Goal: Task Accomplishment & Management: Use online tool/utility

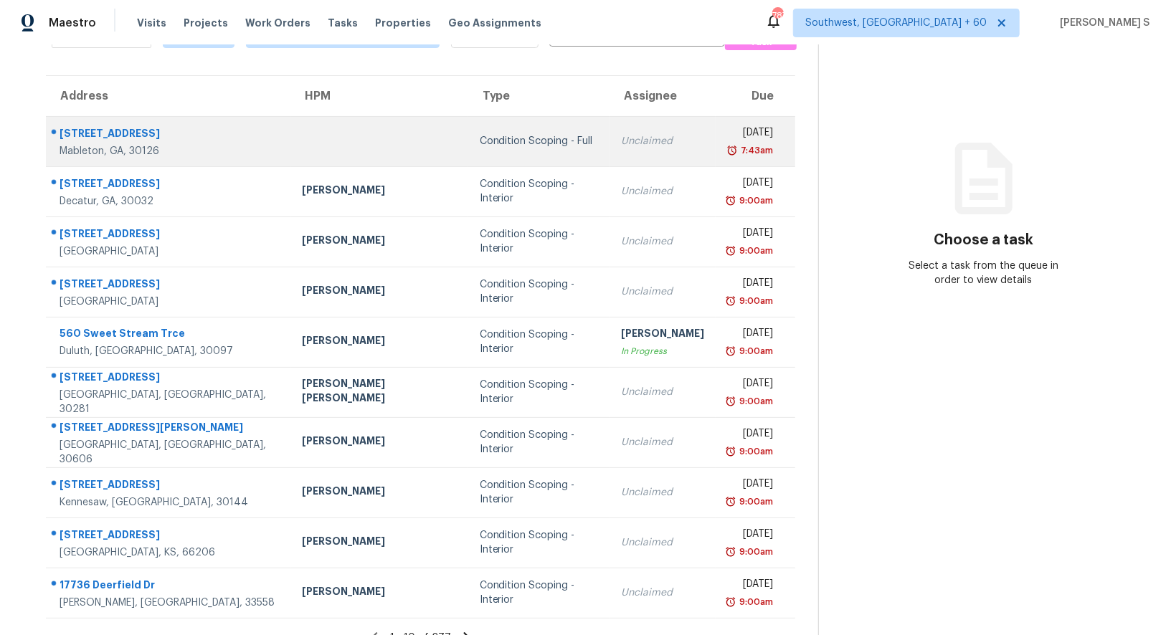
scroll to position [110, 0]
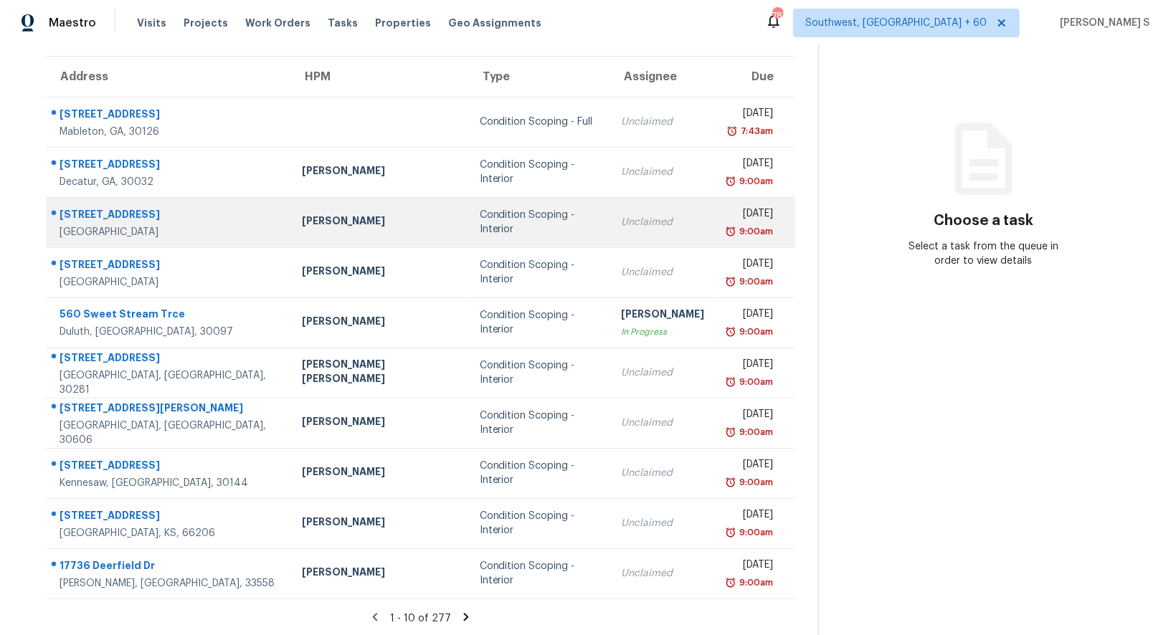
click at [534, 223] on div "Condition Scoping - Interior" at bounding box center [539, 222] width 118 height 29
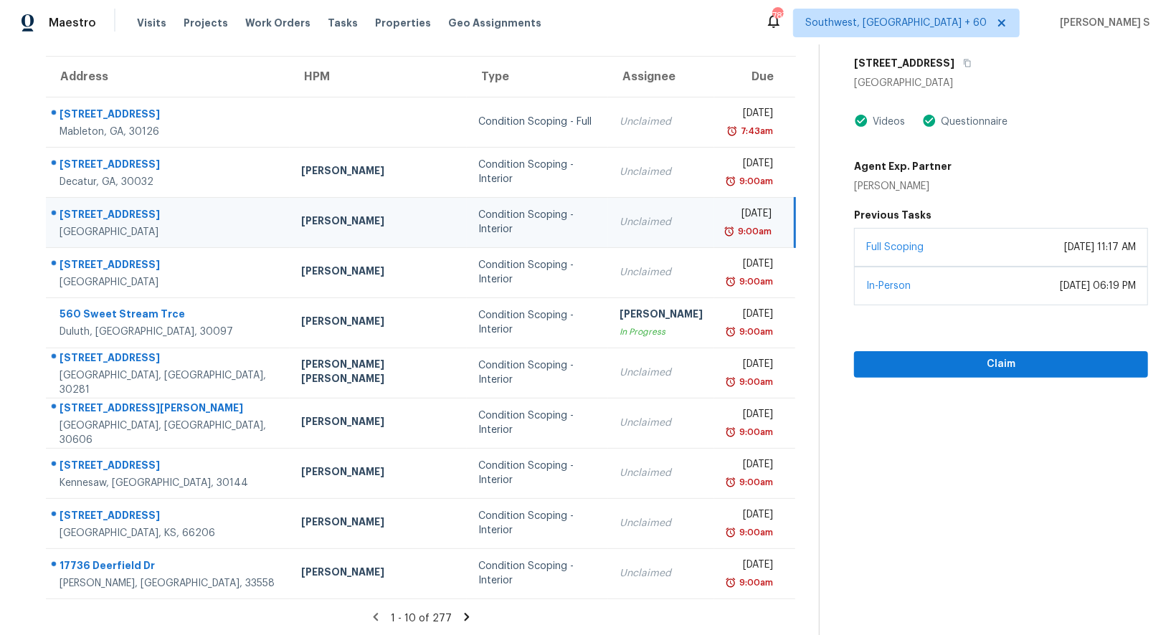
click at [628, 213] on td "Unclaimed" at bounding box center [661, 222] width 106 height 50
click at [963, 66] on icon "button" at bounding box center [967, 63] width 9 height 9
click at [965, 60] on icon "button" at bounding box center [968, 64] width 7 height 8
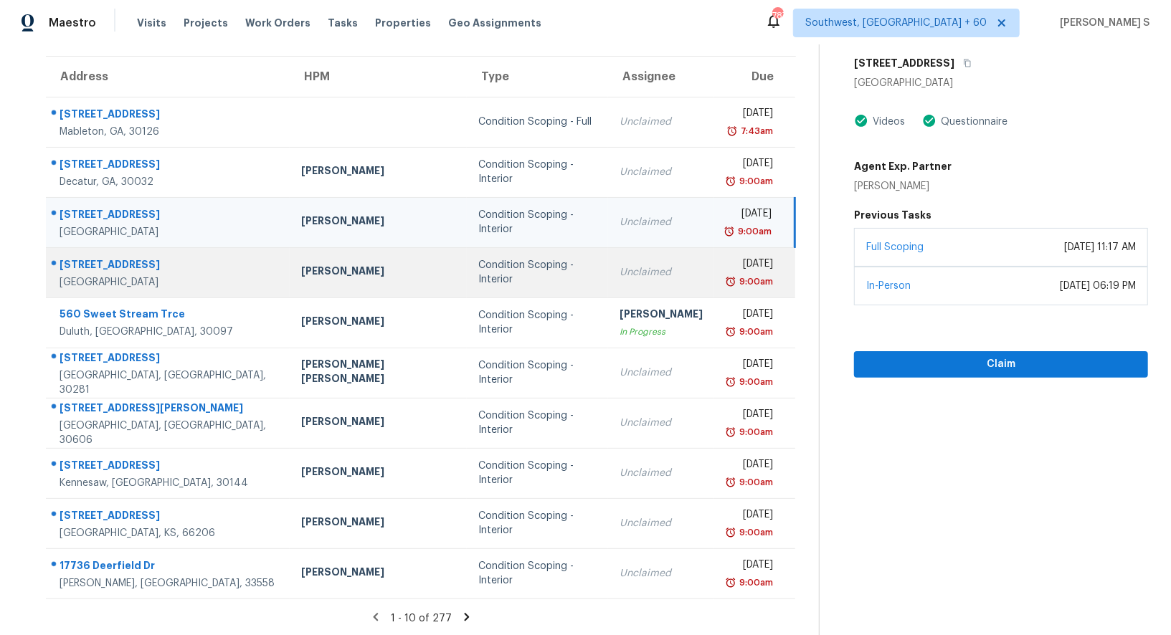
click at [620, 268] on div "Unclaimed" at bounding box center [661, 272] width 83 height 14
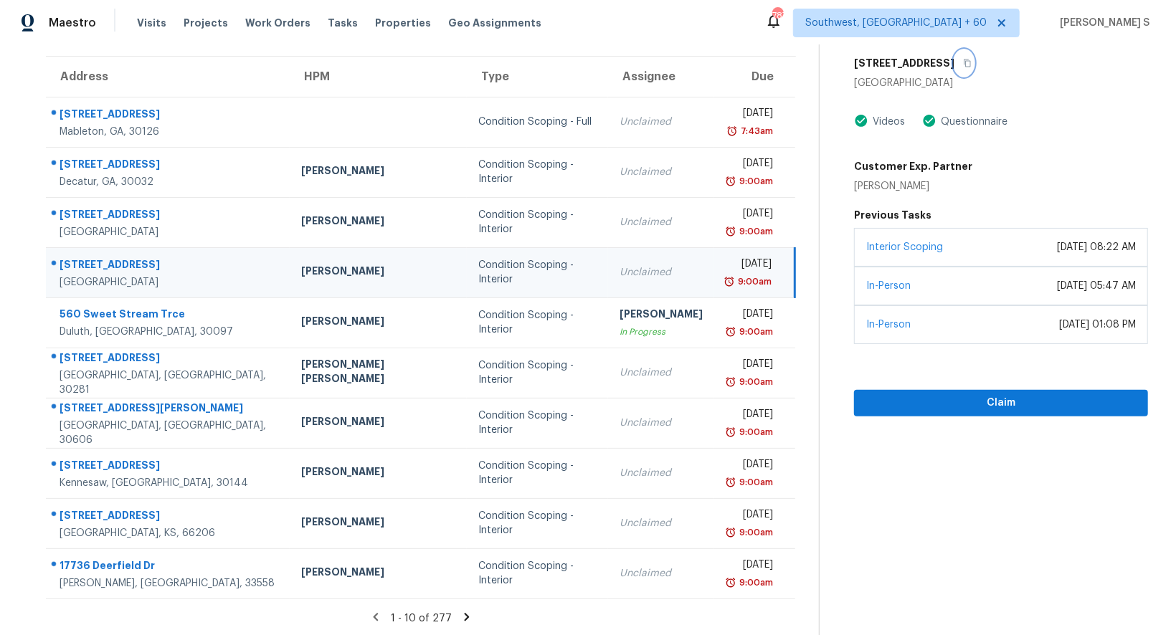
click at [965, 64] on icon "button" at bounding box center [968, 64] width 7 height 8
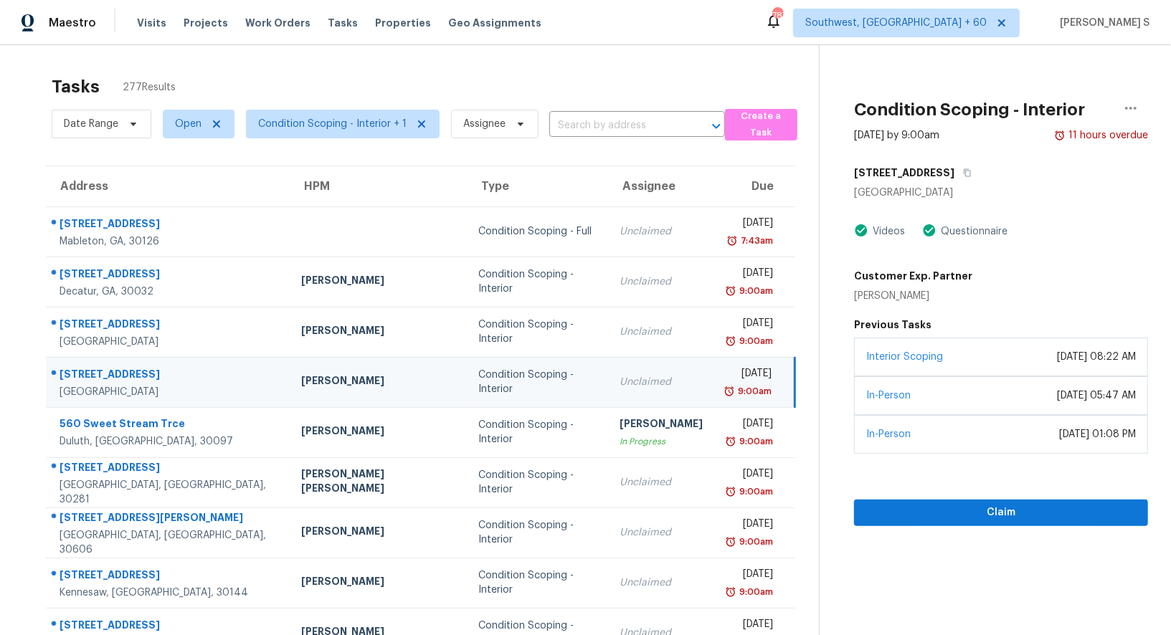
click at [608, 373] on td "Unclaimed" at bounding box center [661, 382] width 106 height 50
click at [1016, 507] on span "Claim" at bounding box center [1001, 513] width 271 height 18
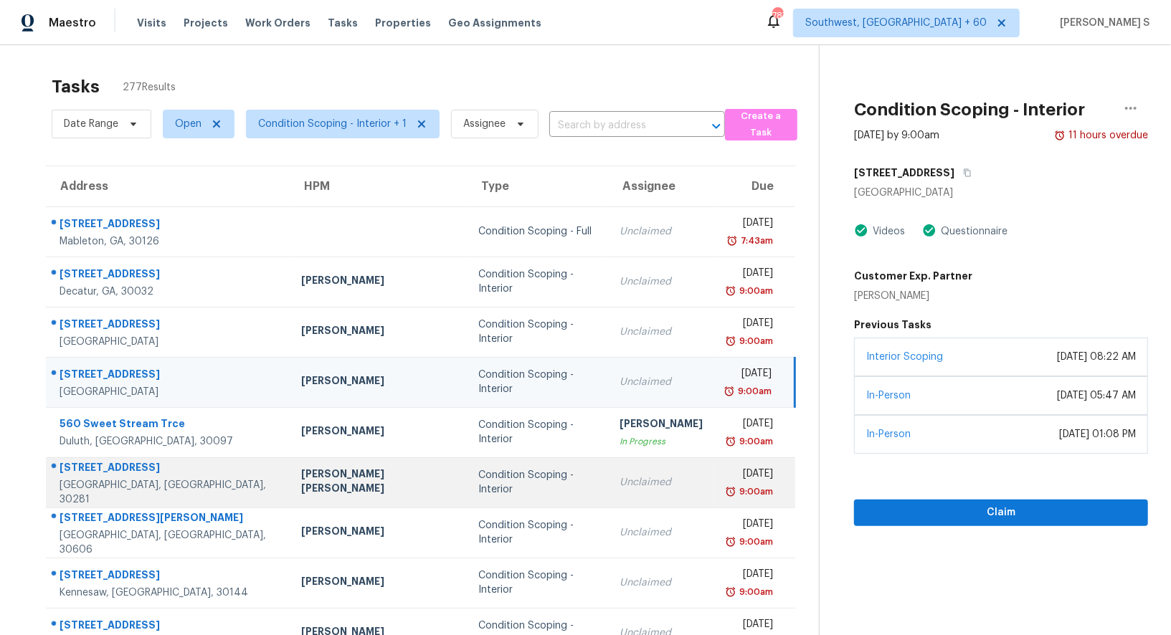
scroll to position [110, 0]
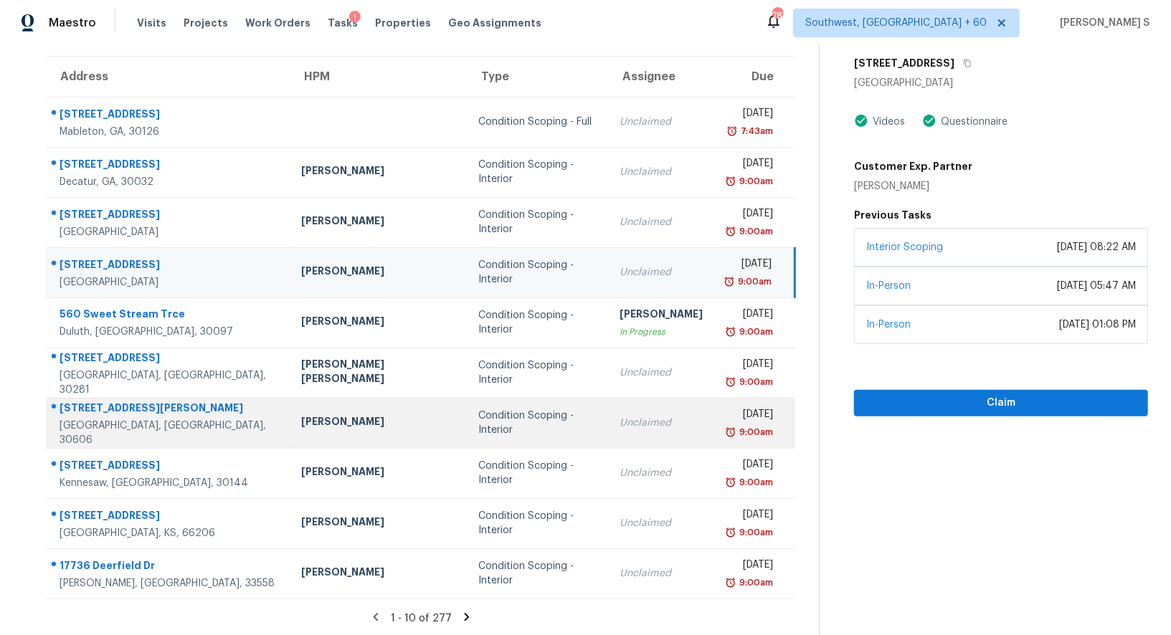
click at [478, 422] on div "Condition Scoping - Interior" at bounding box center [537, 423] width 118 height 29
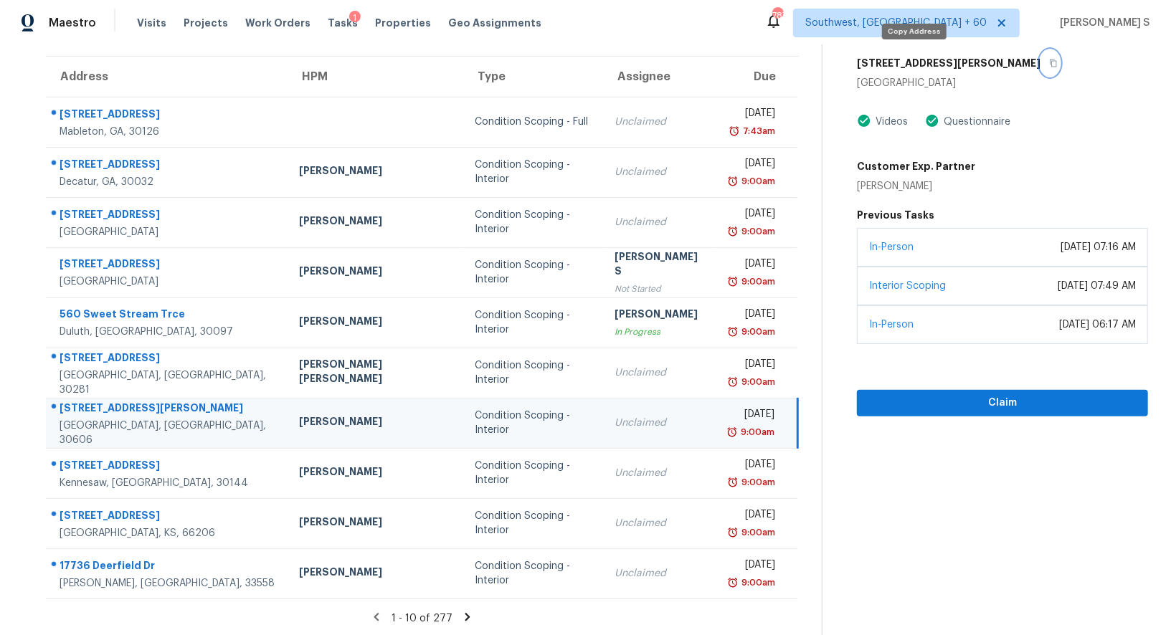
click at [1041, 67] on button "button" at bounding box center [1050, 63] width 19 height 26
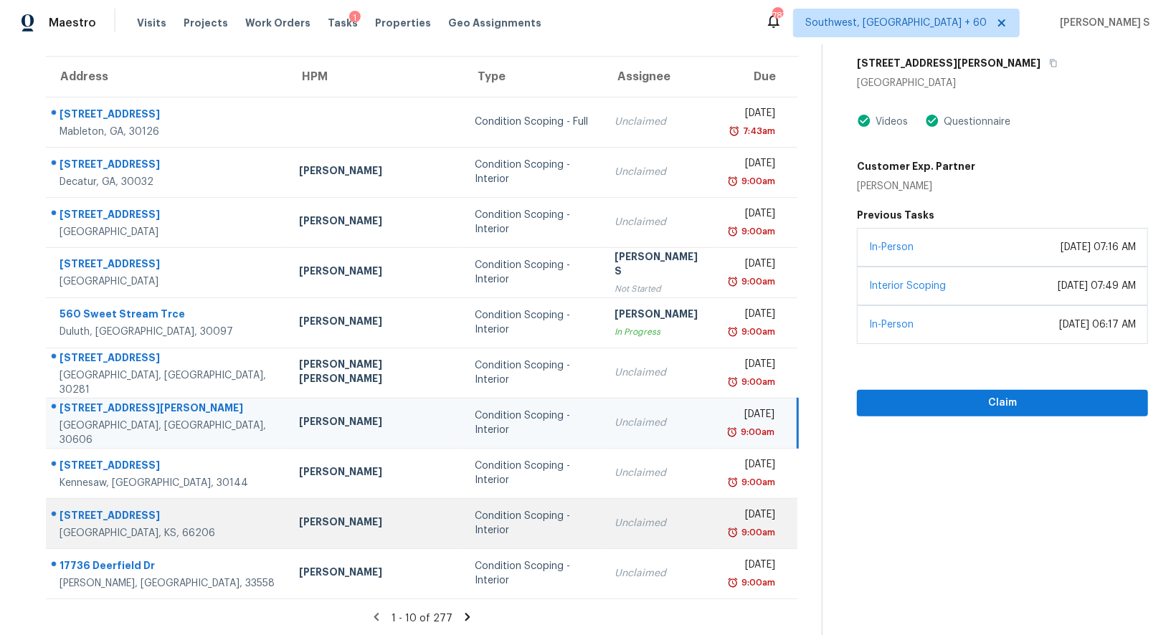
click at [603, 529] on td "Unclaimed" at bounding box center [660, 523] width 114 height 50
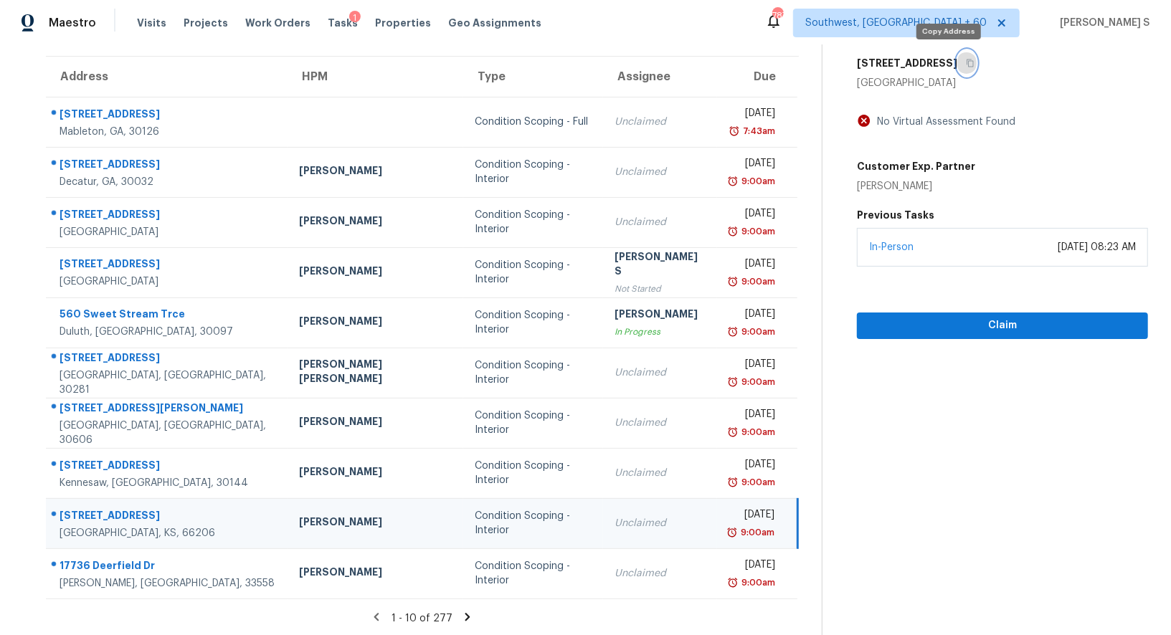
click at [966, 63] on icon "button" at bounding box center [970, 63] width 9 height 9
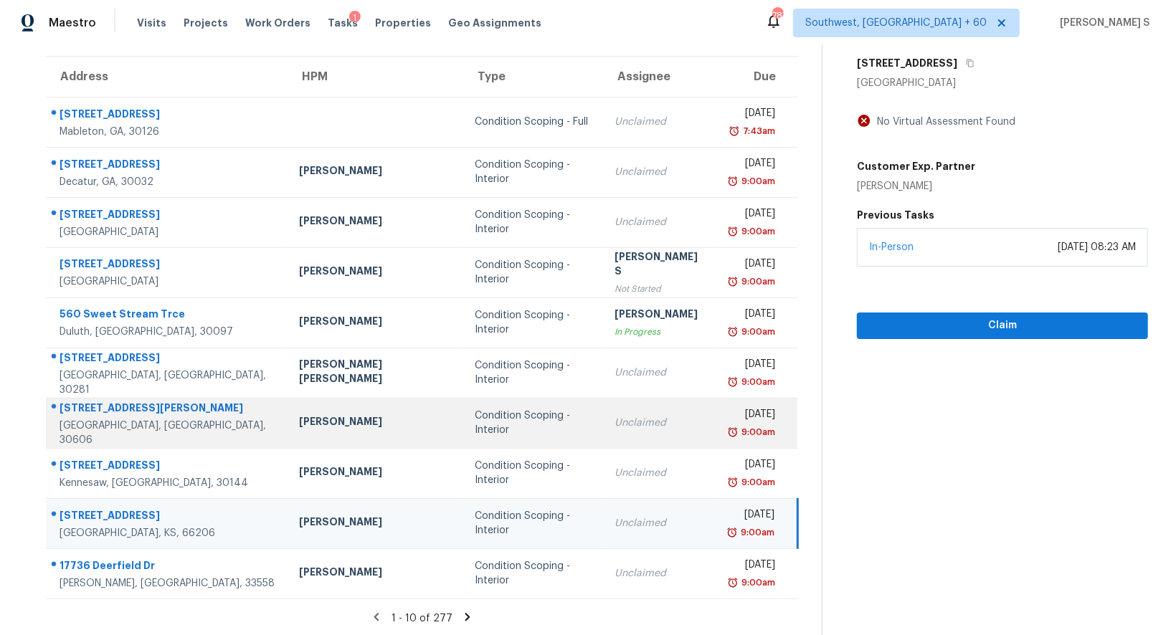
click at [496, 424] on div "Condition Scoping - Interior" at bounding box center [533, 423] width 117 height 29
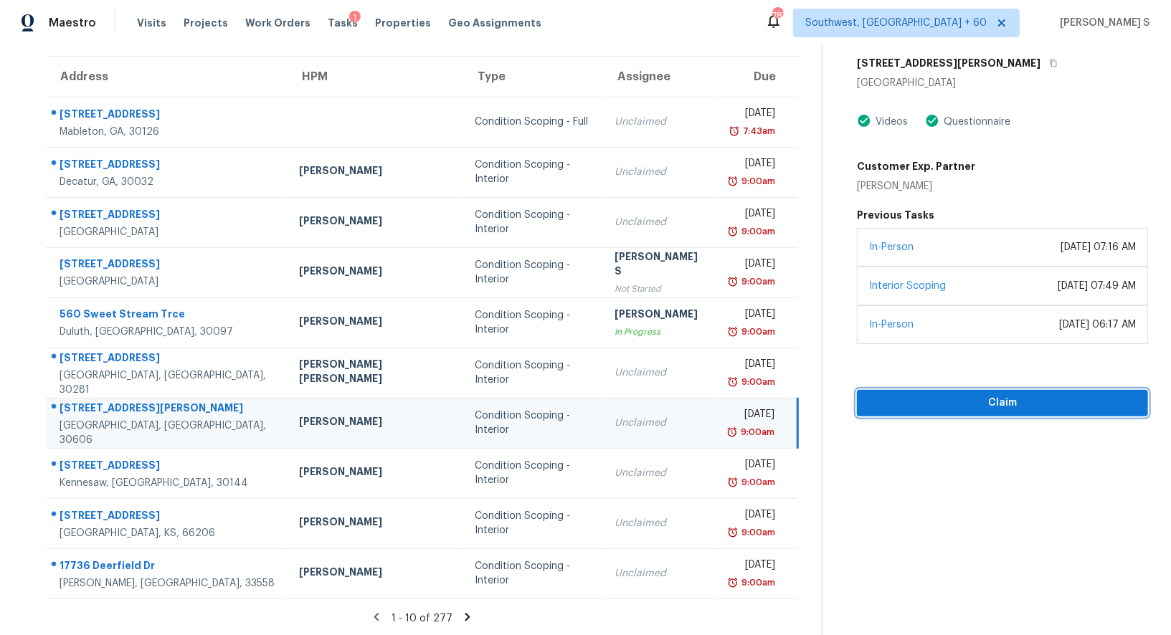
click at [982, 402] on span "Claim" at bounding box center [1003, 403] width 268 height 18
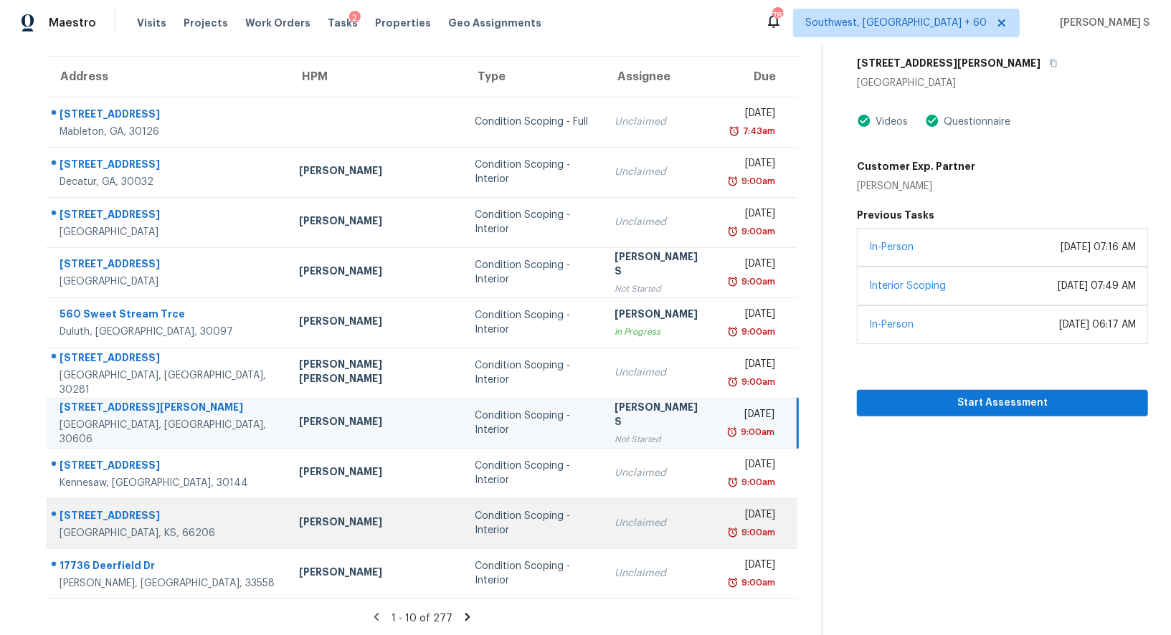
click at [475, 527] on div "Condition Scoping - Interior" at bounding box center [533, 523] width 117 height 29
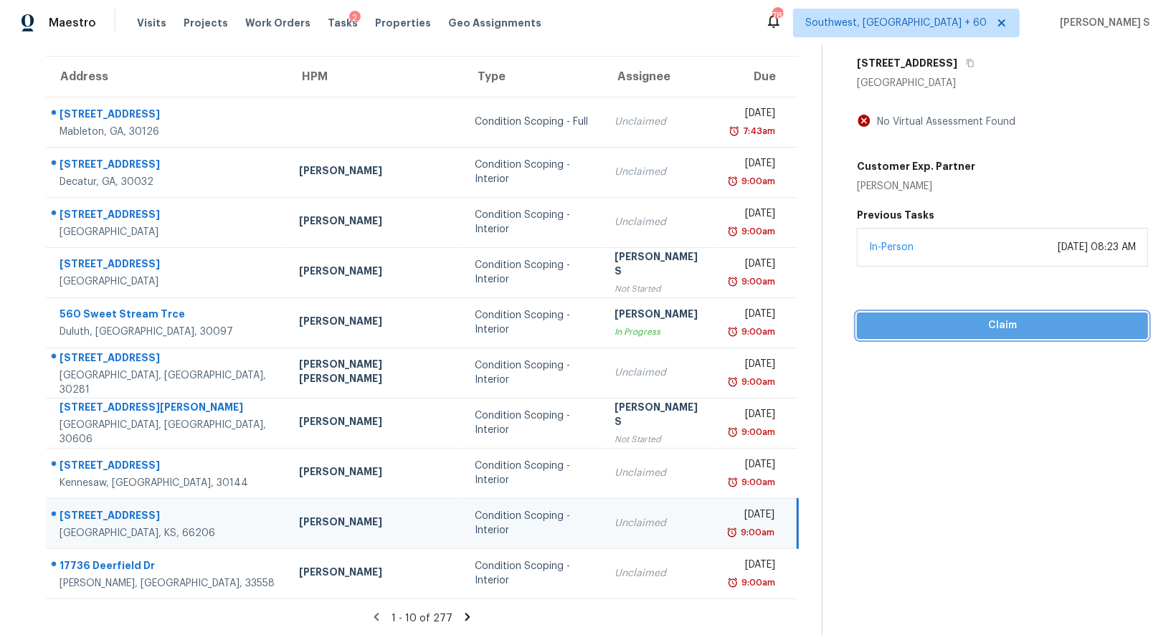
click at [952, 332] on span "Claim" at bounding box center [1003, 326] width 268 height 18
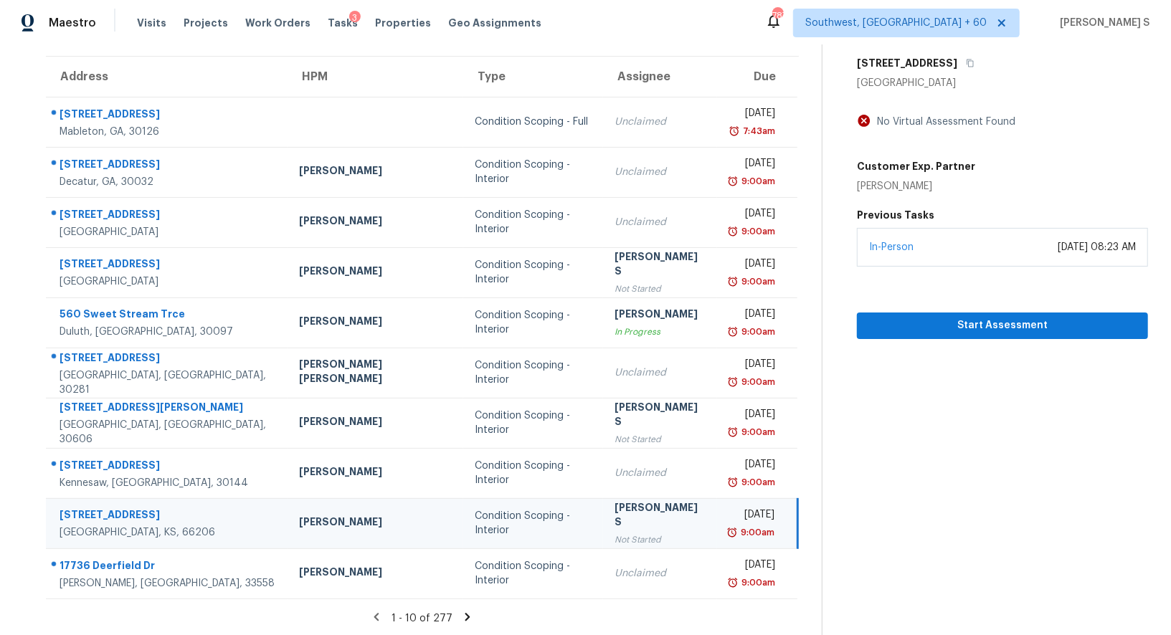
click at [461, 615] on icon at bounding box center [467, 617] width 13 height 13
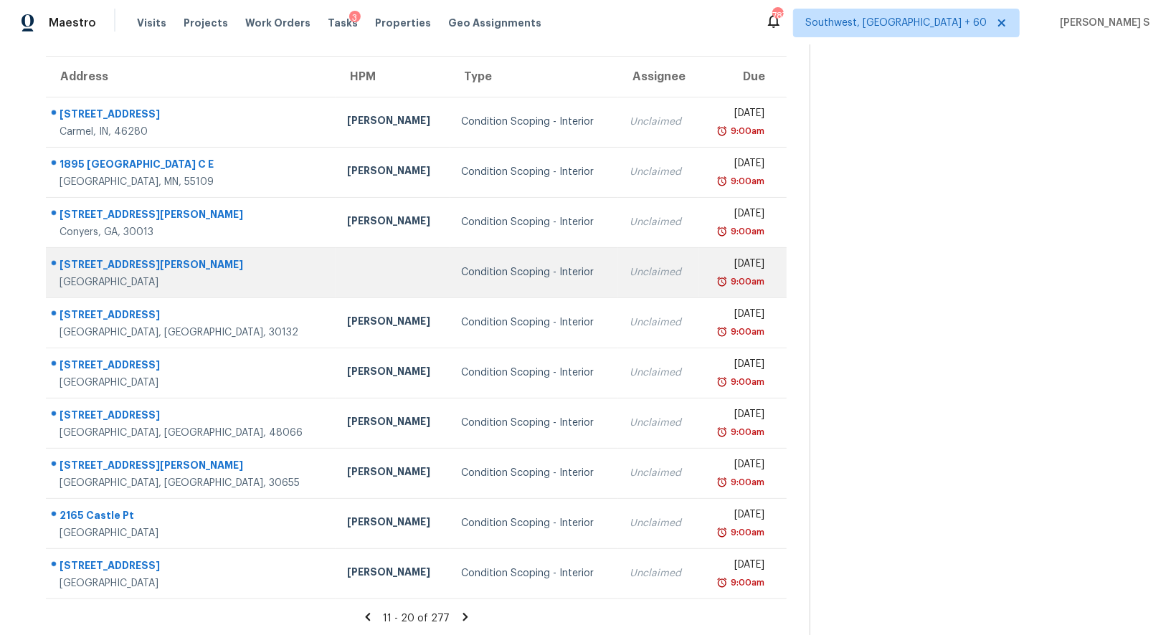
click at [339, 265] on td at bounding box center [393, 272] width 115 height 50
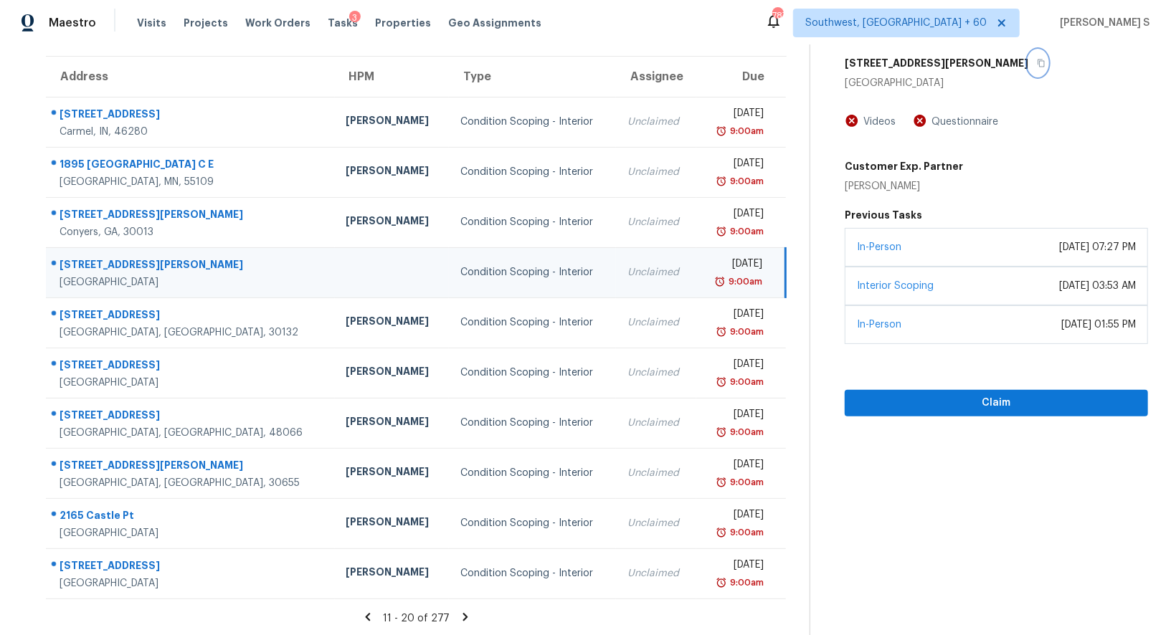
click at [1037, 59] on icon "button" at bounding box center [1041, 63] width 9 height 9
click at [449, 270] on td "Condition Scoping - Interior" at bounding box center [533, 272] width 168 height 50
click at [1028, 62] on button "button" at bounding box center [1037, 63] width 19 height 26
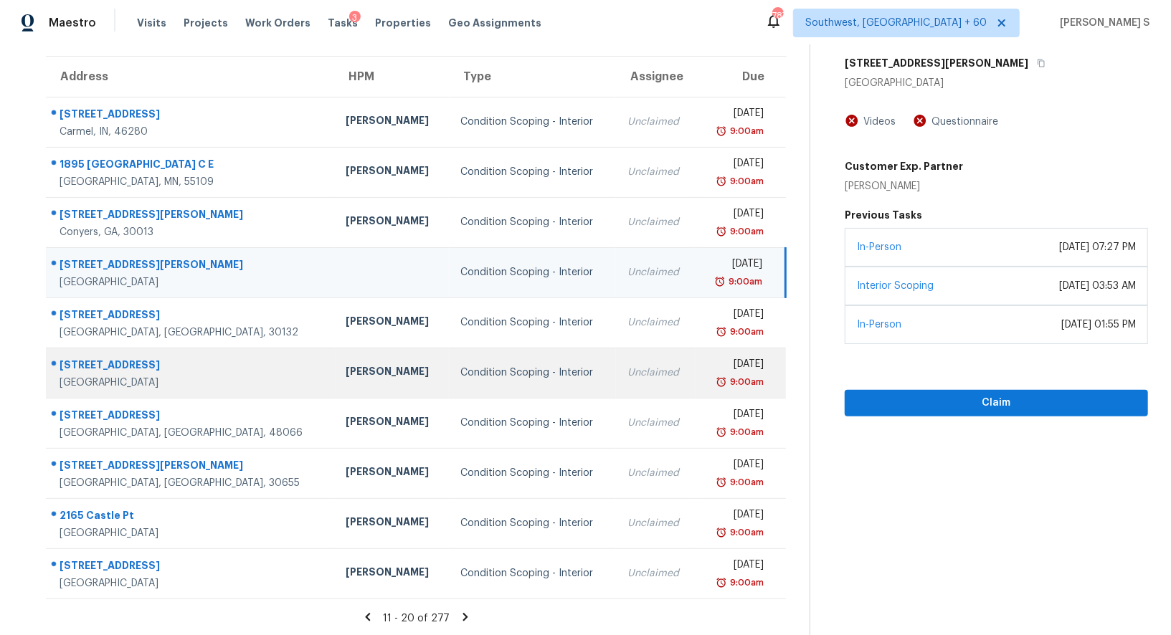
click at [449, 387] on td "Condition Scoping - Interior" at bounding box center [533, 373] width 168 height 50
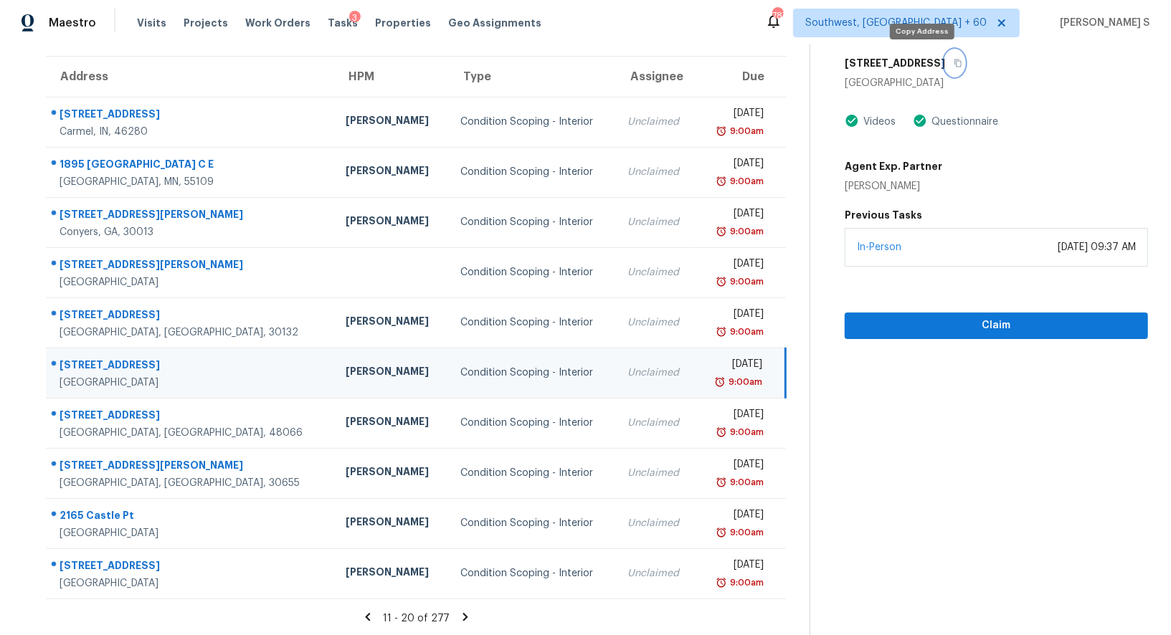
click at [954, 60] on icon "button" at bounding box center [958, 63] width 9 height 9
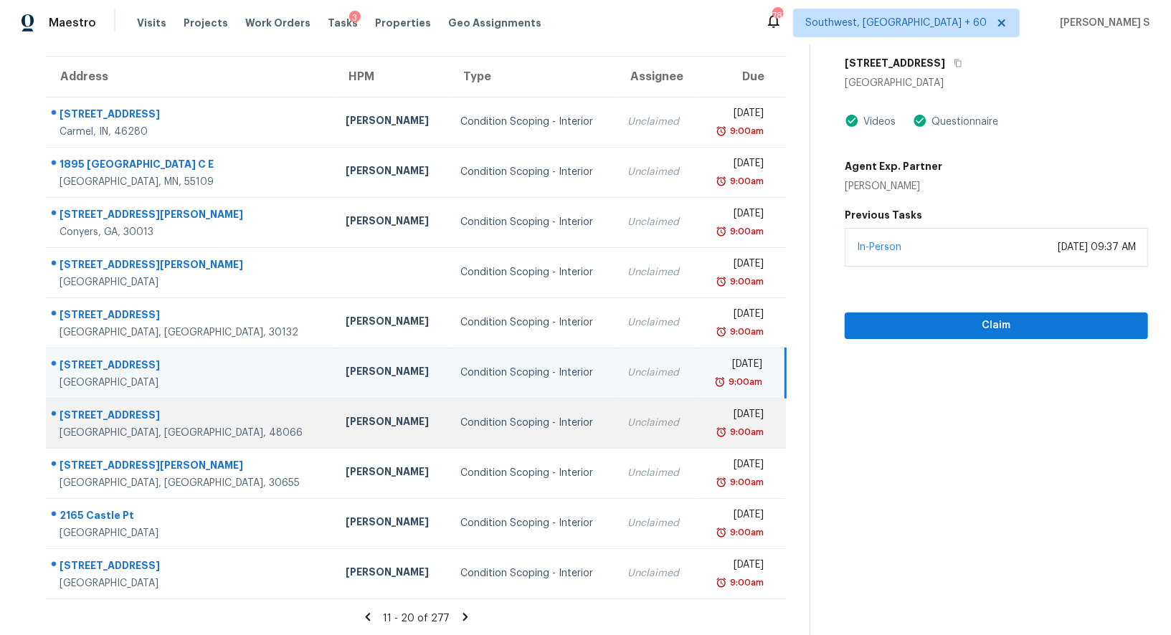
click at [460, 427] on div "Condition Scoping - Interior" at bounding box center [532, 423] width 145 height 14
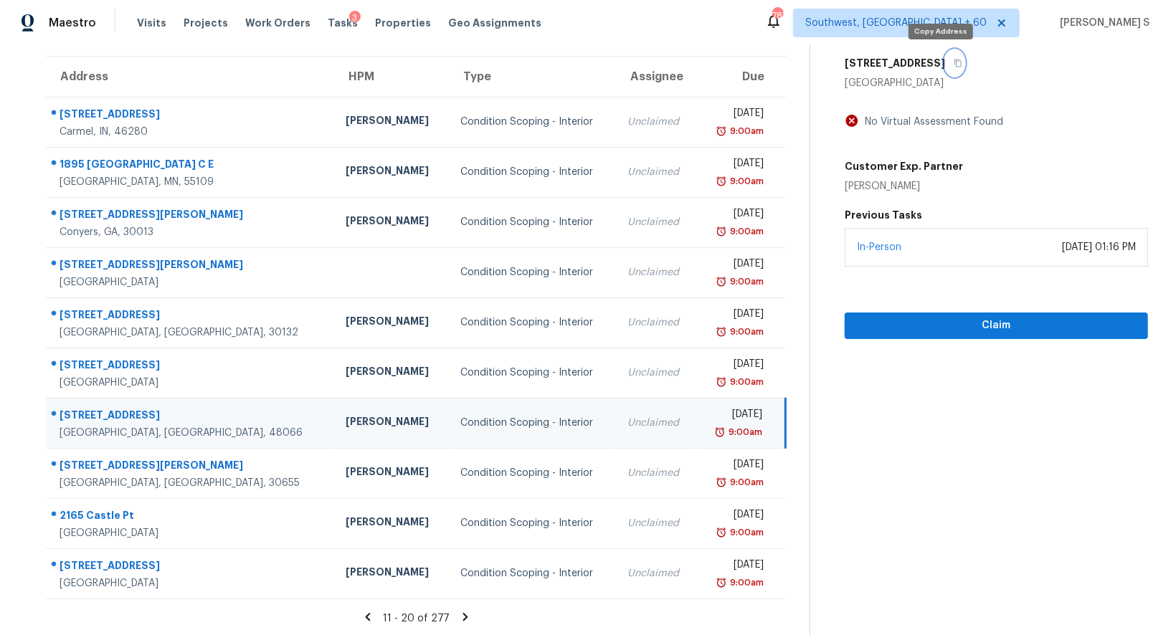
click at [954, 61] on icon "button" at bounding box center [958, 63] width 9 height 9
click at [492, 423] on div "Condition Scoping - Interior" at bounding box center [532, 423] width 145 height 14
click at [974, 322] on span "Claim" at bounding box center [996, 326] width 280 height 18
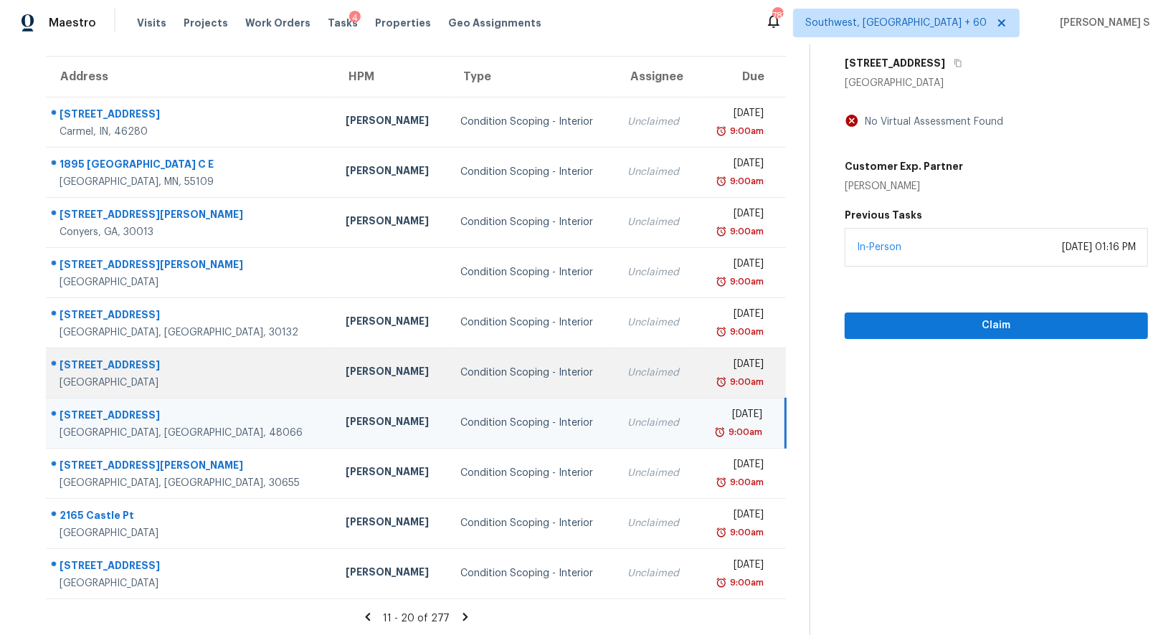
click at [628, 374] on div "Unclaimed" at bounding box center [656, 373] width 57 height 14
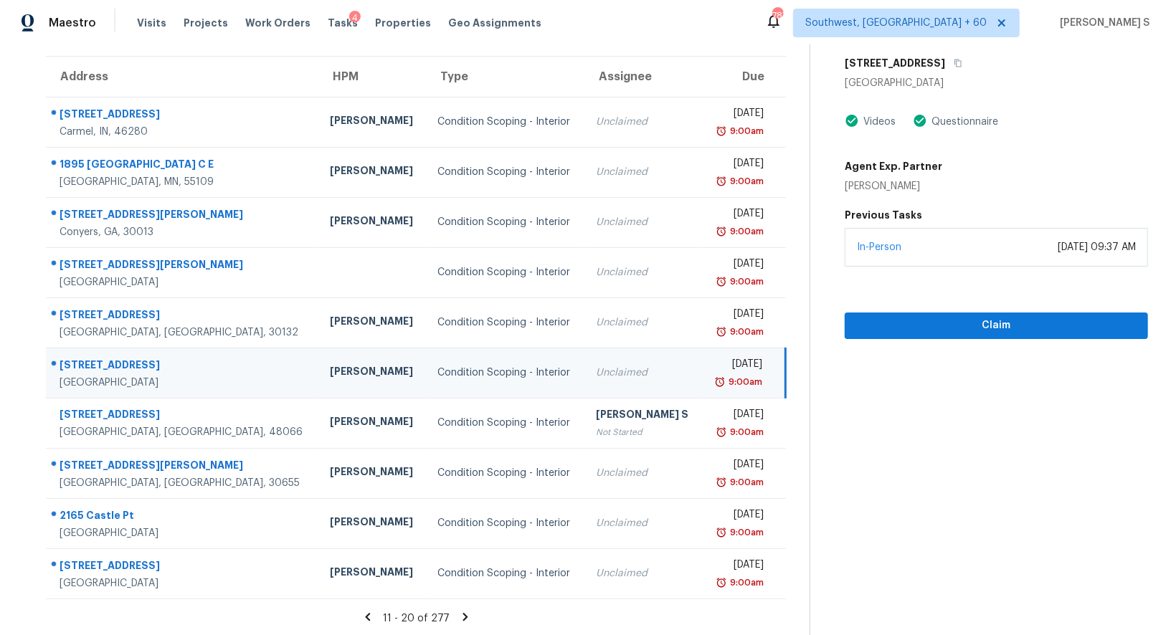
click at [461, 613] on icon at bounding box center [465, 617] width 13 height 13
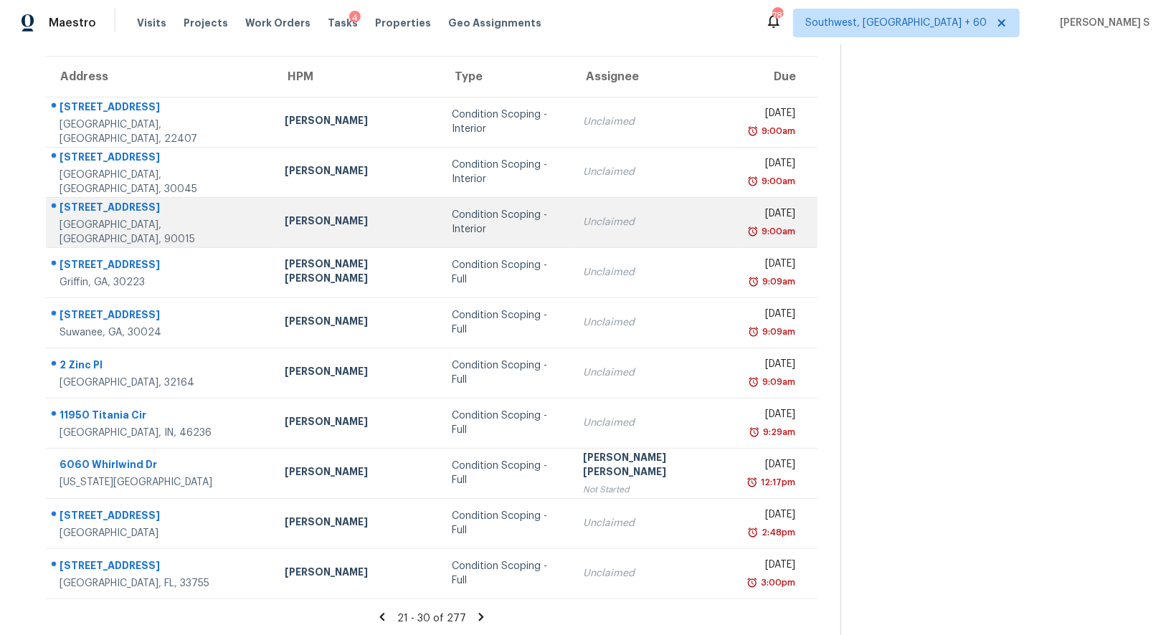
click at [440, 209] on td "Condition Scoping - Interior" at bounding box center [505, 222] width 131 height 50
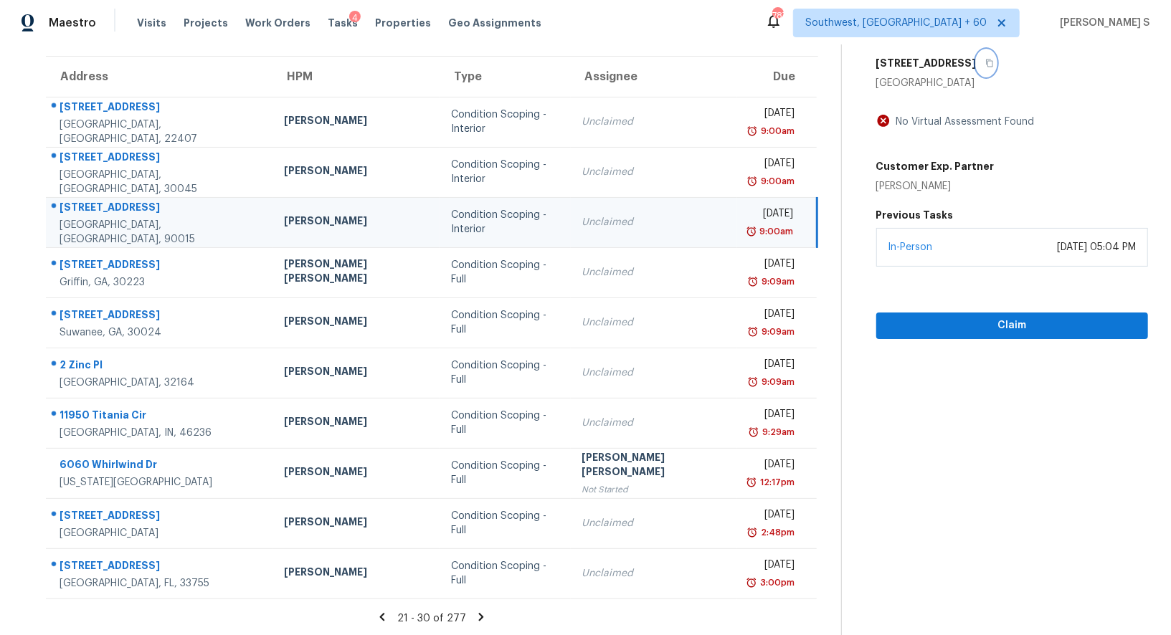
click at [985, 60] on icon "button" at bounding box center [989, 63] width 9 height 9
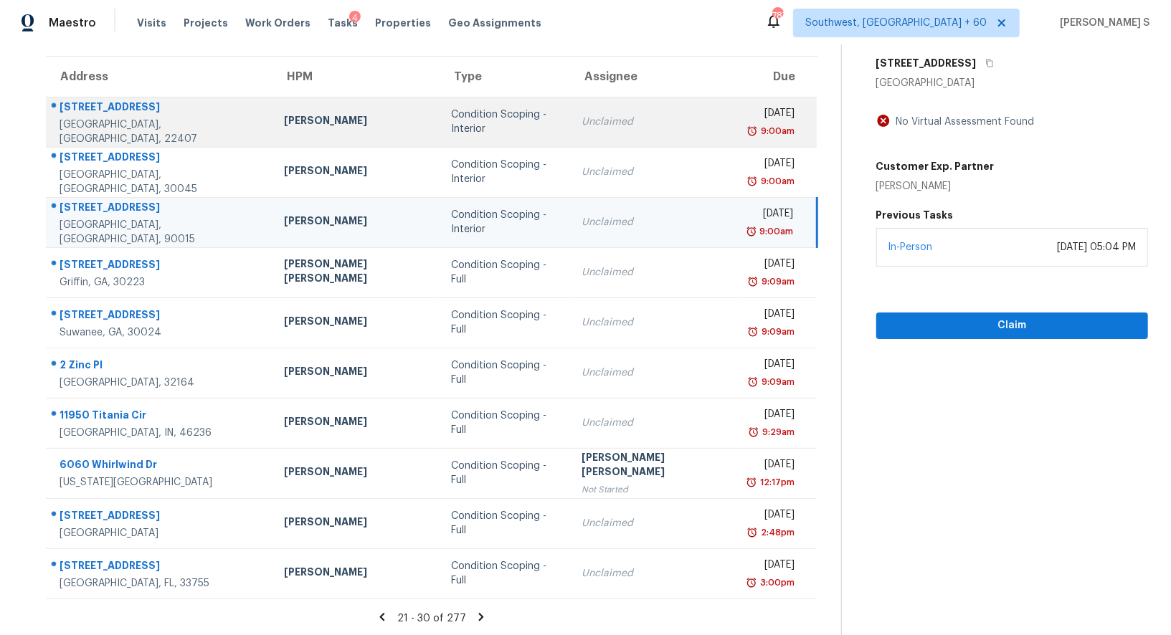
click at [571, 133] on td "Unclaimed" at bounding box center [654, 122] width 167 height 50
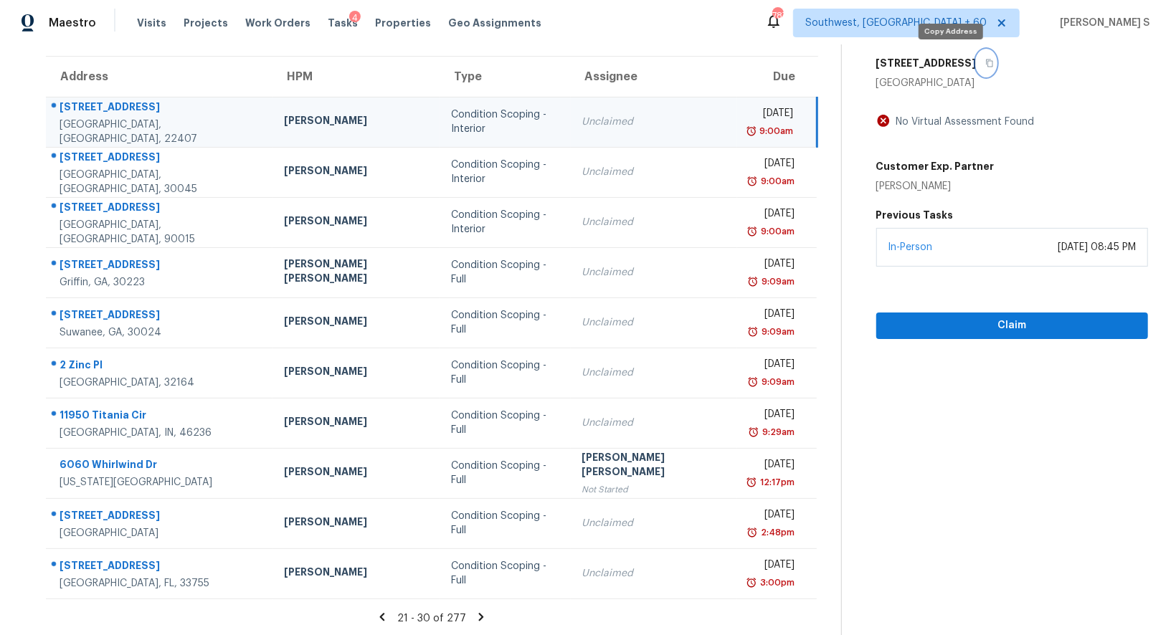
click at [985, 60] on icon "button" at bounding box center [989, 63] width 9 height 9
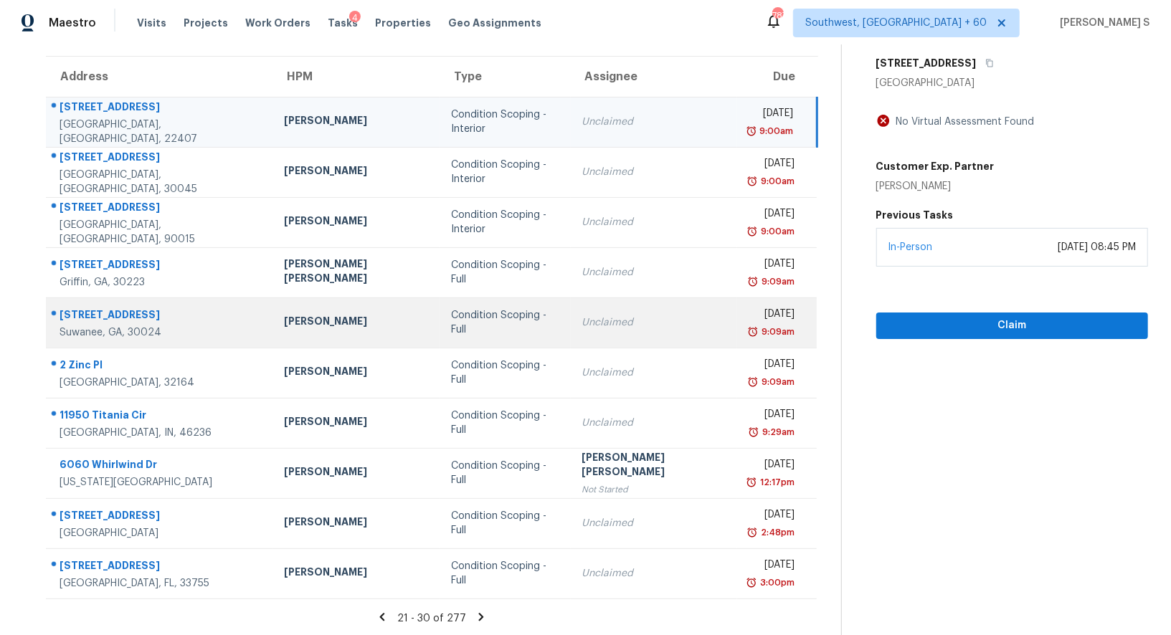
click at [571, 321] on td "Unclaimed" at bounding box center [654, 323] width 167 height 50
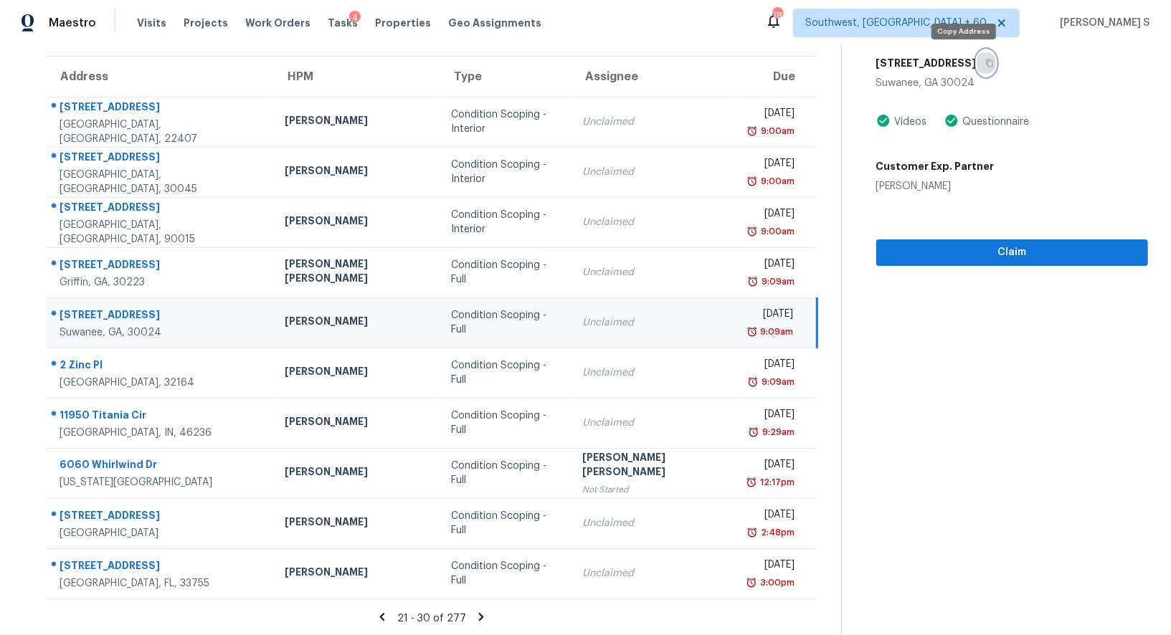
click at [977, 58] on button "button" at bounding box center [986, 63] width 19 height 26
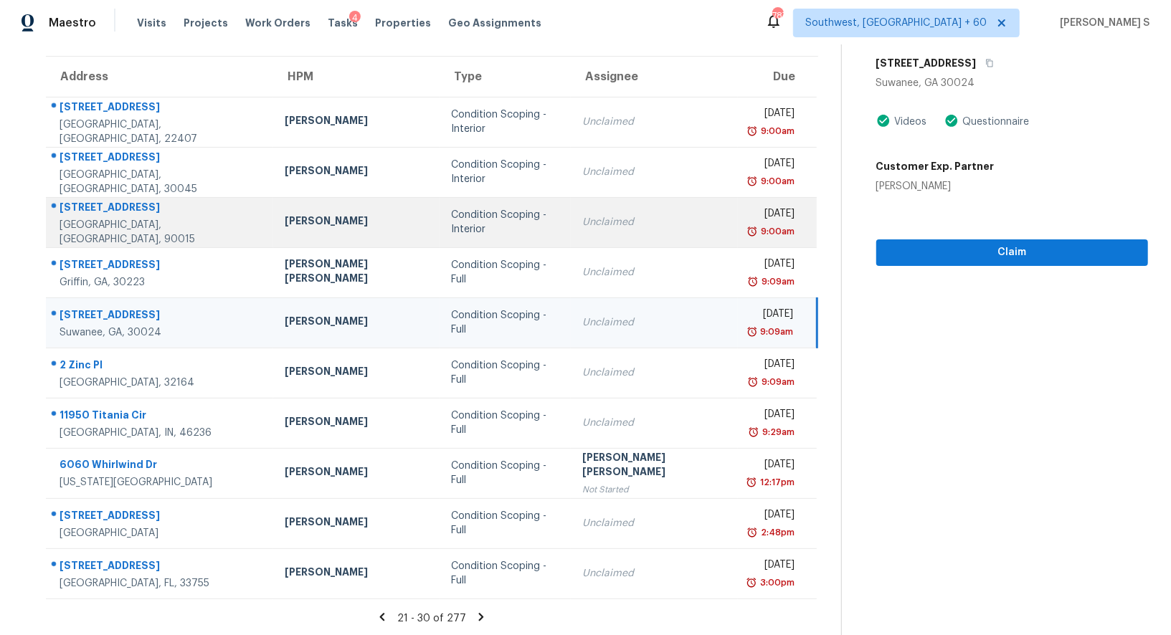
click at [517, 209] on td "Condition Scoping - Interior" at bounding box center [505, 222] width 131 height 50
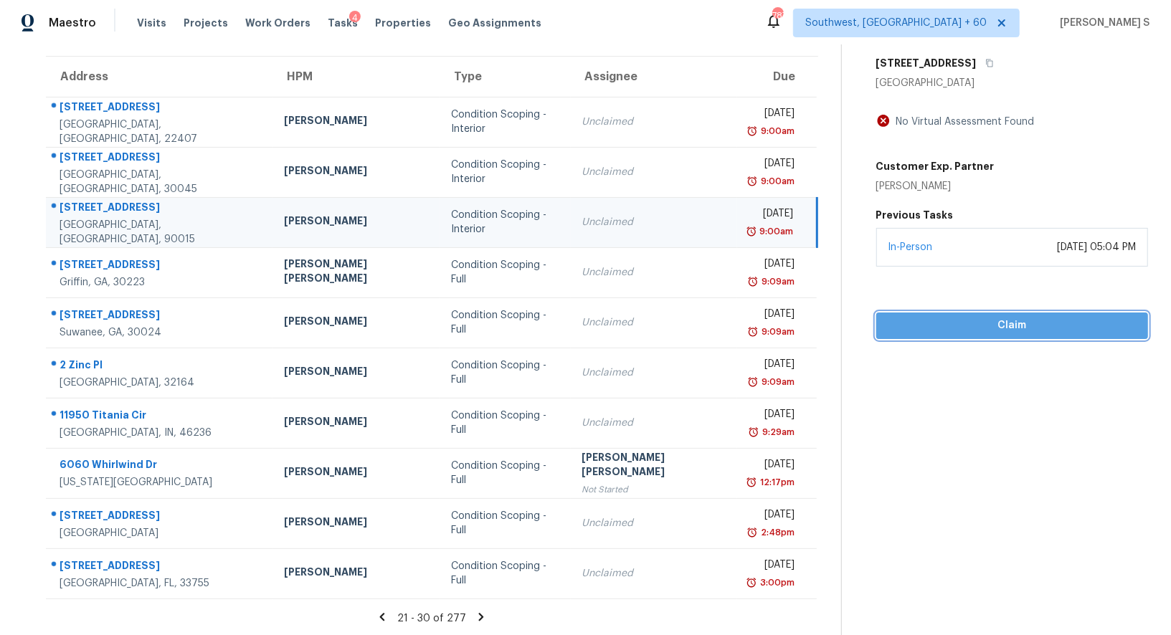
click at [983, 320] on span "Claim" at bounding box center [1012, 326] width 249 height 18
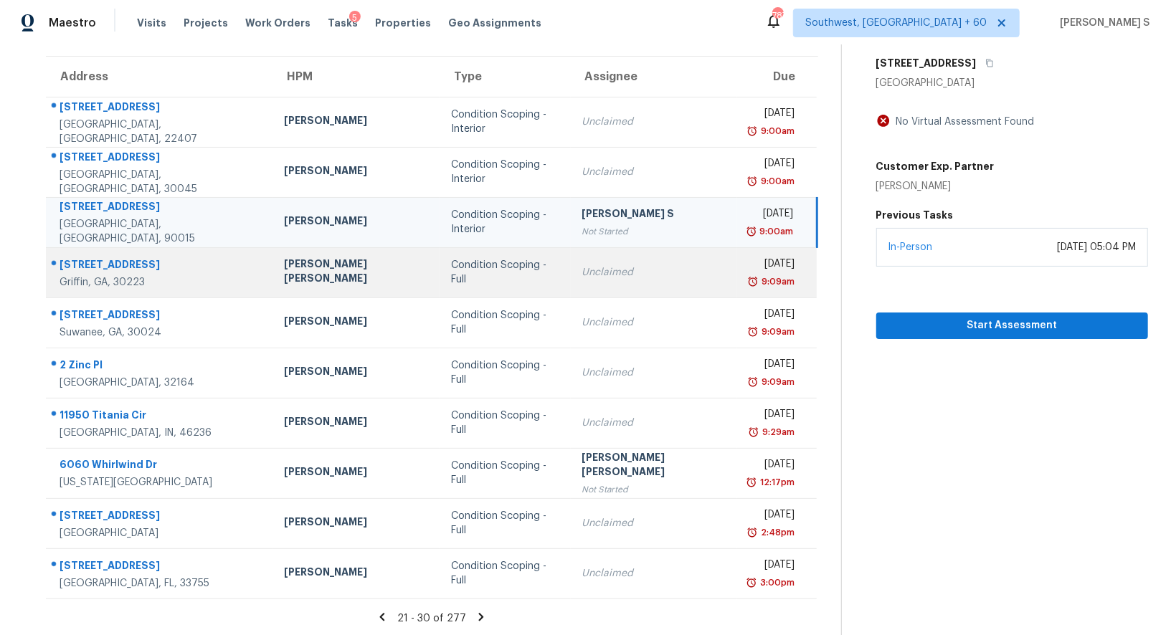
click at [582, 273] on div "Unclaimed" at bounding box center [654, 272] width 144 height 14
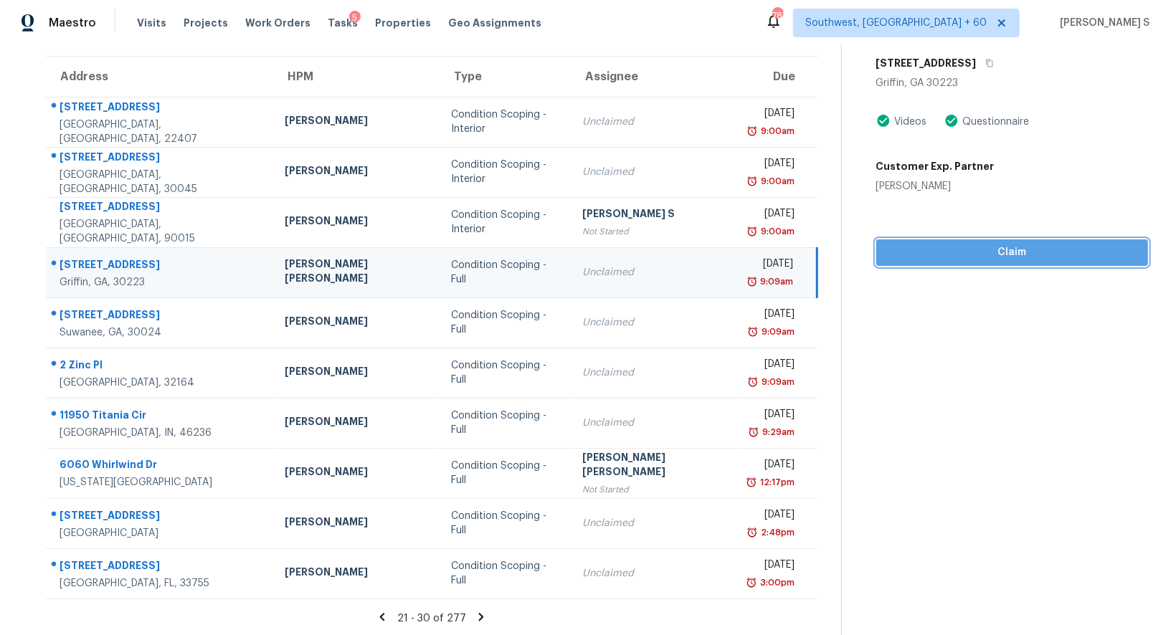
click at [927, 246] on span "Claim" at bounding box center [1012, 253] width 249 height 18
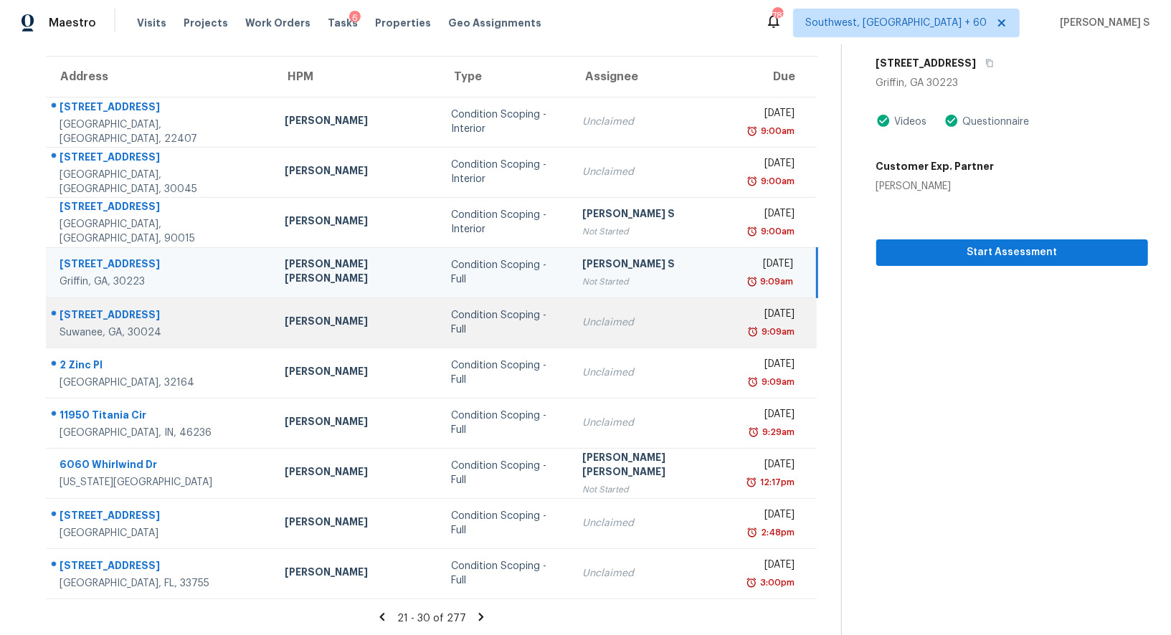
click at [489, 316] on div "Condition Scoping - Full" at bounding box center [505, 322] width 108 height 29
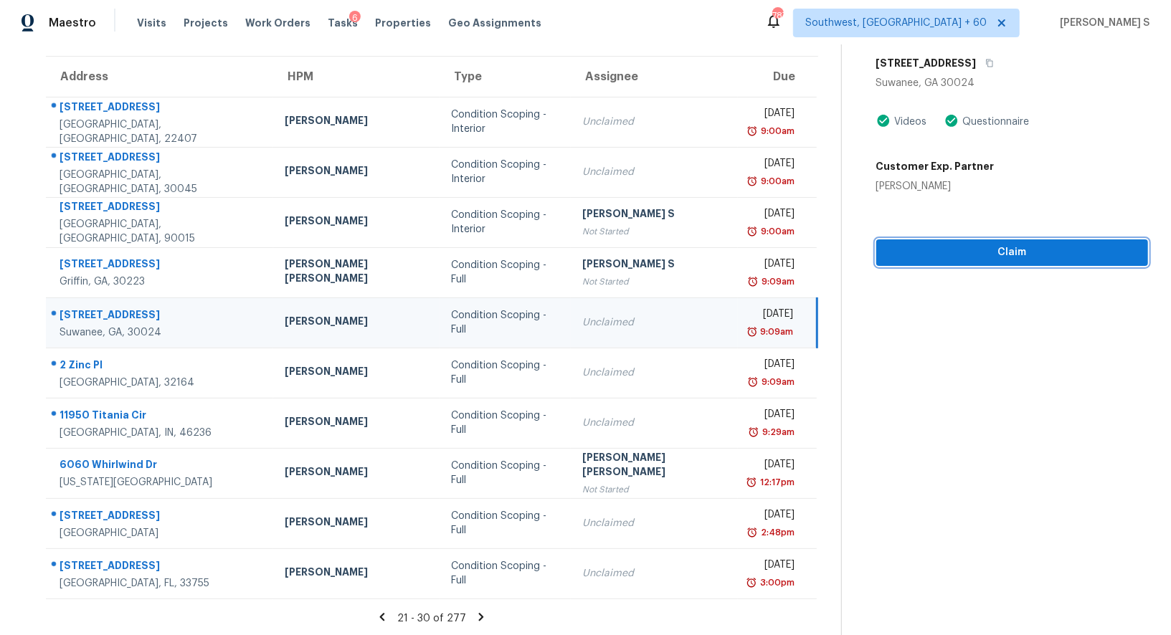
click at [983, 256] on span "Claim" at bounding box center [1012, 253] width 249 height 18
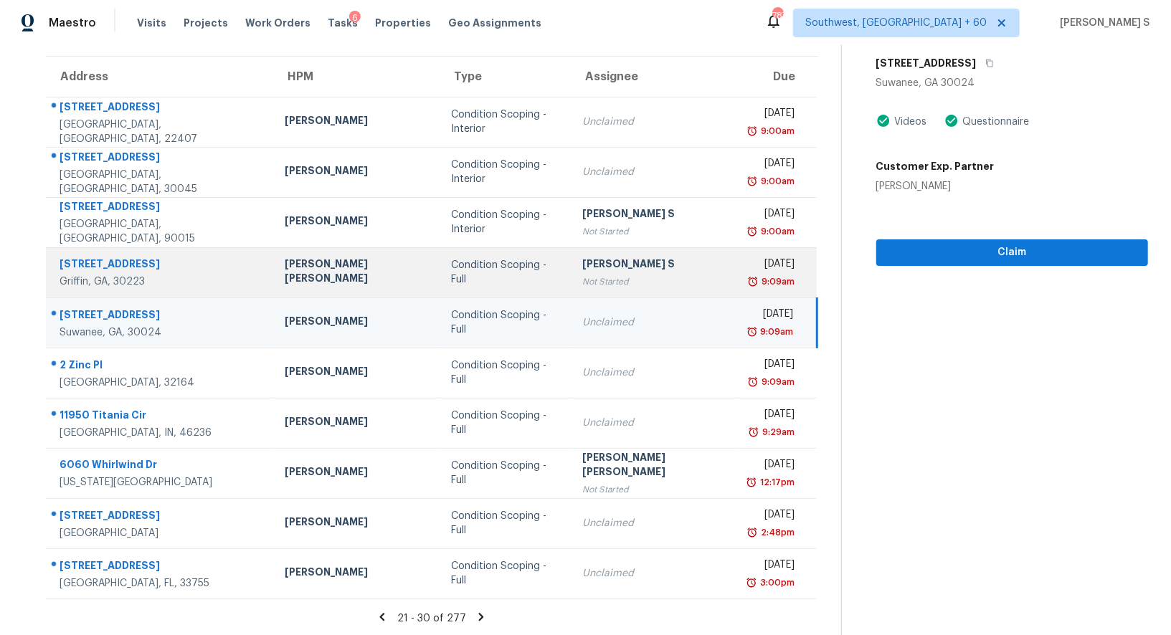
click at [749, 262] on div "Mon, Sep 8th 2025" at bounding box center [771, 266] width 45 height 18
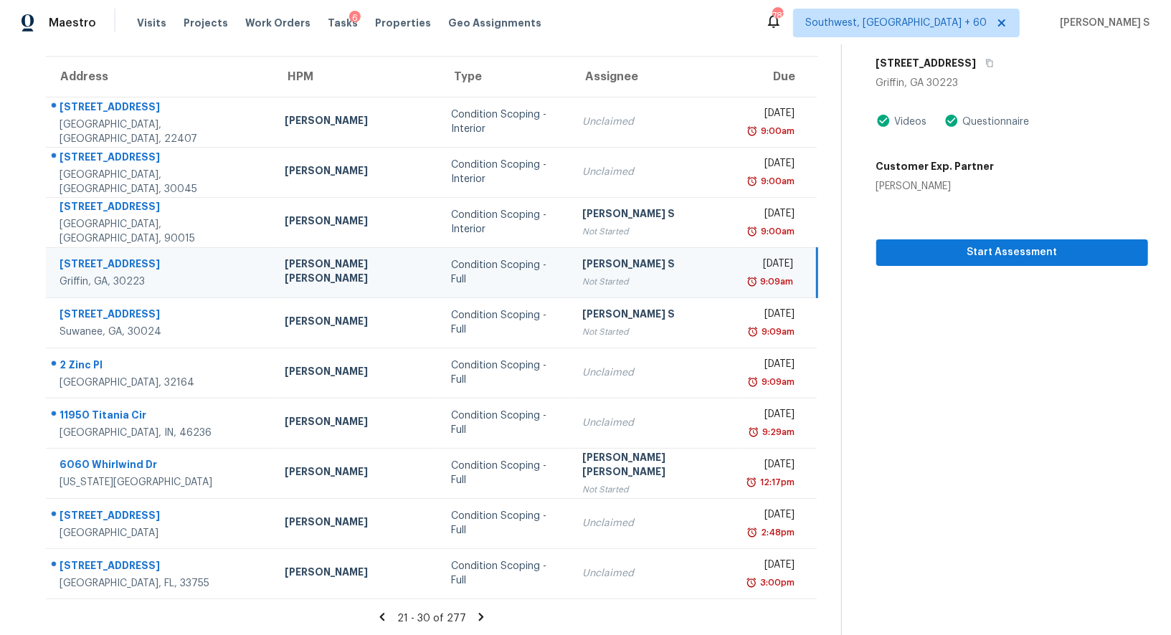
scroll to position [0, 0]
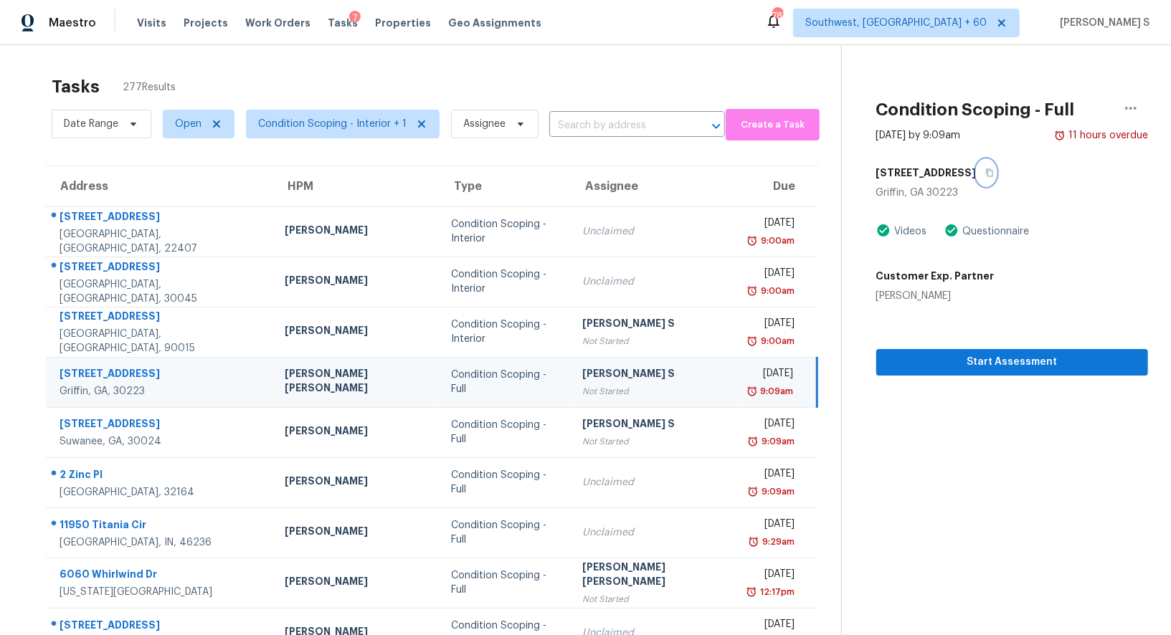
click at [977, 173] on button "button" at bounding box center [986, 173] width 19 height 26
click at [1140, 105] on icon "button" at bounding box center [1130, 108] width 17 height 17
click at [1050, 89] on div "Unclaim this task" at bounding box center [1049, 89] width 112 height 14
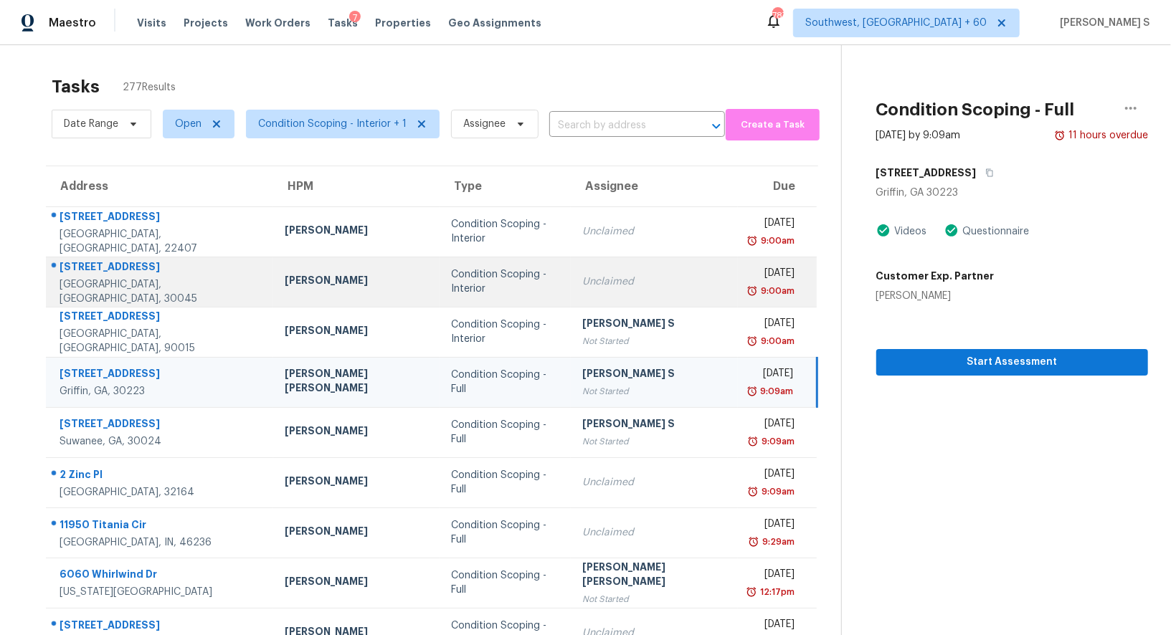
scroll to position [110, 0]
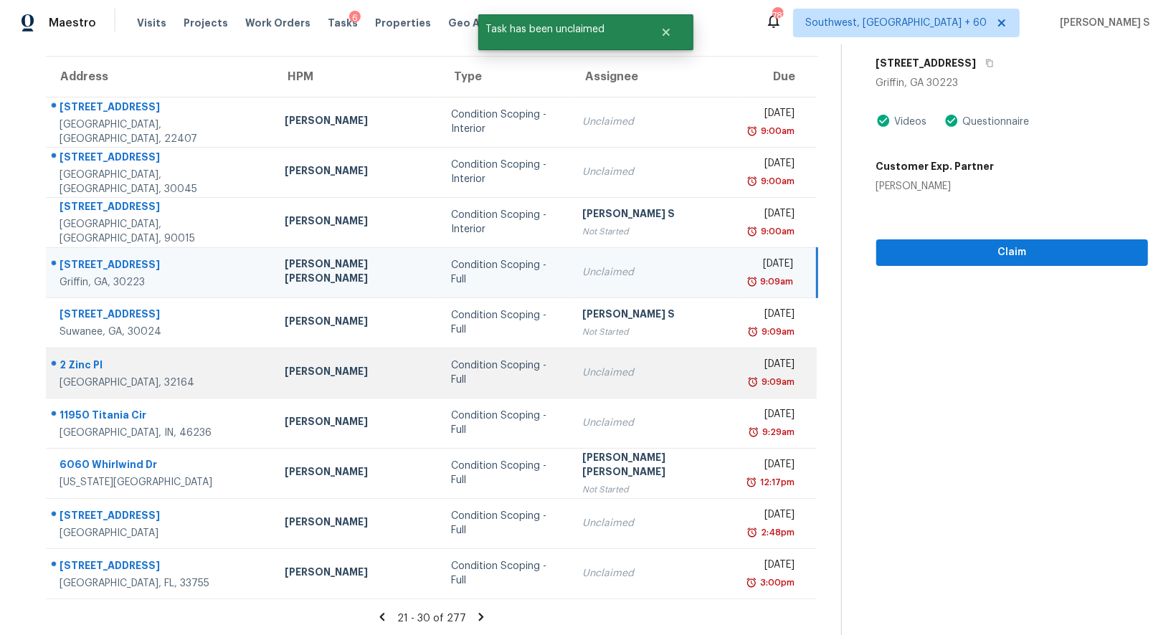
click at [514, 382] on td "Condition Scoping - Full" at bounding box center [505, 373] width 131 height 50
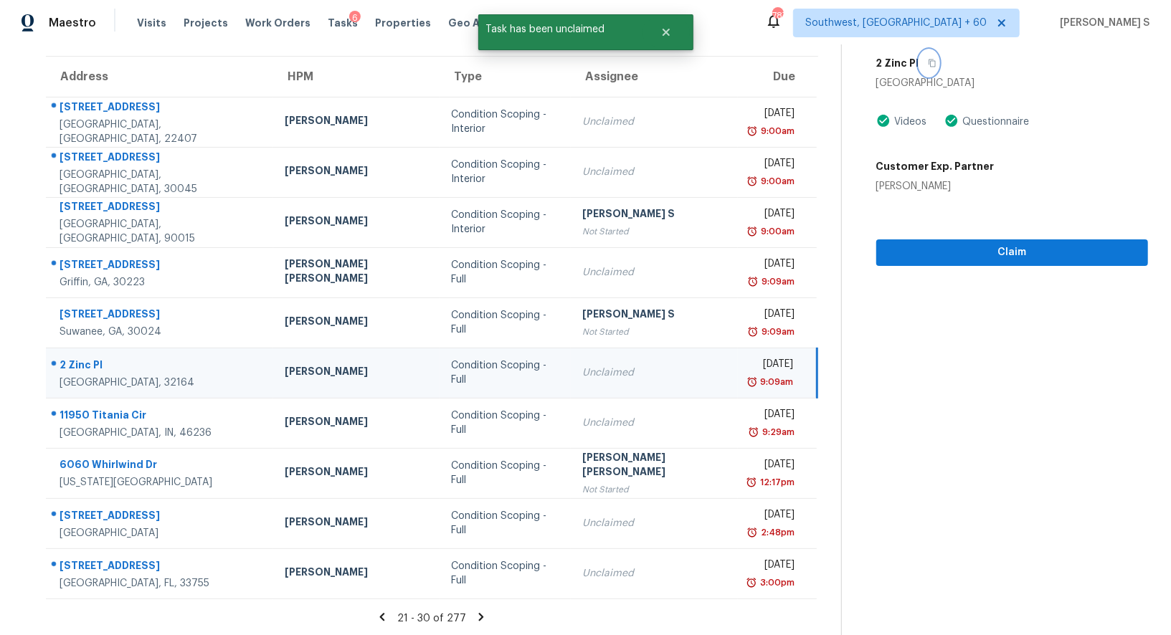
click at [928, 63] on icon "button" at bounding box center [932, 63] width 9 height 9
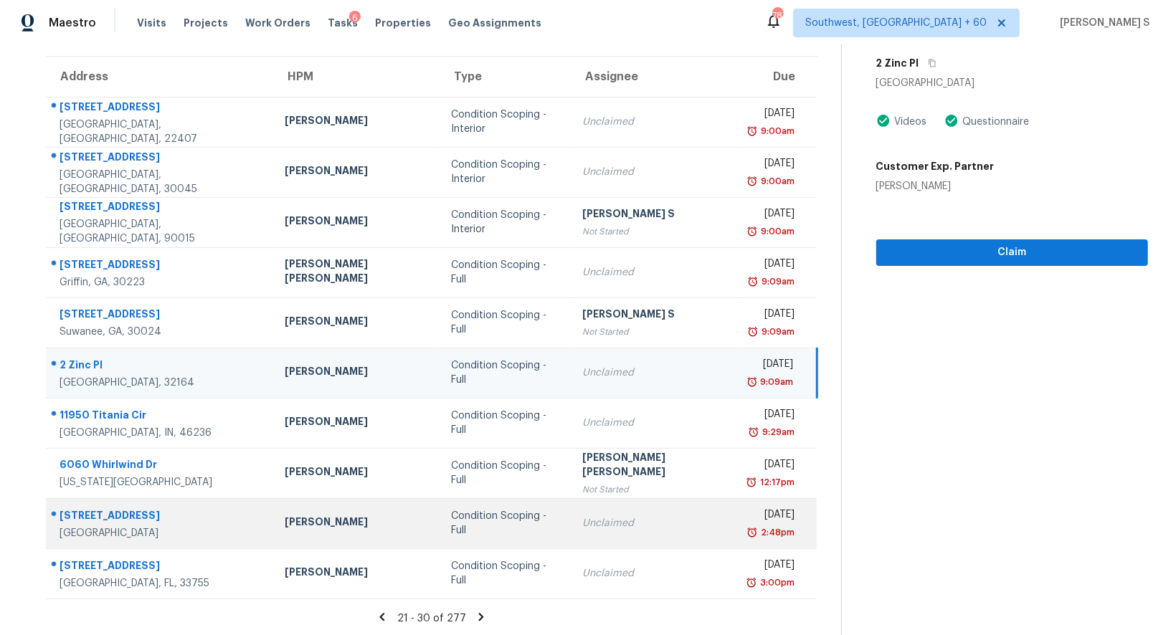
click at [585, 529] on div "Unclaimed" at bounding box center [654, 523] width 144 height 14
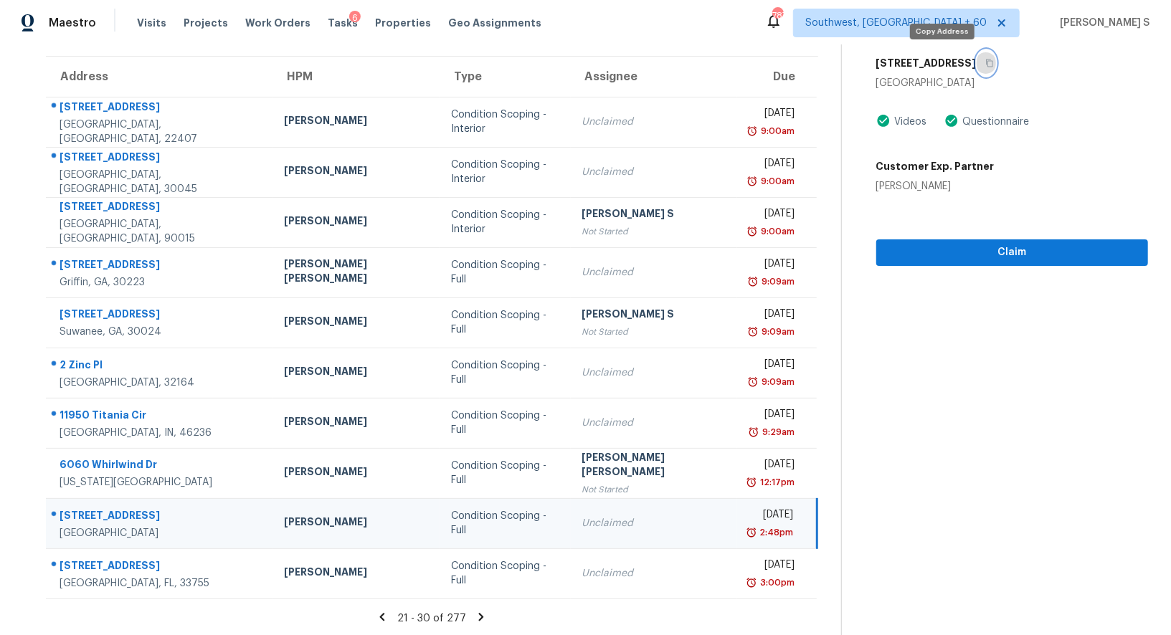
click at [977, 67] on button "button" at bounding box center [986, 63] width 19 height 26
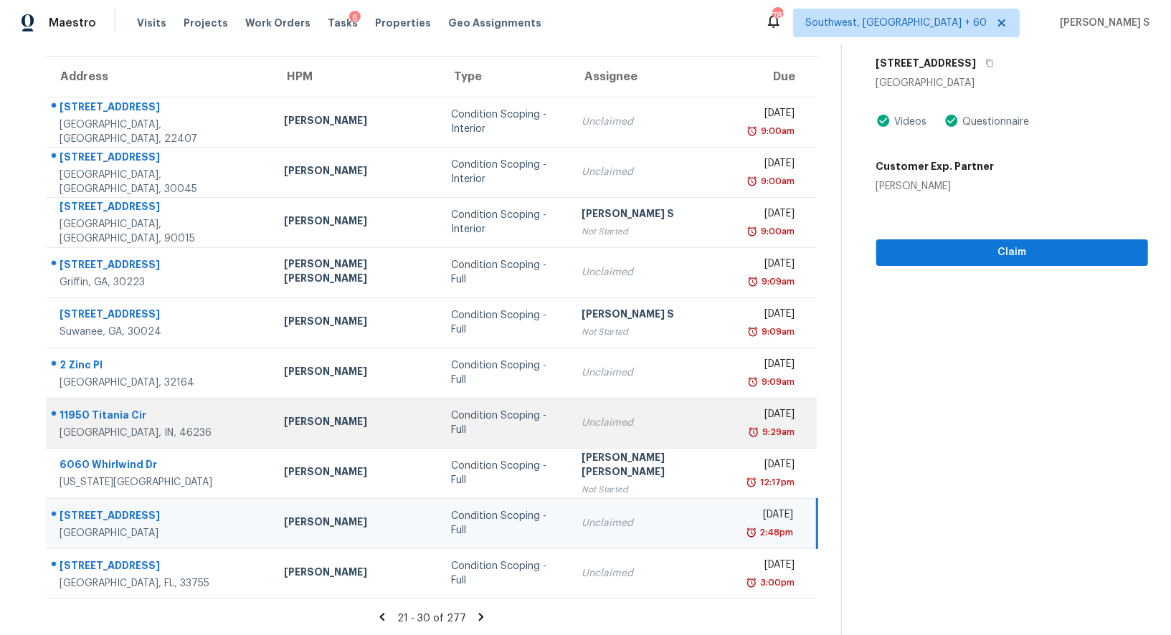
click at [571, 435] on td "Unclaimed" at bounding box center [654, 423] width 167 height 50
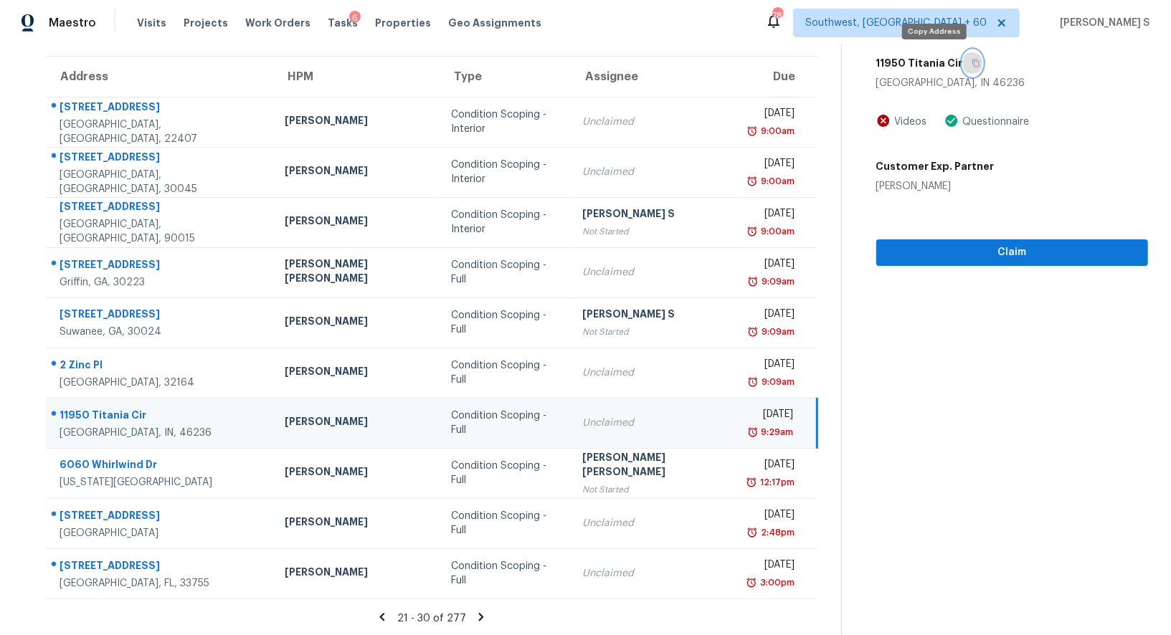
click at [963, 67] on button "button" at bounding box center [972, 63] width 19 height 26
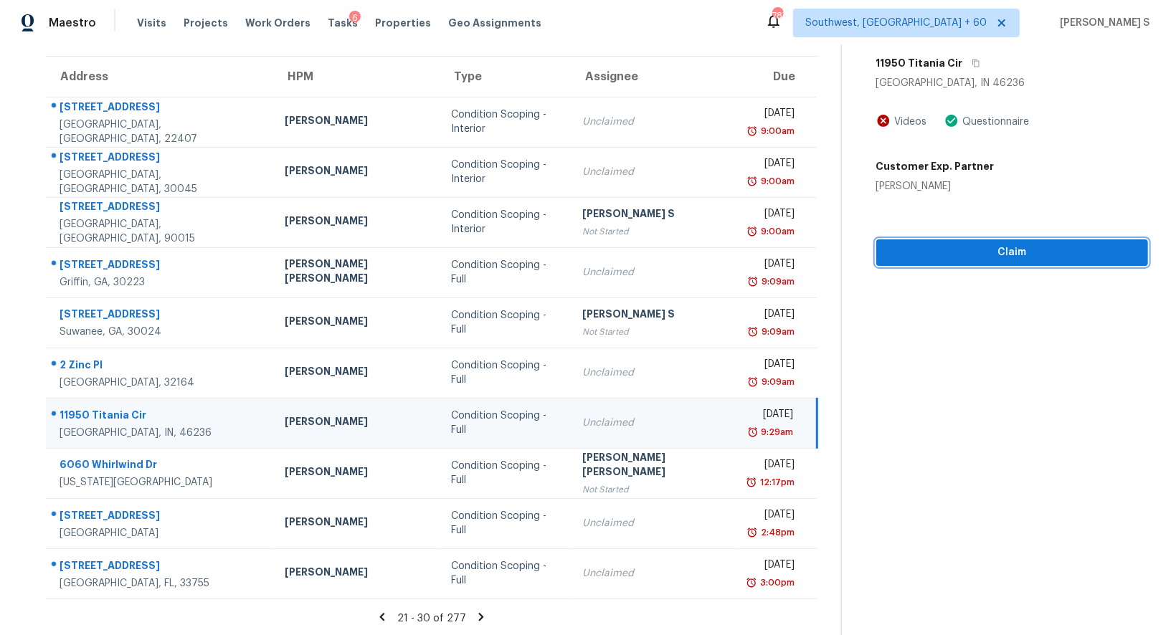
click at [922, 247] on span "Claim" at bounding box center [1012, 253] width 249 height 18
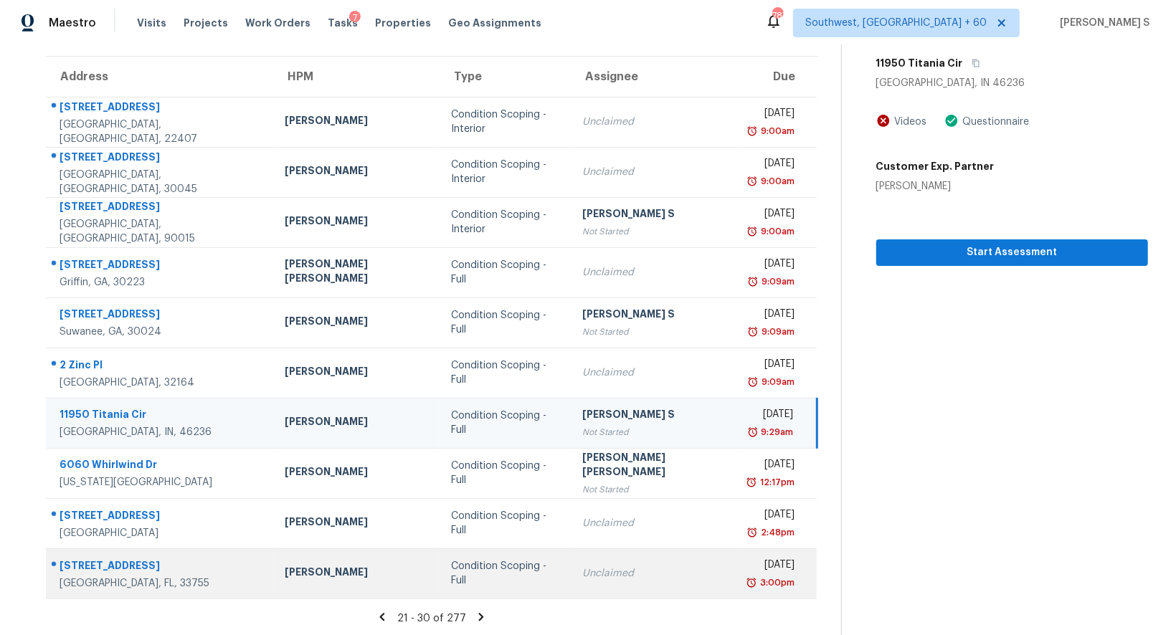
click at [582, 569] on div "Unclaimed" at bounding box center [654, 574] width 144 height 14
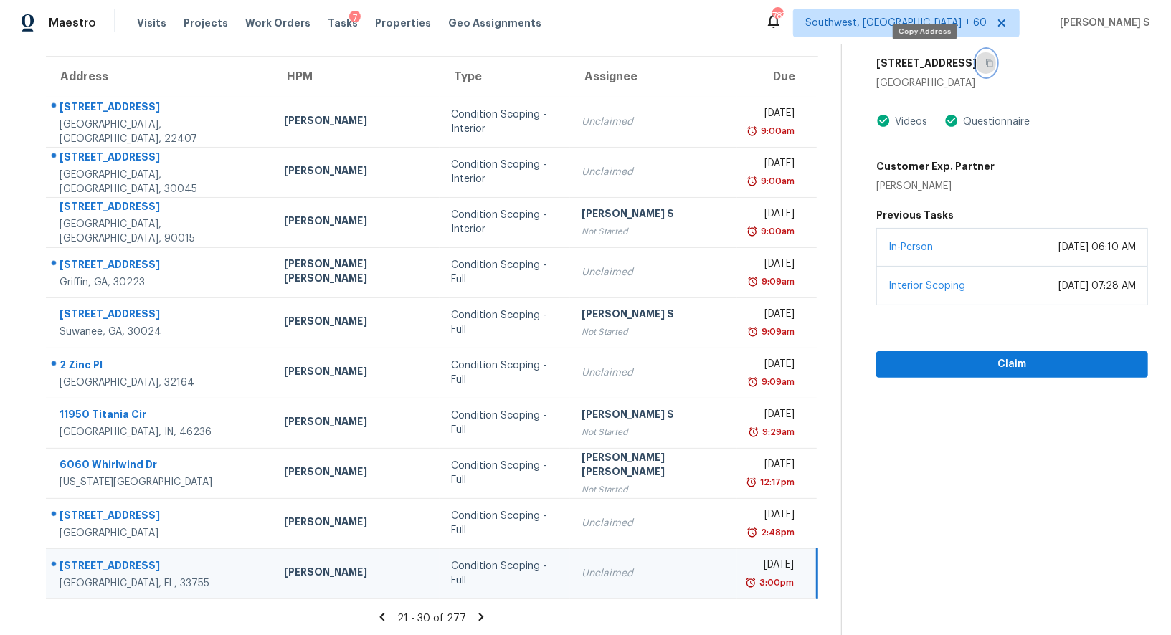
click at [977, 55] on button "button" at bounding box center [986, 63] width 19 height 26
click at [475, 612] on icon at bounding box center [481, 617] width 13 height 13
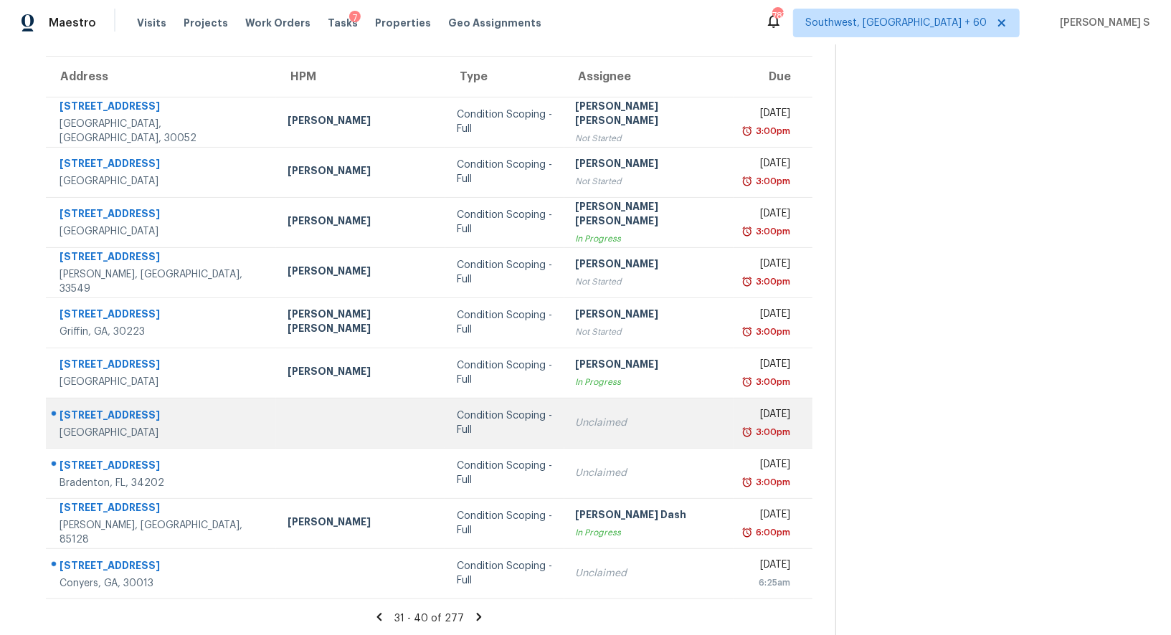
click at [462, 417] on div "Condition Scoping - Full" at bounding box center [505, 423] width 96 height 29
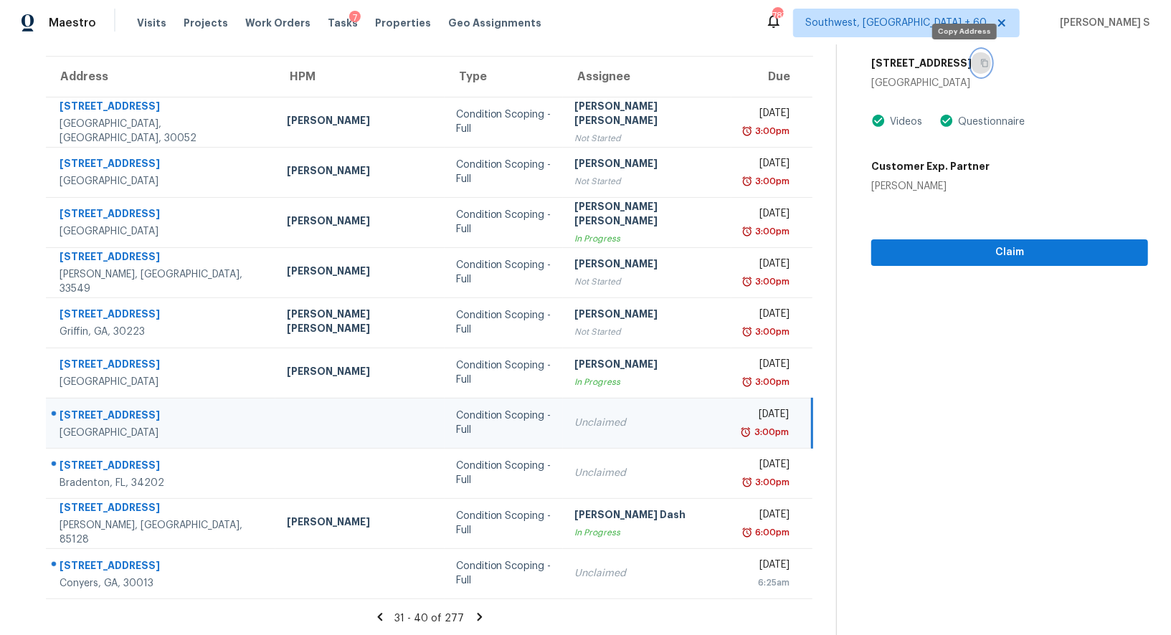
click at [972, 60] on button "button" at bounding box center [981, 63] width 19 height 26
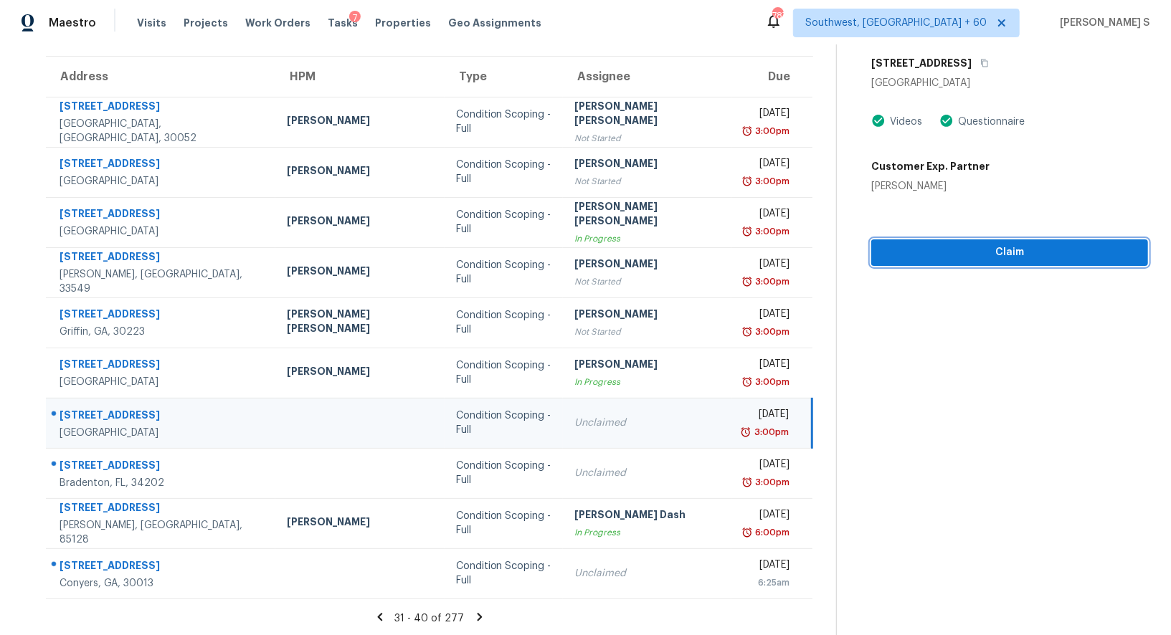
click at [938, 251] on span "Claim" at bounding box center [1010, 253] width 254 height 18
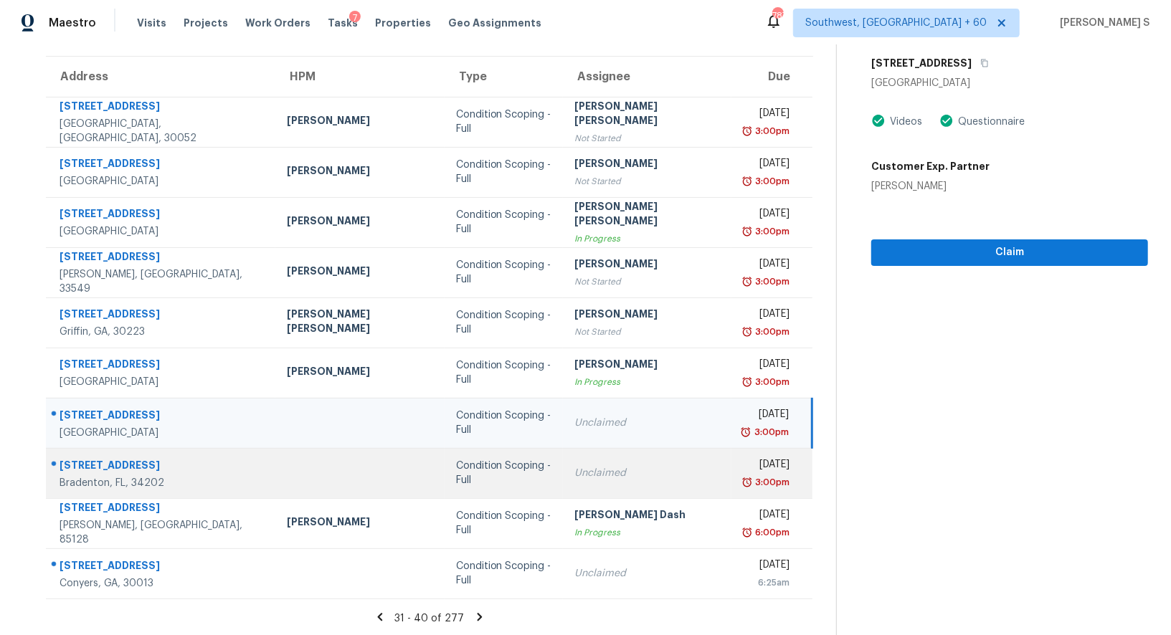
click at [622, 460] on td "Unclaimed" at bounding box center [647, 473] width 169 height 50
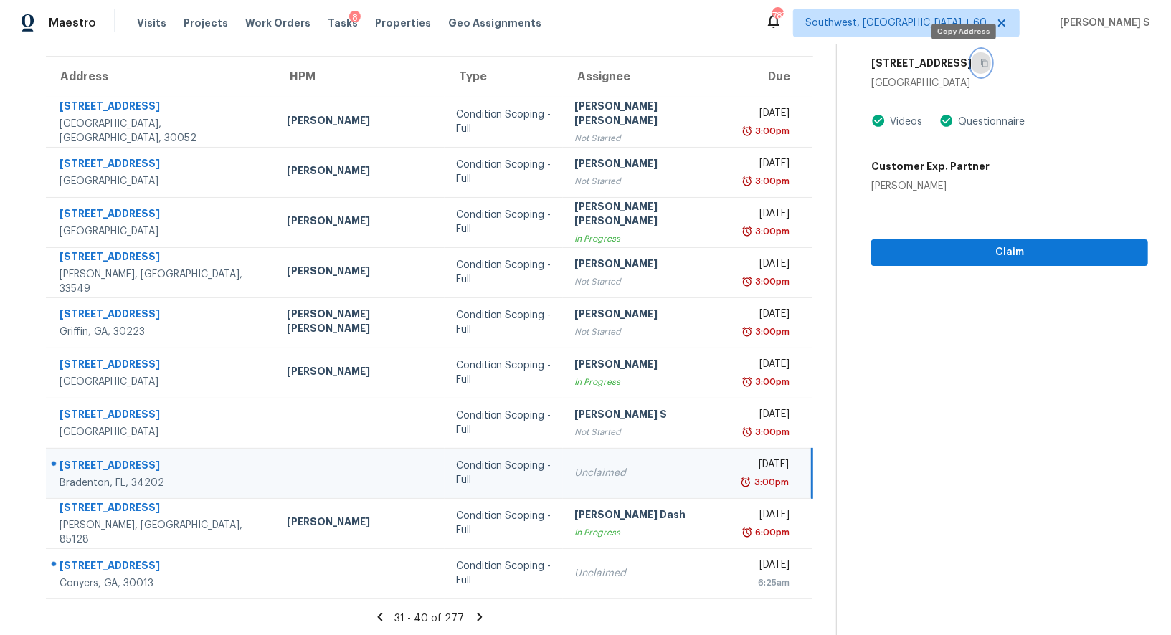
click at [980, 65] on icon "button" at bounding box center [984, 63] width 9 height 9
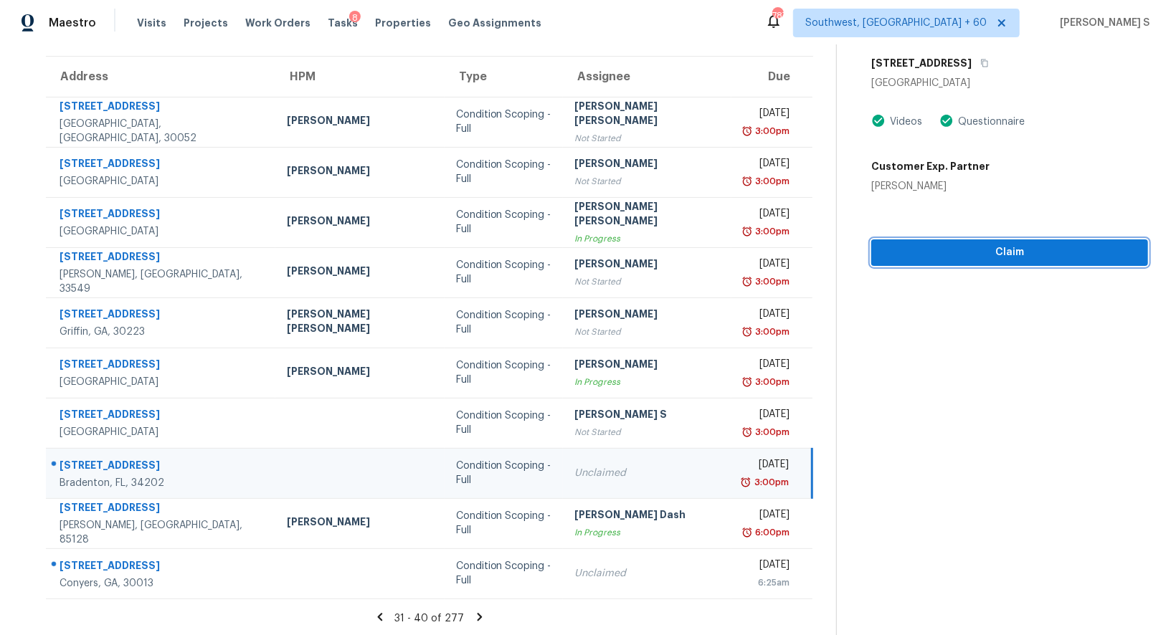
click at [919, 254] on span "Claim" at bounding box center [1010, 253] width 254 height 18
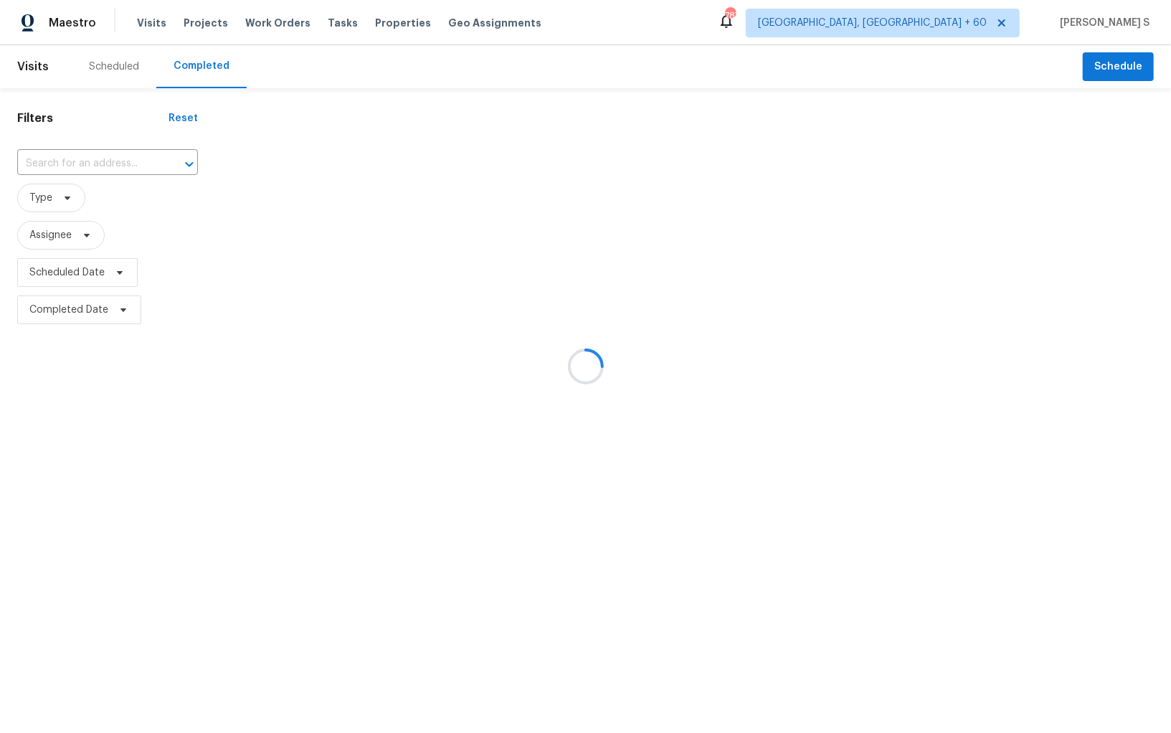
click at [148, 161] on div at bounding box center [585, 366] width 1171 height 733
click at [107, 165] on input "text" at bounding box center [87, 164] width 141 height 22
paste input "4933 Wexford Trl, Atlanta, GA 30349"
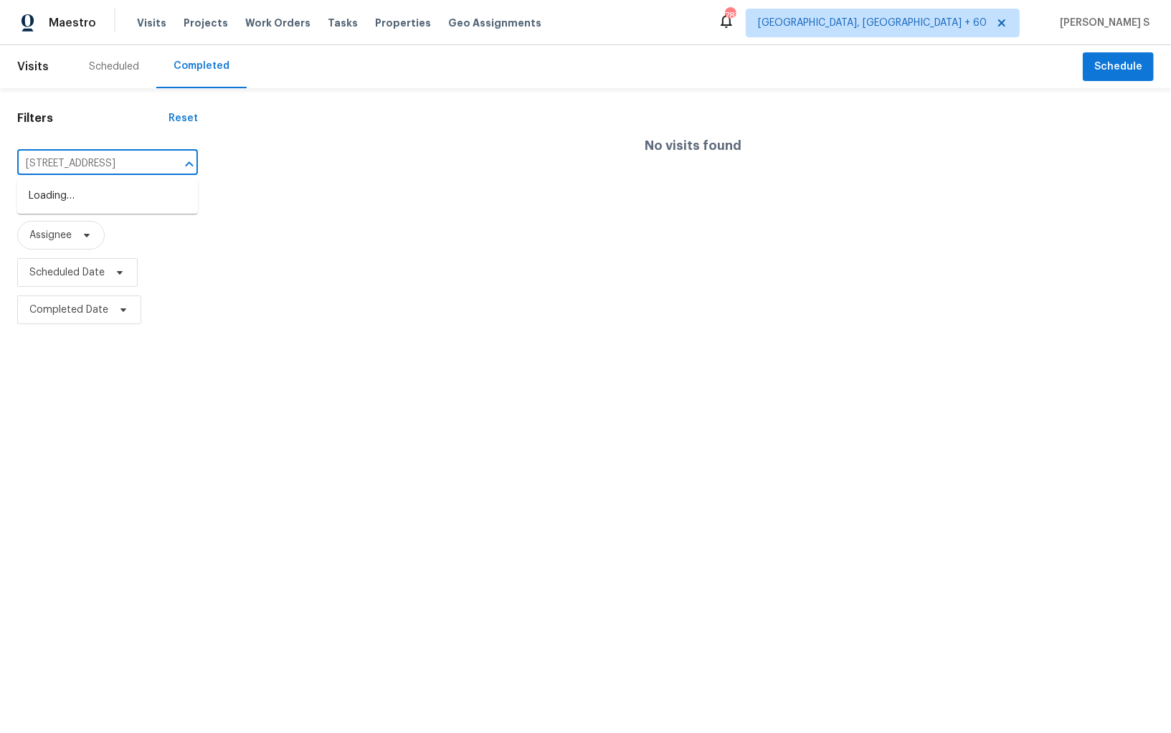
scroll to position [0, 40]
type input "4933 Wexford Trl, Atlanta, GA 30349"
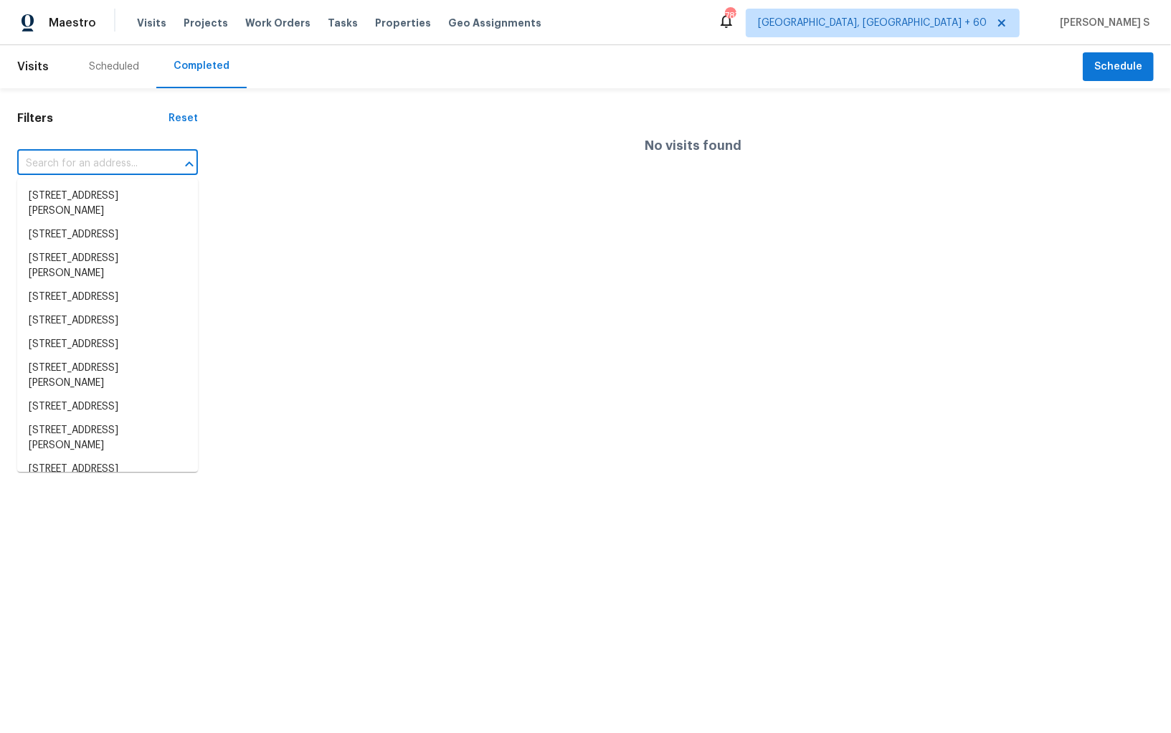
click at [72, 166] on input "text" at bounding box center [87, 164] width 141 height 22
paste input "4933 Wexford Trl, Atlanta, GA 30349"
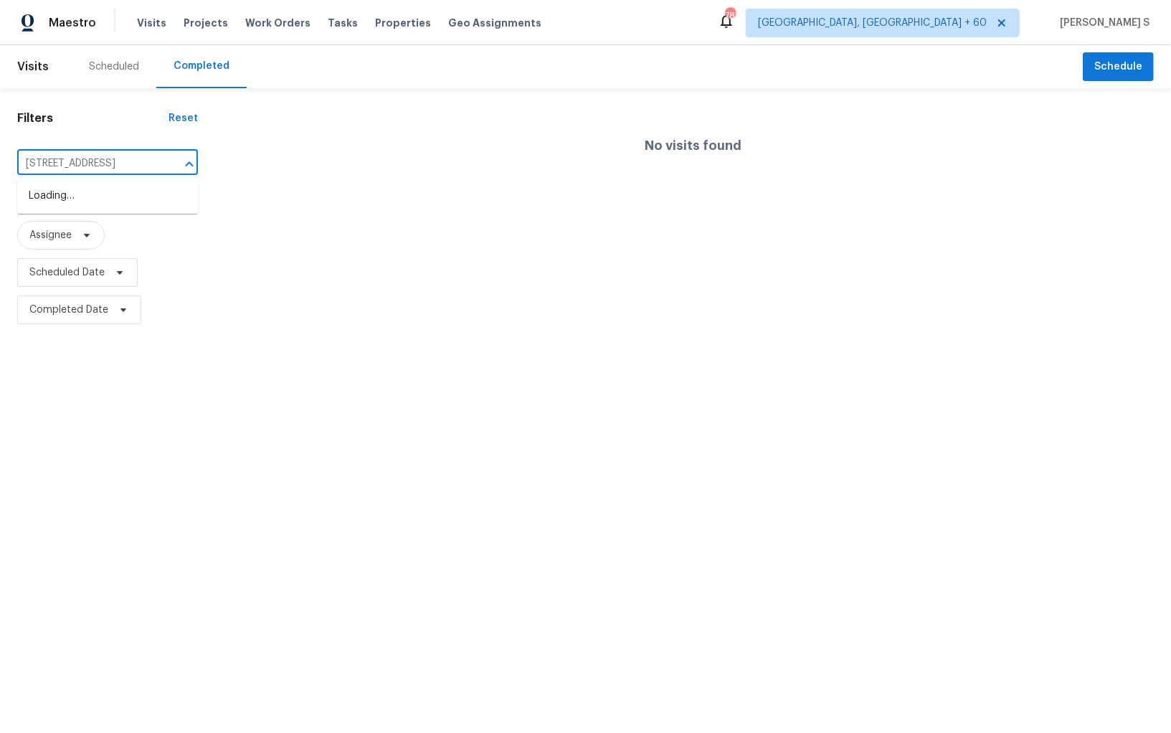
click at [38, 160] on input "4933 Wexford Trl, Atlanta, GA 30349" at bounding box center [87, 164] width 141 height 22
type input "4933 Wexfo"
click at [81, 206] on li "4933 Wexford Trl, Atlanta, GA 30349" at bounding box center [107, 196] width 181 height 24
type input "4933 Wexford Trl, Atlanta, GA 30349"
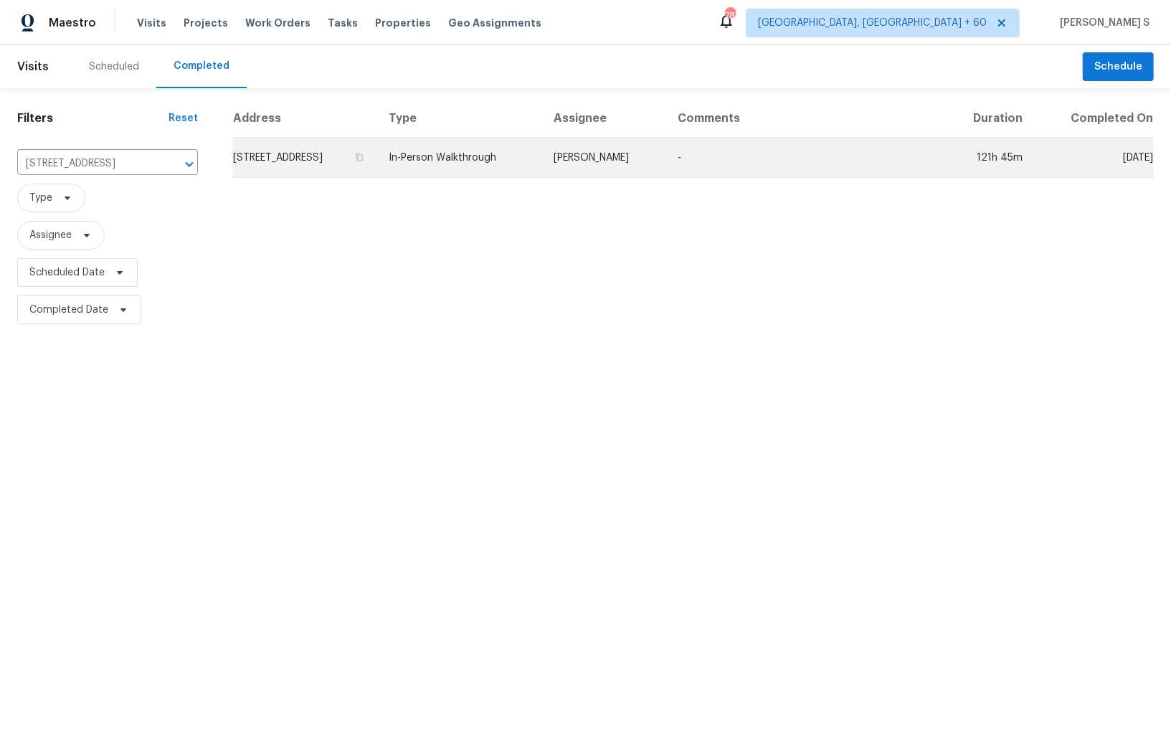
click at [377, 155] on td "4933 Wexford Trl, Atlanta, GA 30349" at bounding box center [304, 158] width 145 height 40
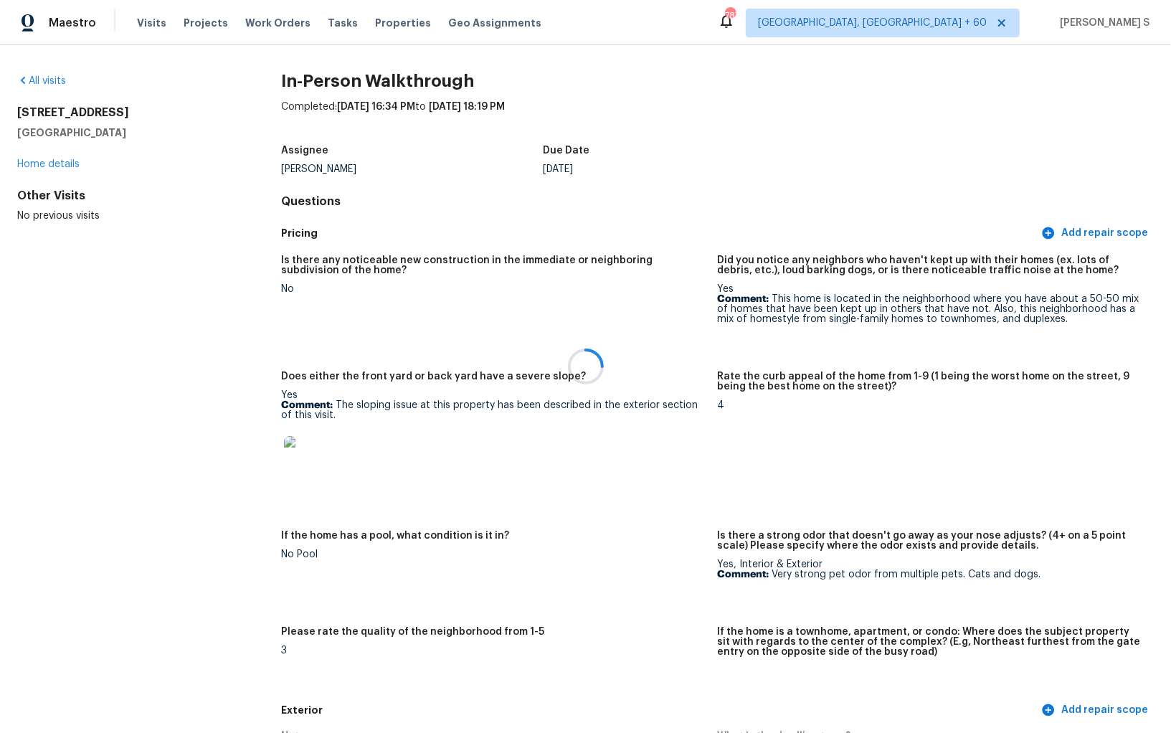
click at [676, 515] on div at bounding box center [585, 366] width 1171 height 733
click at [602, 527] on div at bounding box center [585, 366] width 1171 height 733
click at [606, 577] on figure "If the home has a pool, what condition is it in? No Pool" at bounding box center [499, 570] width 436 height 79
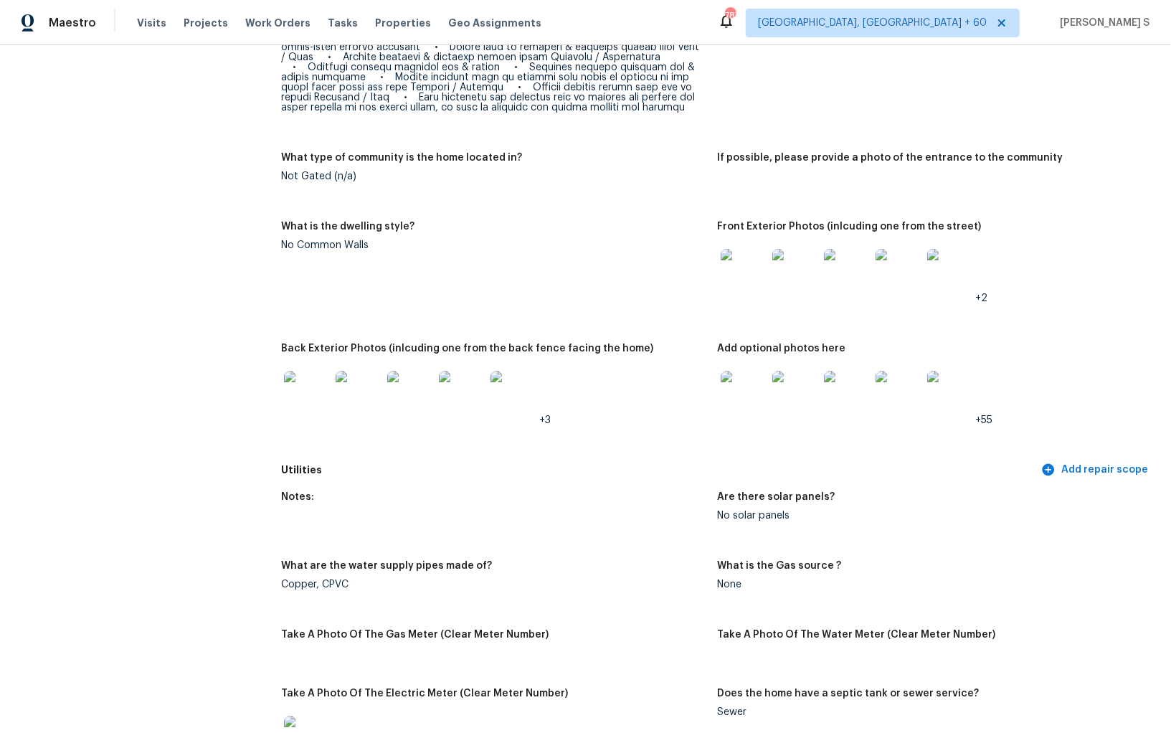
scroll to position [1027, 0]
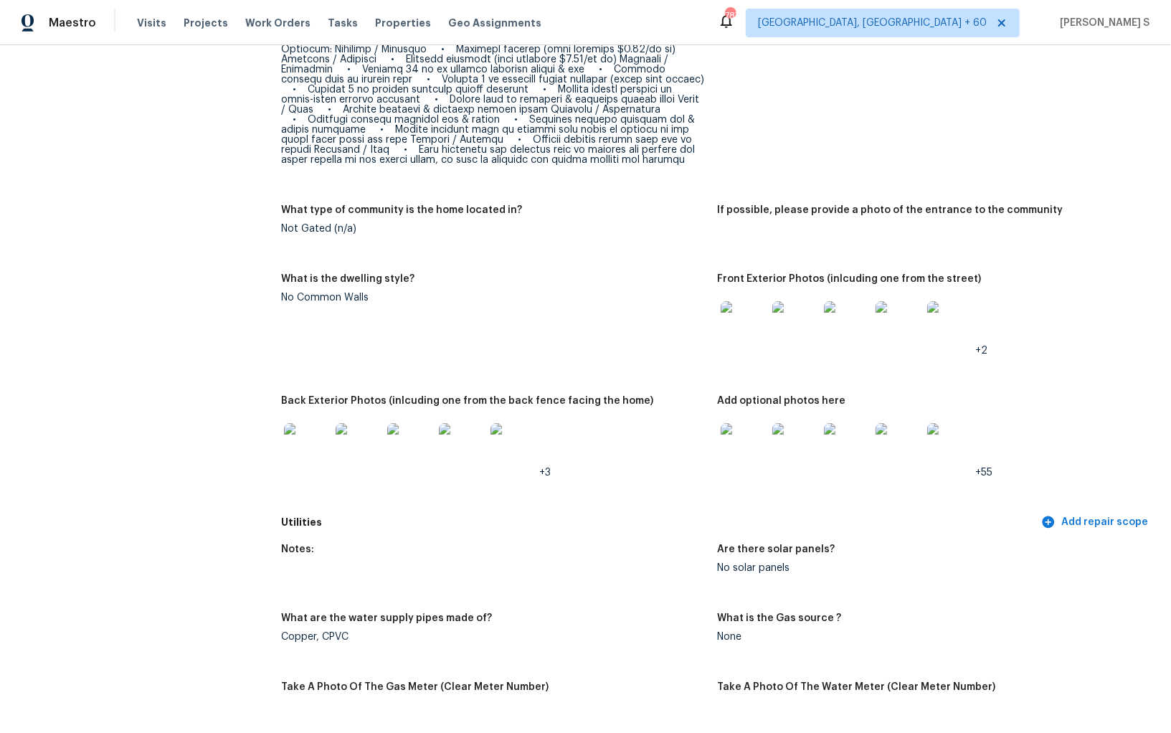
click at [463, 224] on div "Not Gated (n/a)" at bounding box center [493, 229] width 425 height 10
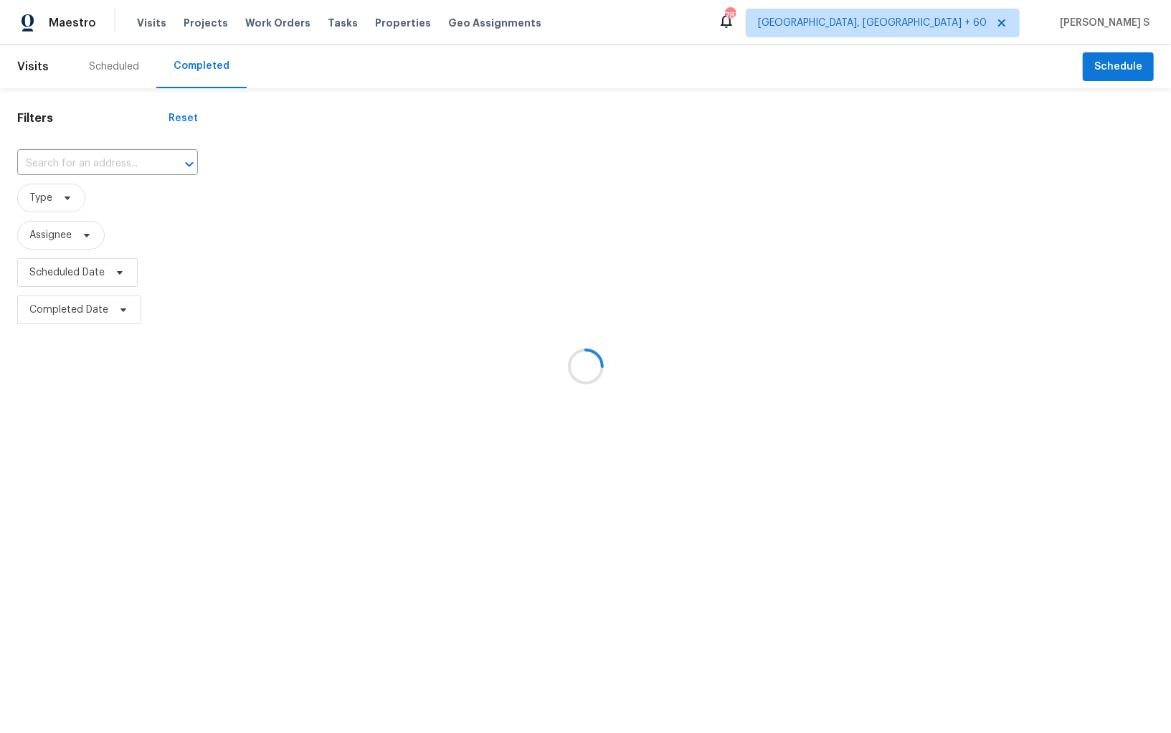
click at [95, 167] on div at bounding box center [585, 366] width 1171 height 733
click at [93, 164] on div at bounding box center [585, 366] width 1171 height 733
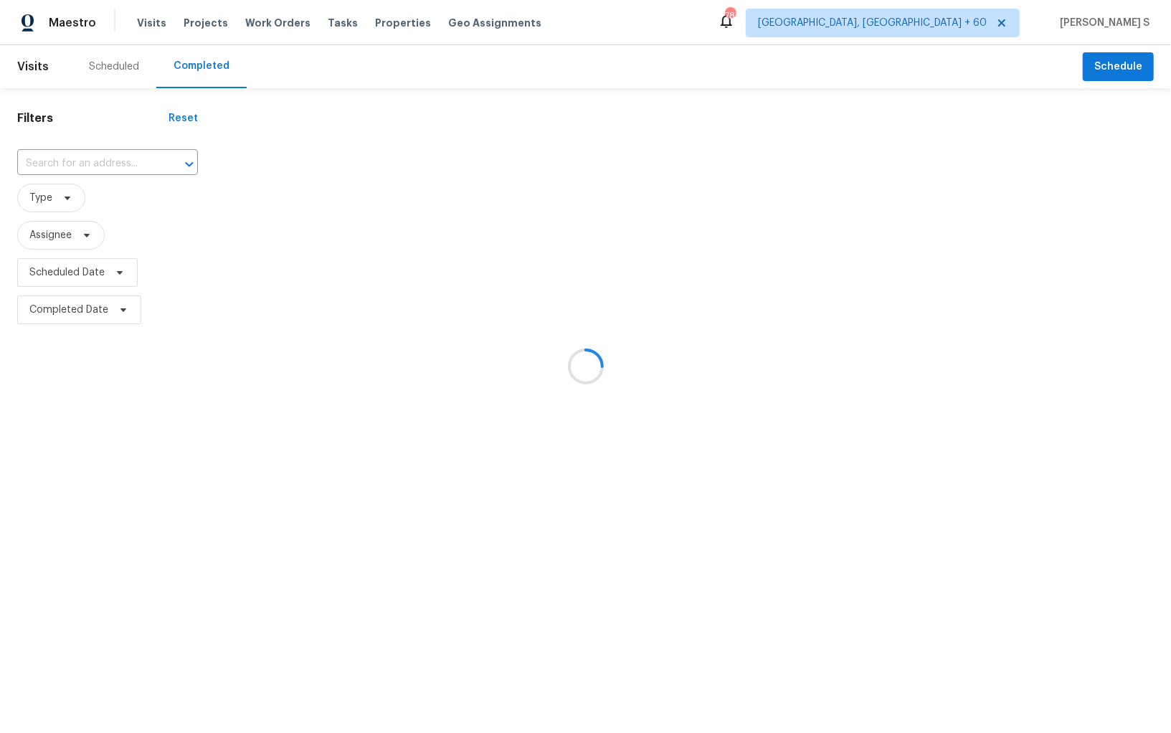
click at [93, 164] on div at bounding box center [585, 366] width 1171 height 733
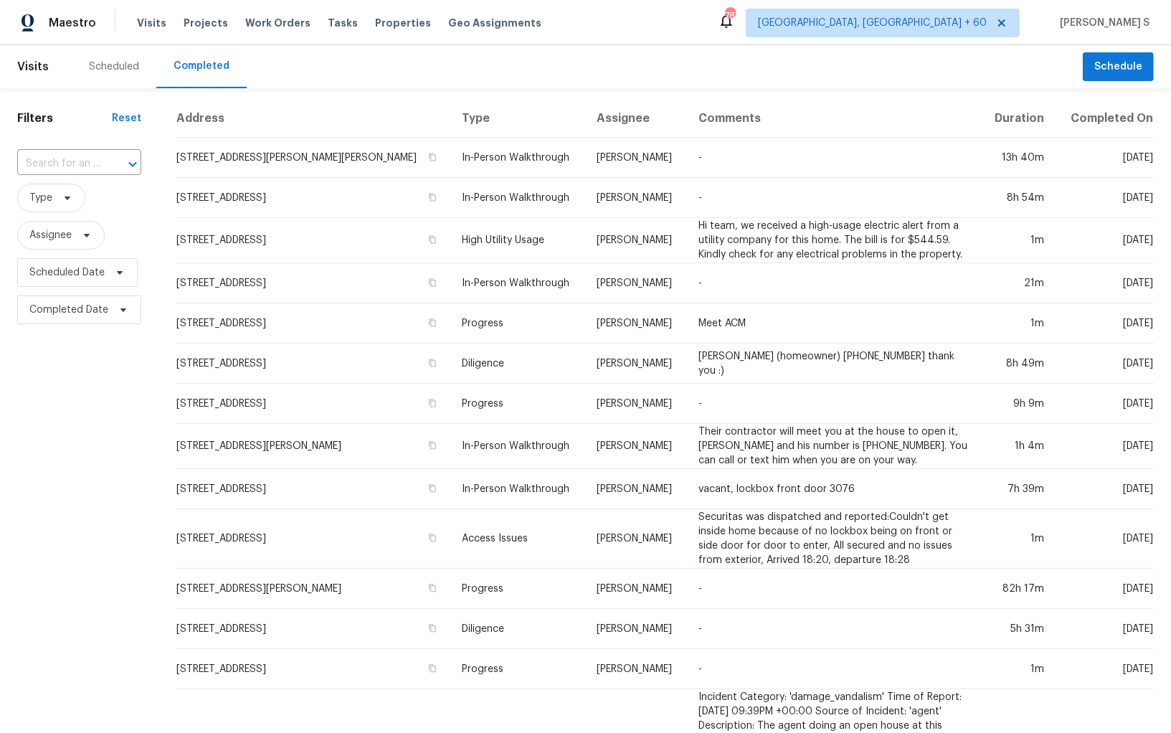
click at [93, 164] on input "text" at bounding box center [59, 164] width 84 height 22
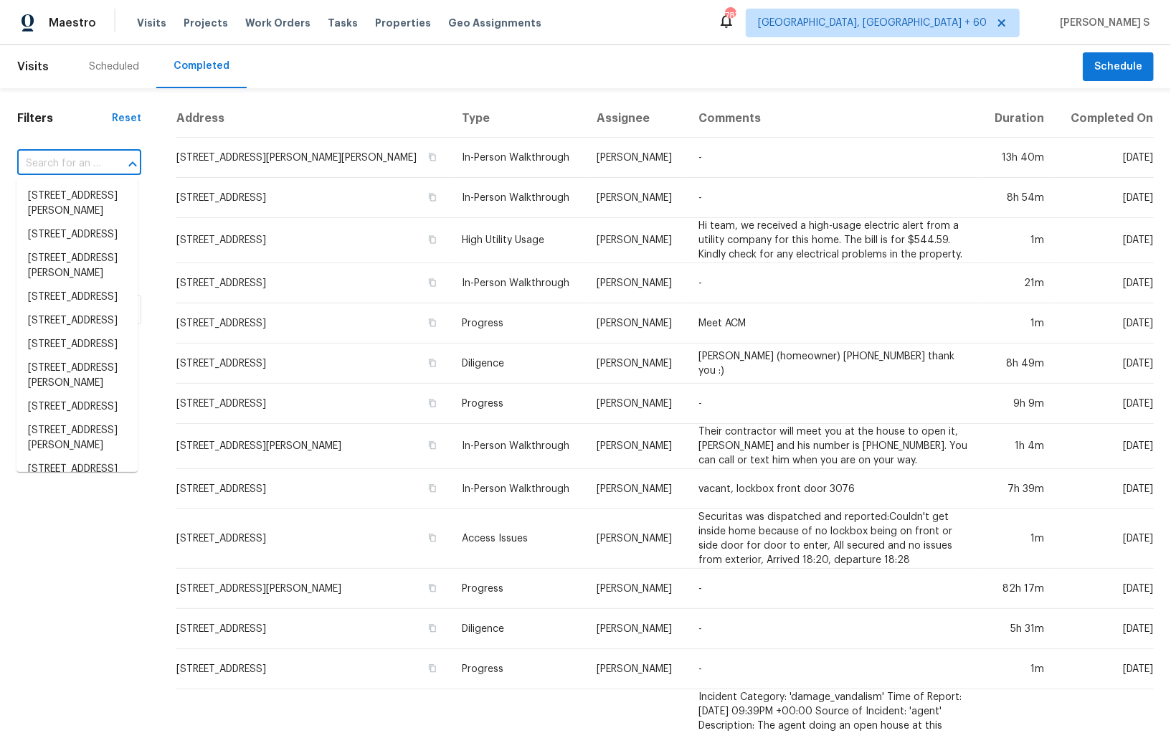
click at [93, 164] on input "text" at bounding box center [59, 164] width 84 height 22
paste input "310 Cedar Ave, New Smyrna Beach, FL 32169"
type input "310 Cedar Ave, New Smyrna Beach, FL 32169"
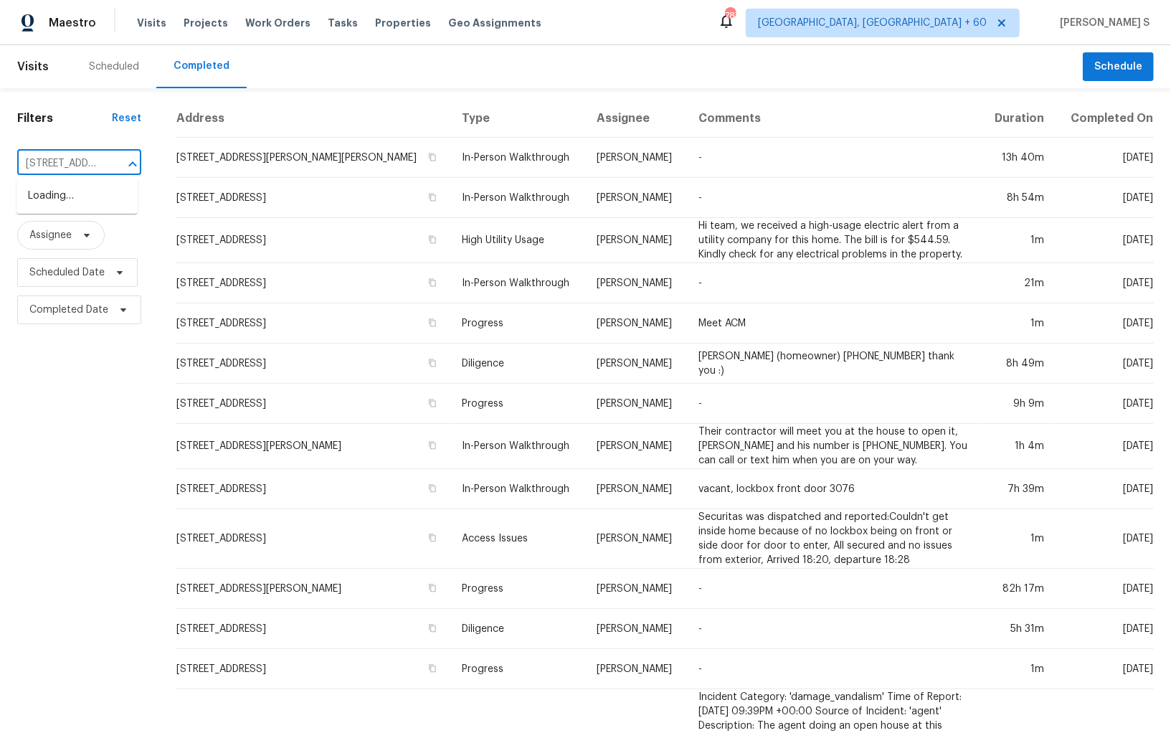
scroll to position [0, 138]
click at [83, 202] on li "310 Cedar Ave, New Smyrna Beach, FL 32169" at bounding box center [76, 196] width 121 height 24
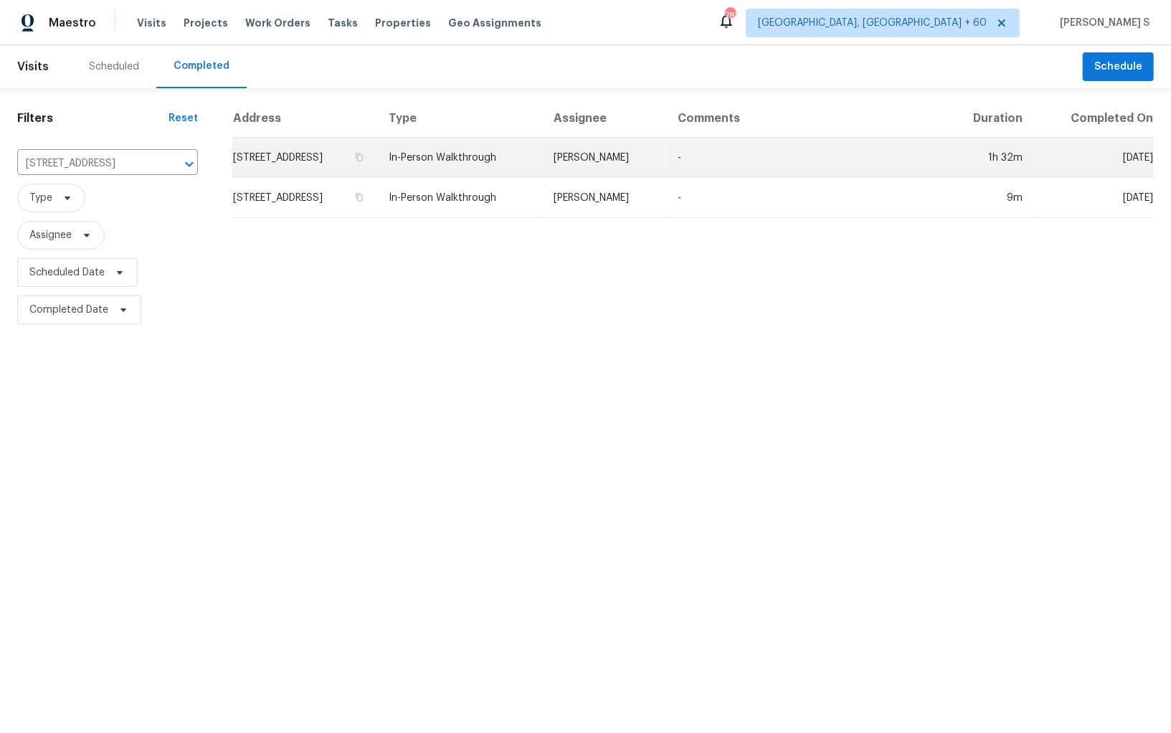
click at [307, 161] on td "310 Cedar Ave, New Smyrna Beach, FL 32169" at bounding box center [304, 158] width 145 height 40
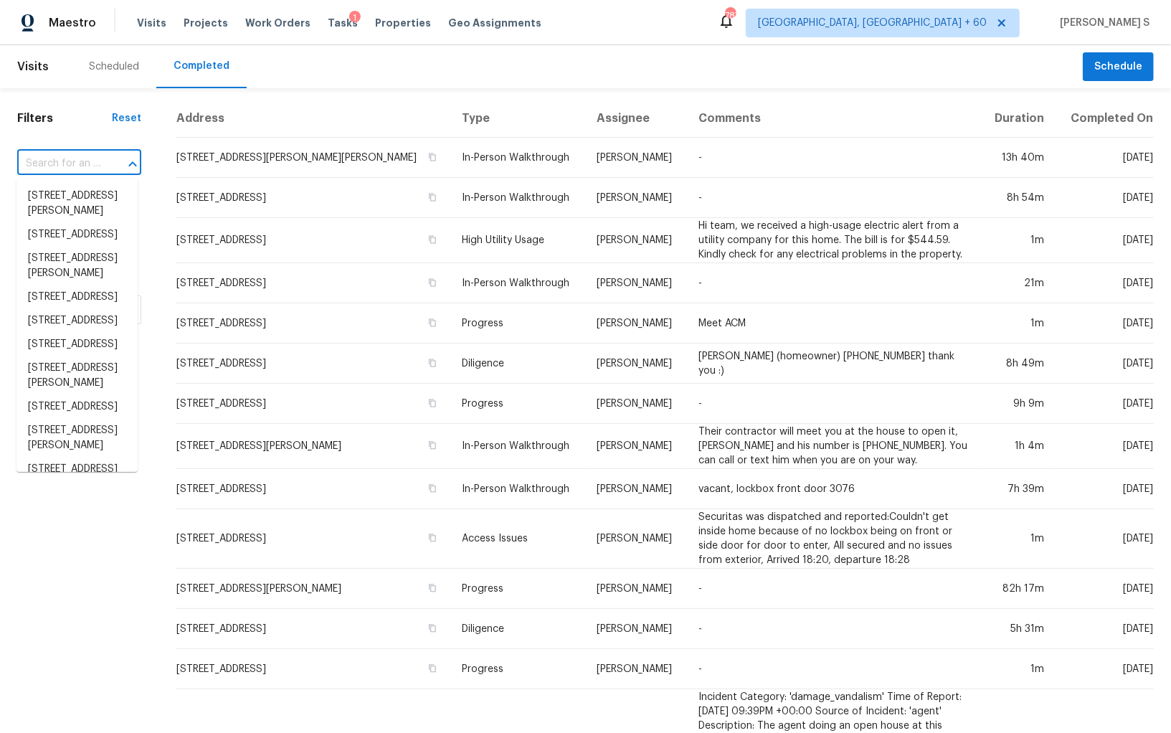
click at [66, 157] on input "text" at bounding box center [59, 164] width 84 height 22
paste input "214 Evans St, Athens, GA 30606"
type input "214 Evans St, Athens, GA 30606"
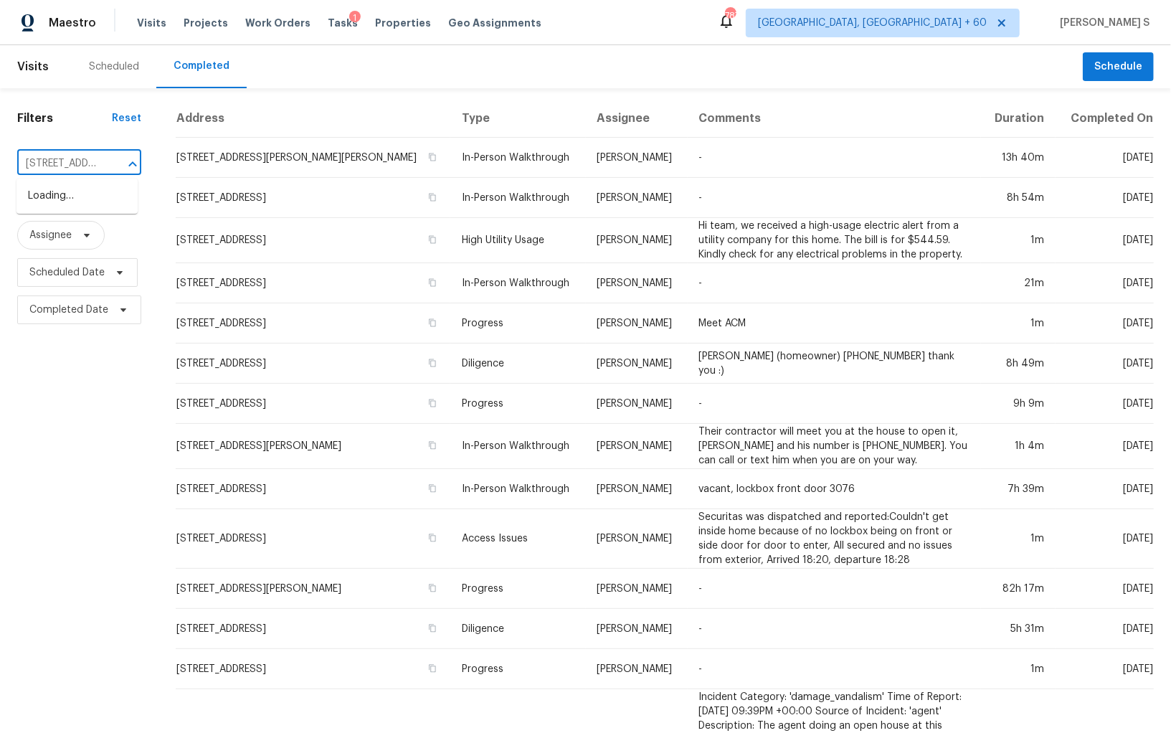
scroll to position [0, 77]
click at [77, 197] on li "214 Evans St, Athens, GA 30606" at bounding box center [76, 203] width 121 height 39
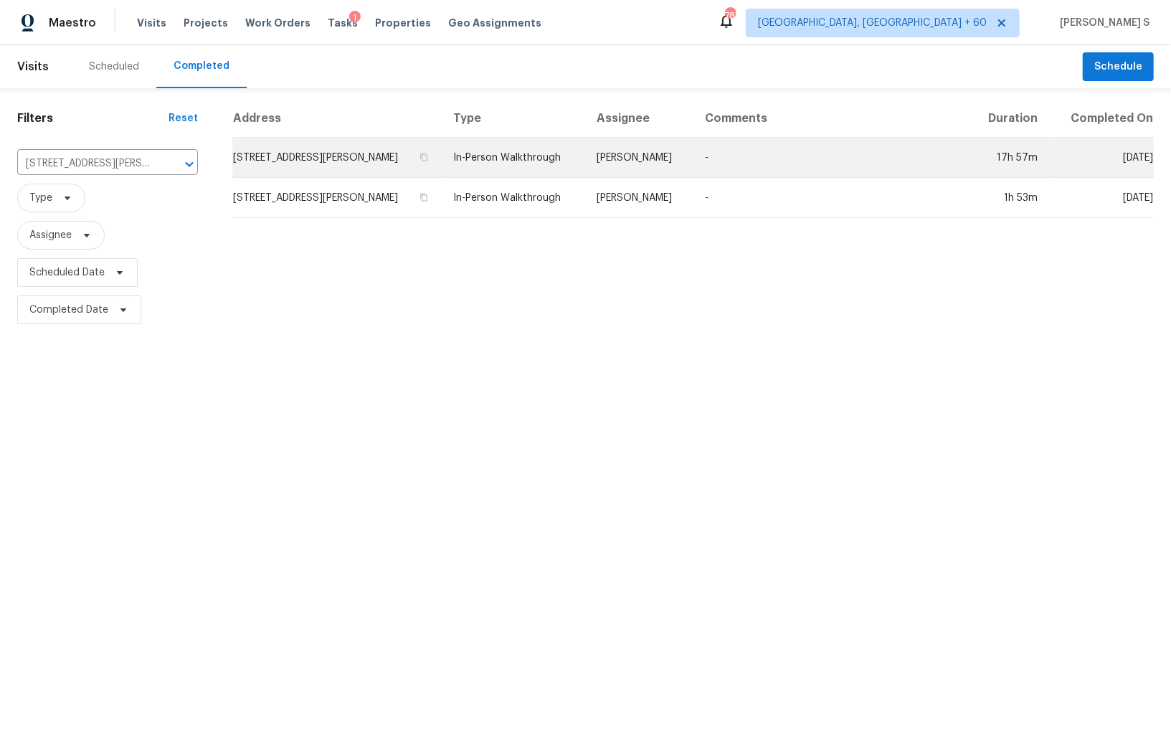
click at [290, 151] on td "214 Evans St, Athens, GA 30606" at bounding box center [336, 158] width 209 height 40
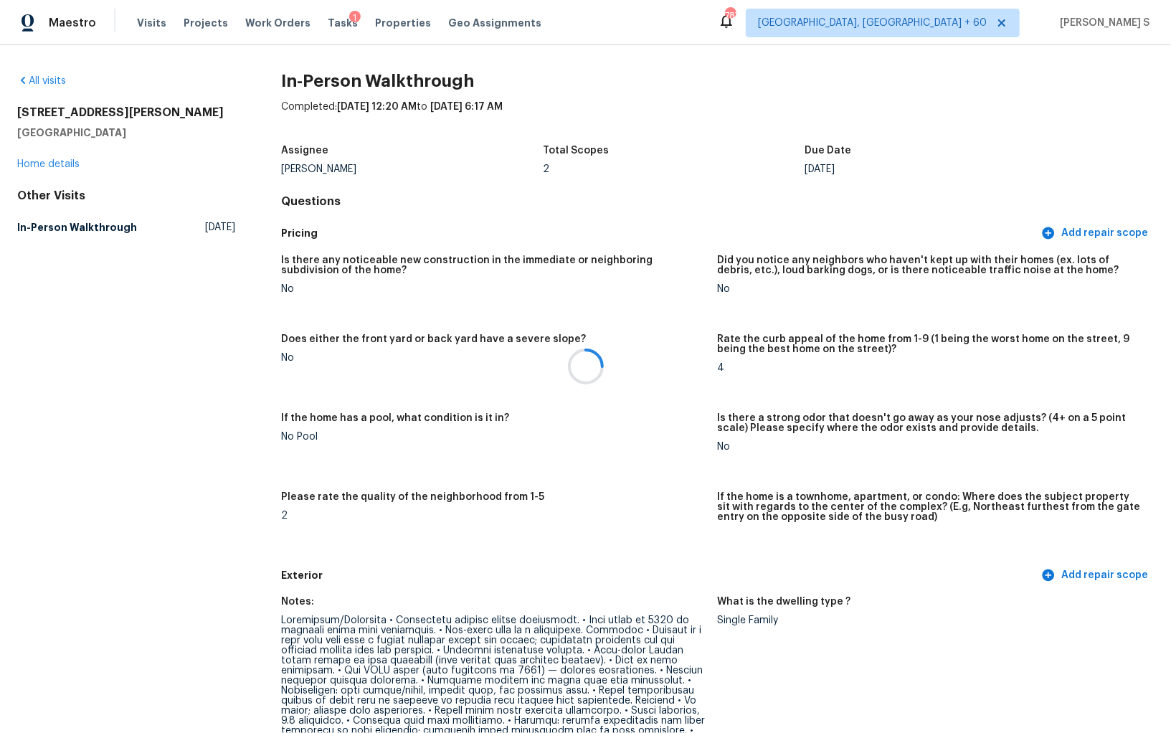
click at [426, 533] on div at bounding box center [585, 366] width 1171 height 733
click at [398, 411] on div "Is there any noticeable new construction in the immediate or neighboring subdiv…" at bounding box center [717, 405] width 873 height 316
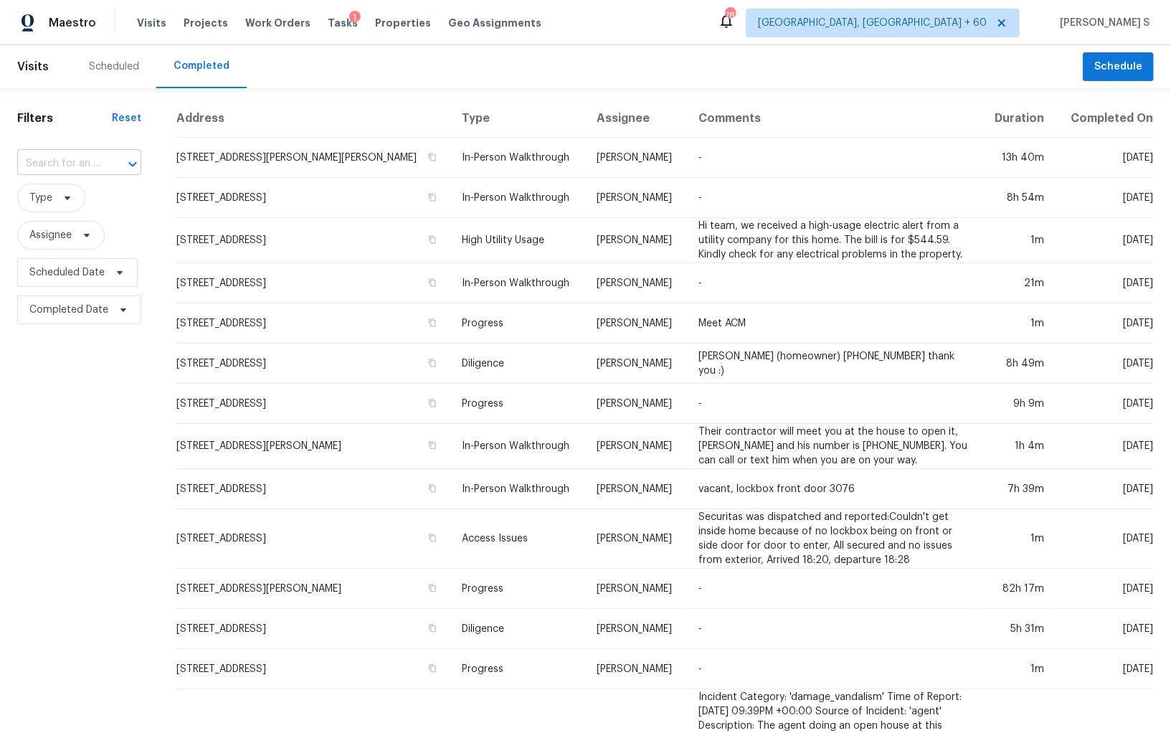
click at [88, 161] on input "text" at bounding box center [59, 164] width 84 height 22
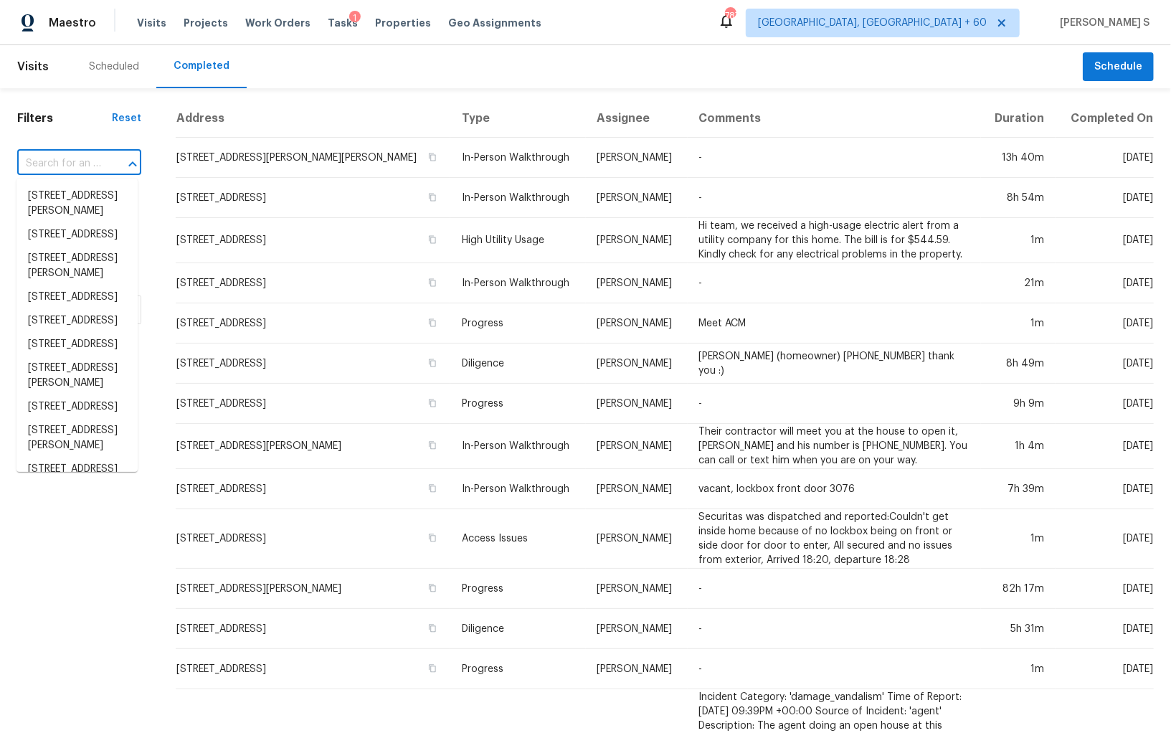
paste input "[STREET_ADDRESS]"
type input "8015 Canterbury St, Leawood, KS 66206"
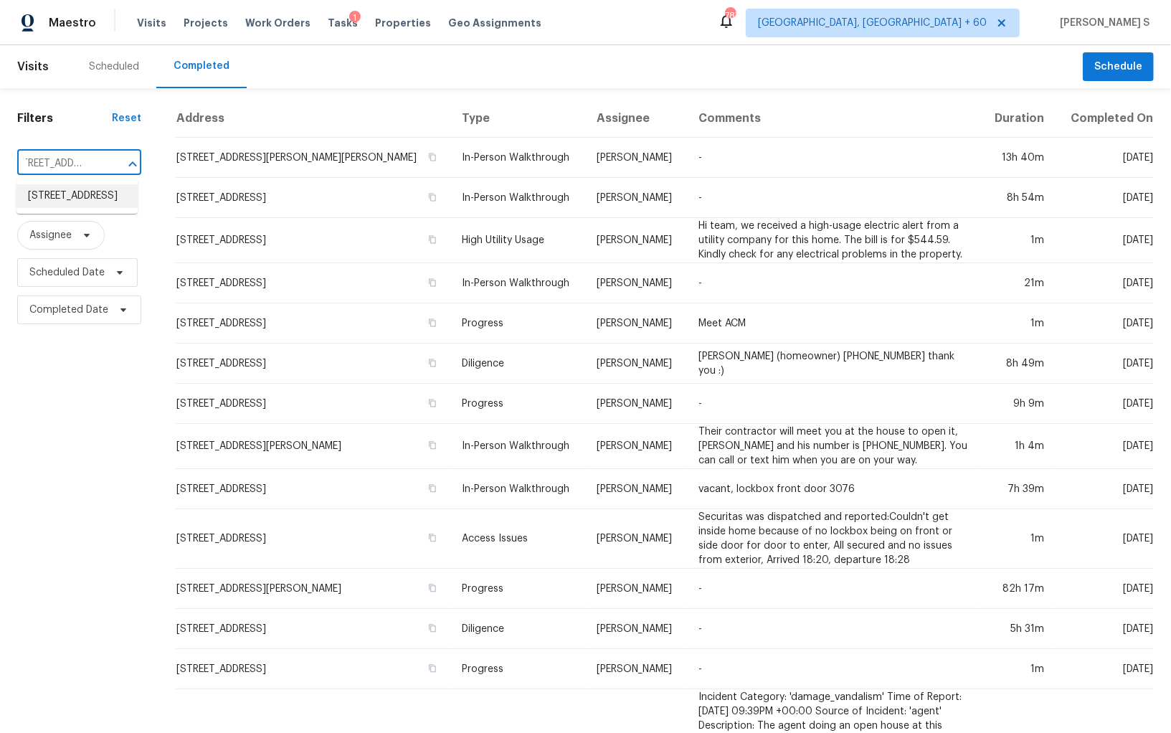
click at [69, 196] on li "8015 Canterbury St, Leawood, KS 66206" at bounding box center [76, 196] width 121 height 24
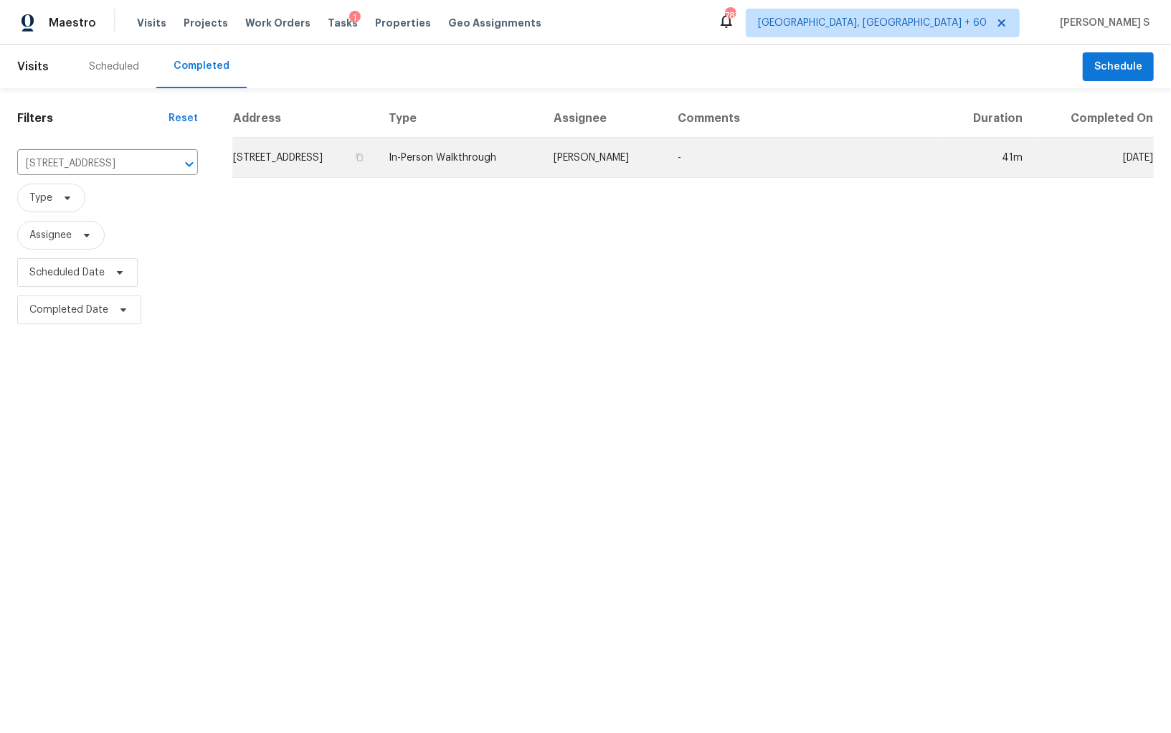
click at [269, 146] on td "8015 Canterbury St, Leawood, KS 66206" at bounding box center [304, 158] width 145 height 40
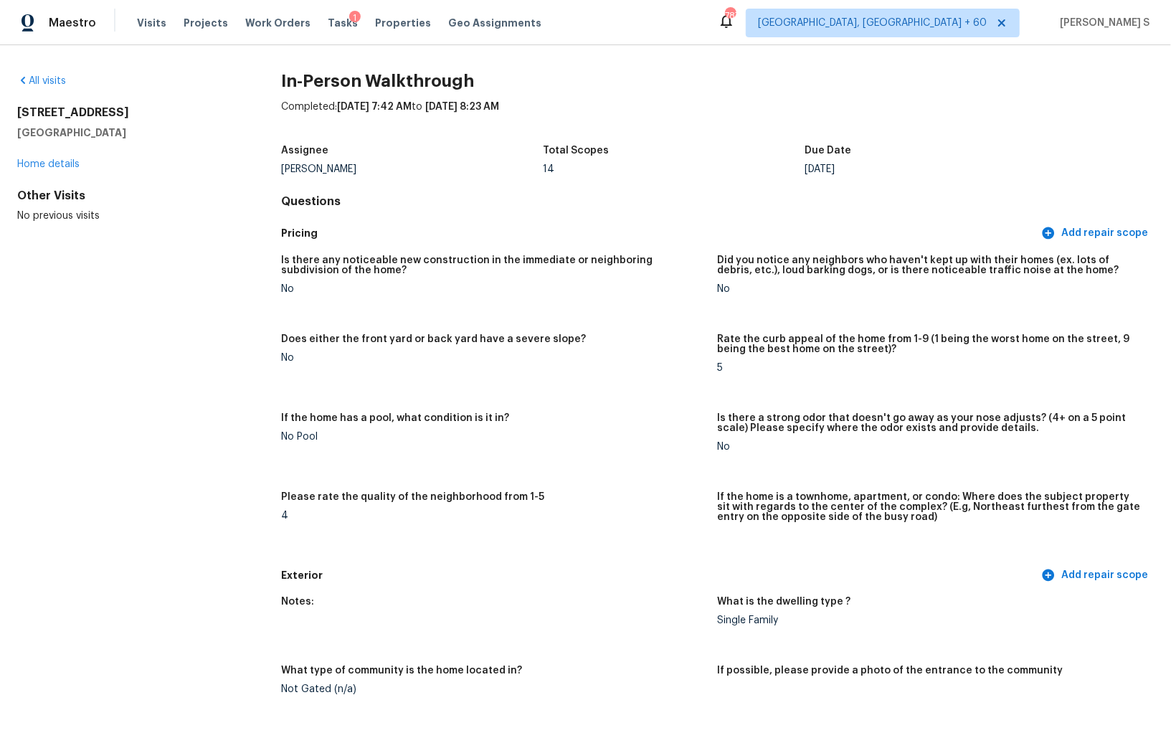
click at [398, 411] on div "Is there any noticeable new construction in the immediate or neighboring subdiv…" at bounding box center [717, 405] width 873 height 316
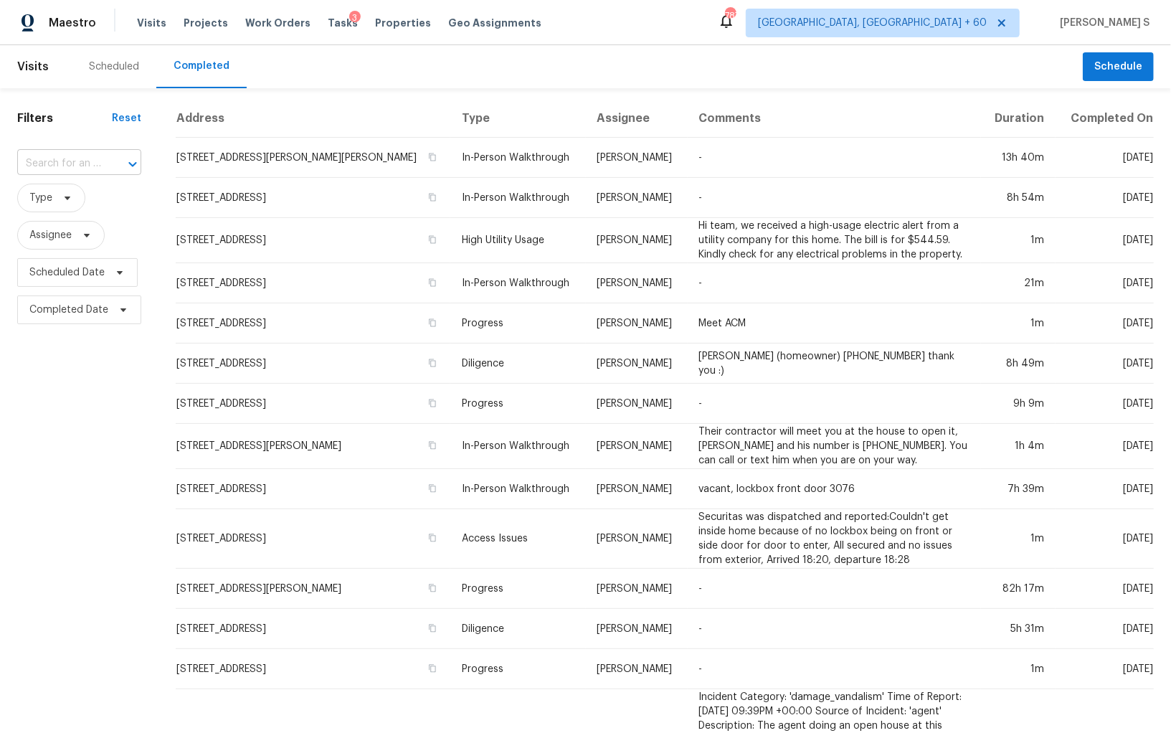
click at [64, 162] on input "text" at bounding box center [59, 164] width 84 height 22
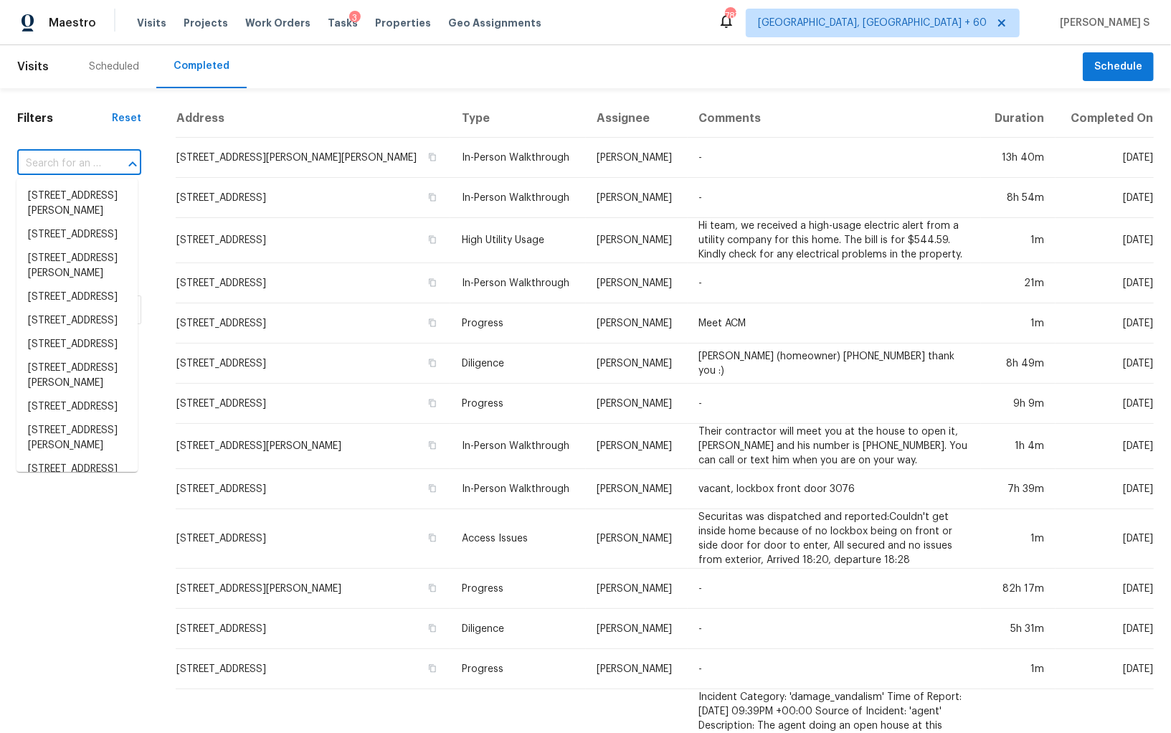
paste input "[STREET_ADDRESS][PERSON_NAME]"
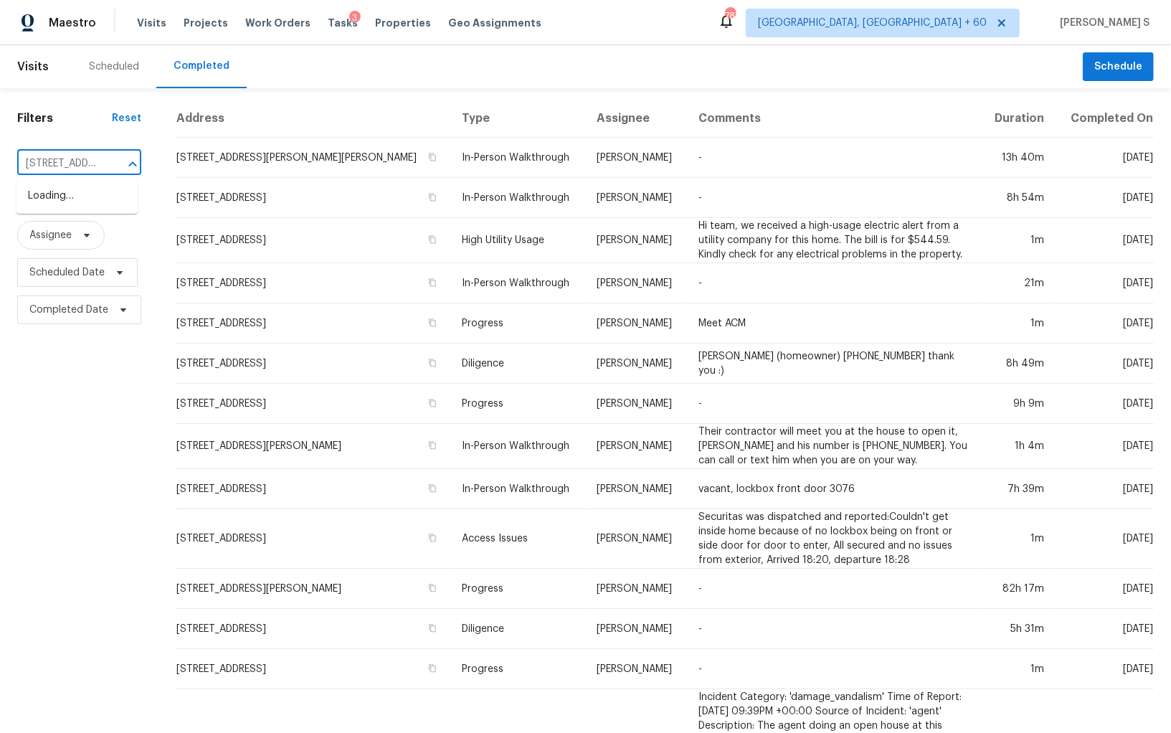
scroll to position [0, 115]
type input "[STREET_ADDRESS][PERSON_NAME]"
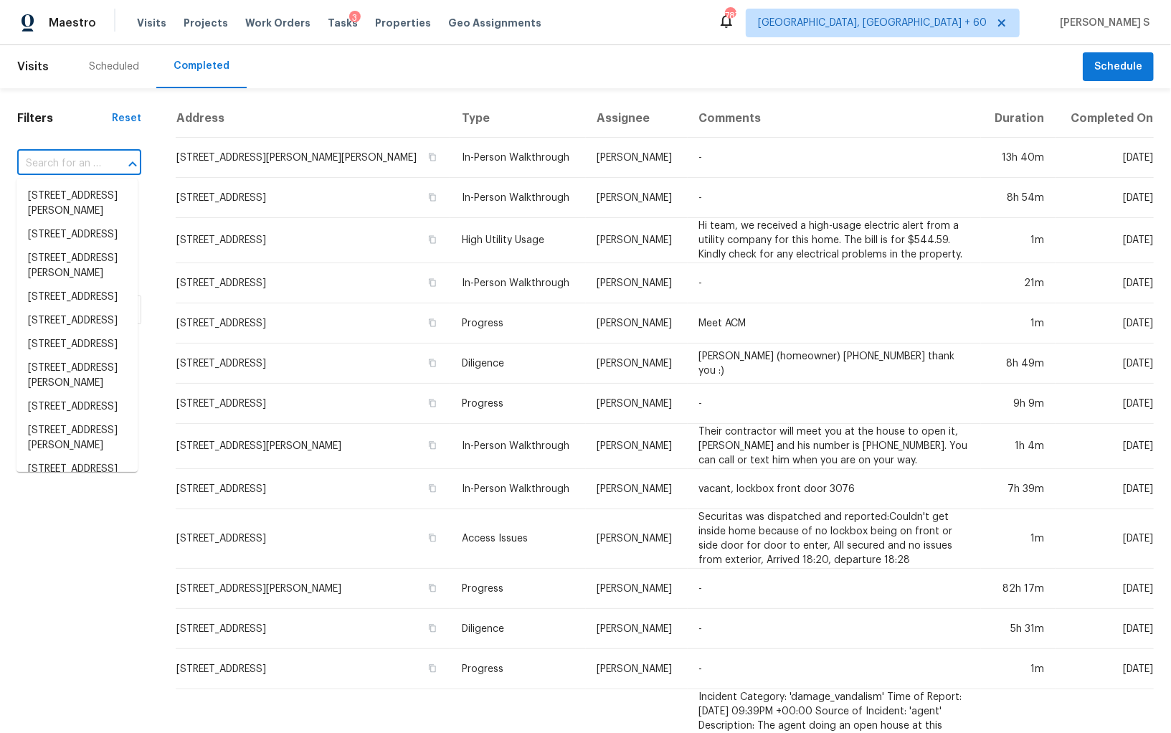
click at [59, 164] on input "text" at bounding box center [59, 164] width 84 height 22
paste input "[STREET_ADDRESS][PERSON_NAME]"
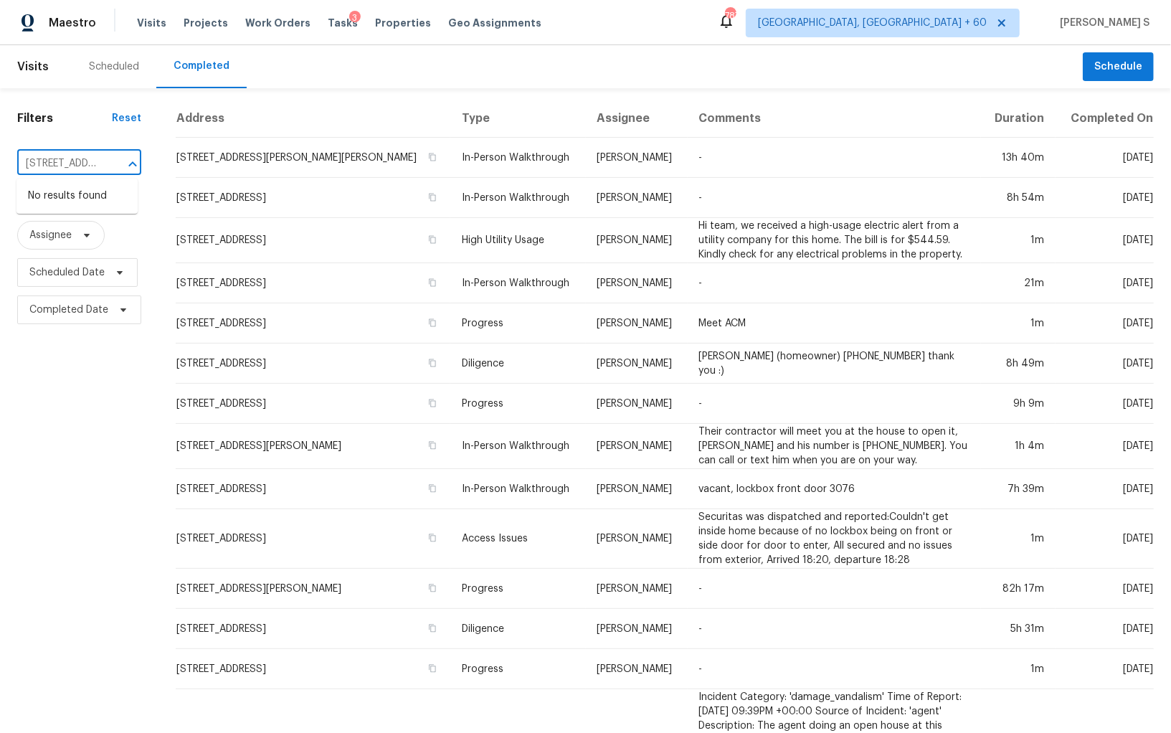
scroll to position [0, 115]
click at [36, 164] on input "[STREET_ADDRESS][PERSON_NAME]" at bounding box center [59, 164] width 84 height 22
type input "2349 [PERSON_NAME]"
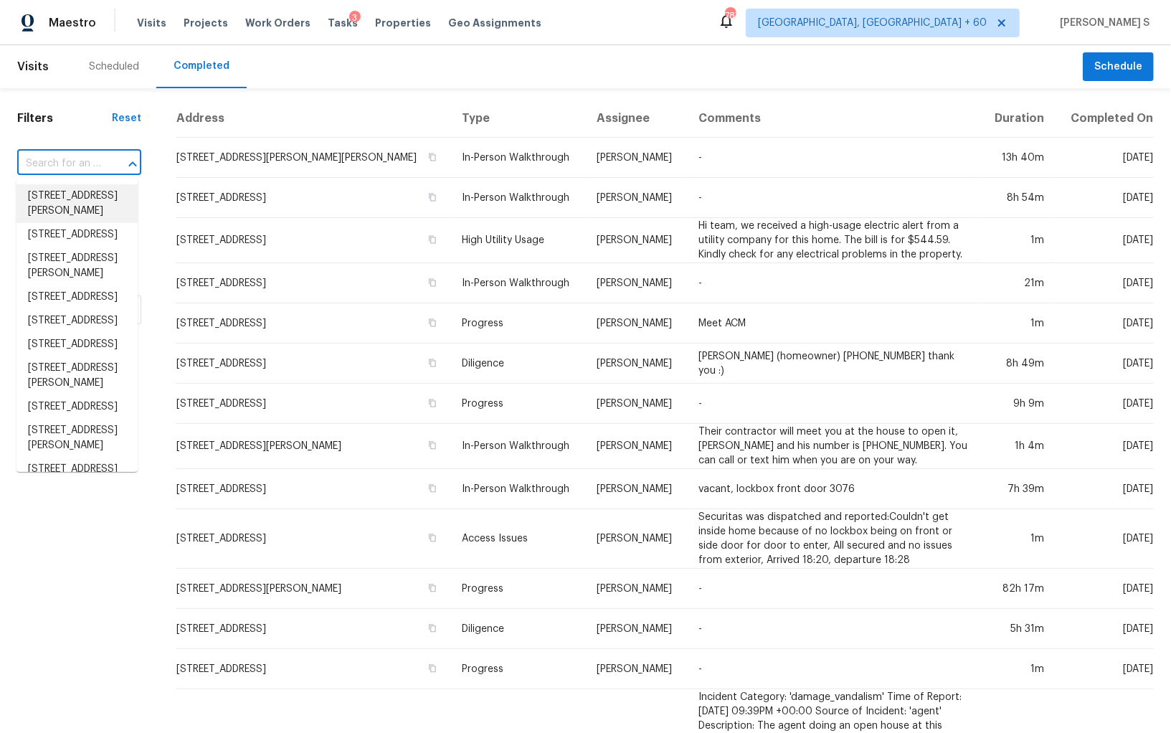
paste input "[STREET_ADDRESS][PERSON_NAME]"
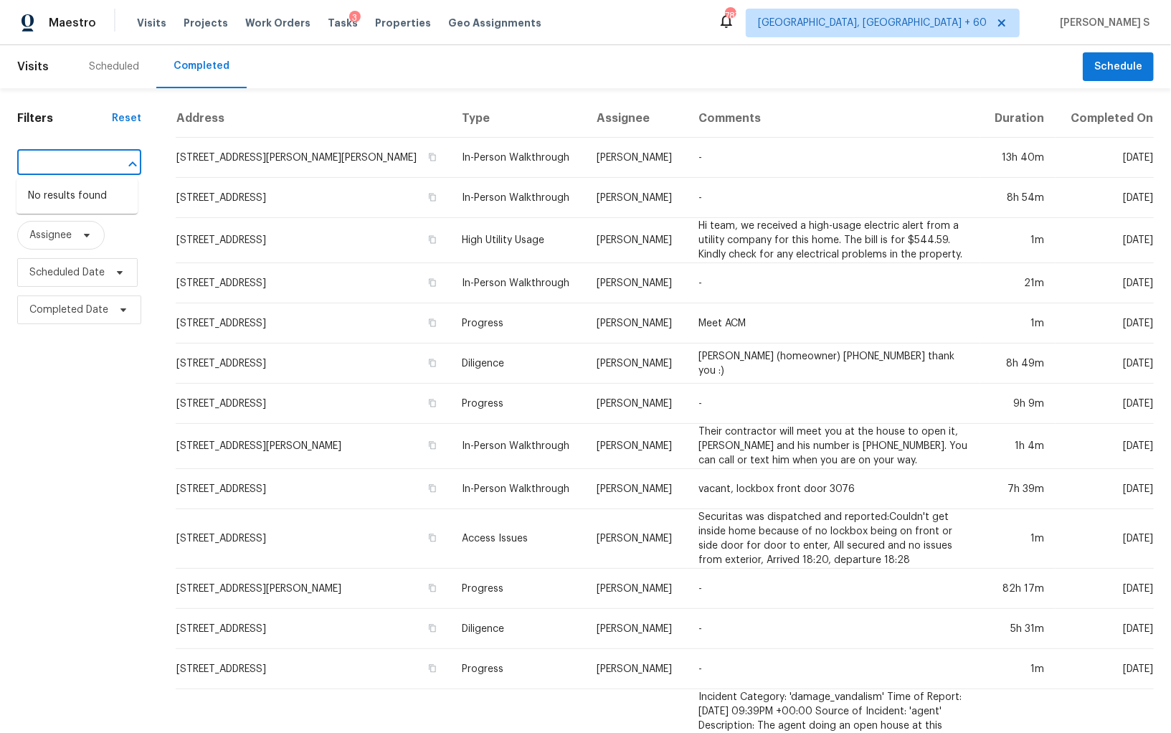
click at [39, 162] on input "2349 Hudson Rd, Saint Louis, MO 63136" at bounding box center [59, 164] width 84 height 22
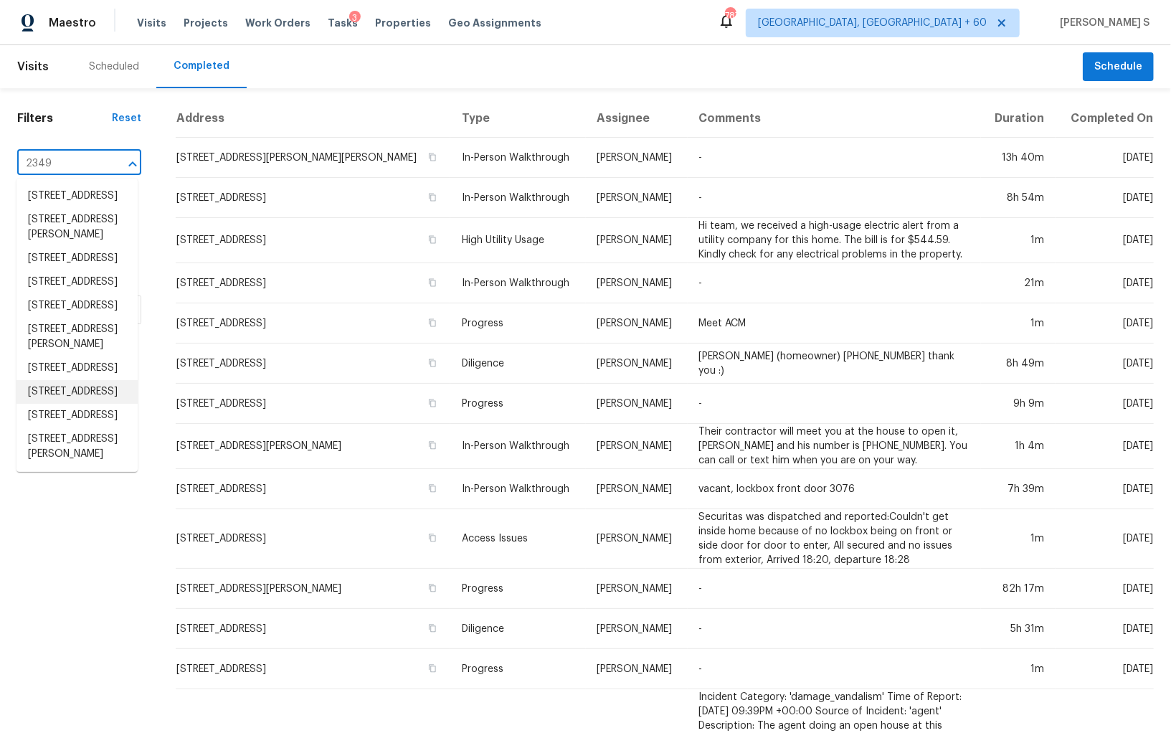
scroll to position [1736, 0]
type input "2349"
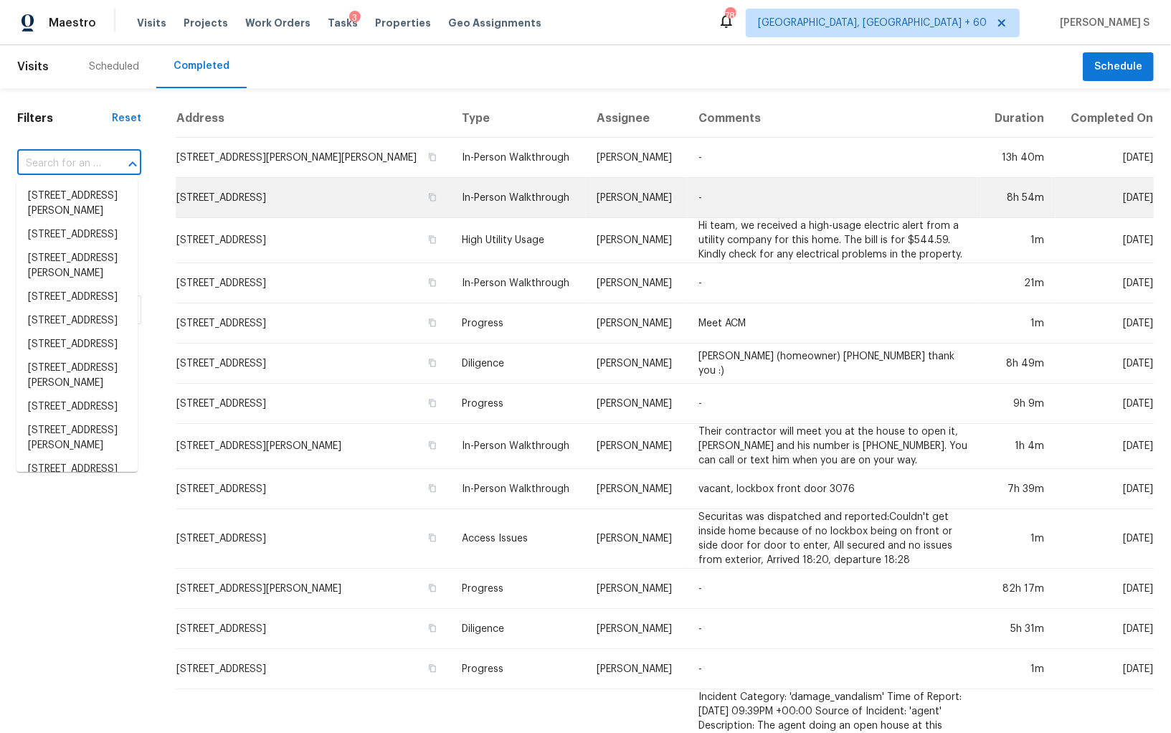
scroll to position [1830, 0]
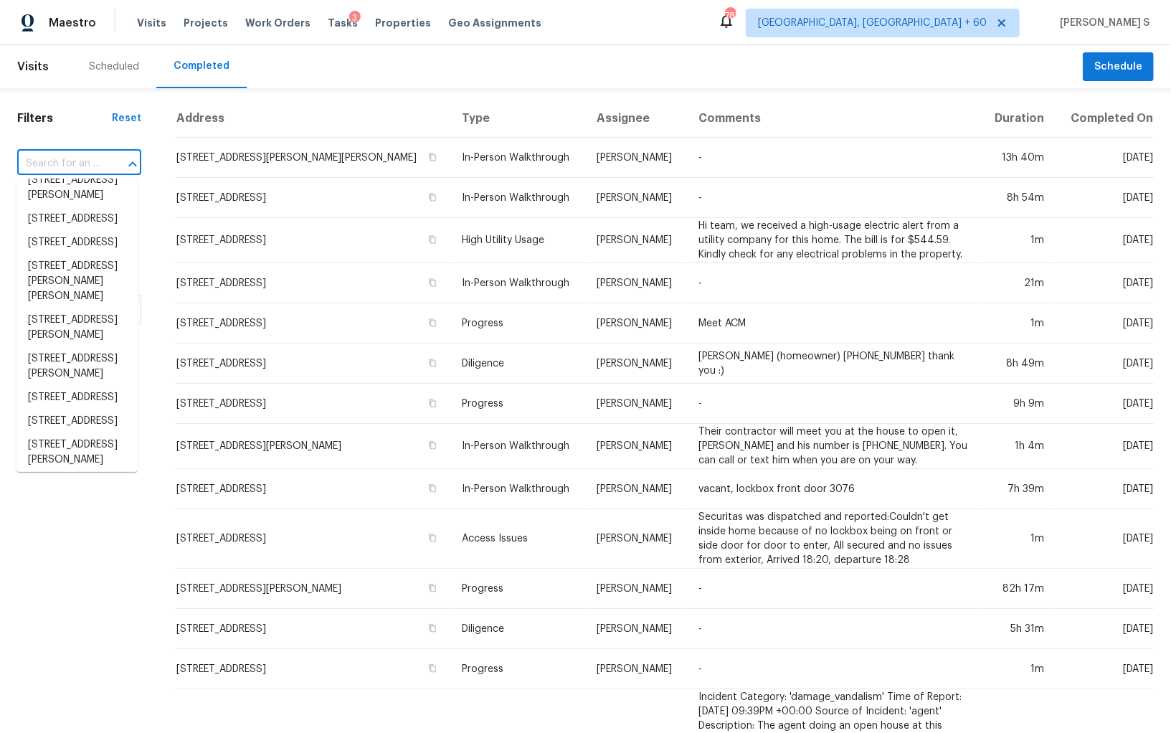
click at [108, 164] on div at bounding box center [122, 164] width 37 height 20
paste input "401 Terrier Rd, Goose Creek, SC 29445"
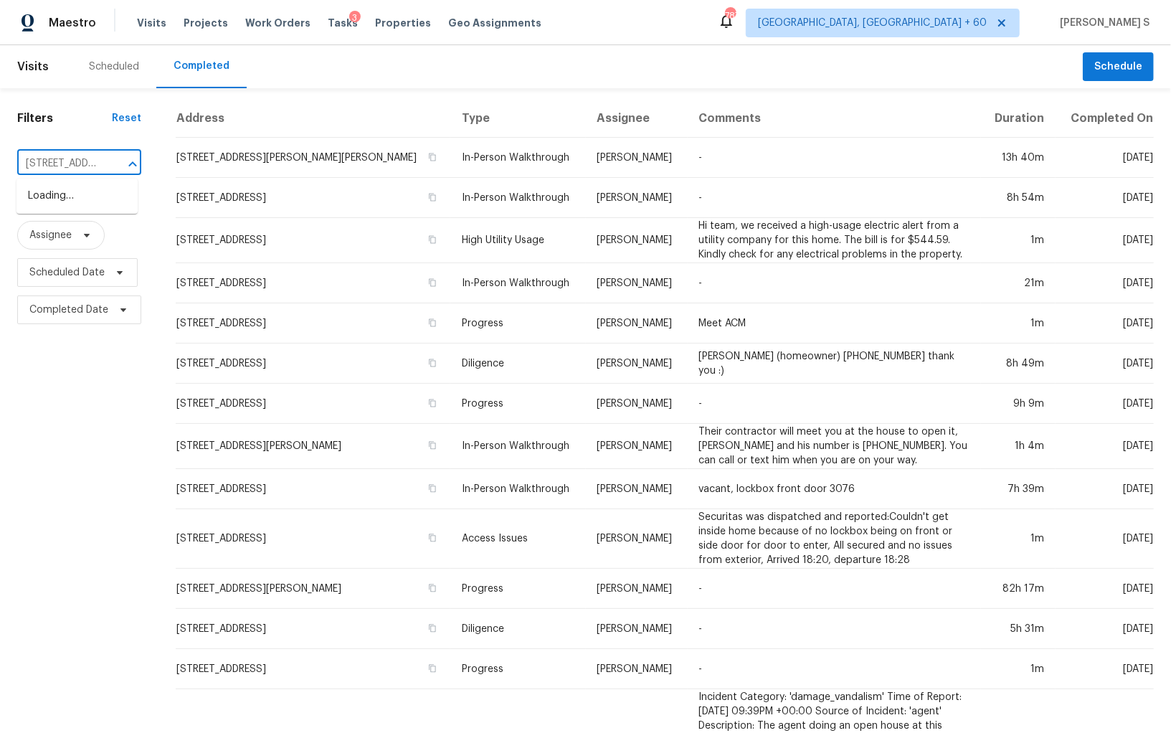
scroll to position [0, 110]
type input "401 Terrier Rd, Goose Creek, SC 29445"
click at [77, 191] on li "401 Terrier Rd, Goose Creek, SC 29445" at bounding box center [76, 196] width 121 height 24
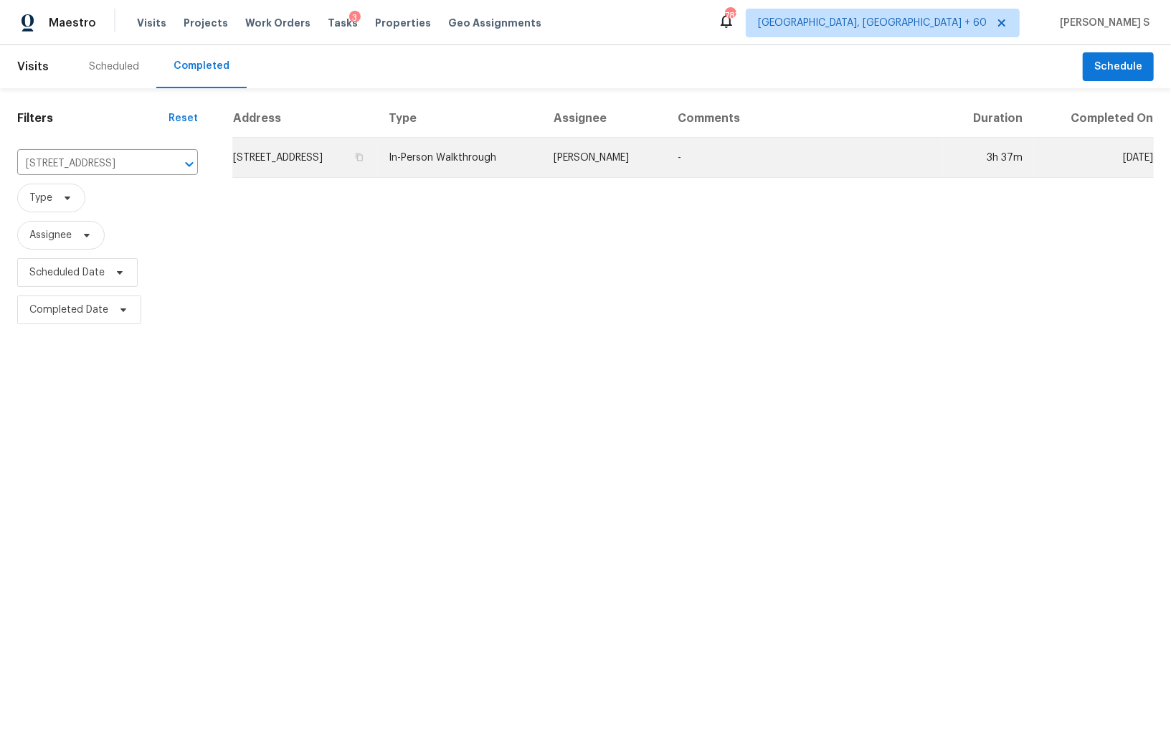
click at [326, 159] on td "401 Terrier Rd, Goose Creek, SC 29445" at bounding box center [304, 158] width 145 height 40
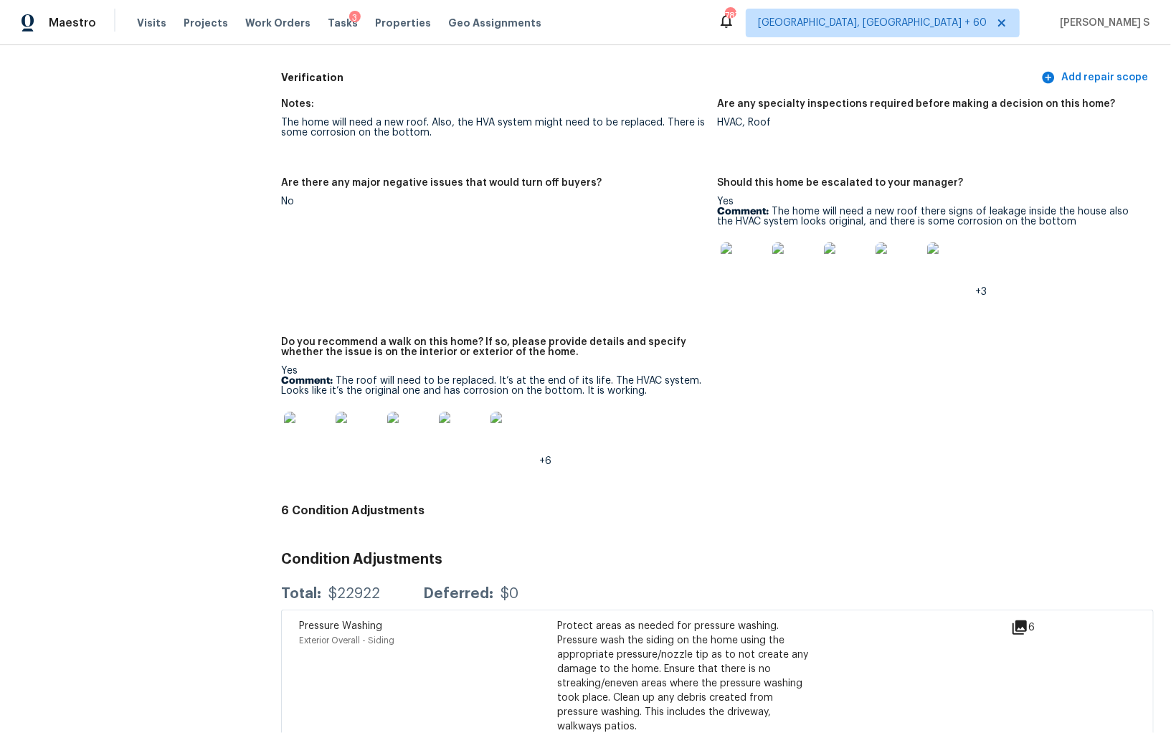
scroll to position [3318, 0]
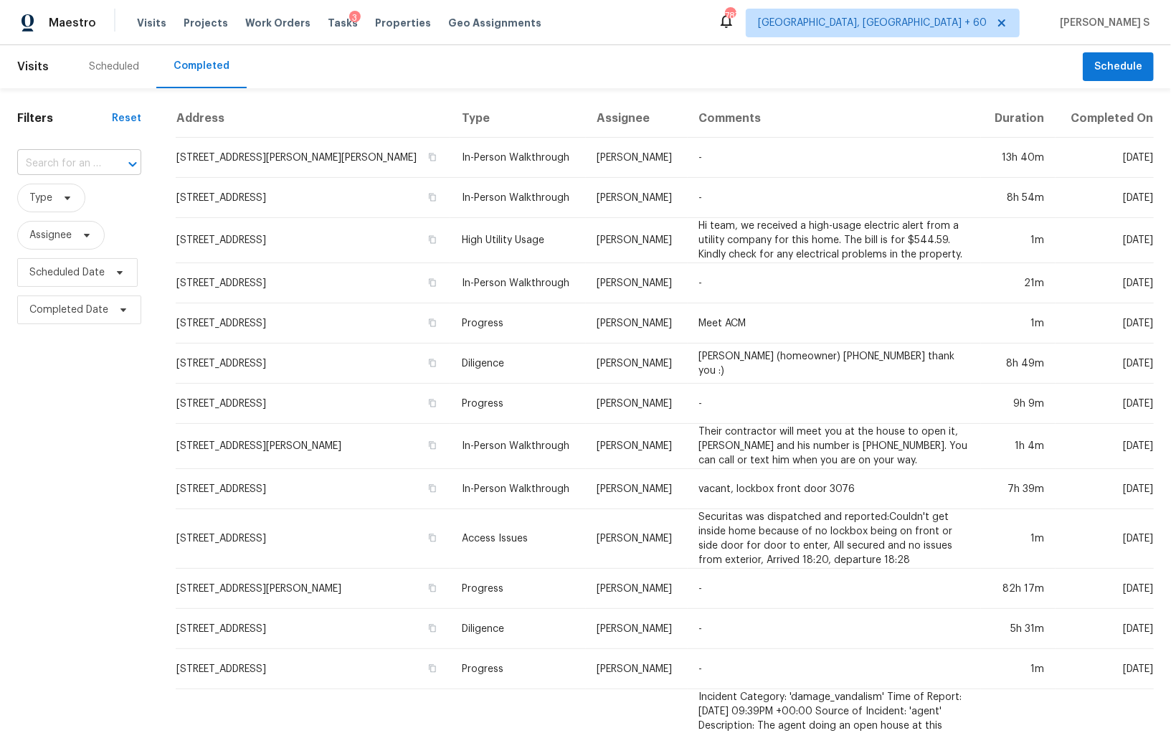
click at [104, 165] on div at bounding box center [122, 164] width 37 height 20
paste input "[STREET_ADDRESS]"
type input "[STREET_ADDRESS]"
click at [64, 200] on li "[STREET_ADDRESS]" at bounding box center [76, 196] width 121 height 24
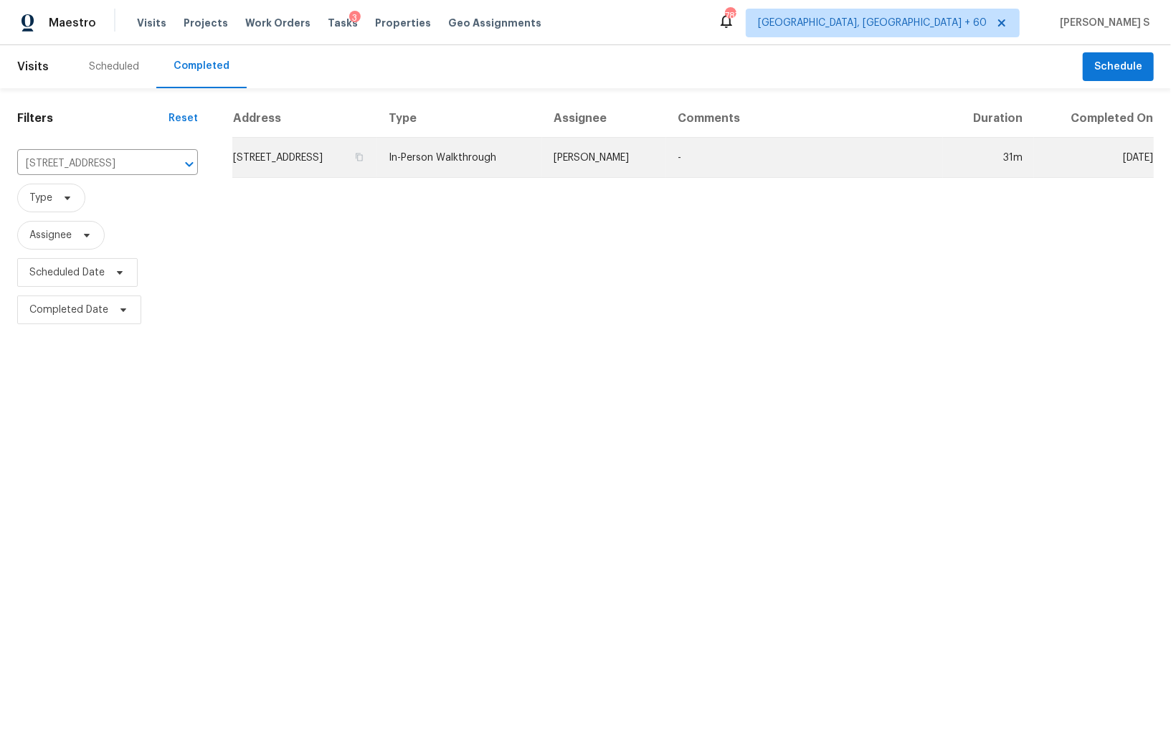
click at [315, 164] on td "[STREET_ADDRESS]" at bounding box center [304, 158] width 145 height 40
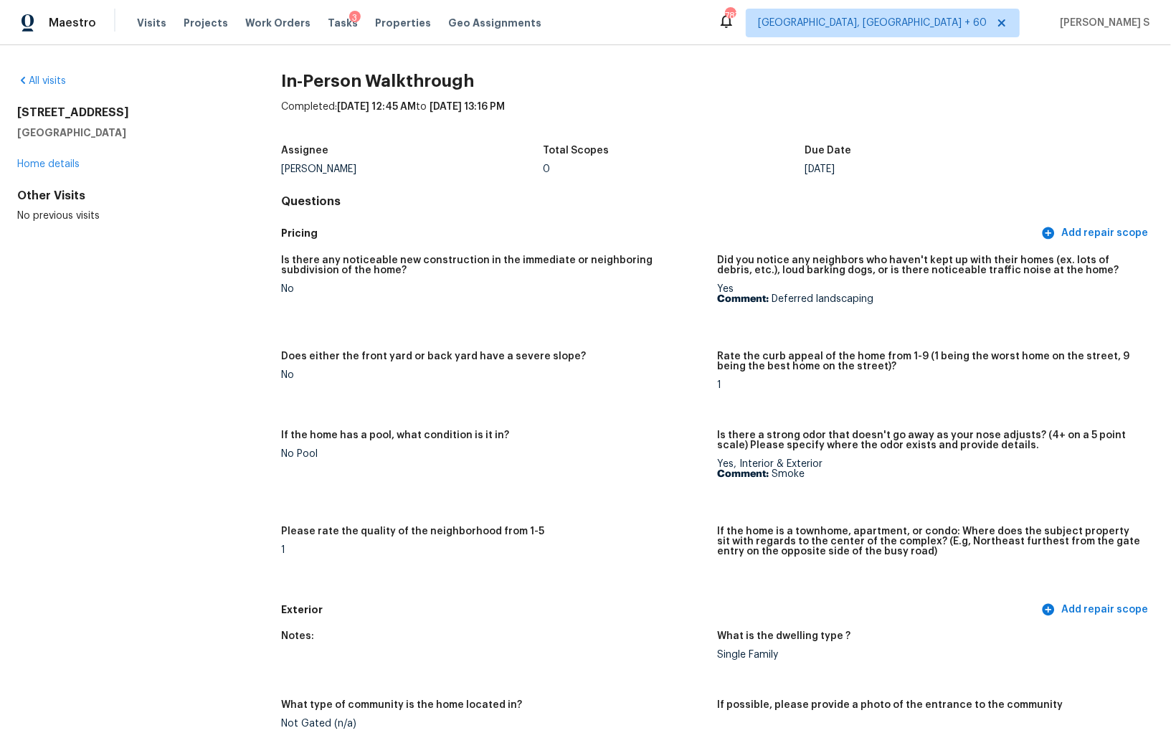
click at [312, 440] on div "If the home has a pool, what condition is it in?" at bounding box center [493, 439] width 425 height 19
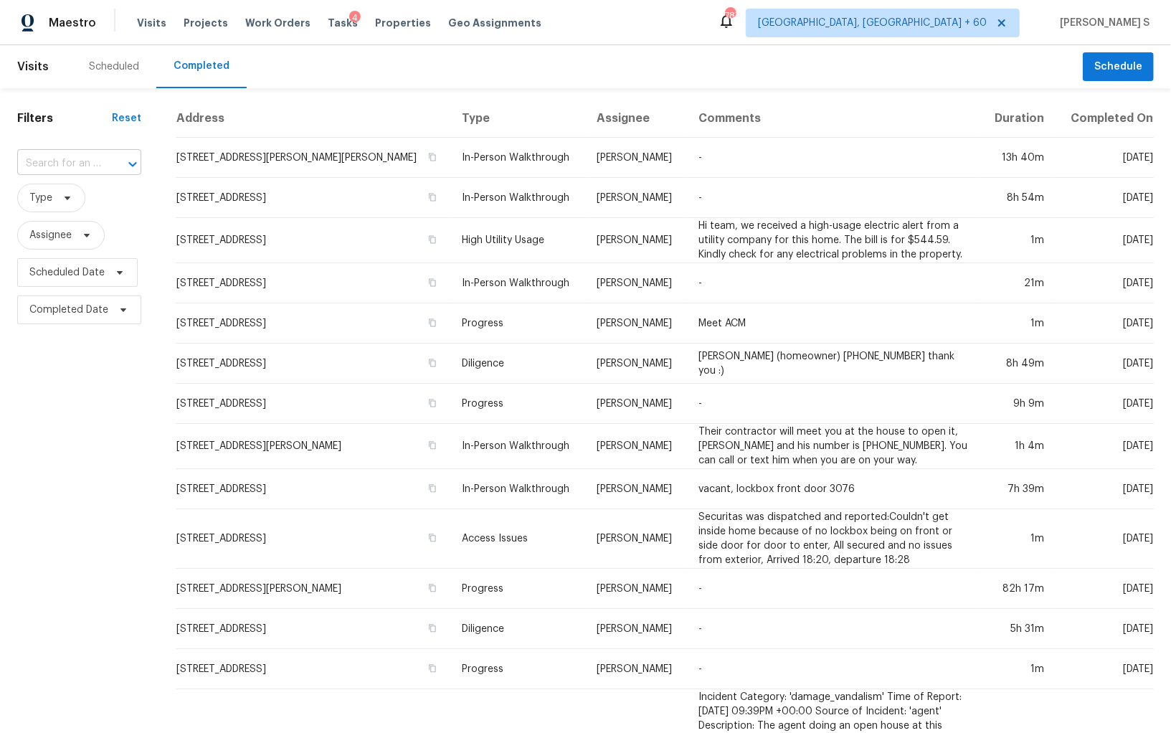
click at [96, 172] on input "text" at bounding box center [59, 164] width 84 height 22
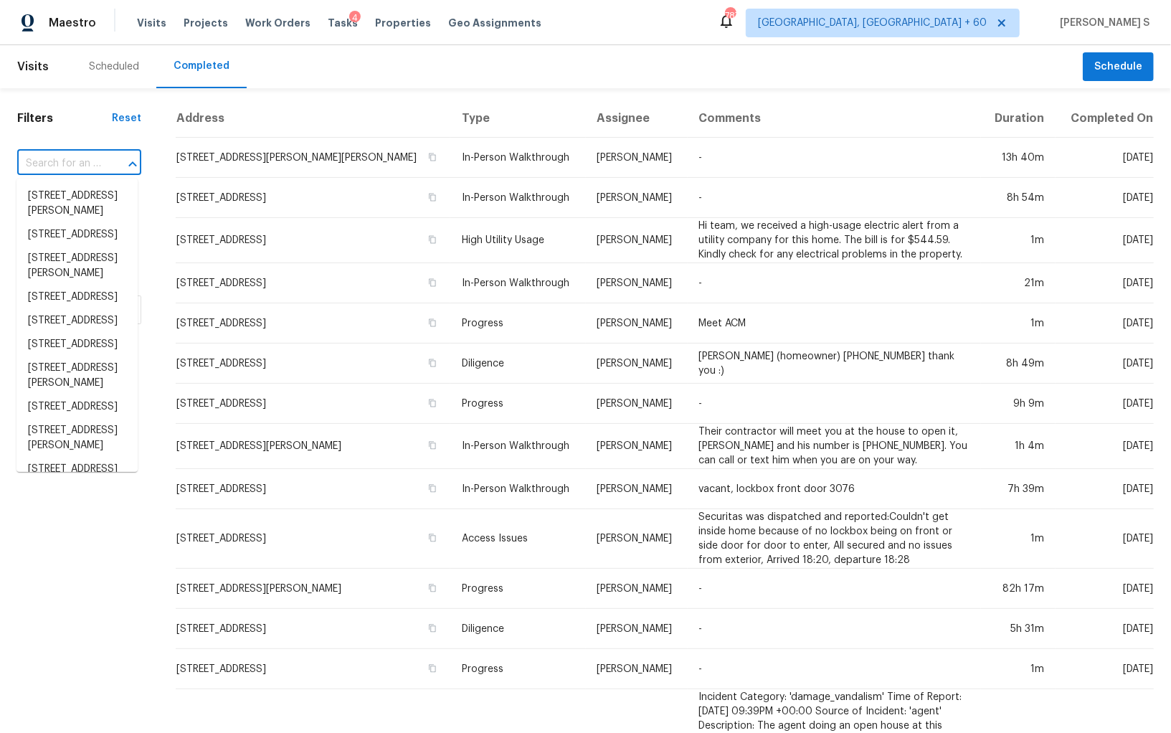
paste input "7101 Runnymede Trl, Fredericksburg, VA 22407"
type input "7101 Runnymede Trl, Fredericksburg, VA 22407"
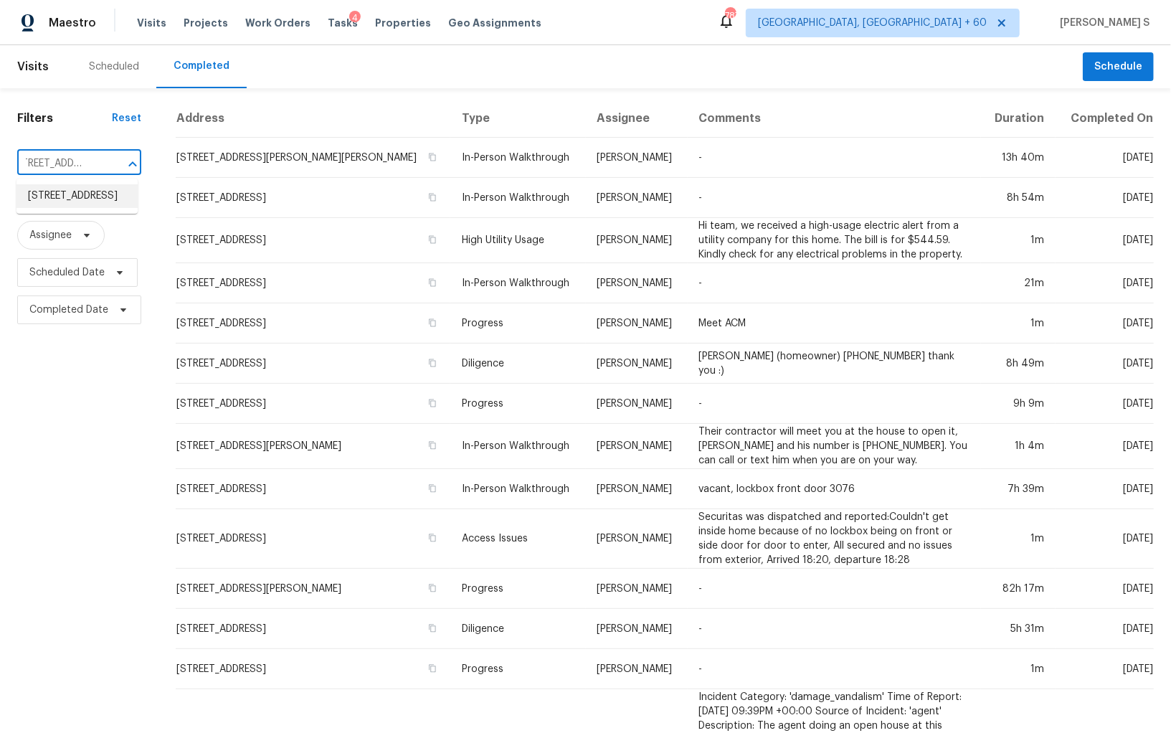
click at [70, 189] on li "7101 Runnymede Trl, Fredericksburg, VA 22407" at bounding box center [76, 196] width 121 height 24
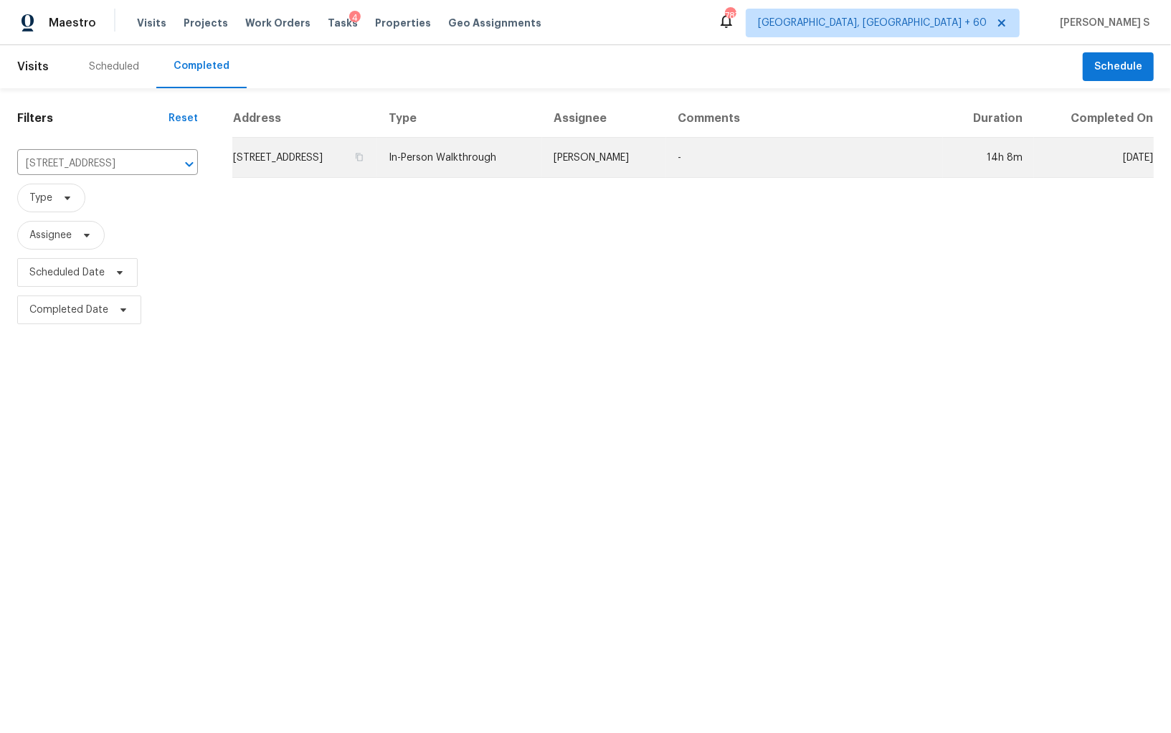
click at [293, 171] on td "7101 Runnymede Trl, Fredericksburg, VA 22407" at bounding box center [304, 158] width 145 height 40
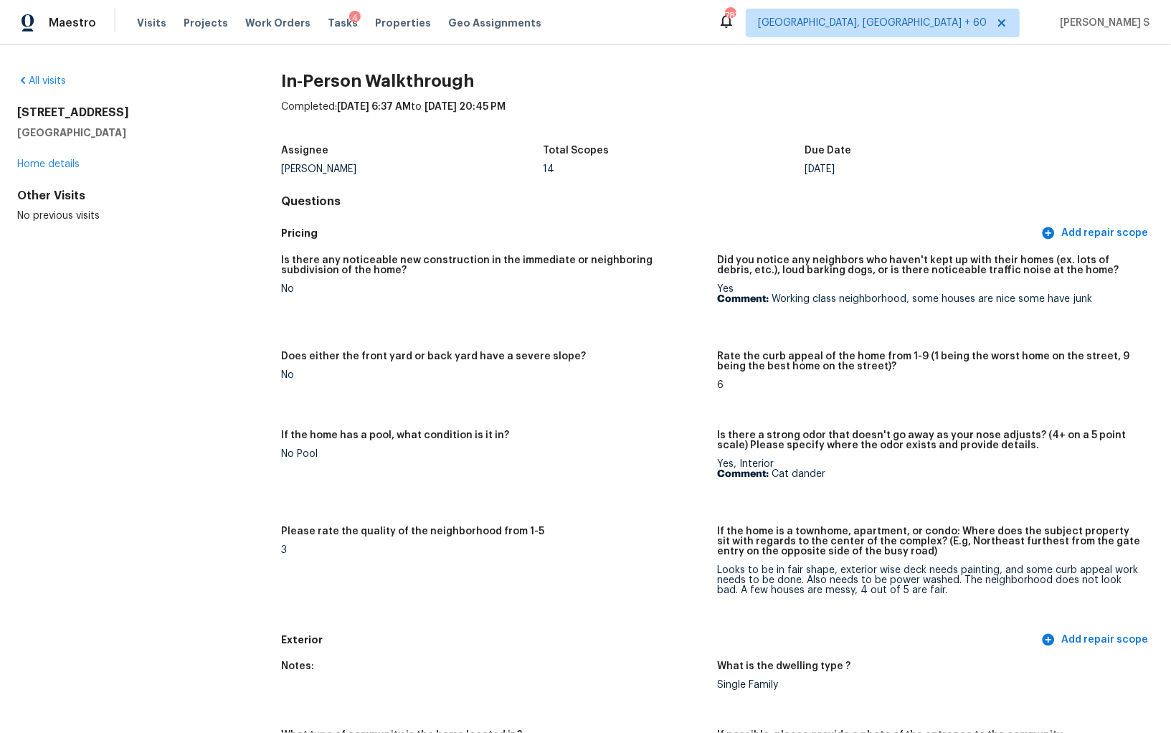
click at [397, 336] on div "Is there any noticeable new construction in the immediate or neighboring subdiv…" at bounding box center [717, 437] width 873 height 380
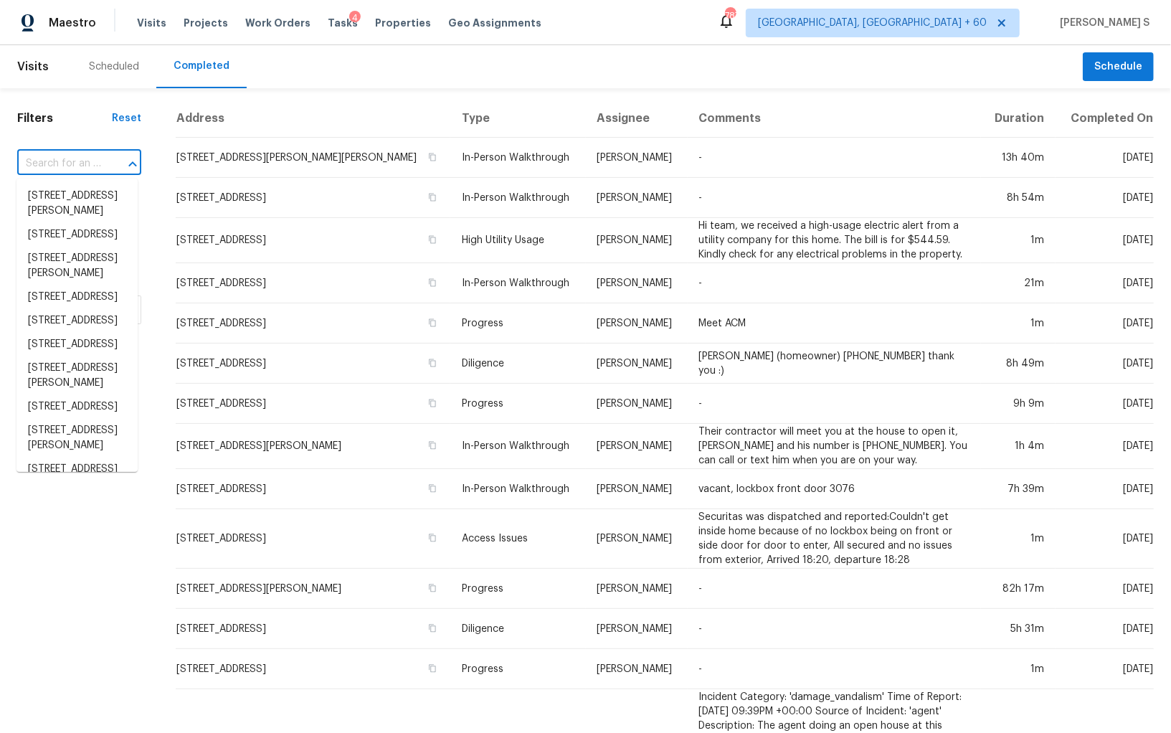
click at [82, 162] on input "text" at bounding box center [59, 164] width 84 height 22
paste input "645 W 9th St Apt 301, Los Angeles, CA 90015"
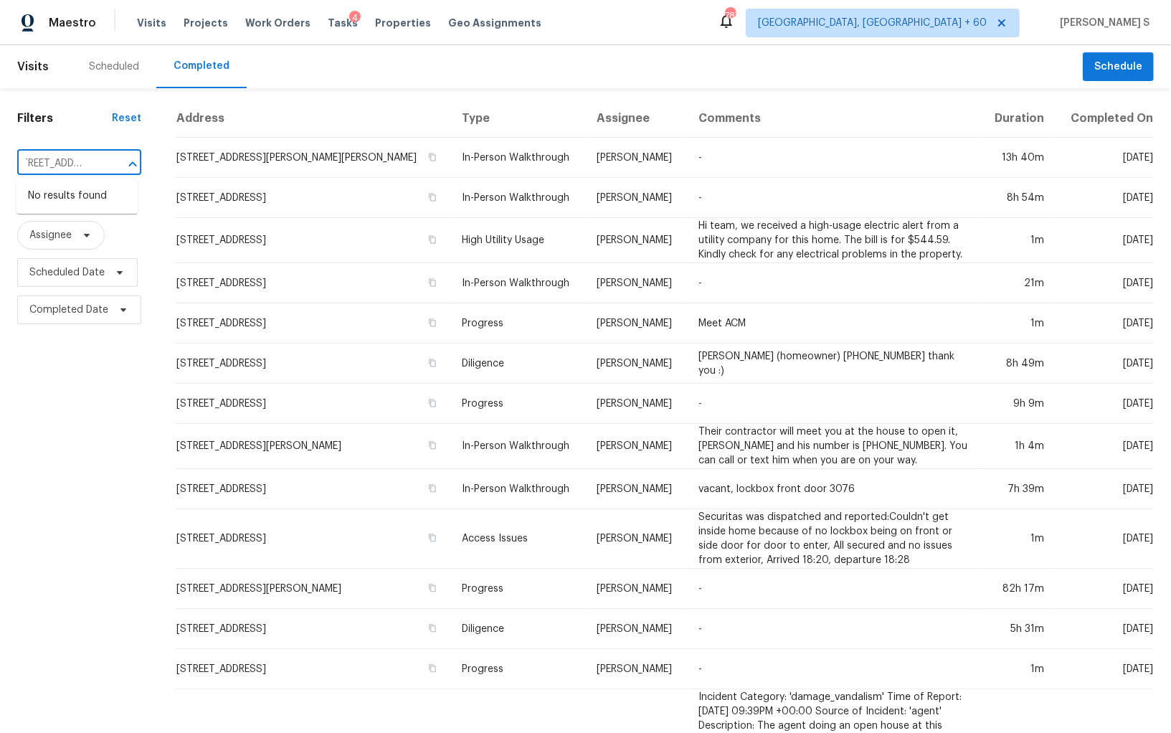
type input "645 W 9th St Apt 301, Los Angeles, CA 90015"
click at [72, 153] on input "text" at bounding box center [59, 164] width 84 height 22
paste input "645 W 9th St Apt 301, Los Angeles, CA 90015"
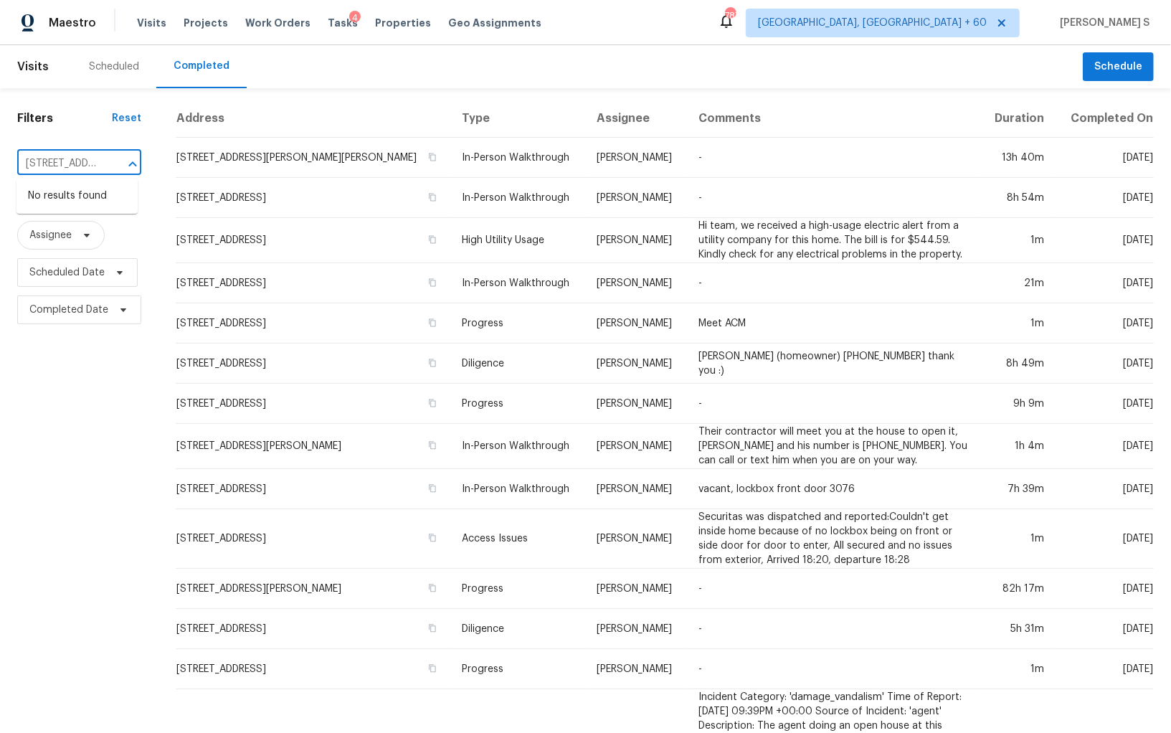
scroll to position [0, 141]
click at [36, 161] on input "645 W 9th St Apt 301, Los Angeles, CA 90015" at bounding box center [59, 164] width 84 height 22
click at [45, 162] on input "645 W 9th St Apt 301, Los Angel" at bounding box center [59, 164] width 84 height 22
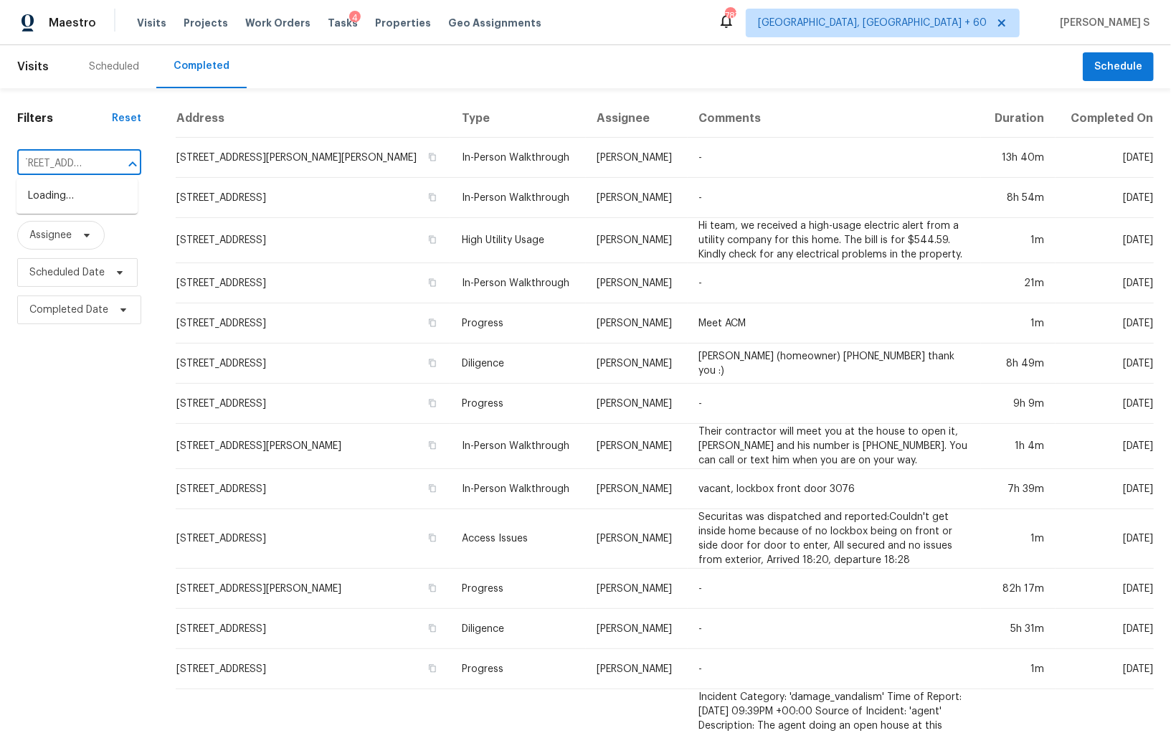
click at [45, 162] on input "645 W 9th St Apt 301" at bounding box center [59, 164] width 84 height 22
type input "645 W 9th St"
click at [95, 232] on li "645 W 9th St Apt 301, Los Angeles, CA 90015" at bounding box center [76, 220] width 121 height 24
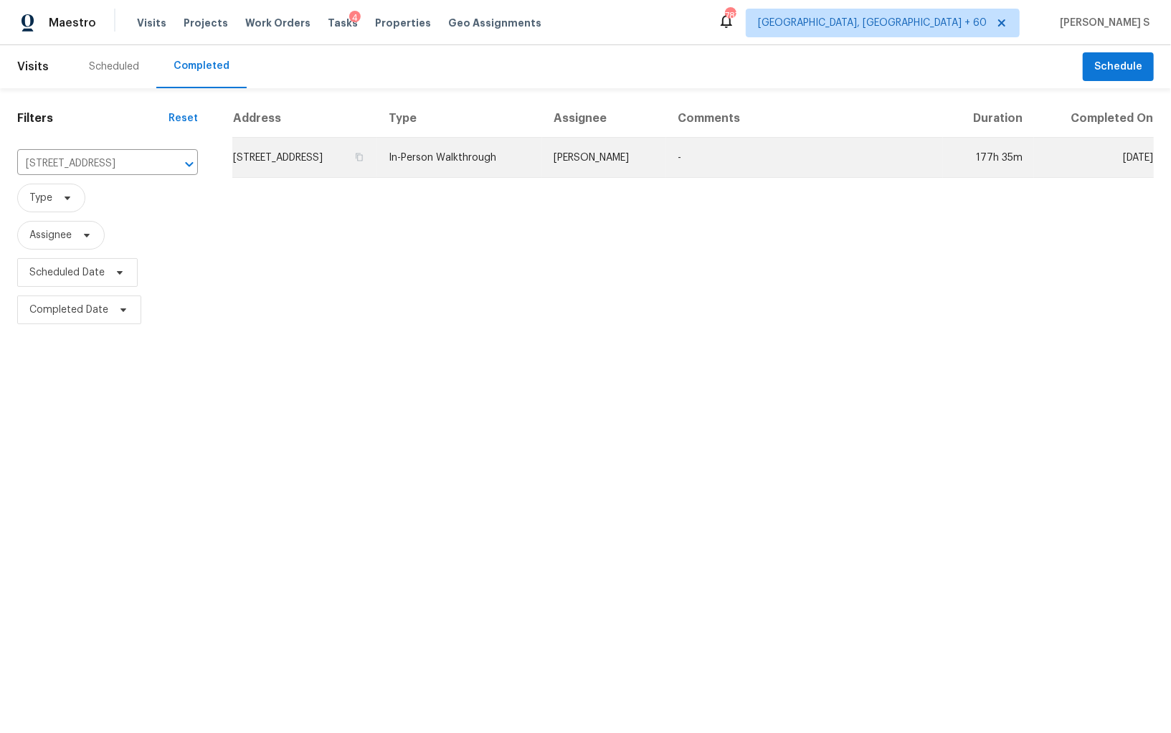
click at [344, 161] on td "645 W 9th St Apt 301, Los Angeles, CA 90015" at bounding box center [304, 158] width 145 height 40
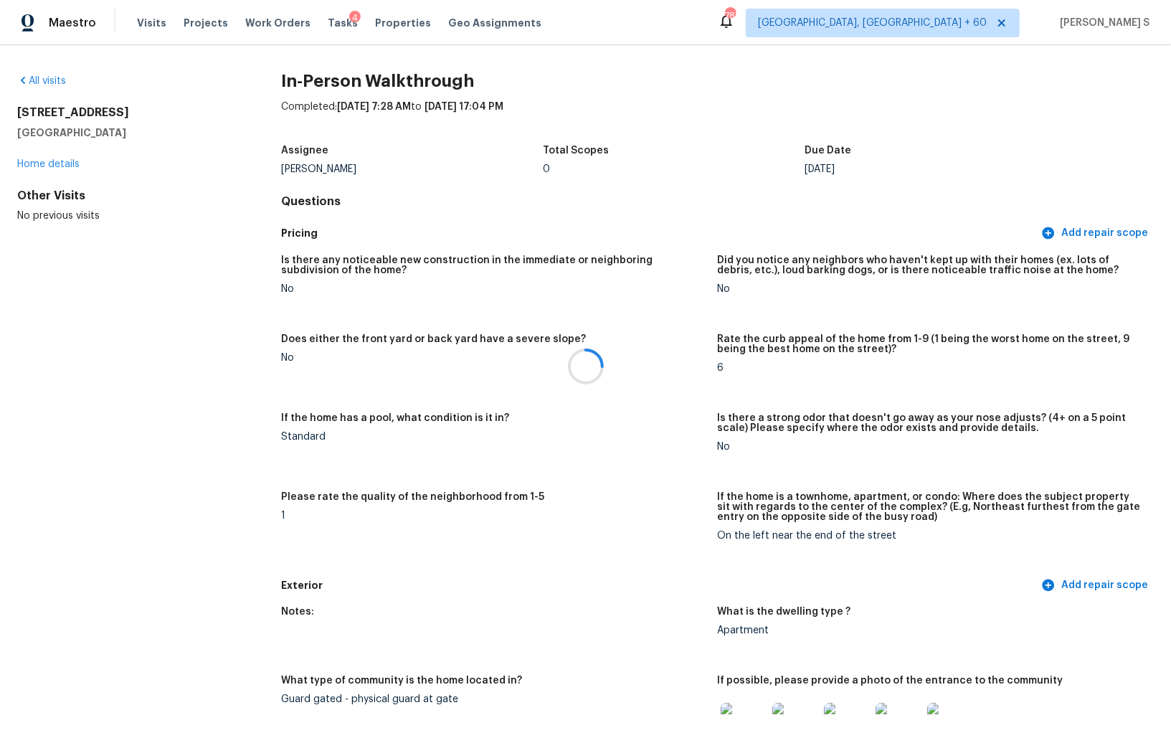
click at [652, 599] on div at bounding box center [585, 366] width 1171 height 733
click at [397, 336] on h5 "Does either the front yard or back yard have a severe slope?" at bounding box center [433, 339] width 305 height 10
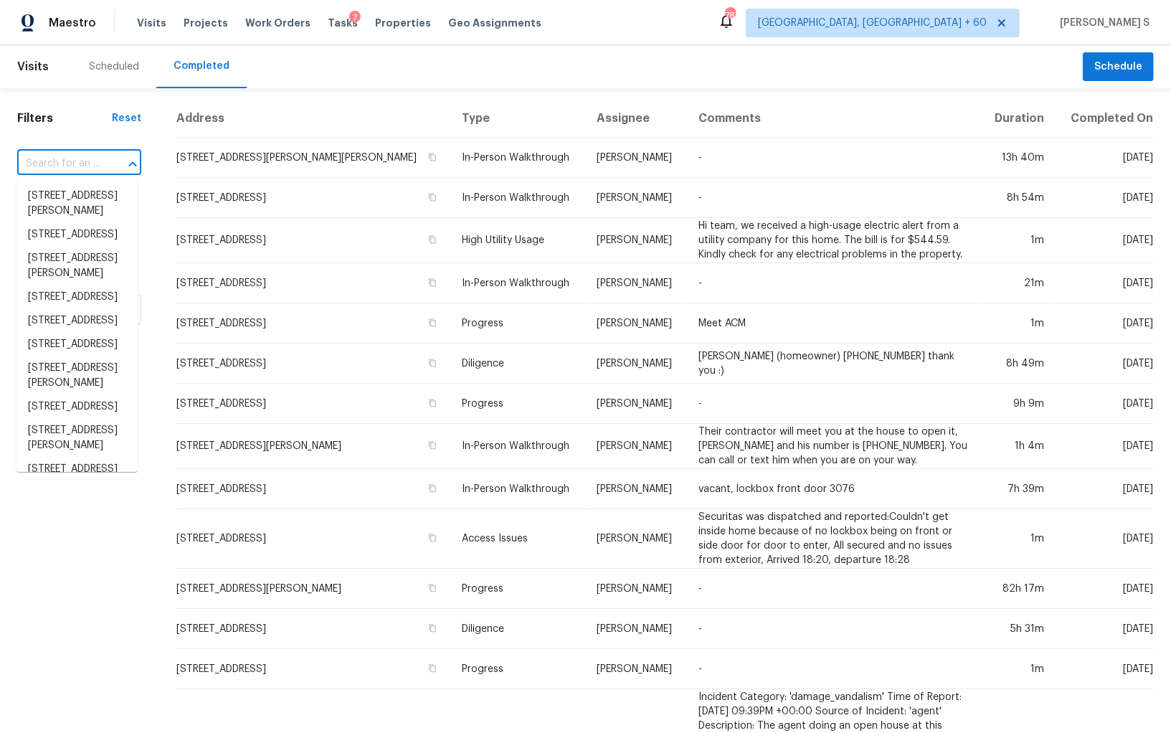
click at [90, 160] on input "text" at bounding box center [59, 164] width 84 height 22
paste input "[STREET_ADDRESS]"
type input "[STREET_ADDRESS]"
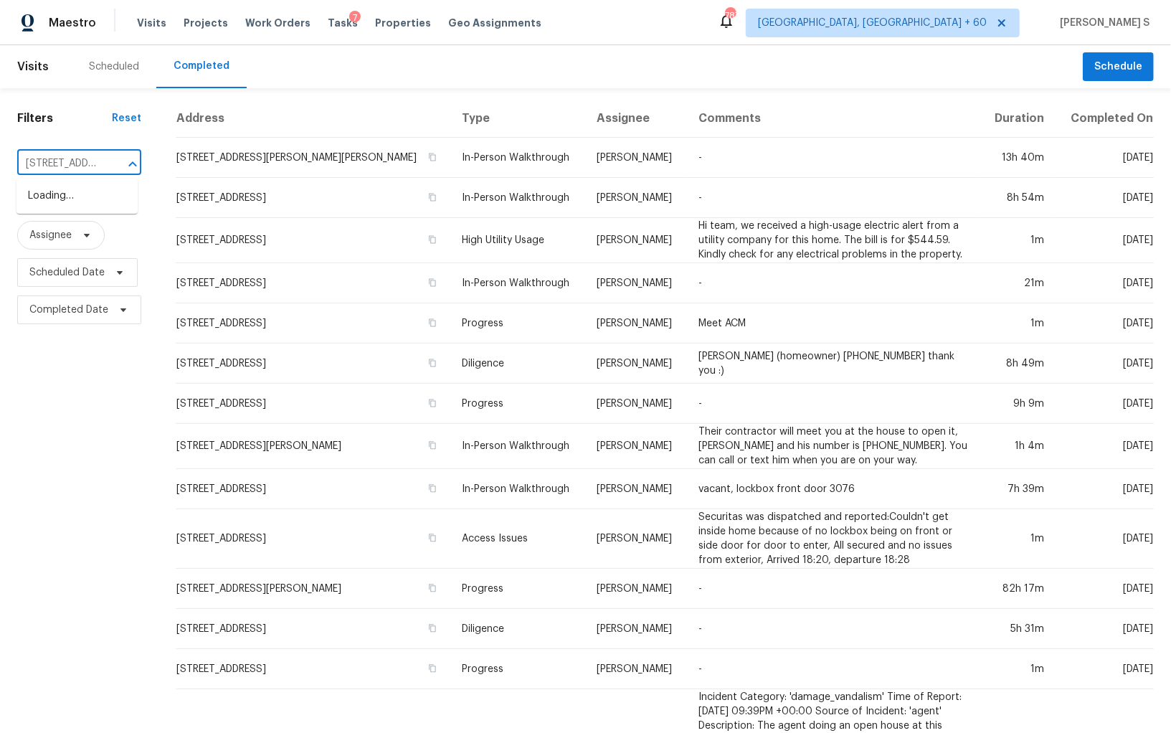
scroll to position [0, 138]
click at [75, 194] on li "[STREET_ADDRESS]" at bounding box center [76, 196] width 121 height 24
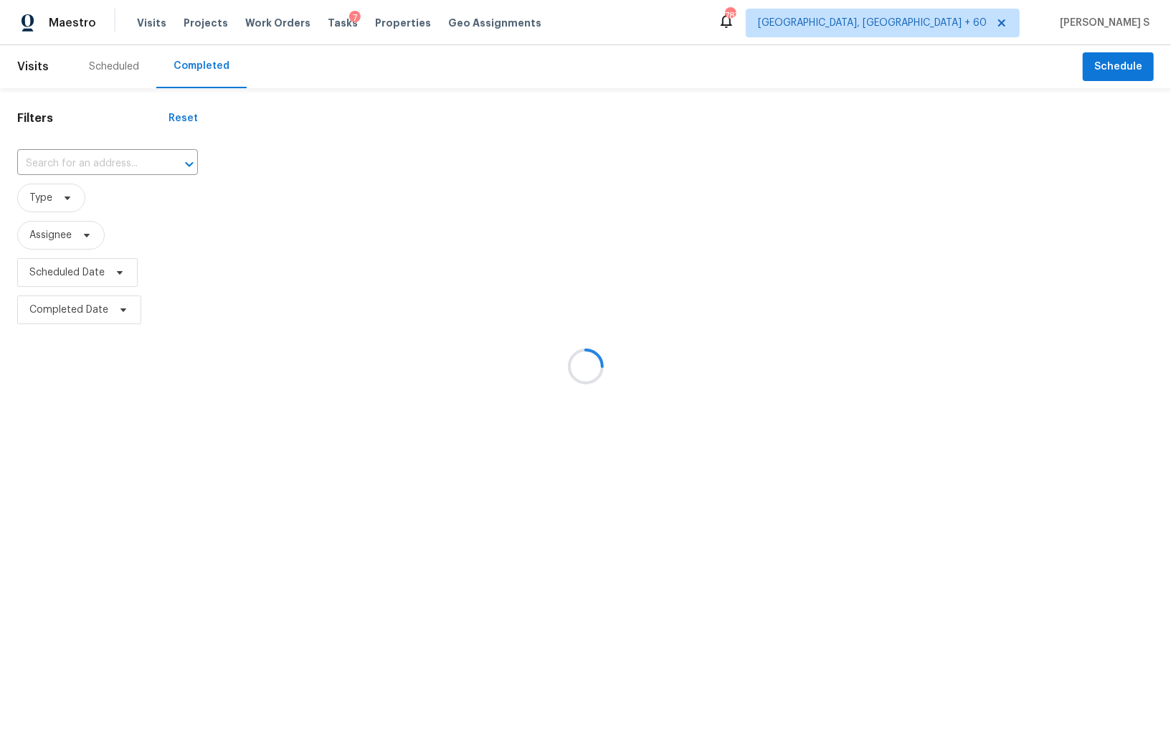
type input "[STREET_ADDRESS]"
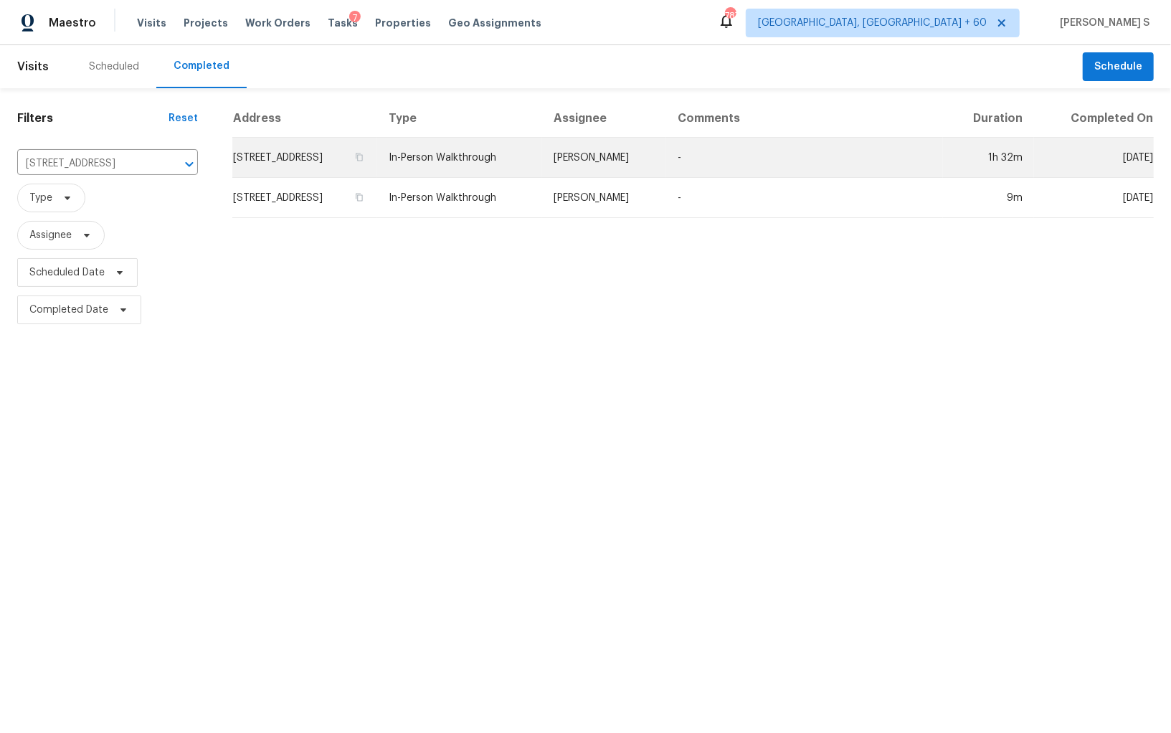
click at [299, 156] on td "[STREET_ADDRESS]" at bounding box center [304, 158] width 145 height 40
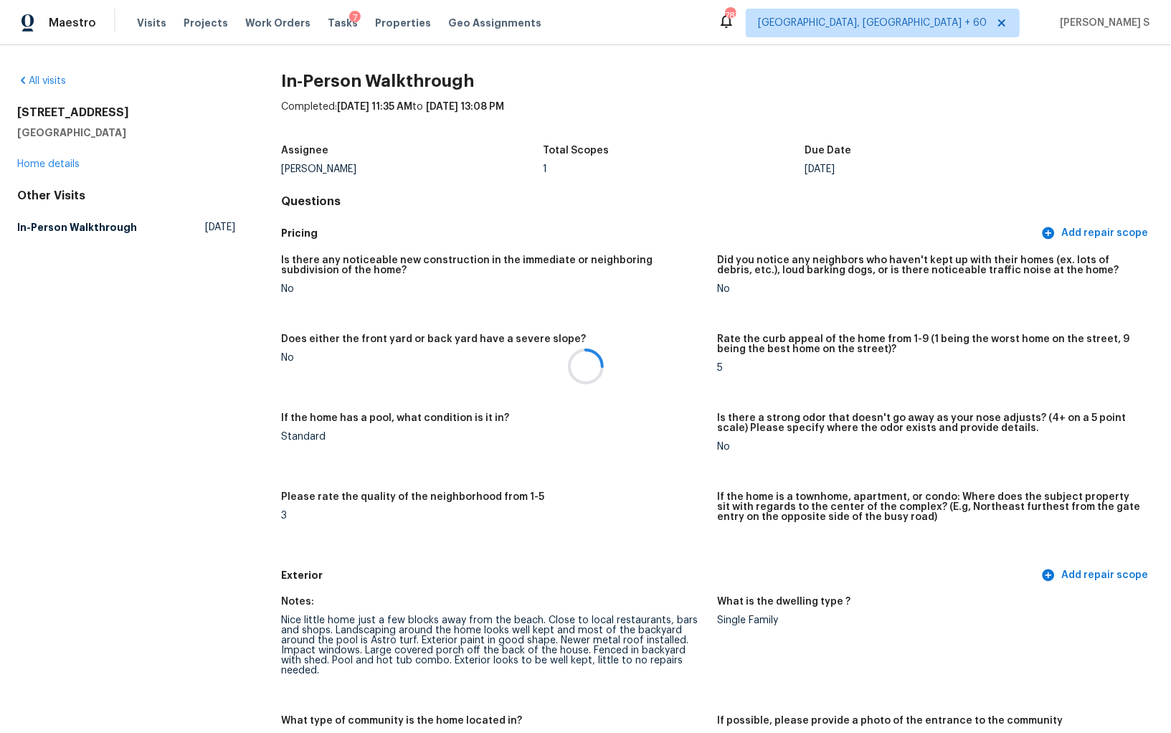
click at [549, 589] on div at bounding box center [585, 366] width 1171 height 733
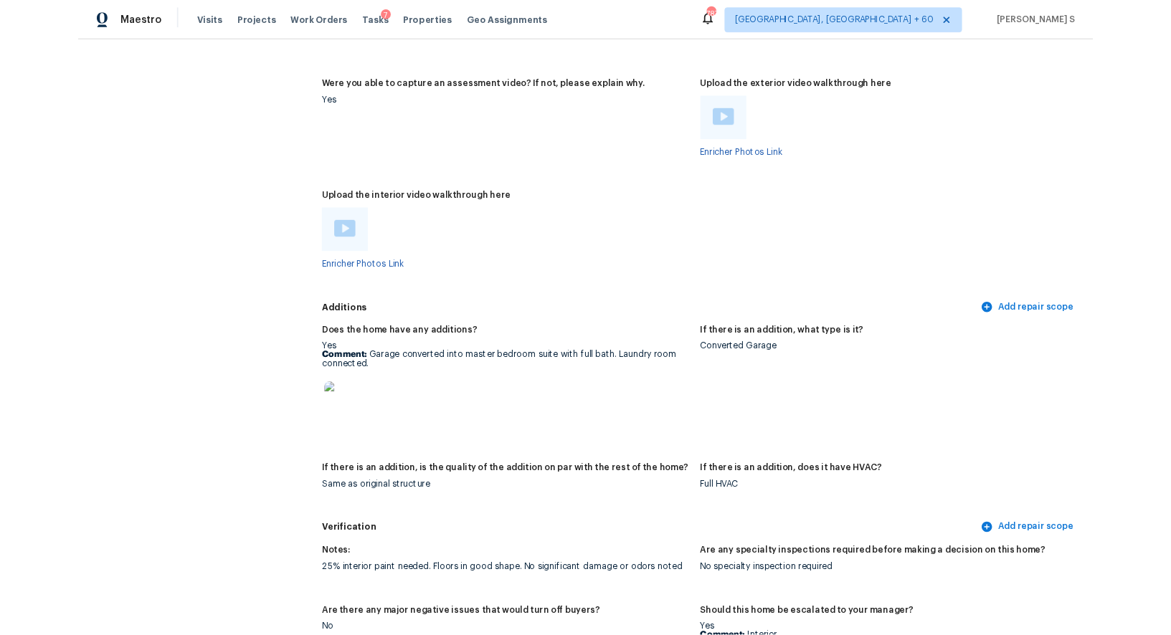
scroll to position [3233, 0]
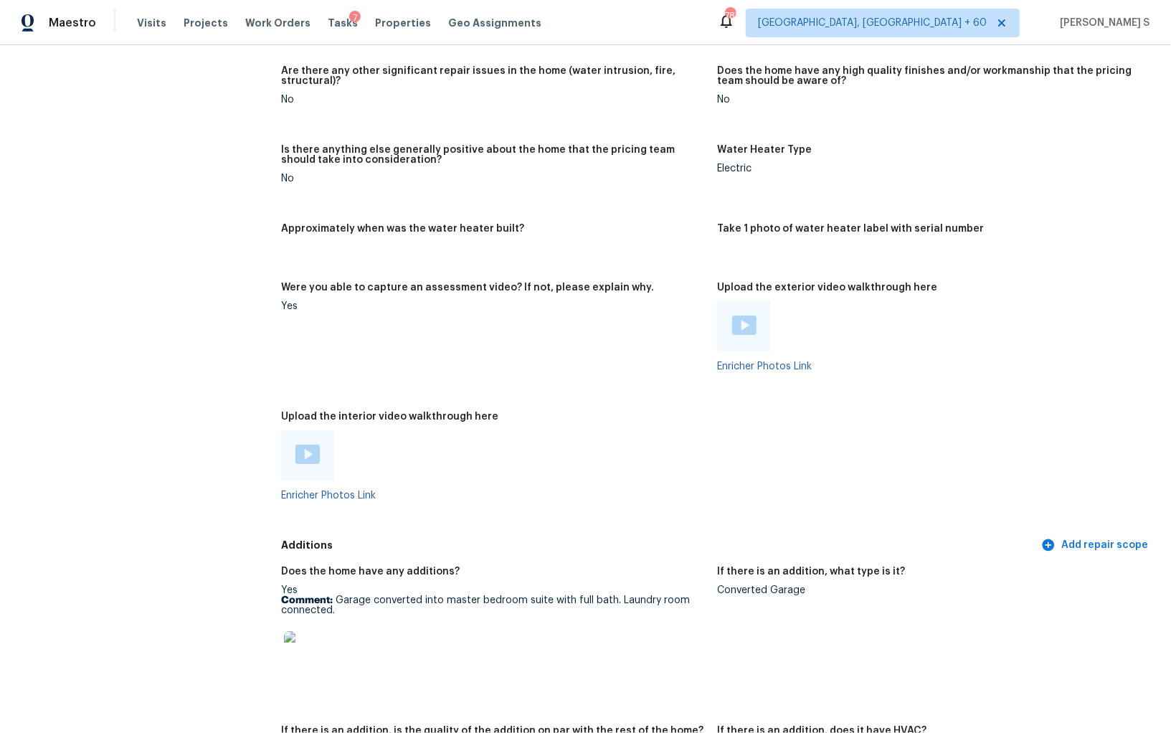
click at [314, 445] on img at bounding box center [307, 454] width 24 height 19
click at [742, 316] on img at bounding box center [744, 325] width 24 height 19
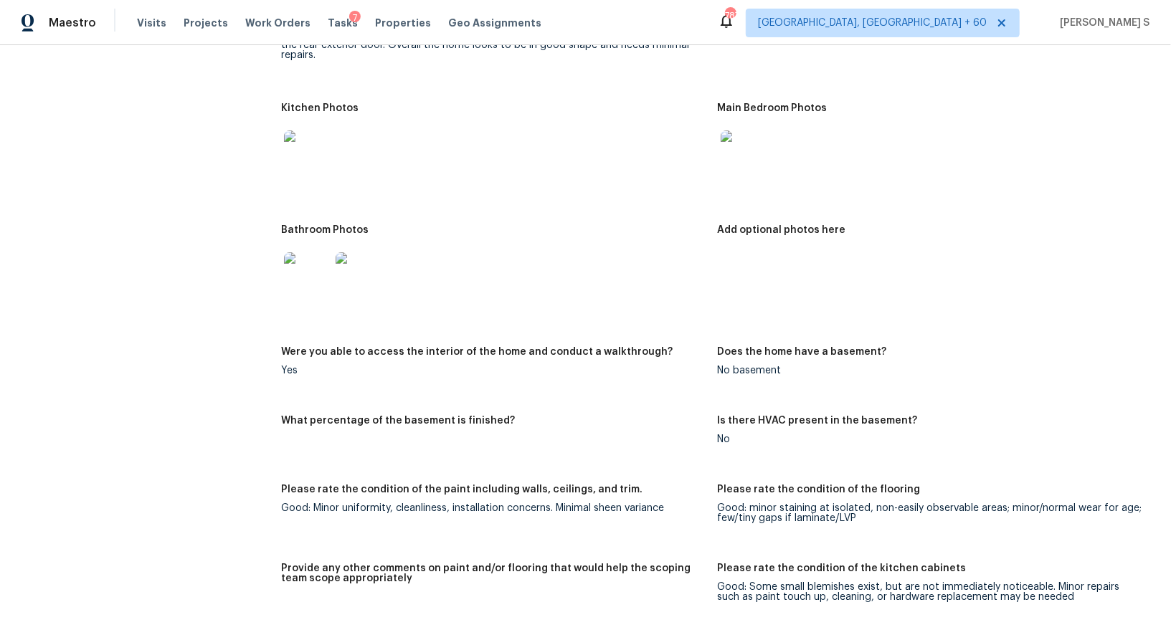
scroll to position [3426, 0]
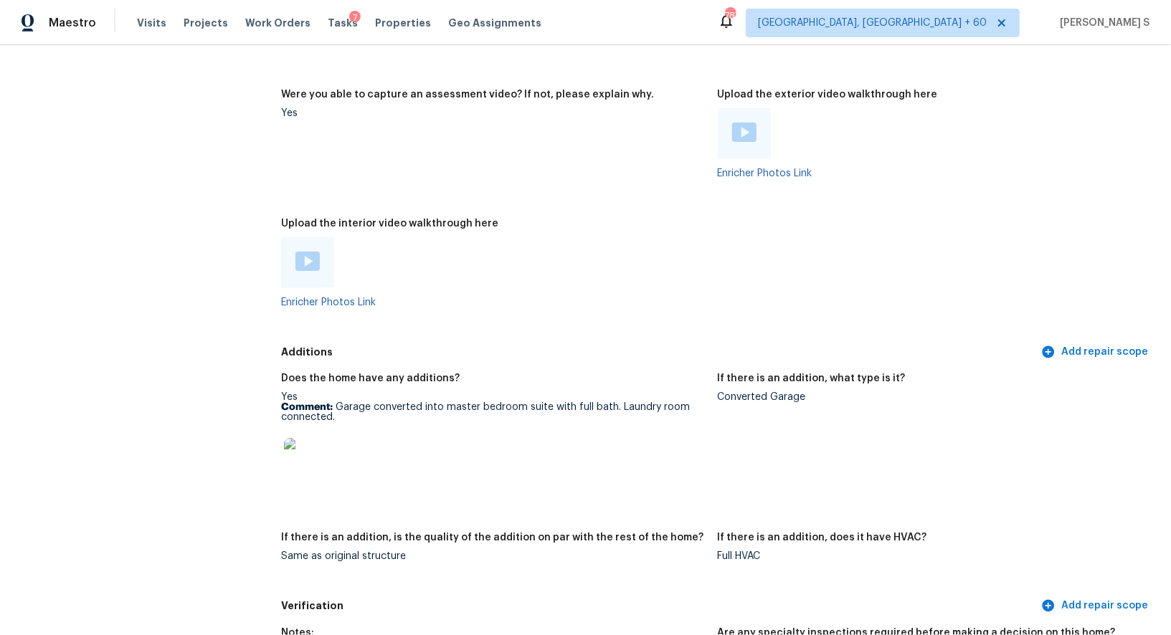
click at [314, 453] on img at bounding box center [307, 461] width 46 height 46
click at [366, 402] on p "Comment: Garage converted into master bedroom suite with full bath. Laundry roo…" at bounding box center [493, 412] width 425 height 20
click at [325, 406] on p "Comment: Garage converted into master bedroom suite with full bath. Laundry roo…" at bounding box center [493, 412] width 425 height 20
copy p "Garage converted into master bedroom suite with full bath. Laundry room connect…"
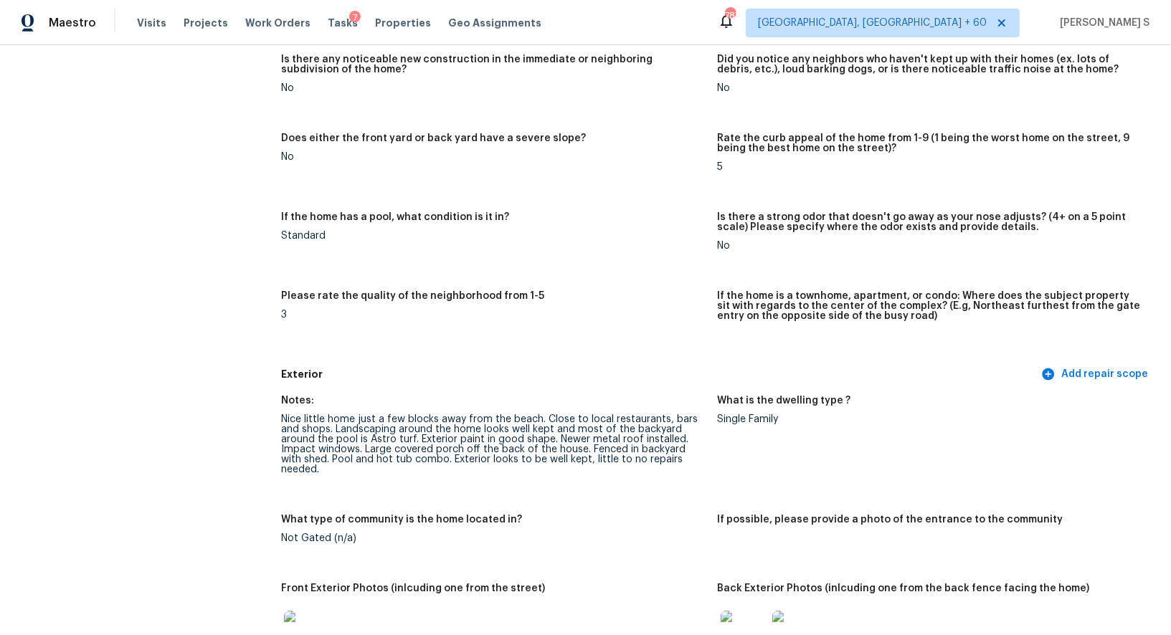
scroll to position [380, 0]
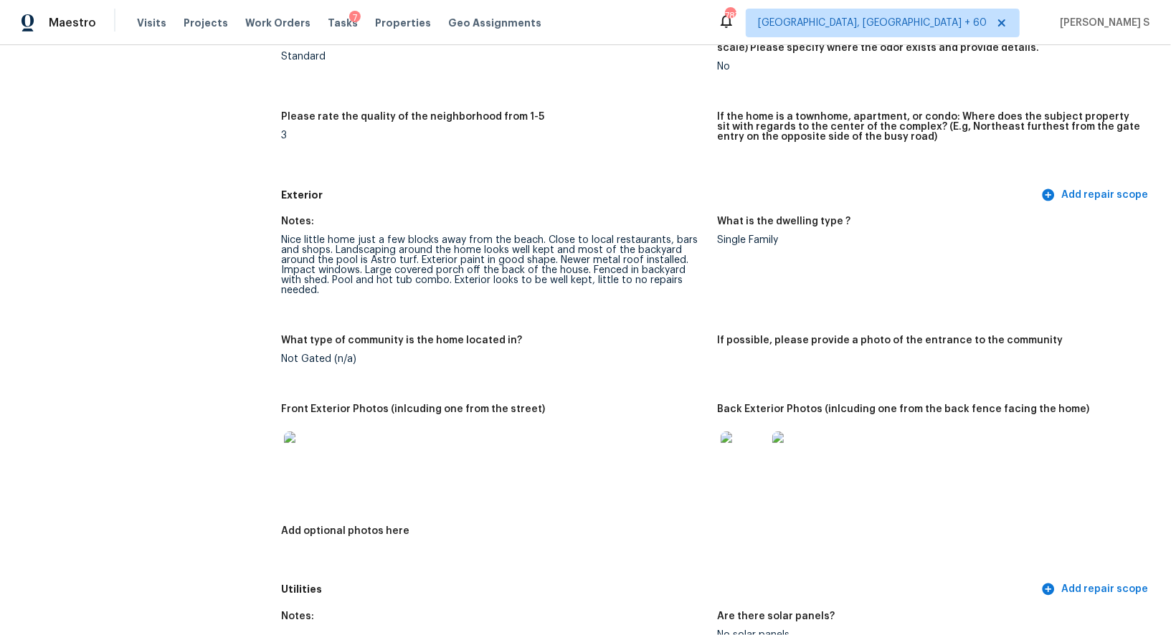
click at [306, 439] on img at bounding box center [307, 455] width 46 height 46
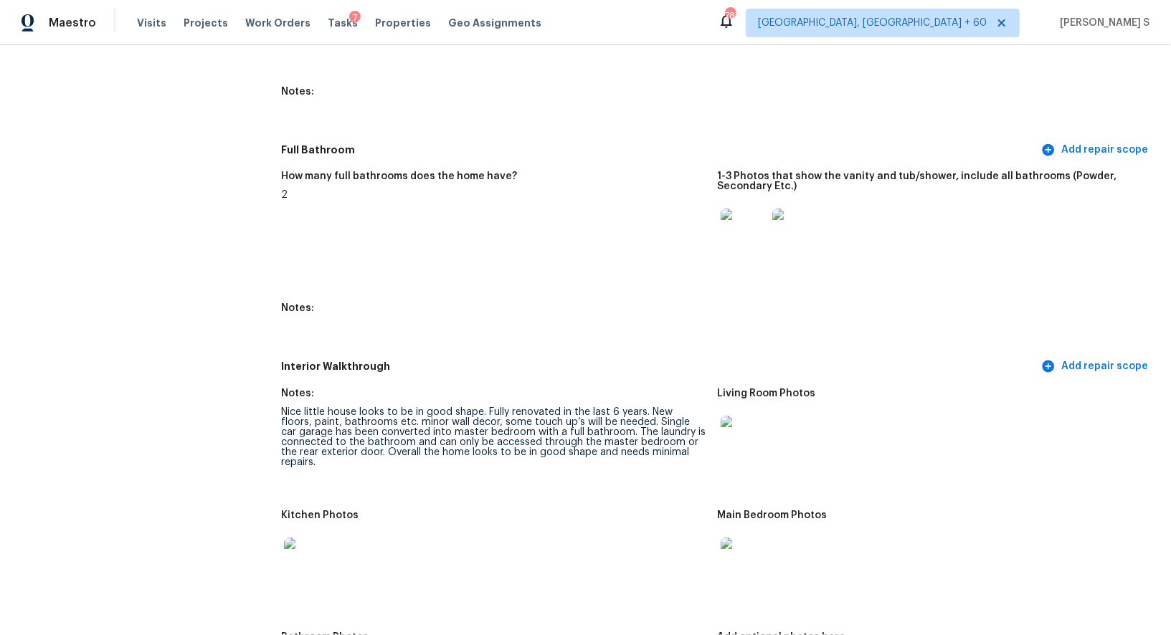
scroll to position [2360, 0]
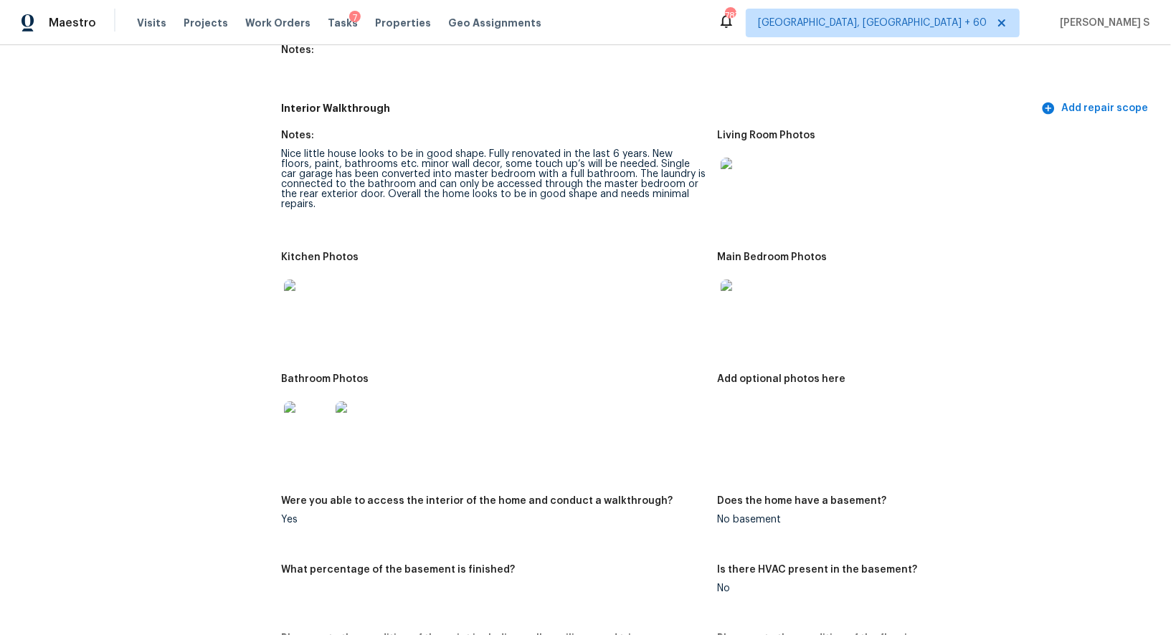
click at [293, 293] on img at bounding box center [307, 303] width 46 height 46
click at [742, 280] on img at bounding box center [744, 303] width 46 height 46
click at [316, 421] on img at bounding box center [307, 425] width 46 height 46
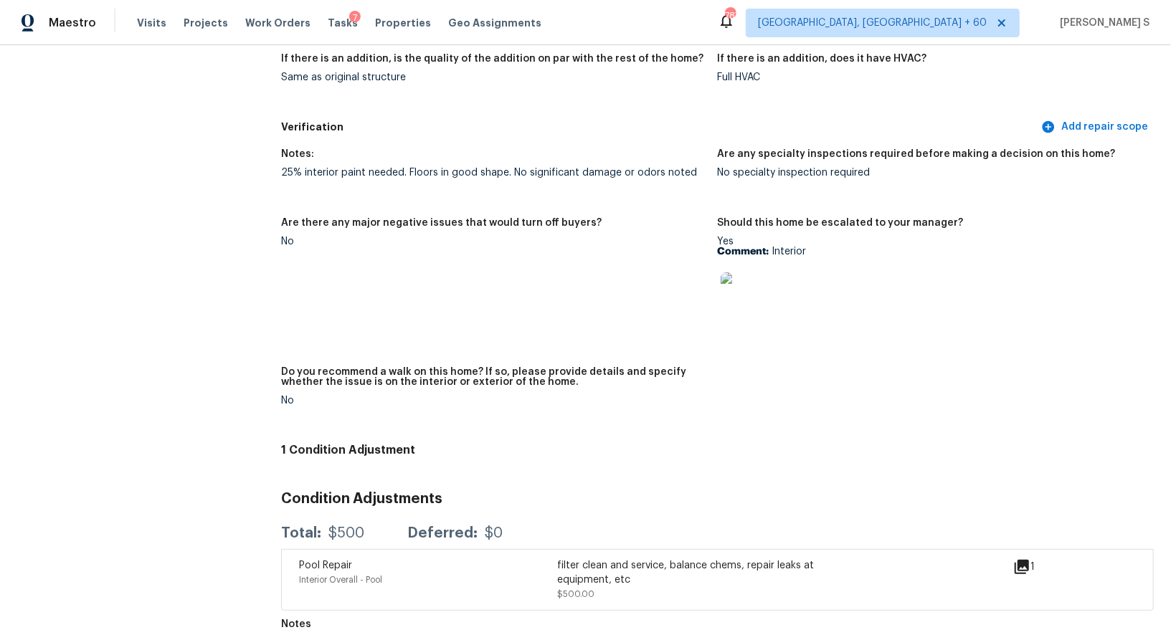
scroll to position [3905, 0]
click at [415, 203] on div "Notes: 25% interior paint needed. Floors in good shape. No significant damage o…" at bounding box center [717, 289] width 873 height 297
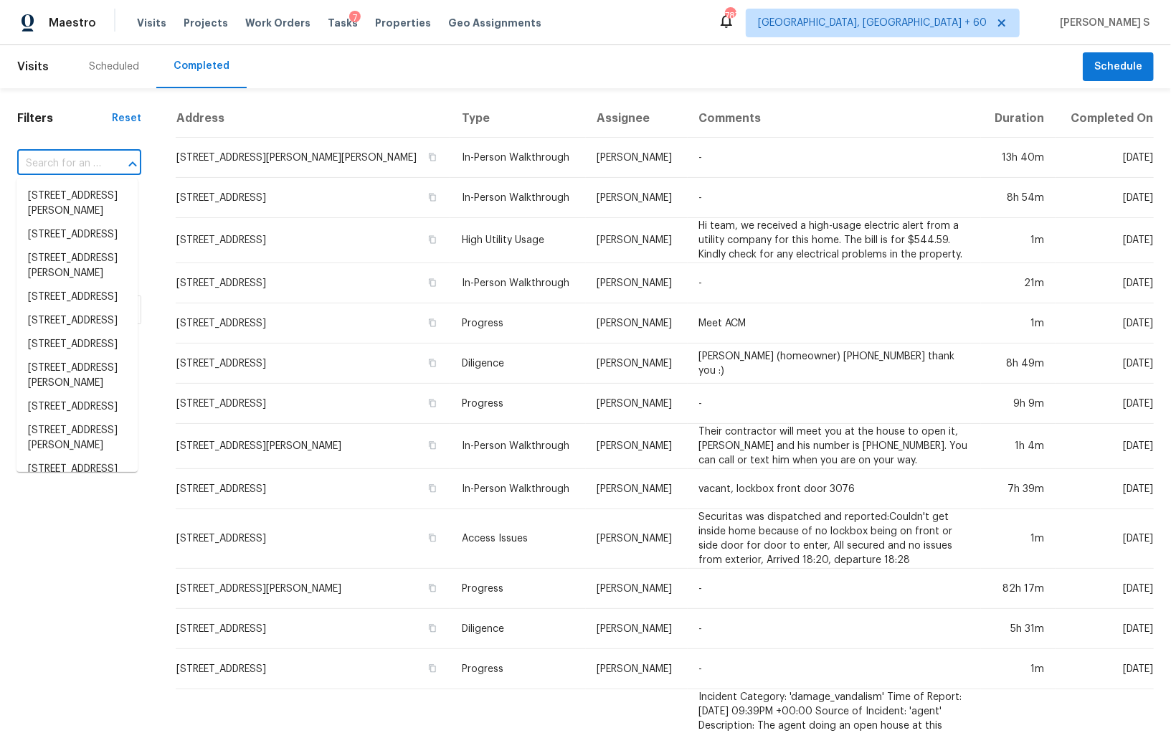
click at [80, 157] on input "text" at bounding box center [59, 164] width 84 height 22
paste input "[STREET_ADDRESS][PERSON_NAME]"
type input "[STREET_ADDRESS][PERSON_NAME]"
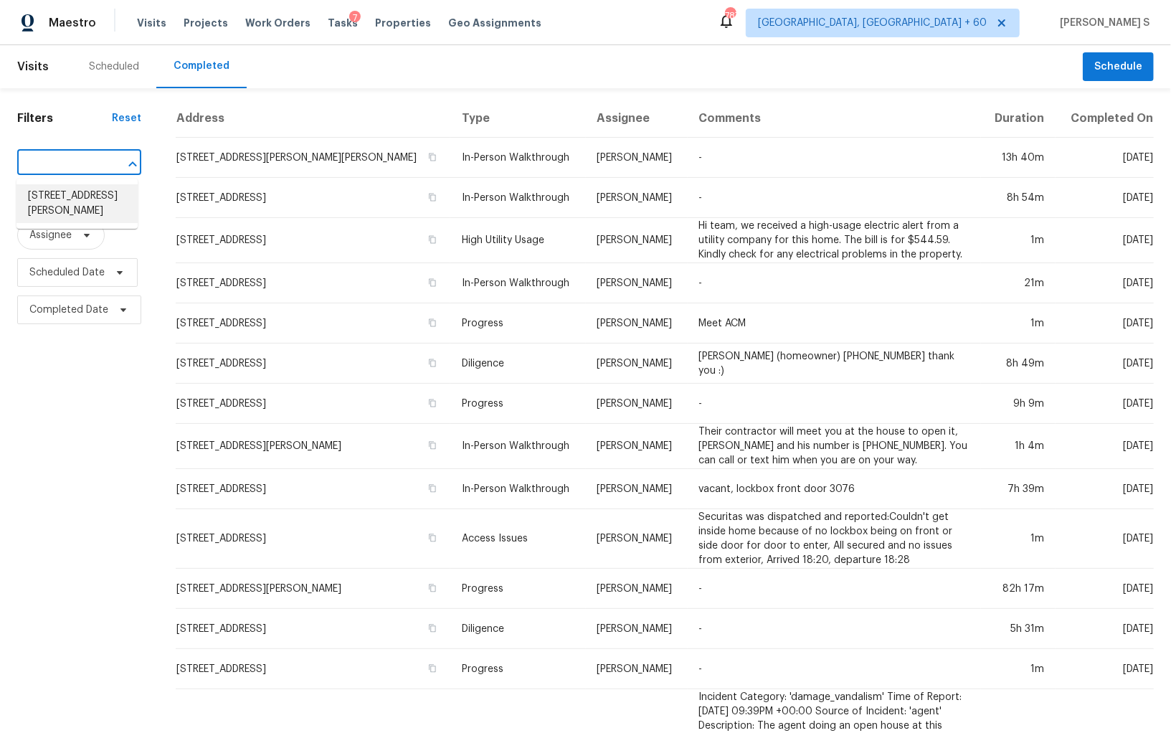
click at [70, 199] on li "[STREET_ADDRESS][PERSON_NAME]" at bounding box center [76, 203] width 121 height 39
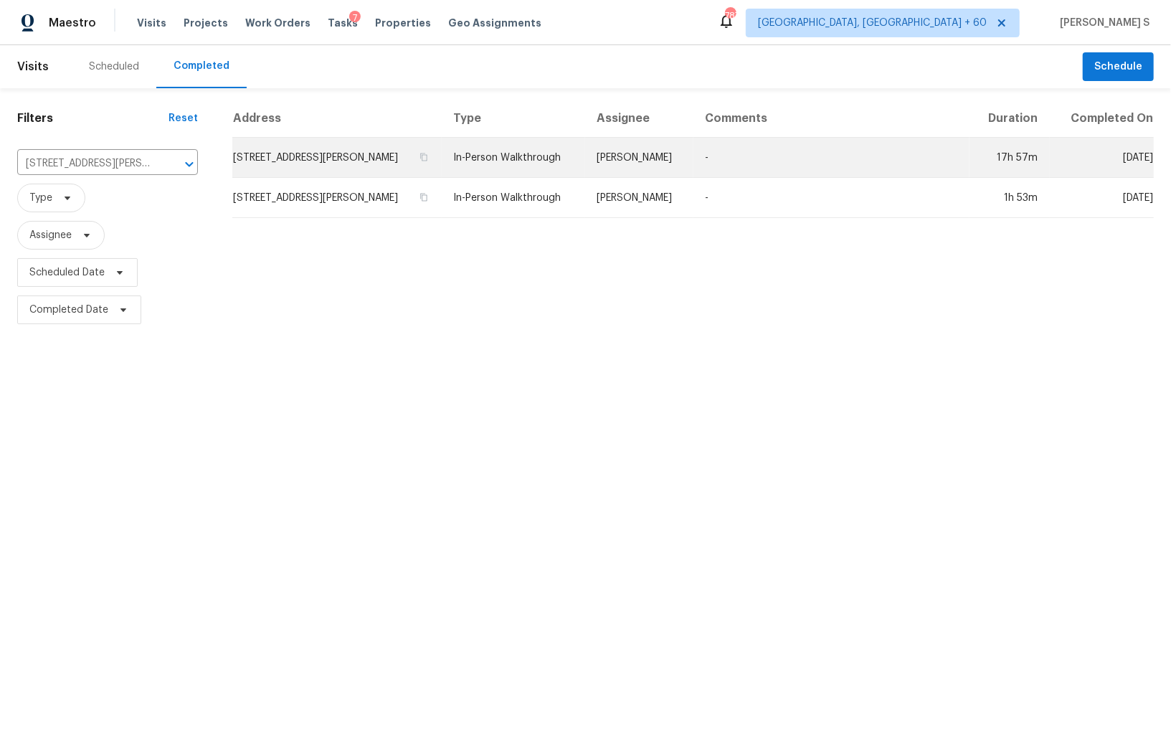
click at [269, 166] on td "[STREET_ADDRESS][PERSON_NAME]" at bounding box center [336, 158] width 209 height 40
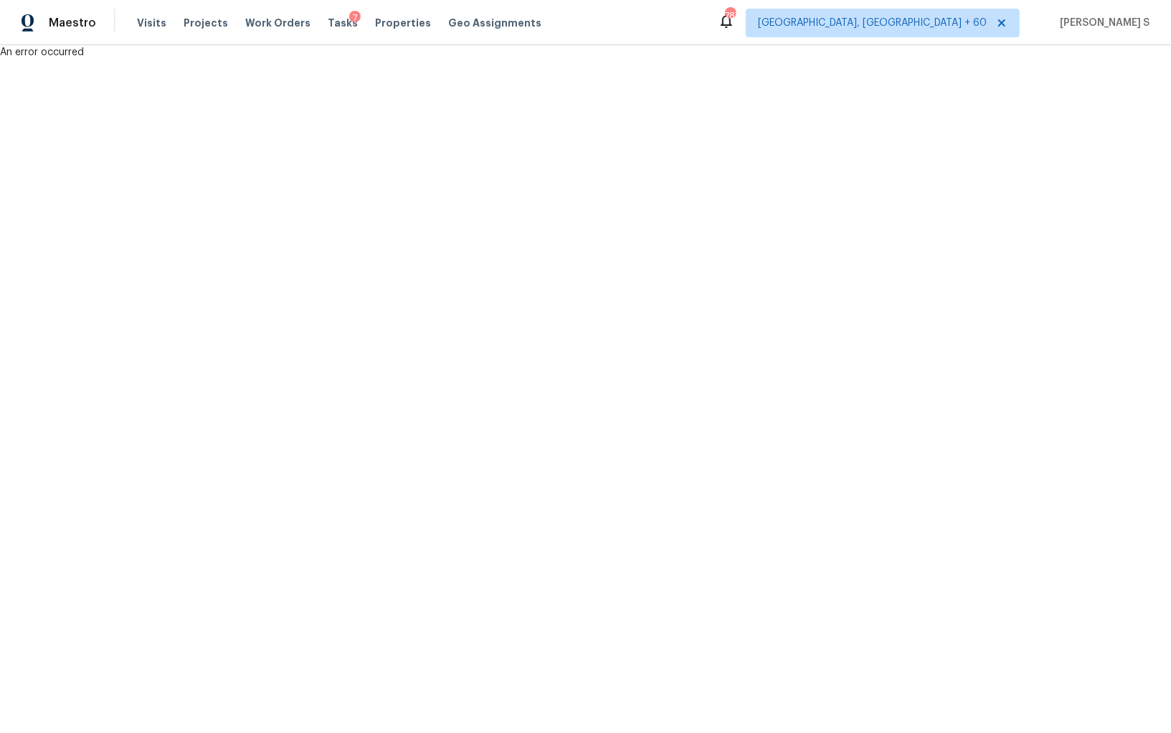
click at [393, 60] on html "Maestro Visits Projects Work Orders Tasks 7 Properties Geo Assignments [GEOGRAP…" at bounding box center [585, 30] width 1171 height 60
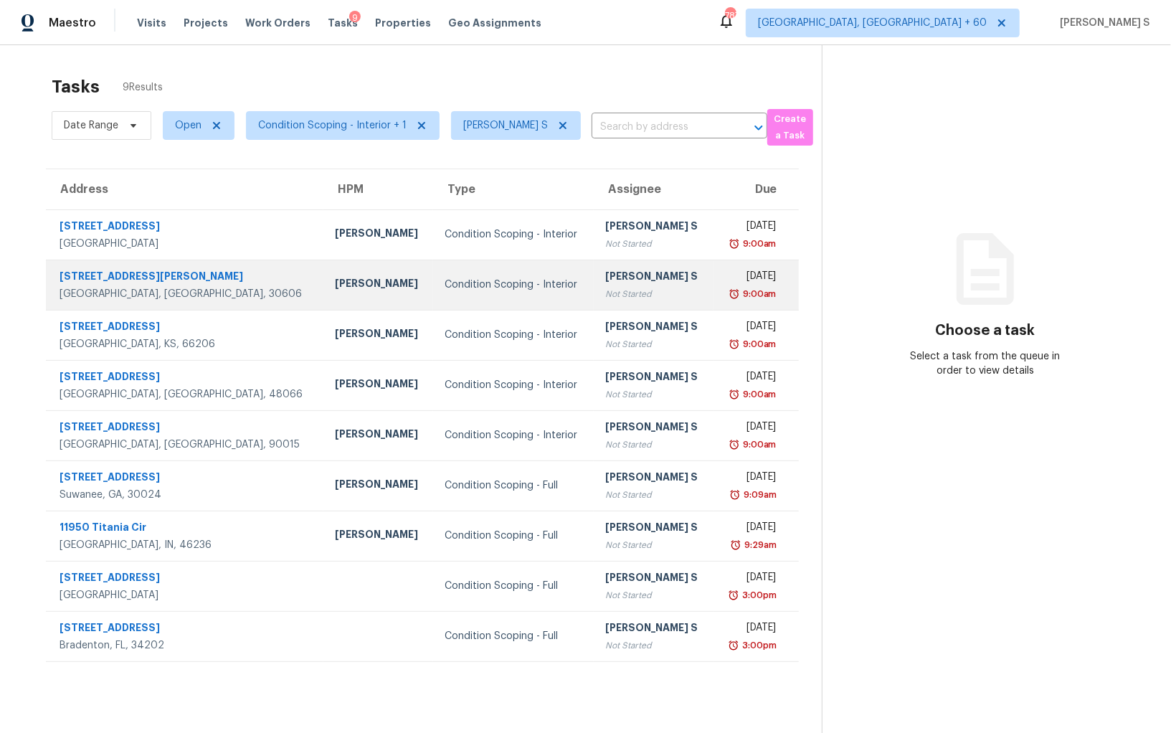
click at [605, 269] on div "[PERSON_NAME] S" at bounding box center [653, 278] width 97 height 18
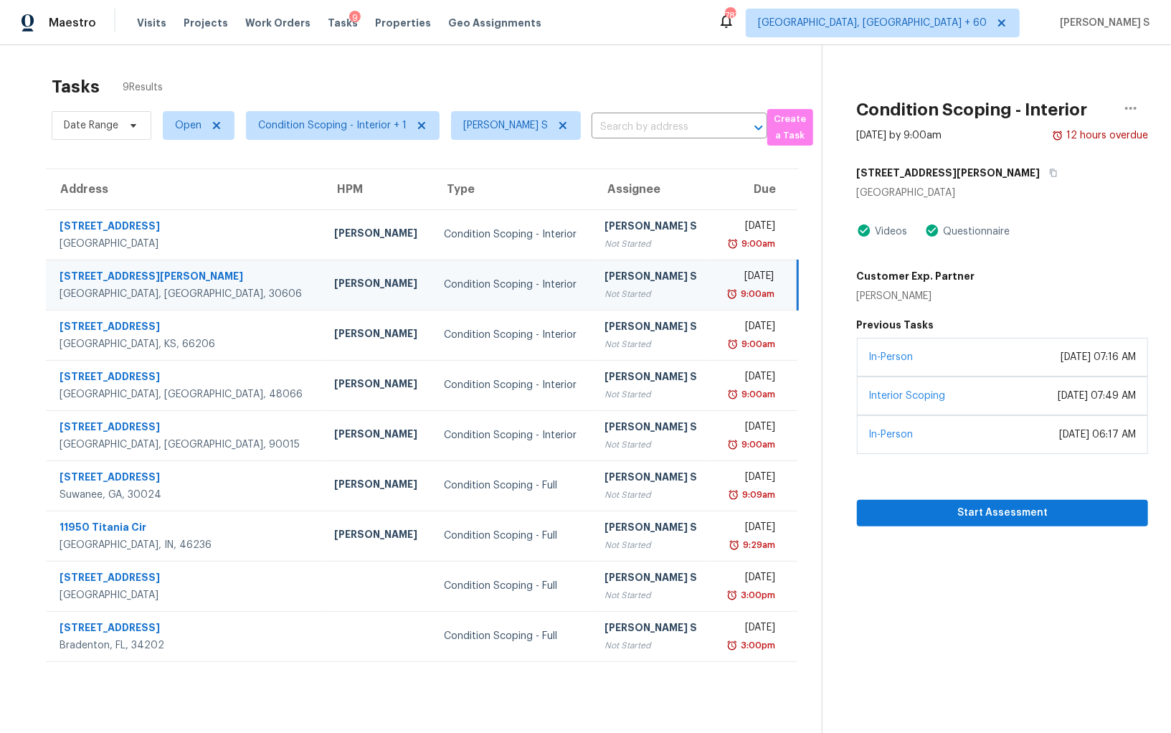
click at [934, 177] on div "[STREET_ADDRESS][PERSON_NAME]" at bounding box center [1002, 173] width 291 height 26
click at [1049, 174] on icon "button" at bounding box center [1053, 173] width 9 height 9
click at [605, 271] on div "[PERSON_NAME] S" at bounding box center [653, 278] width 96 height 18
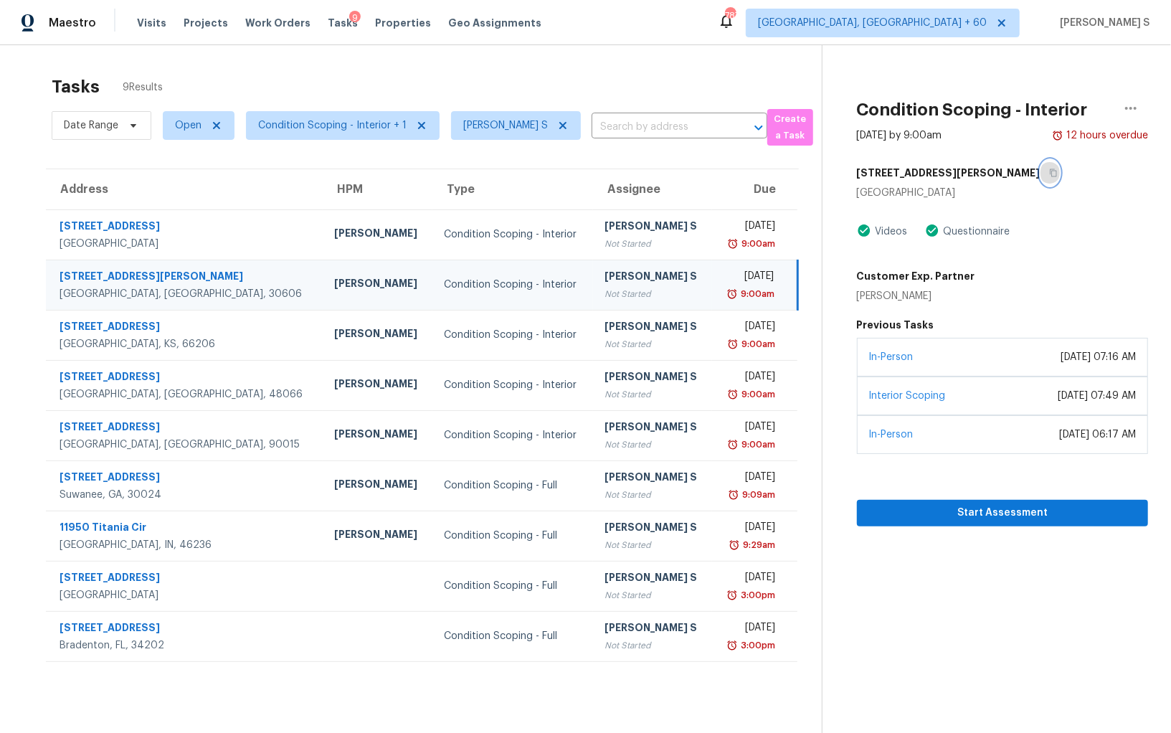
click at [1050, 169] on icon "button" at bounding box center [1053, 173] width 7 height 8
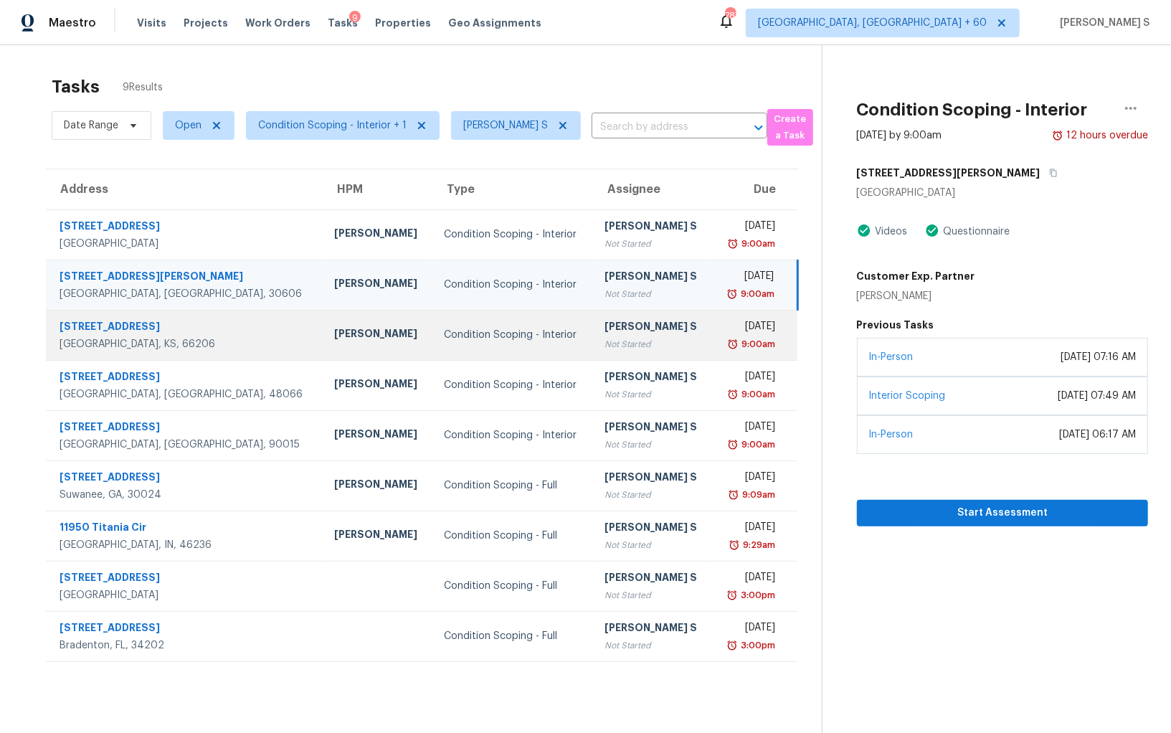
click at [727, 339] on img at bounding box center [732, 344] width 11 height 14
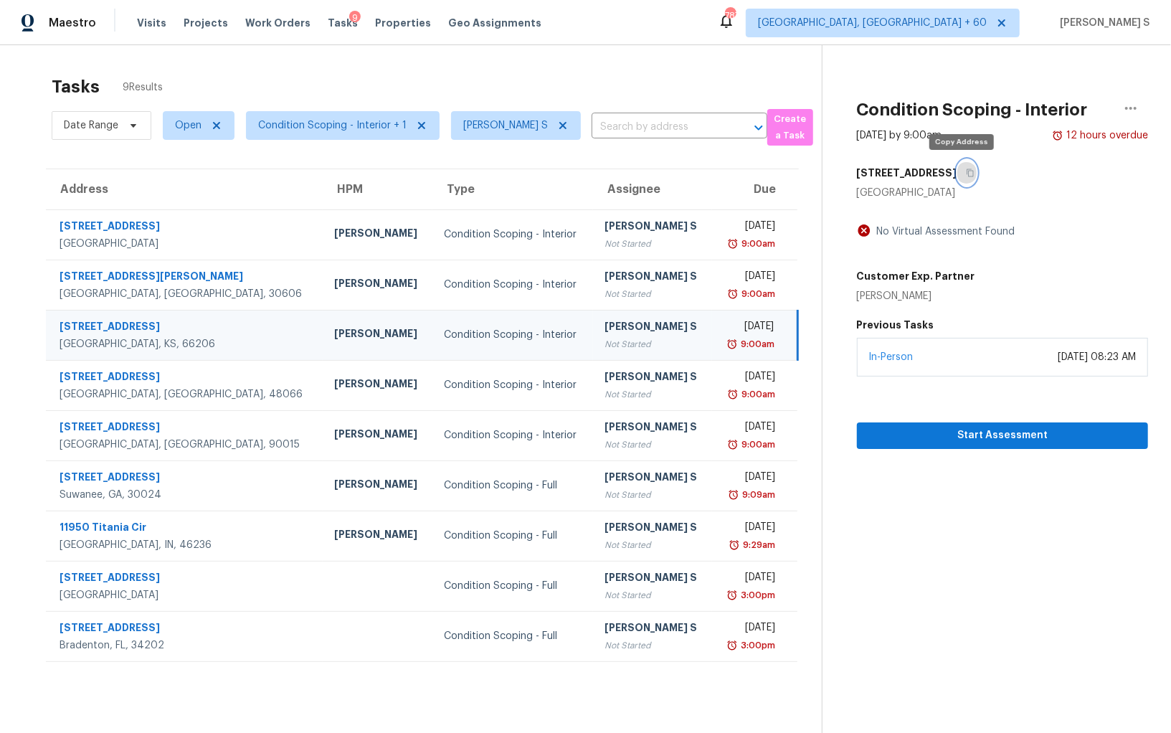
click at [966, 175] on icon "button" at bounding box center [970, 173] width 9 height 9
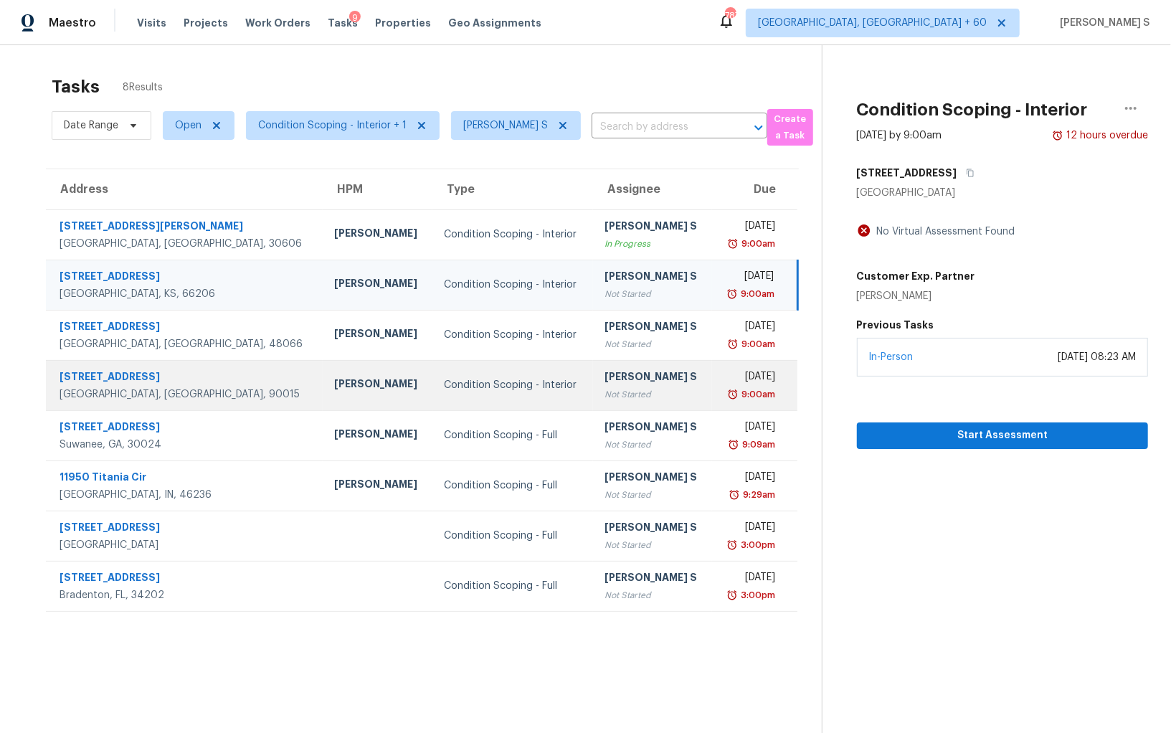
click at [634, 394] on div "Not Started" at bounding box center [653, 394] width 96 height 14
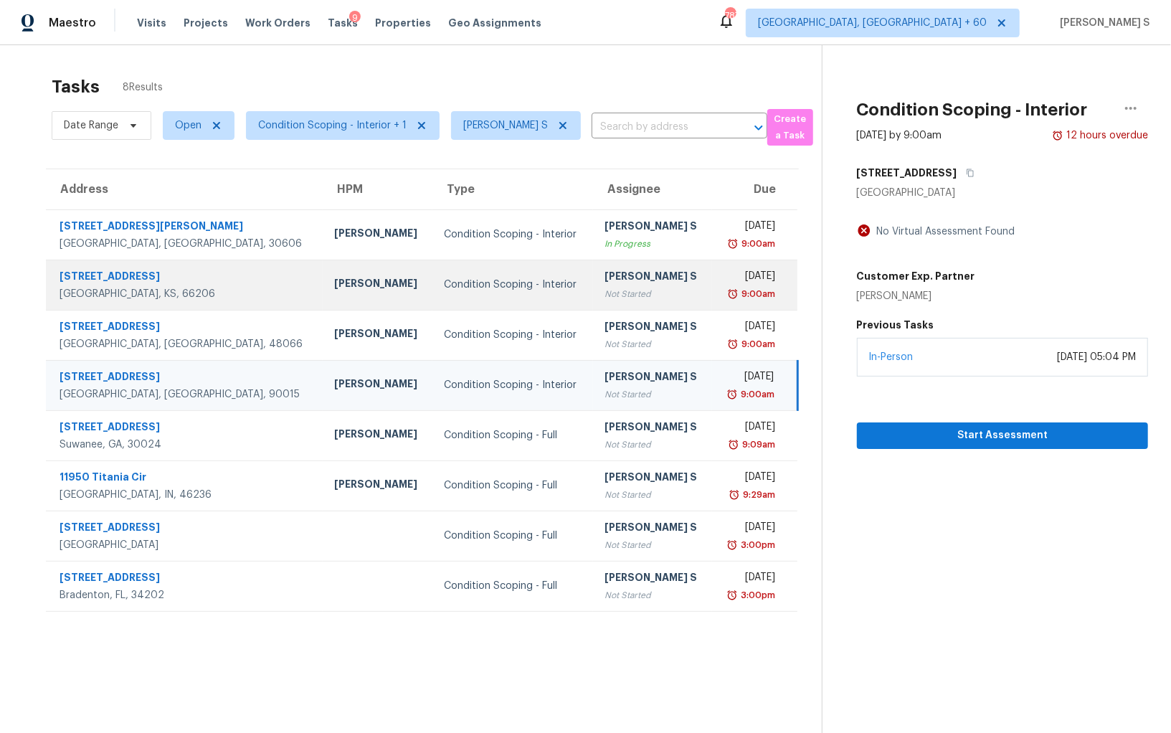
click at [605, 290] on div "Not Started" at bounding box center [653, 294] width 96 height 14
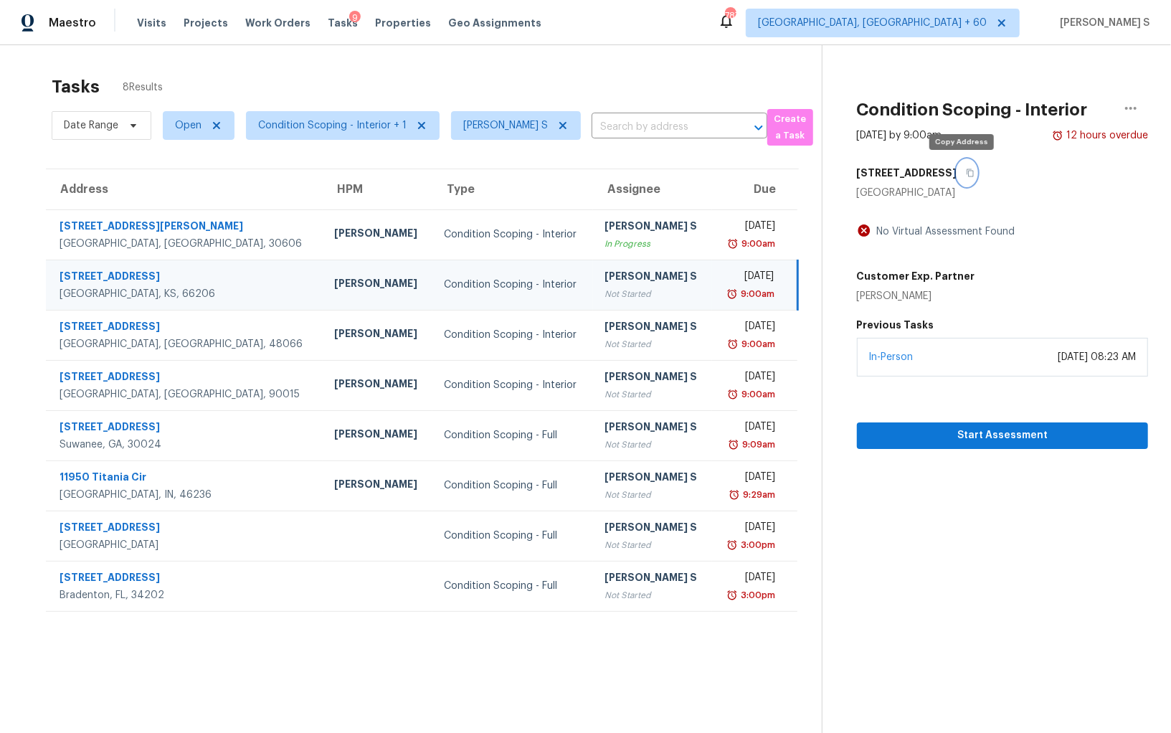
click at [966, 172] on icon "button" at bounding box center [970, 173] width 9 height 9
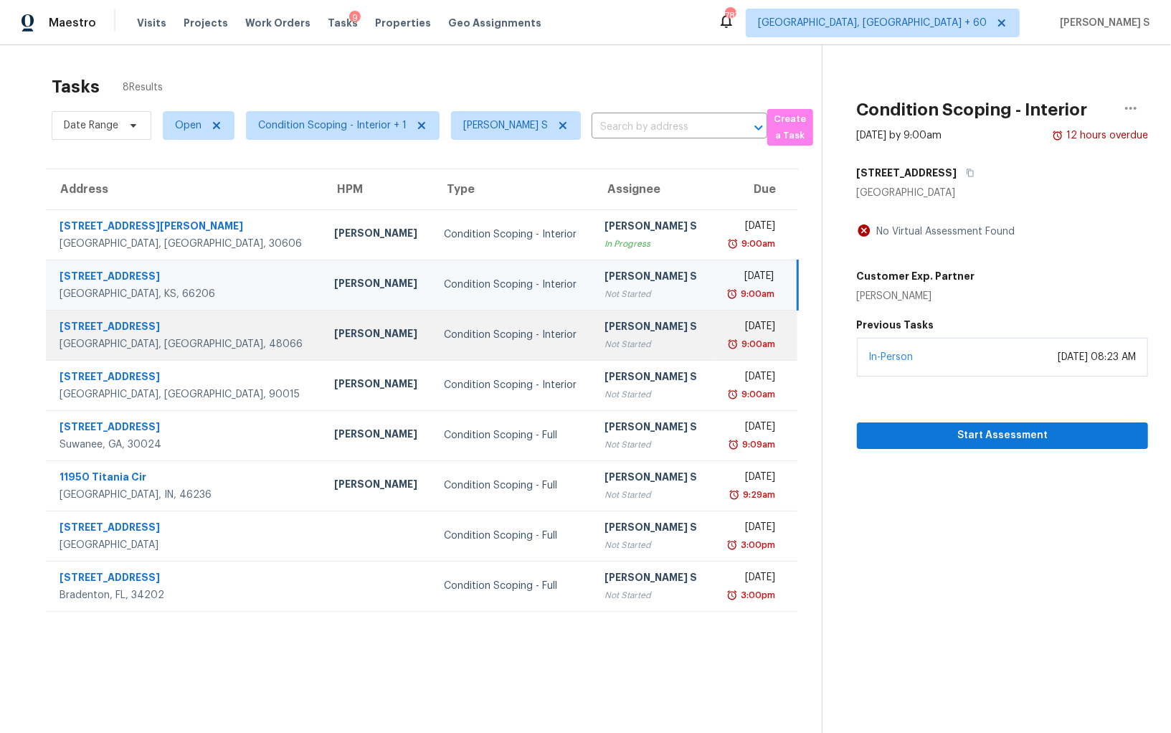
click at [724, 341] on div "9:00am" at bounding box center [750, 344] width 52 height 14
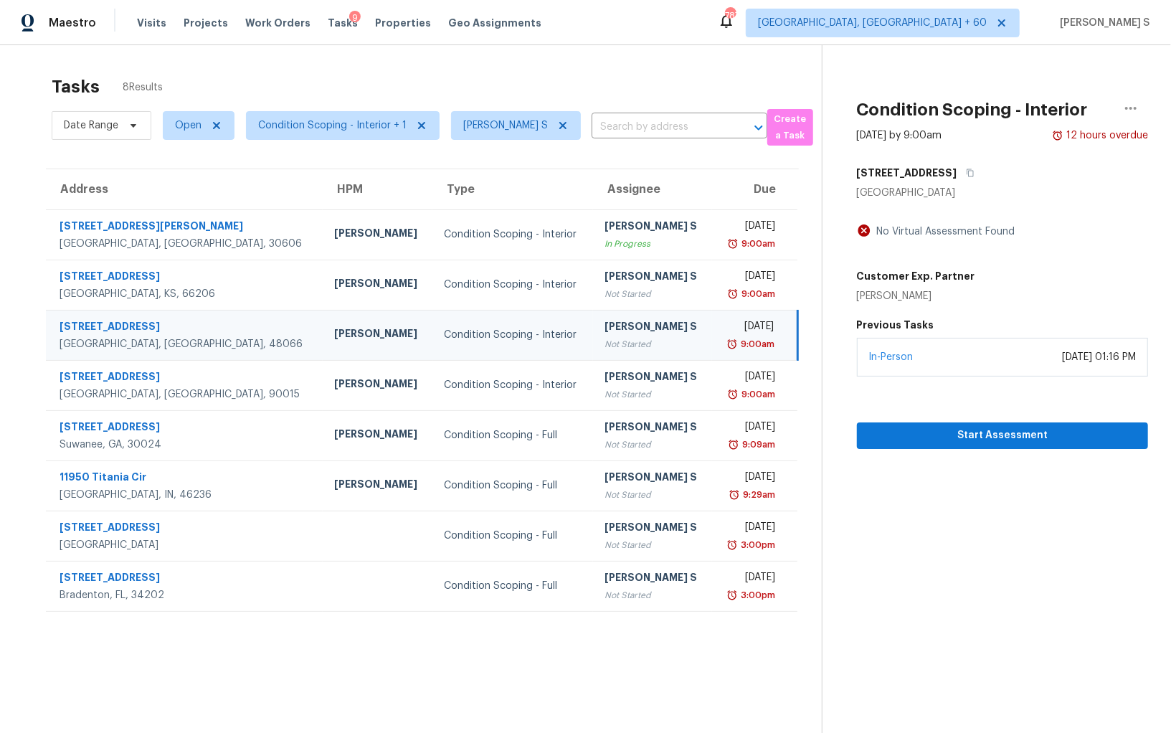
click at [962, 171] on div "[STREET_ADDRESS]" at bounding box center [1002, 173] width 291 height 26
click at [957, 171] on button "button" at bounding box center [966, 173] width 19 height 26
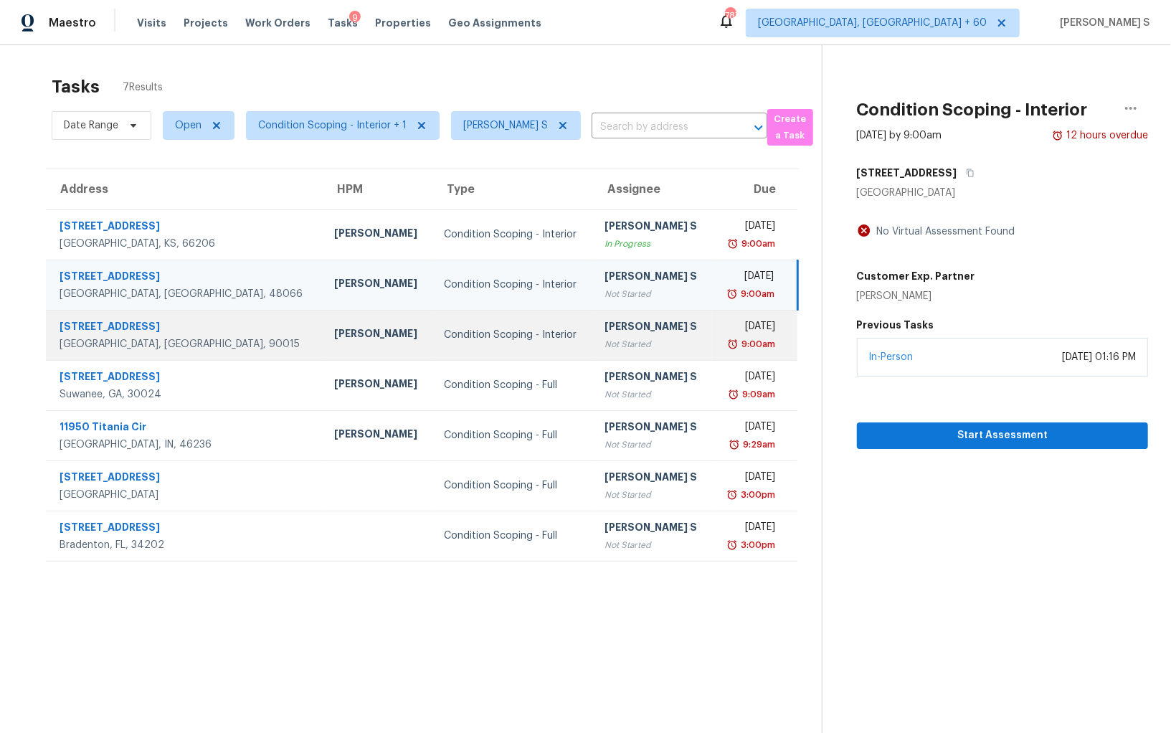
click at [621, 338] on div "Not Started" at bounding box center [653, 344] width 96 height 14
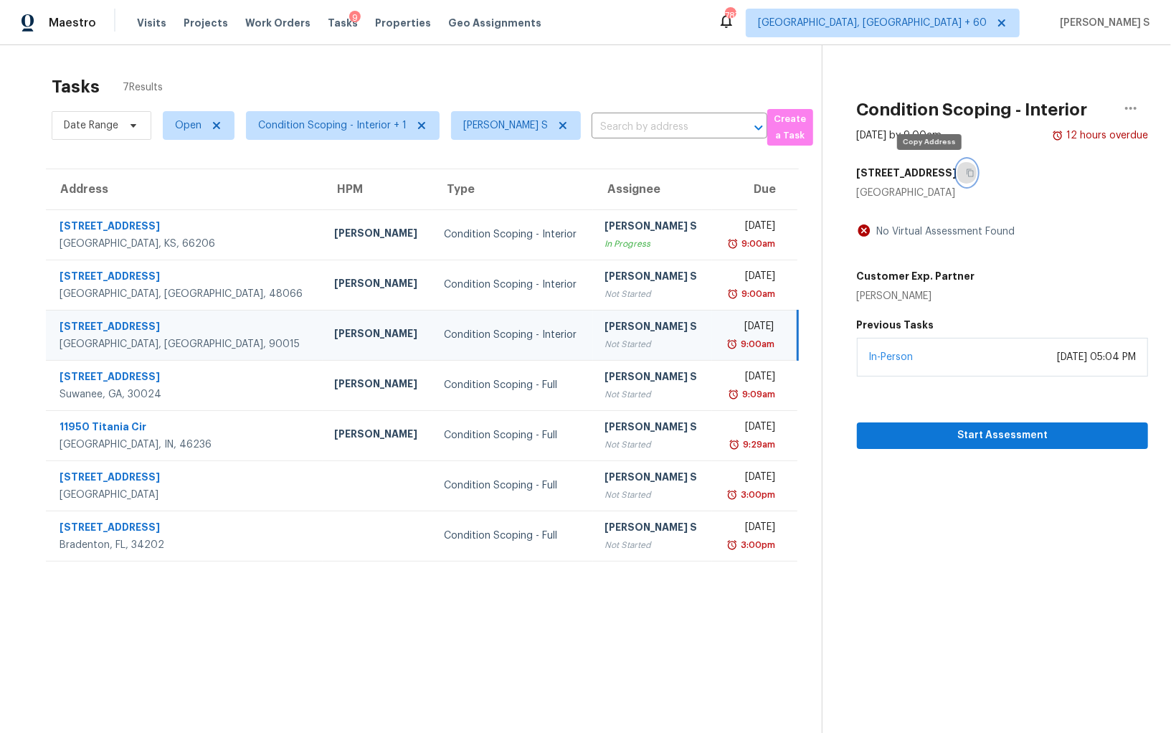
click at [966, 174] on icon "button" at bounding box center [970, 173] width 9 height 9
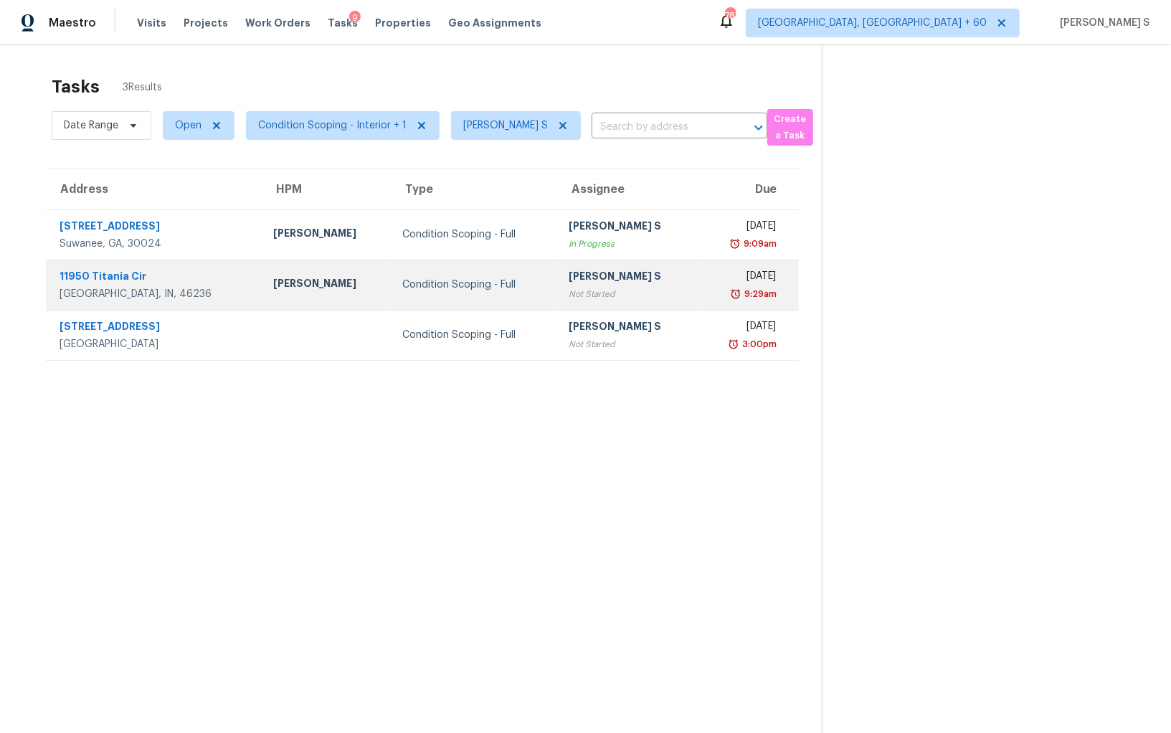
click at [569, 269] on div "[PERSON_NAME] S" at bounding box center [628, 278] width 118 height 18
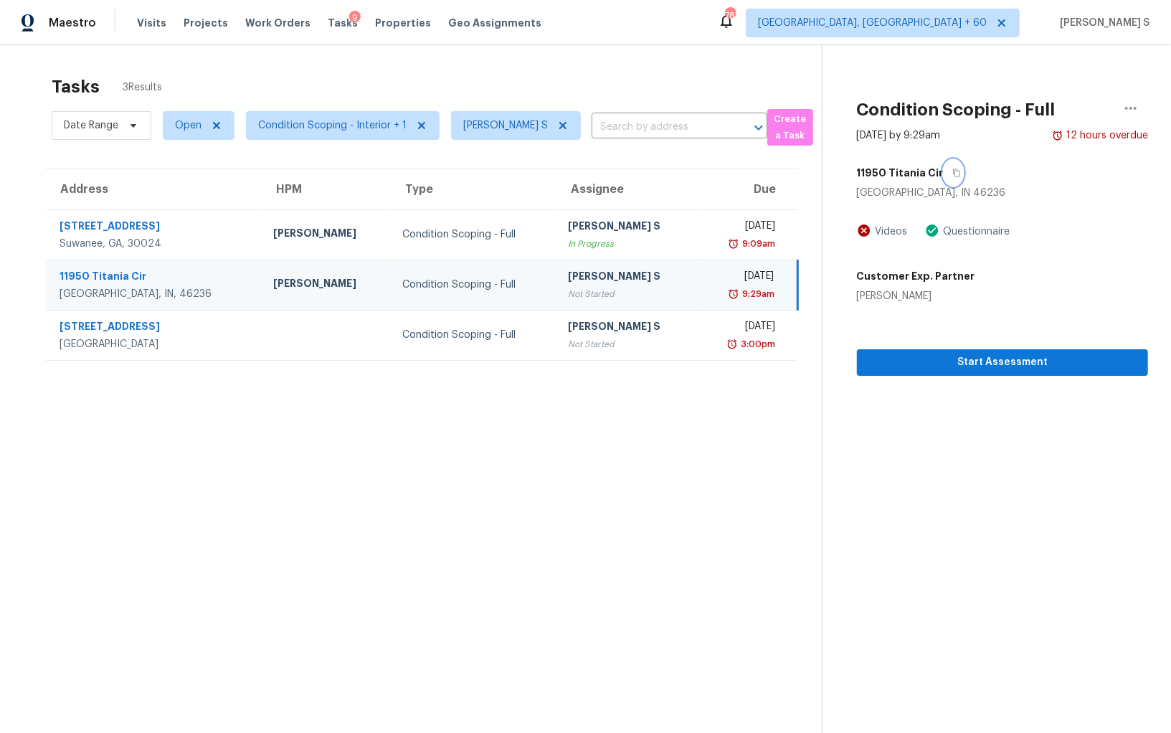
click at [944, 174] on button "button" at bounding box center [953, 173] width 19 height 26
click at [568, 290] on div "Not Started" at bounding box center [627, 294] width 118 height 14
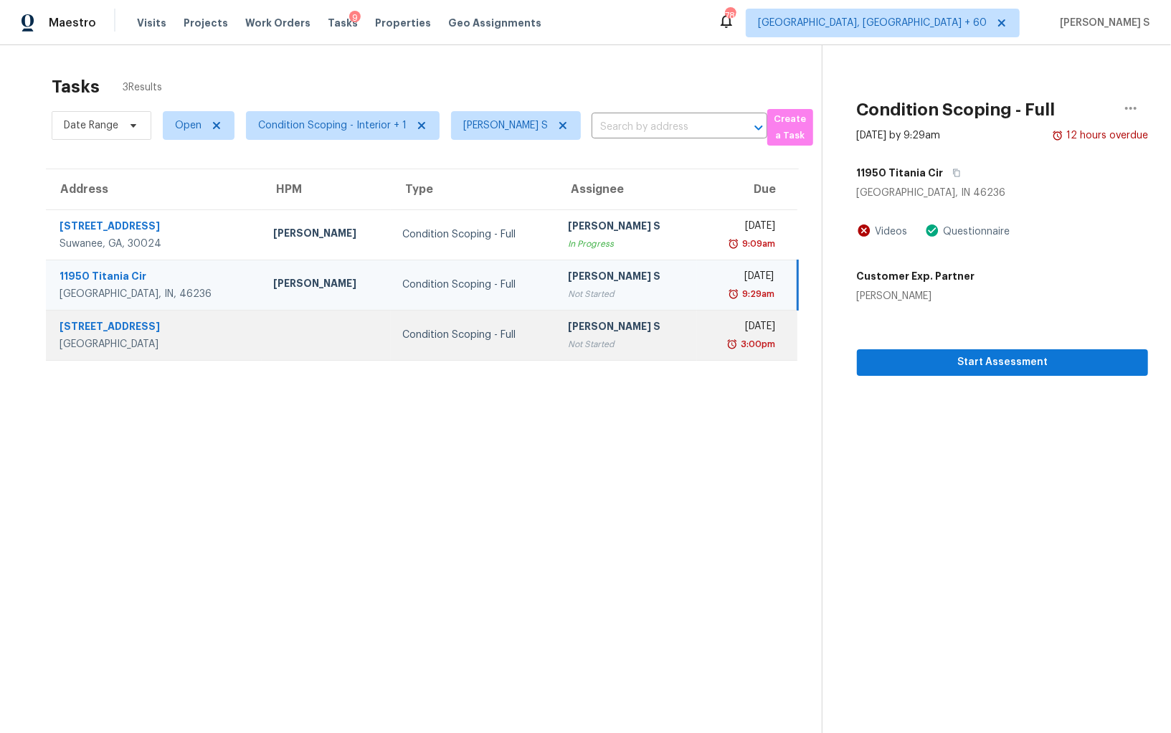
click at [568, 321] on div "[PERSON_NAME] S" at bounding box center [627, 328] width 118 height 18
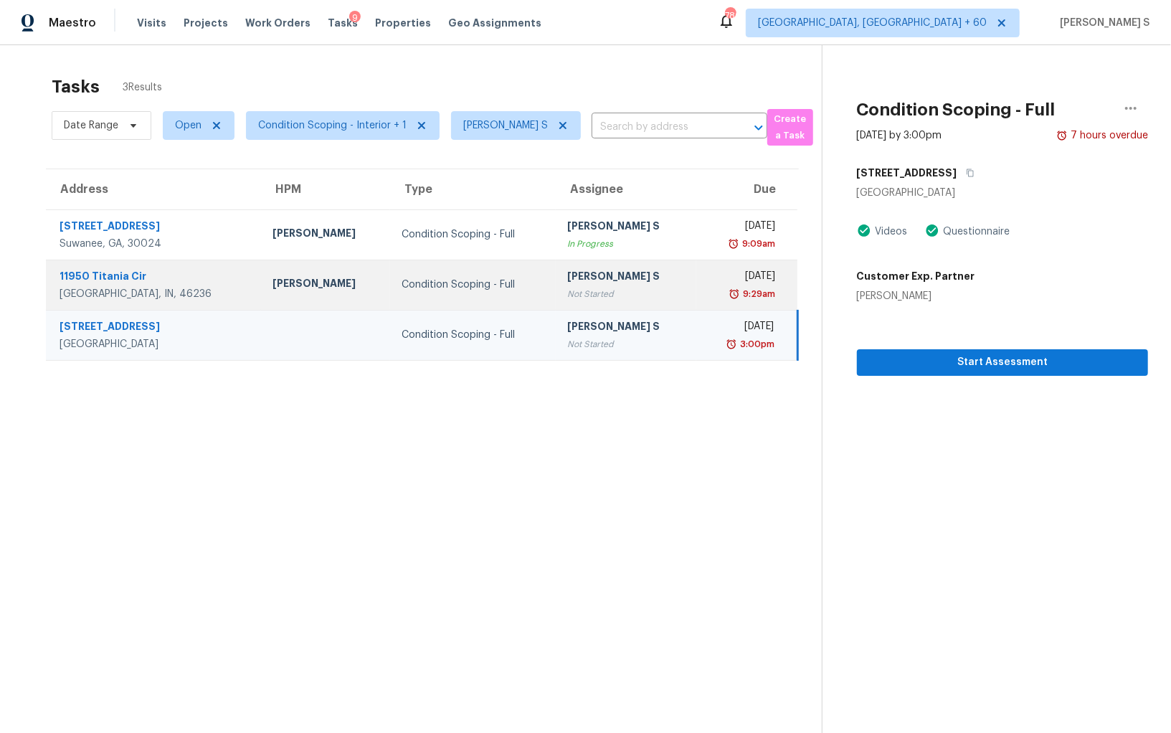
click at [727, 271] on div "[DATE]" at bounding box center [742, 278] width 68 height 18
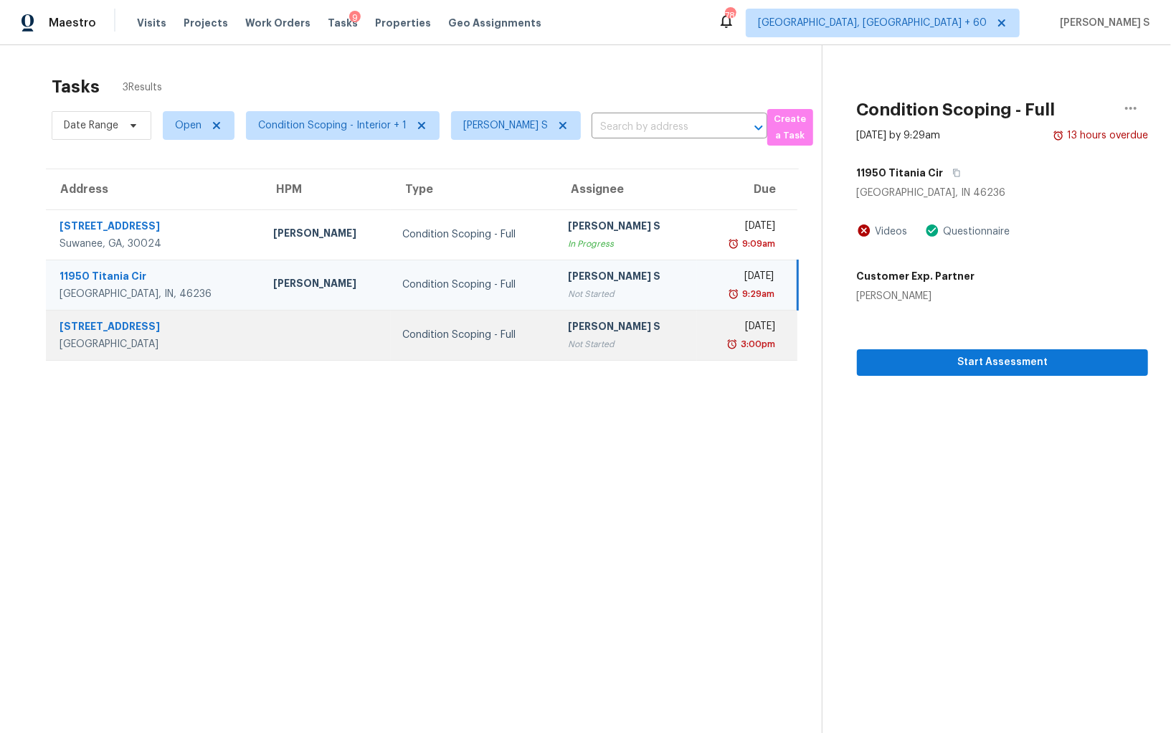
click at [582, 347] on div "Not Started" at bounding box center [627, 344] width 118 height 14
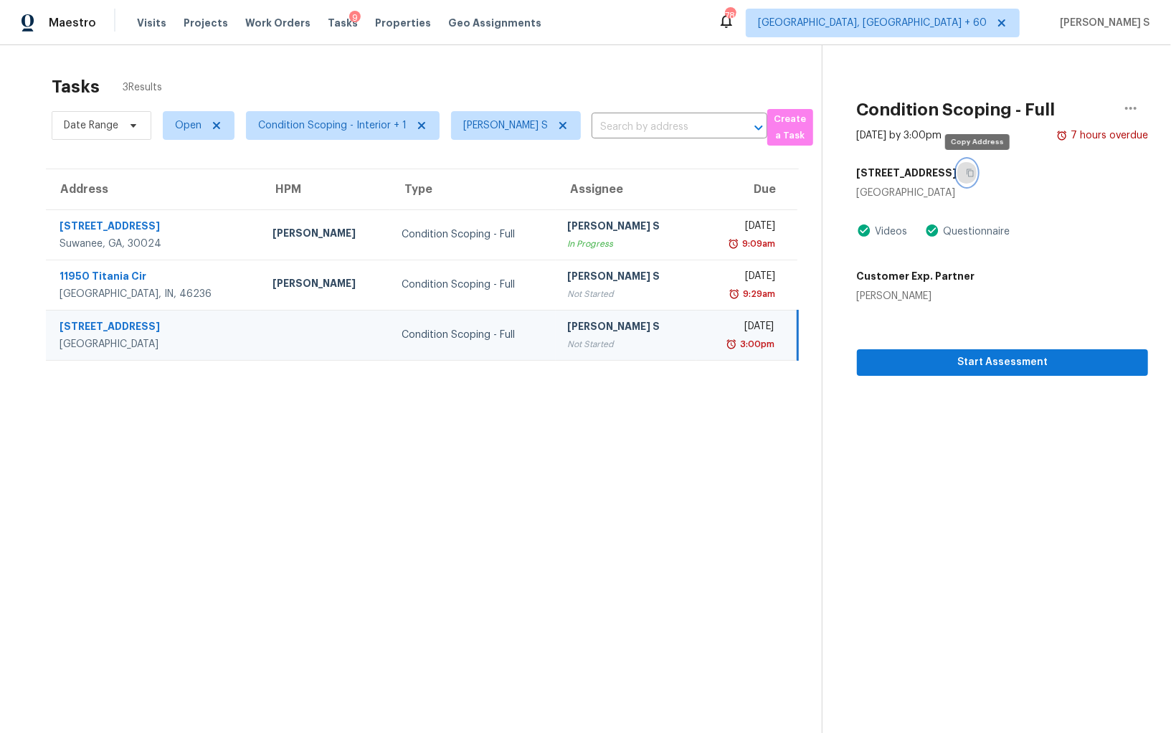
click at [972, 174] on button "button" at bounding box center [966, 173] width 19 height 26
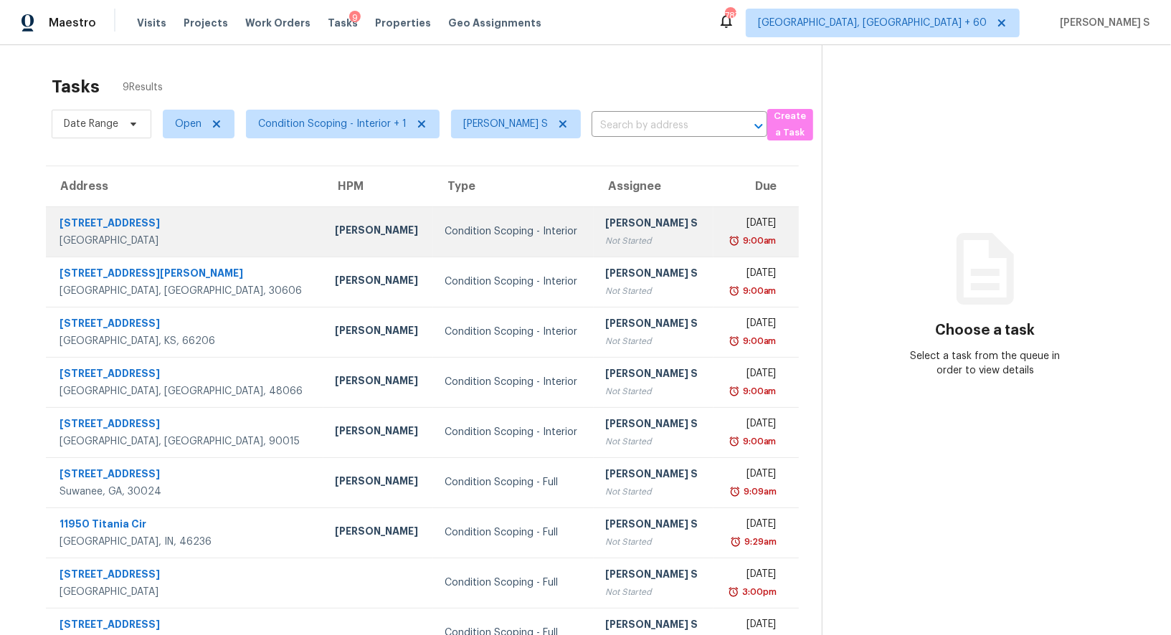
click at [594, 234] on td "Anbu Jebakumar S Not Started" at bounding box center [654, 232] width 120 height 50
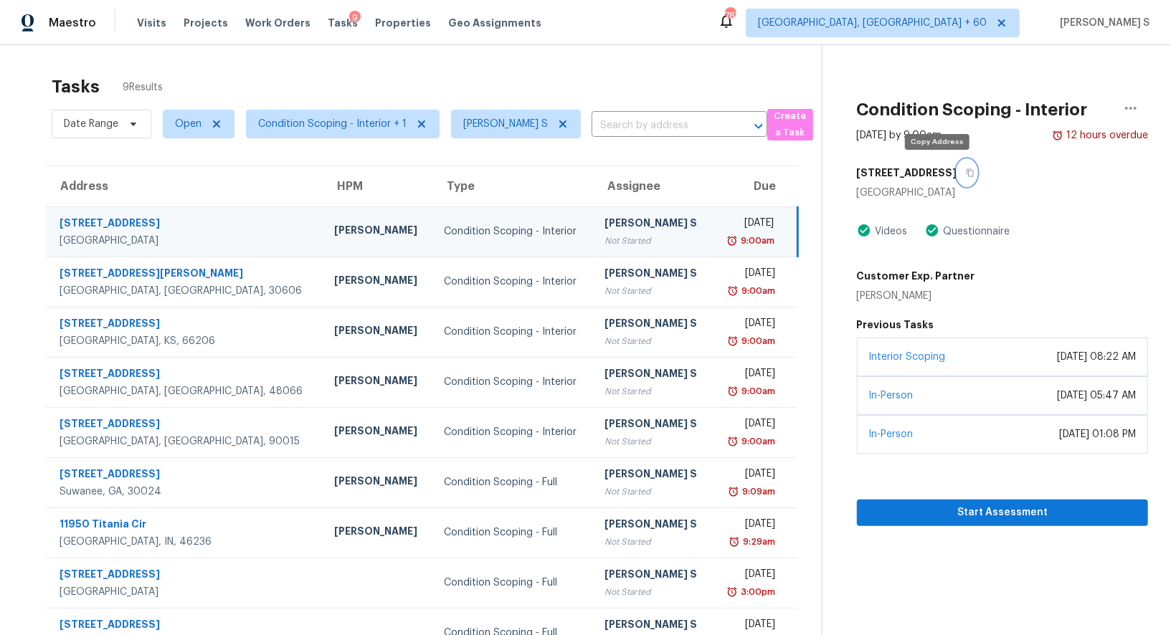
click at [957, 177] on button "button" at bounding box center [966, 173] width 19 height 26
click at [986, 512] on span "Start Assessment" at bounding box center [1003, 513] width 268 height 18
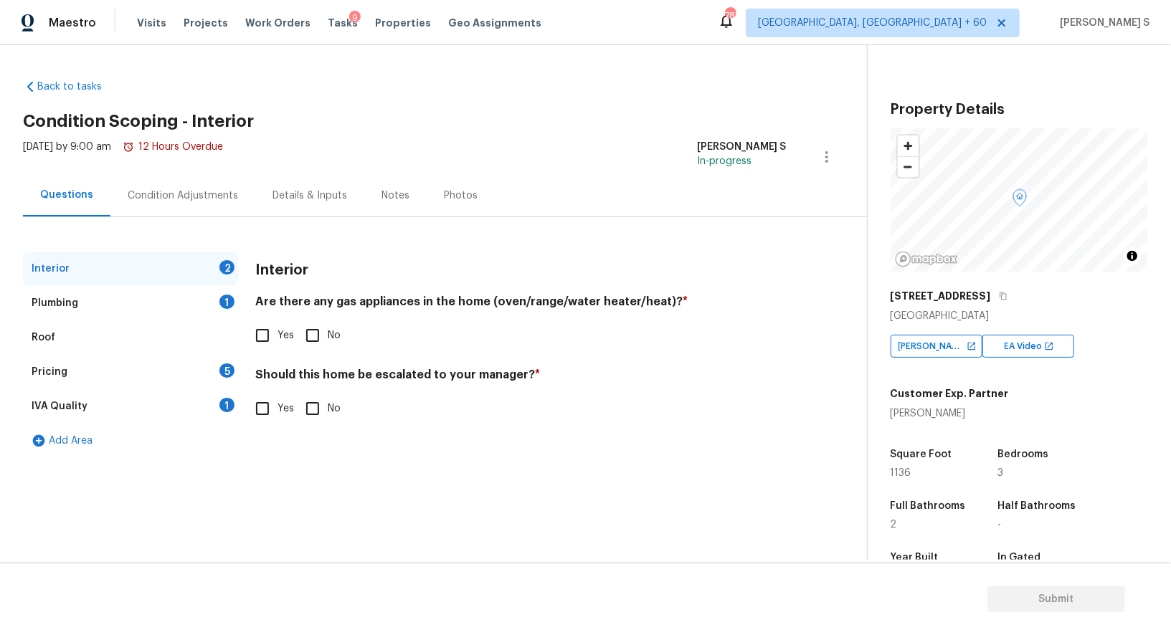
click at [318, 325] on input "No" at bounding box center [313, 336] width 30 height 30
checkbox input "true"
click at [225, 306] on div "1" at bounding box center [226, 302] width 15 height 14
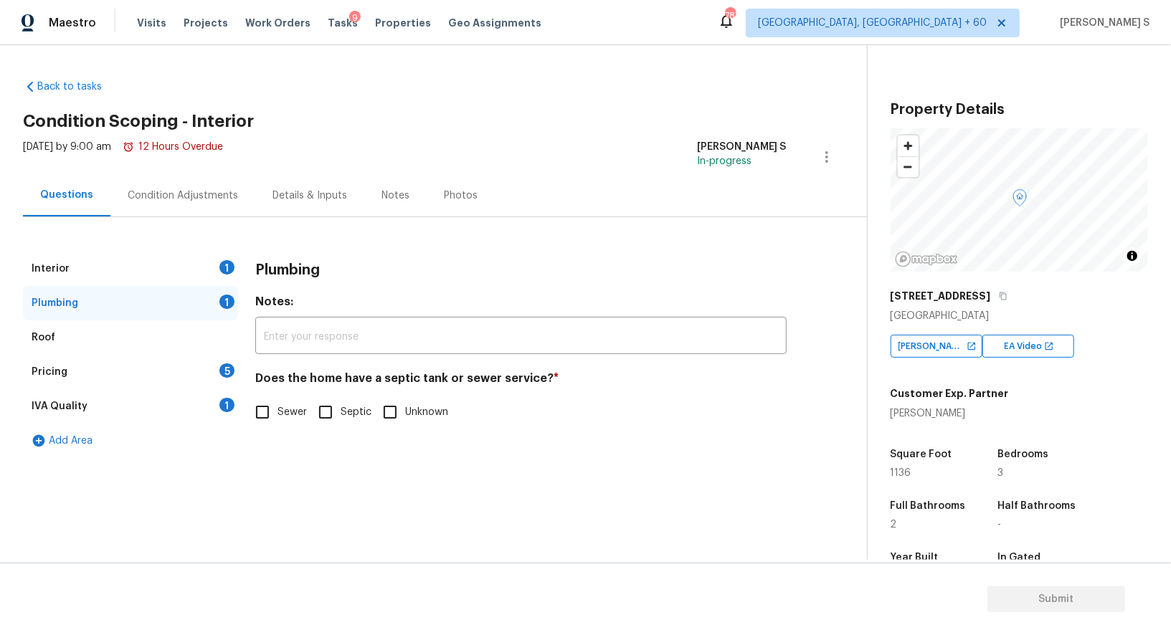
click at [330, 414] on input "Septic" at bounding box center [326, 412] width 30 height 30
checkbox input "true"
click at [230, 413] on div "IVA Quality 1" at bounding box center [130, 406] width 215 height 34
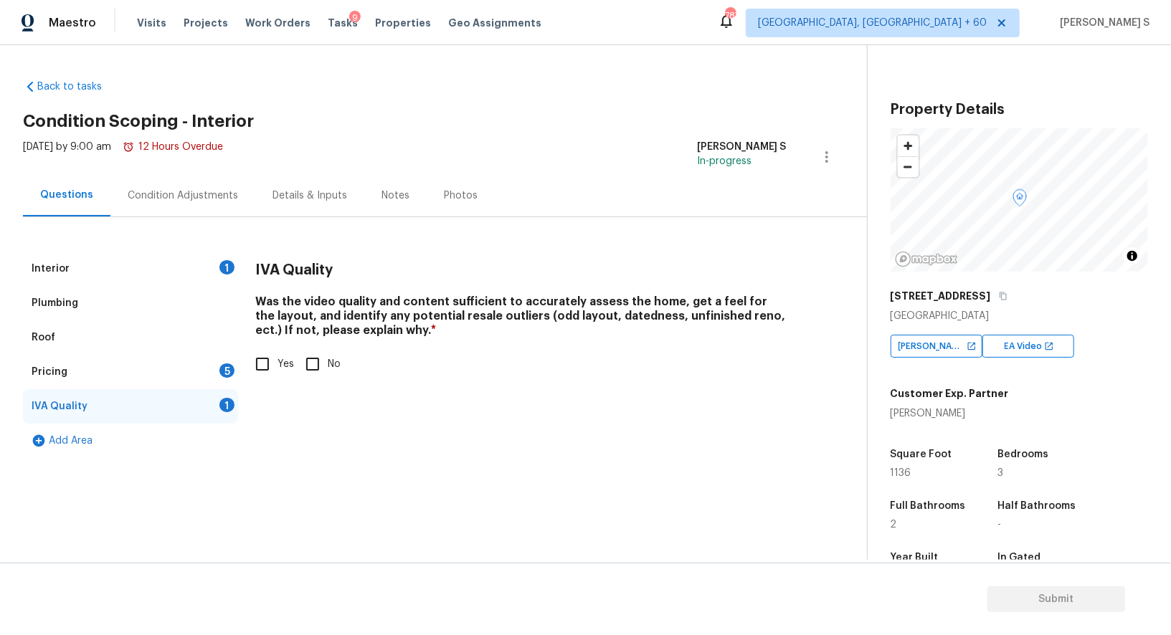
click at [261, 366] on input "Yes" at bounding box center [262, 364] width 30 height 30
checkbox input "true"
click at [218, 366] on div "Pricing 5" at bounding box center [130, 372] width 215 height 34
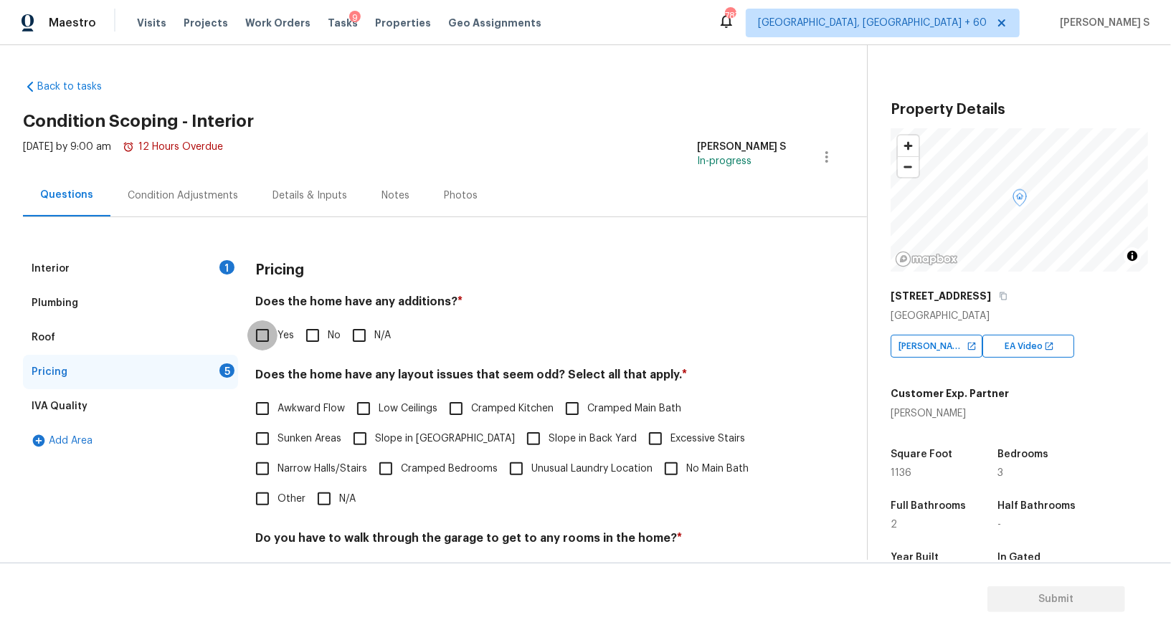
click at [264, 337] on input "Yes" at bounding box center [262, 336] width 30 height 30
checkbox input "true"
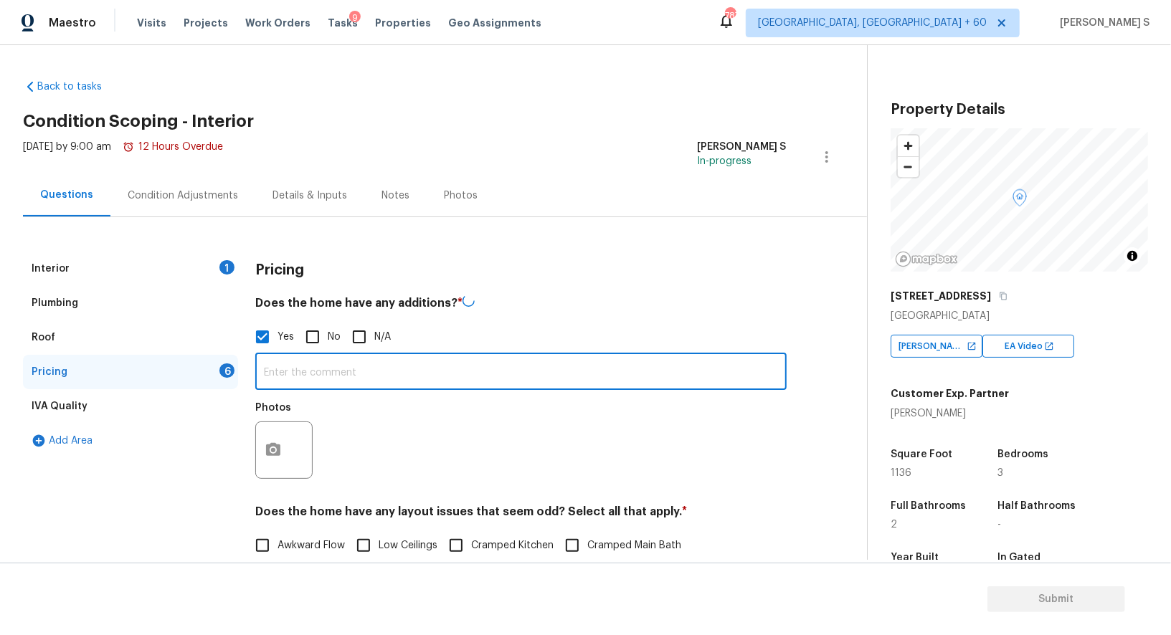
click at [325, 370] on input "text" at bounding box center [520, 373] width 531 height 34
paste input "Garage converted into master bedroom suite with full bath. Laundry room connect…"
type input "Garage converted into master bedroom suite with full bath. Laundry room connect…"
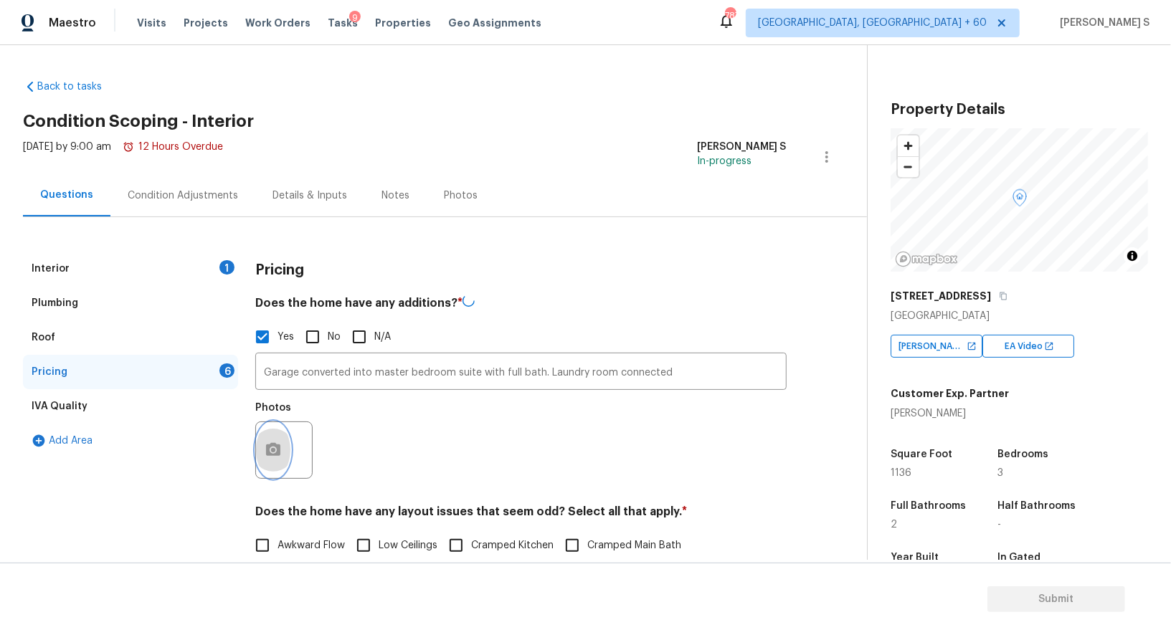
click at [276, 452] on icon "button" at bounding box center [273, 449] width 14 height 13
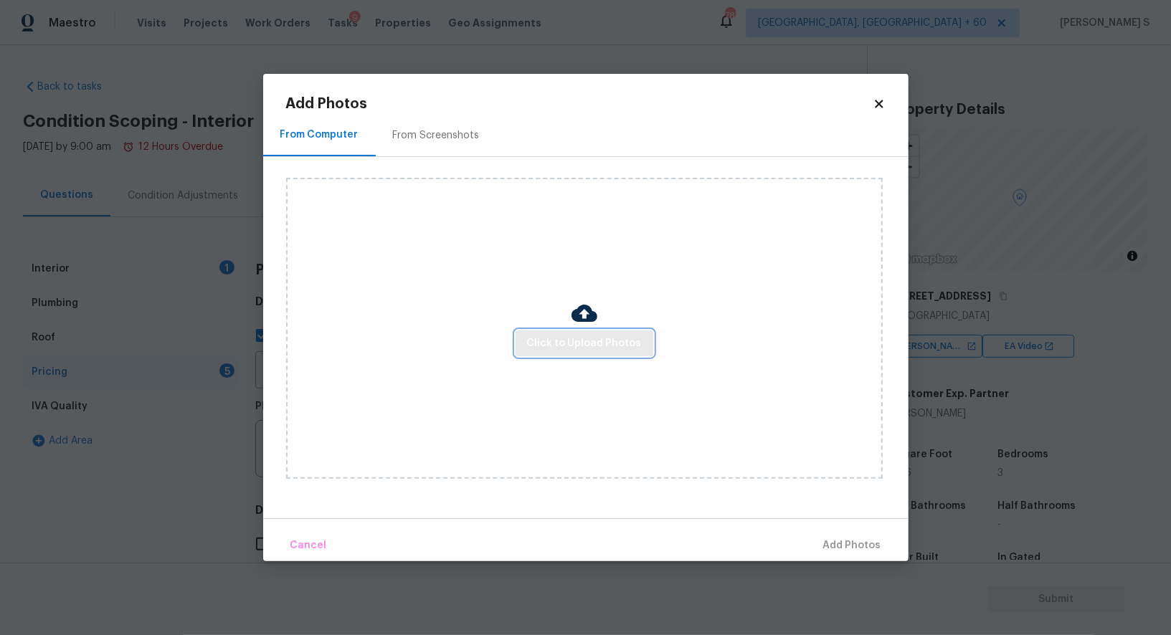
click at [587, 344] on span "Click to Upload Photos" at bounding box center [584, 344] width 115 height 18
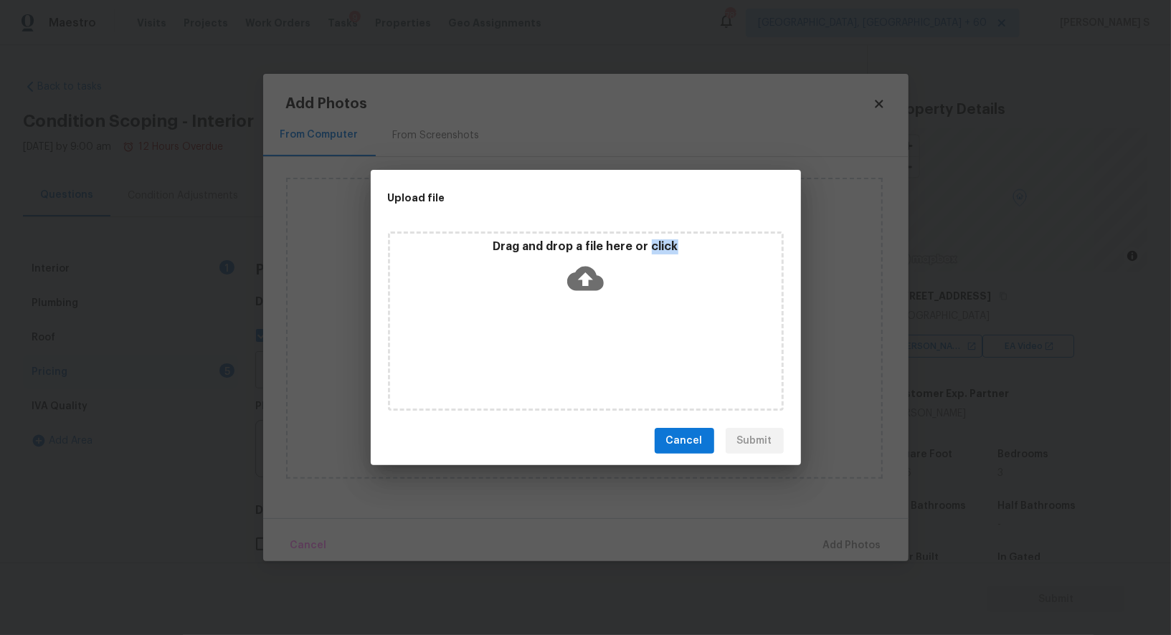
click at [587, 344] on div "Drag and drop a file here or click" at bounding box center [586, 321] width 396 height 179
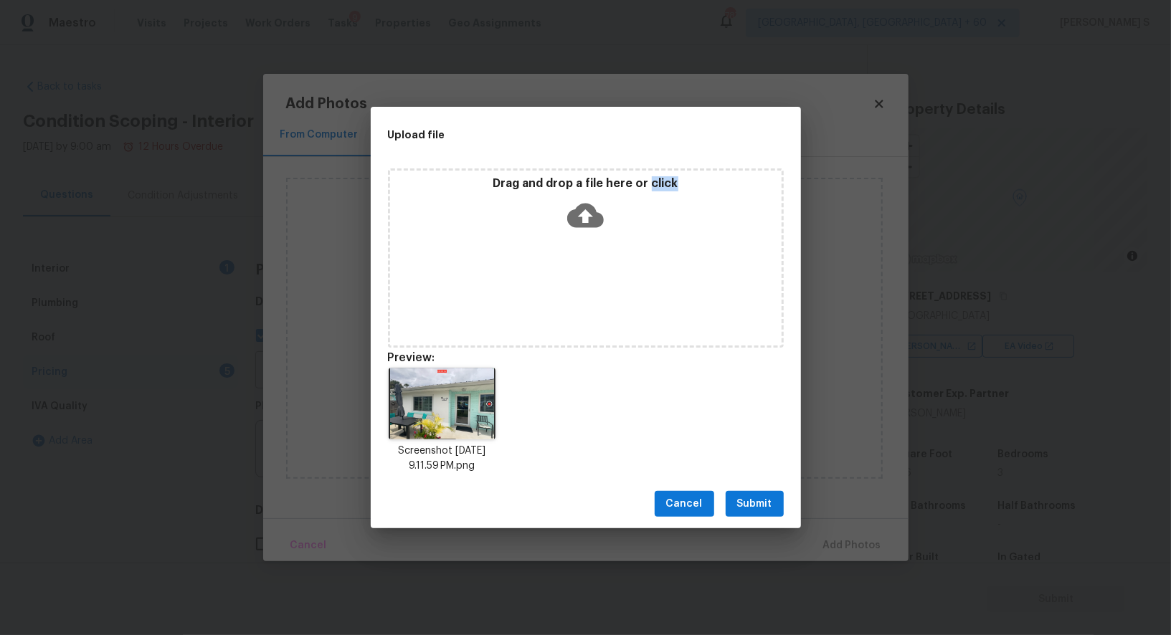
click at [767, 506] on span "Submit" at bounding box center [754, 505] width 35 height 18
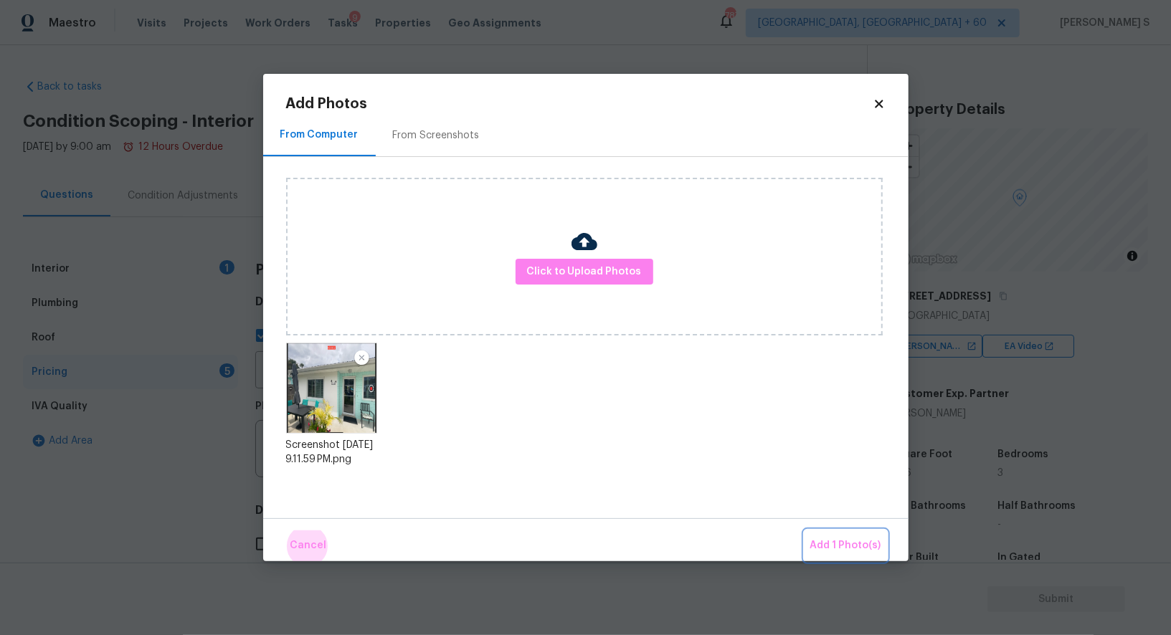
click at [805, 531] on button "Add 1 Photo(s)" at bounding box center [846, 546] width 82 height 31
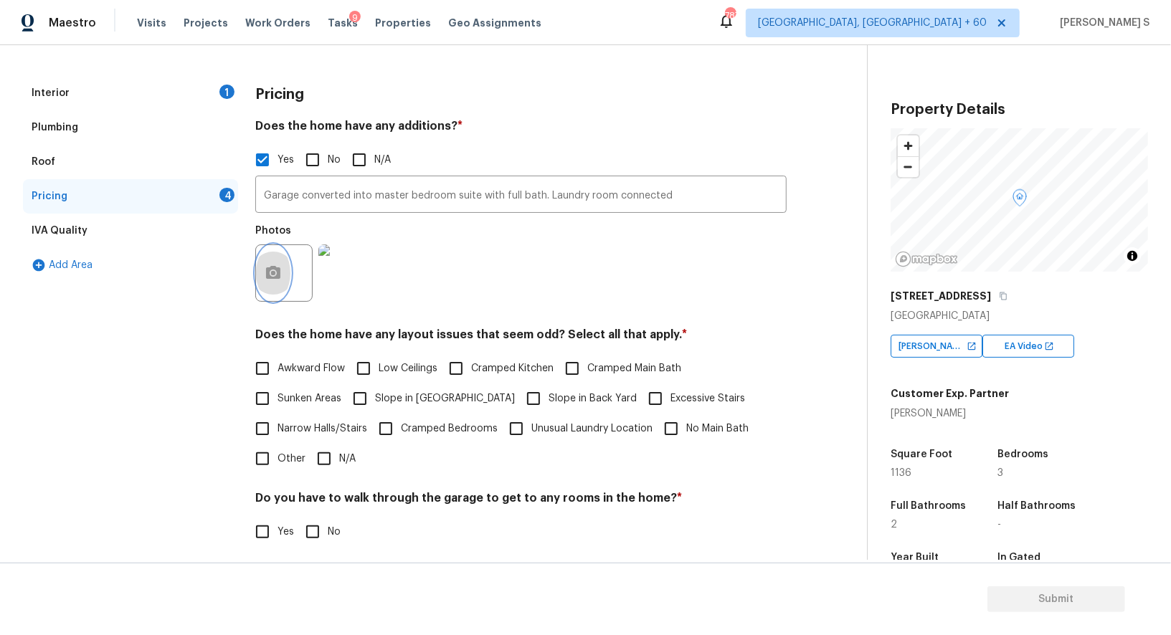
scroll to position [330, 0]
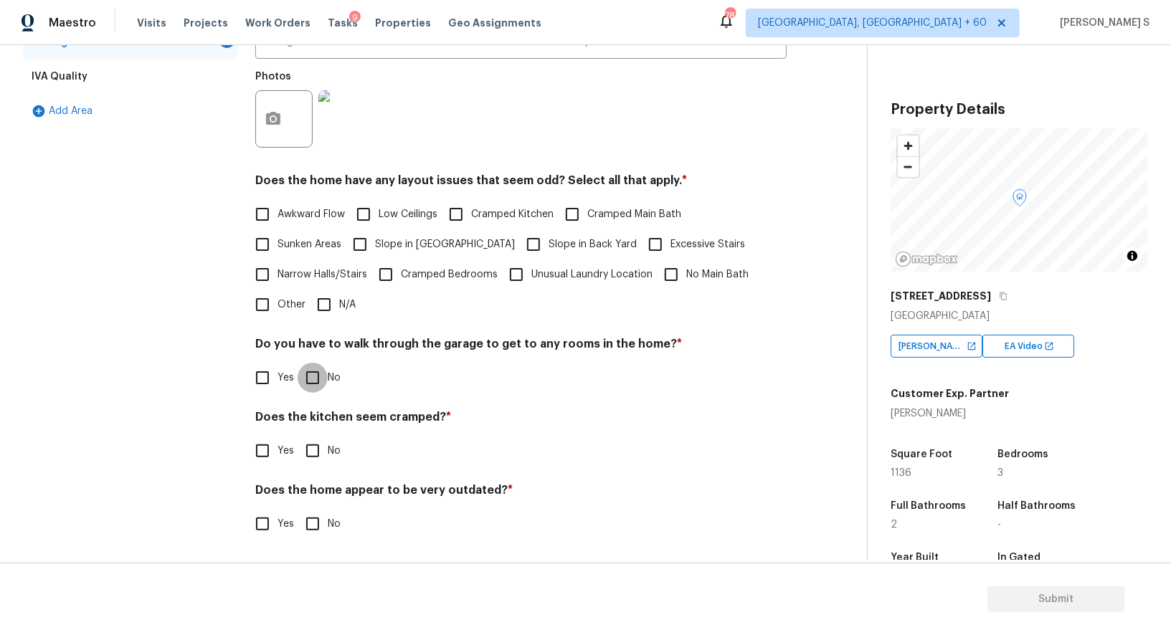
click at [314, 370] on input "No" at bounding box center [313, 378] width 30 height 30
checkbox input "true"
click at [298, 437] on input "No" at bounding box center [313, 452] width 30 height 30
checkbox input "true"
click at [298, 511] on input "No" at bounding box center [313, 526] width 30 height 30
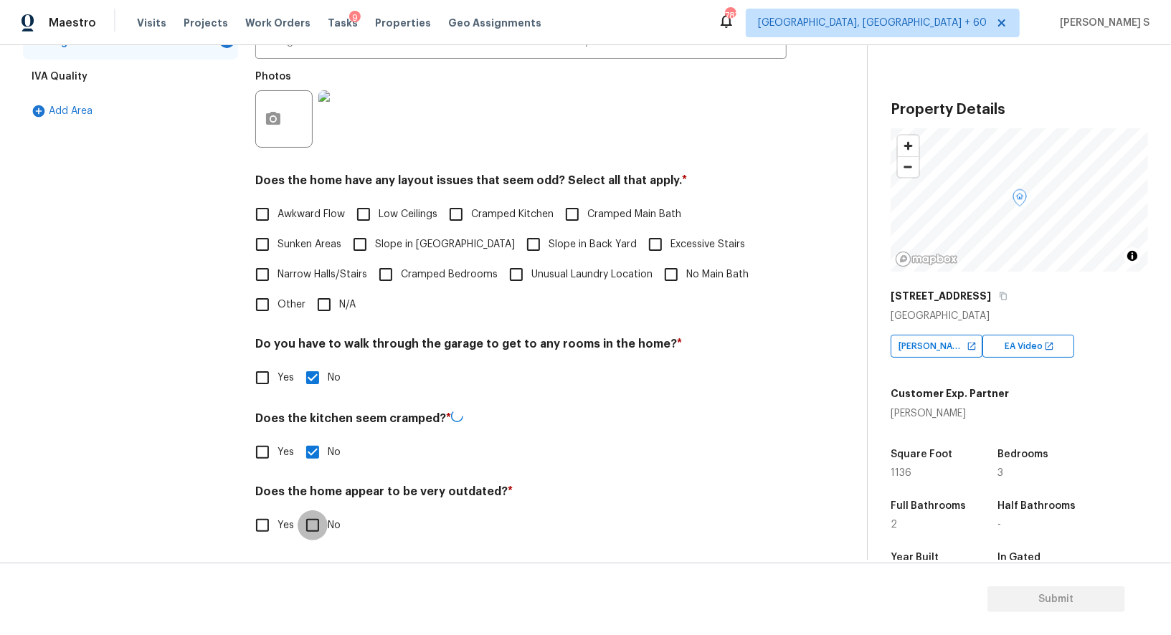
checkbox input "true"
click at [1000, 293] on icon "button" at bounding box center [1003, 297] width 7 height 8
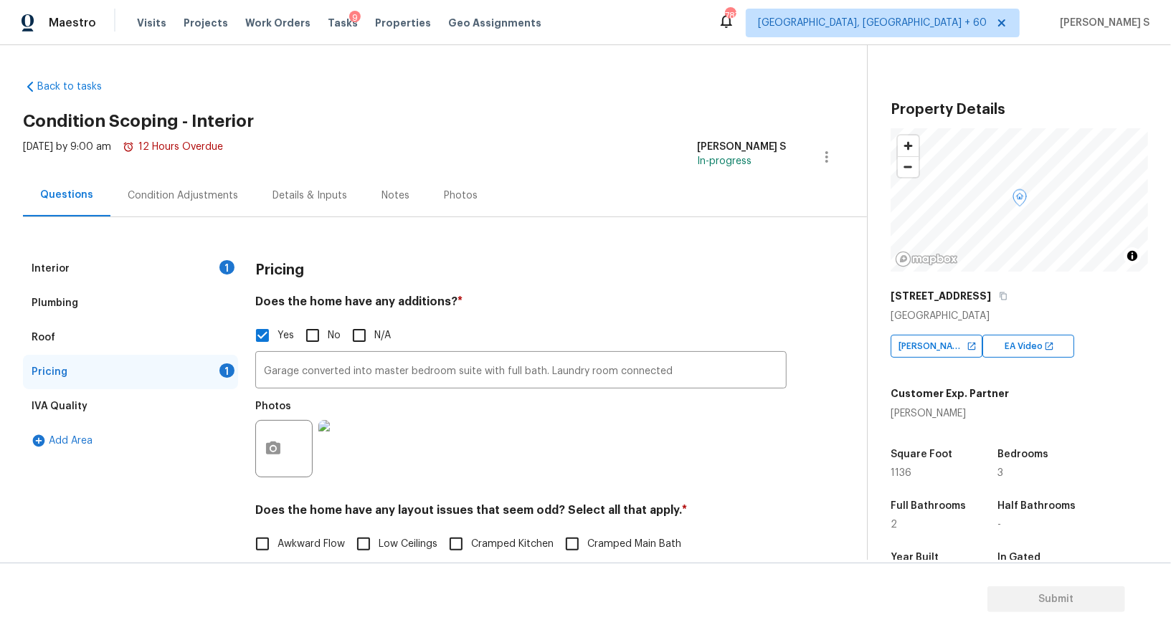
click at [176, 199] on div "Condition Adjustments" at bounding box center [183, 196] width 110 height 14
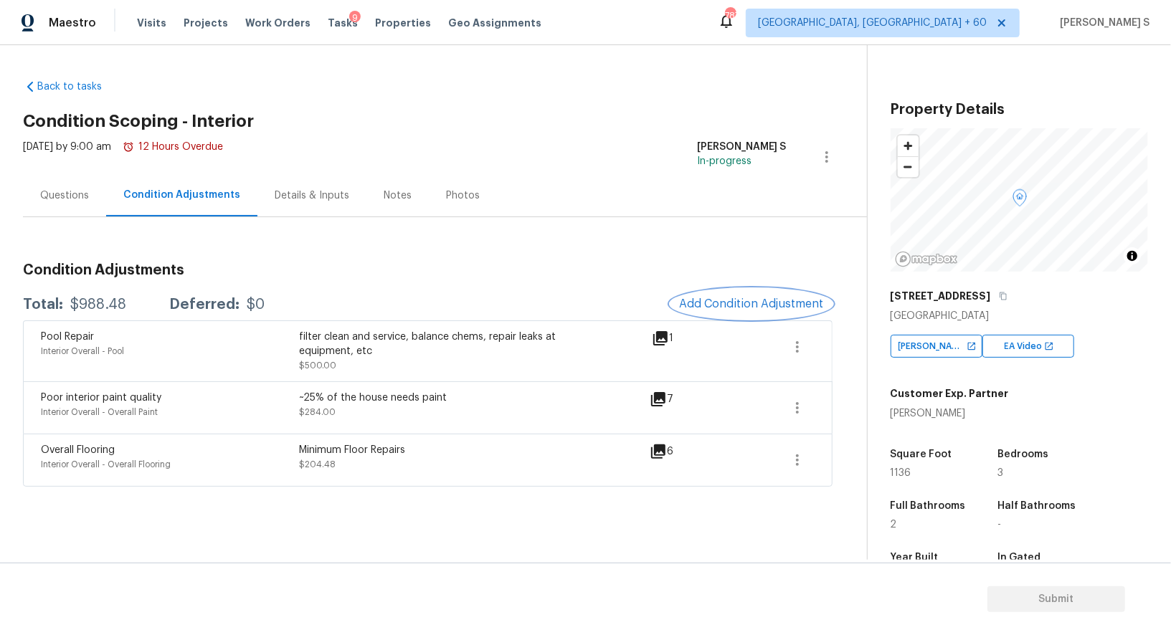
click at [782, 301] on span "Add Condition Adjustment" at bounding box center [751, 304] width 145 height 13
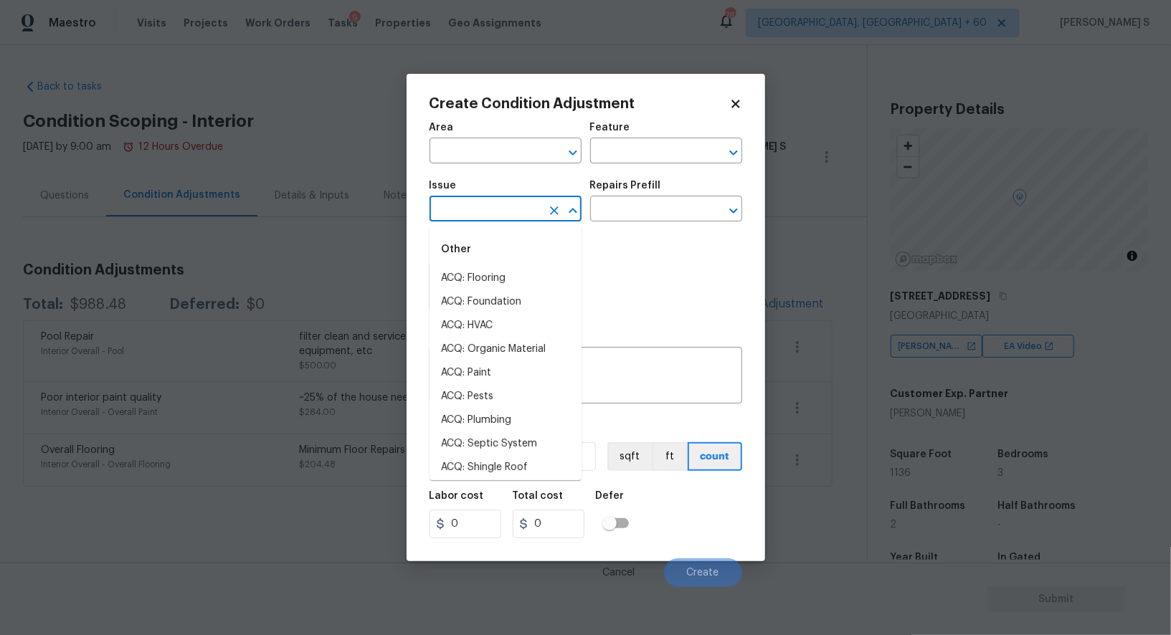
click at [483, 217] on input "text" at bounding box center [486, 210] width 112 height 22
type input "hvac"
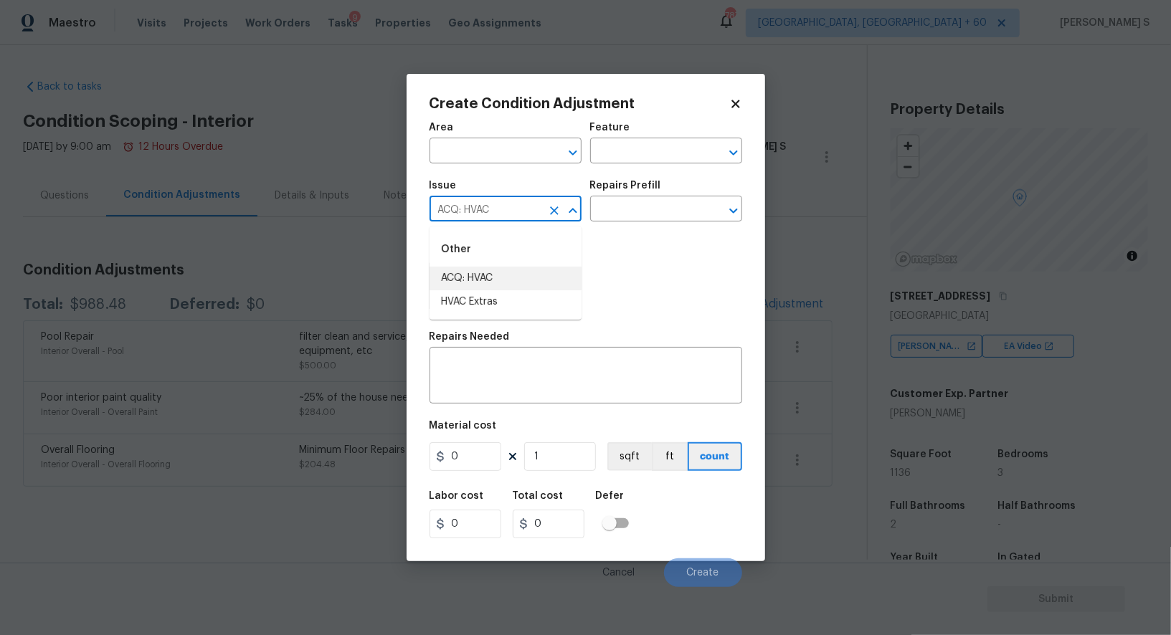
type input "ACQ: HVAC"
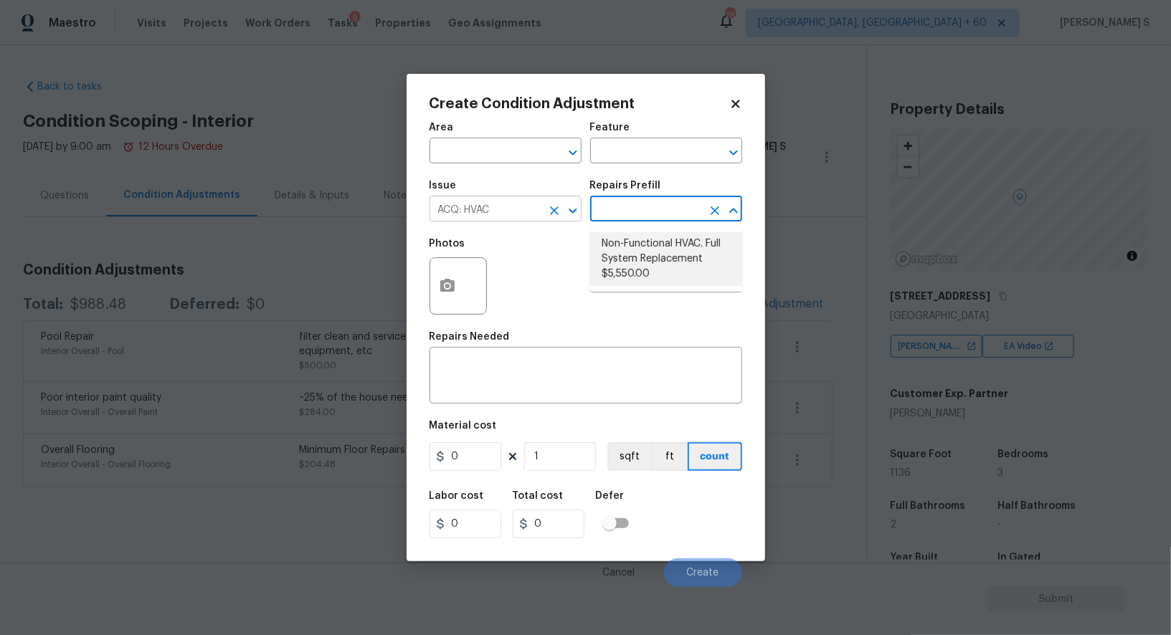
type input "Acquisition"
type textarea "Acquisition Scope: Full System Replacement"
type input "5550"
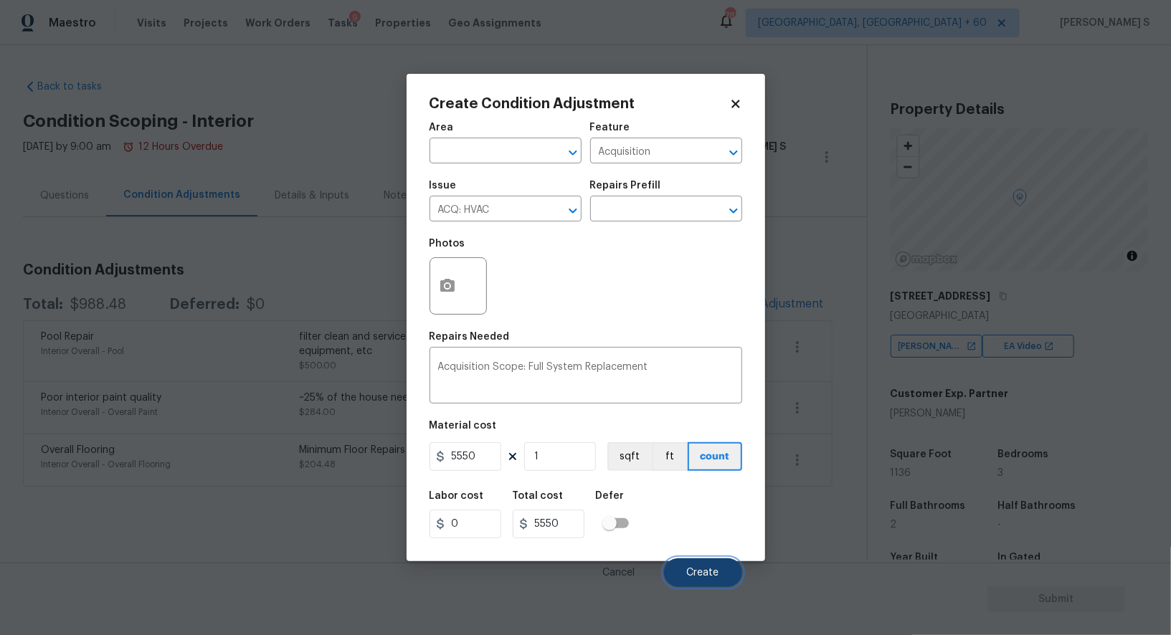
click at [720, 587] on button "Create" at bounding box center [703, 573] width 78 height 29
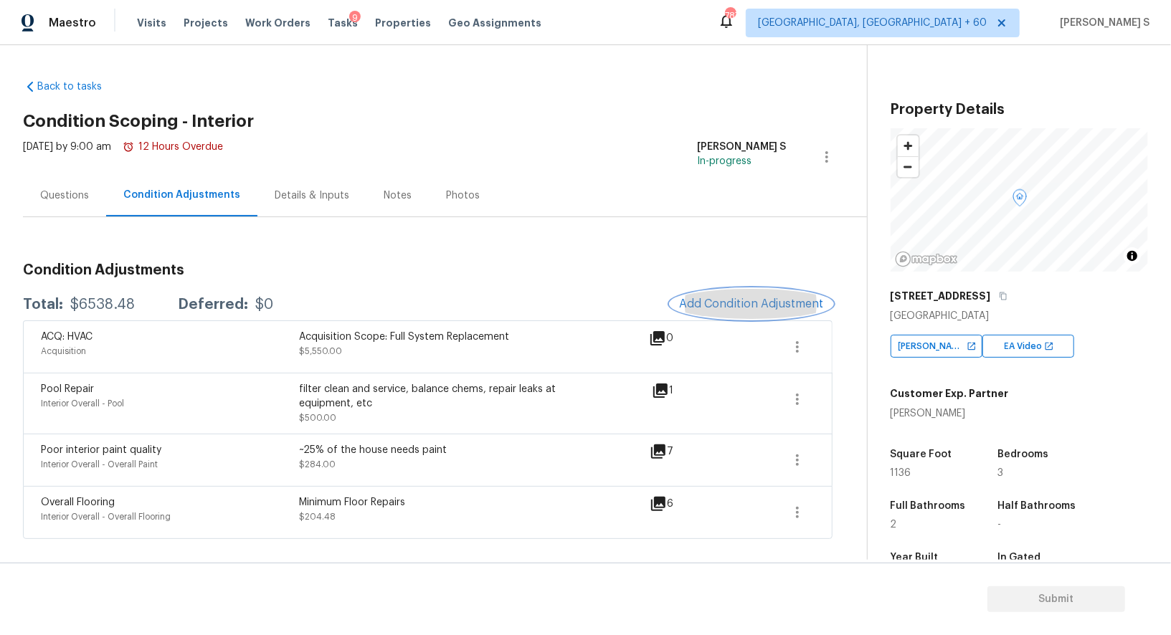
click at [714, 296] on button "Add Condition Adjustment" at bounding box center [752, 304] width 162 height 30
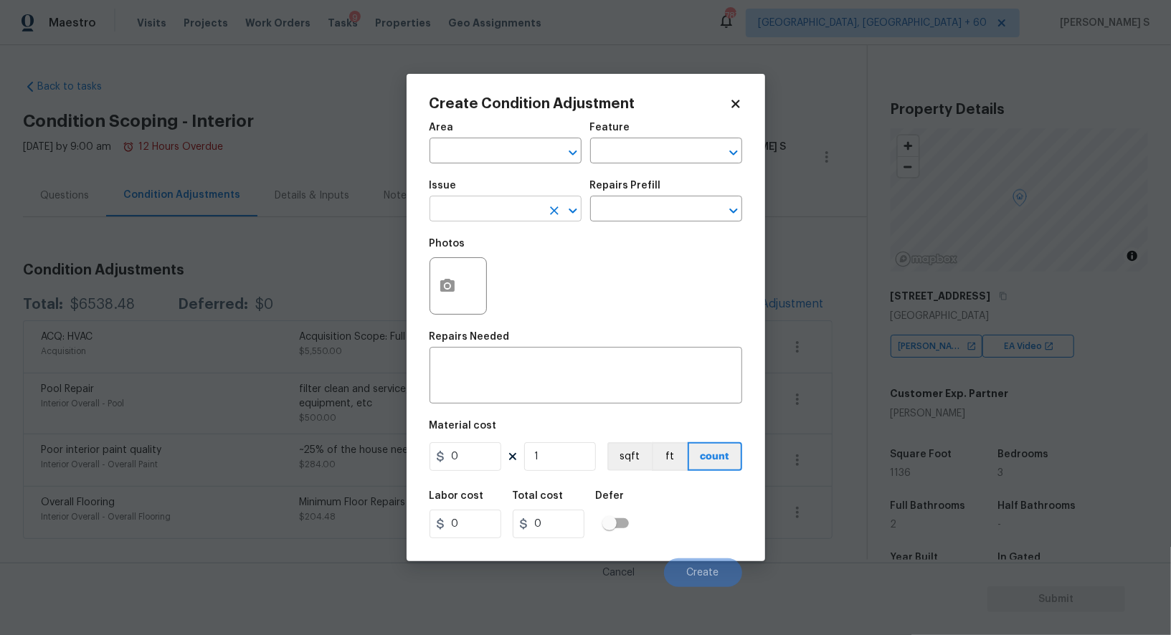
click at [494, 207] on input "text" at bounding box center [486, 210] width 112 height 22
type input "ACQ: Paint"
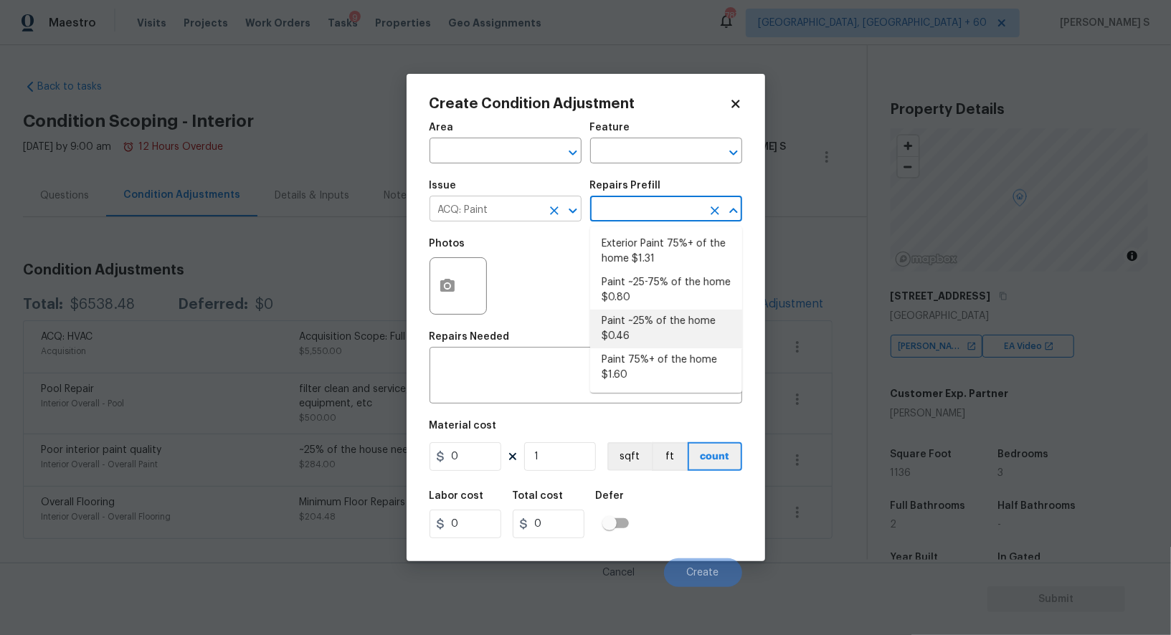
type input "Acquisition"
type textarea "Acquisition Scope: ~25% of the home needs interior paint"
type input "0.46"
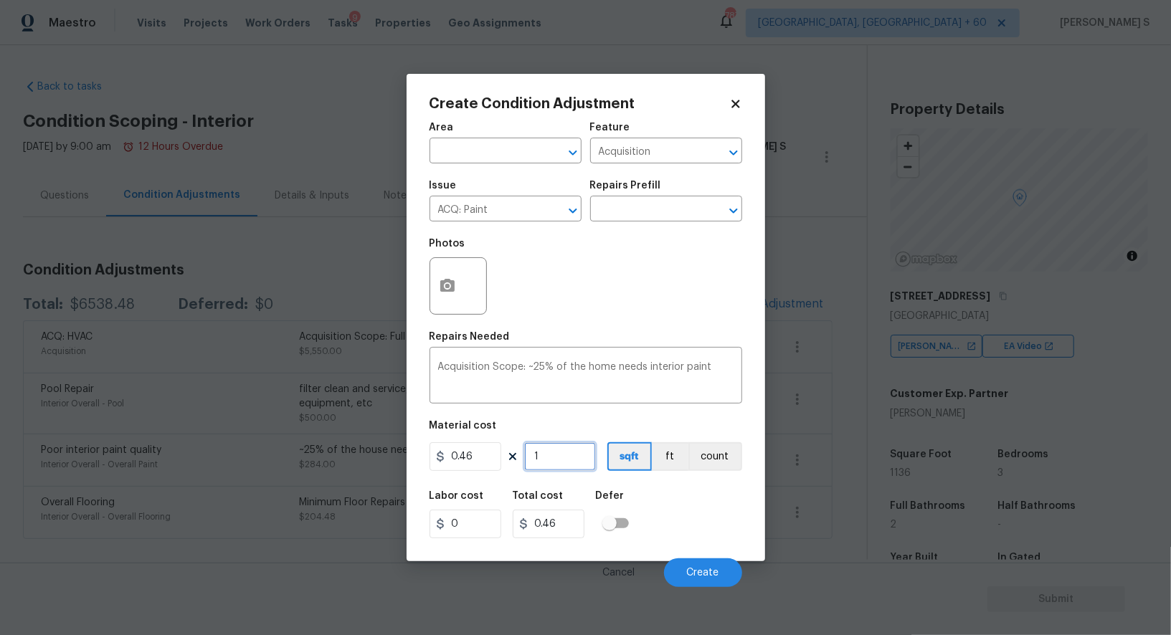
click at [577, 449] on input "1" at bounding box center [560, 456] width 72 height 29
type input "11"
type input "5.06"
type input "113"
type input "51.98"
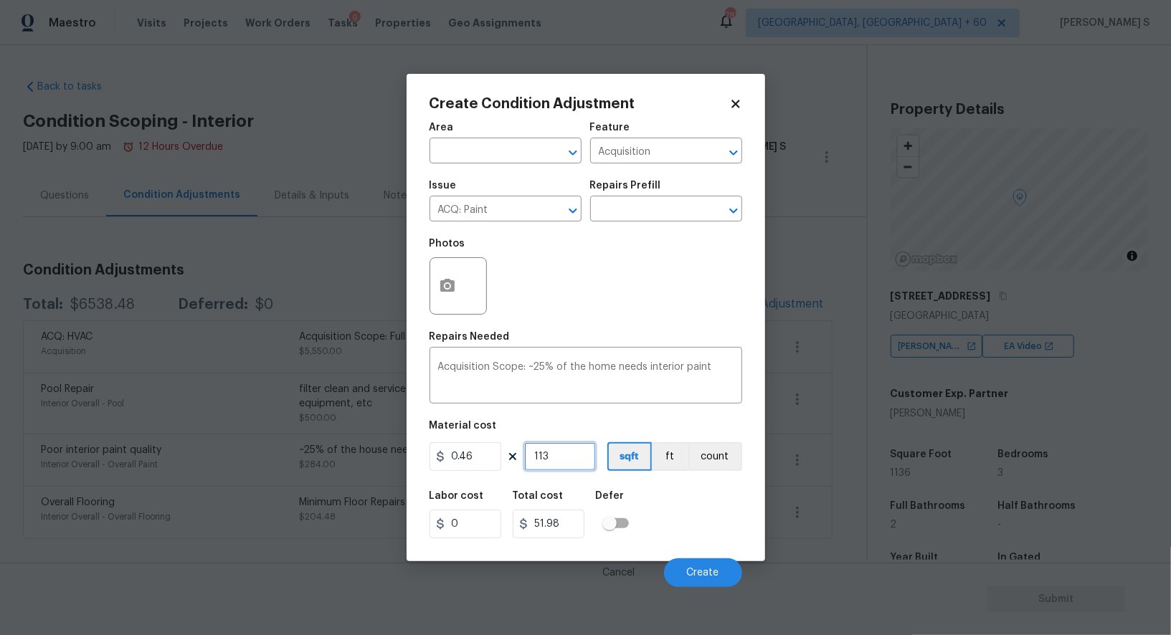
type input "1135"
type input "522.1"
type input "113"
type input "51.98"
type input "1136"
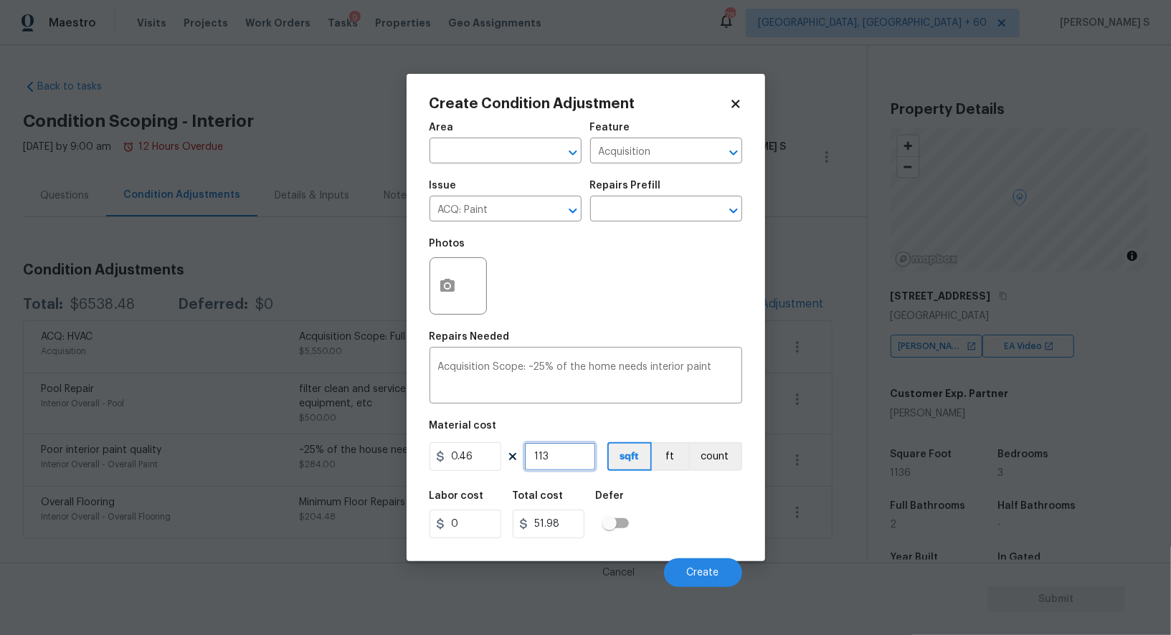
type input "522.56"
type input "1136"
click at [703, 512] on div "Labor cost 0 Total cost 522.56 Defer" at bounding box center [586, 515] width 313 height 65
click at [695, 574] on span "Create" at bounding box center [703, 573] width 32 height 11
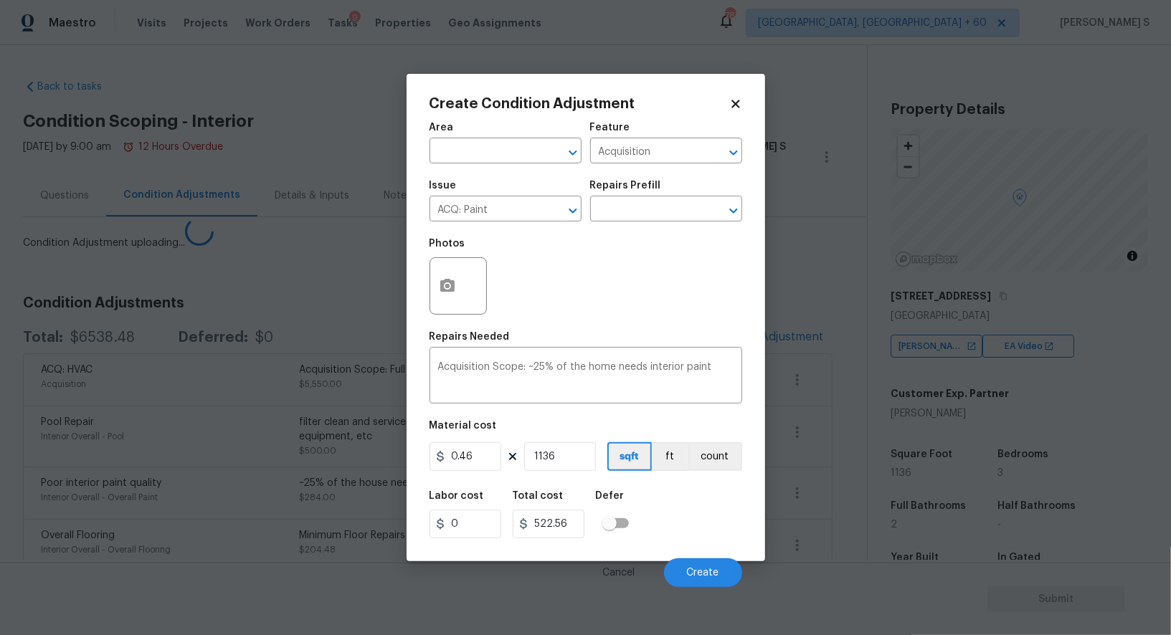
click at [295, 524] on body "Maestro Visits Projects Work Orders Tasks 9 Properties Geo Assignments 787 Albu…" at bounding box center [585, 317] width 1171 height 635
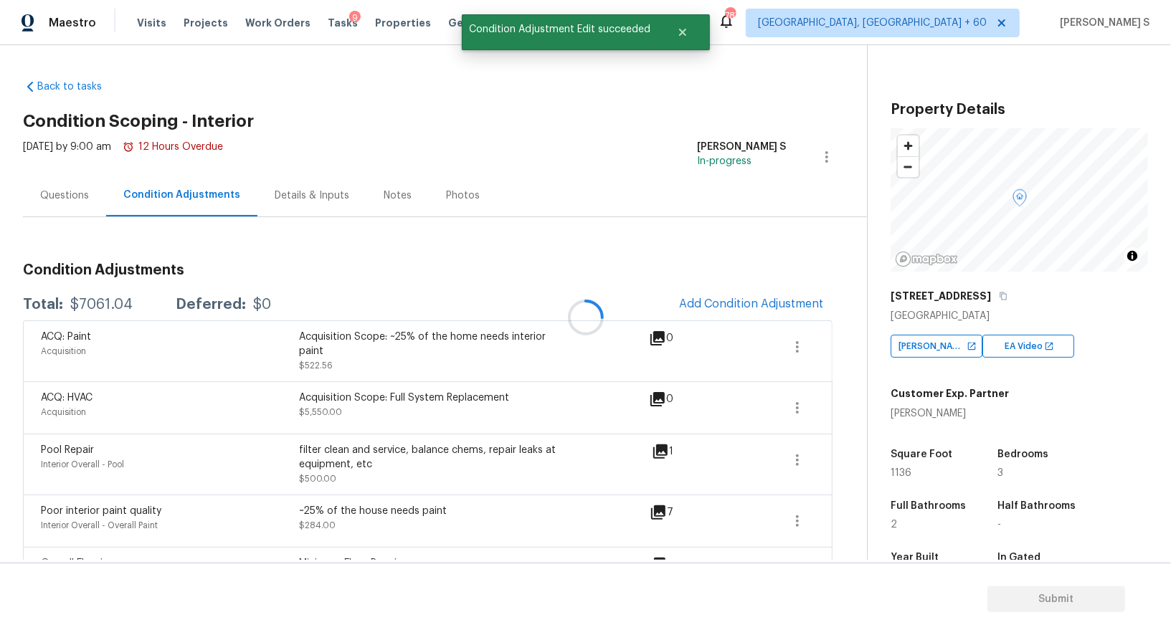
click at [744, 309] on div at bounding box center [585, 317] width 1171 height 635
click at [732, 298] on span "Add Condition Adjustment" at bounding box center [751, 304] width 145 height 13
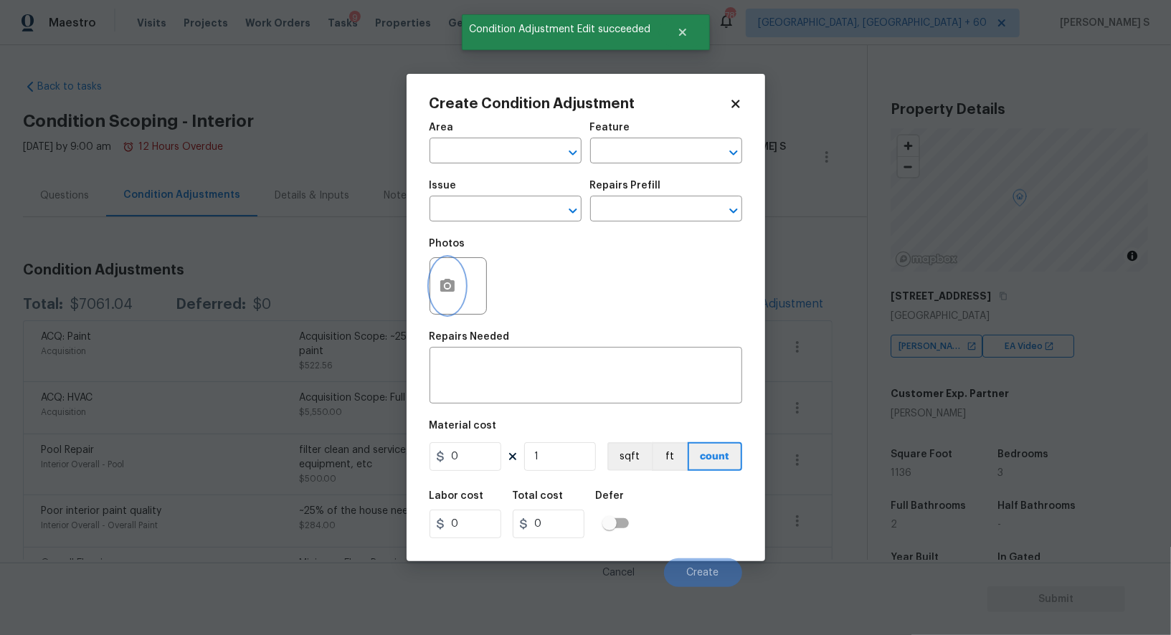
click at [435, 288] on button "button" at bounding box center [447, 286] width 34 height 56
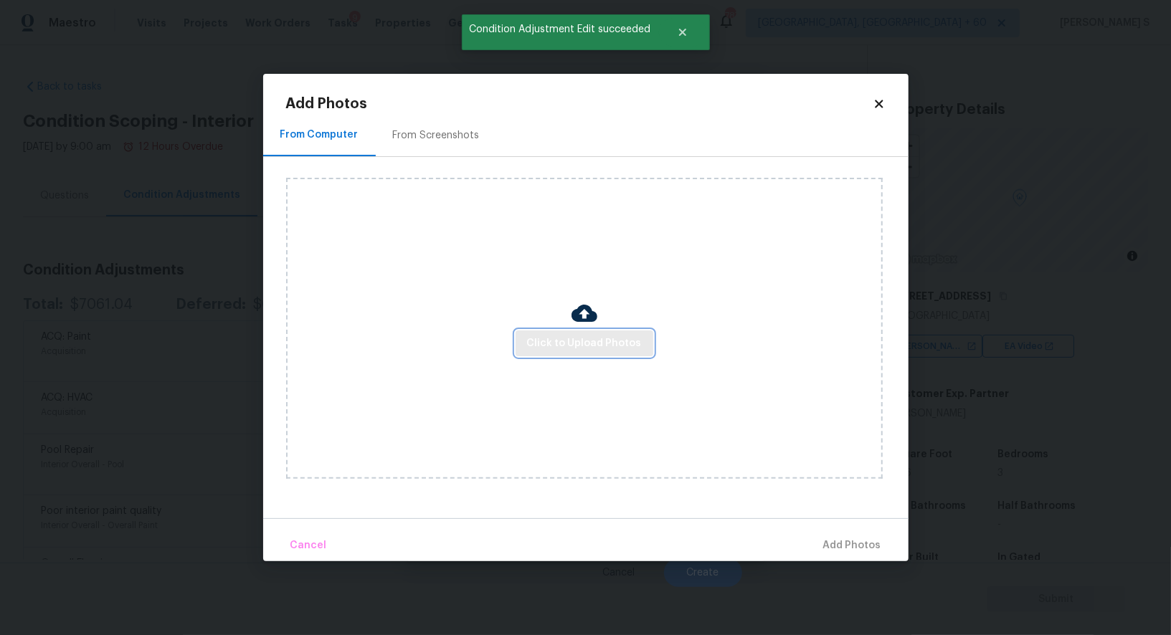
click at [549, 342] on span "Click to Upload Photos" at bounding box center [584, 344] width 115 height 18
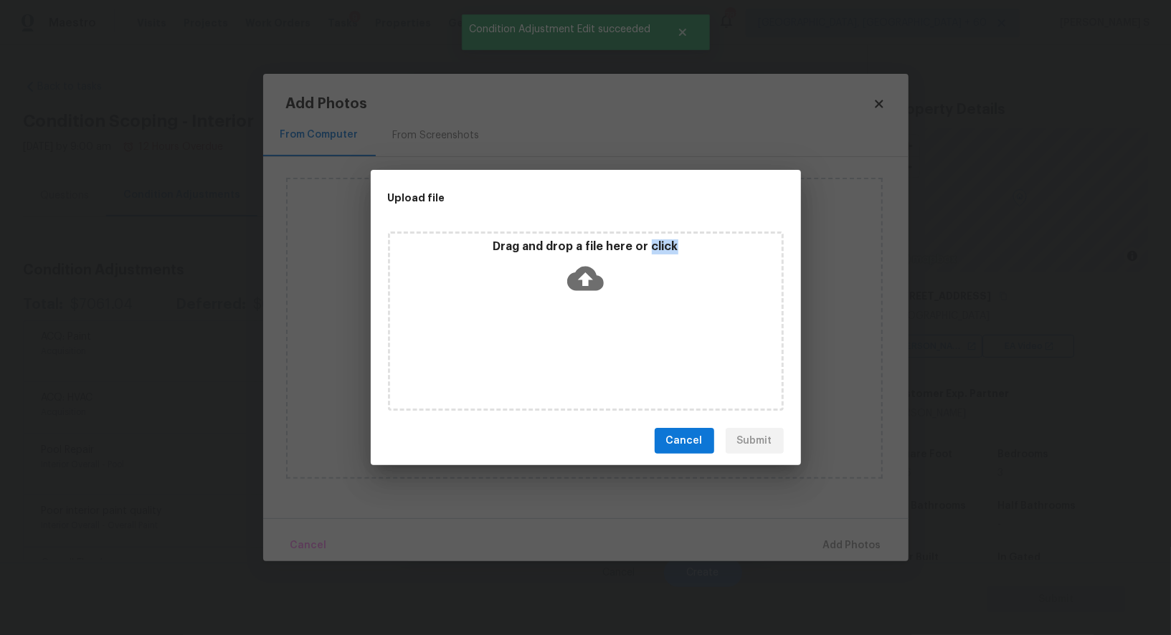
click at [549, 342] on div "Drag and drop a file here or click" at bounding box center [586, 321] width 396 height 179
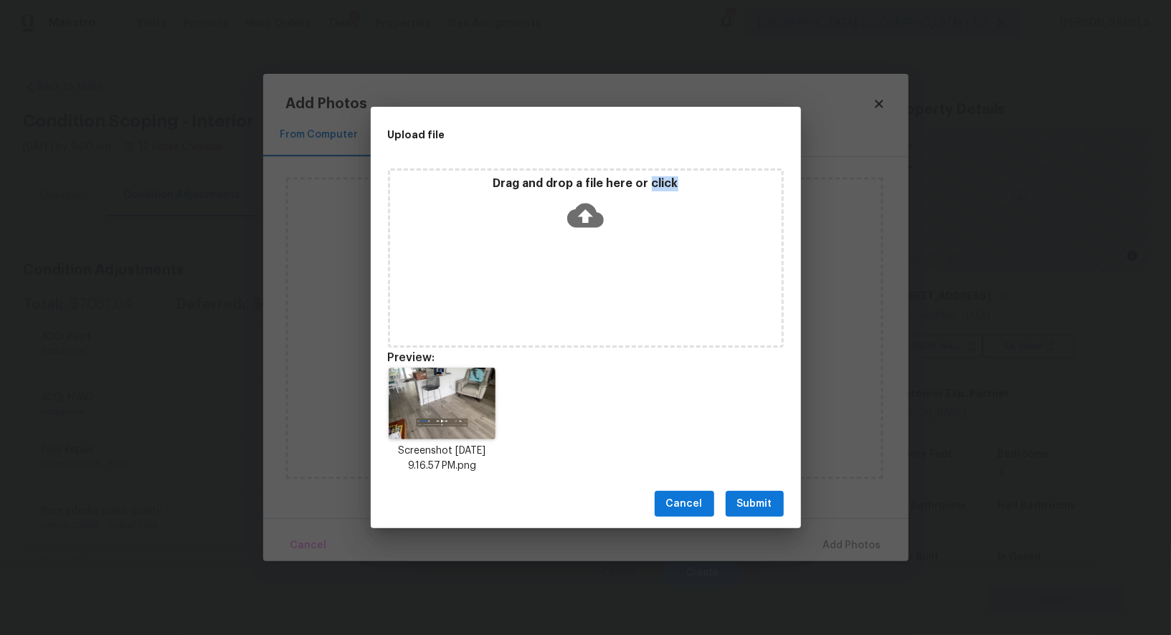
click at [770, 502] on span "Submit" at bounding box center [754, 505] width 35 height 18
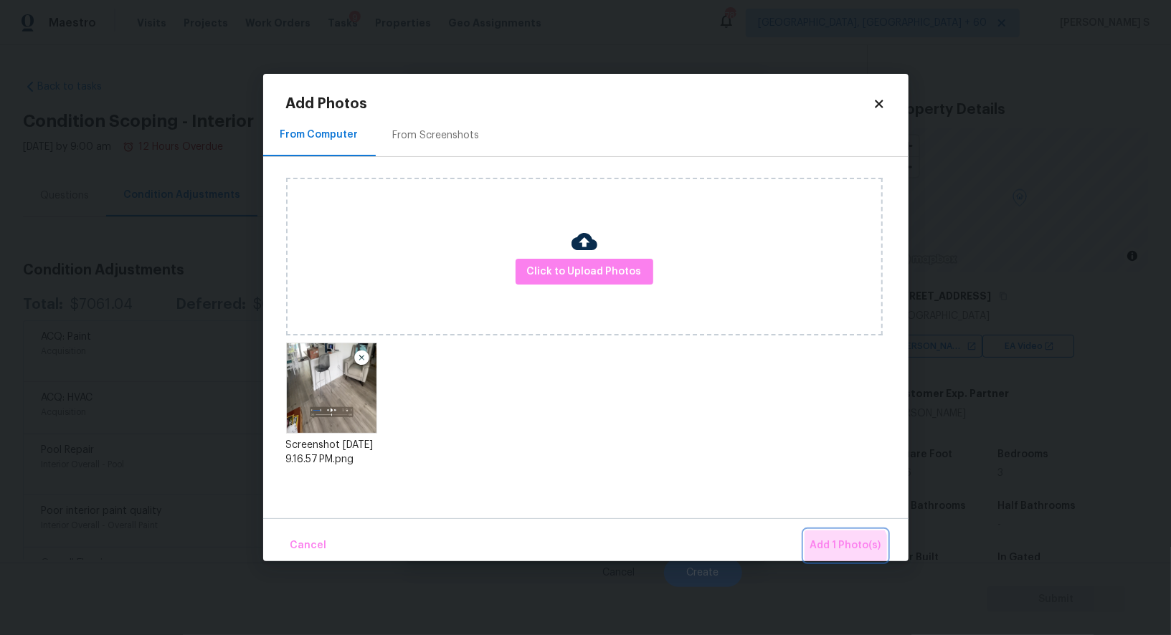
click at [841, 557] on button "Add 1 Photo(s)" at bounding box center [846, 546] width 82 height 31
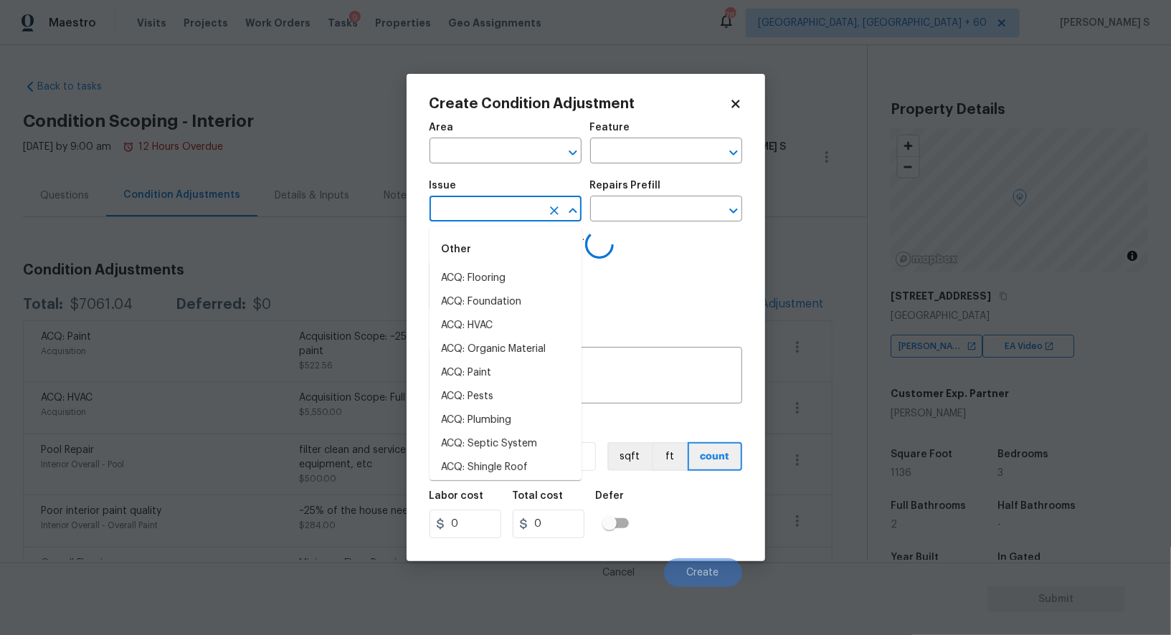
click at [485, 212] on input "text" at bounding box center [486, 210] width 112 height 22
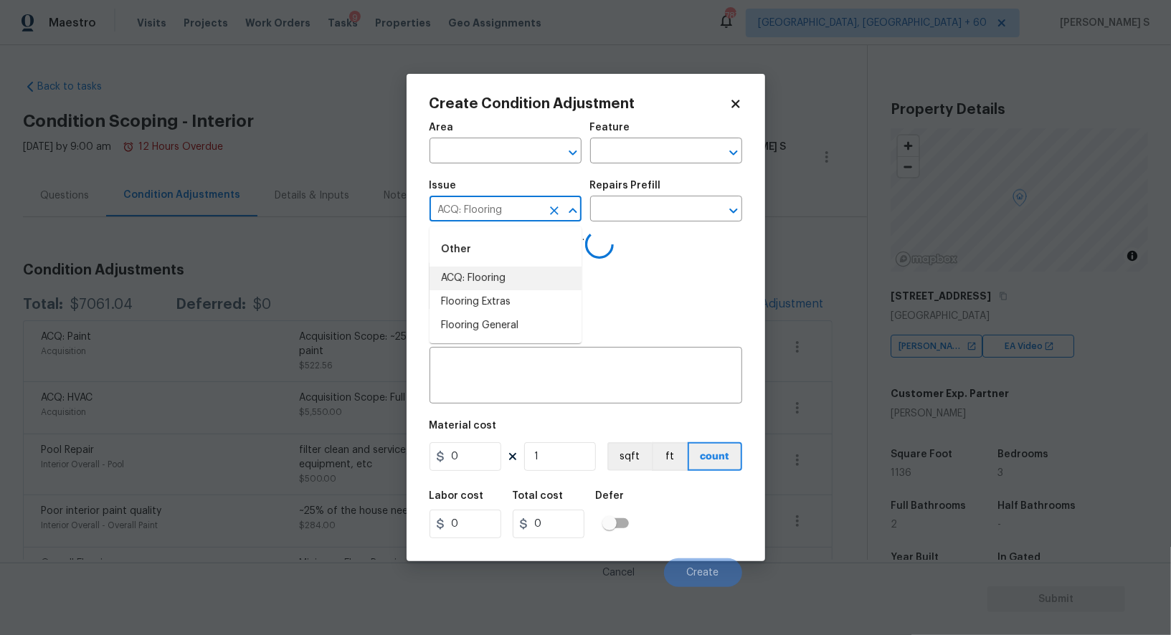
type input "ACQ: Flooring"
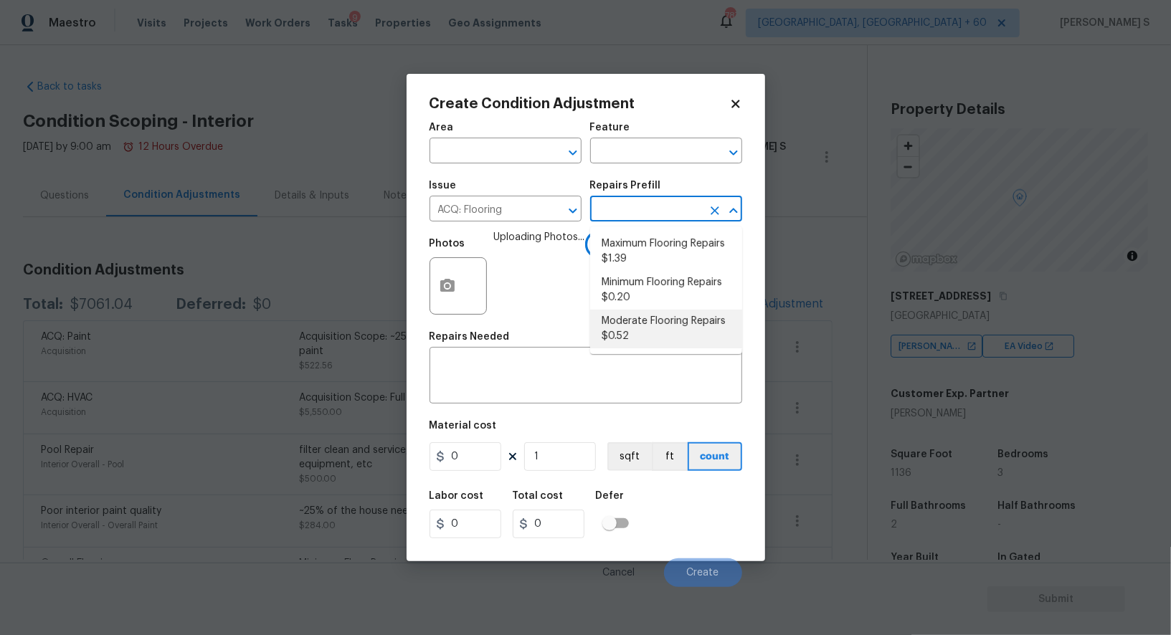
type input "Acquisition"
type textarea "Acquisition Scope: Moderate flooring repairs"
type input "0.52"
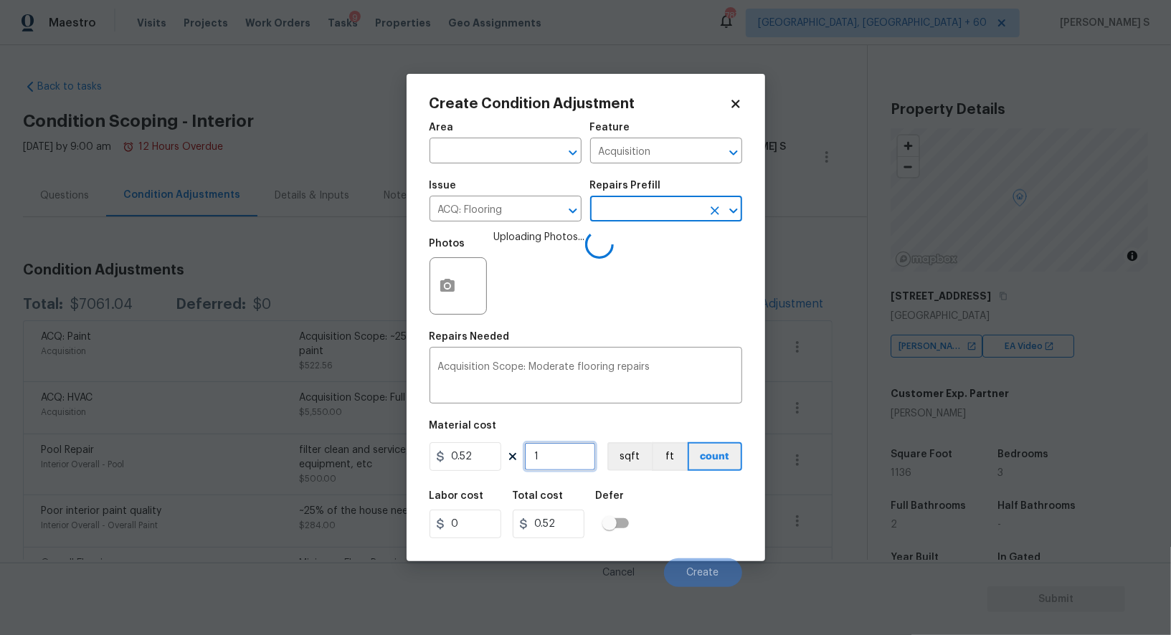
click at [546, 460] on input "1" at bounding box center [560, 456] width 72 height 29
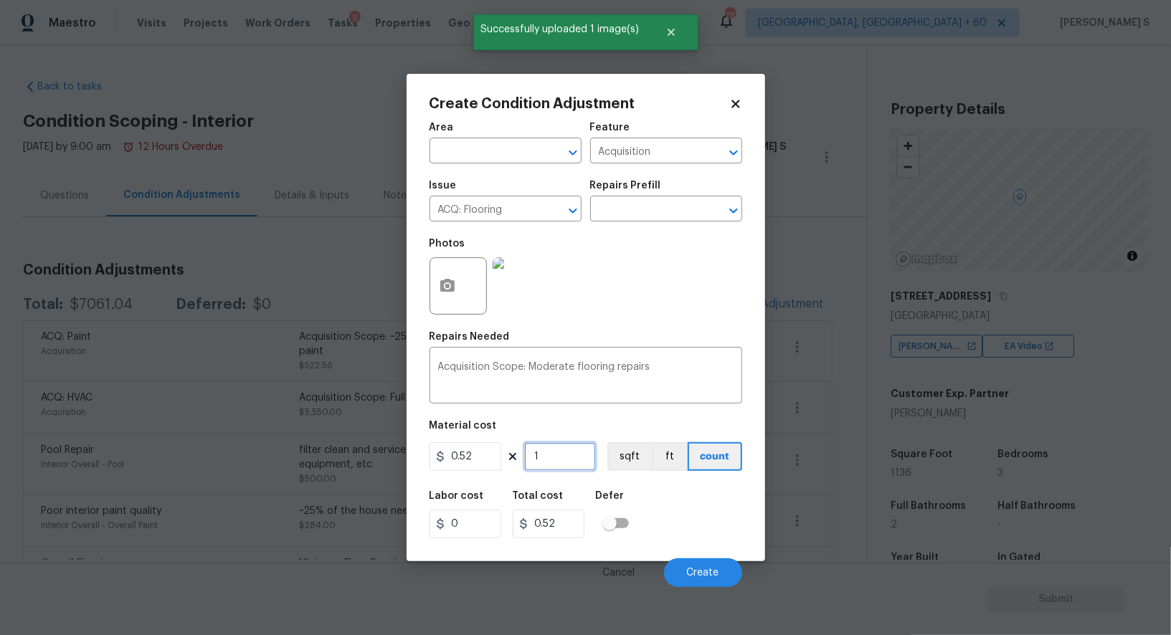
type input "11"
type input "5.72"
type input "113"
type input "58.76"
type input "1136"
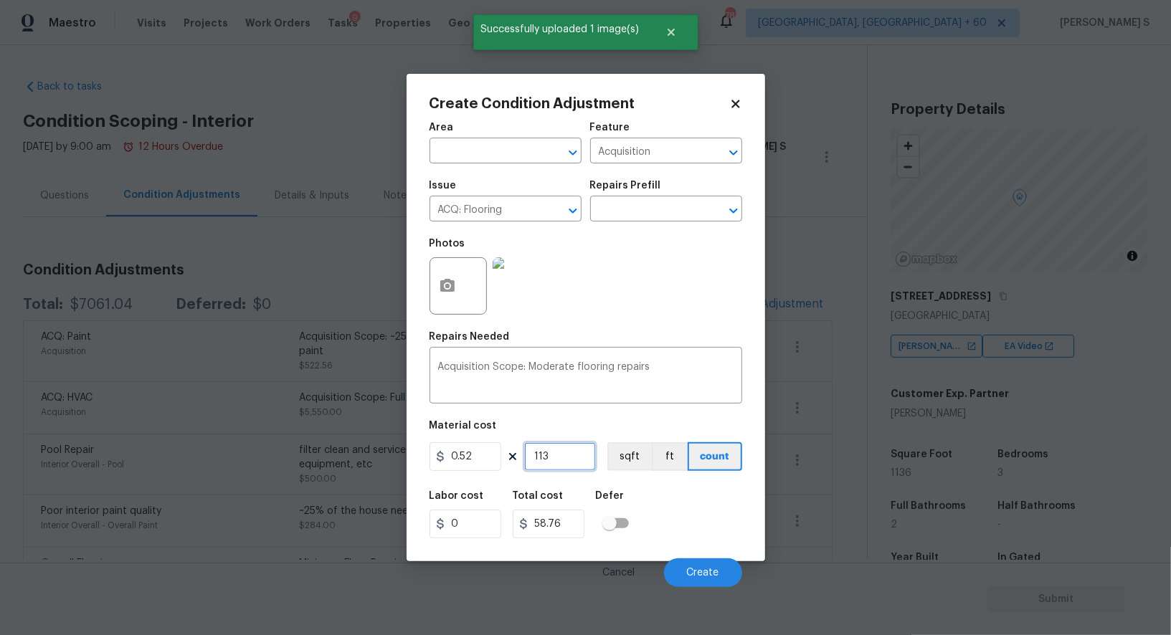
type input "590.72"
type input "1136"
click at [620, 448] on button "sqft" at bounding box center [629, 456] width 44 height 29
click at [655, 501] on div "Labor cost 0 Total cost 590.72 Defer" at bounding box center [586, 515] width 313 height 65
click at [701, 565] on button "Create" at bounding box center [703, 573] width 78 height 29
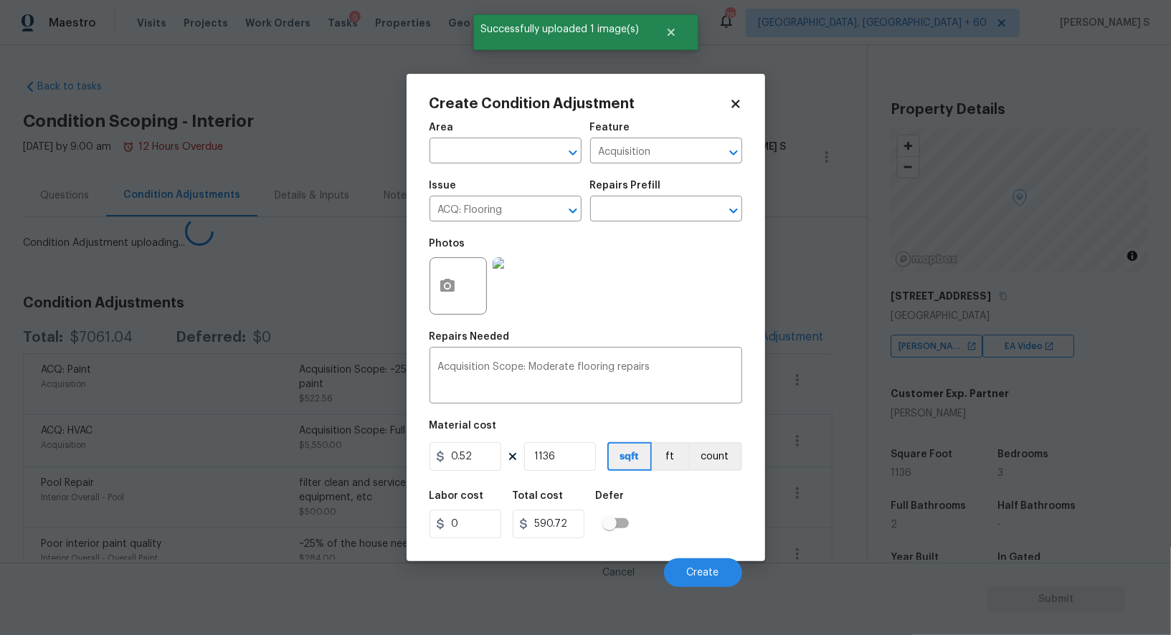
click at [182, 531] on body "Maestro Visits Projects Work Orders Tasks 9 Properties Geo Assignments 787 Albu…" at bounding box center [585, 317] width 1171 height 635
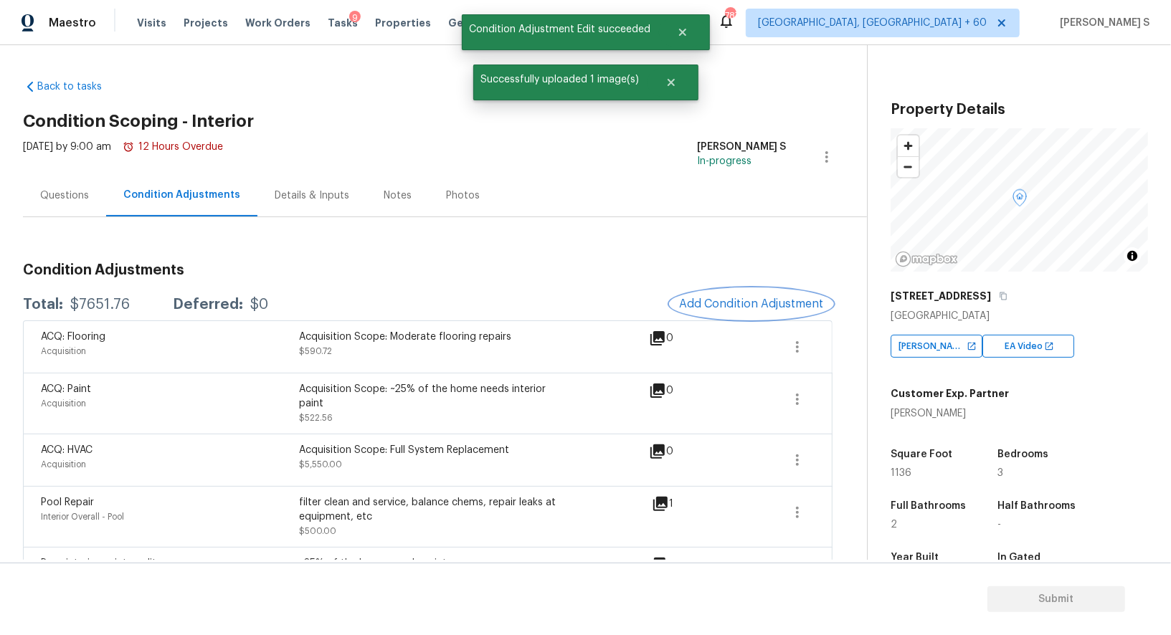
click at [745, 300] on span "Add Condition Adjustment" at bounding box center [751, 304] width 145 height 13
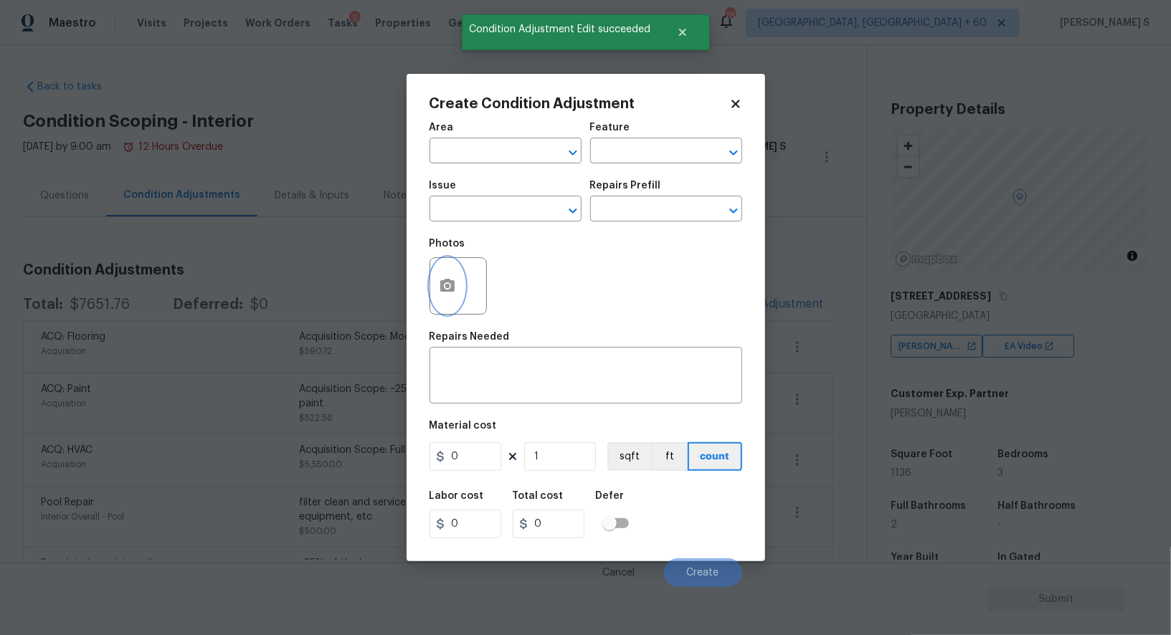
click at [456, 283] on button "button" at bounding box center [447, 286] width 34 height 56
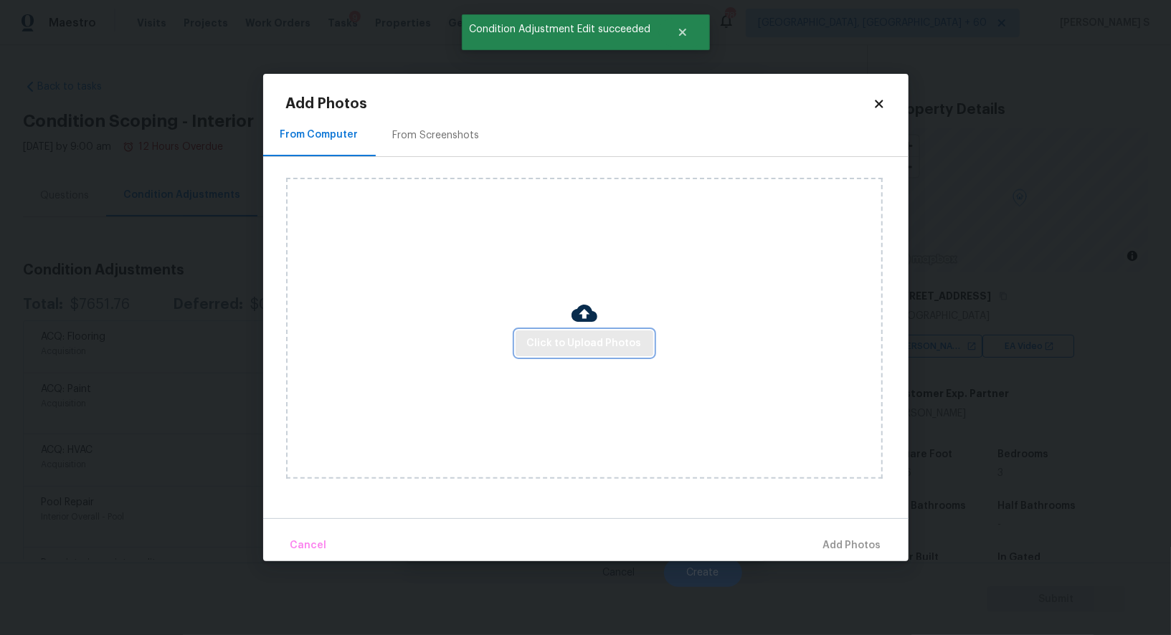
click at [577, 336] on span "Click to Upload Photos" at bounding box center [584, 344] width 115 height 18
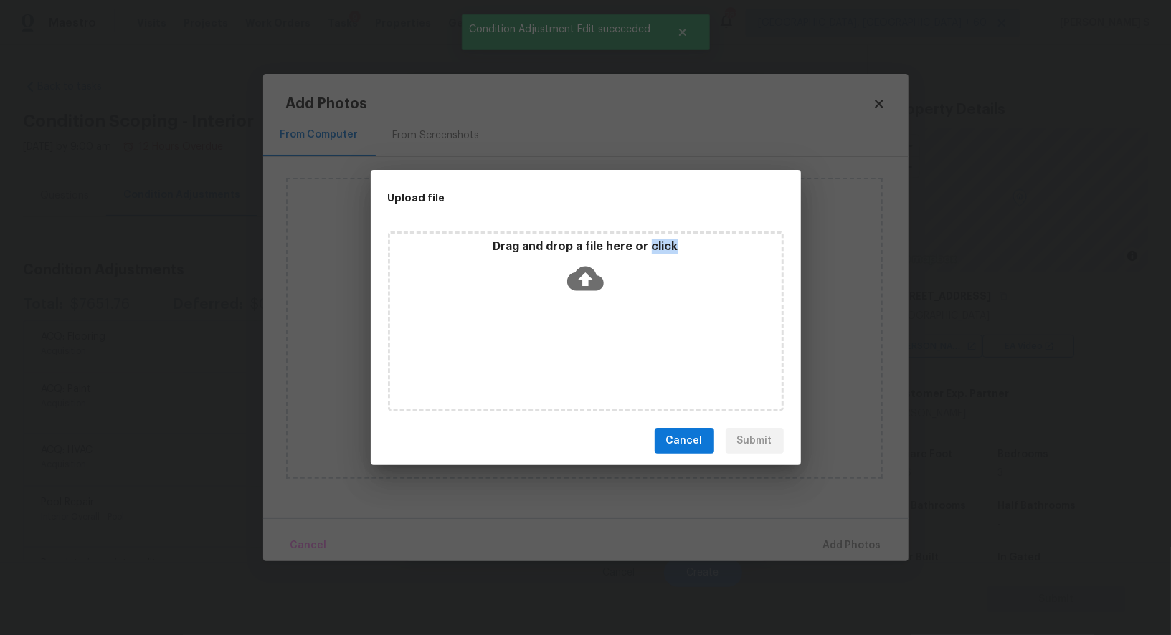
click at [577, 336] on div "Drag and drop a file here or click" at bounding box center [586, 321] width 396 height 179
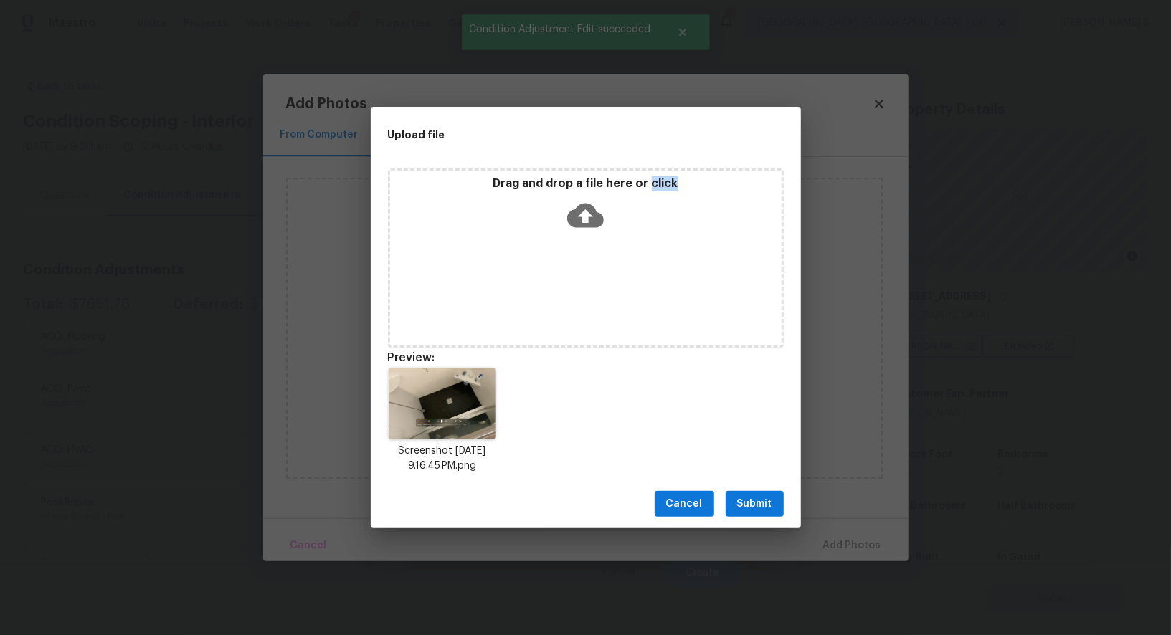
click at [769, 507] on span "Submit" at bounding box center [754, 505] width 35 height 18
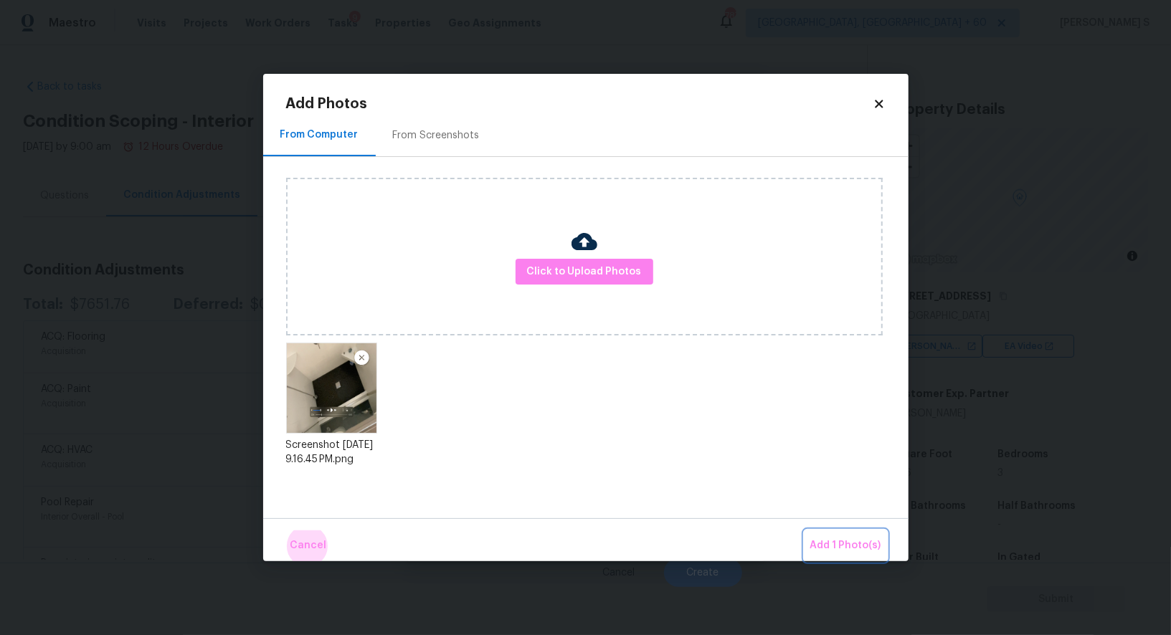
click at [805, 531] on button "Add 1 Photo(s)" at bounding box center [846, 546] width 82 height 31
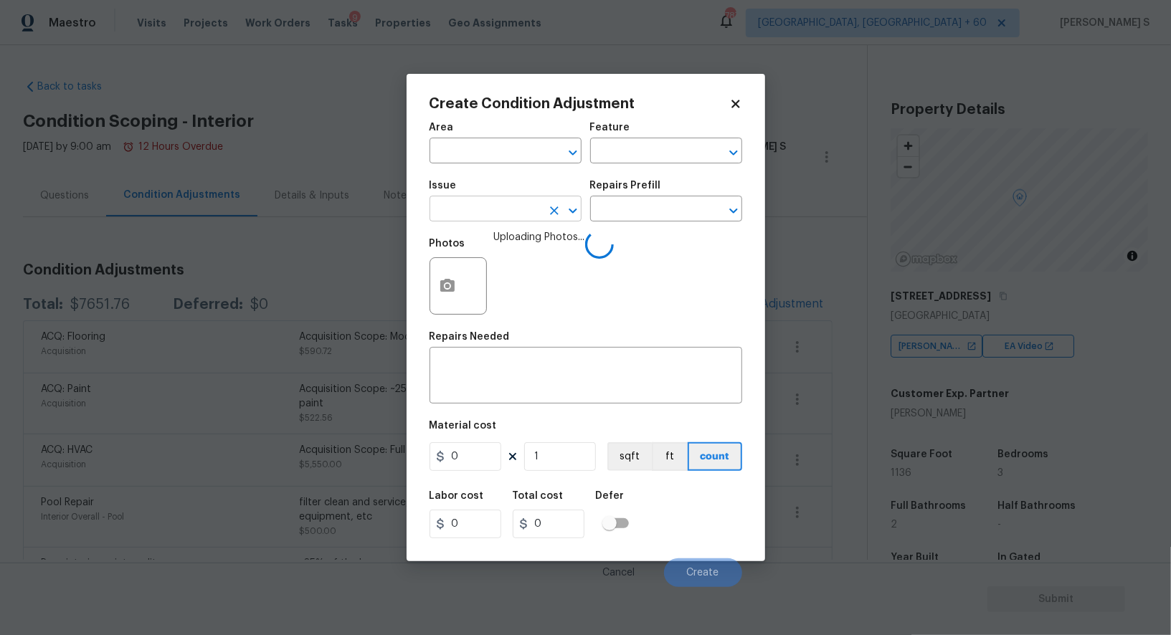
click at [486, 209] on input "text" at bounding box center [486, 210] width 112 height 22
type input "Bathroom Plumbing"
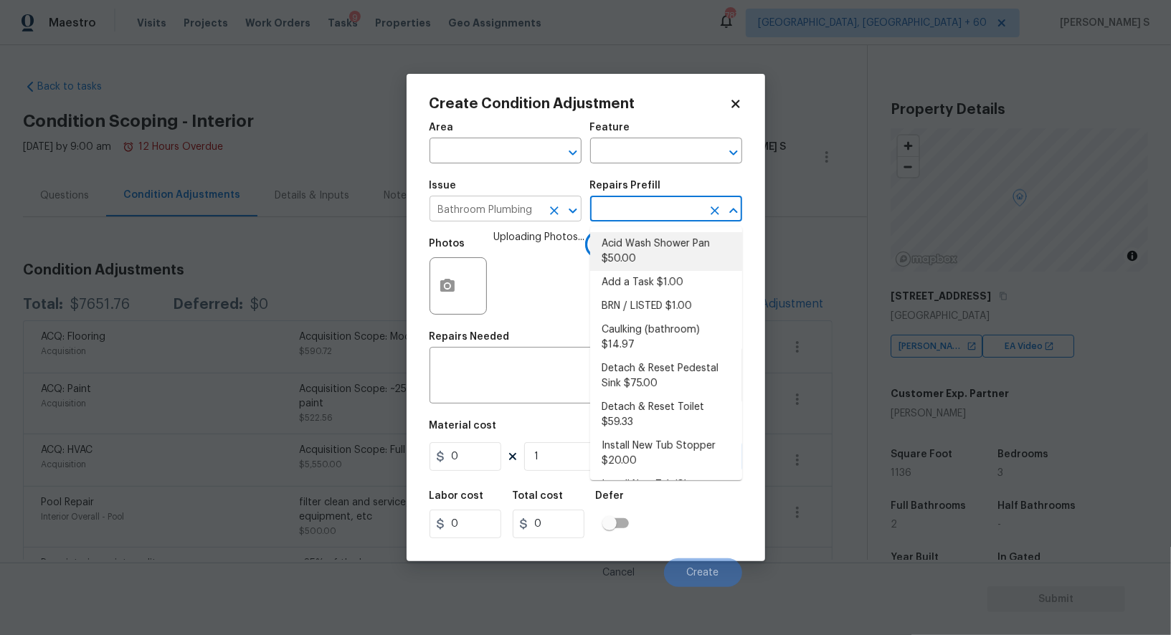
type input "Plumbing"
type textarea "Prep and acid wash/deep clean the shower pan."
type input "50"
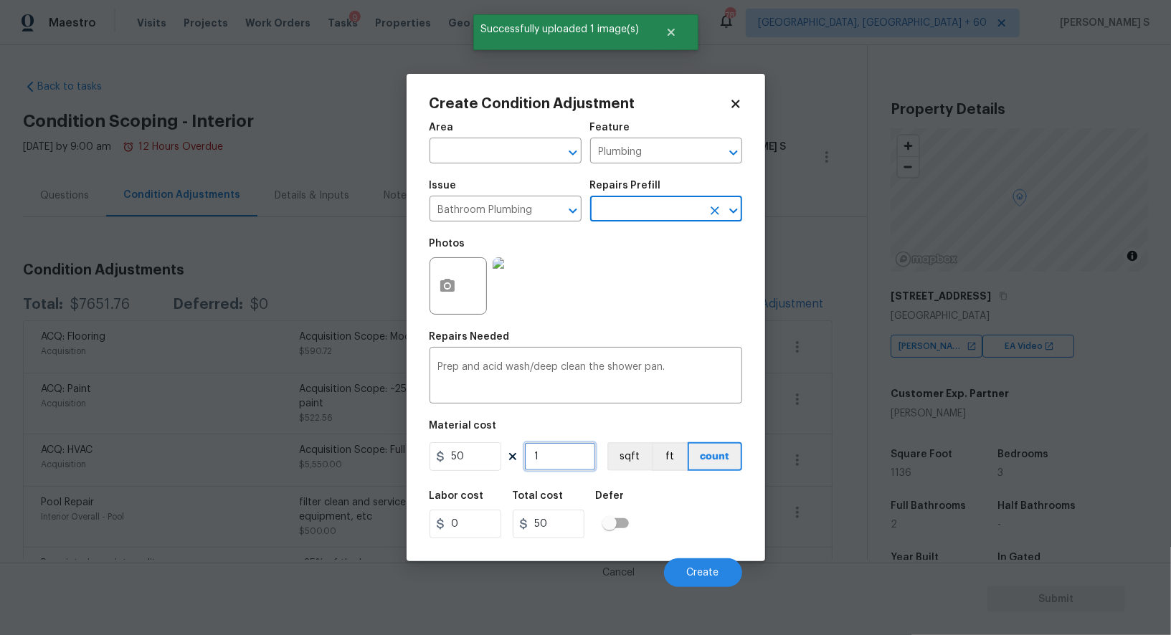
click at [537, 460] on input "1" at bounding box center [560, 456] width 72 height 29
click at [485, 463] on input "50" at bounding box center [466, 456] width 72 height 29
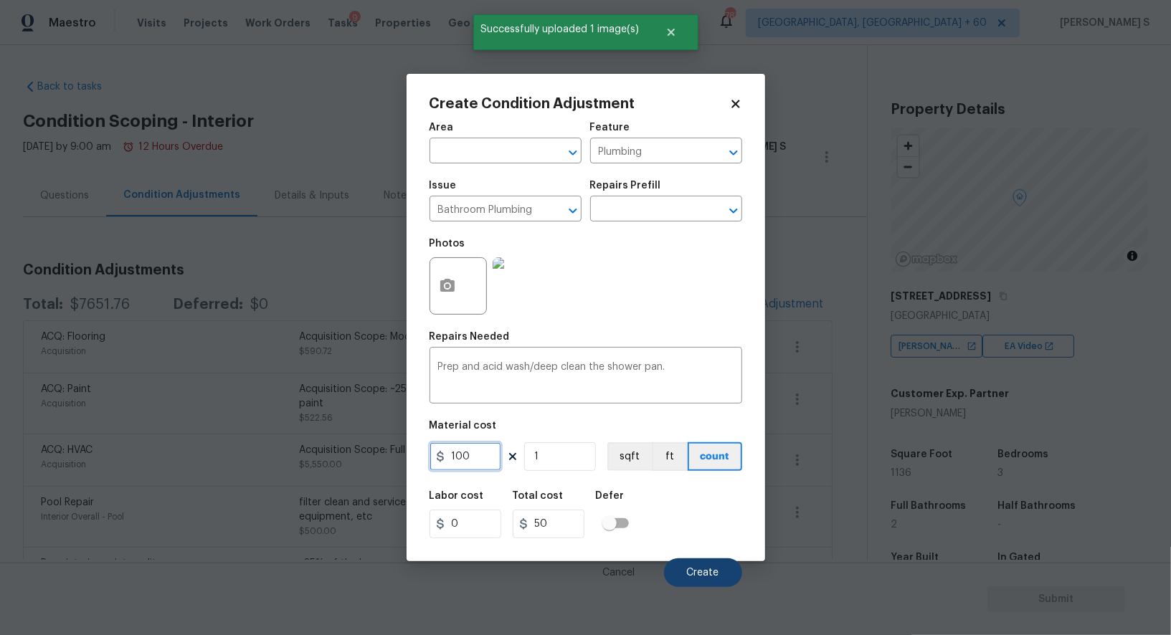
type input "100"
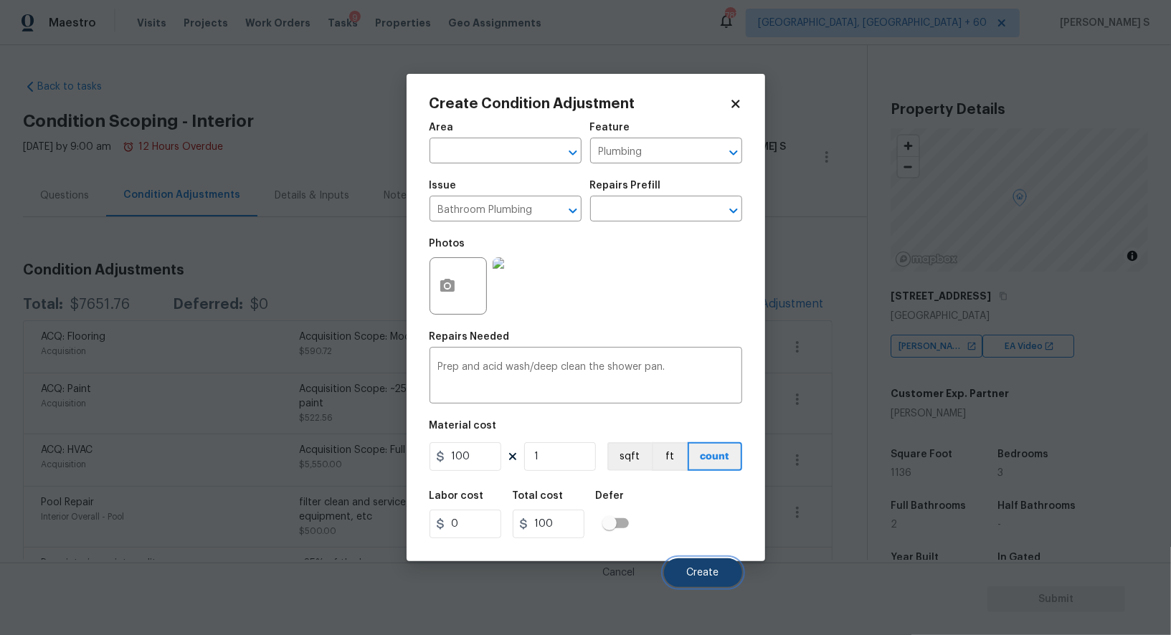
click at [715, 570] on span "Create" at bounding box center [703, 573] width 32 height 11
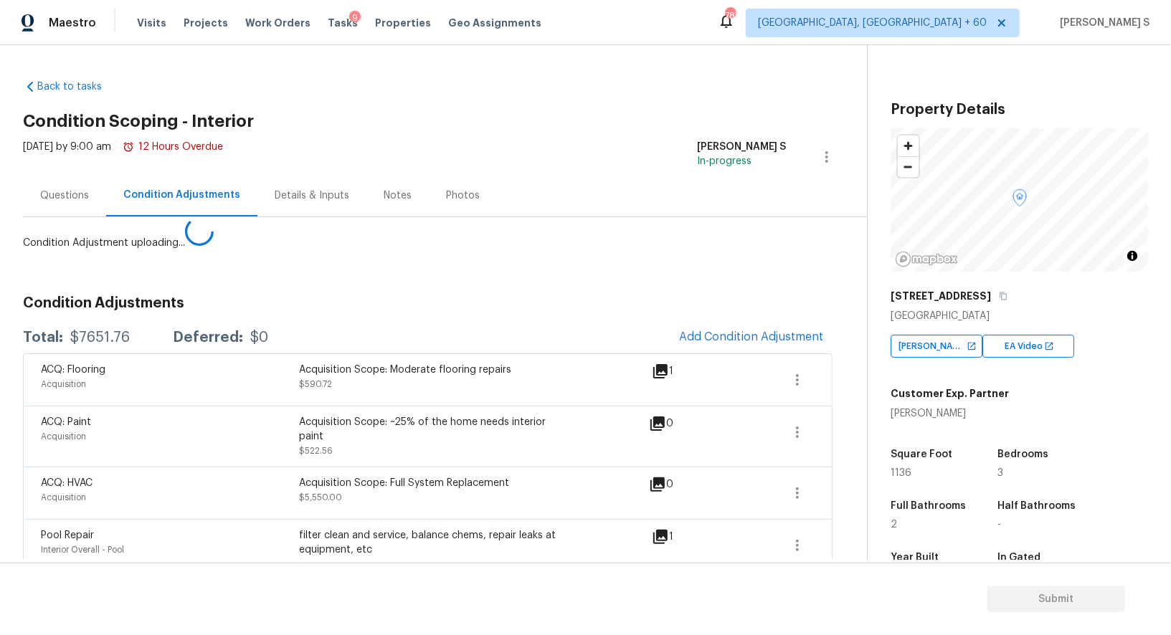
click at [153, 473] on body "Maestro Visits Projects Work Orders Tasks 9 Properties Geo Assignments 787 Albu…" at bounding box center [585, 317] width 1171 height 635
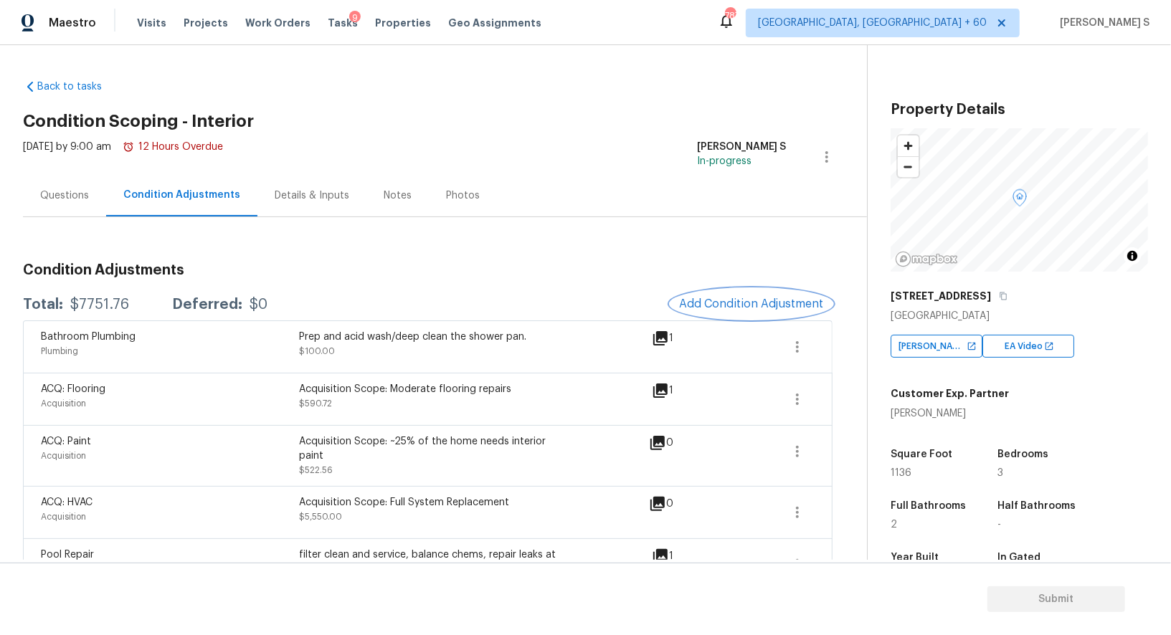
click at [744, 303] on span "Add Condition Adjustment" at bounding box center [751, 304] width 145 height 13
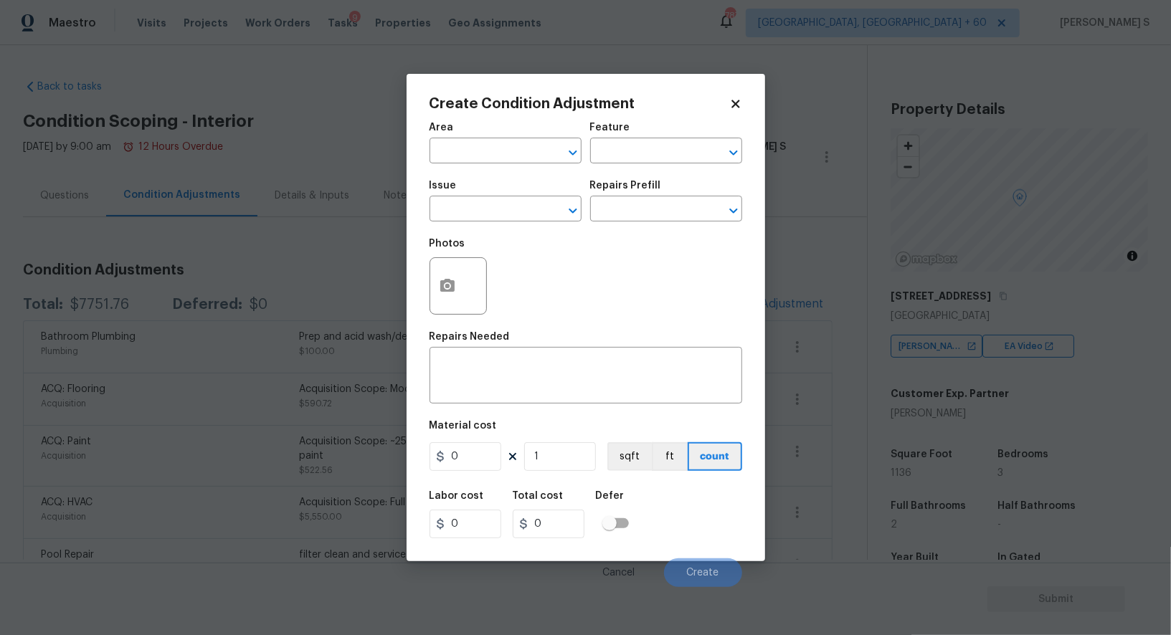
click at [464, 285] on div at bounding box center [458, 285] width 57 height 57
click at [432, 292] on button "button" at bounding box center [447, 286] width 34 height 56
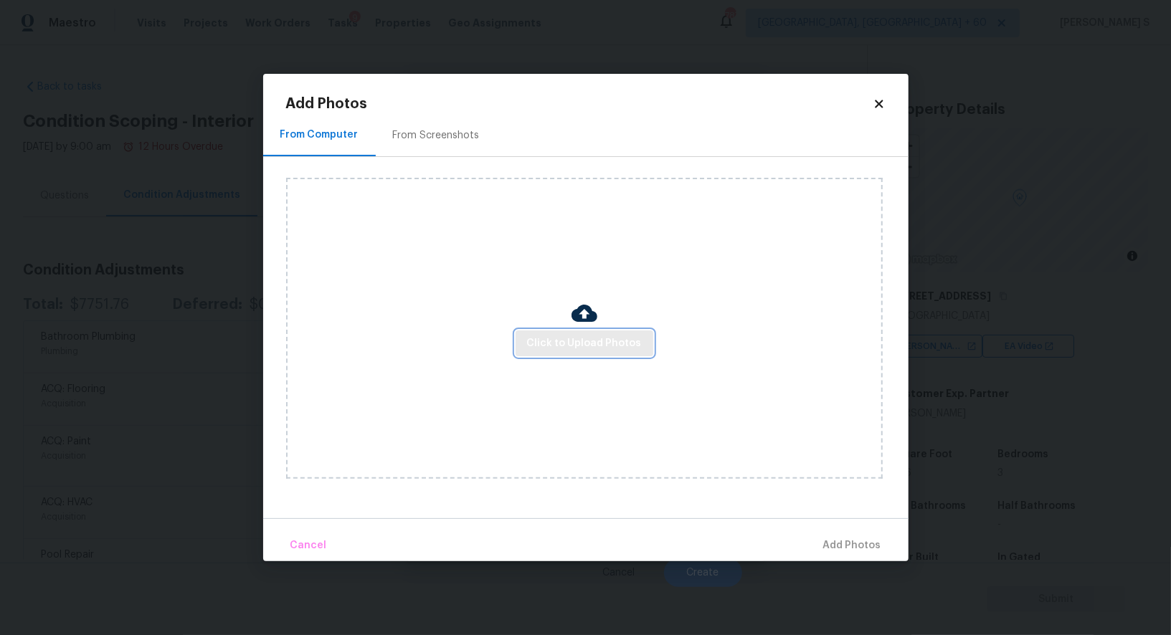
click at [556, 340] on span "Click to Upload Photos" at bounding box center [584, 344] width 115 height 18
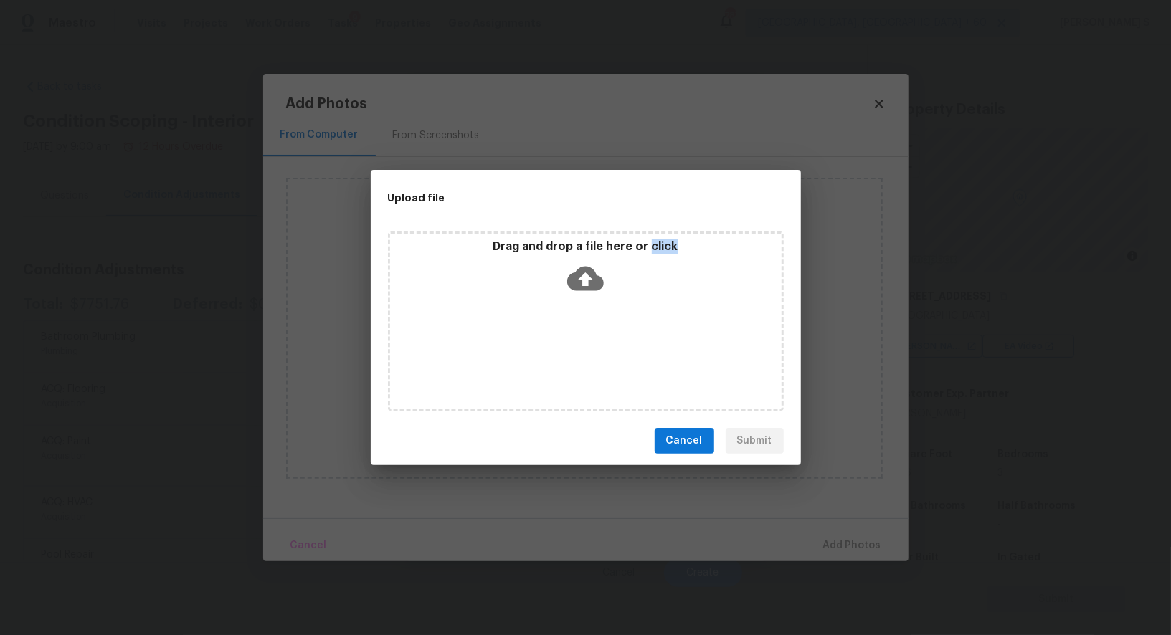
click at [556, 340] on div "Drag and drop a file here or click" at bounding box center [586, 321] width 396 height 179
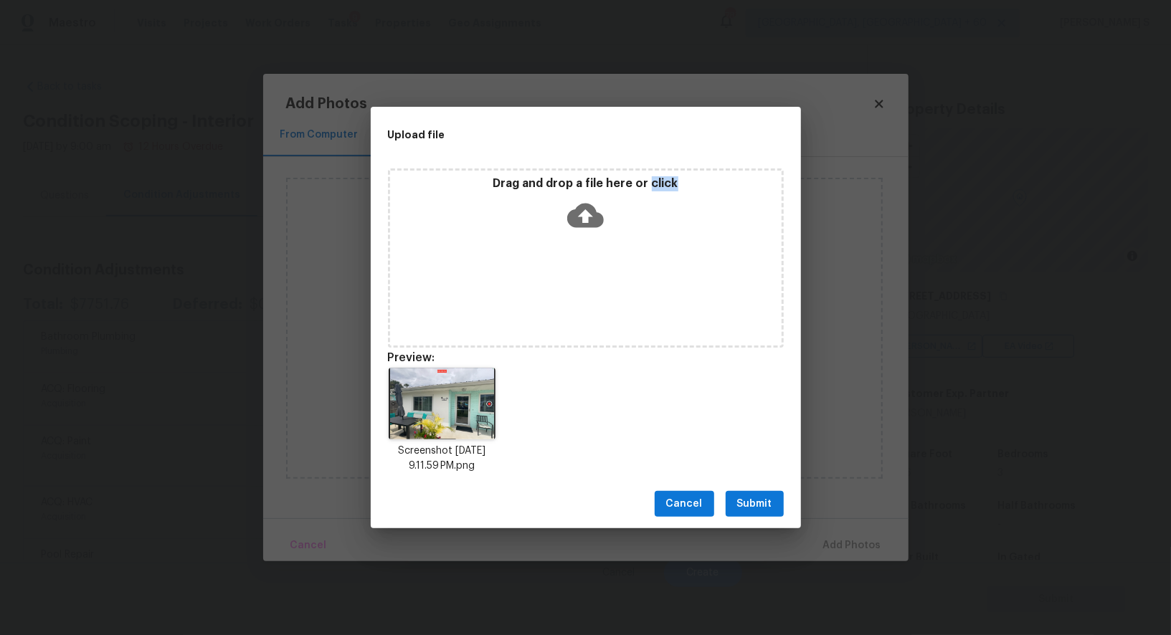
click at [757, 508] on span "Submit" at bounding box center [754, 505] width 35 height 18
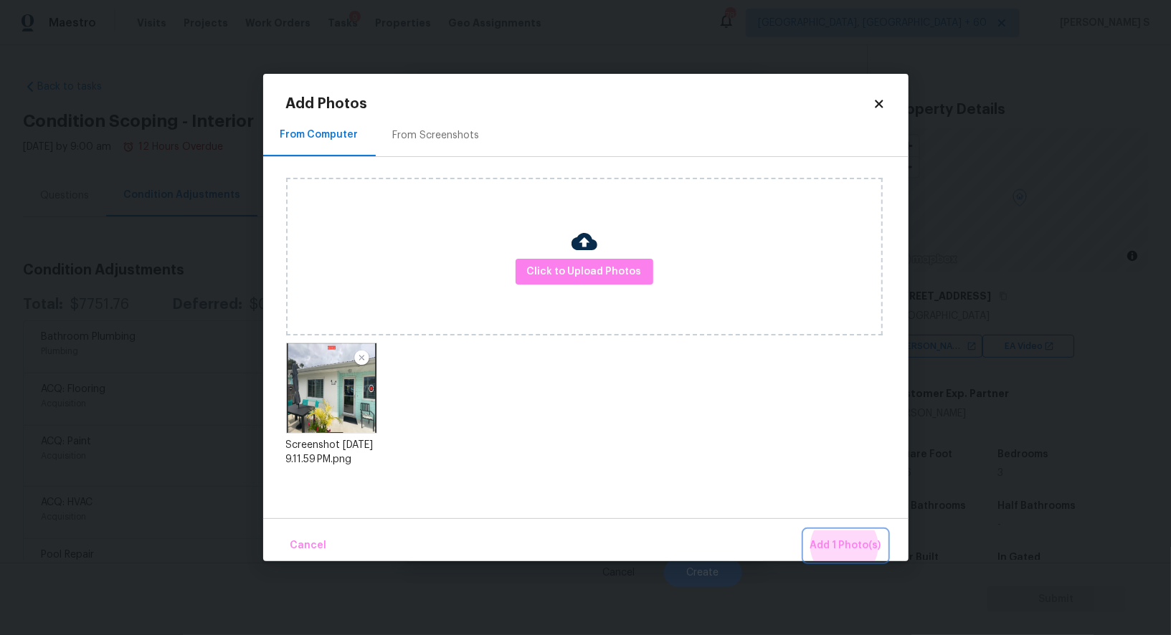
click at [805, 531] on button "Add 1 Photo(s)" at bounding box center [846, 546] width 82 height 31
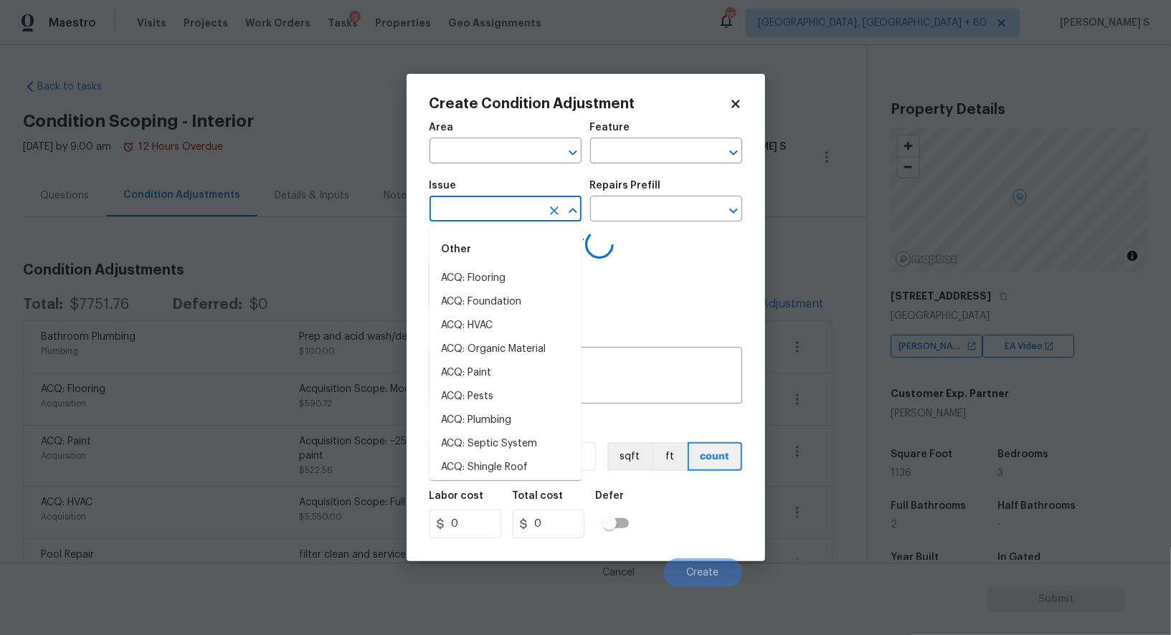
click at [482, 217] on input "text" at bounding box center [486, 210] width 112 height 22
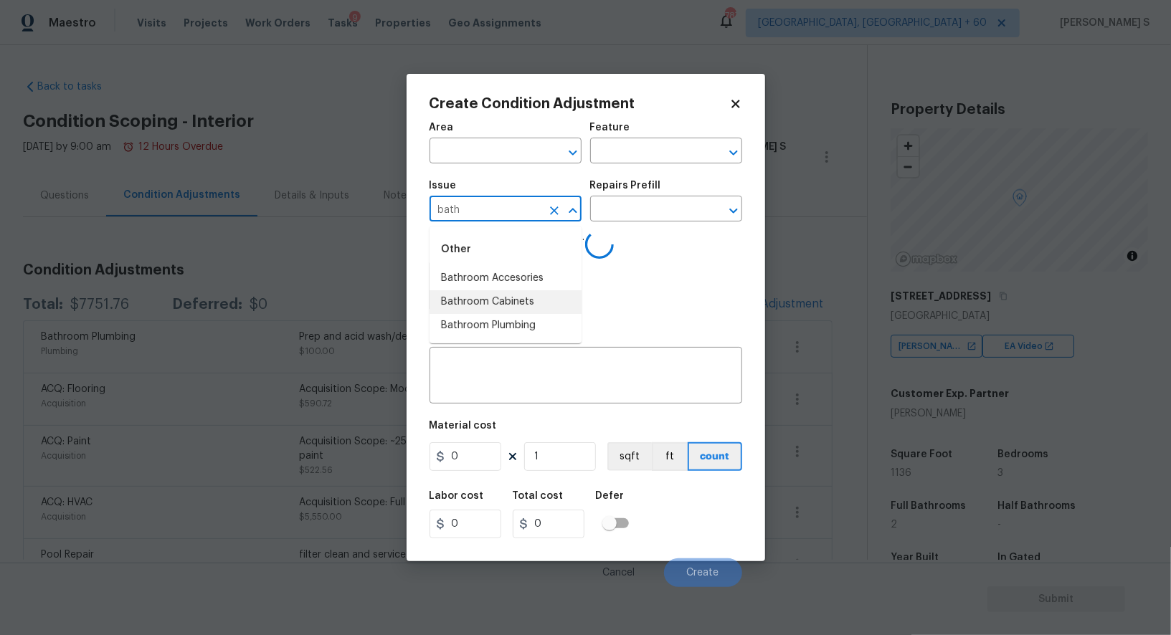
type input "bath"
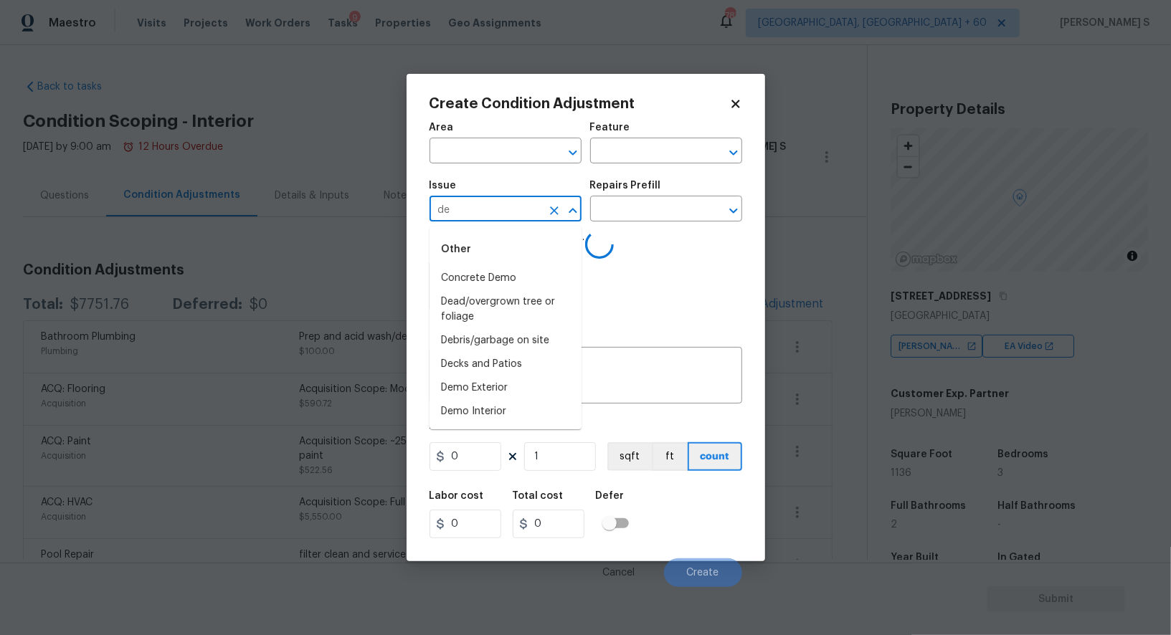
type input "dem"
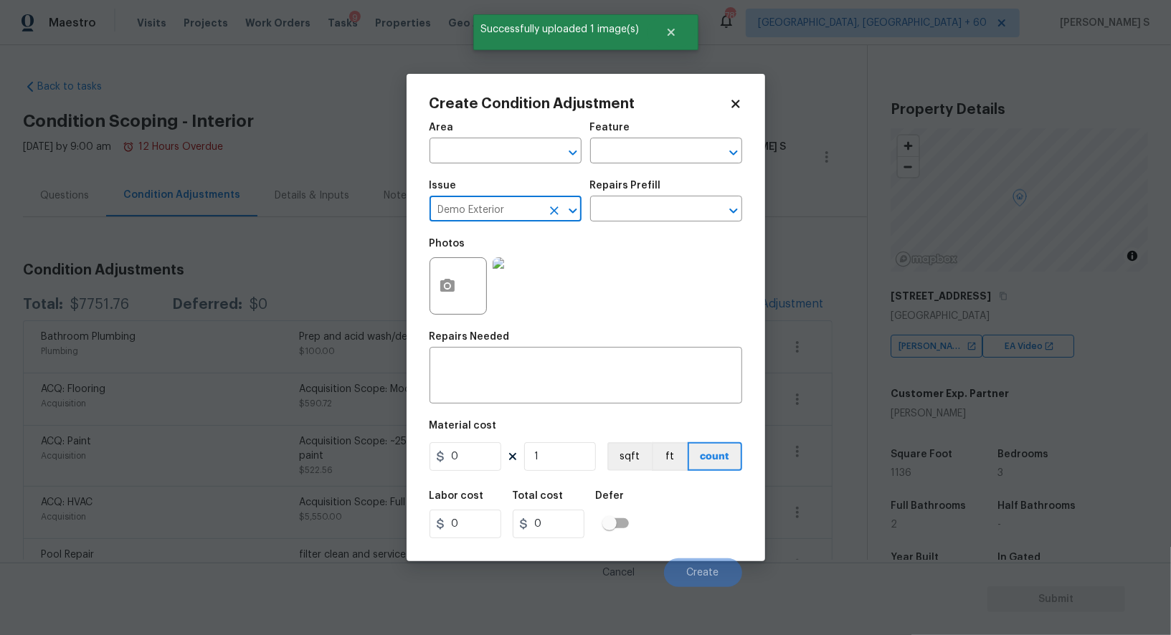
type input "Demo Exterior"
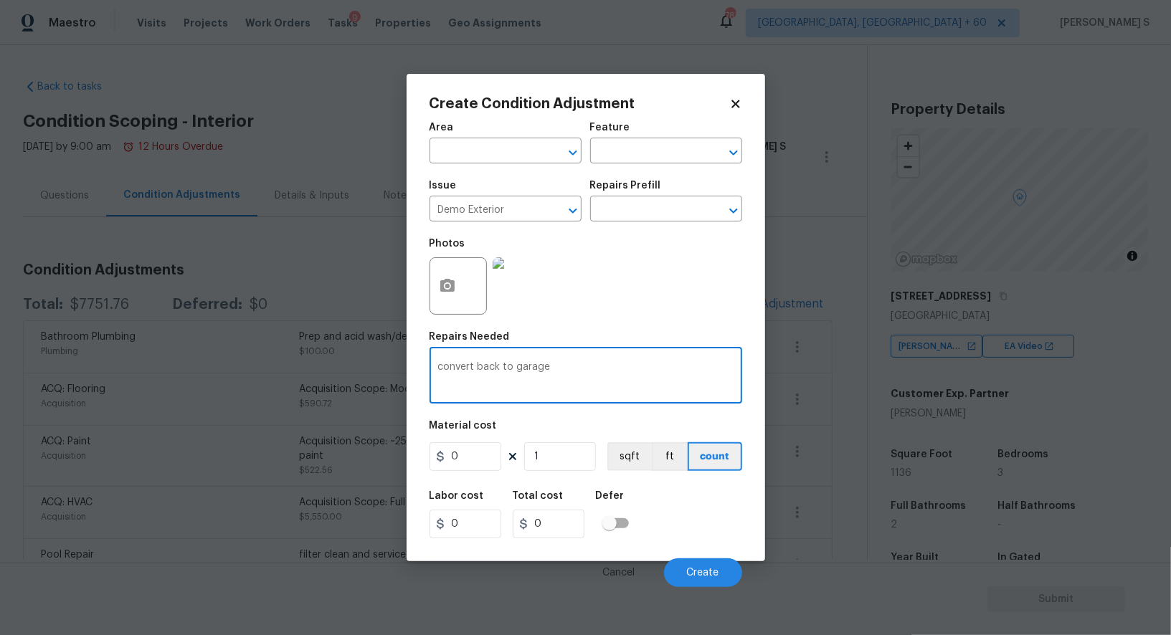
type textarea "convert back to garage"
click at [480, 458] on input "0" at bounding box center [466, 456] width 72 height 29
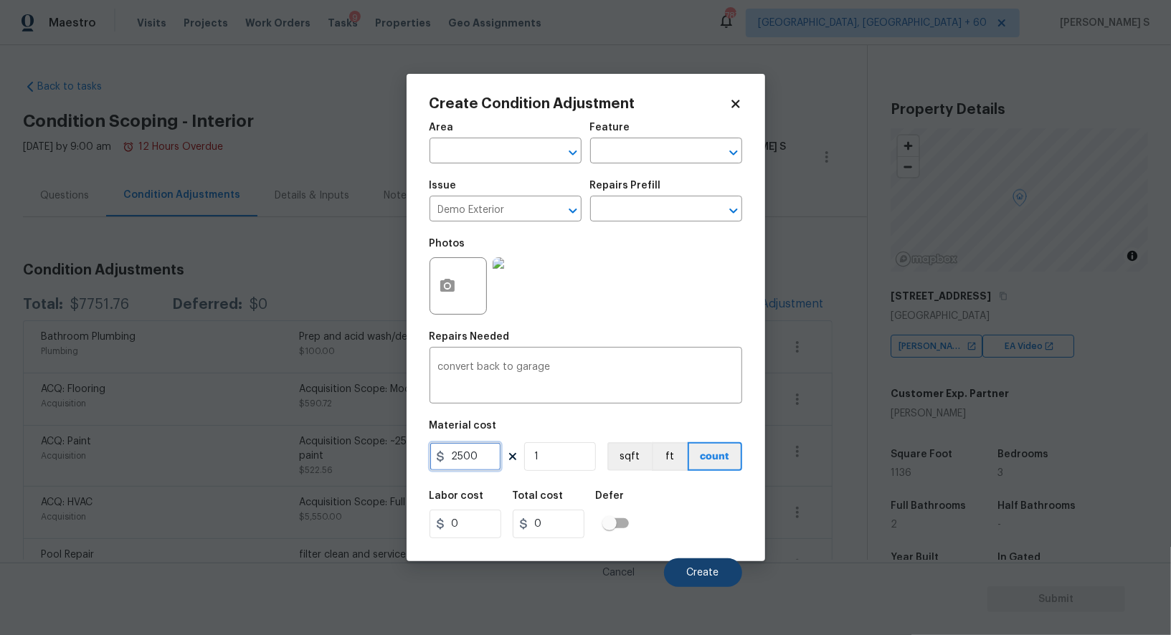
type input "2500"
click at [699, 565] on button "Create" at bounding box center [703, 573] width 78 height 29
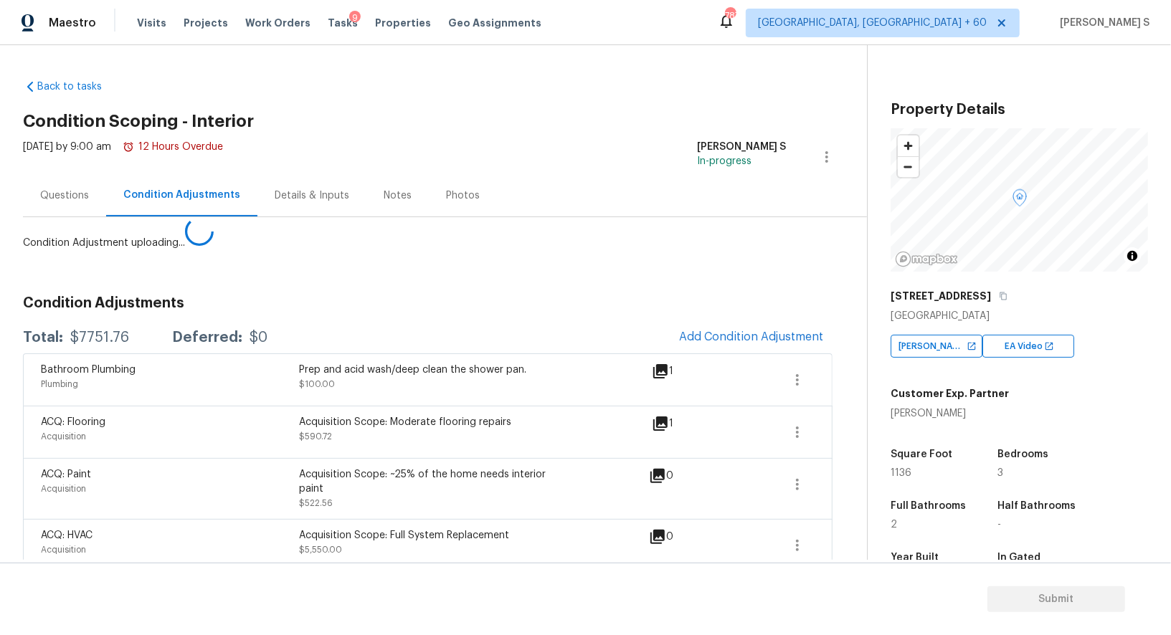
click at [301, 463] on body "Maestro Visits Projects Work Orders Tasks 9 Properties Geo Assignments 787 Albu…" at bounding box center [585, 317] width 1171 height 635
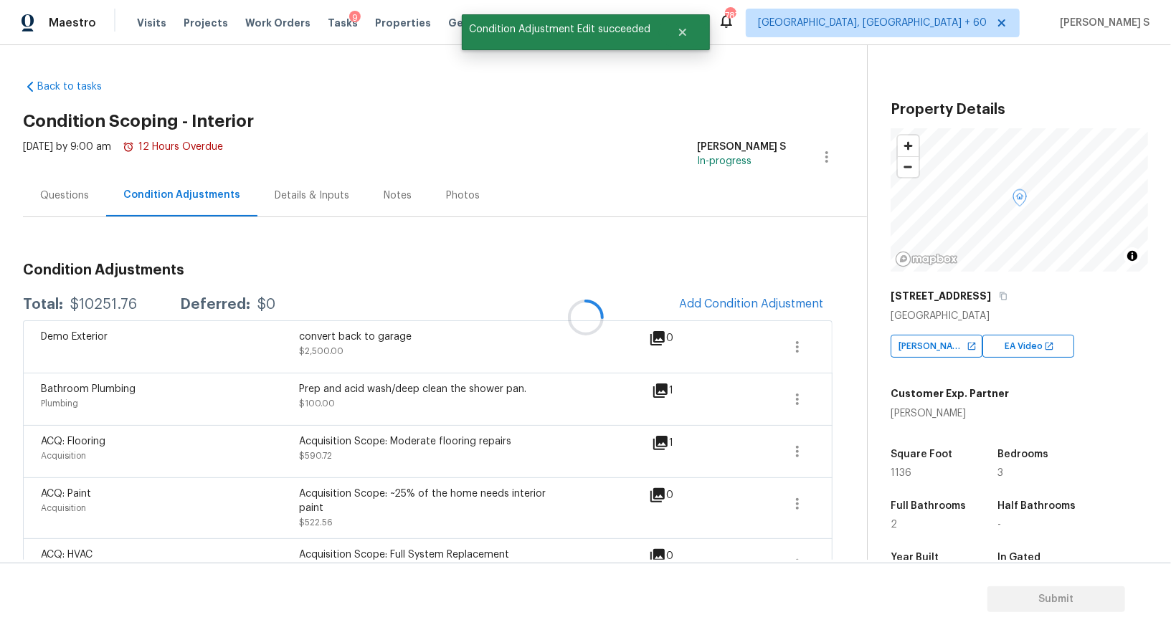
click at [55, 192] on div at bounding box center [585, 317] width 1171 height 635
click at [55, 192] on div "Questions" at bounding box center [64, 196] width 49 height 14
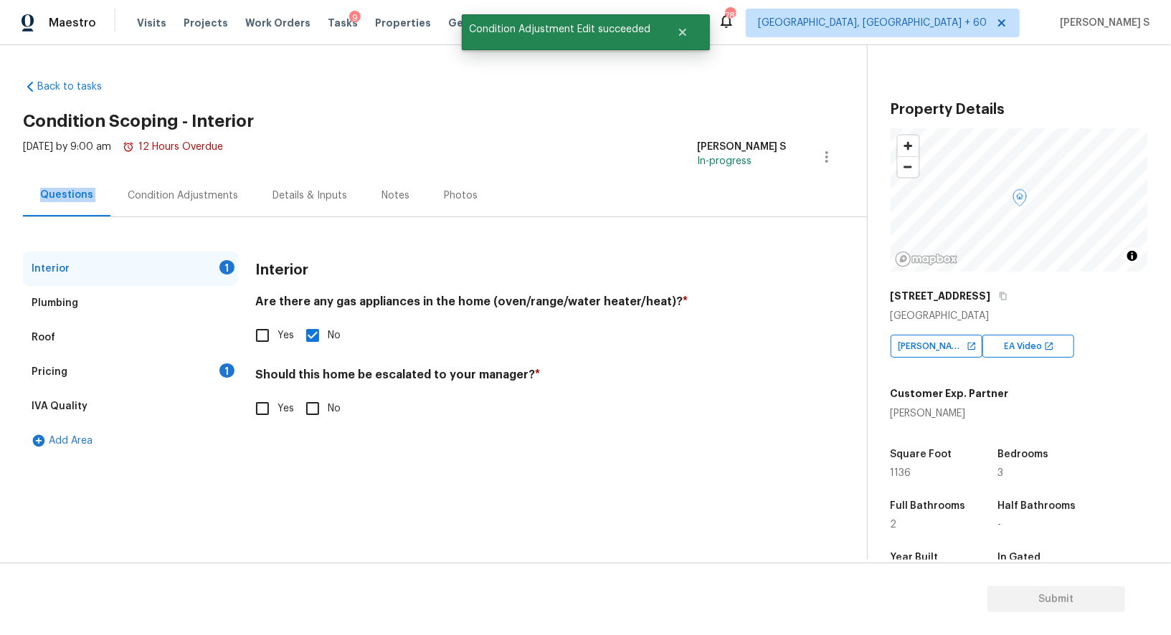
click at [55, 192] on div "Questions" at bounding box center [66, 195] width 53 height 14
click at [313, 410] on input "No" at bounding box center [313, 409] width 30 height 30
checkbox input "true"
click at [221, 367] on div "1" at bounding box center [226, 371] width 15 height 14
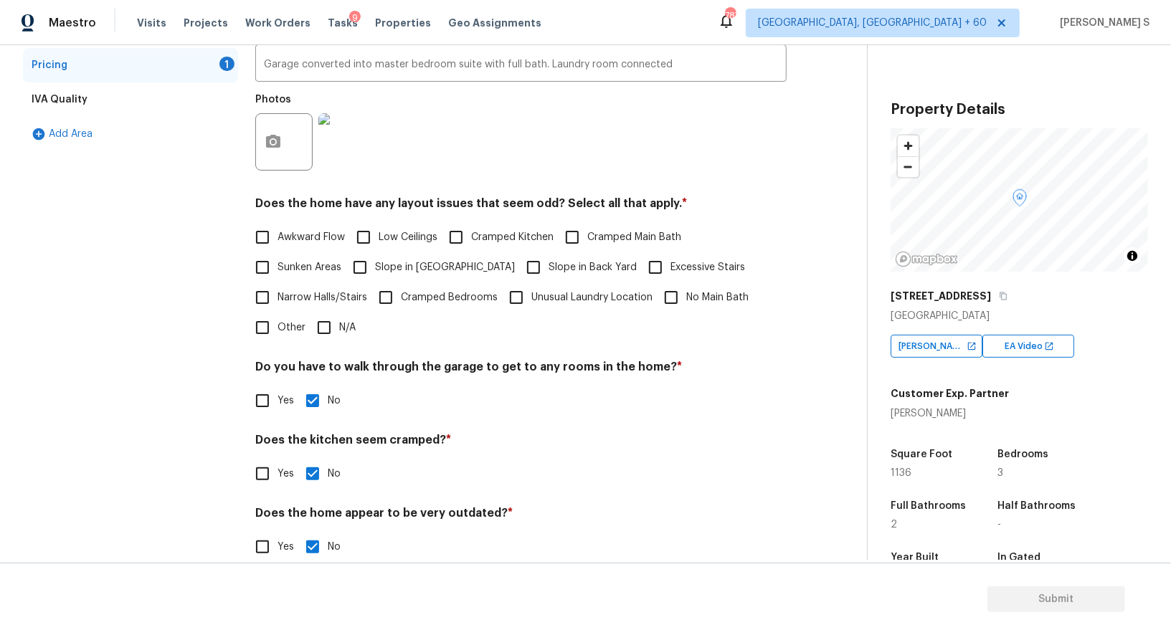
scroll to position [330, 0]
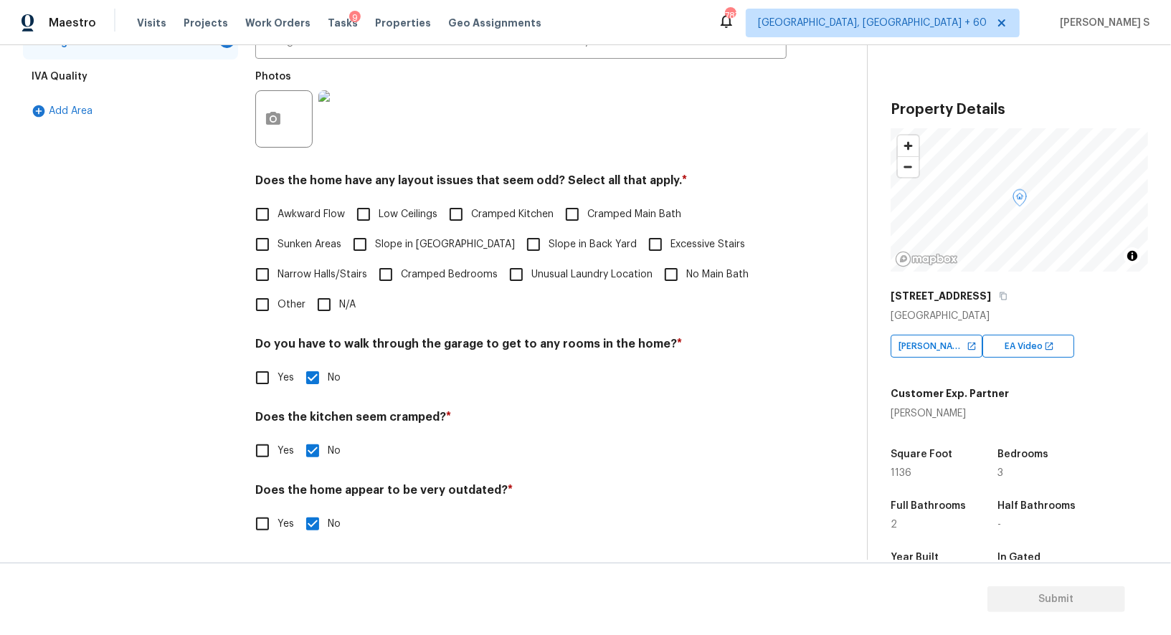
click at [362, 237] on input "Slope in Front Yard" at bounding box center [360, 244] width 30 height 30
checkbox input "true"
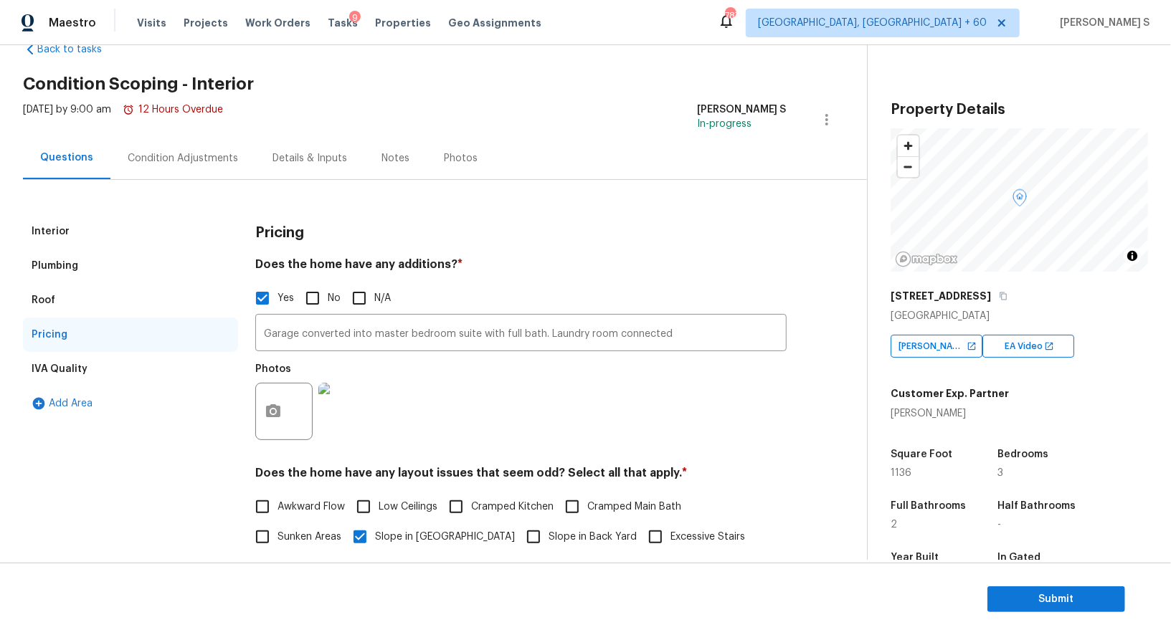
click at [66, 235] on div "Interior" at bounding box center [51, 231] width 38 height 14
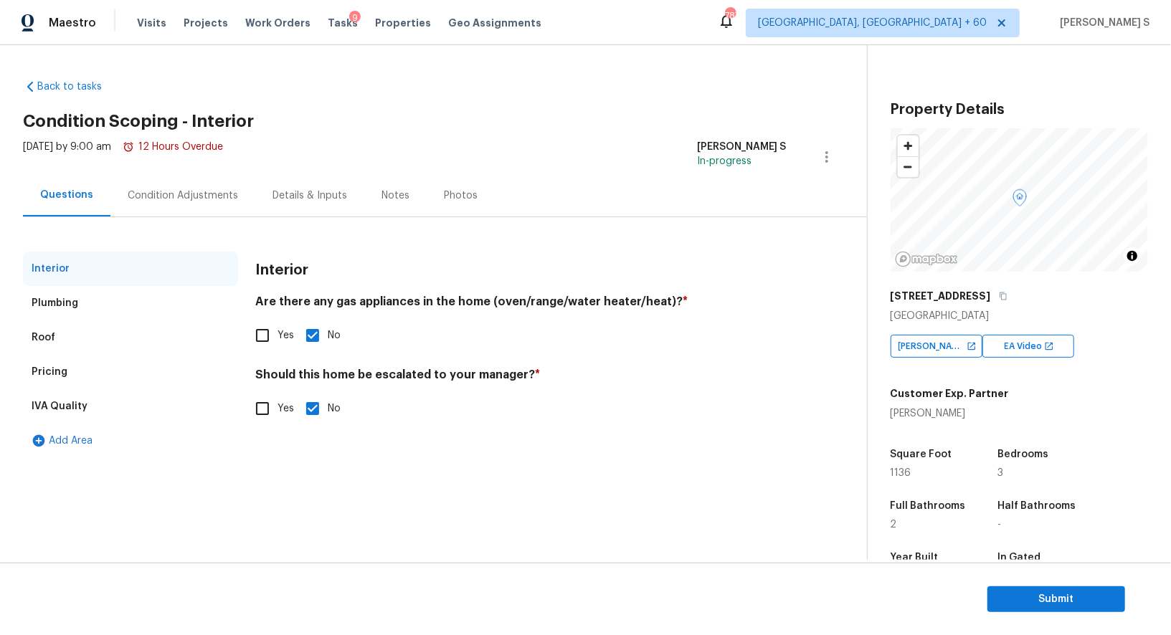
scroll to position [0, 0]
click at [207, 179] on div "Condition Adjustments" at bounding box center [182, 195] width 145 height 42
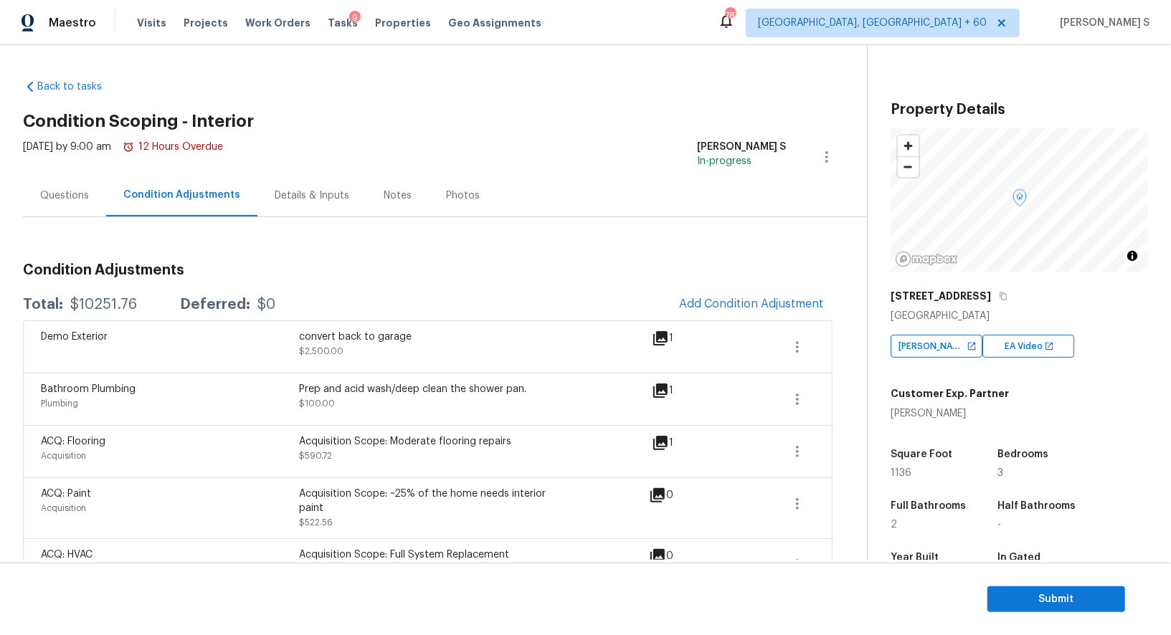
click at [105, 304] on div "$10251.76" at bounding box center [103, 305] width 67 height 14
copy div "10251.76"
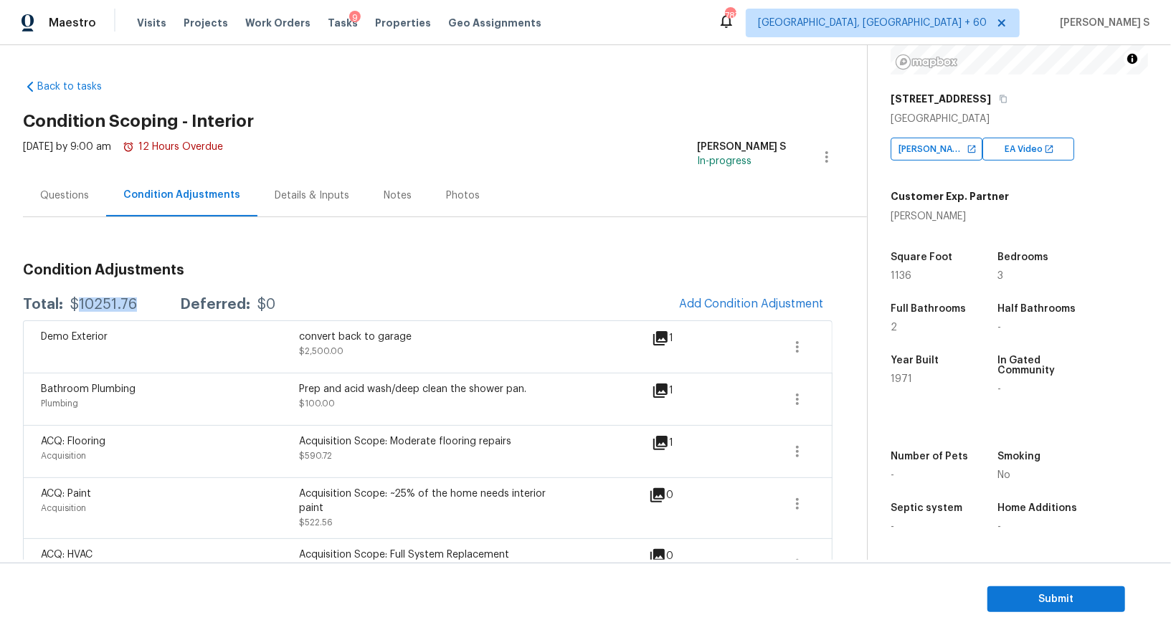
scroll to position [197, 0]
click at [999, 100] on icon "button" at bounding box center [1003, 99] width 9 height 9
click at [1052, 595] on span "Submit" at bounding box center [1056, 600] width 115 height 18
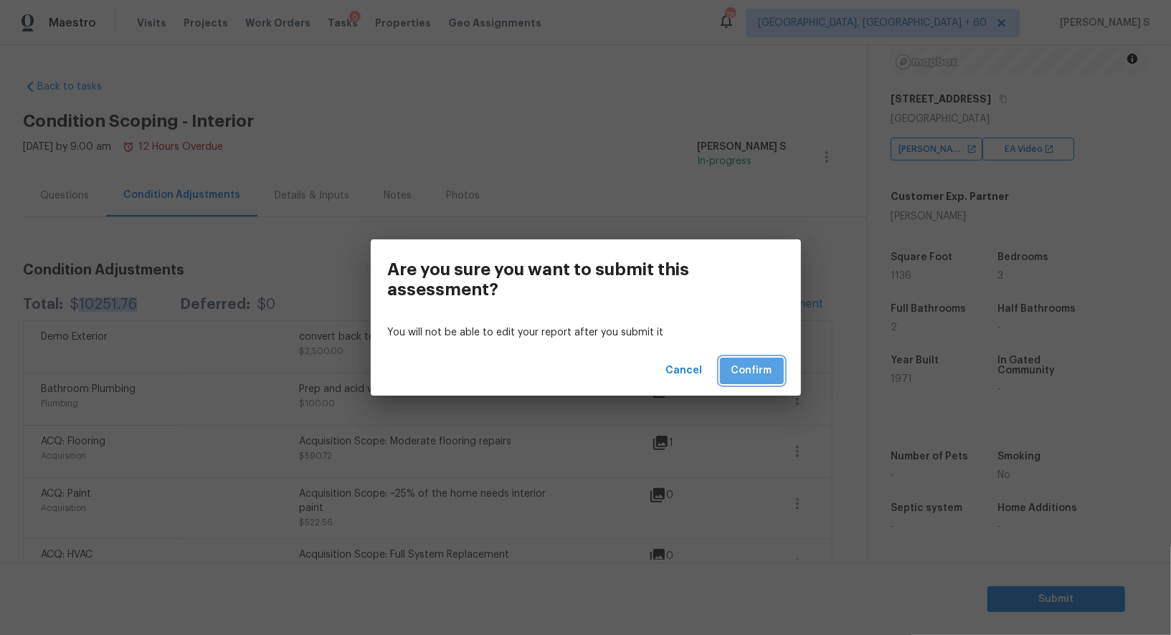
click at [749, 377] on span "Confirm" at bounding box center [752, 371] width 41 height 18
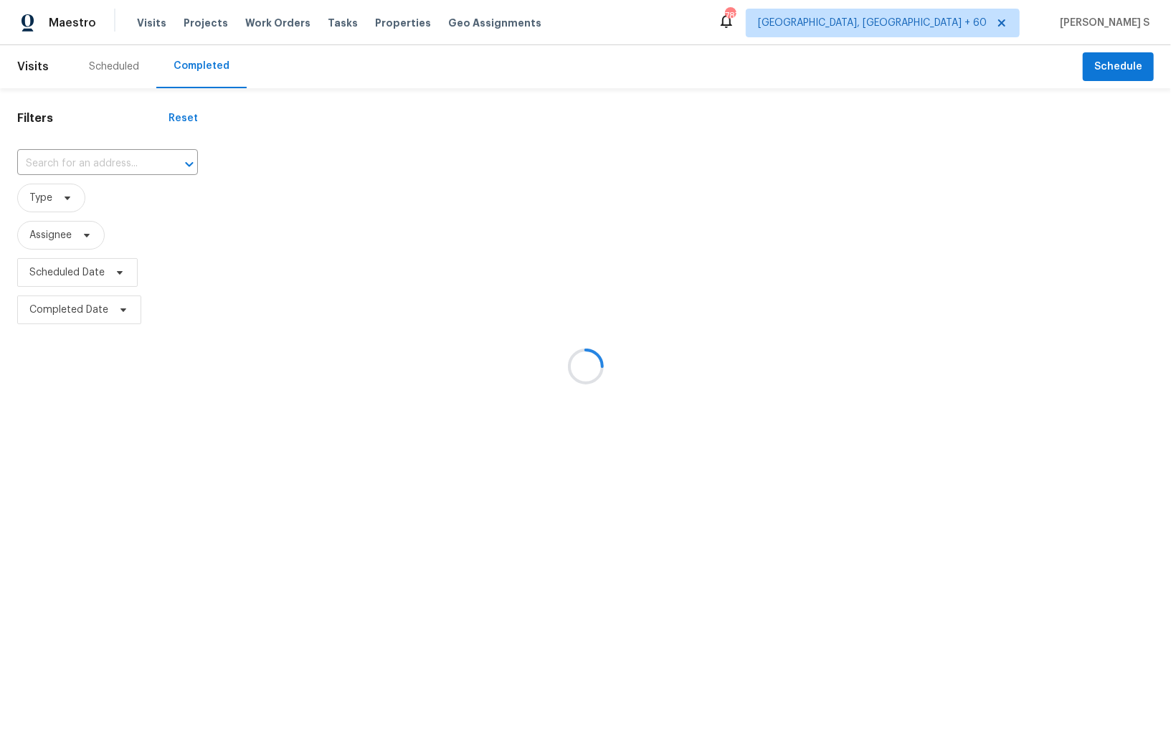
click at [118, 162] on div at bounding box center [585, 366] width 1171 height 733
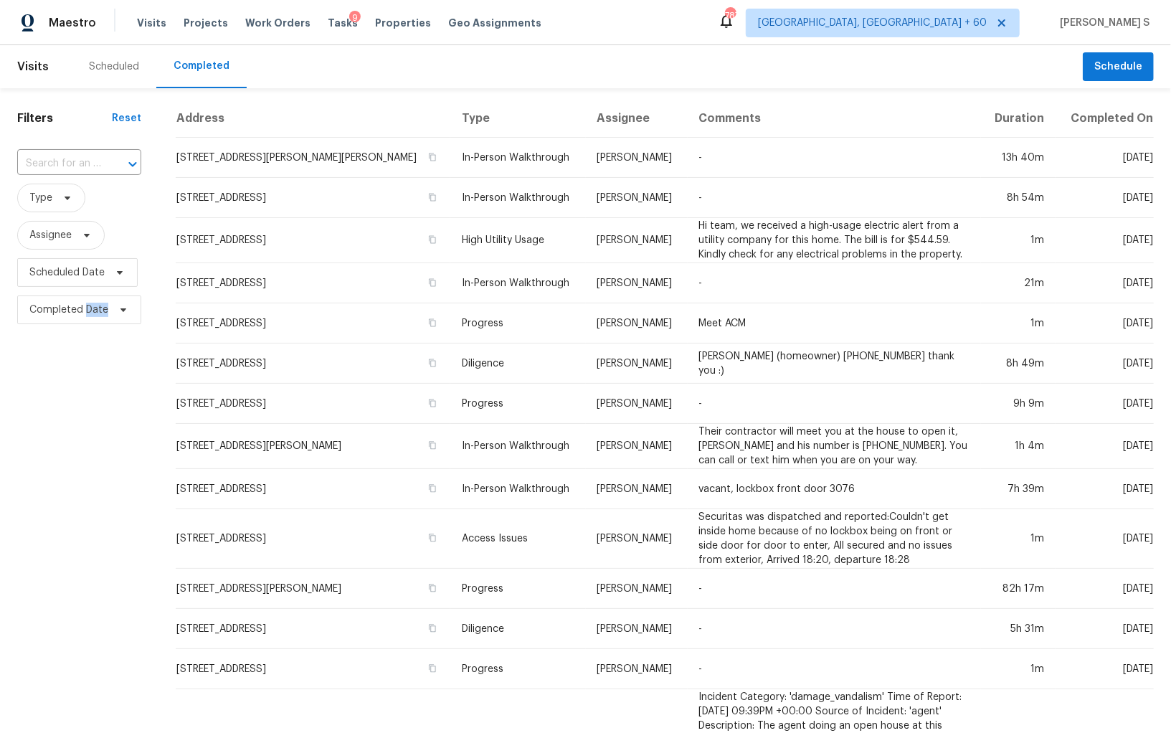
click at [118, 162] on div at bounding box center [122, 164] width 37 height 20
paste input "214 Evans St, Athens, GA 30606"
type input "214 Evans St, Athens, GA 30606"
click at [70, 193] on li "214 Evans St, Athens, GA 30606" at bounding box center [76, 203] width 121 height 39
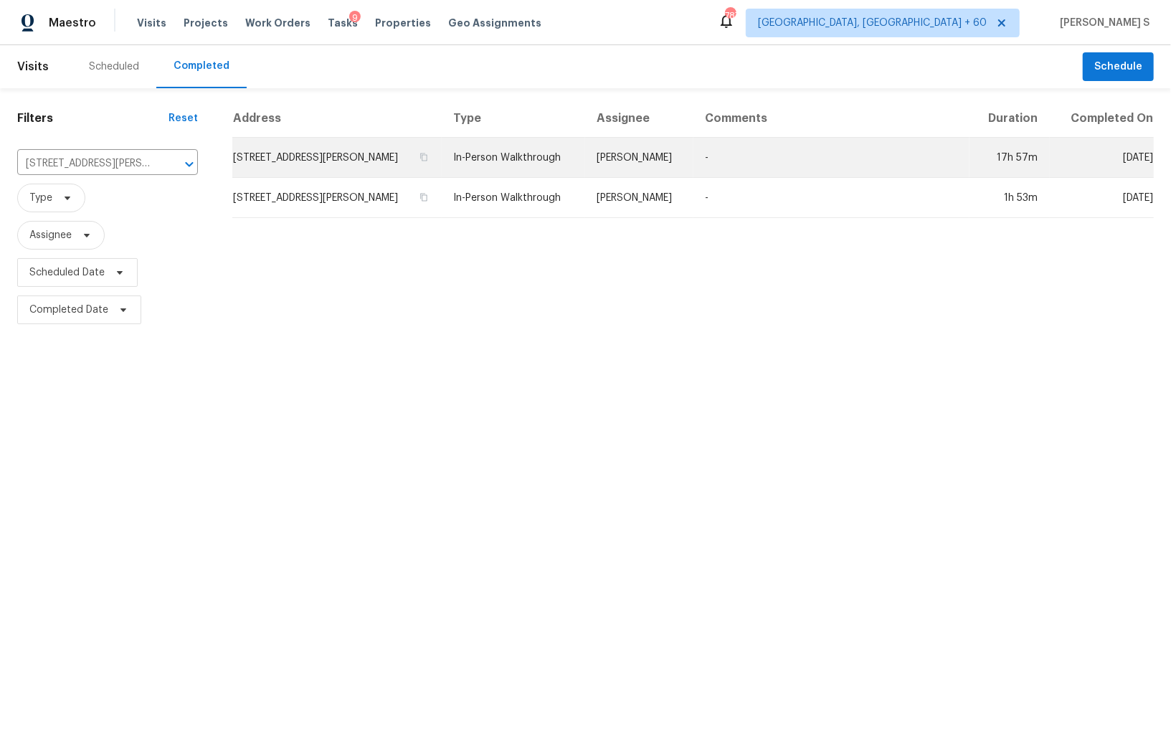
click at [326, 160] on td "214 Evans St, Athens, GA 30606" at bounding box center [336, 158] width 209 height 40
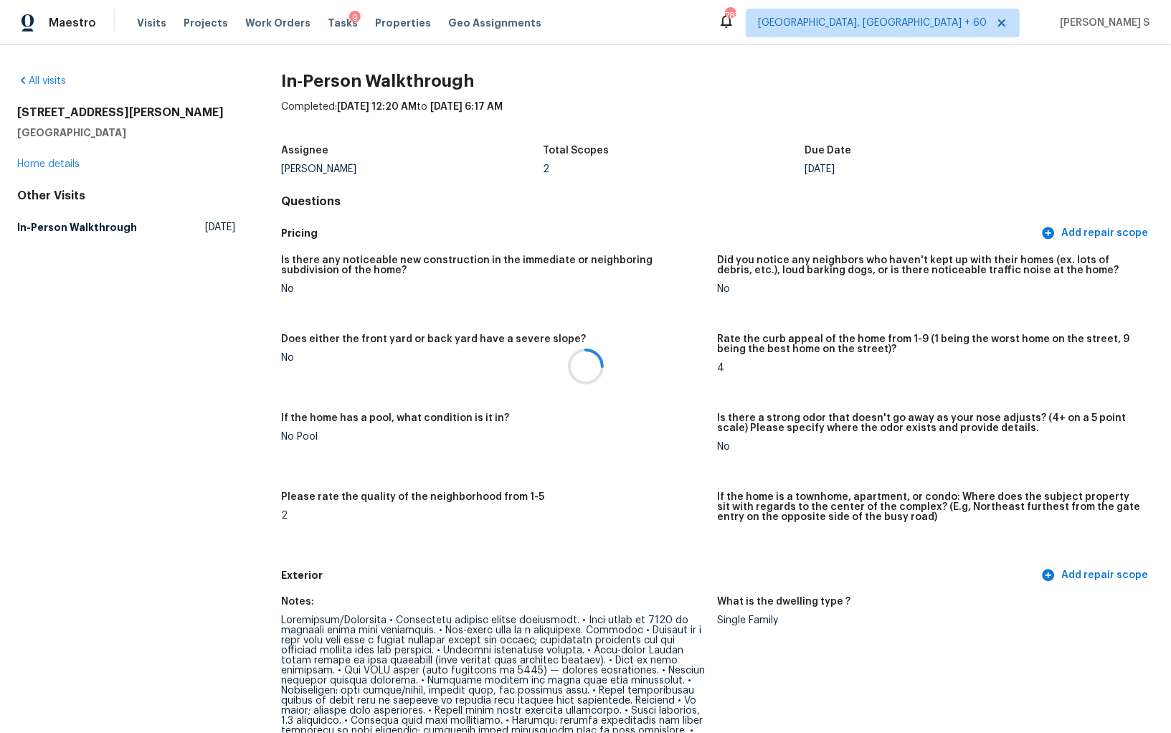
click at [485, 597] on div at bounding box center [585, 366] width 1171 height 733
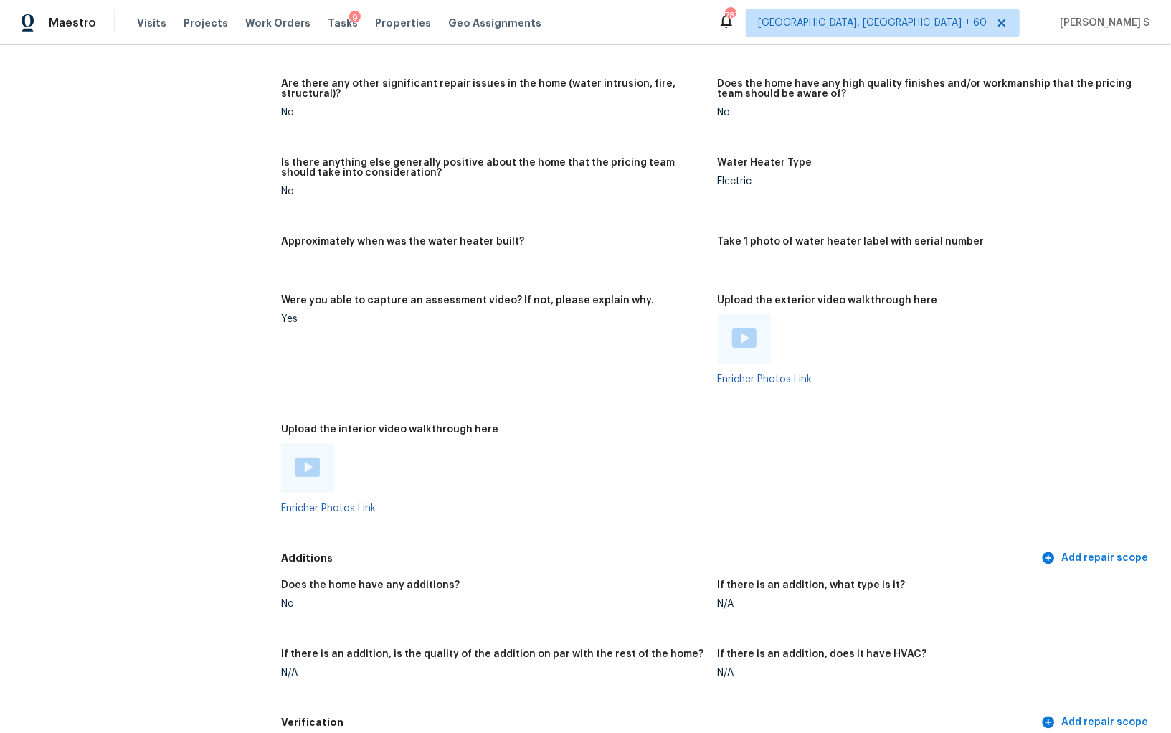
scroll to position [2772, 0]
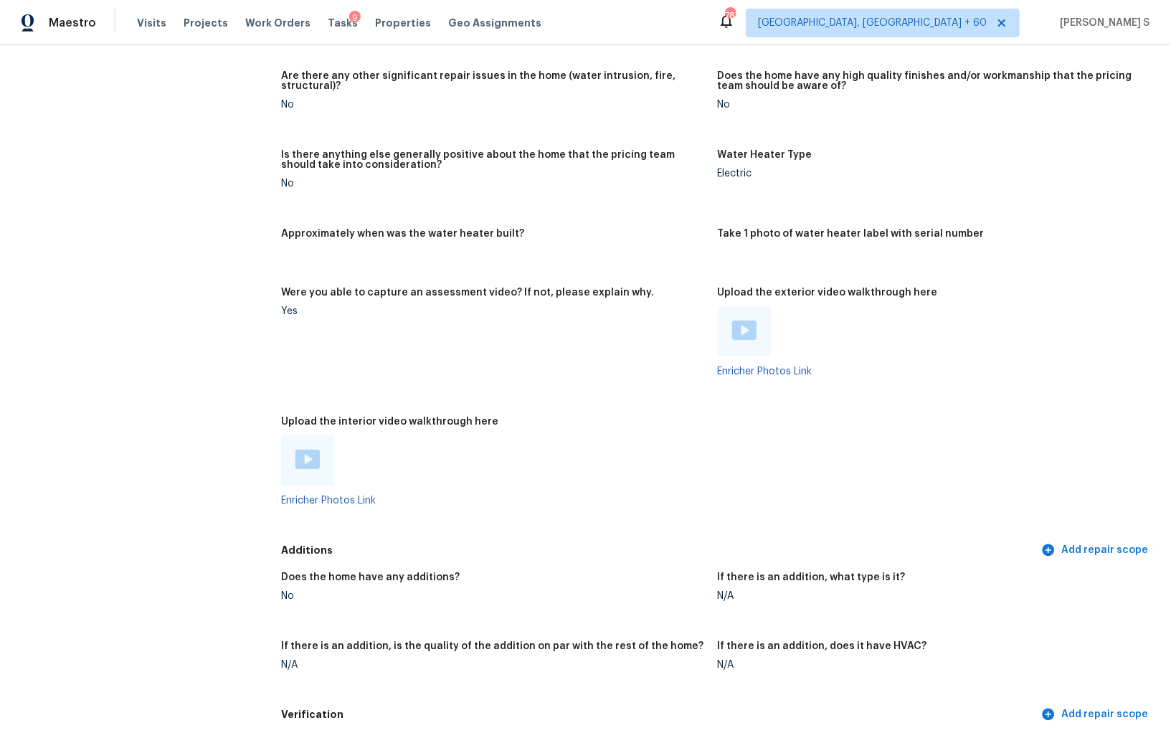
click at [311, 454] on img at bounding box center [307, 459] width 24 height 19
click at [726, 333] on div at bounding box center [744, 331] width 53 height 50
click at [765, 323] on div at bounding box center [744, 331] width 53 height 50
click at [749, 323] on img at bounding box center [744, 330] width 24 height 19
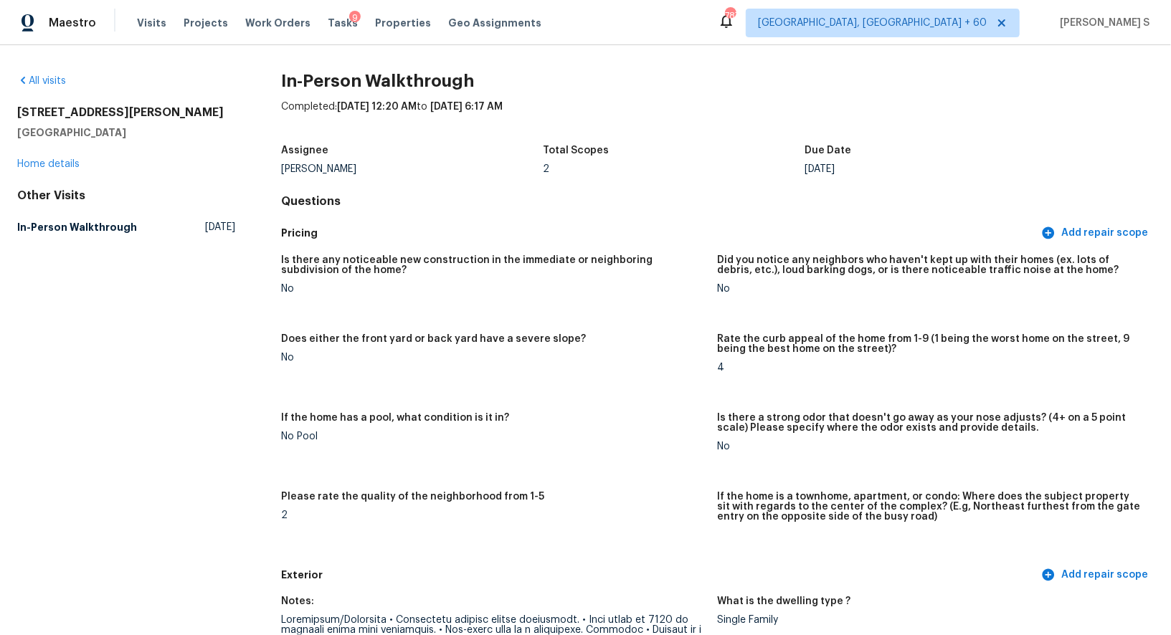
scroll to position [359, 0]
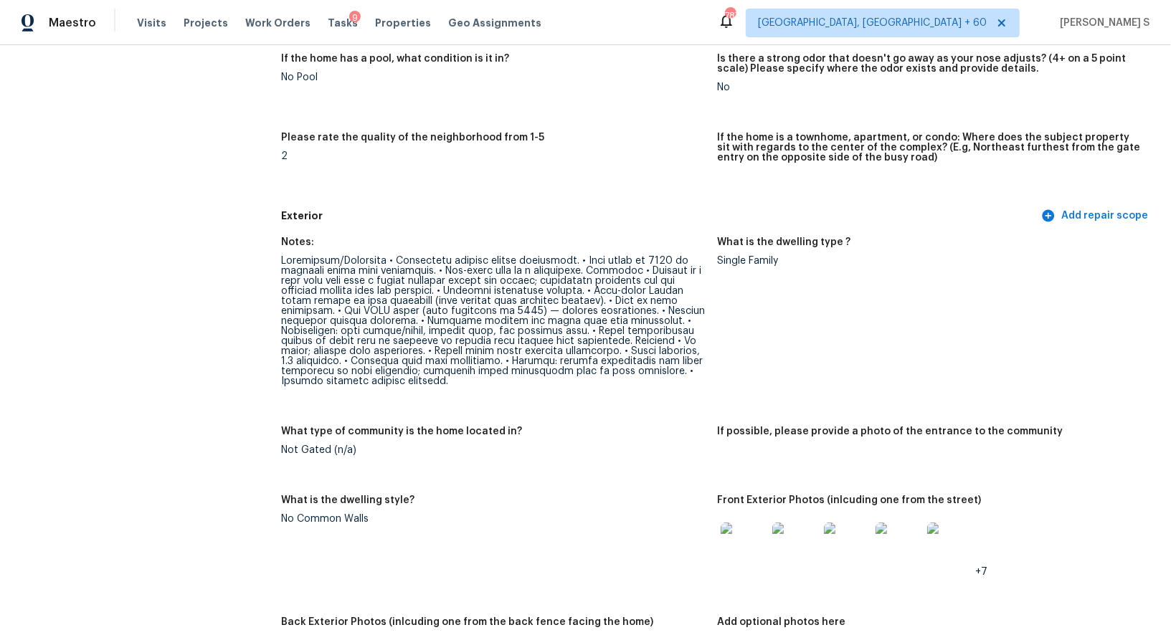
click at [313, 260] on div at bounding box center [493, 321] width 425 height 131
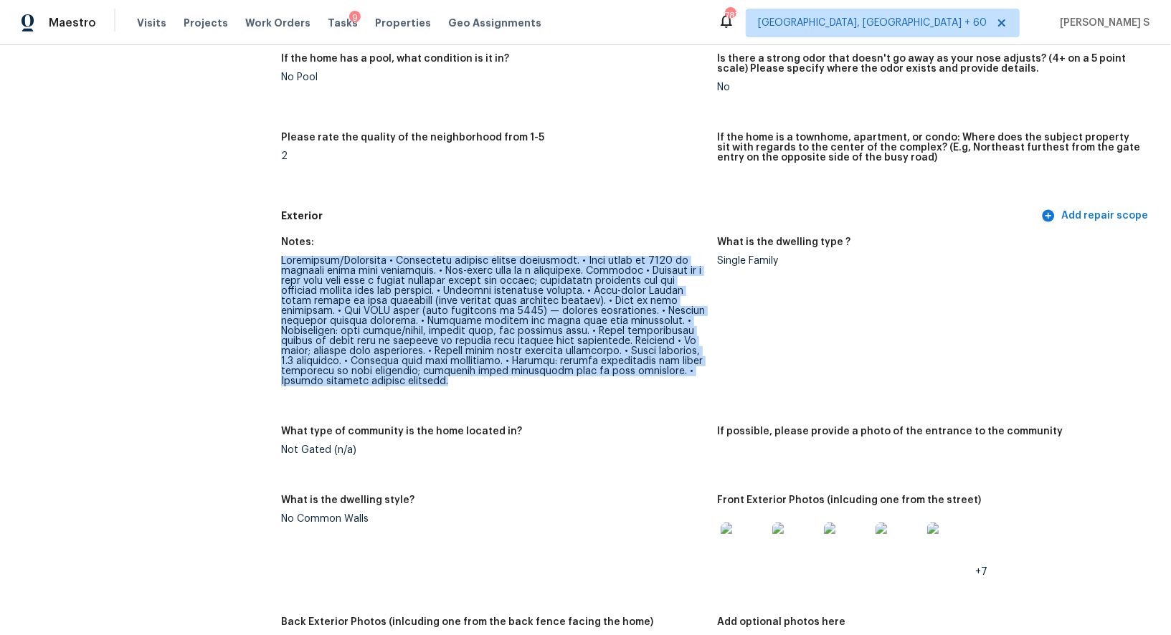
click at [320, 383] on div at bounding box center [493, 321] width 425 height 131
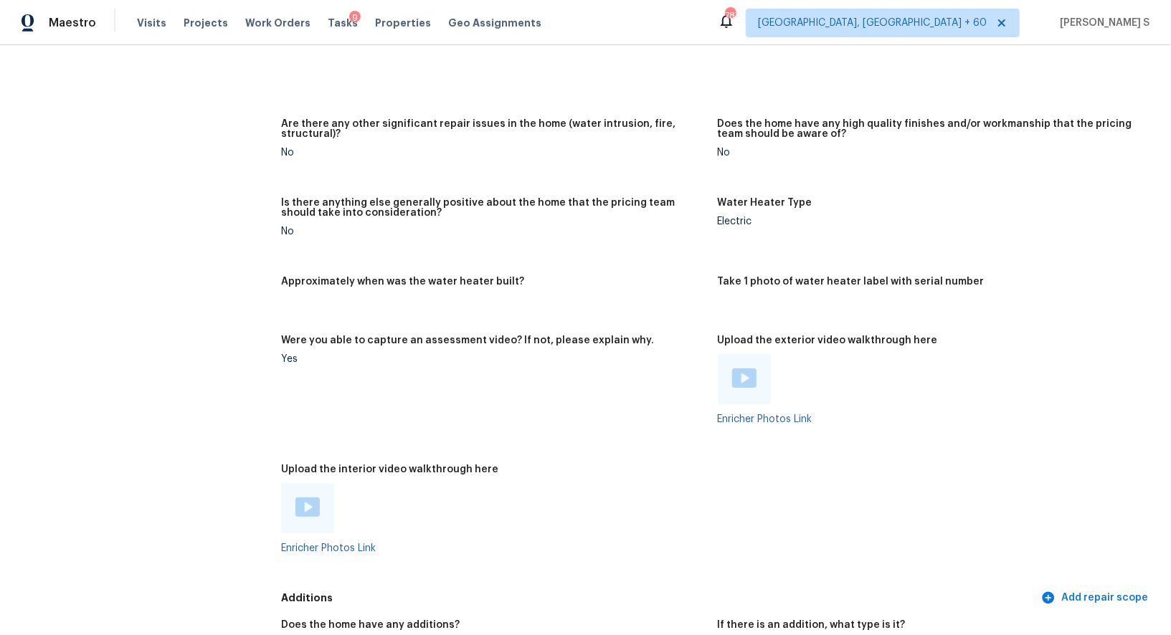
scroll to position [2456, 0]
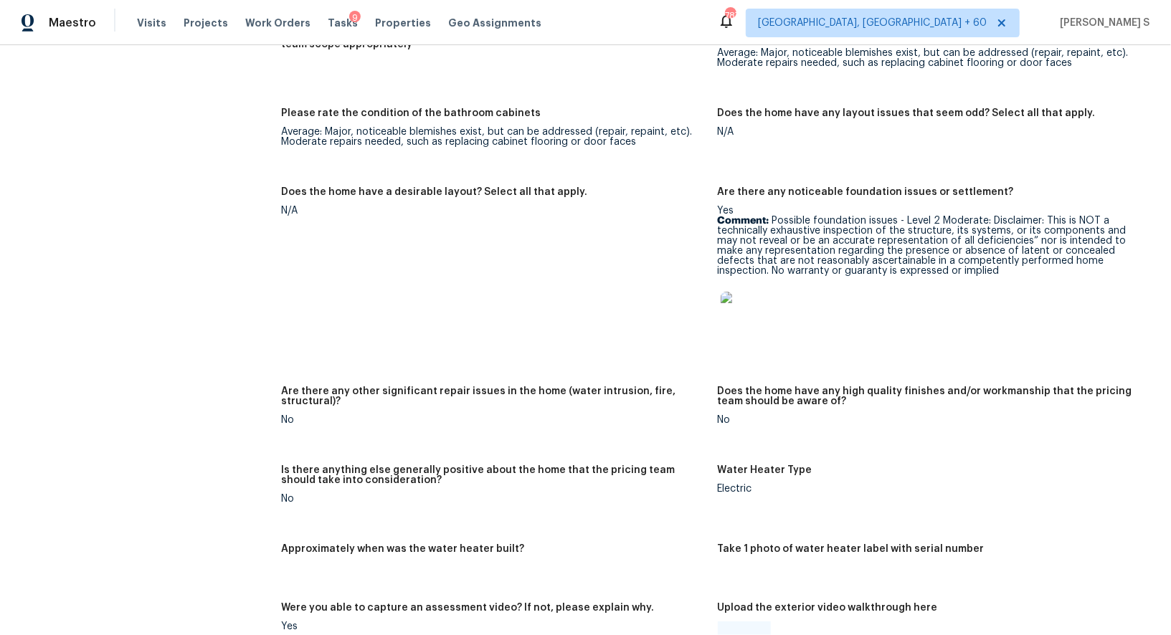
click at [791, 220] on p "Comment: Possible foundation issues - Level 2 Moderate: Disclaimer: This is NOT…" at bounding box center [930, 246] width 425 height 60
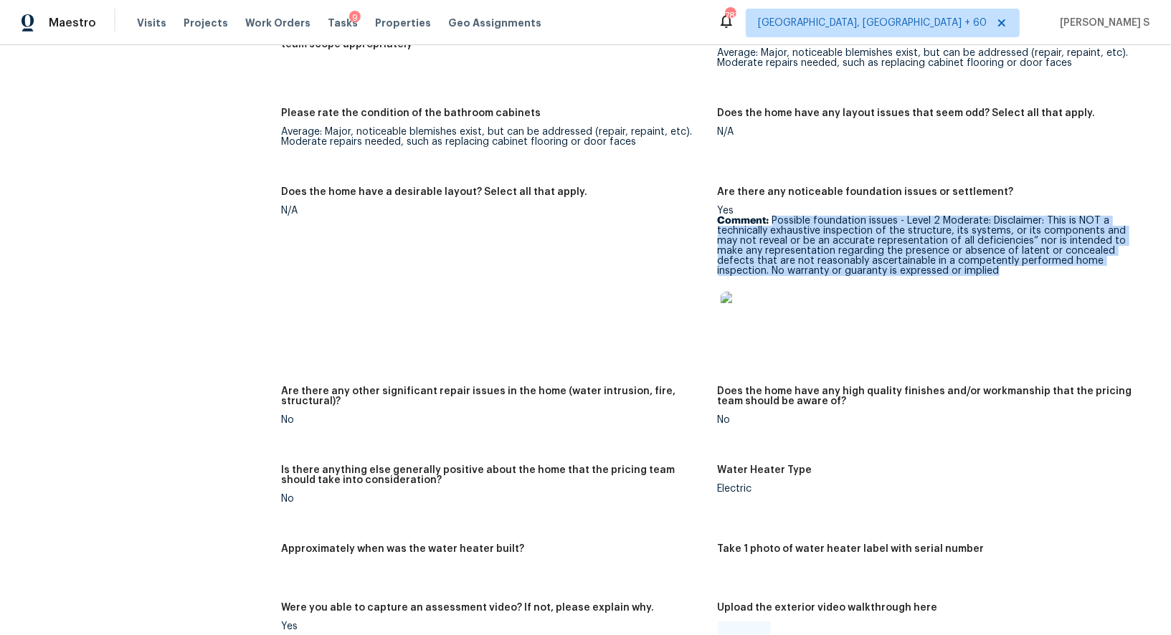
click at [876, 266] on p "Comment: Possible foundation issues - Level 2 Moderate: Disclaimer: This is NOT…" at bounding box center [930, 246] width 425 height 60
copy p "Possible foundation issues - Level 2 Moderate: Disclaimer: This is NOT a techni…"
click at [740, 323] on img at bounding box center [744, 315] width 46 height 46
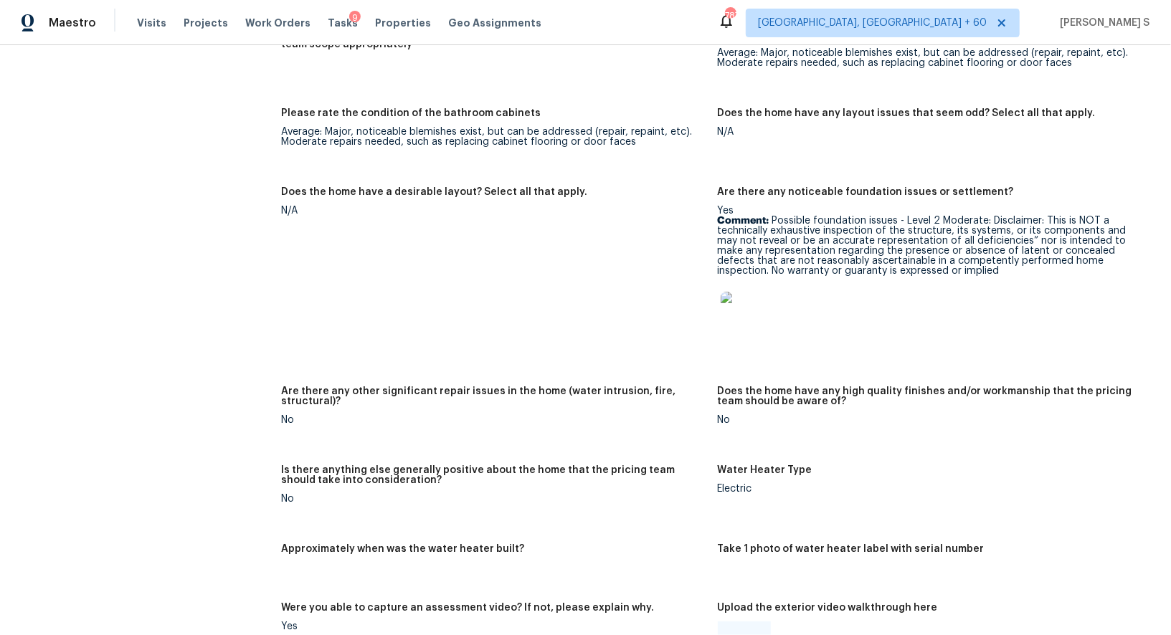
click at [671, 407] on div "Are there any other significant repair issues in the home (water intrusion, fir…" at bounding box center [493, 401] width 425 height 29
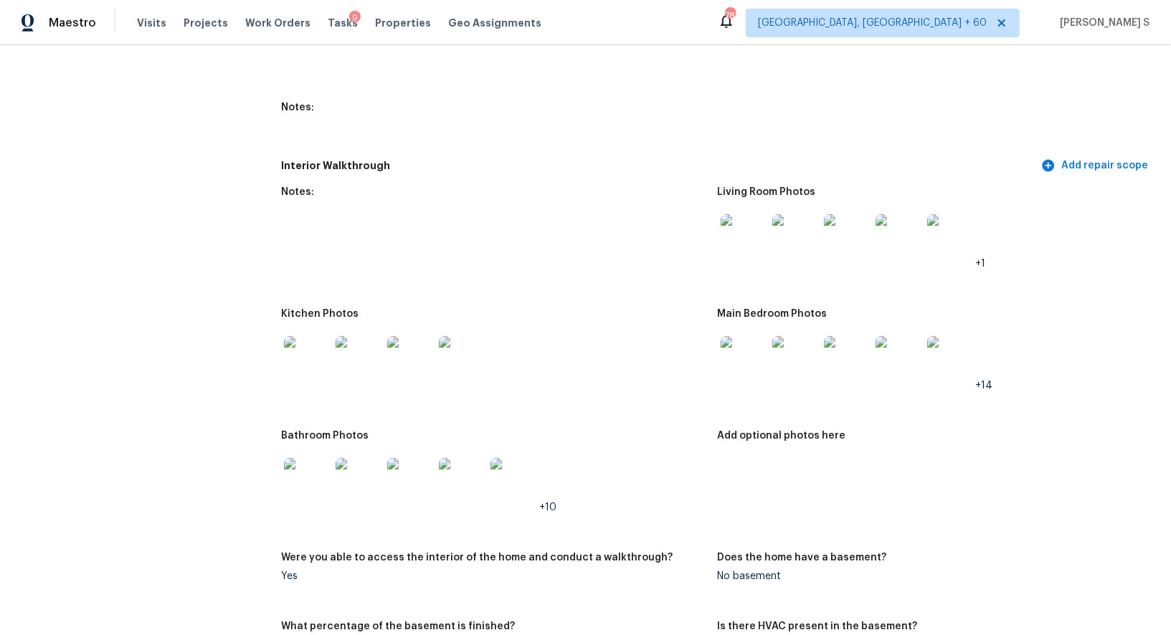
scroll to position [1739, 0]
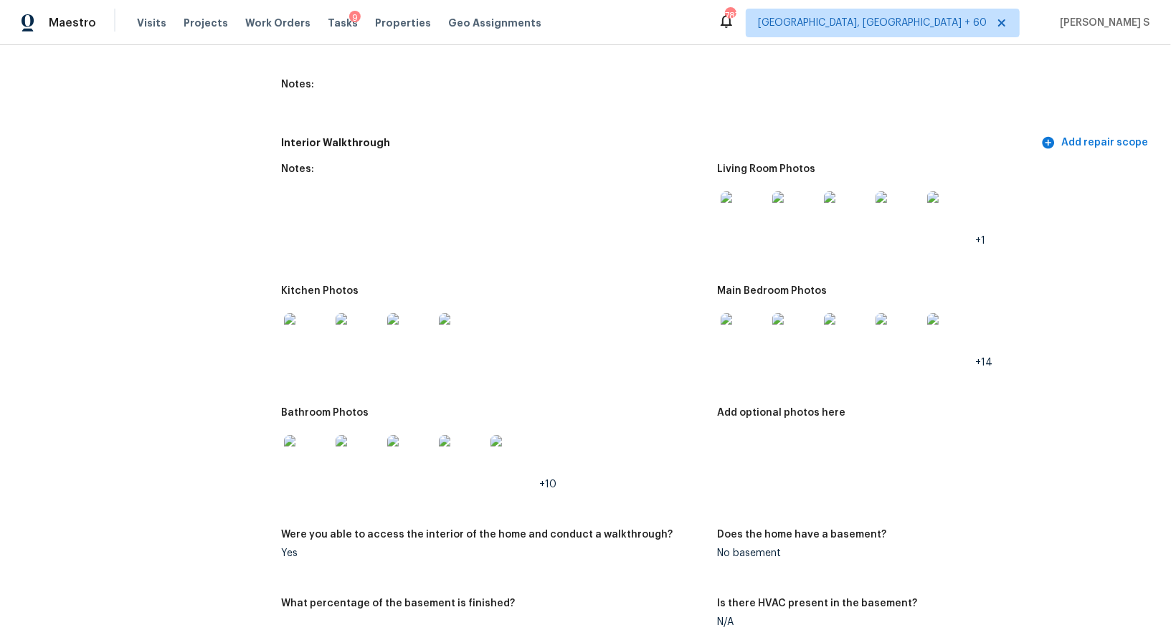
click at [732, 212] on img at bounding box center [744, 214] width 46 height 46
click at [321, 322] on img at bounding box center [307, 336] width 46 height 46
click at [739, 343] on img at bounding box center [744, 336] width 46 height 46
click at [317, 454] on img at bounding box center [307, 458] width 46 height 46
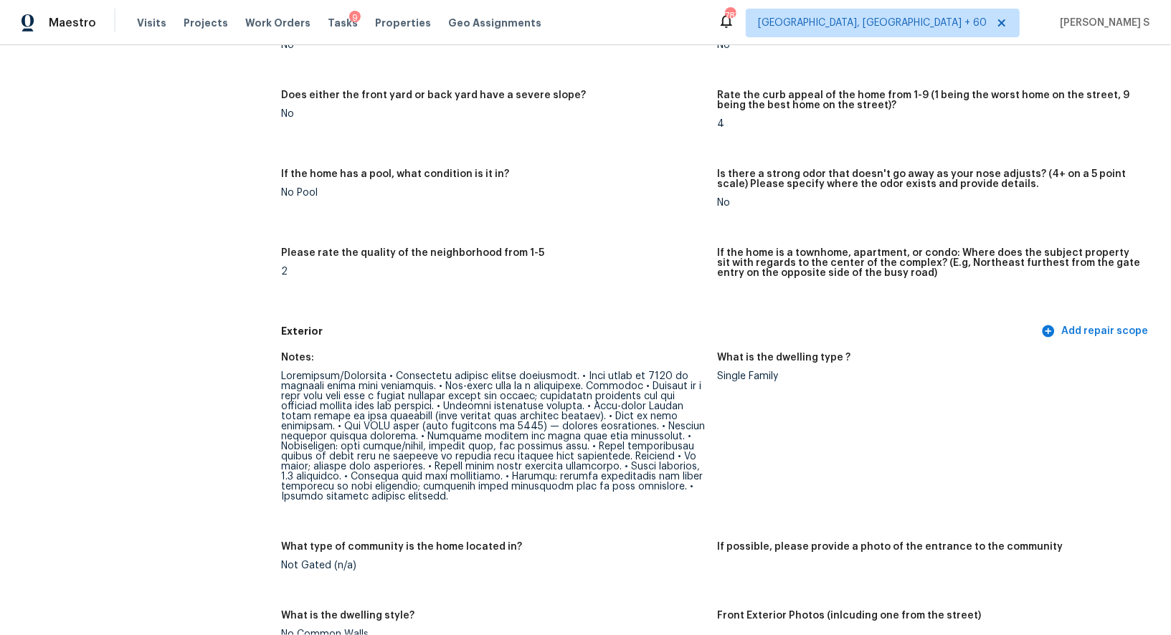
scroll to position [499, 0]
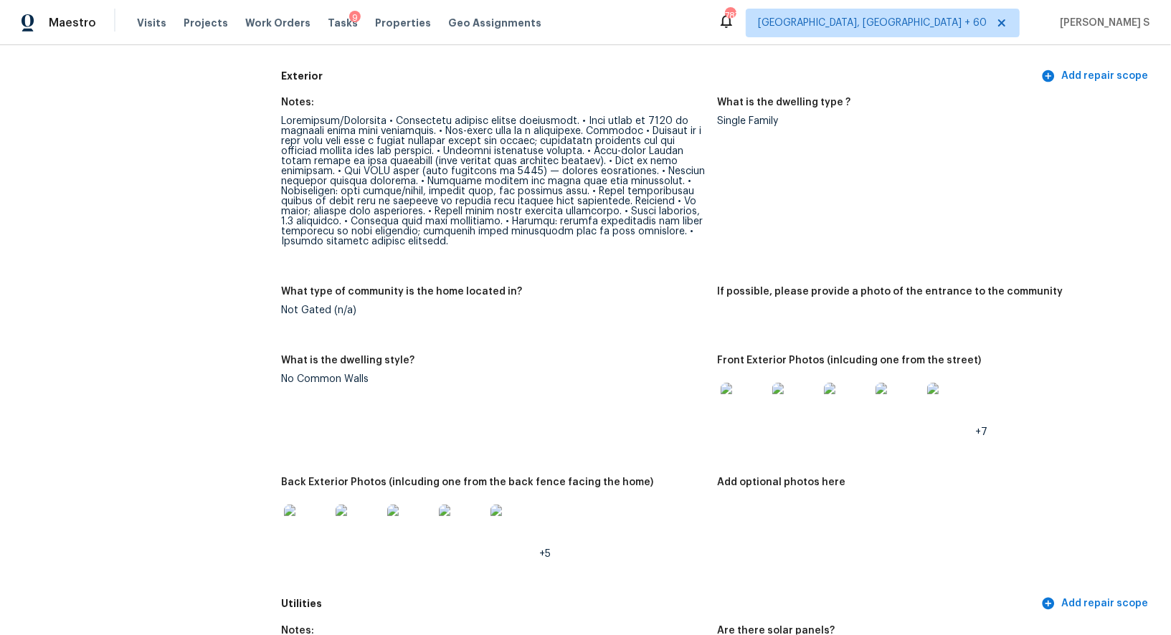
click at [752, 396] on img at bounding box center [744, 406] width 46 height 46
click at [339, 524] on img at bounding box center [359, 528] width 46 height 46
click at [0, 0] on div "Maestro Visits Projects Work Orders Tasks 9 Properties Geo Assignments 787 Albu…" at bounding box center [585, 317] width 1171 height 635
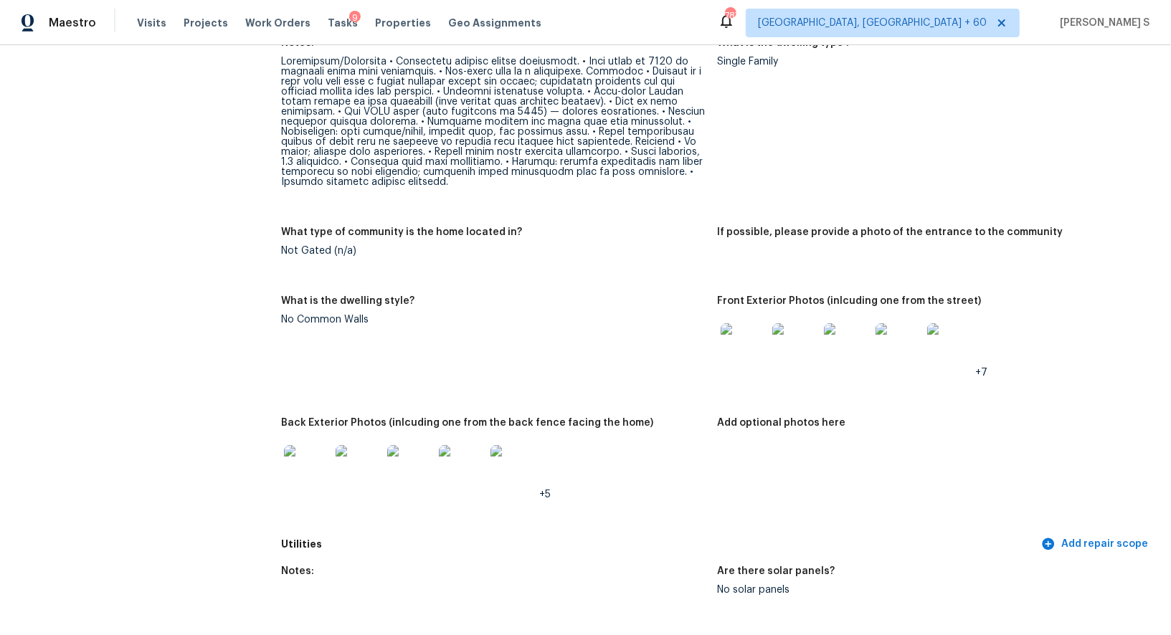
scroll to position [0, 0]
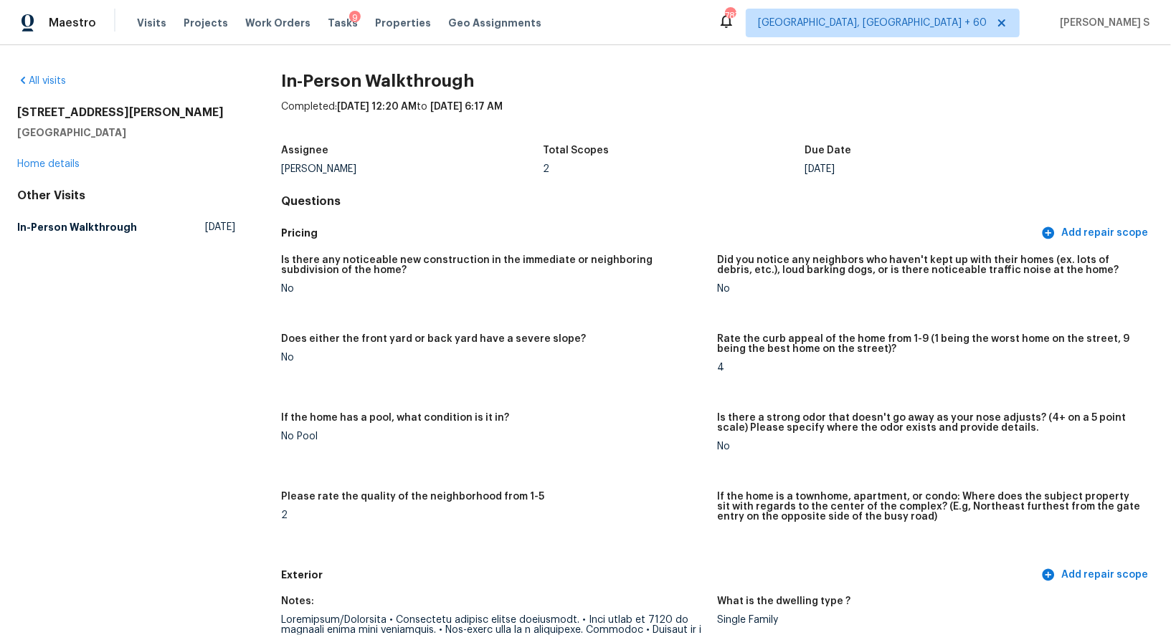
click at [460, 166] on div "Michael Durham" at bounding box center [412, 169] width 262 height 10
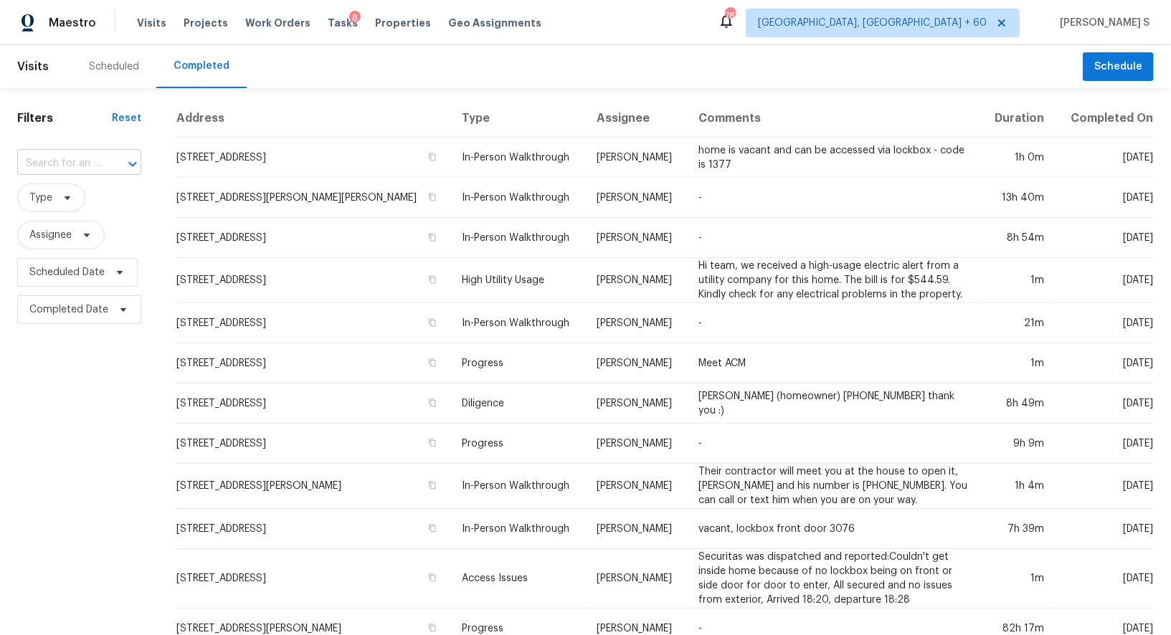
click at [93, 156] on input "text" at bounding box center [59, 164] width 84 height 22
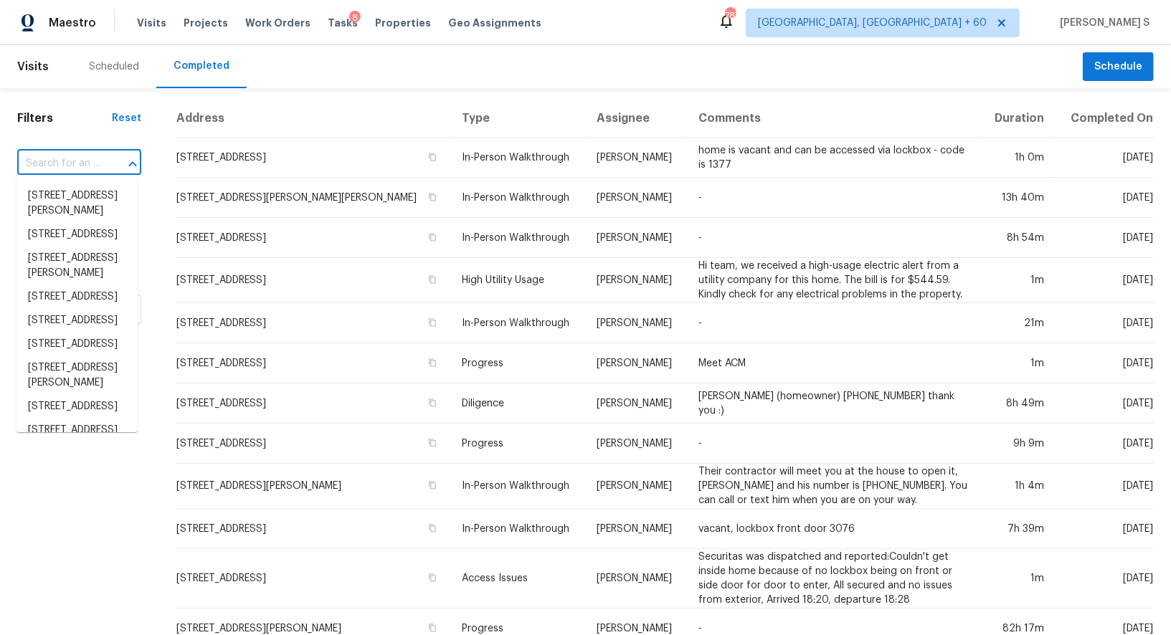
paste input "[STREET_ADDRESS]"
type input "[STREET_ADDRESS]"
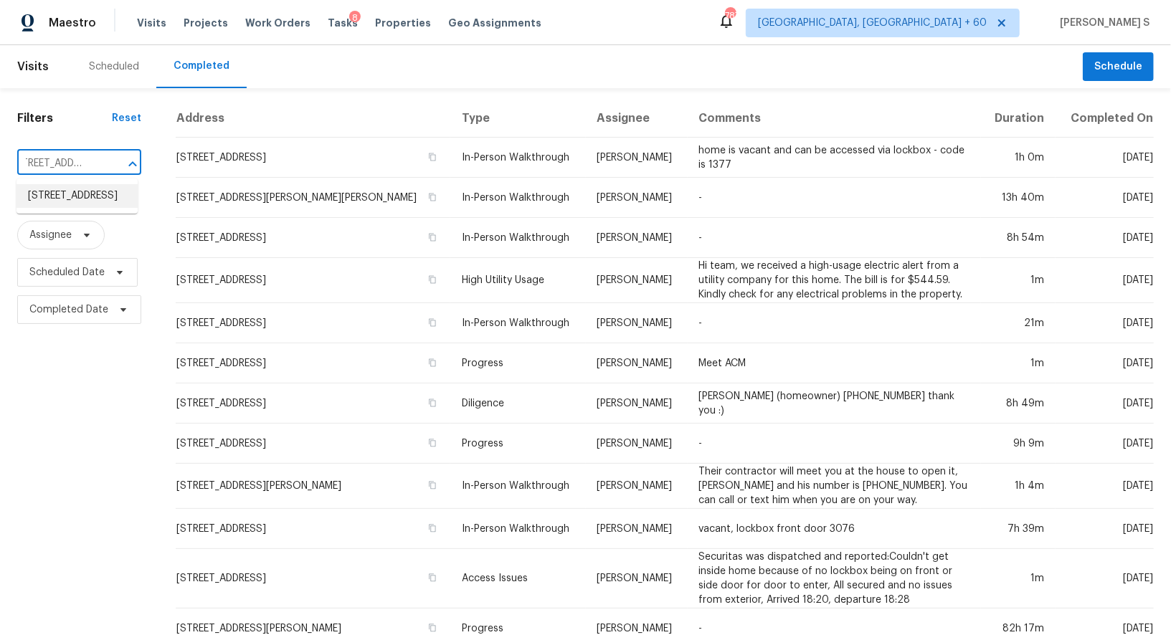
click at [72, 199] on li "[STREET_ADDRESS]" at bounding box center [76, 196] width 121 height 24
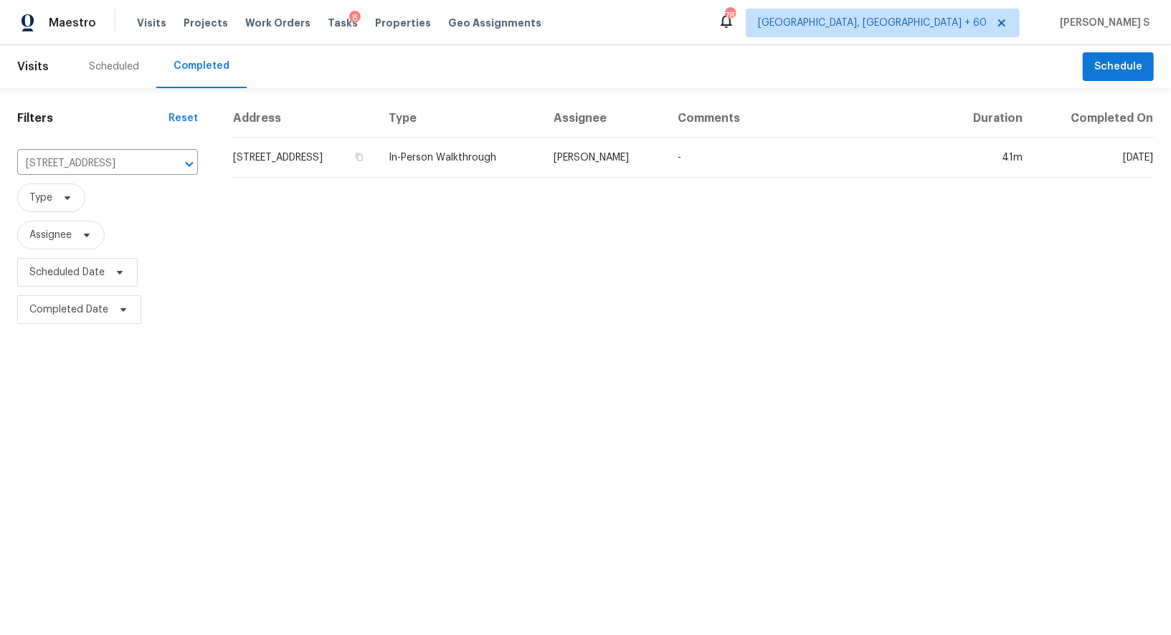
click at [298, 167] on td "[STREET_ADDRESS]" at bounding box center [304, 158] width 145 height 40
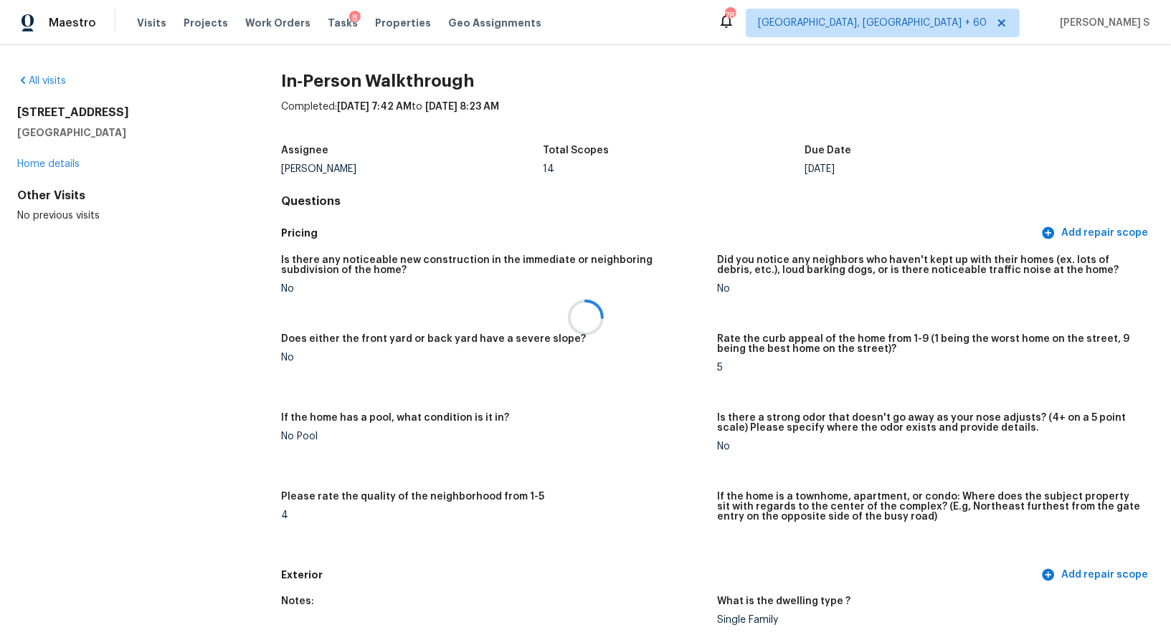
click at [541, 291] on div at bounding box center [585, 317] width 1171 height 635
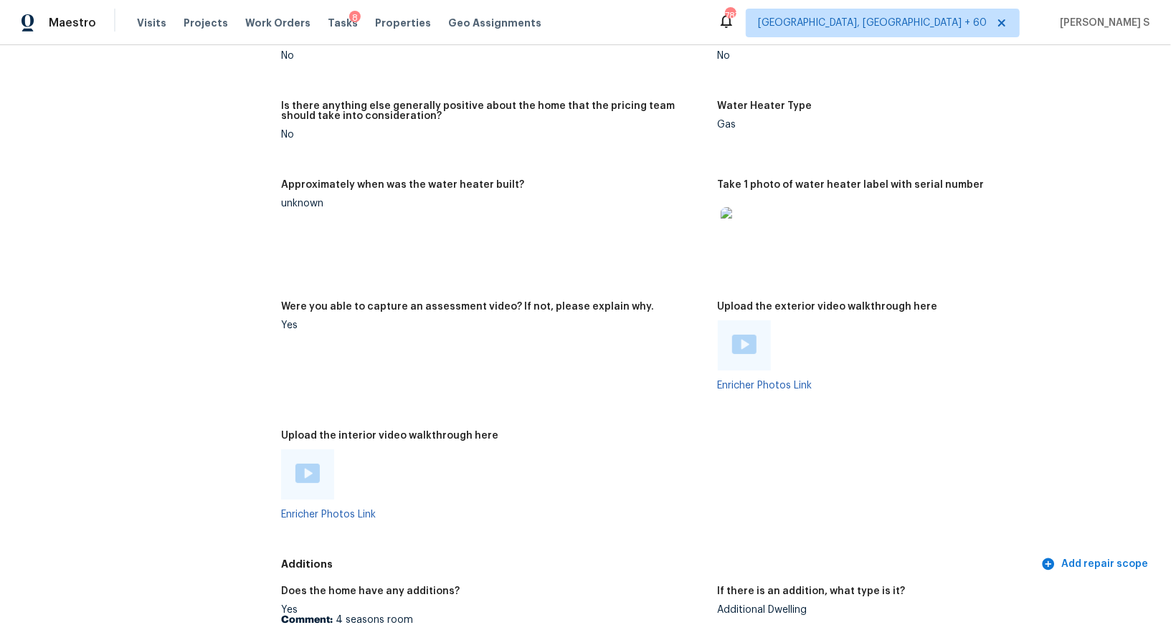
scroll to position [2730, 0]
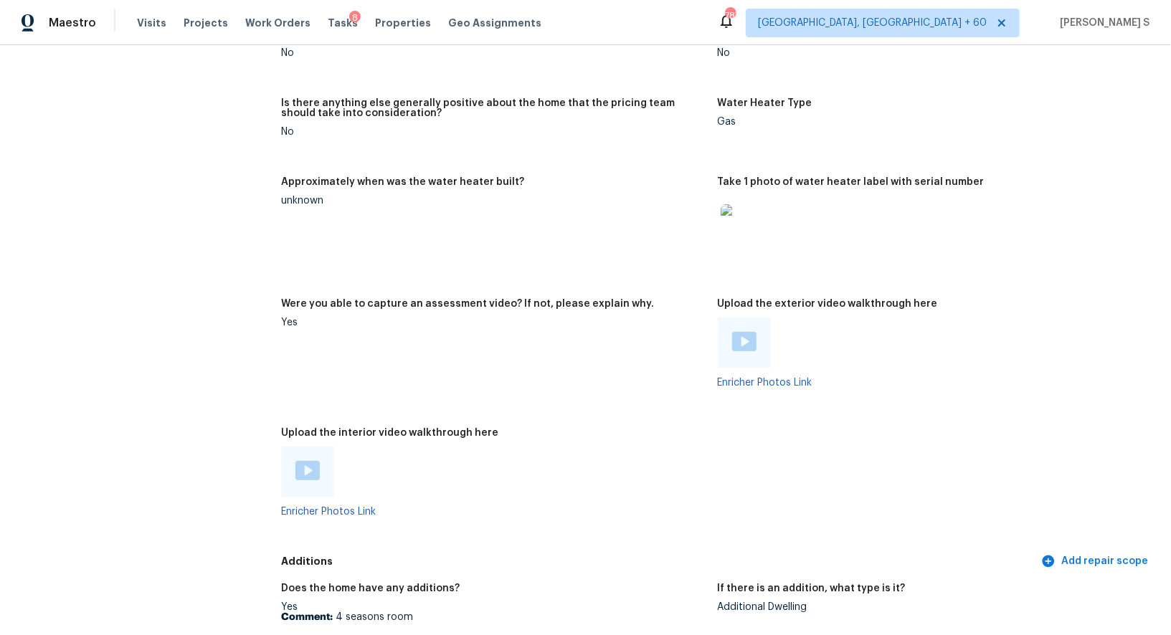
click at [306, 468] on img at bounding box center [307, 470] width 24 height 19
click at [737, 345] on img at bounding box center [744, 341] width 24 height 19
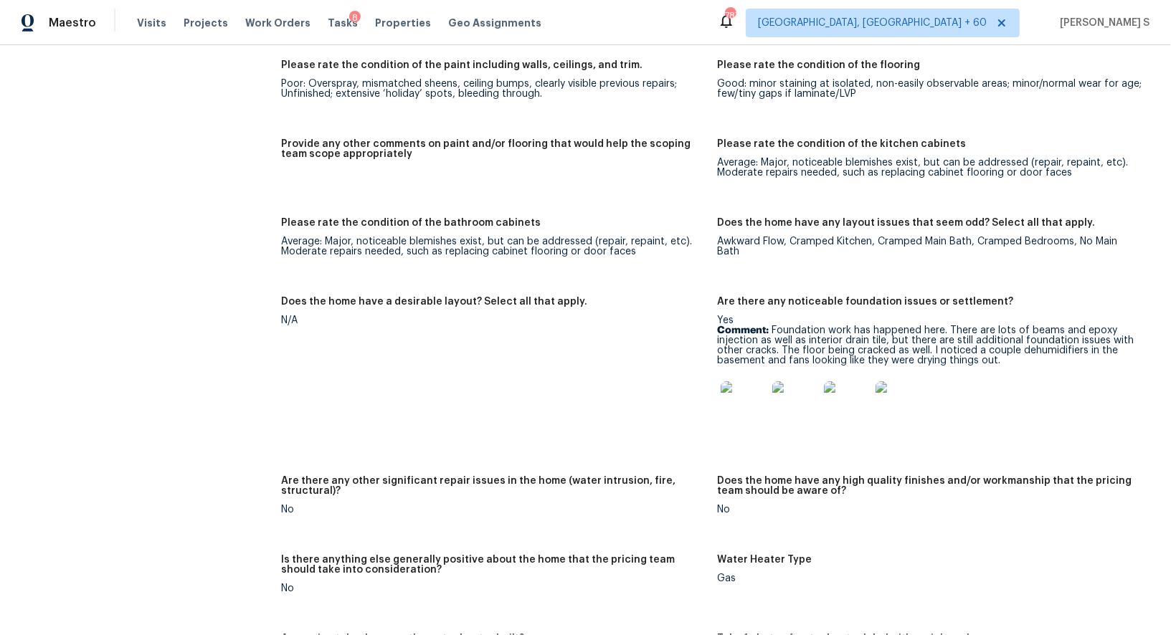
scroll to position [2951, 0]
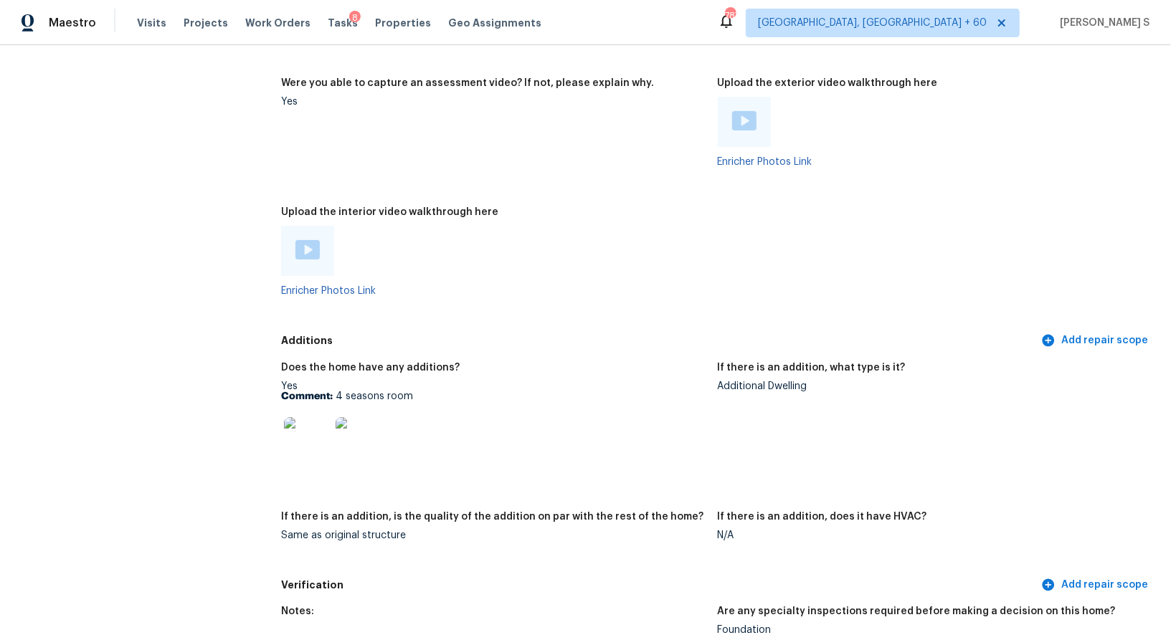
click at [322, 453] on img at bounding box center [307, 440] width 46 height 46
click at [339, 394] on p "Comment: 4 seasons room" at bounding box center [493, 397] width 425 height 10
click at [409, 394] on p "Comment: 4 seasons room" at bounding box center [493, 397] width 425 height 10
copy p "4 seasons room"
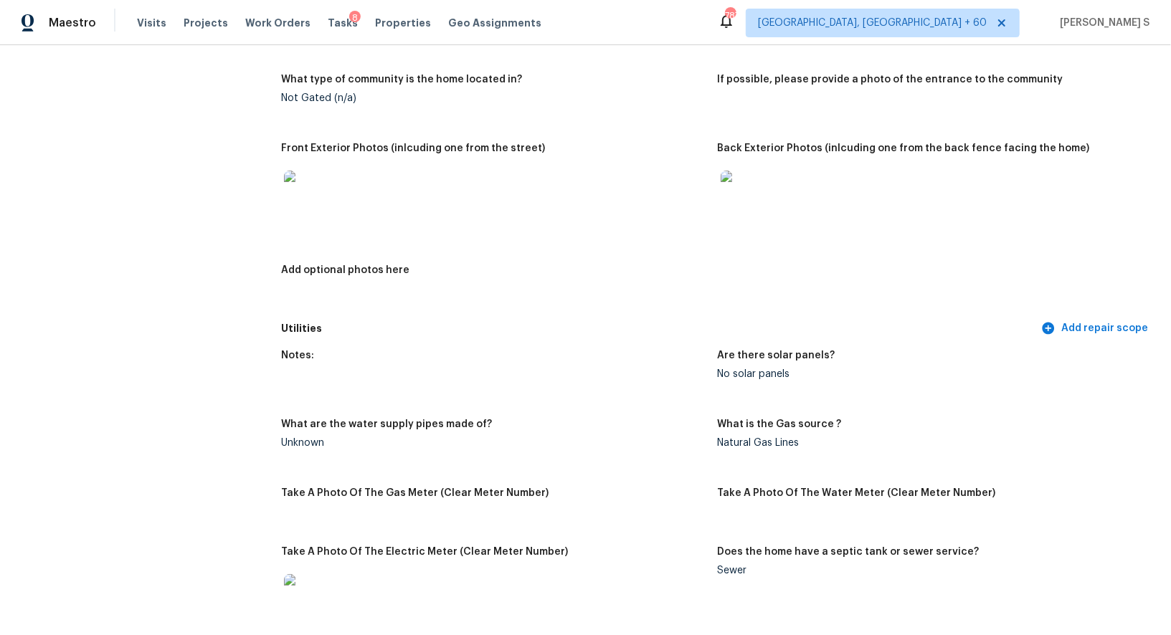
scroll to position [625, 0]
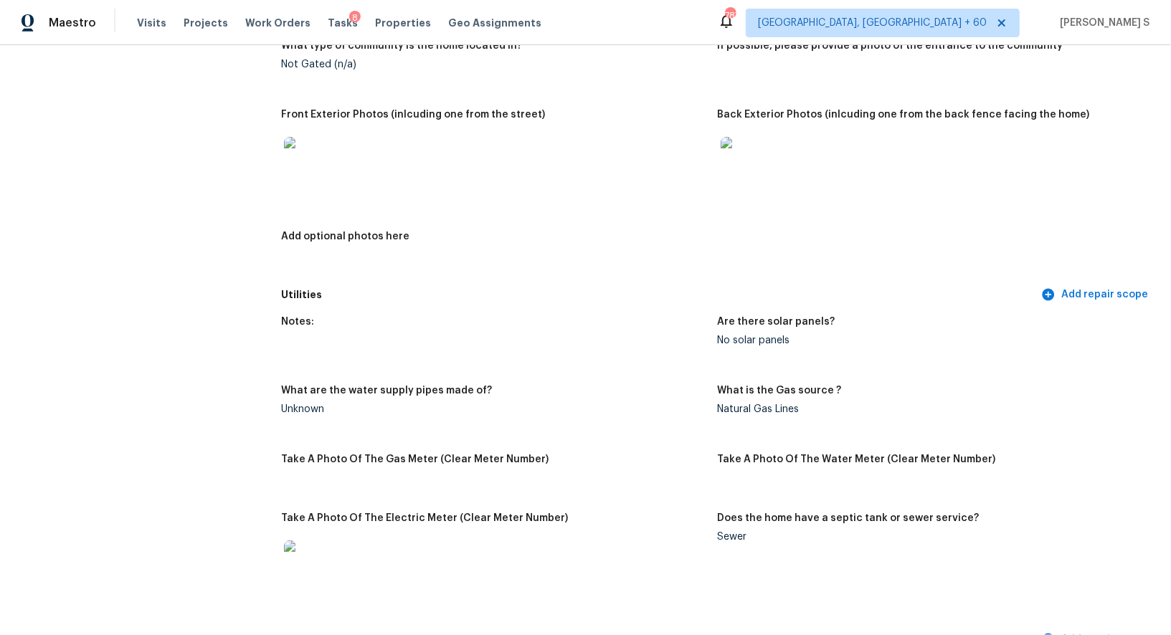
click at [306, 153] on img at bounding box center [307, 160] width 46 height 46
click at [747, 171] on img at bounding box center [744, 160] width 46 height 46
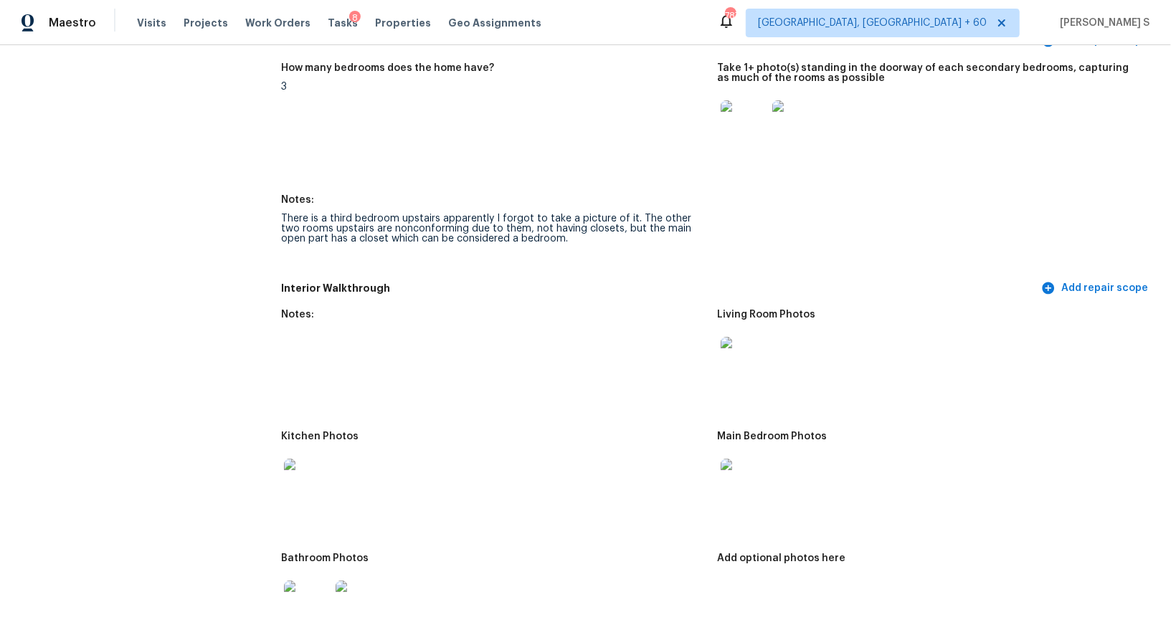
scroll to position [1406, 0]
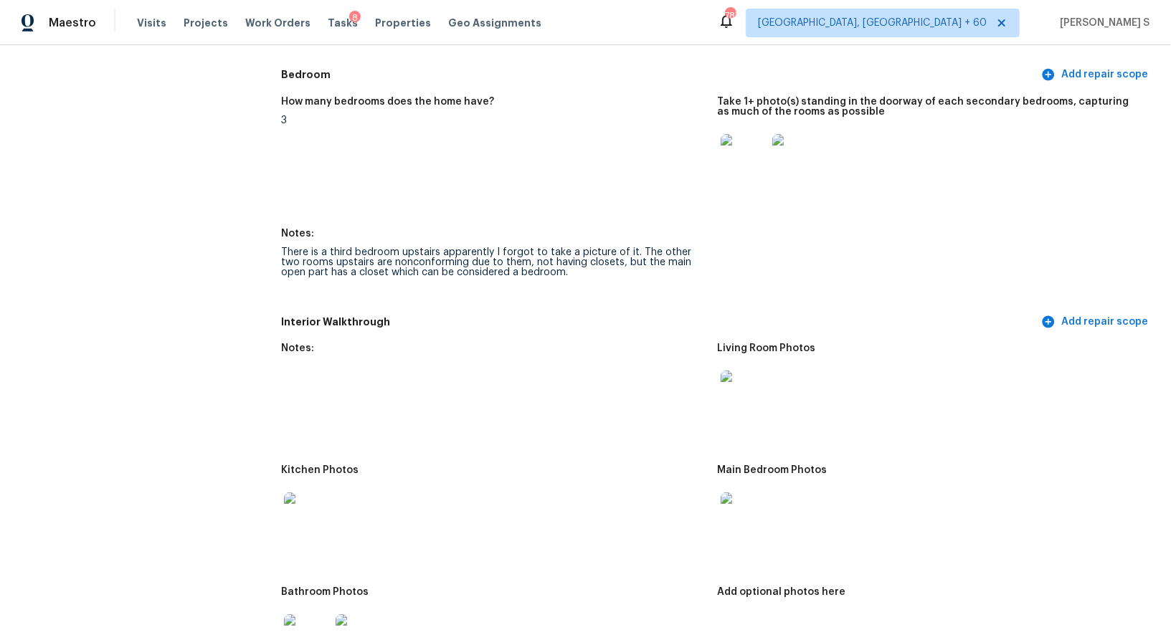
click at [753, 382] on img at bounding box center [744, 394] width 46 height 46
click at [316, 501] on img at bounding box center [307, 516] width 46 height 46
click at [748, 515] on img at bounding box center [744, 516] width 46 height 46
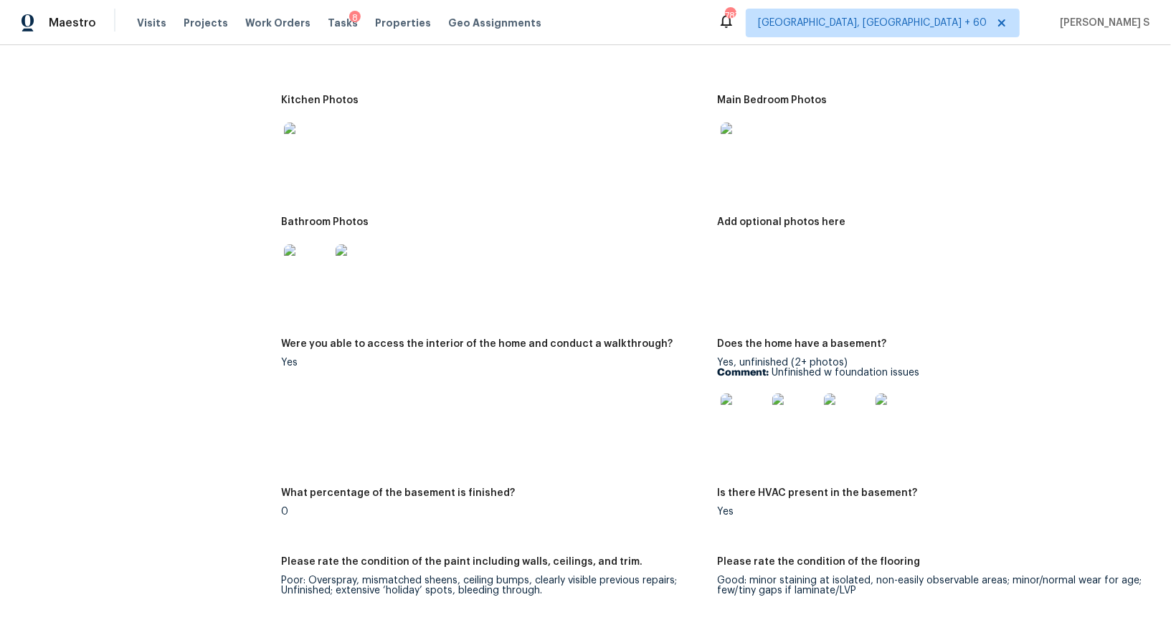
scroll to position [1862, 0]
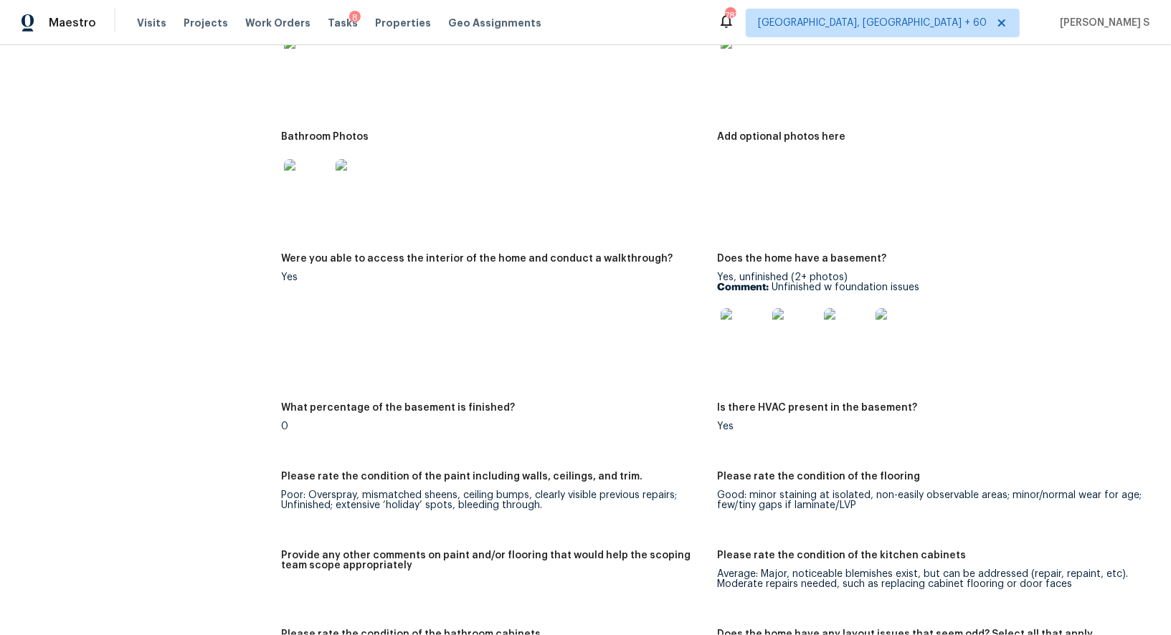
click at [303, 180] on img at bounding box center [307, 182] width 46 height 46
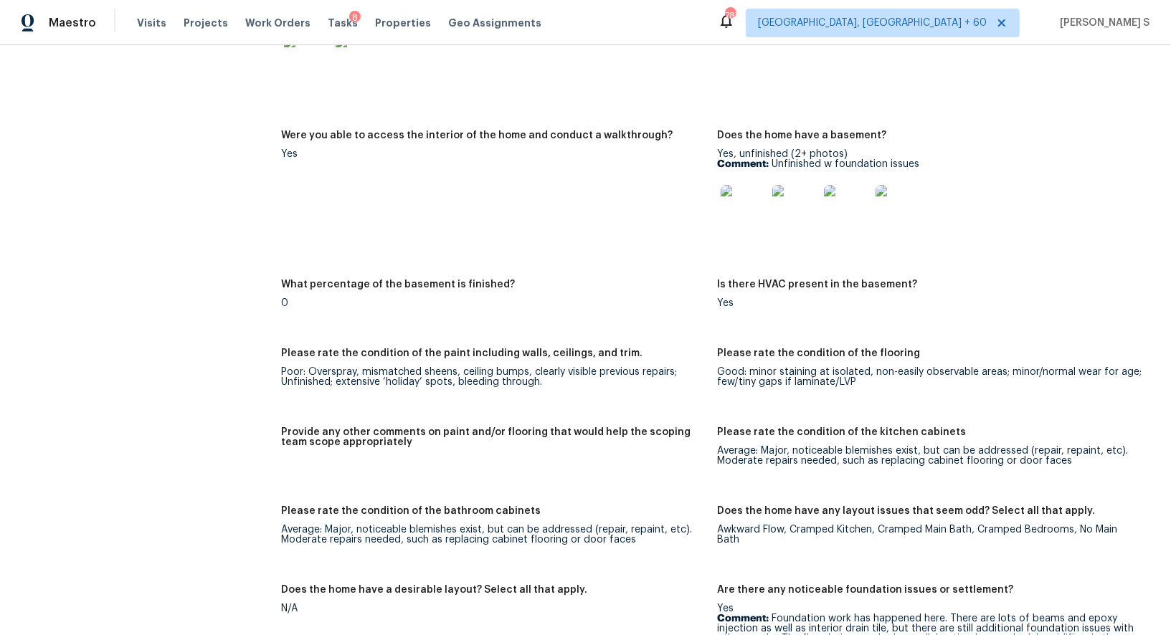
scroll to position [1987, 0]
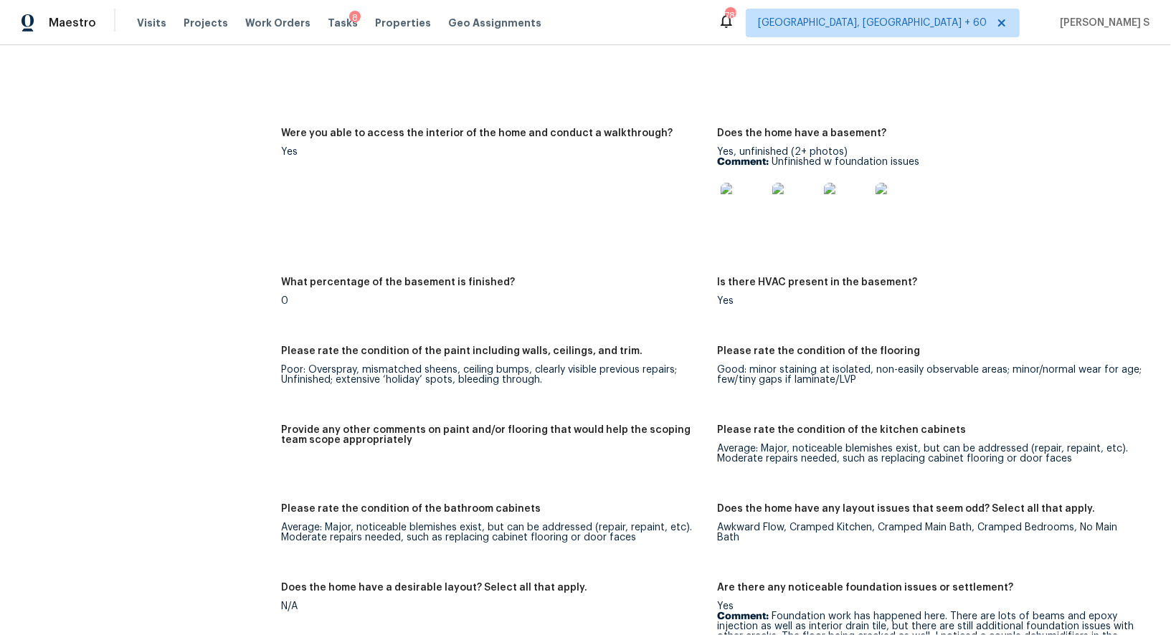
click at [752, 196] on img at bounding box center [744, 206] width 46 height 46
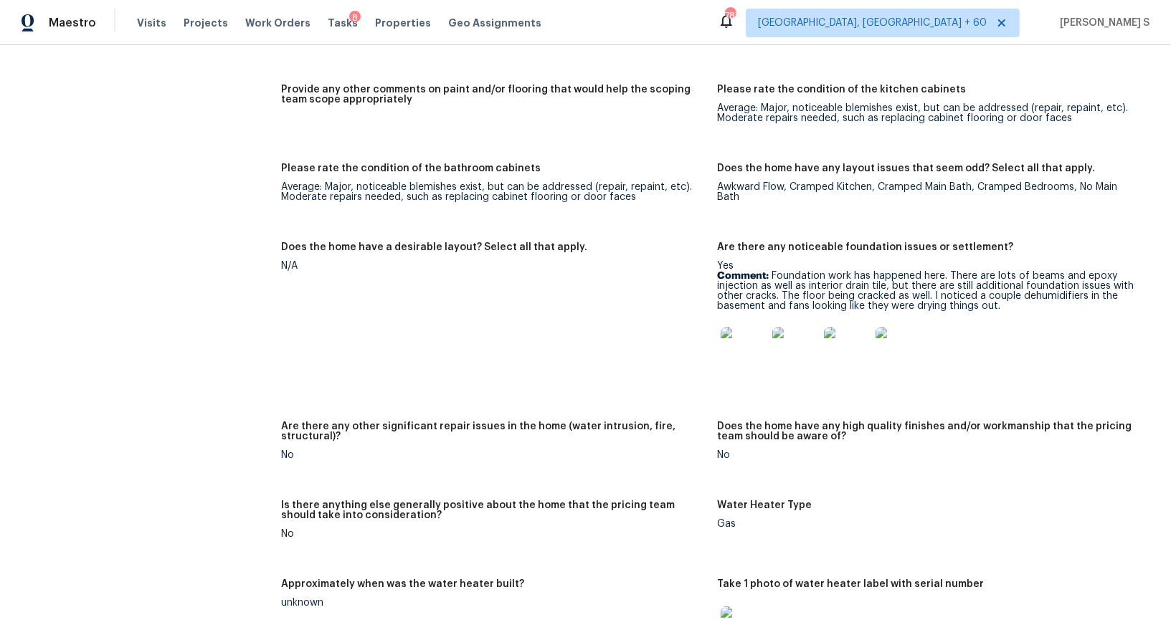
scroll to position [2354, 0]
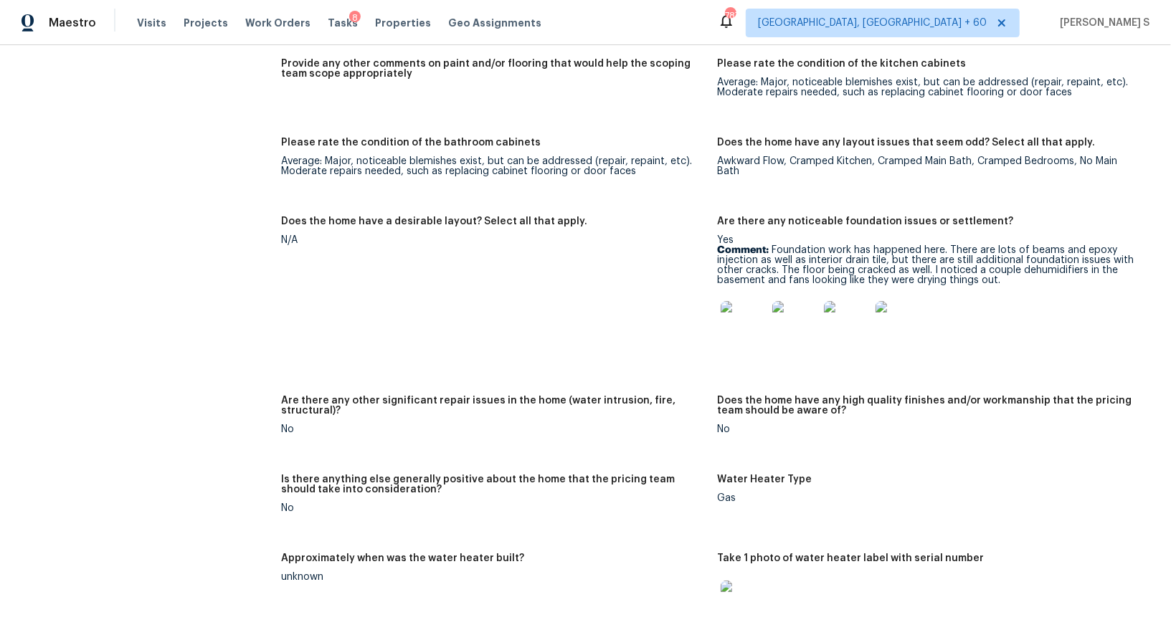
click at [786, 270] on p "Comment: Foundation work has happened here. There are lots of beams and epoxy i…" at bounding box center [930, 265] width 425 height 40
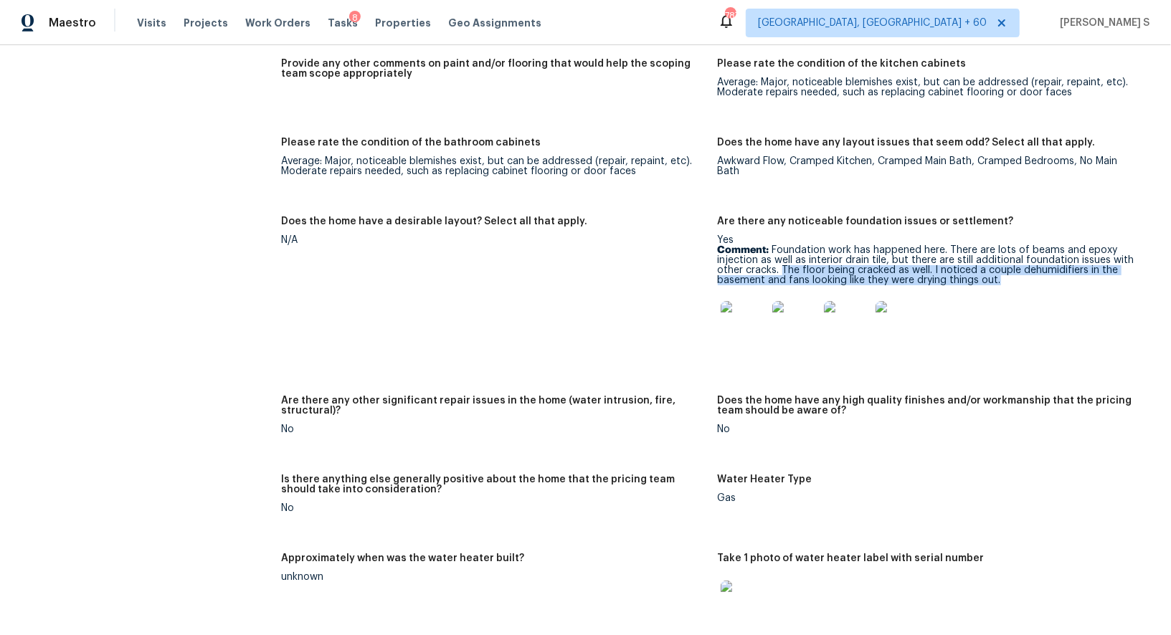
click at [998, 280] on p "Comment: Foundation work has happened here. There are lots of beams and epoxy i…" at bounding box center [930, 265] width 425 height 40
copy p "The floor being cracked as well. I noticed a couple dehumidifiers in the baseme…"
click at [739, 330] on img at bounding box center [744, 324] width 46 height 46
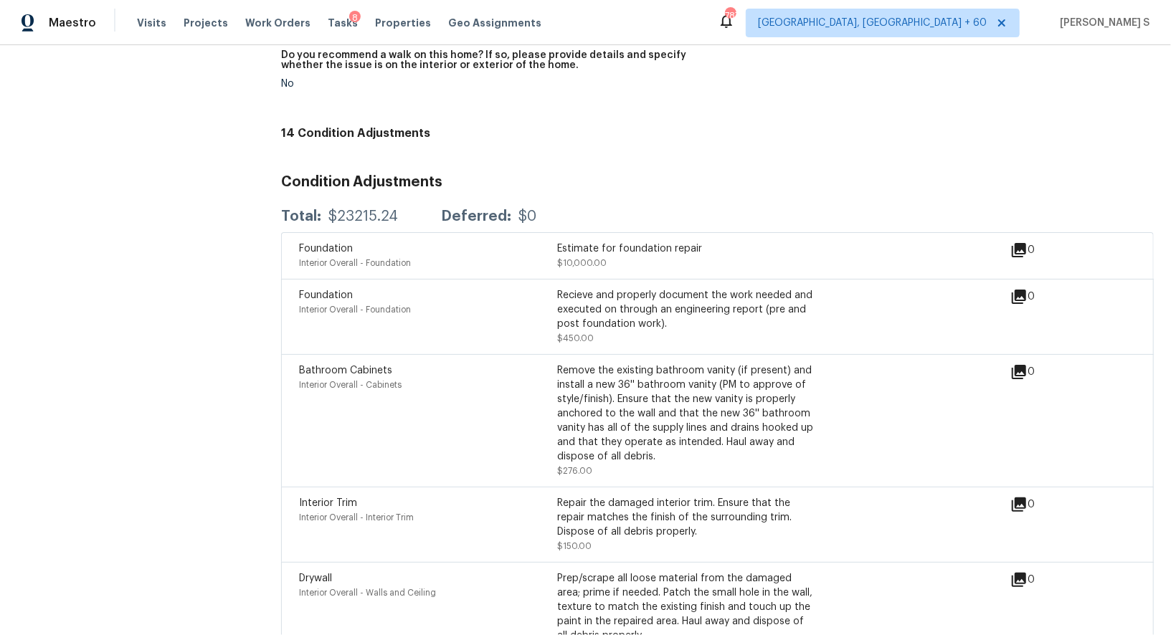
scroll to position [4173, 0]
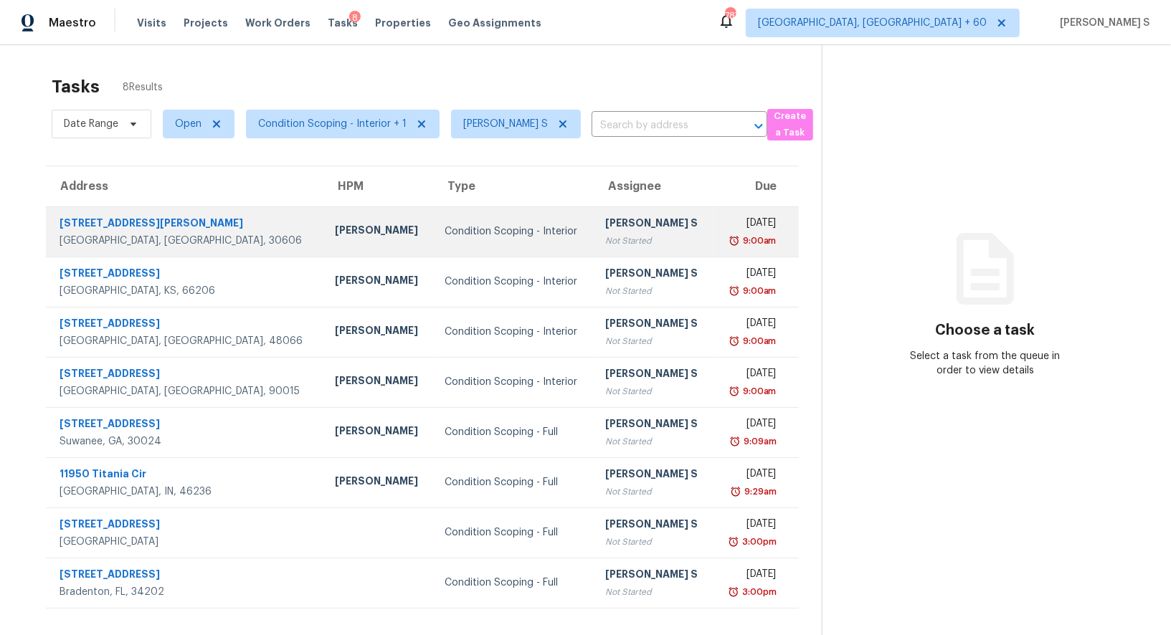
click at [433, 218] on td "Condition Scoping - Interior" at bounding box center [513, 232] width 161 height 50
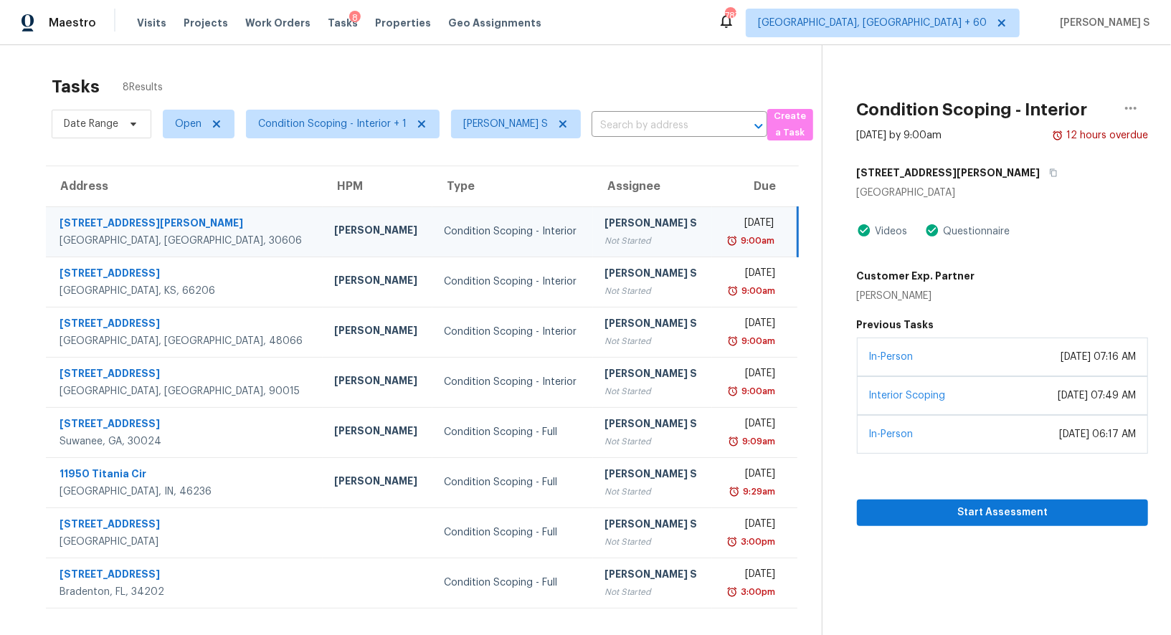
click at [432, 219] on td "Condition Scoping - Interior" at bounding box center [512, 232] width 161 height 50
click at [1041, 175] on button "button" at bounding box center [1050, 173] width 19 height 26
click at [1018, 512] on span "Start Assessment" at bounding box center [1003, 513] width 268 height 18
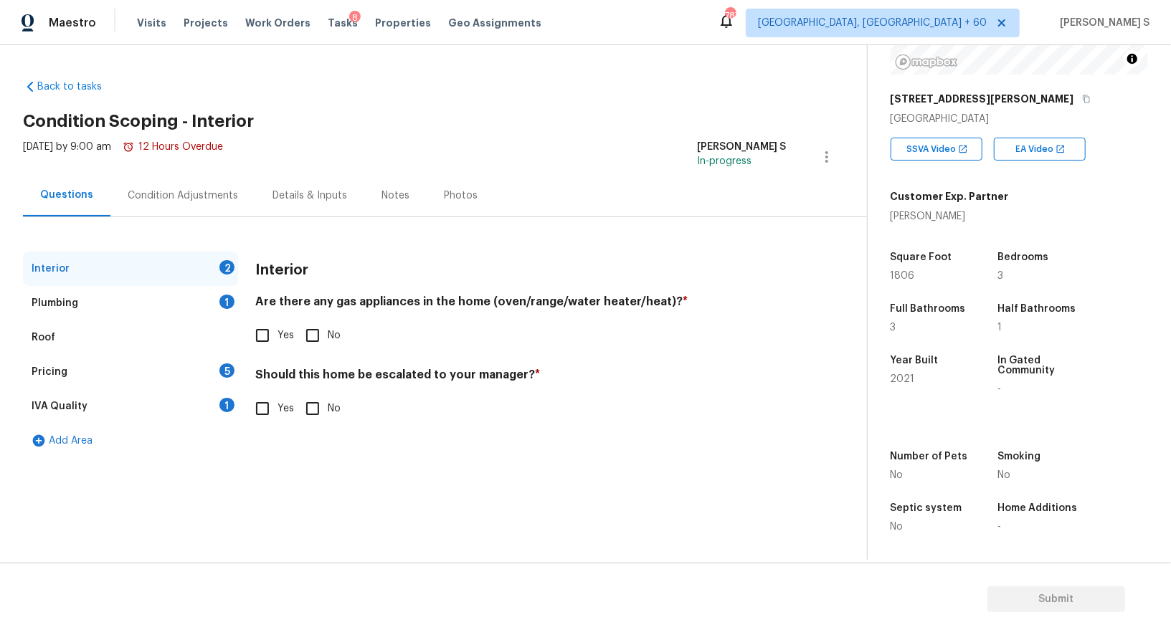
scroll to position [197, 0]
click at [256, 331] on input "Yes" at bounding box center [262, 336] width 30 height 30
checkbox input "true"
click at [227, 300] on div "1" at bounding box center [226, 302] width 15 height 14
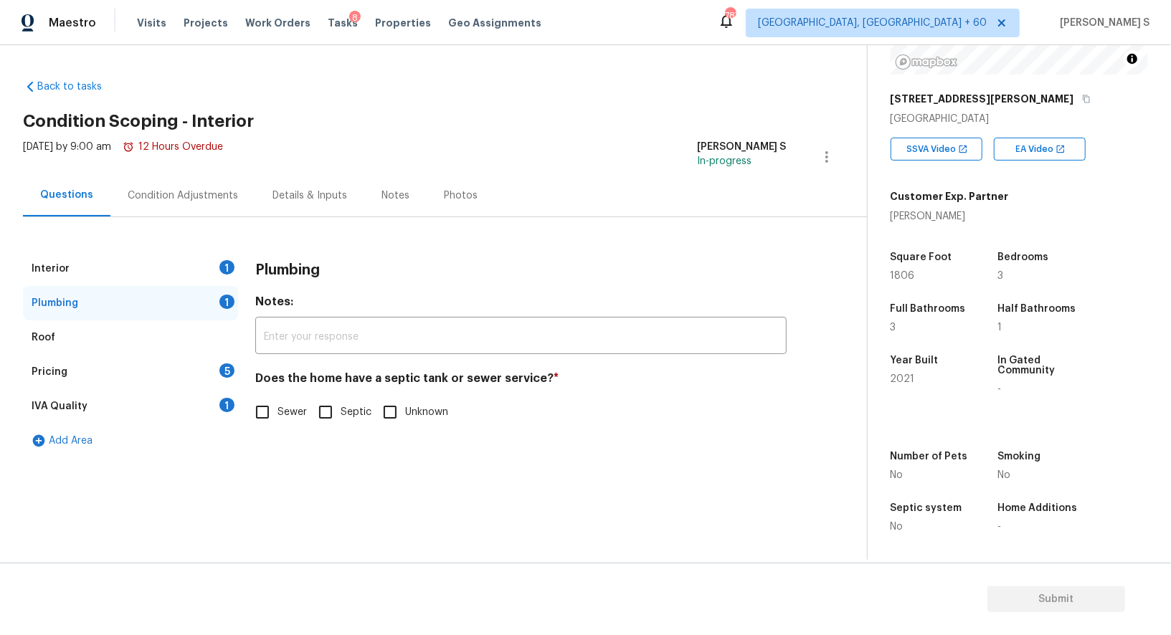
click at [384, 408] on input "Unknown" at bounding box center [390, 412] width 30 height 30
checkbox input "true"
click at [207, 410] on div "IVA Quality 1" at bounding box center [130, 406] width 215 height 34
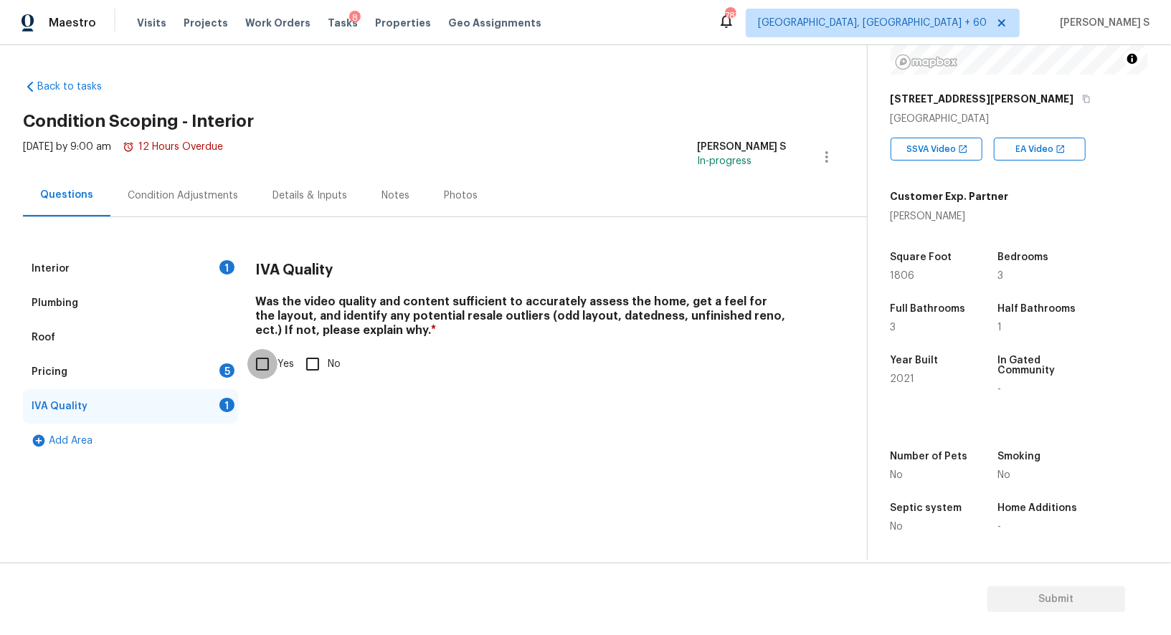
click at [256, 362] on input "Yes" at bounding box center [262, 364] width 30 height 30
checkbox input "true"
click at [228, 373] on div "5" at bounding box center [226, 371] width 15 height 14
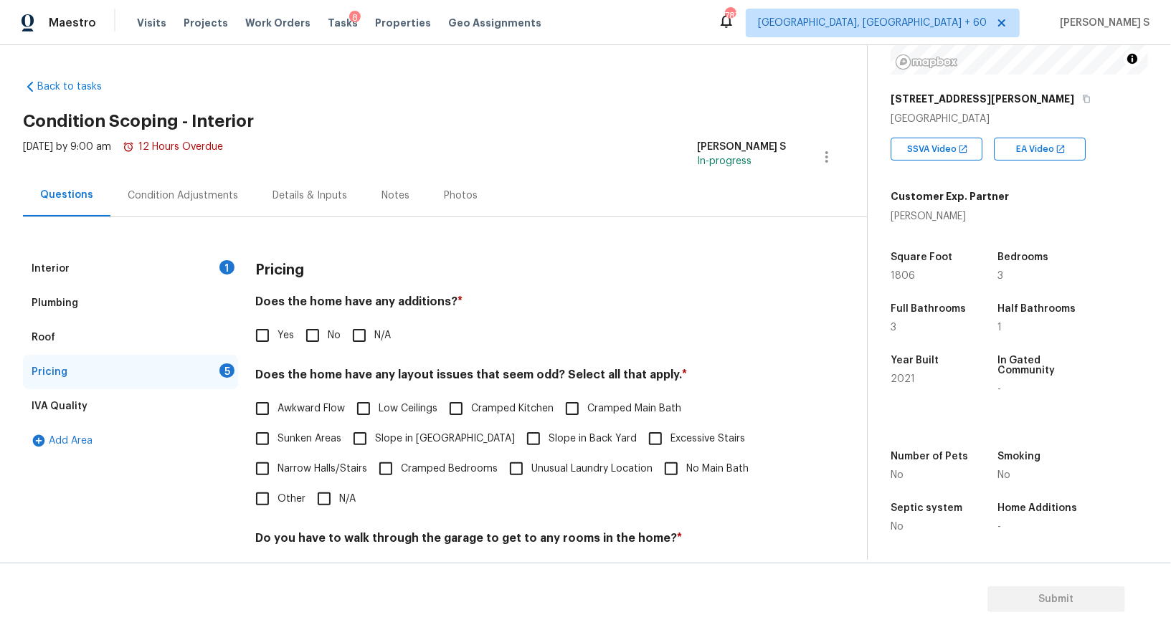
click at [198, 260] on div "Interior 1" at bounding box center [130, 269] width 215 height 34
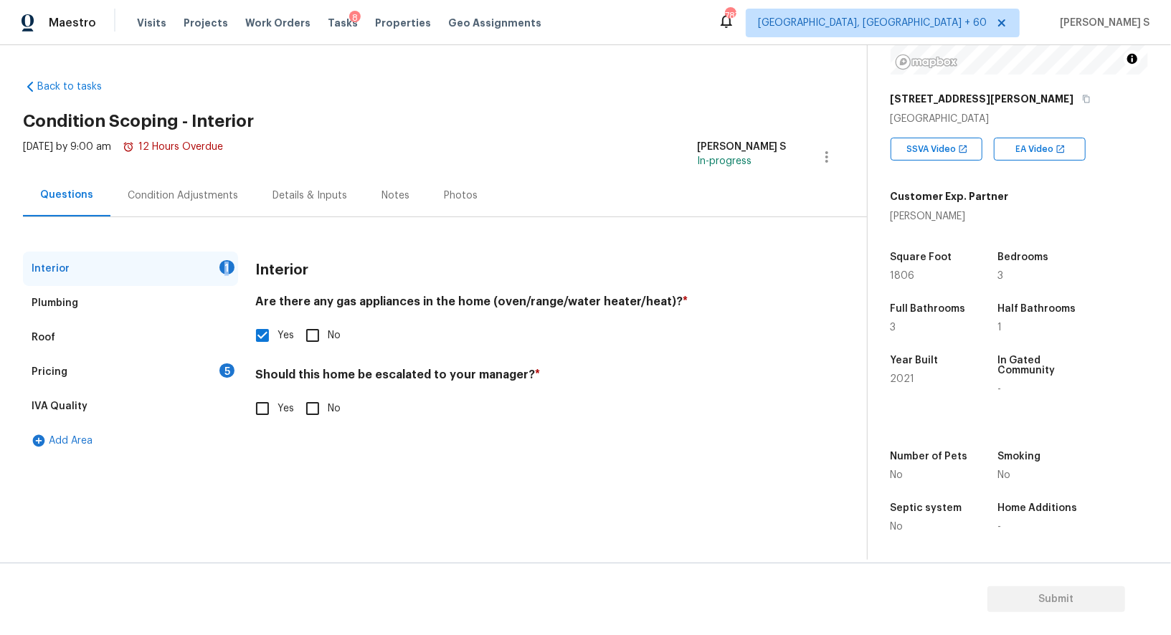
click at [198, 260] on div "Interior 1" at bounding box center [130, 269] width 215 height 34
click at [266, 401] on input "Yes" at bounding box center [262, 409] width 30 height 30
checkbox input "true"
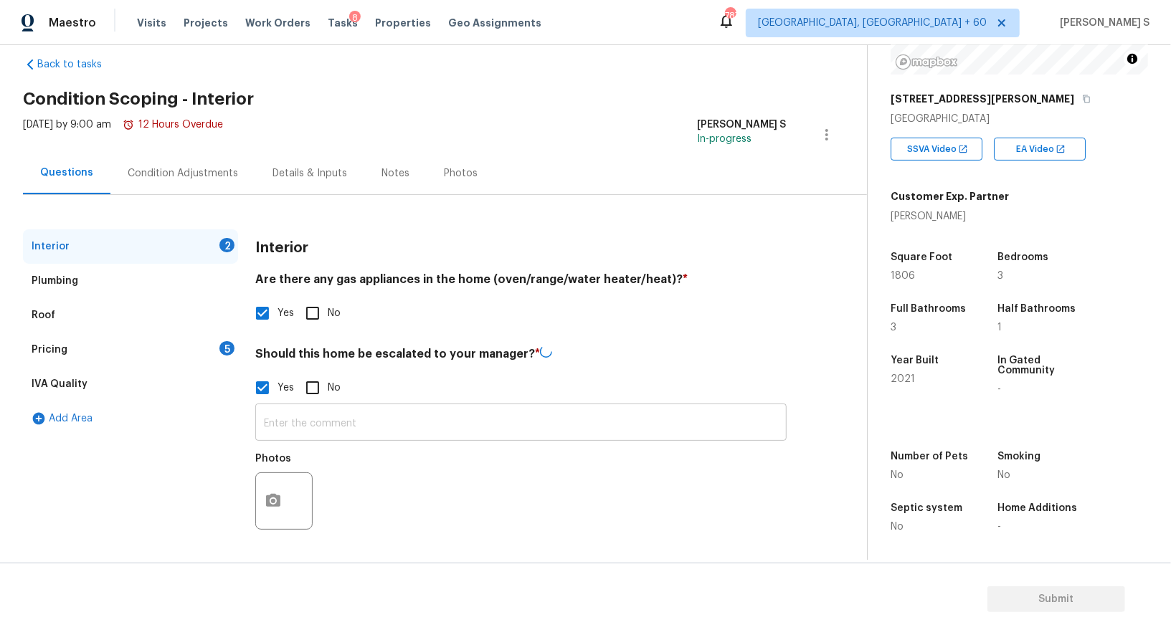
scroll to position [20, 0]
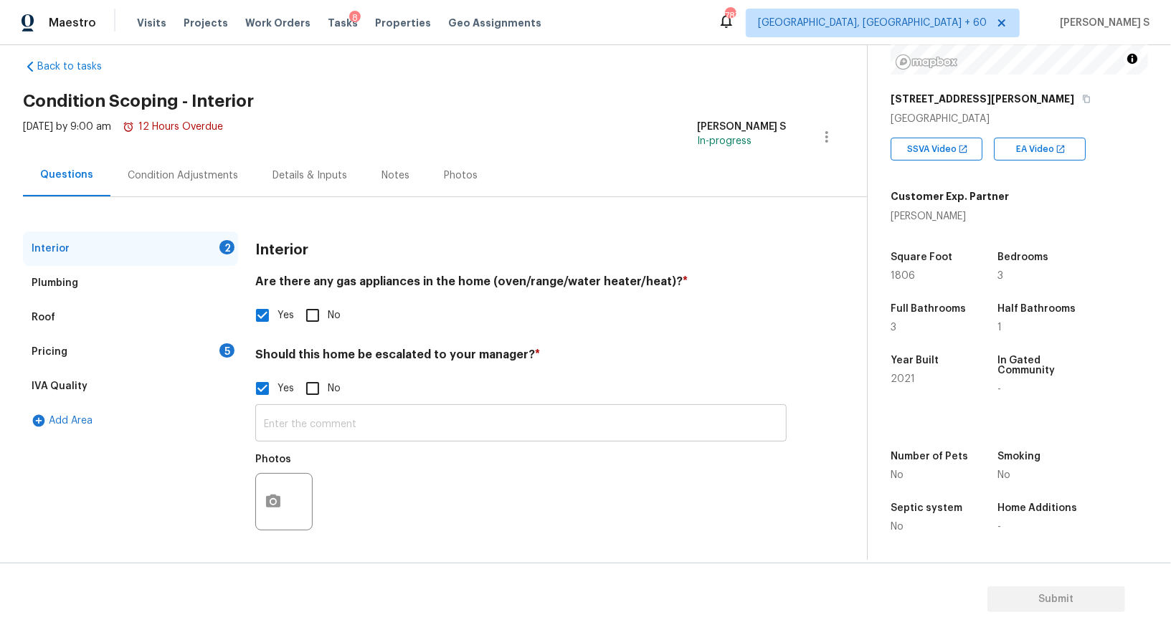
click at [329, 431] on input "text" at bounding box center [520, 425] width 531 height 34
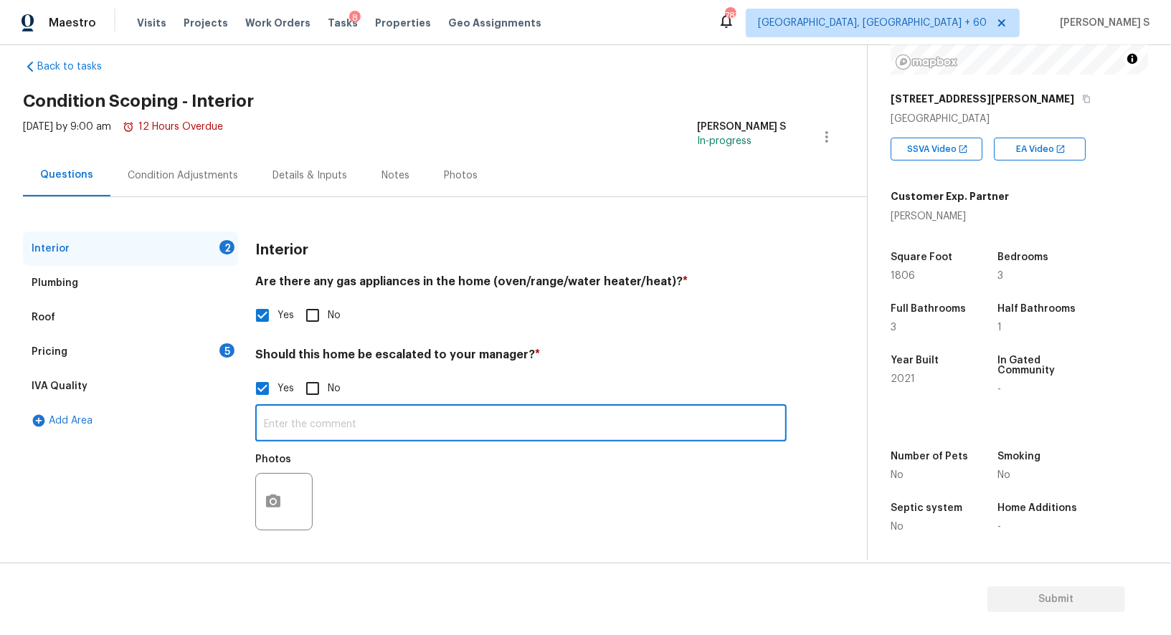
paste input "Possible foundation issues - Level 2 Moderate: Disclaimer: This is NOT a techni…"
type input "Possible foundation issues - Level 2 Moderate: Disclaimer: This is NOT a techni…"
click at [436, 473] on div "Photos" at bounding box center [520, 492] width 531 height 93
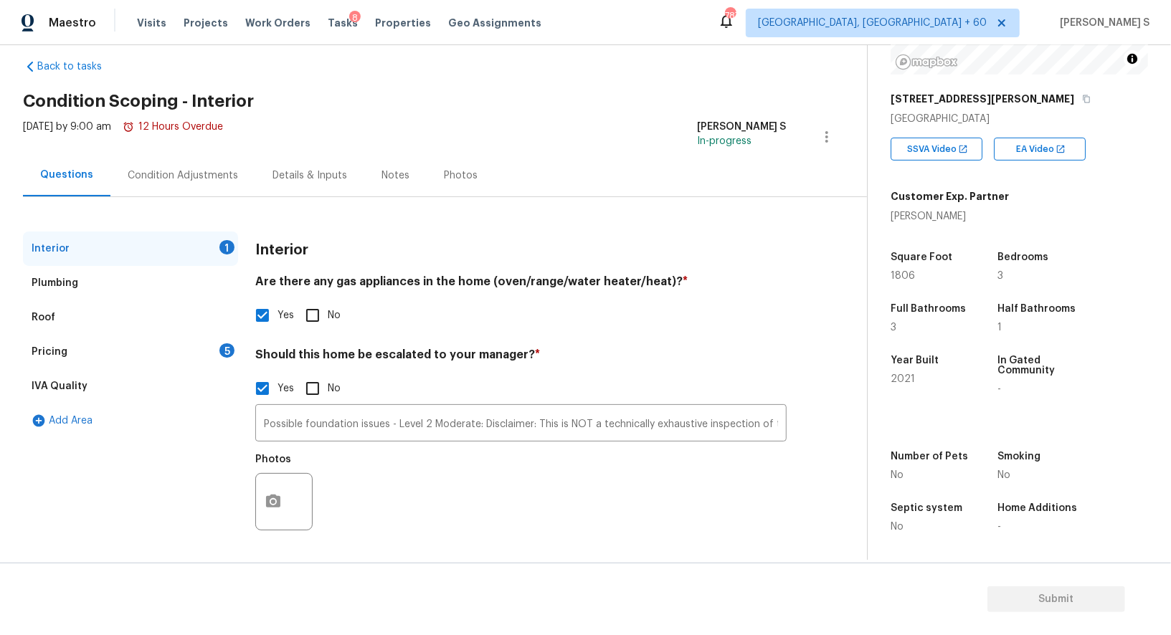
click at [214, 341] on div "Pricing 5" at bounding box center [130, 352] width 215 height 34
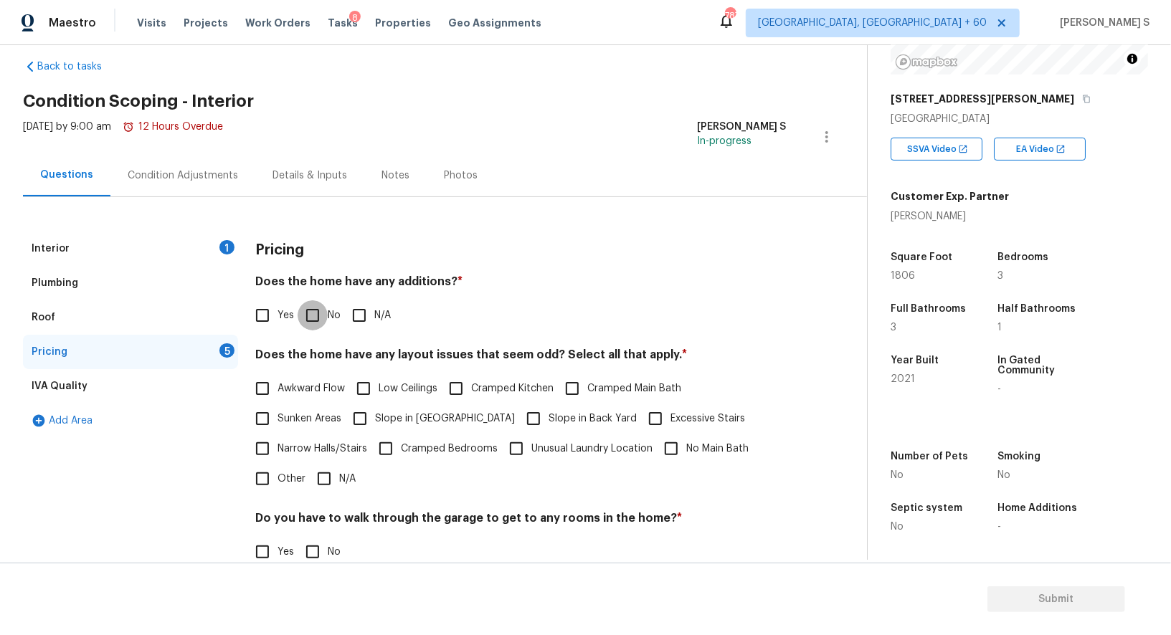
click at [305, 321] on input "No" at bounding box center [313, 315] width 30 height 30
checkbox input "true"
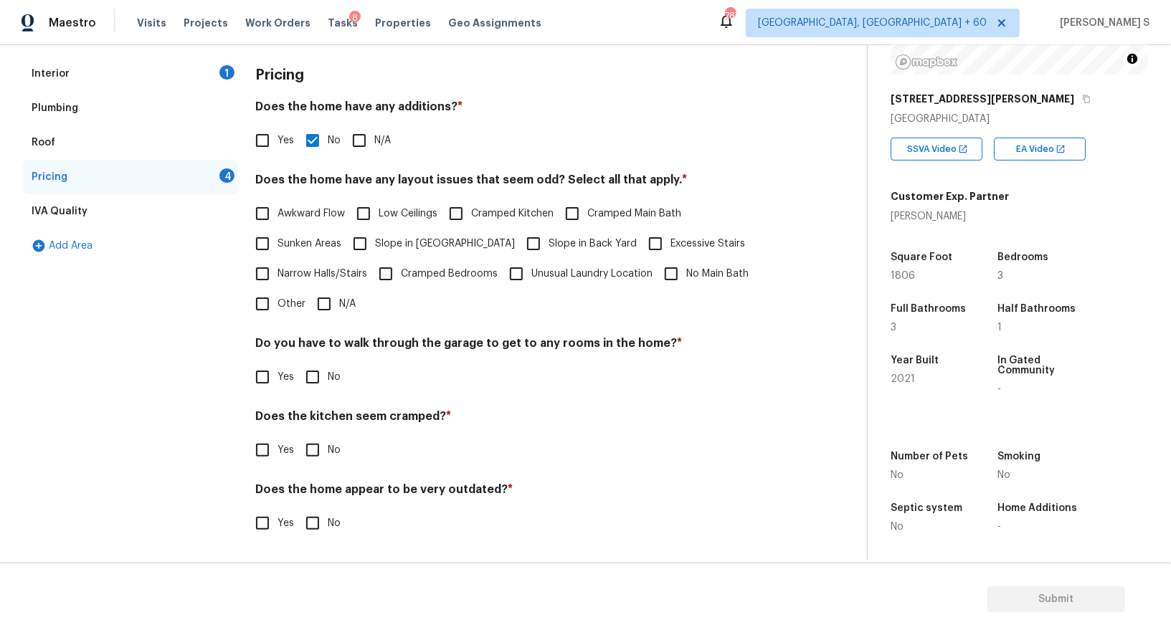
scroll to position [194, 0]
click at [313, 381] on input "No" at bounding box center [313, 379] width 30 height 30
checkbox input "true"
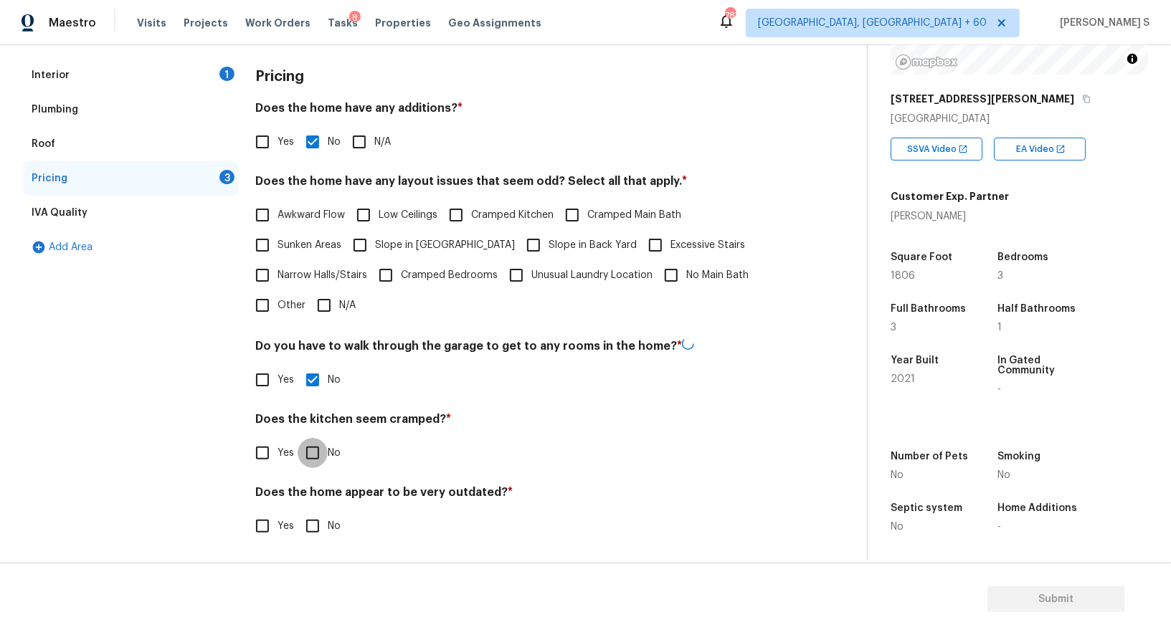
click at [298, 438] on input "No" at bounding box center [313, 453] width 30 height 30
checkbox input "true"
click at [298, 511] on input "No" at bounding box center [313, 526] width 30 height 30
checkbox input "true"
click at [451, 245] on span "Slope in [GEOGRAPHIC_DATA]" at bounding box center [445, 245] width 140 height 15
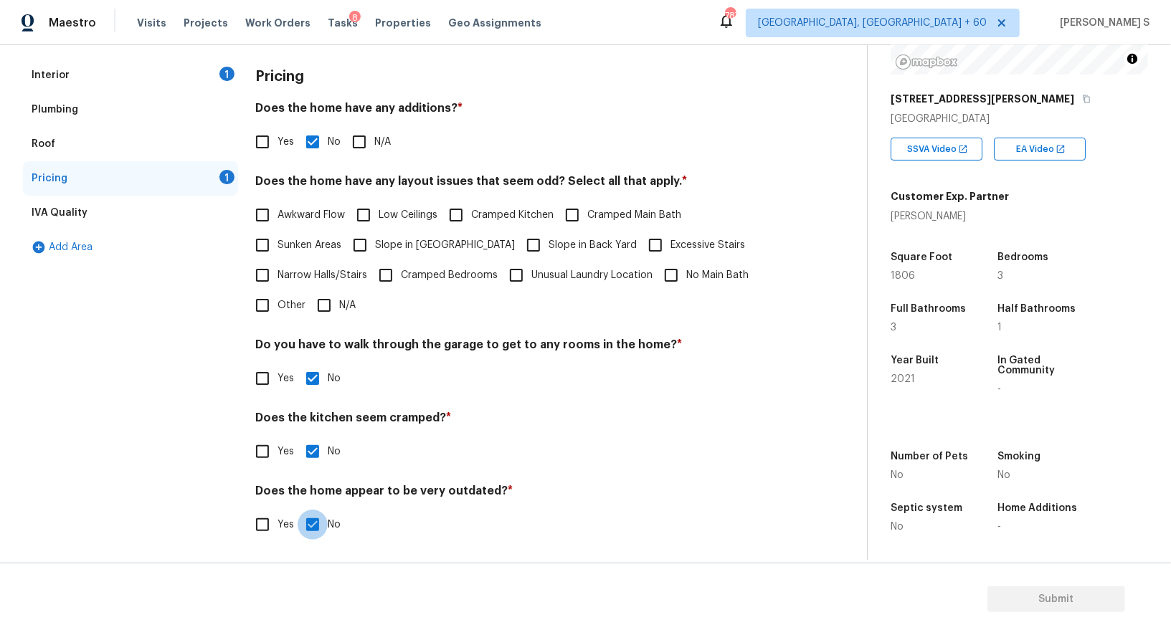
click at [375, 245] on input "Slope in [GEOGRAPHIC_DATA]" at bounding box center [360, 245] width 30 height 30
checkbox input "true"
click at [519, 245] on input "Slope in Back Yard" at bounding box center [534, 247] width 30 height 30
checkbox input "true"
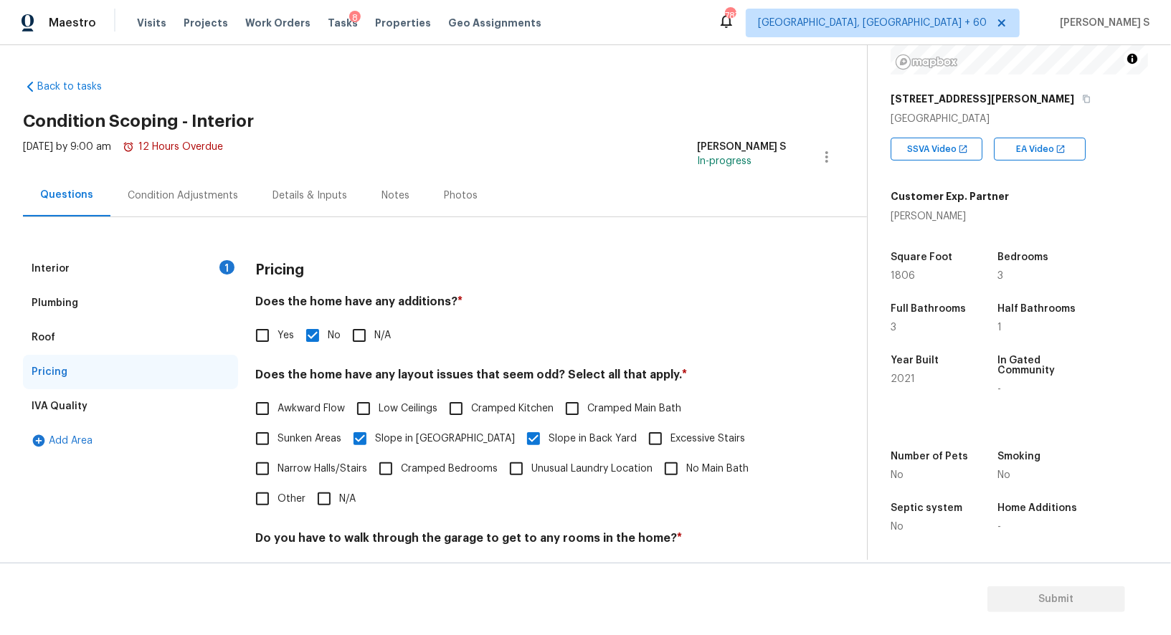
click at [204, 202] on div "Condition Adjustments" at bounding box center [182, 195] width 145 height 42
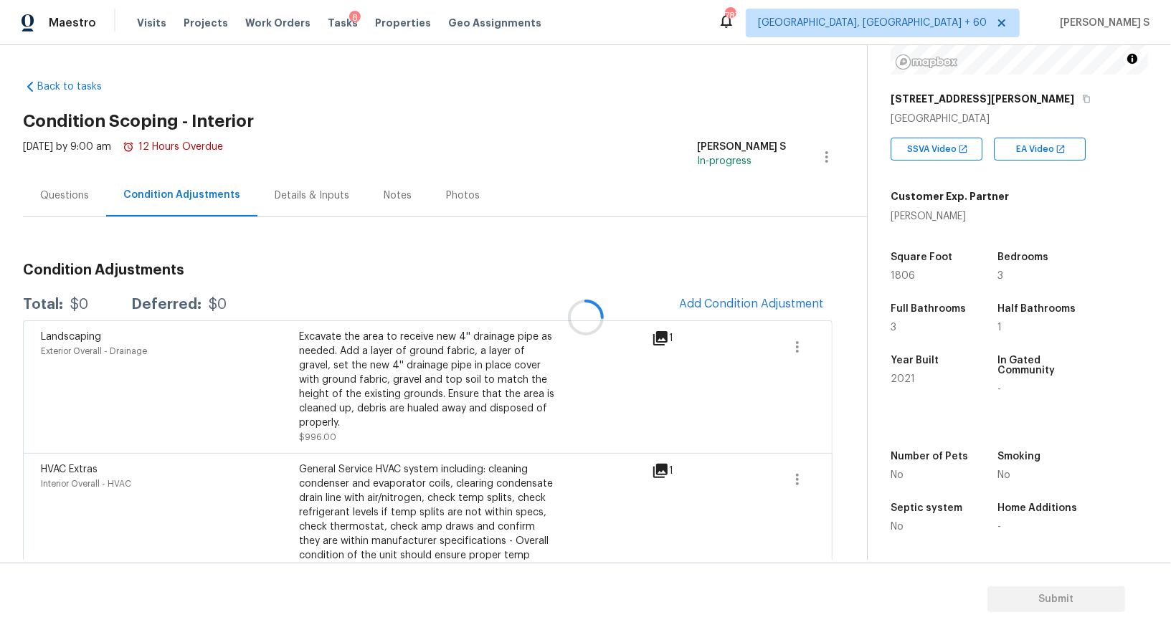
click at [737, 305] on div at bounding box center [585, 317] width 1171 height 635
click at [745, 292] on div at bounding box center [585, 317] width 1171 height 635
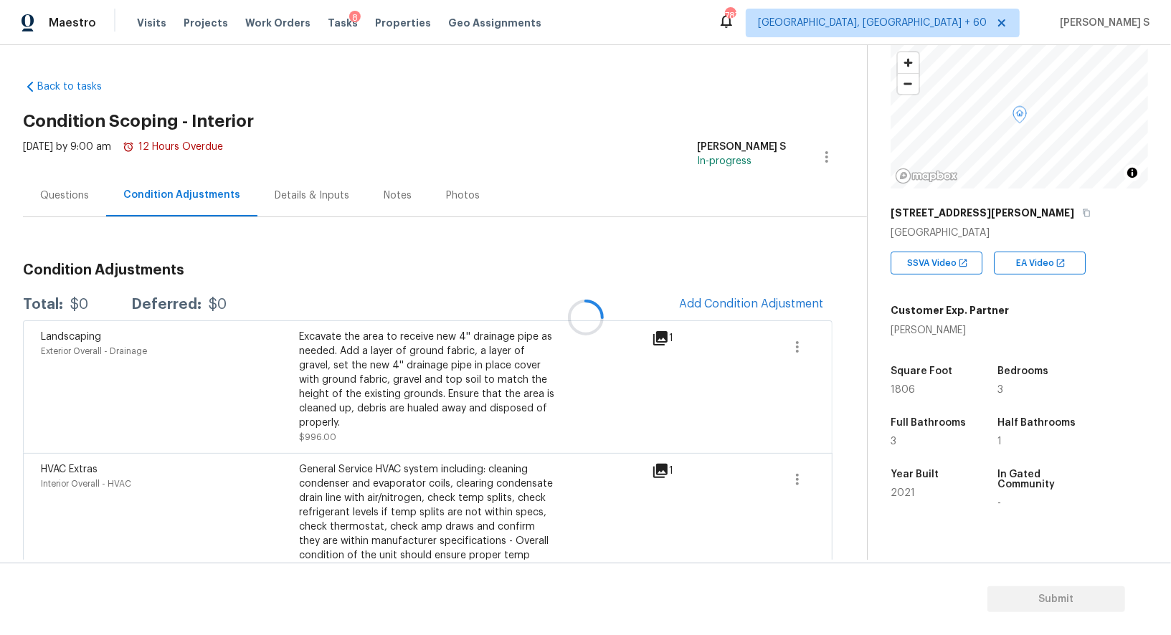
click at [747, 300] on div at bounding box center [585, 317] width 1171 height 635
click at [744, 296] on button "Add Condition Adjustment" at bounding box center [752, 304] width 162 height 30
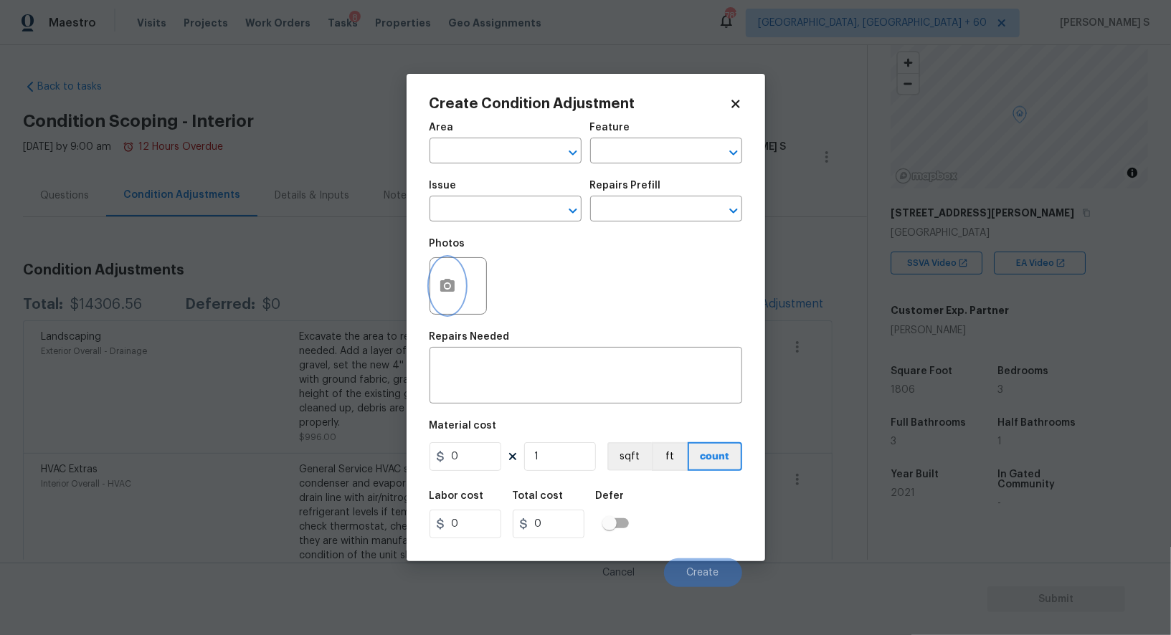
click at [463, 280] on button "button" at bounding box center [447, 286] width 34 height 56
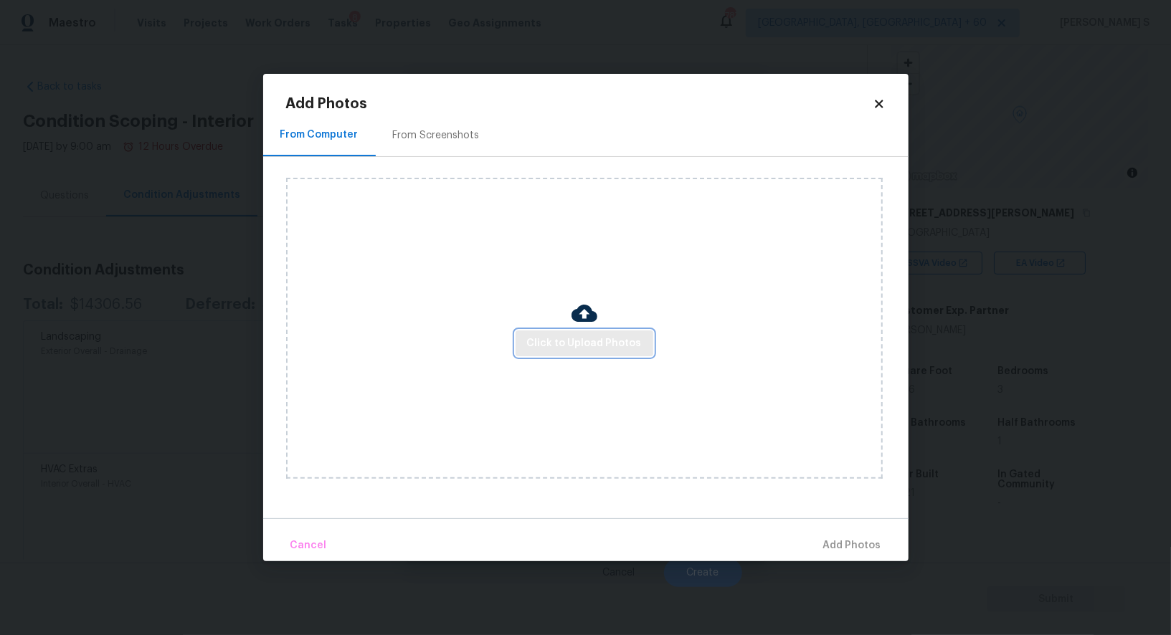
click at [571, 343] on span "Click to Upload Photos" at bounding box center [584, 344] width 115 height 18
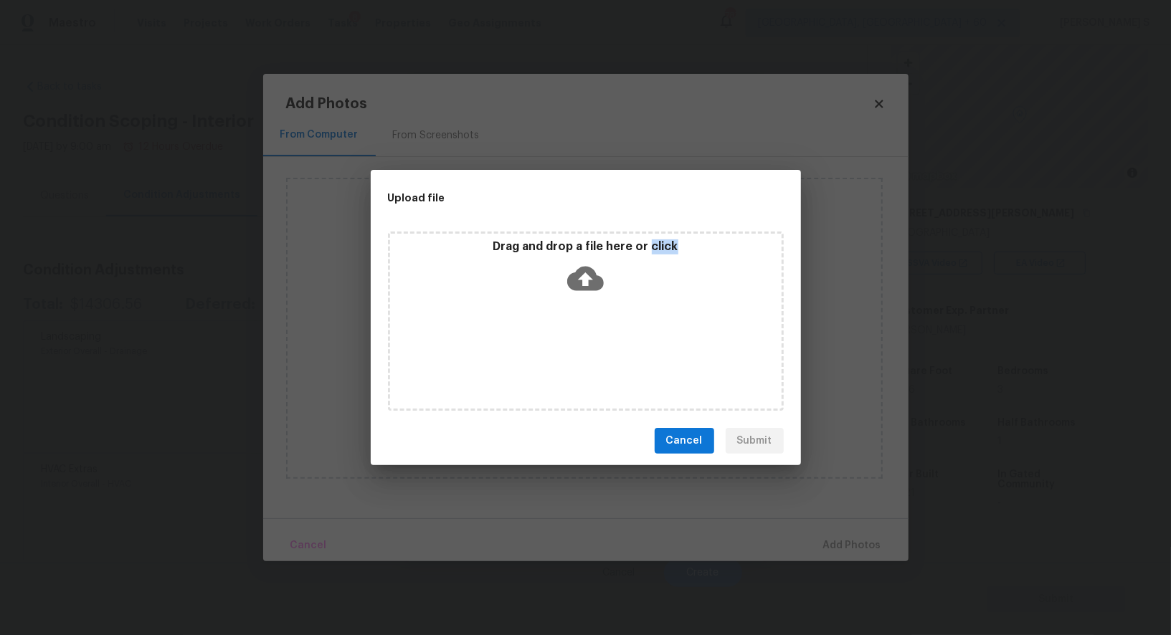
click at [571, 343] on div "Drag and drop a file here or click" at bounding box center [586, 321] width 396 height 179
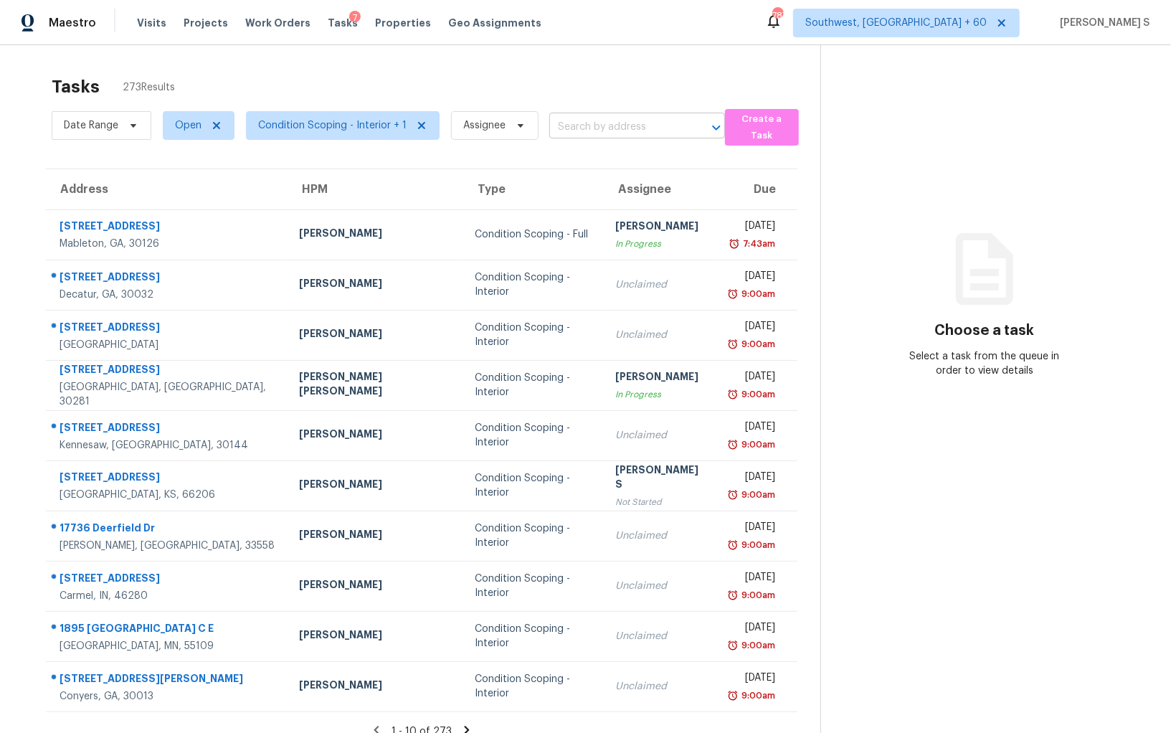
click at [625, 123] on input "text" at bounding box center [617, 127] width 136 height 22
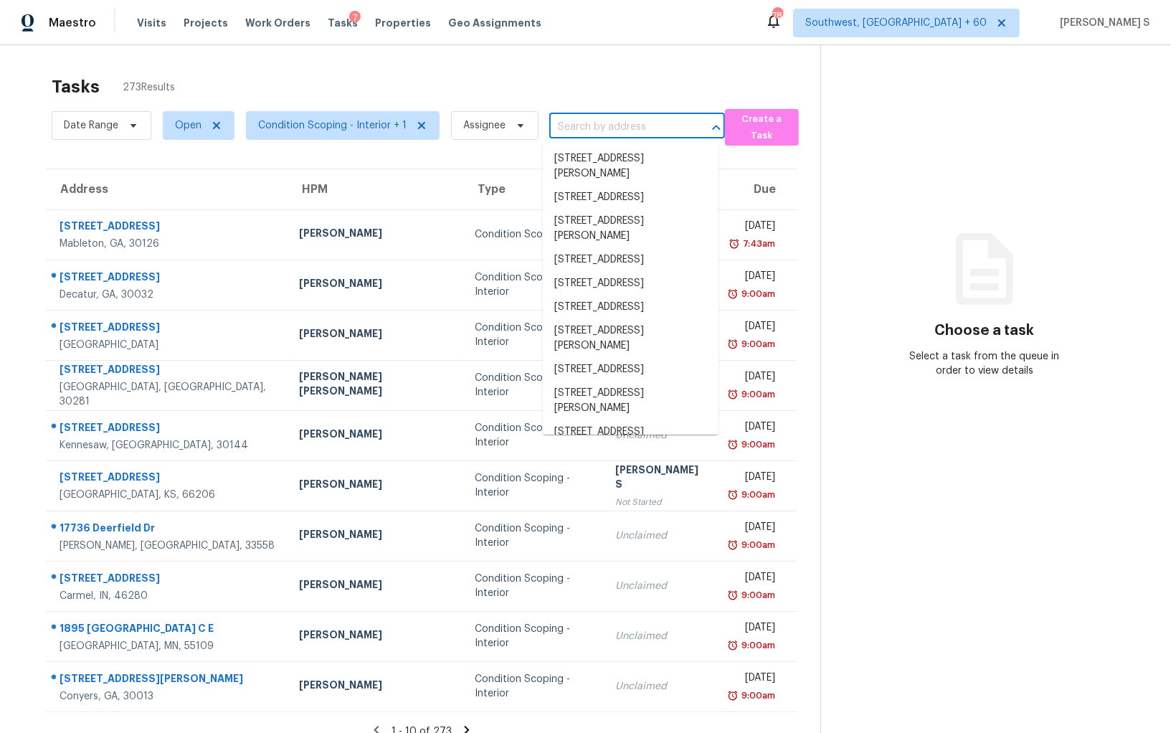
paste input "[STREET_ADDRESS]"
type input "[STREET_ADDRESS]"
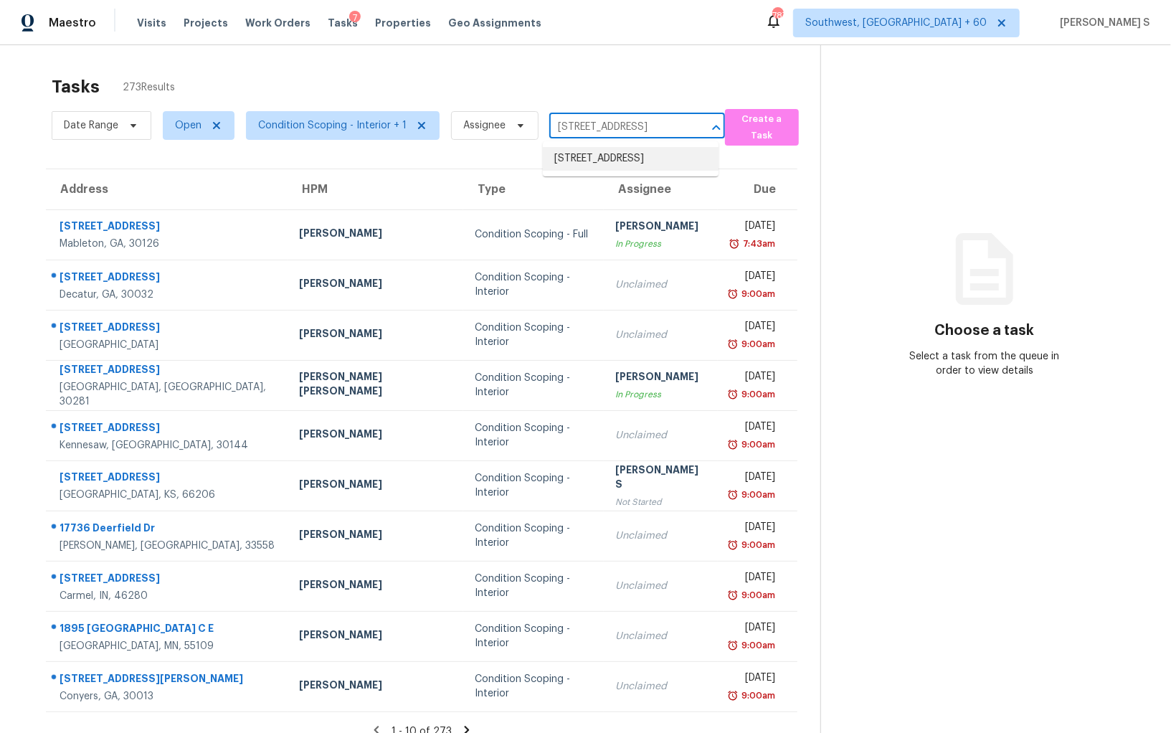
click at [633, 153] on li "[STREET_ADDRESS]" at bounding box center [631, 159] width 176 height 24
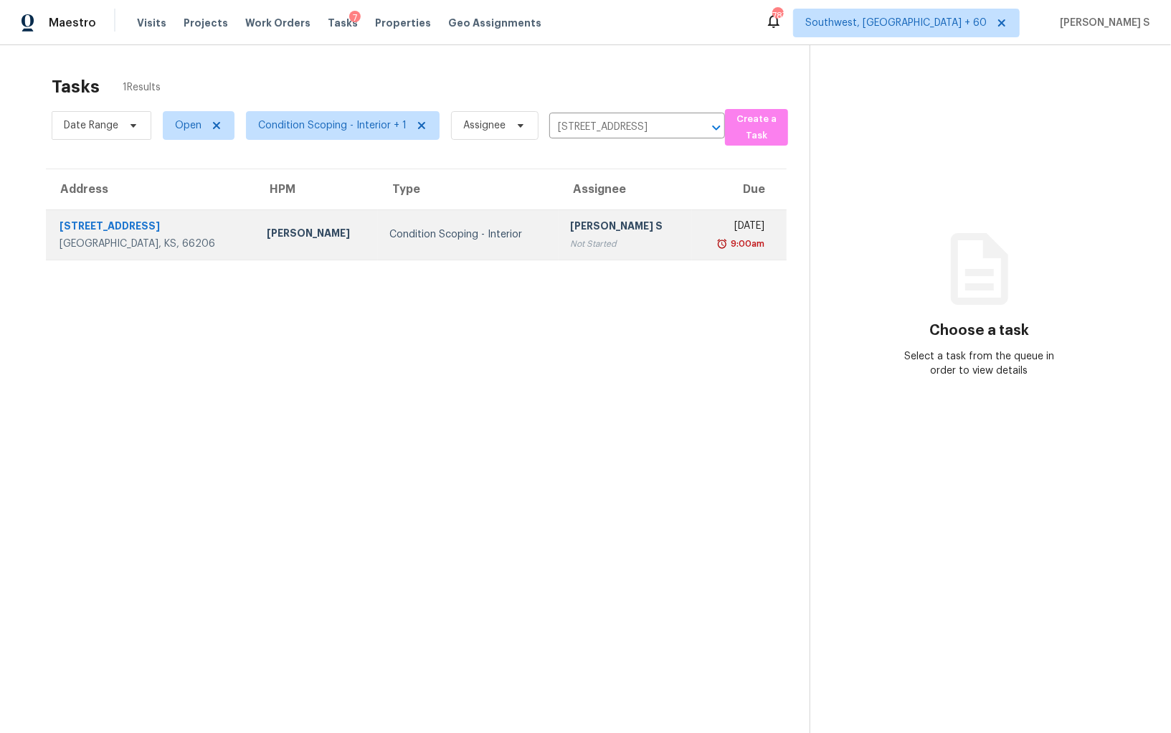
click at [420, 222] on td "Condition Scoping - Interior" at bounding box center [468, 234] width 180 height 50
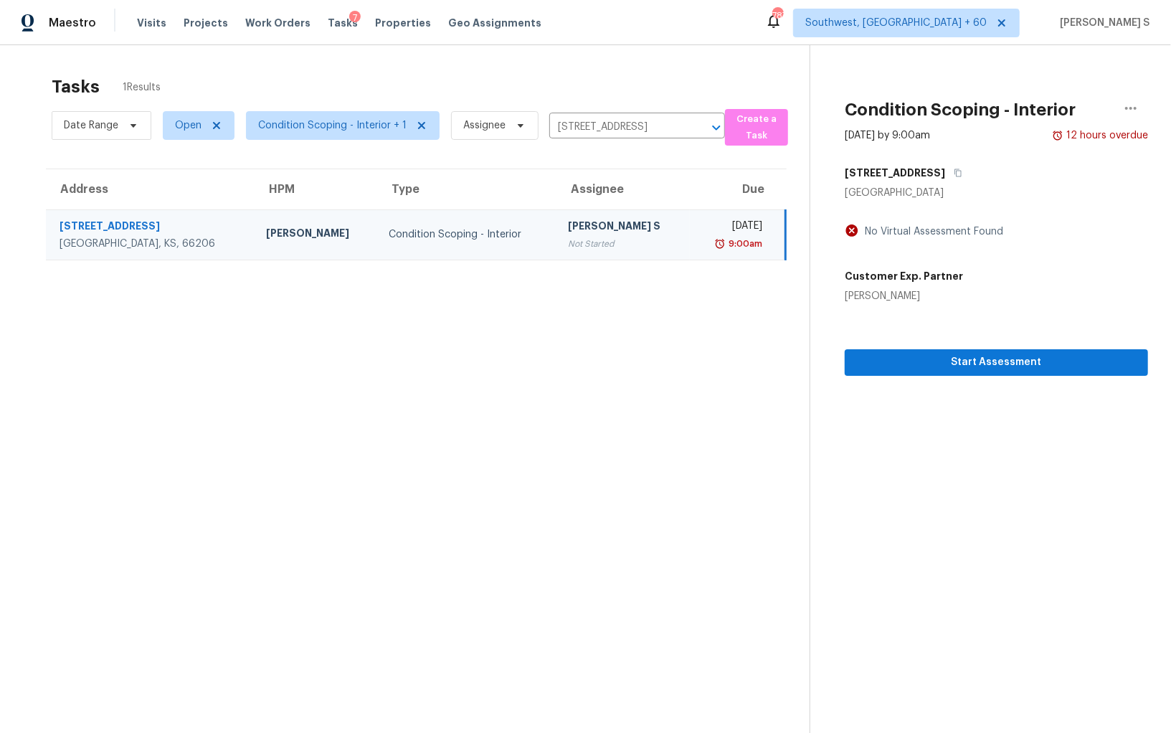
click at [961, 349] on div "Start Assessment" at bounding box center [996, 339] width 303 height 72
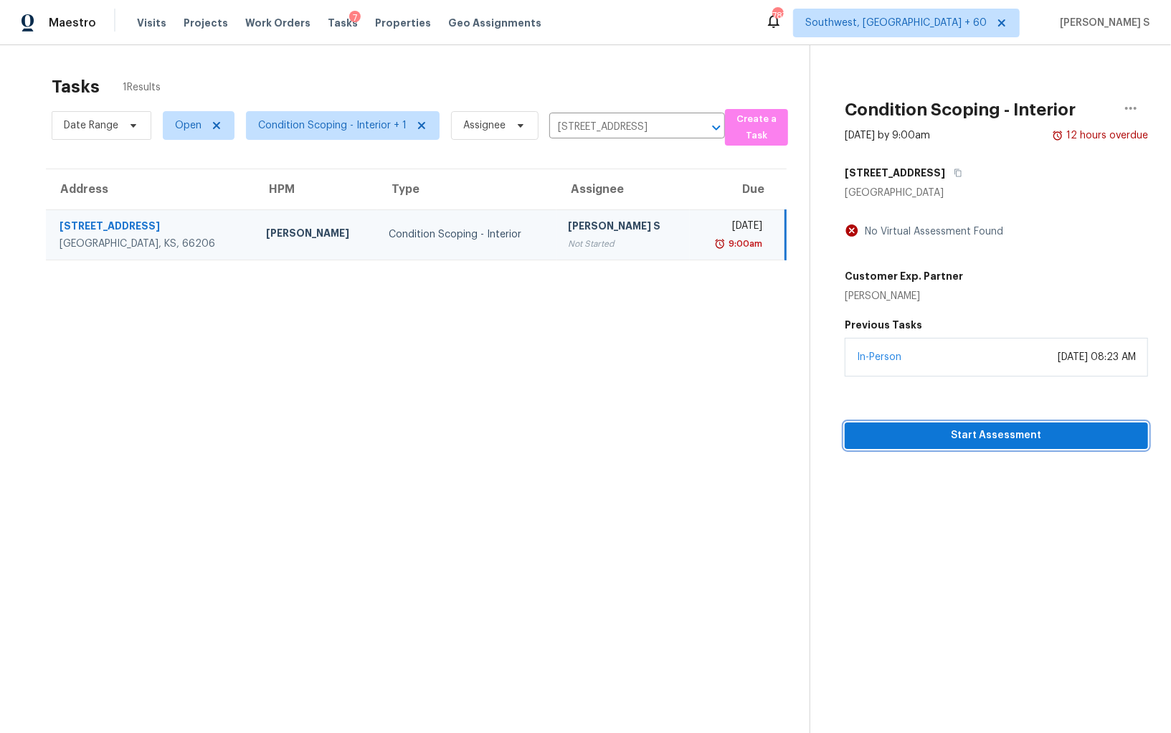
click at [988, 446] on button "Start Assessment" at bounding box center [996, 435] width 303 height 27
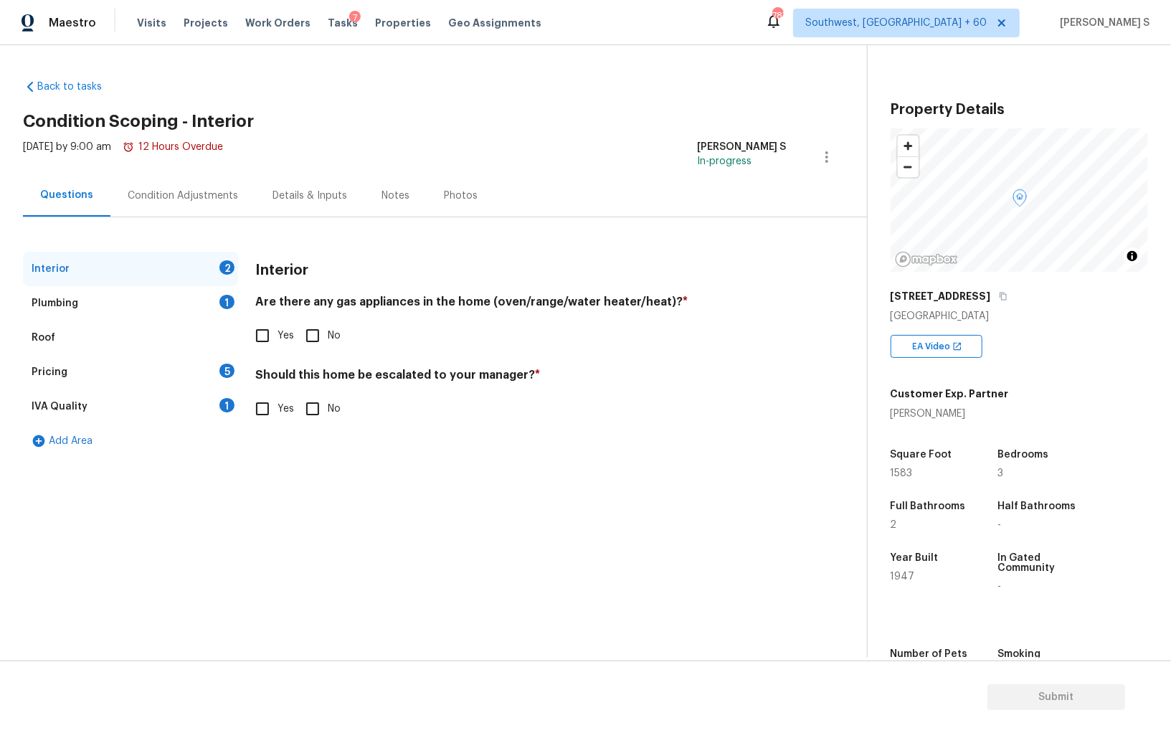
click at [262, 323] on input "Yes" at bounding box center [262, 336] width 30 height 30
checkbox input "true"
drag, startPoint x: 223, startPoint y: 300, endPoint x: 235, endPoint y: 300, distance: 11.5
click at [223, 300] on div "1" at bounding box center [226, 302] width 15 height 14
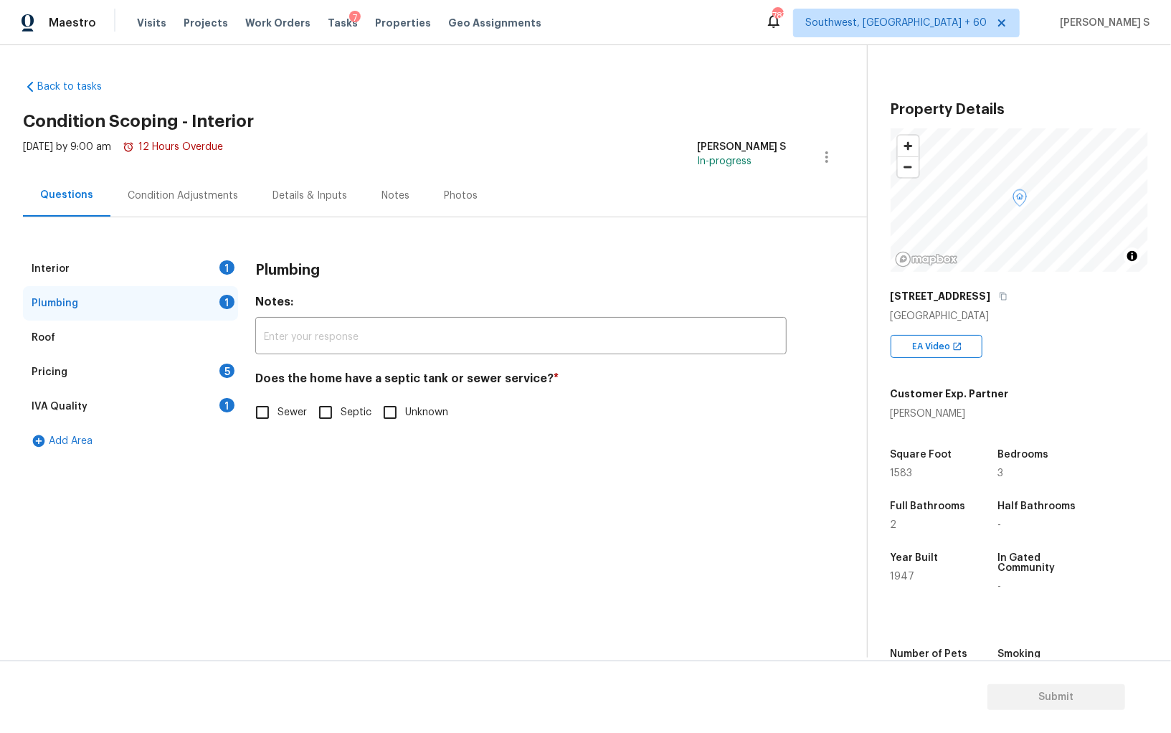
click at [255, 397] on div "Interior 1 Plumbing 1 Roof Pricing 5 IVA Quality 1 Add Area Plumbing Notes: ​ D…" at bounding box center [428, 355] width 810 height 207
click at [260, 416] on input "Sewer" at bounding box center [262, 412] width 30 height 30
checkbox input "true"
click at [219, 416] on div "IVA Quality 1" at bounding box center [130, 406] width 215 height 34
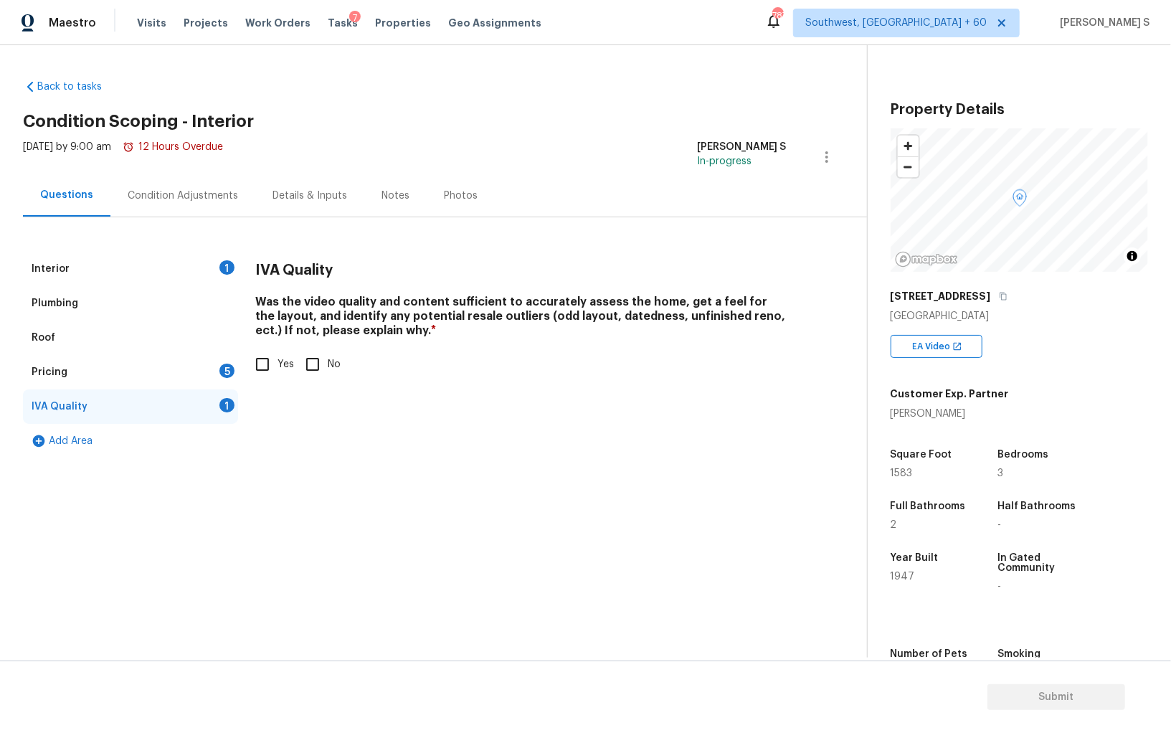
click at [262, 363] on input "Yes" at bounding box center [262, 364] width 30 height 30
checkbox input "true"
click at [223, 363] on div "Pricing 5" at bounding box center [130, 372] width 215 height 34
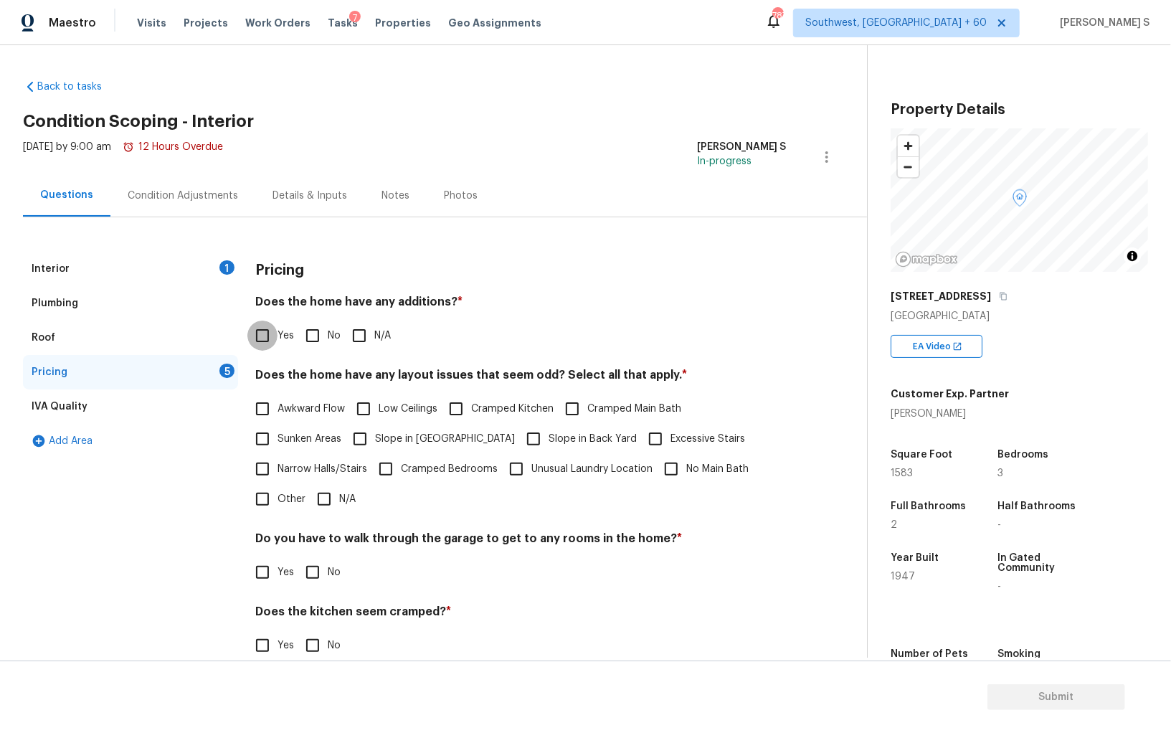
click at [266, 343] on input "Yes" at bounding box center [262, 336] width 30 height 30
checkbox input "true"
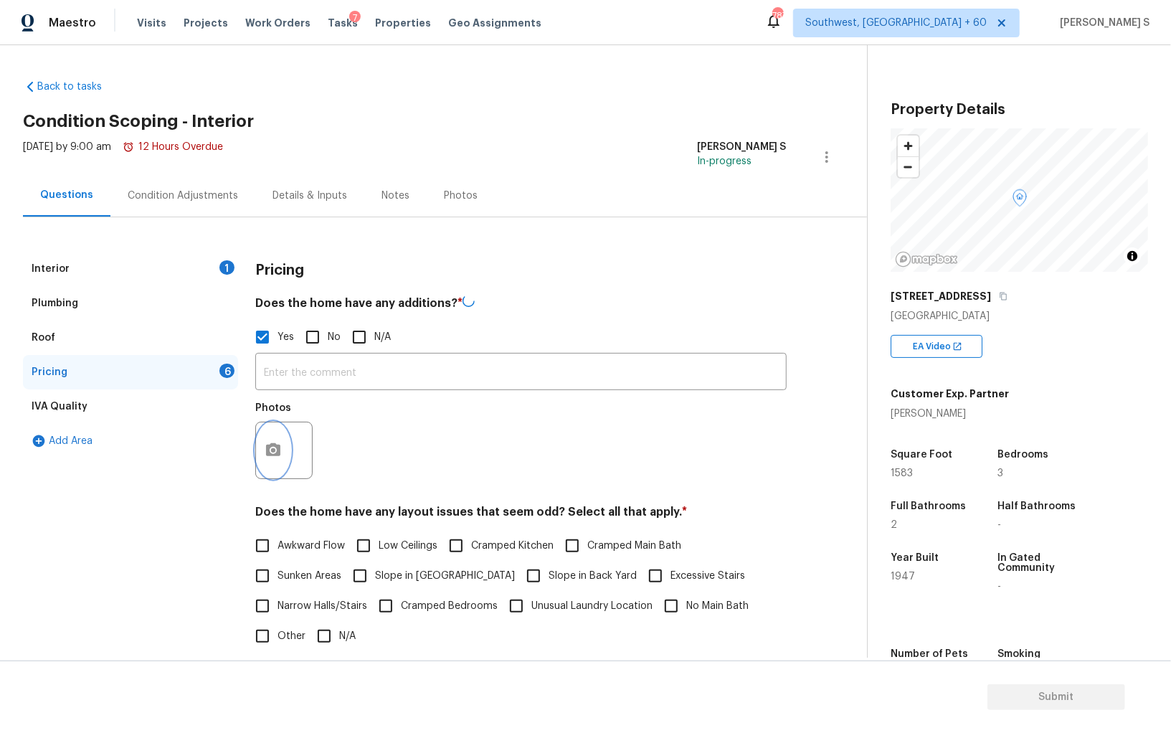
click at [274, 452] on circle "button" at bounding box center [273, 450] width 4 height 4
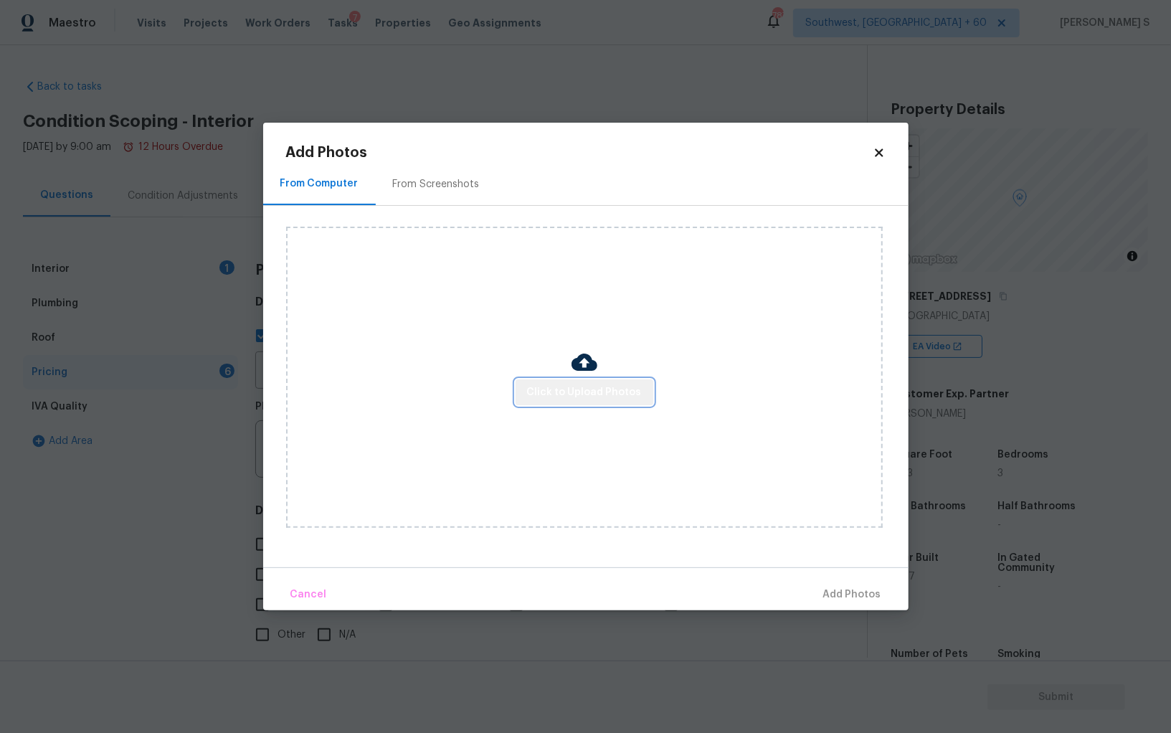
click at [638, 387] on span "Click to Upload Photos" at bounding box center [584, 393] width 115 height 18
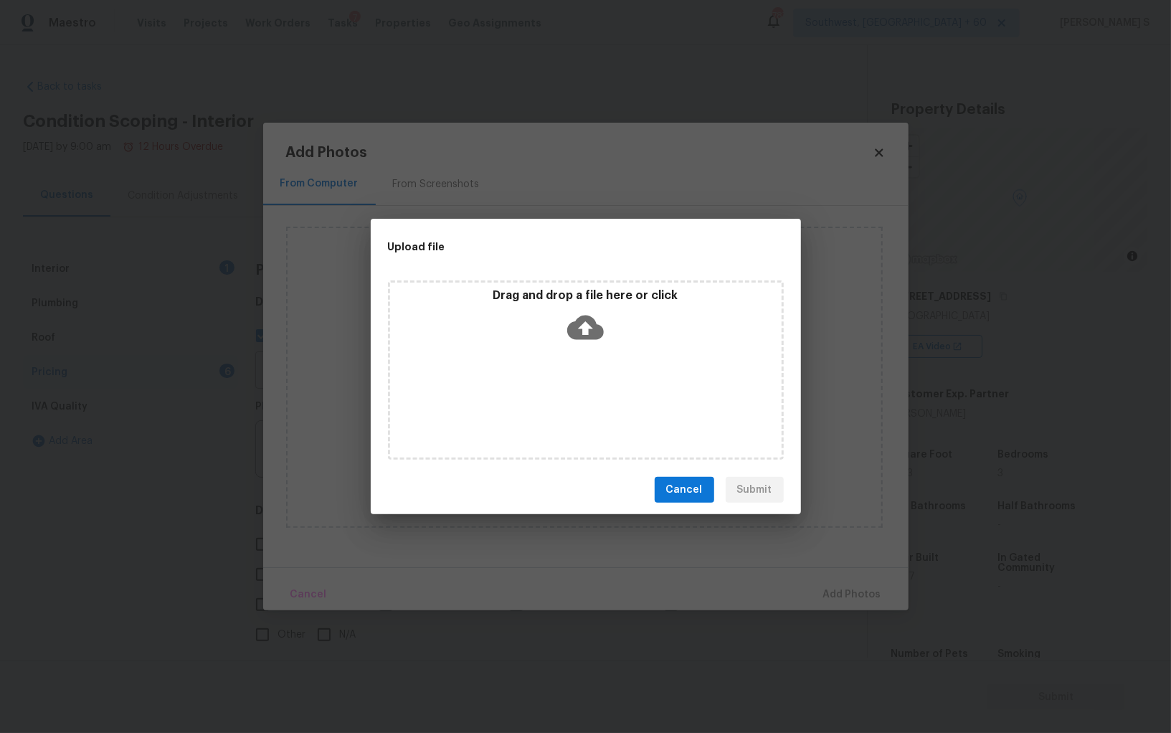
click at [620, 456] on div "Drag and drop a file here or click" at bounding box center [586, 369] width 396 height 179
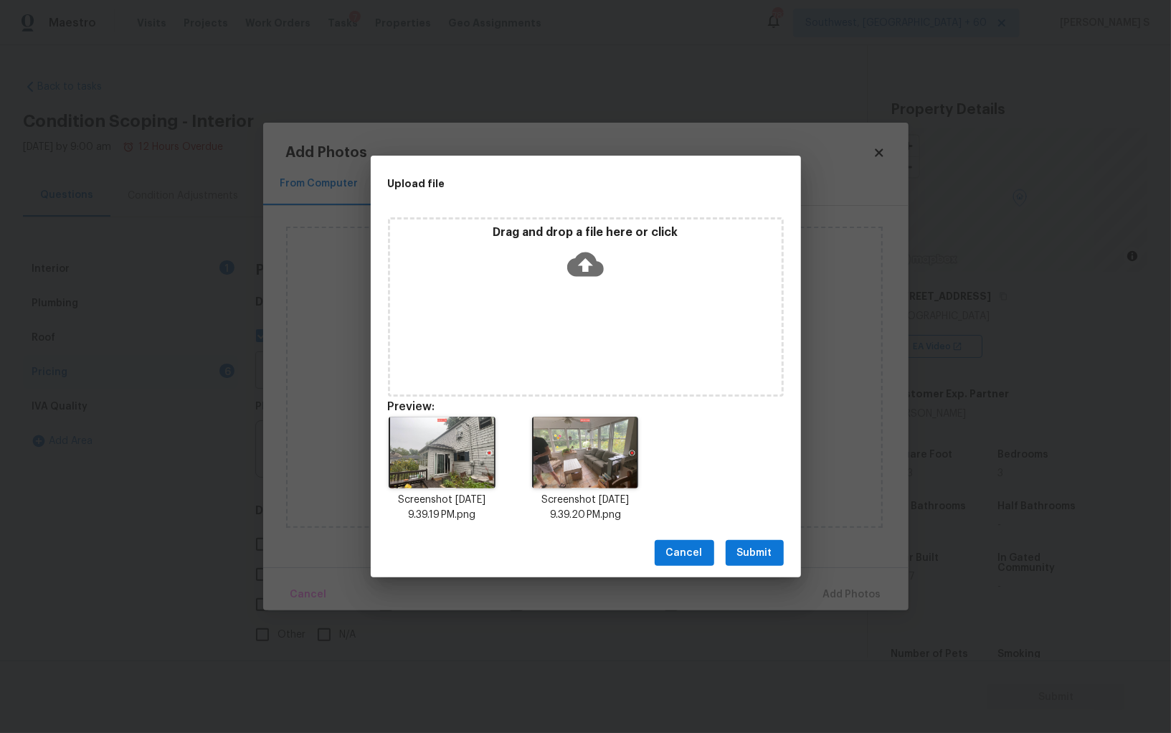
click at [765, 556] on span "Submit" at bounding box center [754, 553] width 35 height 18
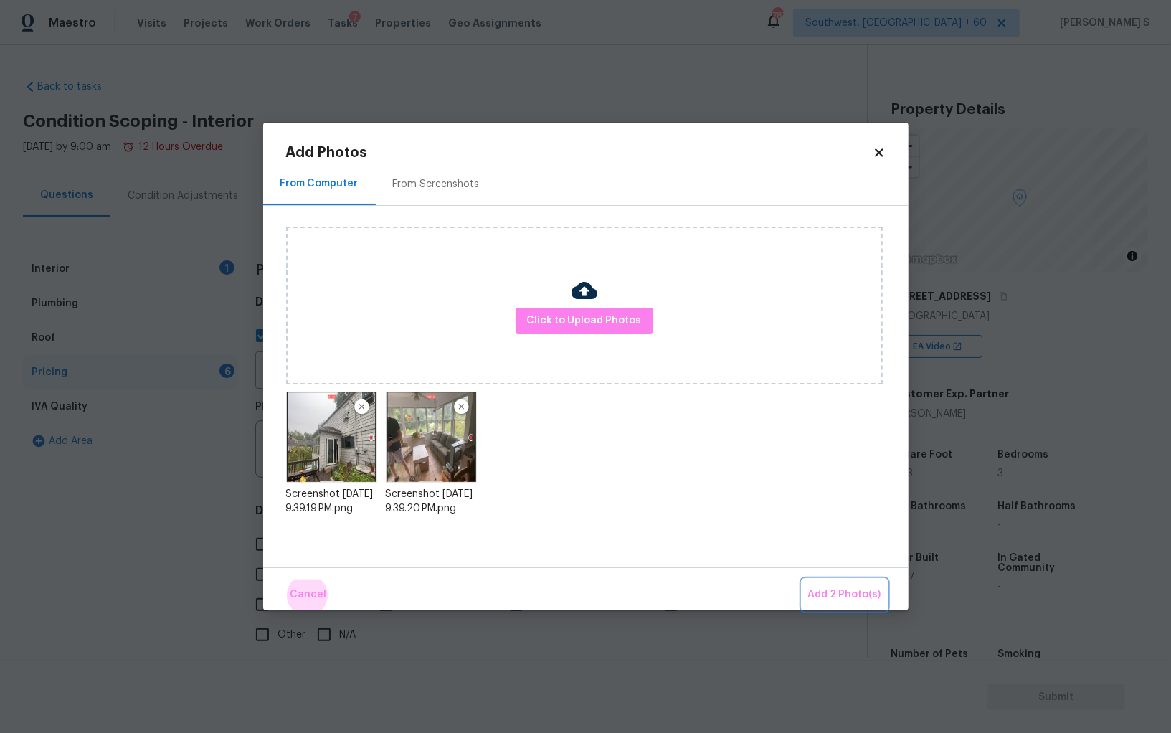
click at [803, 579] on button "Add 2 Photo(s)" at bounding box center [845, 594] width 85 height 31
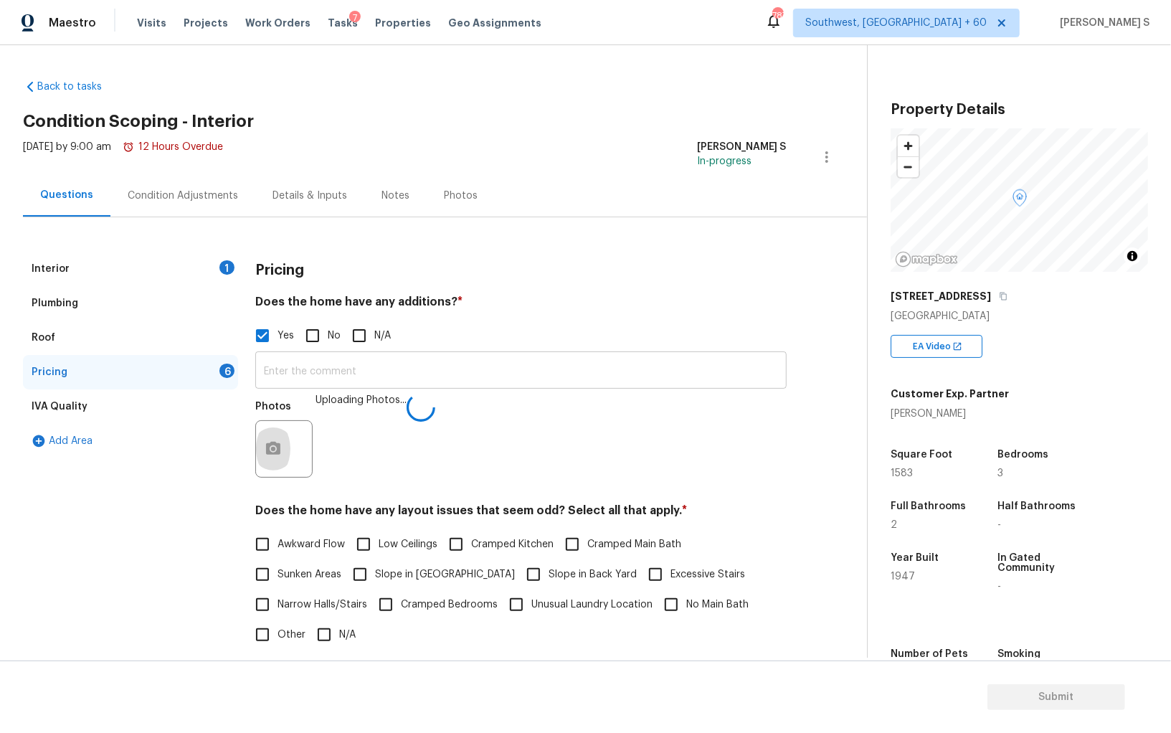
click at [380, 381] on input "text" at bounding box center [520, 372] width 531 height 34
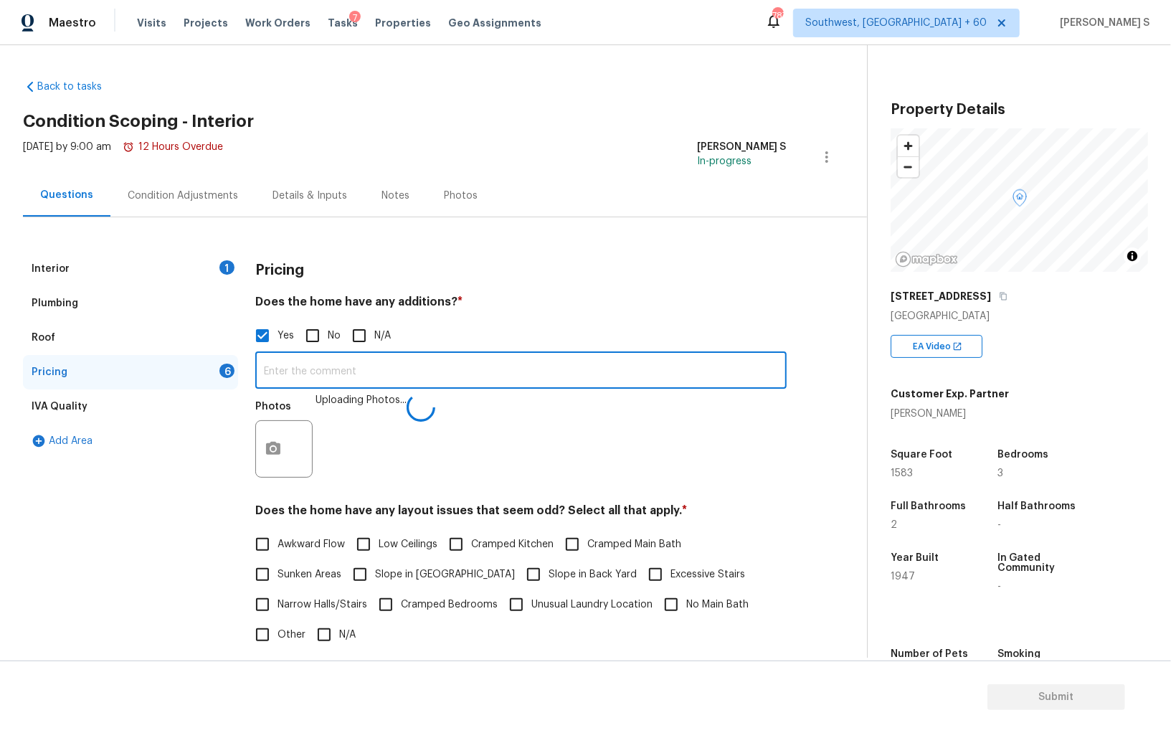
paste input "4 seasons room"
type input "4 seasons room."
click at [400, 459] on img at bounding box center [410, 448] width 57 height 57
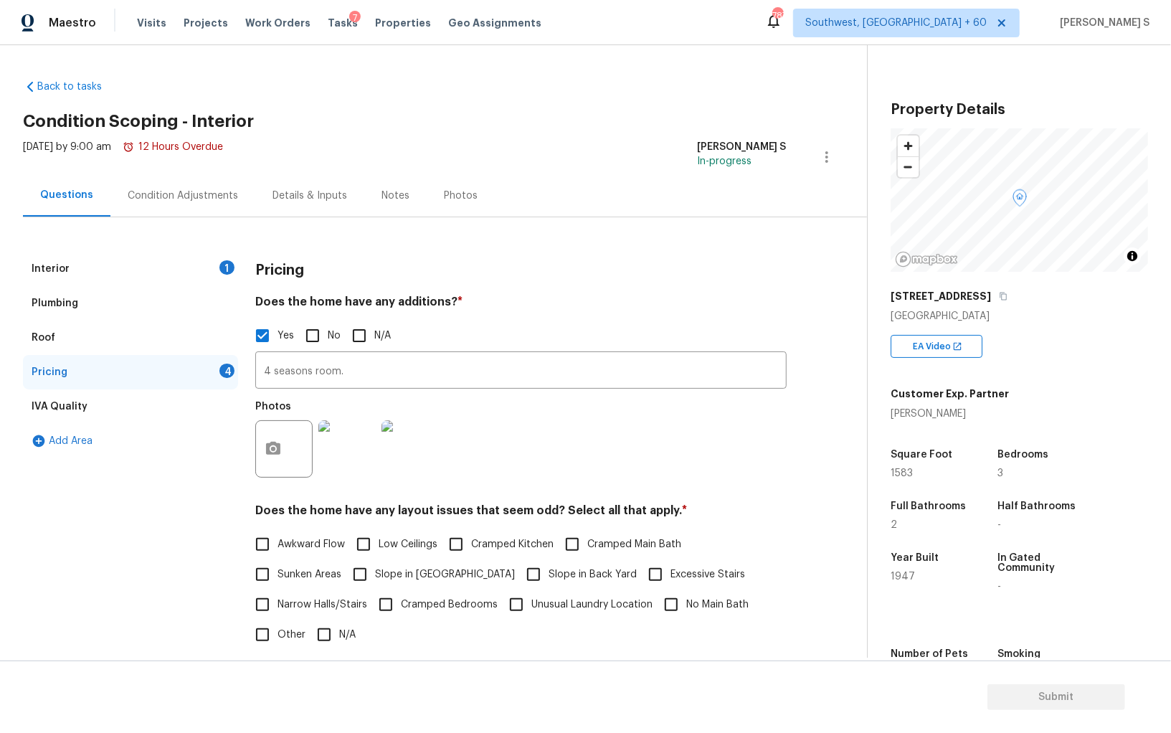
click at [288, 544] on span "Awkward Flow" at bounding box center [311, 544] width 67 height 15
click at [278, 544] on input "Awkward Flow" at bounding box center [262, 544] width 30 height 30
checkbox input "true"
click at [501, 544] on span "Cramped Kitchen" at bounding box center [512, 544] width 82 height 15
click at [471, 544] on input "Cramped Kitchen" at bounding box center [456, 544] width 30 height 30
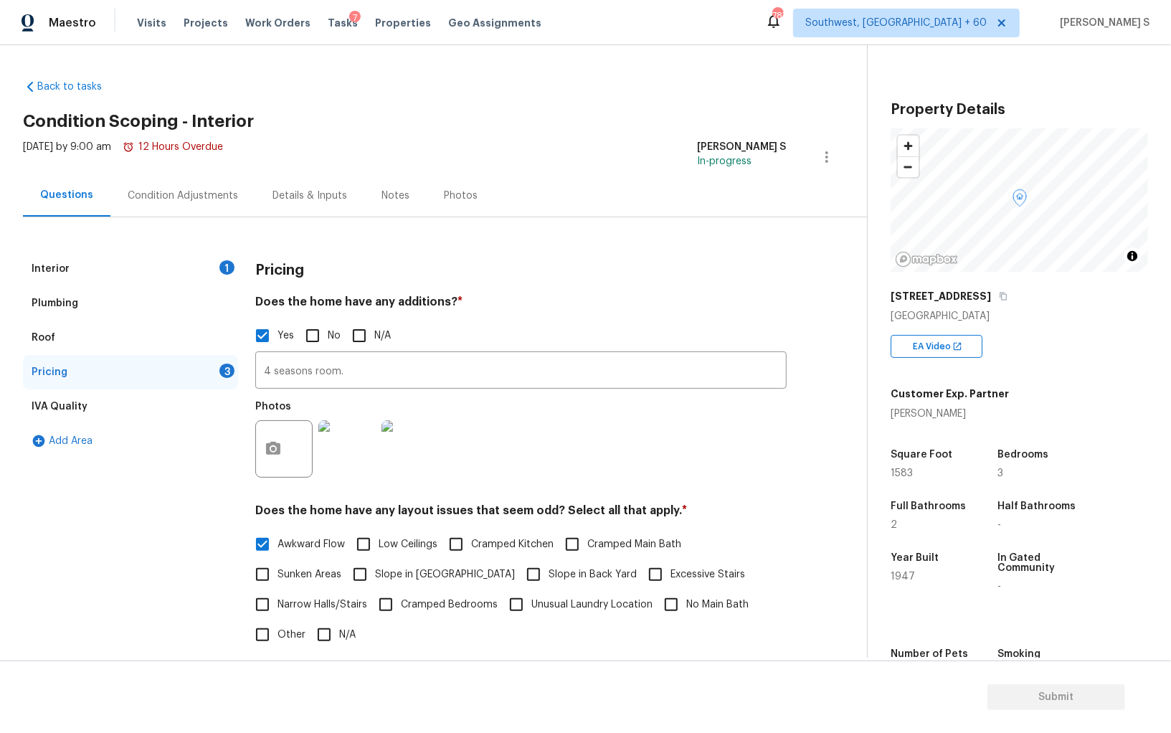
checkbox input "true"
click at [627, 539] on span "Cramped Main Bath" at bounding box center [634, 544] width 94 height 15
click at [587, 539] on input "Cramped Main Bath" at bounding box center [572, 544] width 30 height 30
checkbox input "true"
click at [429, 608] on span "Cramped Bedrooms" at bounding box center [449, 604] width 97 height 15
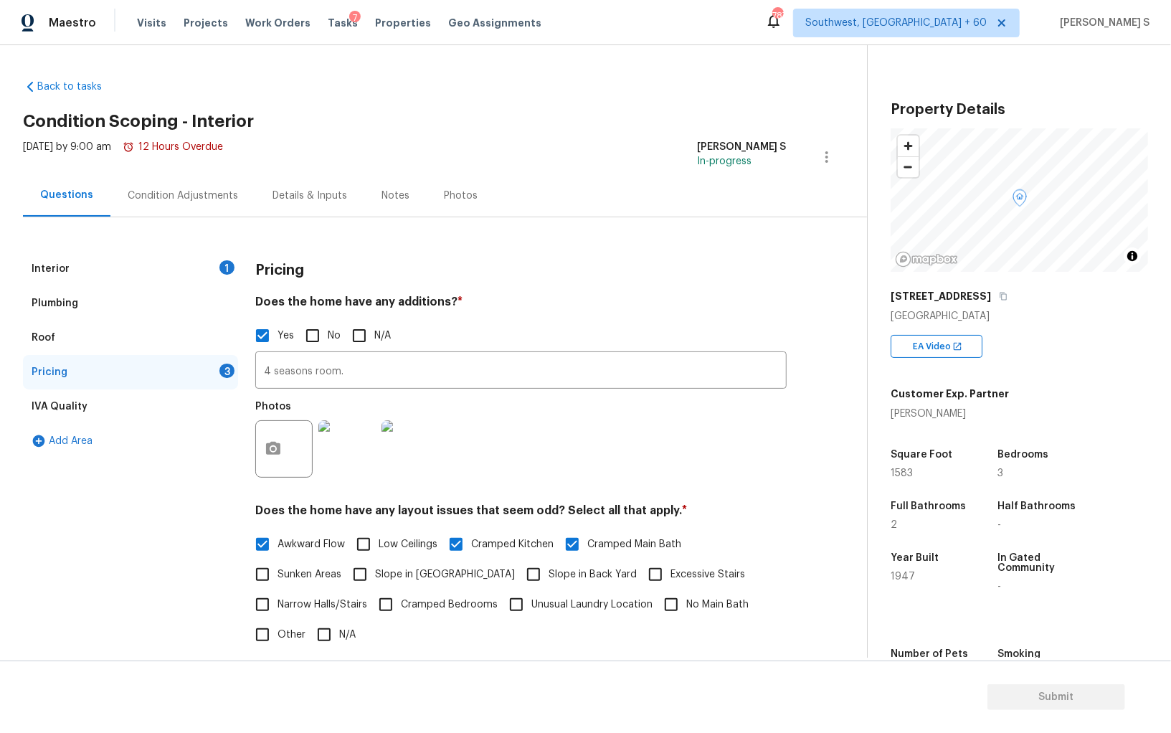
click at [401, 608] on input "Cramped Bedrooms" at bounding box center [386, 605] width 30 height 30
checkbox input "true"
click at [679, 605] on input "No Main Bath" at bounding box center [671, 605] width 30 height 30
checkbox input "true"
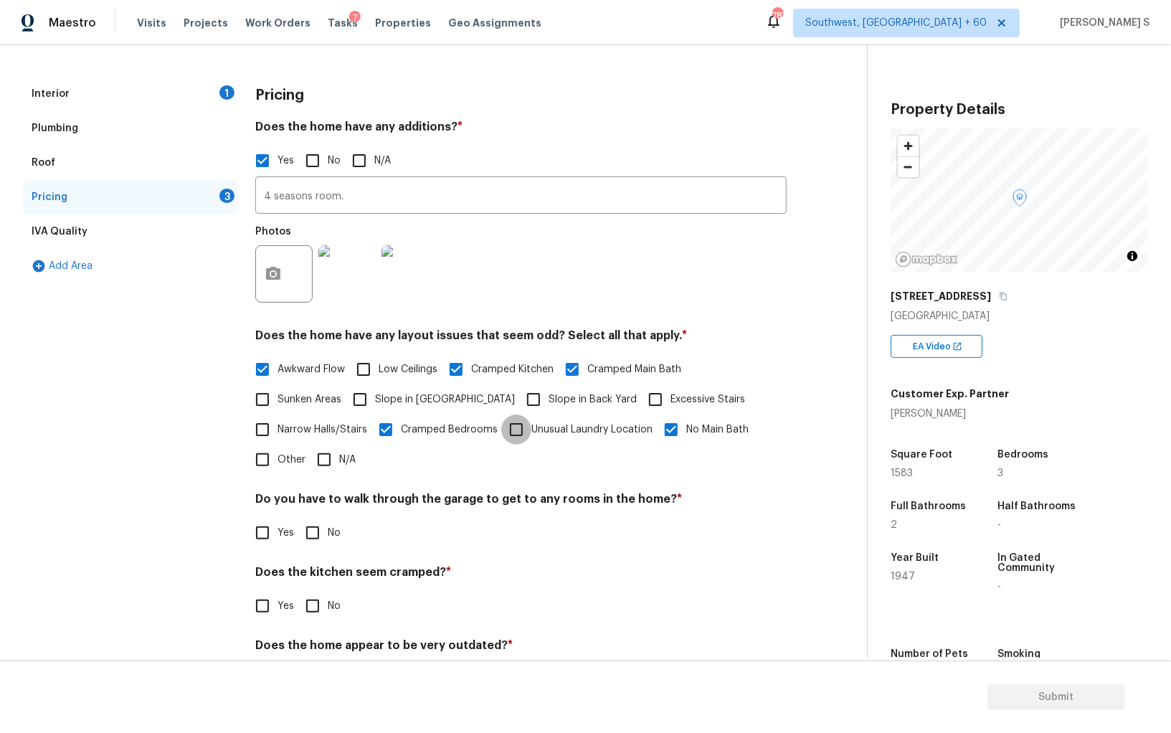
scroll to position [233, 0]
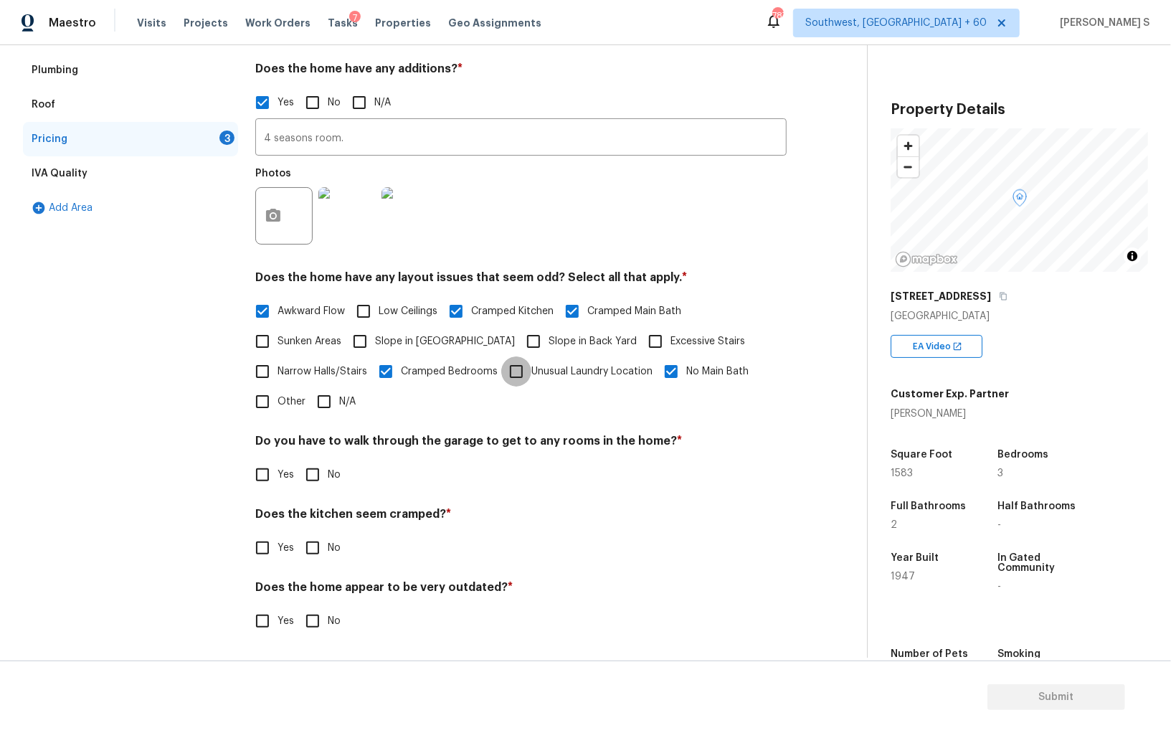
click at [269, 403] on input "Other" at bounding box center [262, 402] width 30 height 30
checkbox input "true"
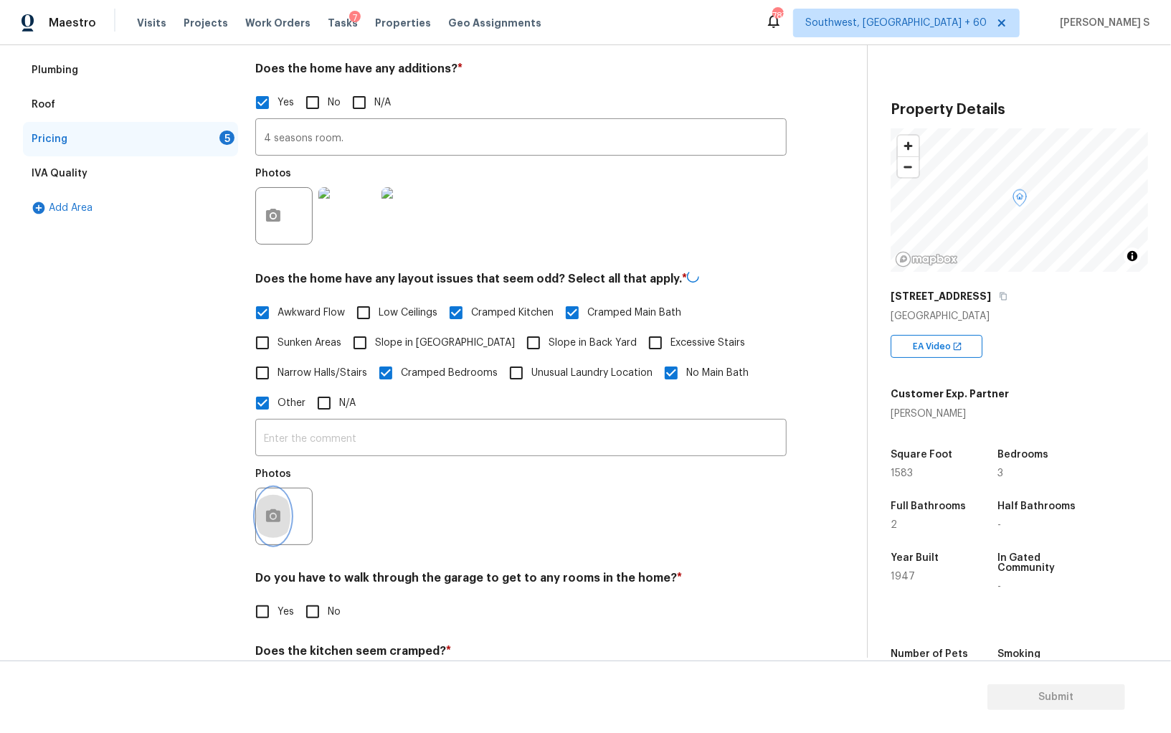
click at [274, 518] on circle "button" at bounding box center [273, 516] width 4 height 4
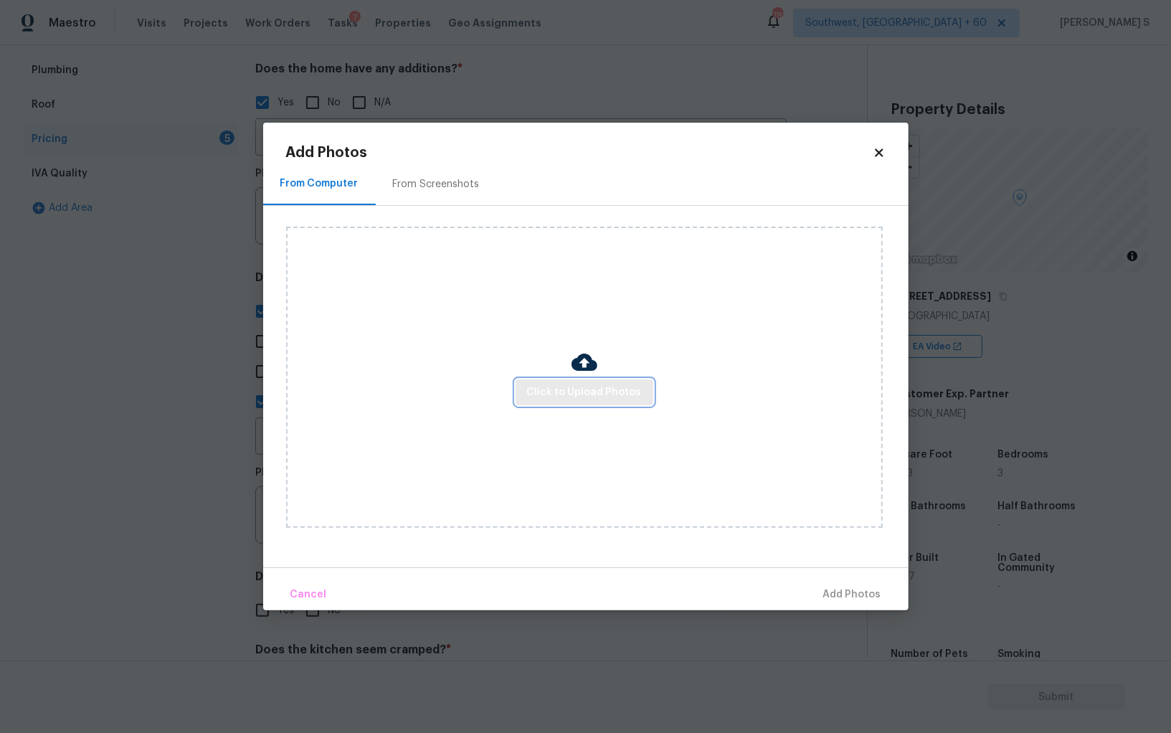
click at [622, 394] on span "Click to Upload Photos" at bounding box center [584, 393] width 115 height 18
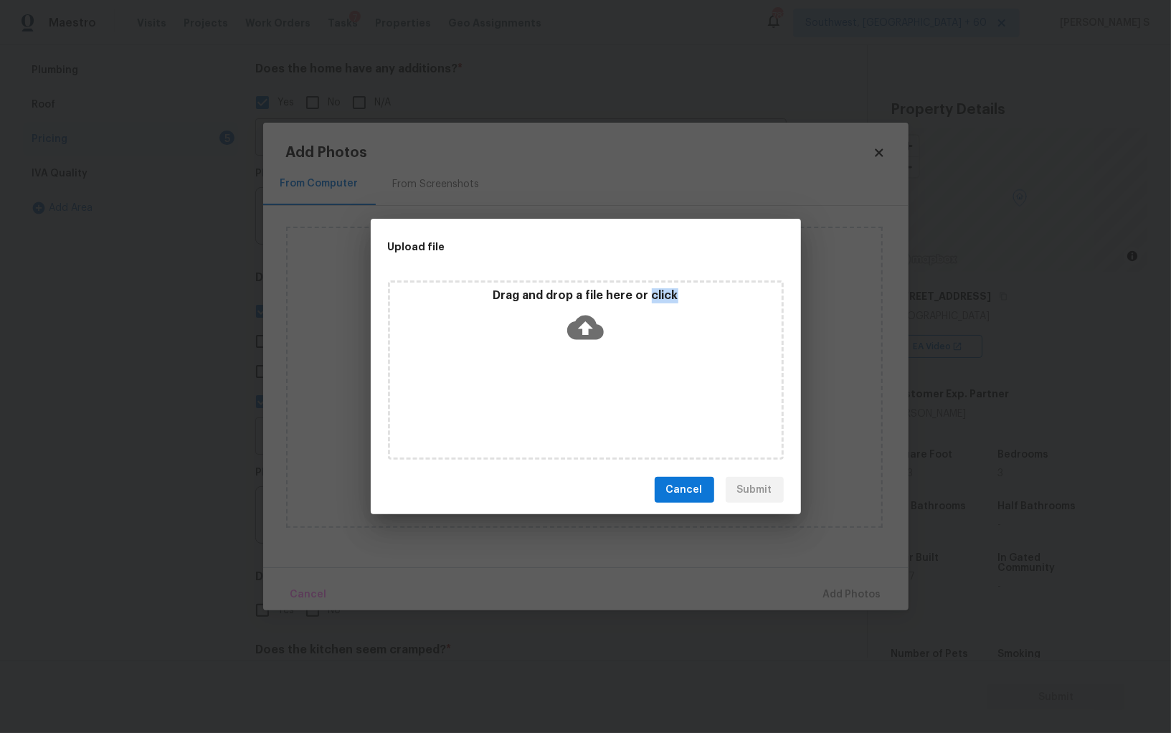
click at [622, 394] on div "Drag and drop a file here or click" at bounding box center [586, 369] width 396 height 179
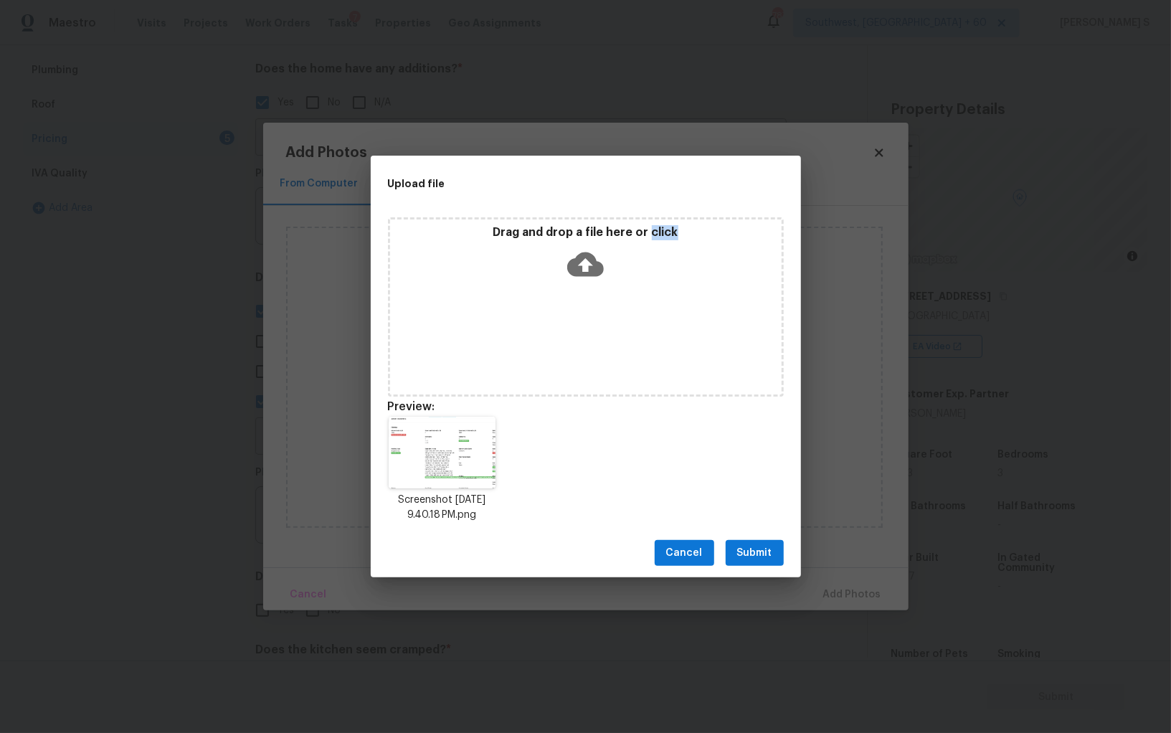
click at [777, 540] on button "Submit" at bounding box center [755, 553] width 58 height 27
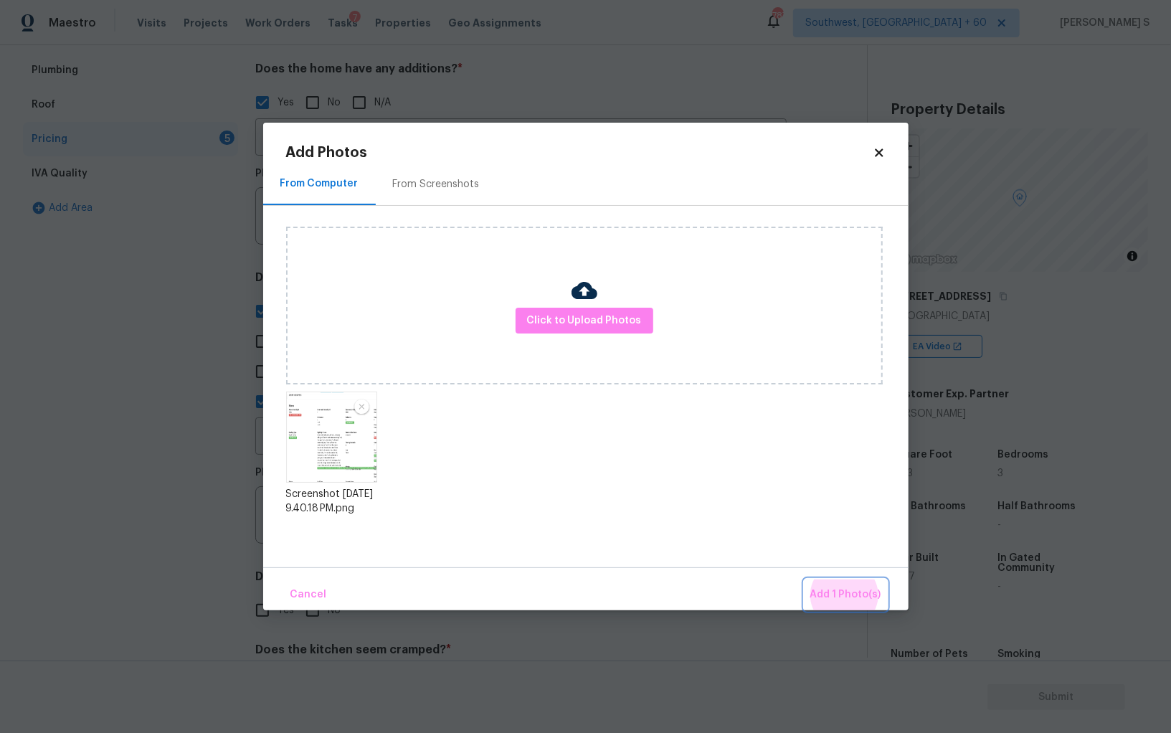
click at [805, 579] on button "Add 1 Photo(s)" at bounding box center [846, 594] width 82 height 31
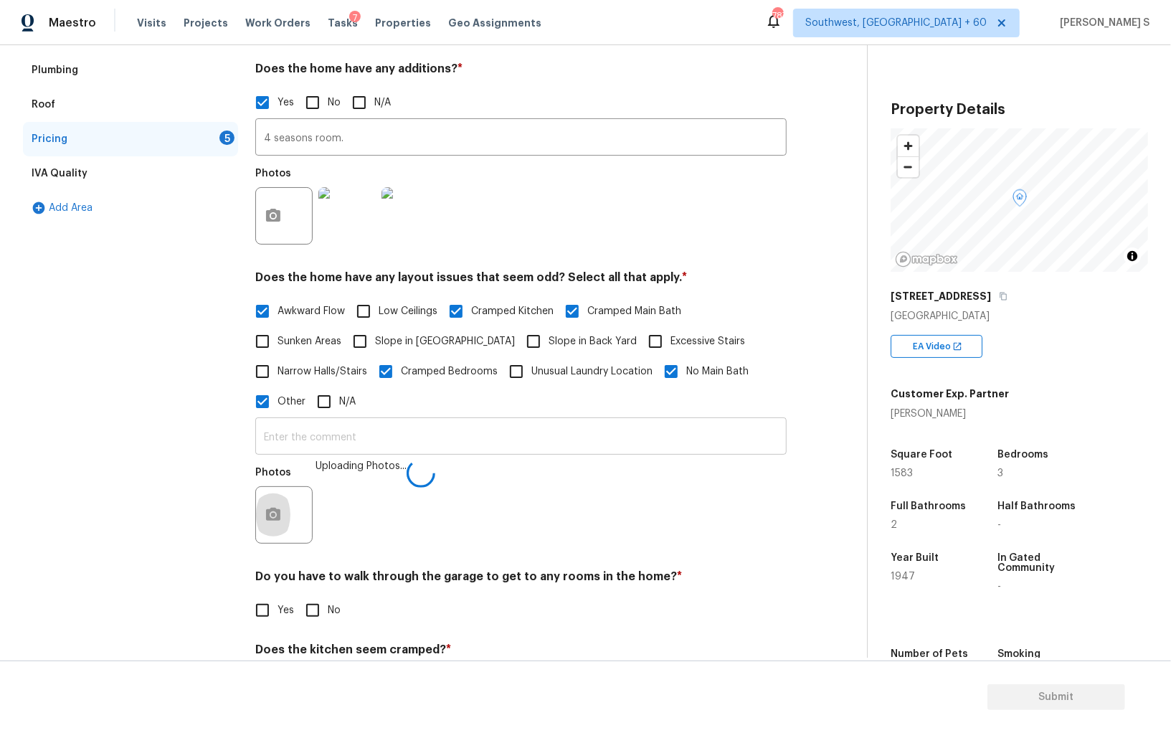
click at [671, 440] on input "text" at bounding box center [520, 438] width 531 height 34
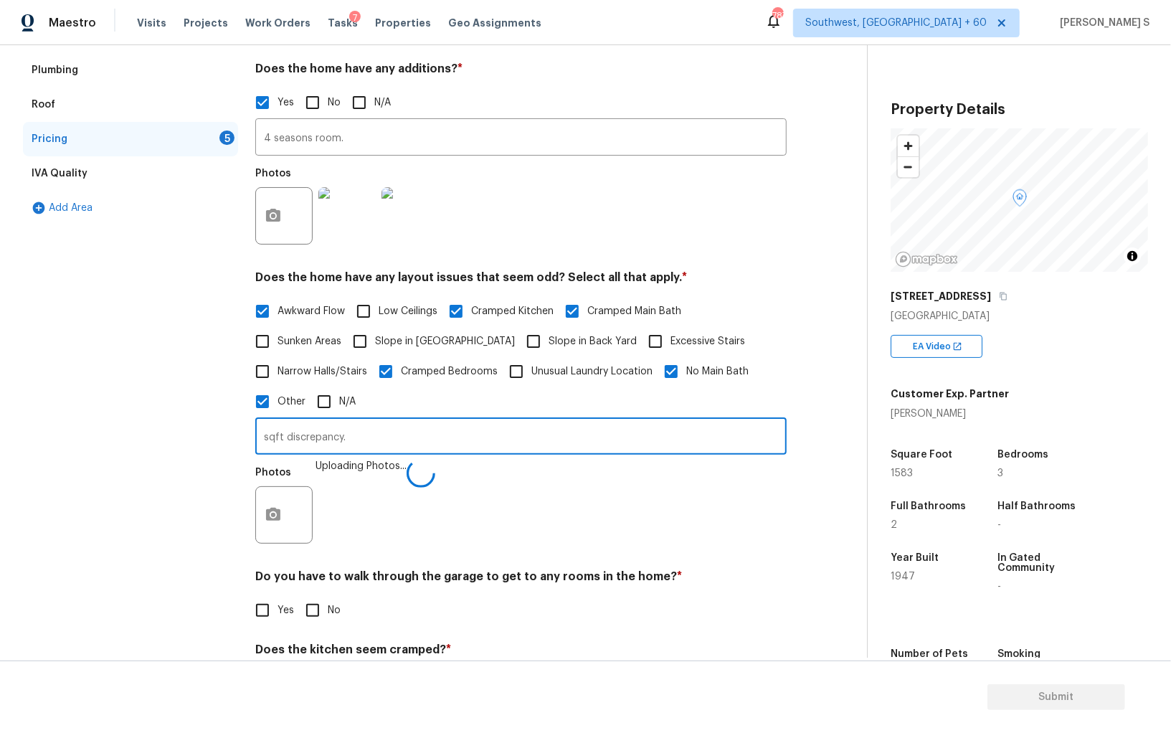
type input "sqft discrepancy."
click at [526, 569] on div "Pricing Does the home have any additions? * Yes No N/A 4 seasons room. ​ Photos…" at bounding box center [520, 404] width 531 height 770
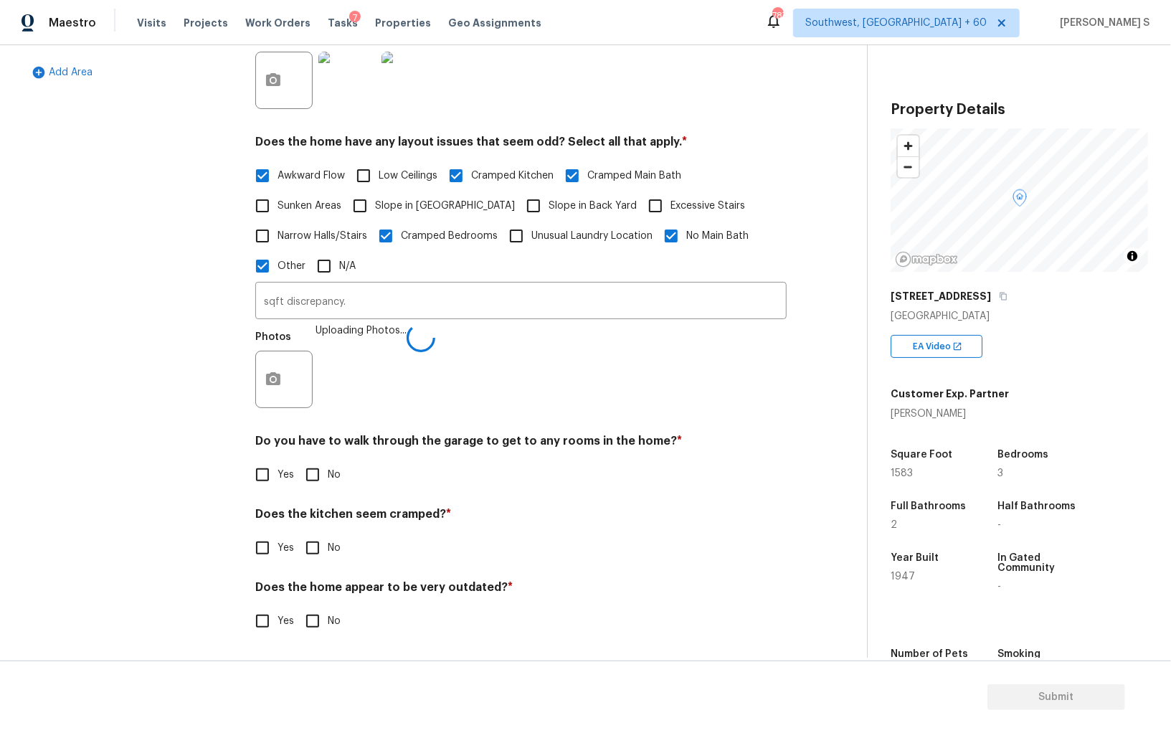
scroll to position [369, 0]
click at [298, 477] on input "No" at bounding box center [313, 475] width 30 height 30
checkbox input "true"
click at [298, 534] on input "No" at bounding box center [313, 549] width 30 height 30
checkbox input "true"
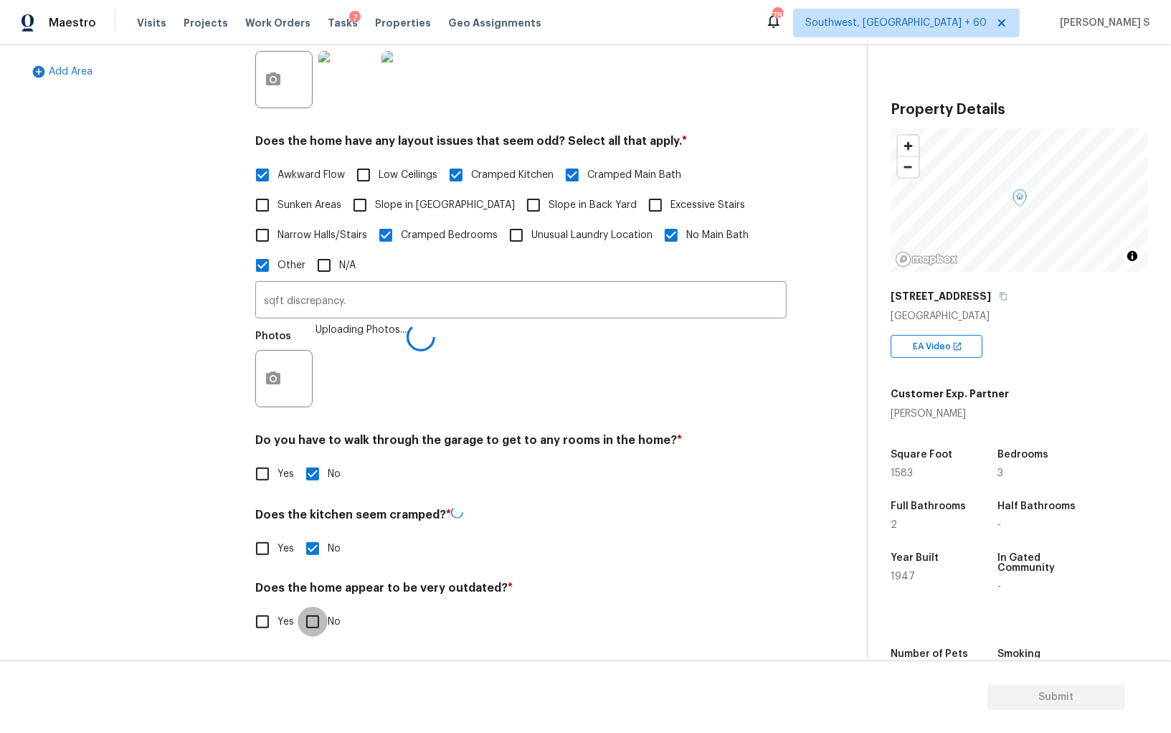
click at [298, 607] on input "No" at bounding box center [313, 622] width 30 height 30
checkbox input "true"
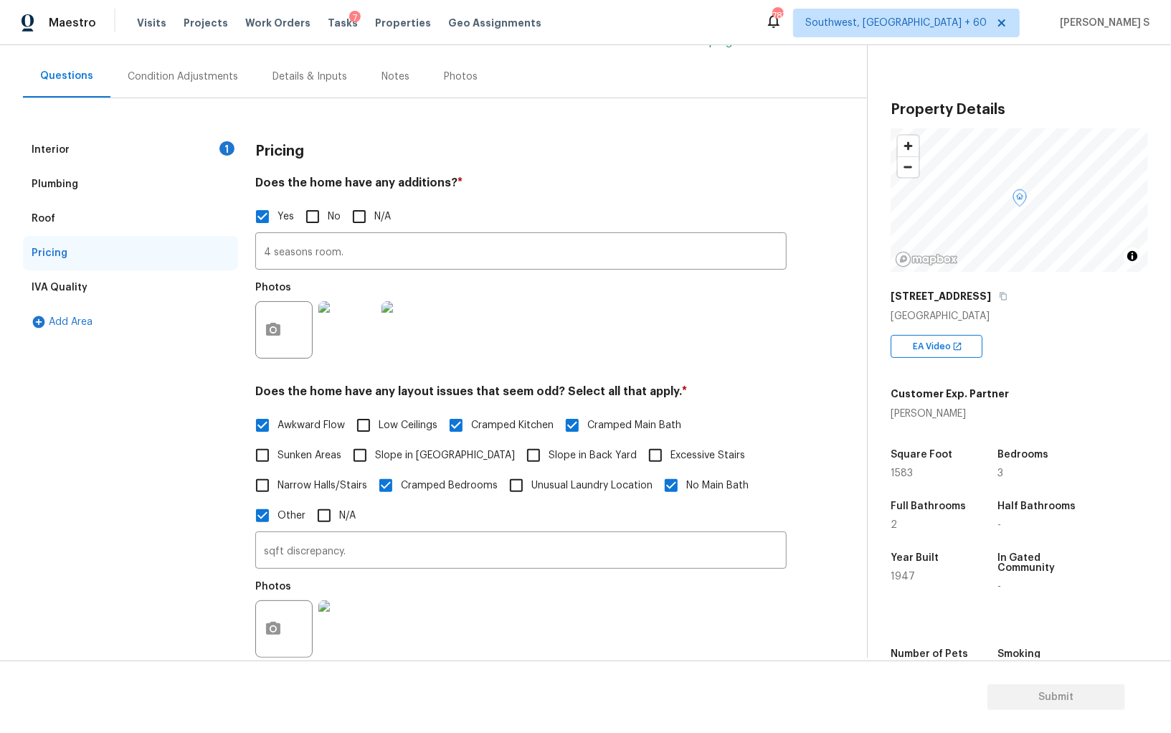
scroll to position [102, 0]
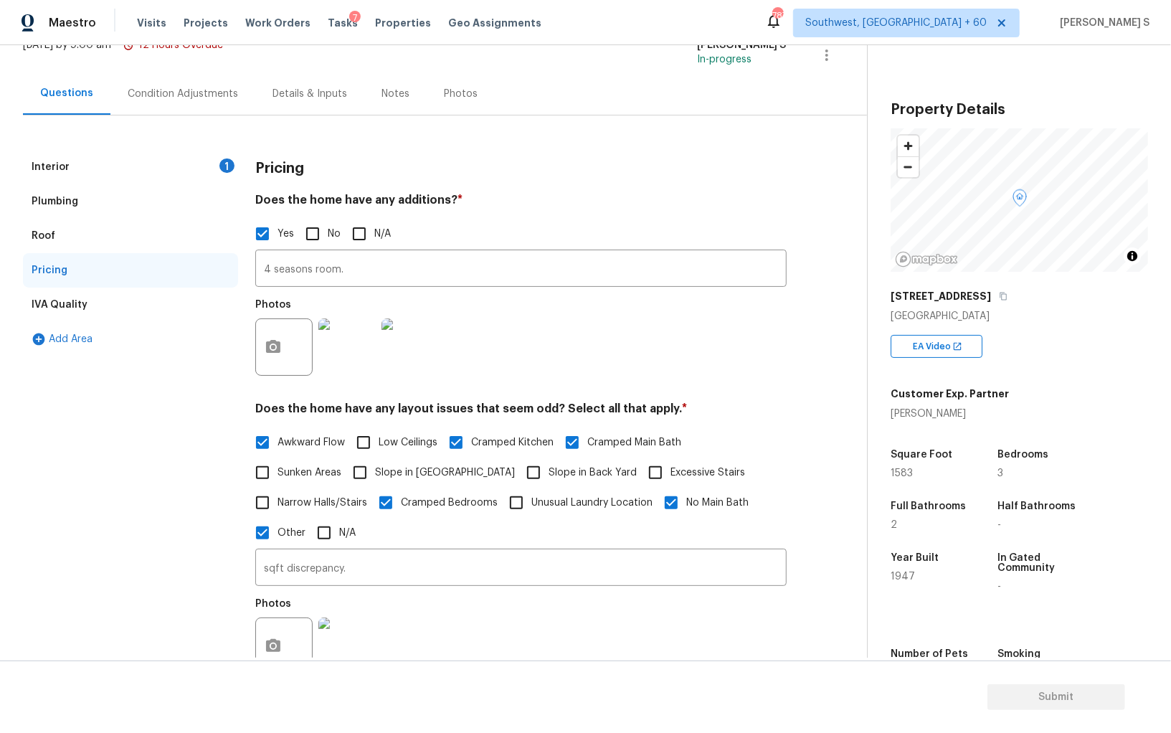
click at [217, 160] on div "Interior 1" at bounding box center [130, 167] width 215 height 34
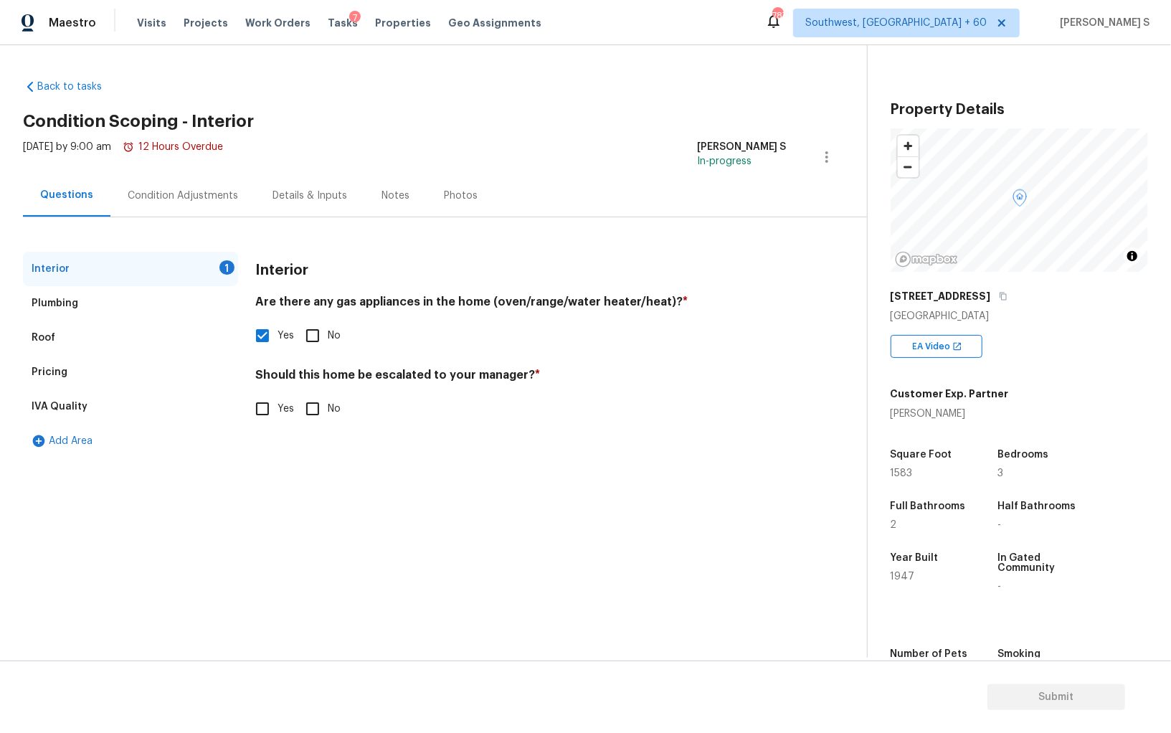
click at [278, 414] on span "Yes" at bounding box center [286, 409] width 16 height 15
click at [278, 414] on input "Yes" at bounding box center [262, 409] width 30 height 30
checkbox input "true"
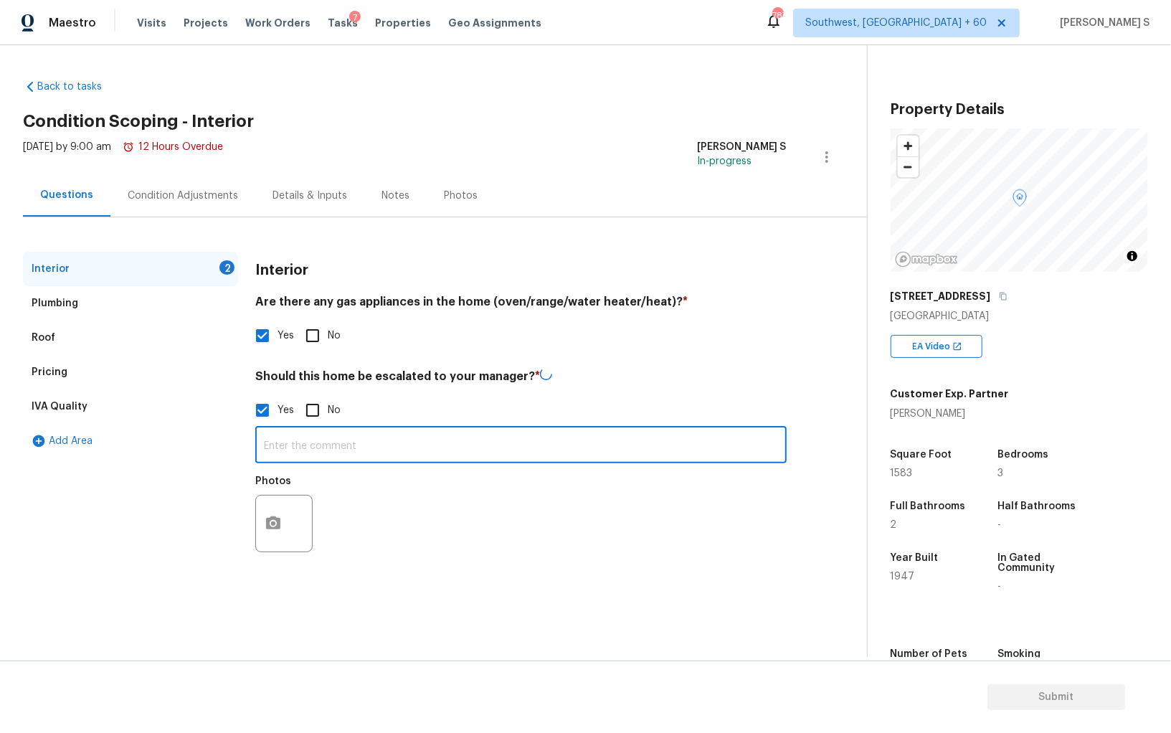
click at [318, 435] on input "text" at bounding box center [520, 447] width 531 height 34
paste input "There has been foundation work completed in the past, but there are still issue…"
type input "There has been foundation work completed in the past, but there are still issue…"
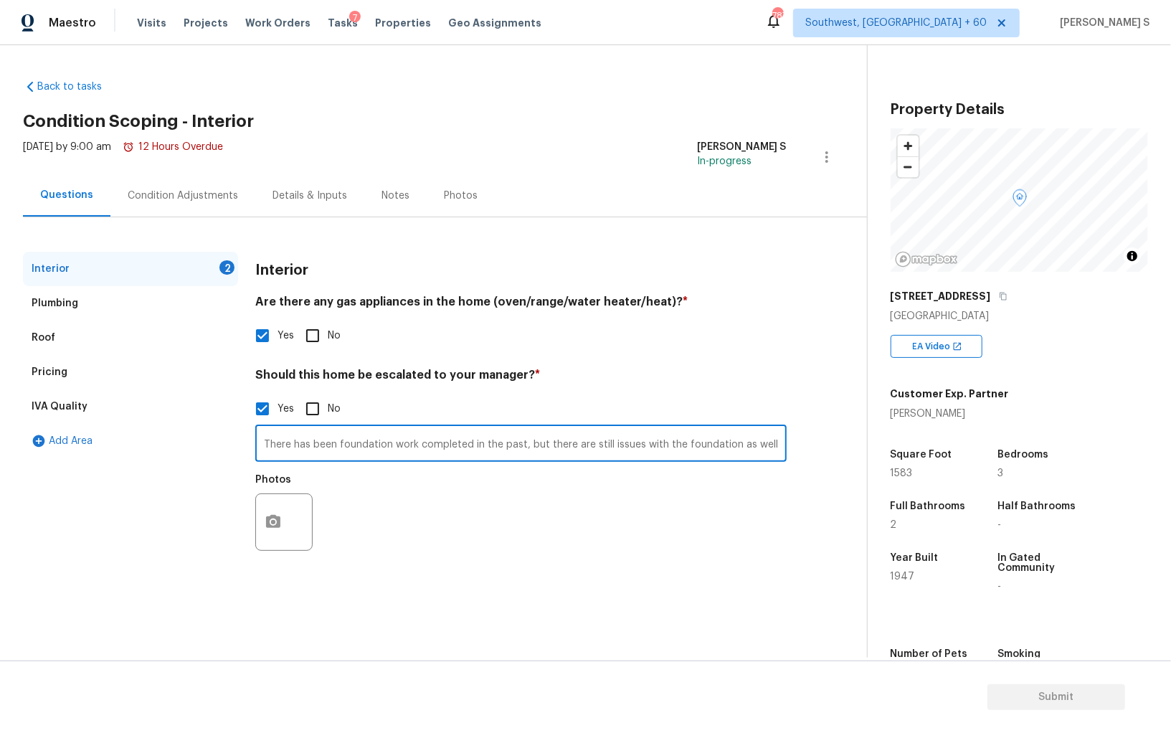
click at [487, 529] on div "Photos" at bounding box center [520, 512] width 531 height 93
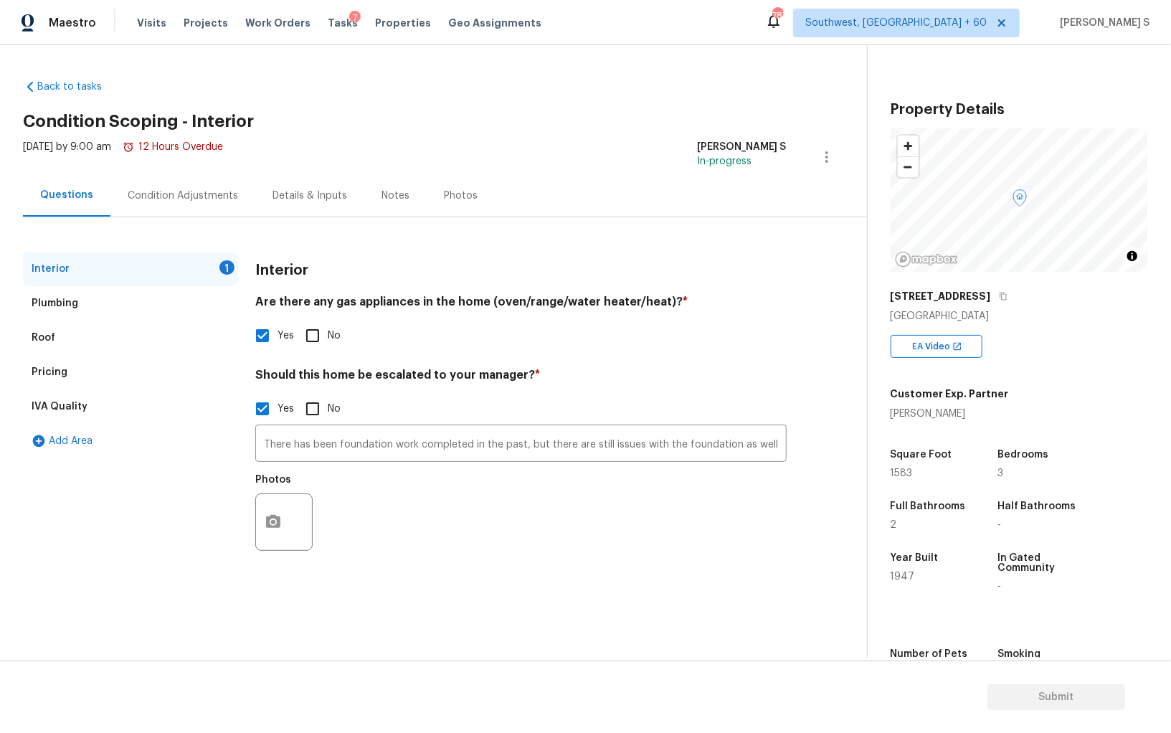
click at [67, 389] on div "IVA Quality" at bounding box center [130, 406] width 215 height 34
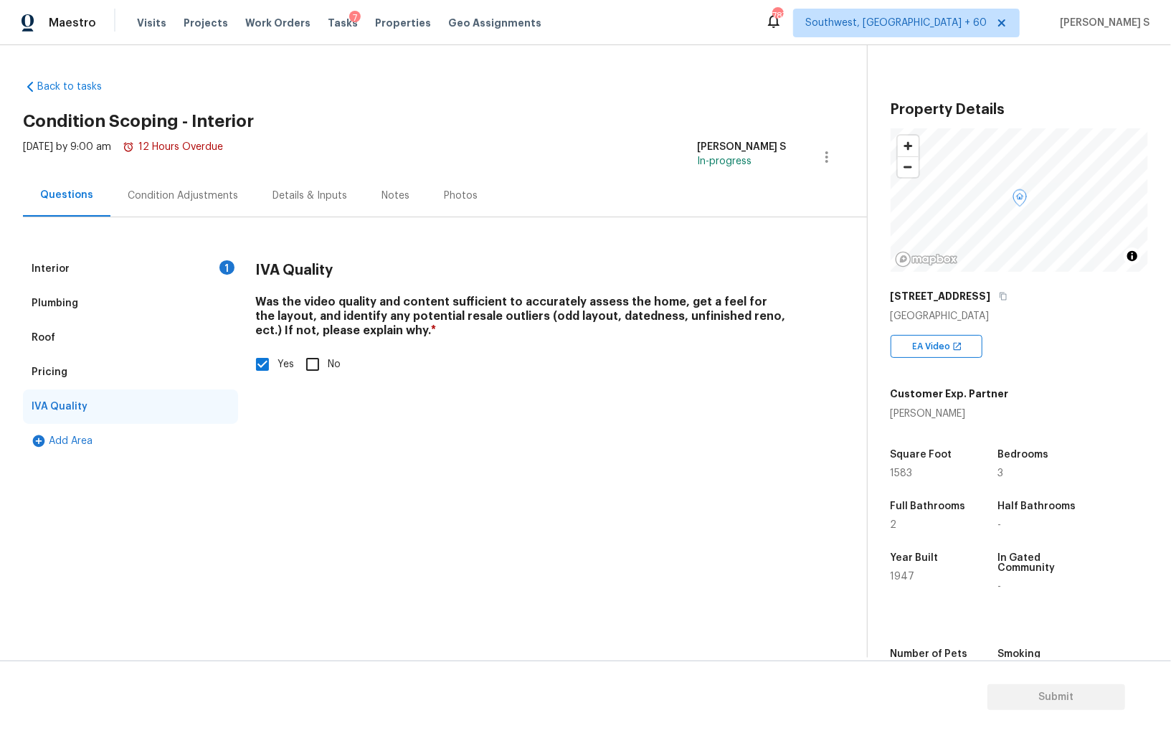
click at [51, 369] on div "Pricing" at bounding box center [50, 372] width 36 height 14
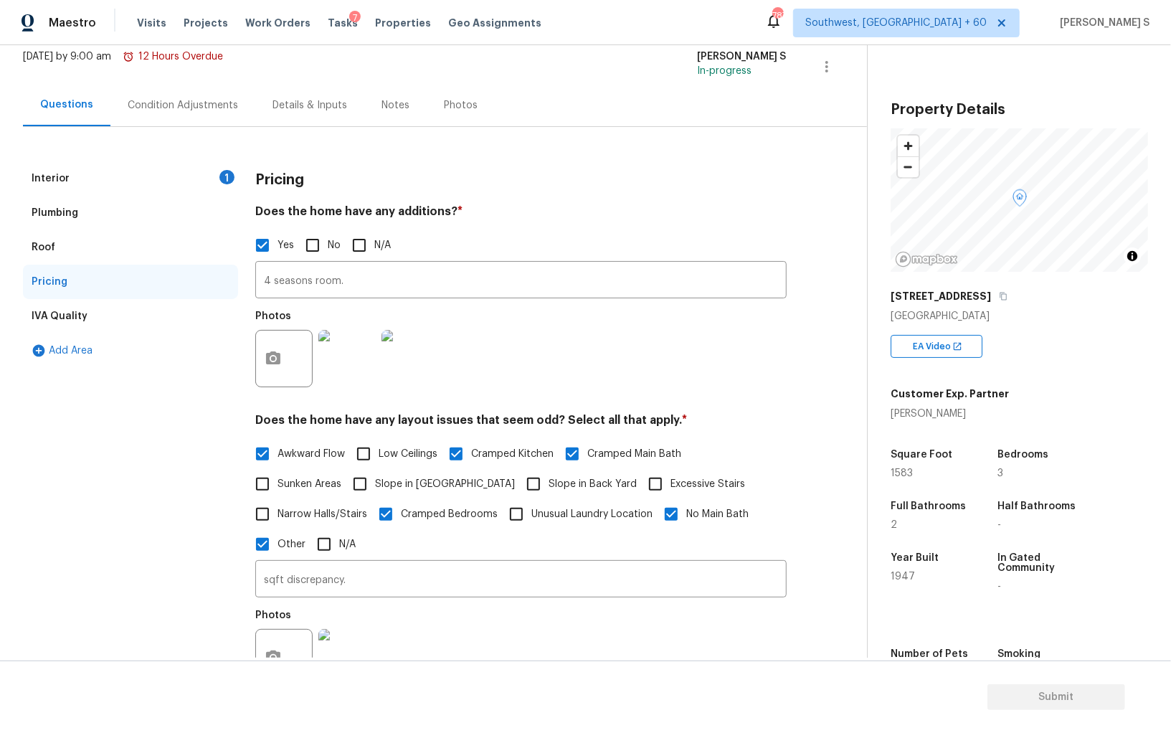
scroll to position [176, 0]
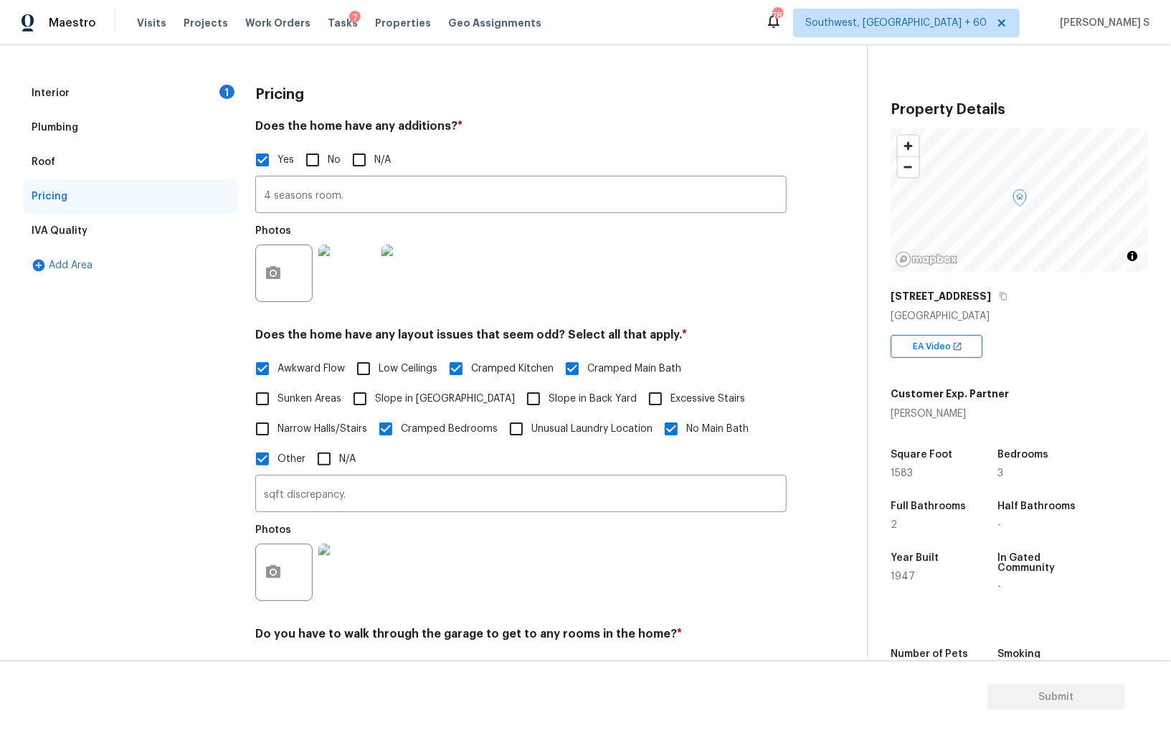
click at [386, 396] on span "Slope in Front Yard" at bounding box center [445, 399] width 140 height 15
click at [375, 396] on input "Slope in Front Yard" at bounding box center [360, 399] width 30 height 30
checkbox input "true"
click at [519, 396] on input "Slope in Back Yard" at bounding box center [534, 400] width 30 height 30
checkbox input "true"
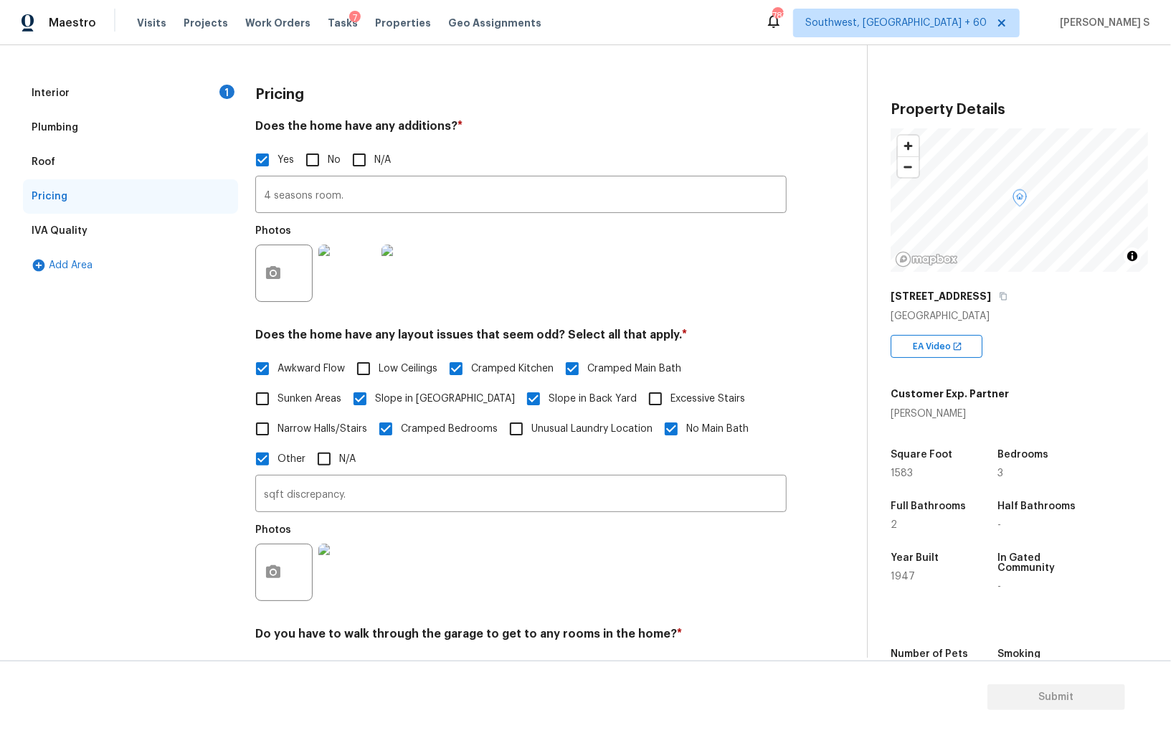
scroll to position [0, 0]
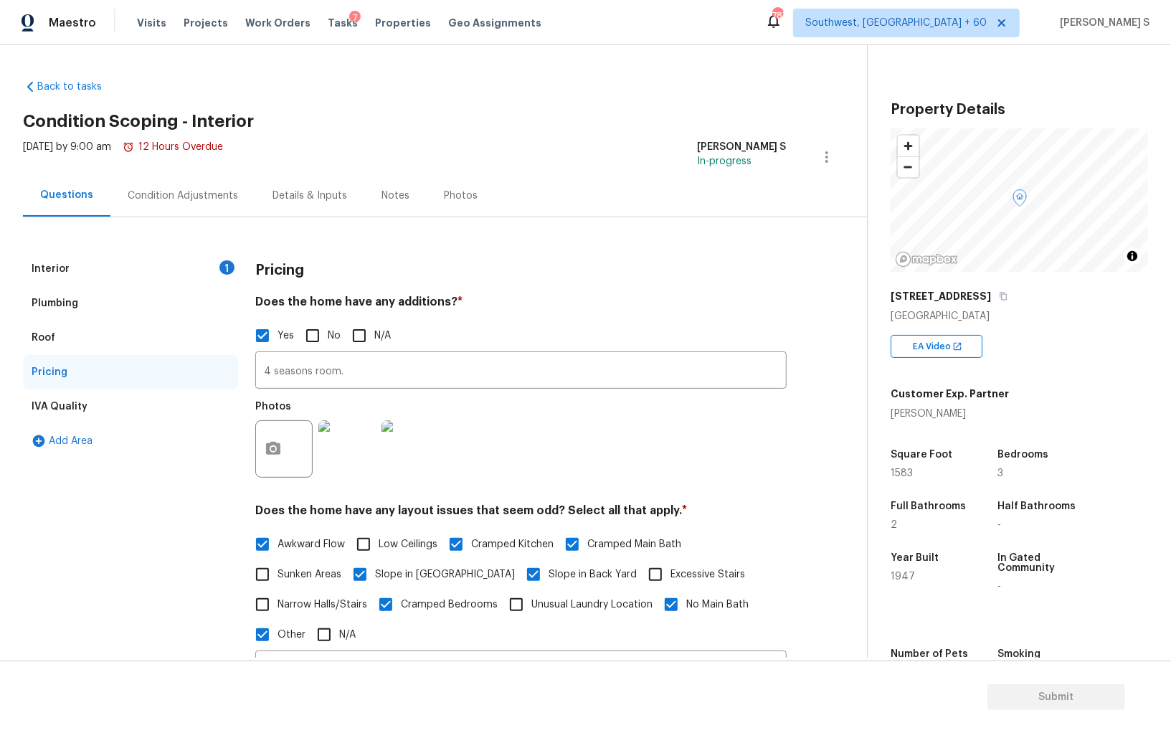
drag, startPoint x: 51, startPoint y: 272, endPoint x: 110, endPoint y: 268, distance: 58.9
click at [51, 272] on div "Interior" at bounding box center [51, 269] width 38 height 14
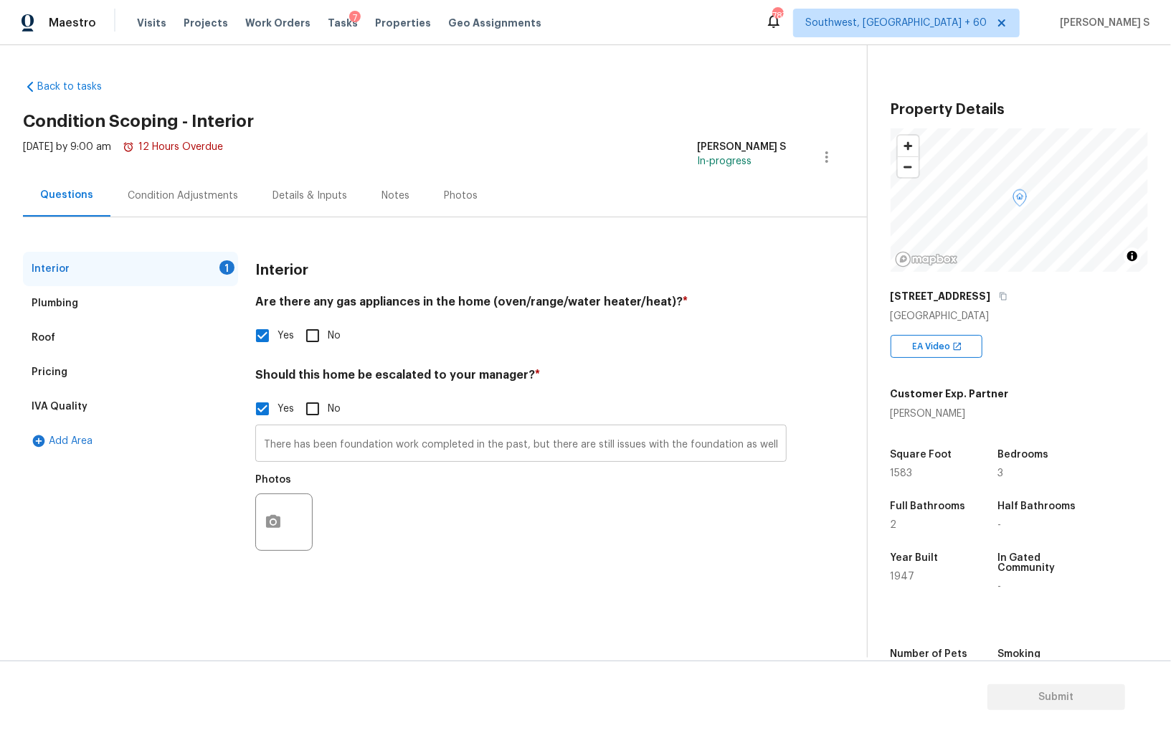
click at [597, 445] on input "There has been foundation work completed in the past, but there are still issue…" at bounding box center [520, 445] width 531 height 34
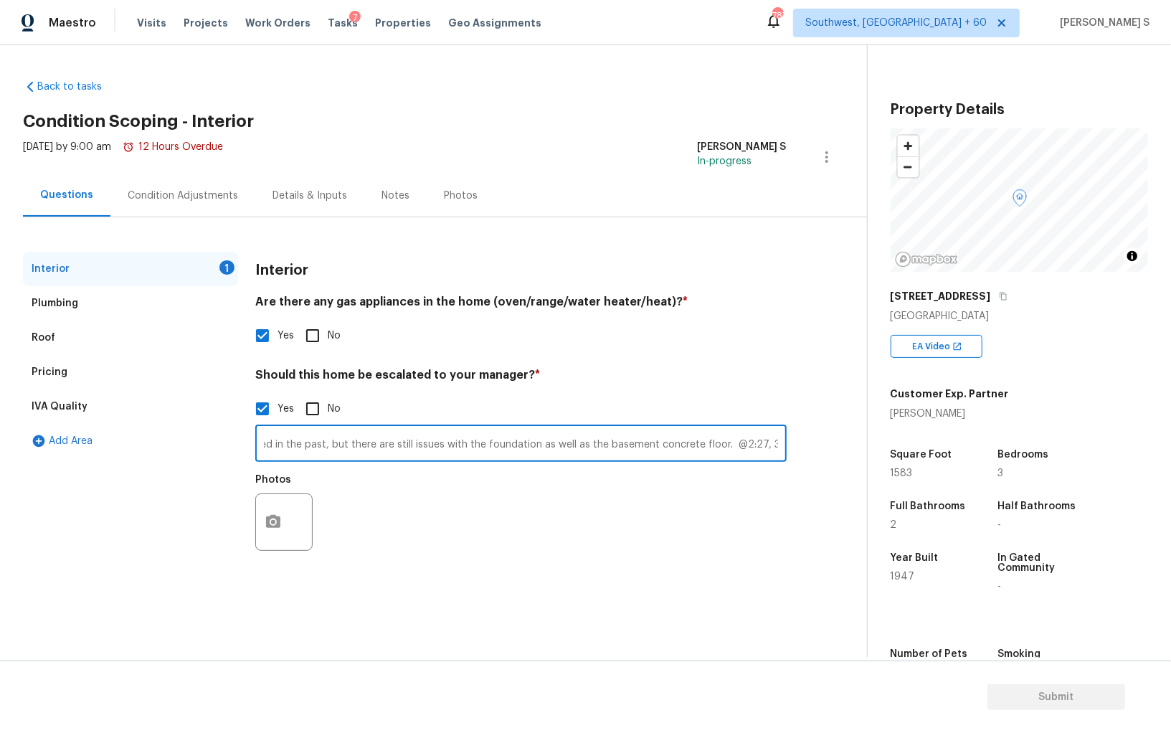
scroll to position [0, 204]
type input "There has been foundation work completed in the past, but there are still issue…"
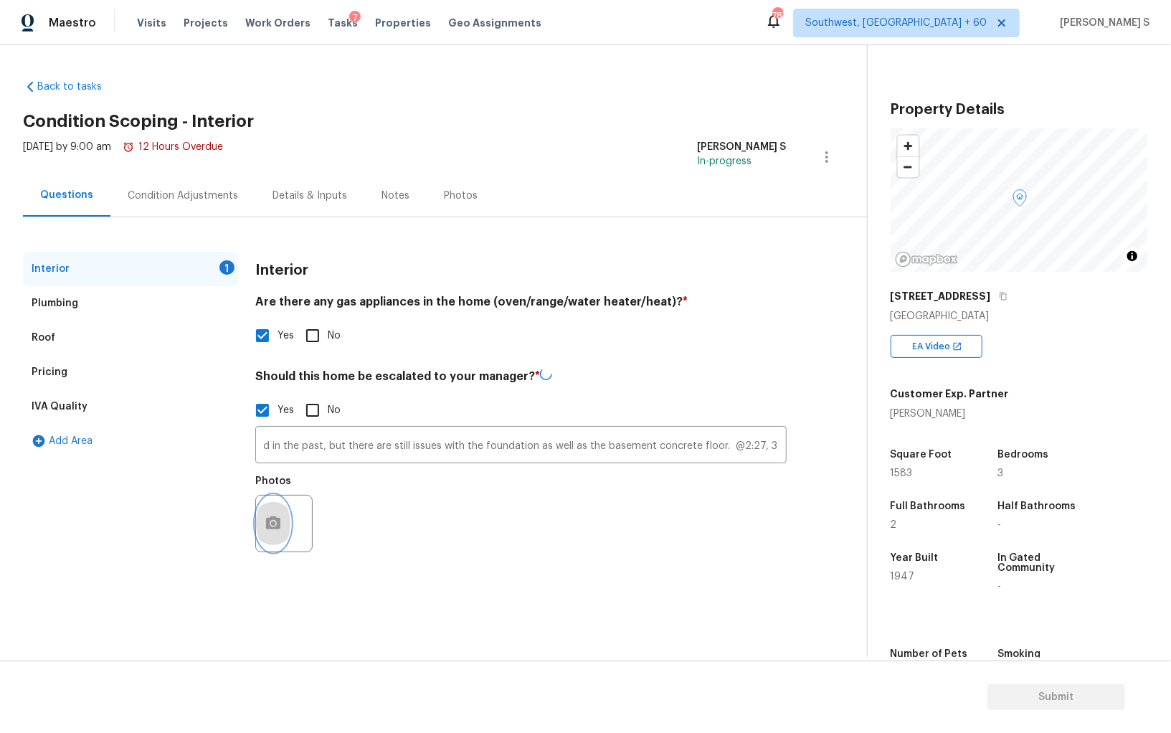
click at [287, 519] on button "button" at bounding box center [273, 524] width 34 height 56
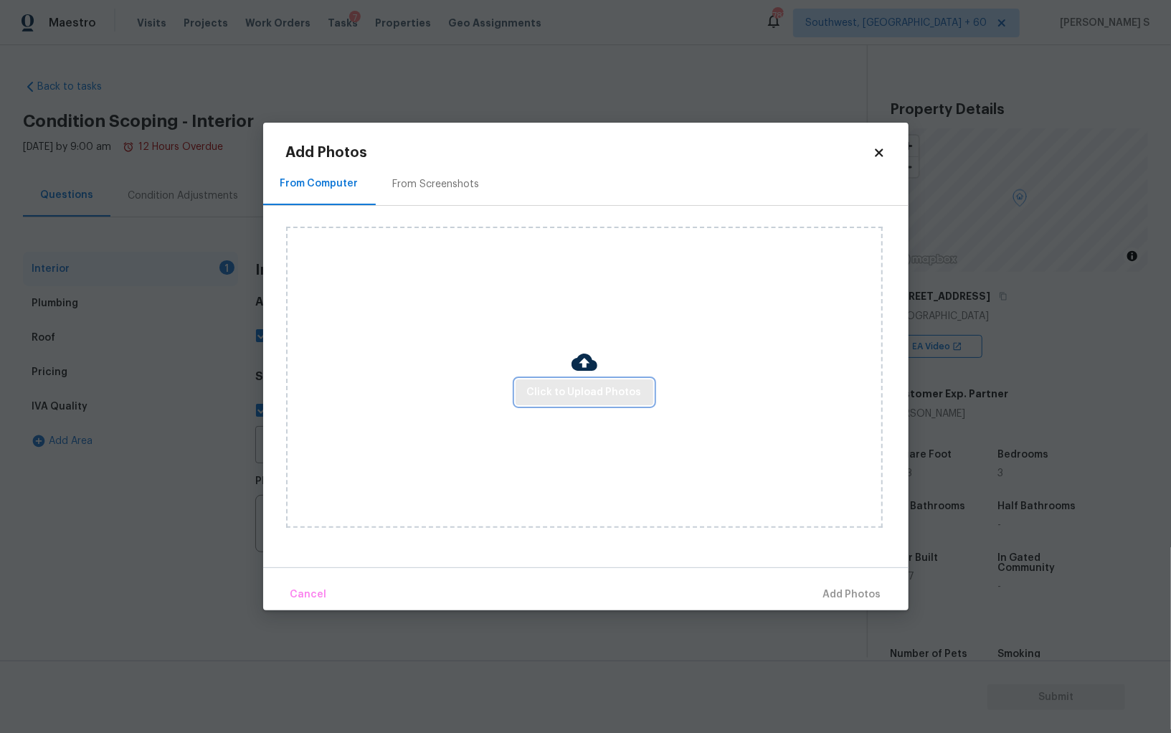
click at [559, 379] on button "Click to Upload Photos" at bounding box center [585, 392] width 138 height 27
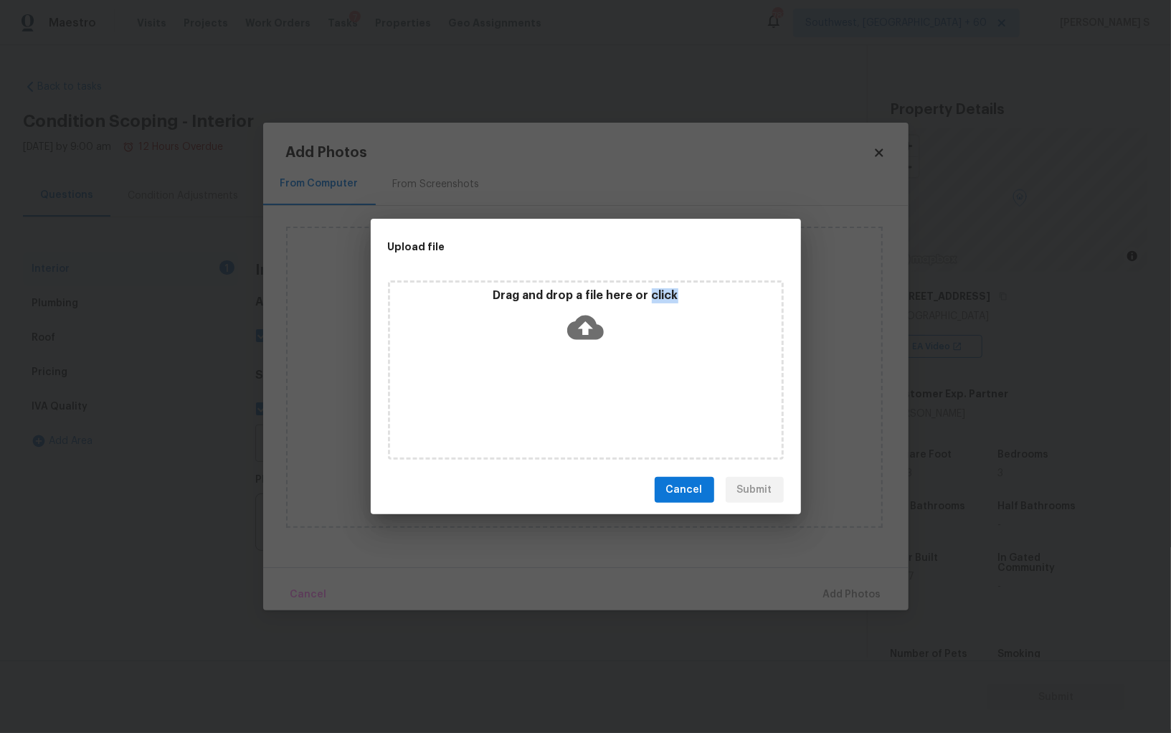
click at [559, 379] on div "Drag and drop a file here or click" at bounding box center [586, 369] width 396 height 179
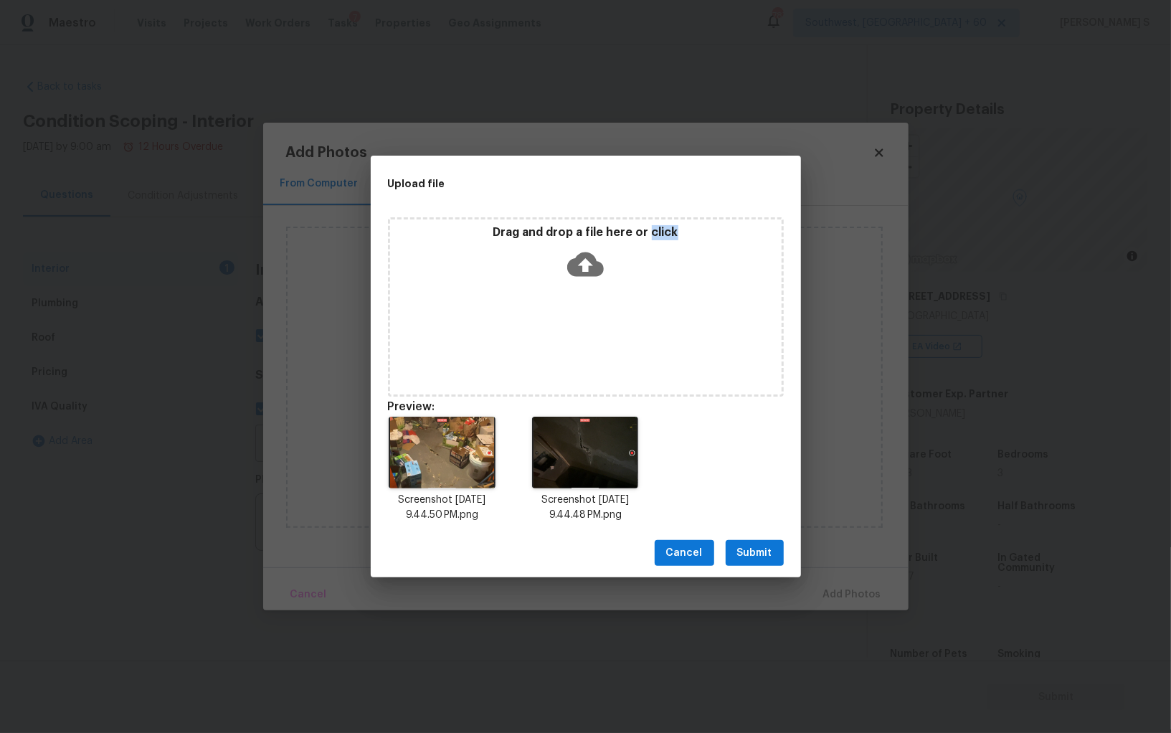
click at [782, 544] on button "Submit" at bounding box center [755, 553] width 58 height 27
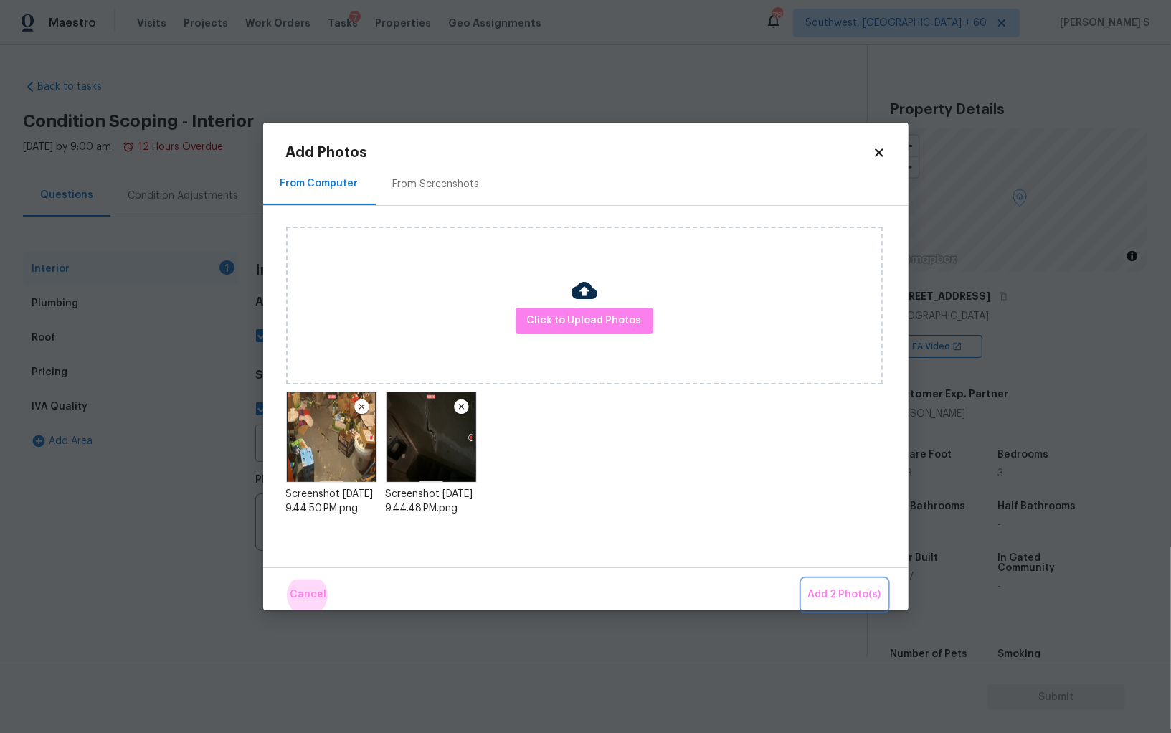
click at [803, 579] on button "Add 2 Photo(s)" at bounding box center [845, 594] width 85 height 31
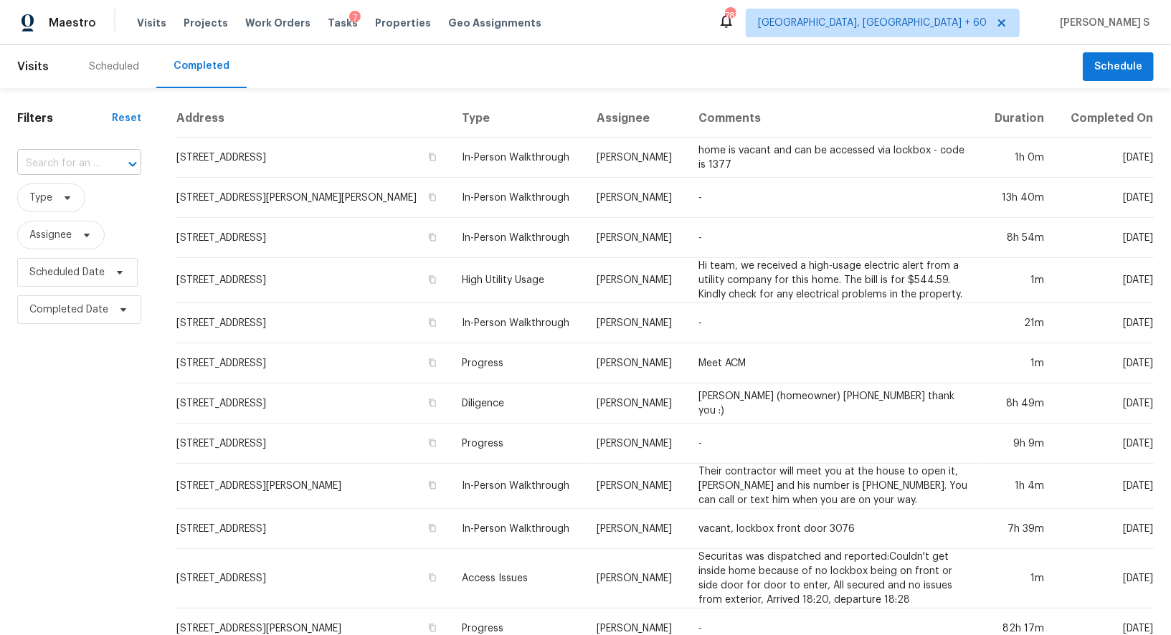
click at [105, 158] on div at bounding box center [122, 164] width 37 height 20
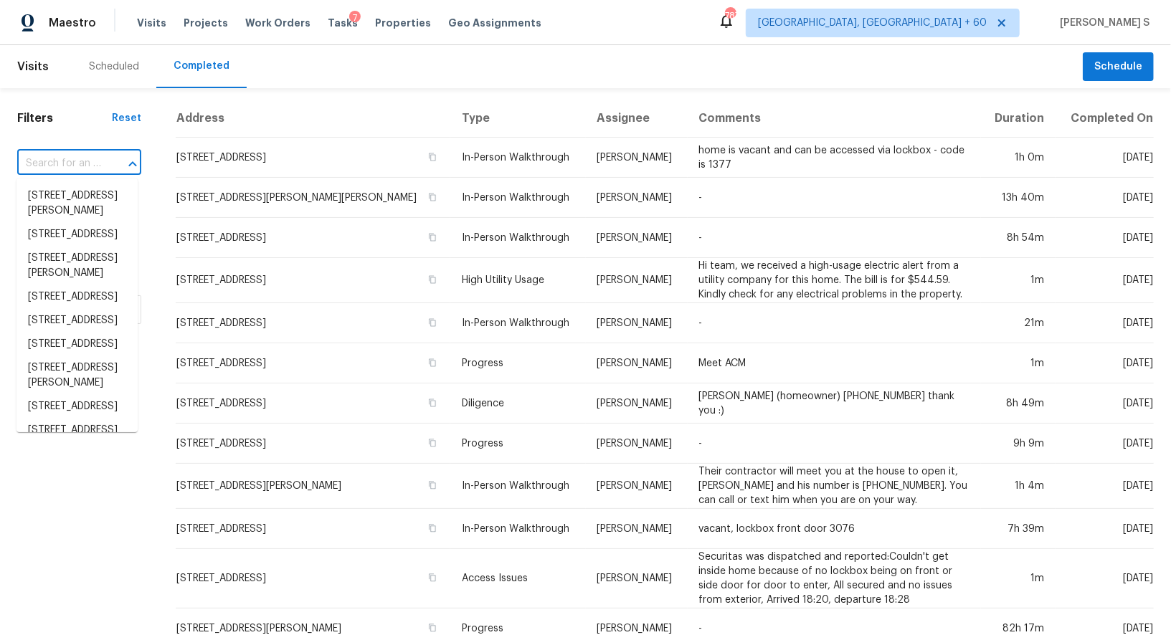
paste input "[STREET_ADDRESS]"
type input "[STREET_ADDRESS]"
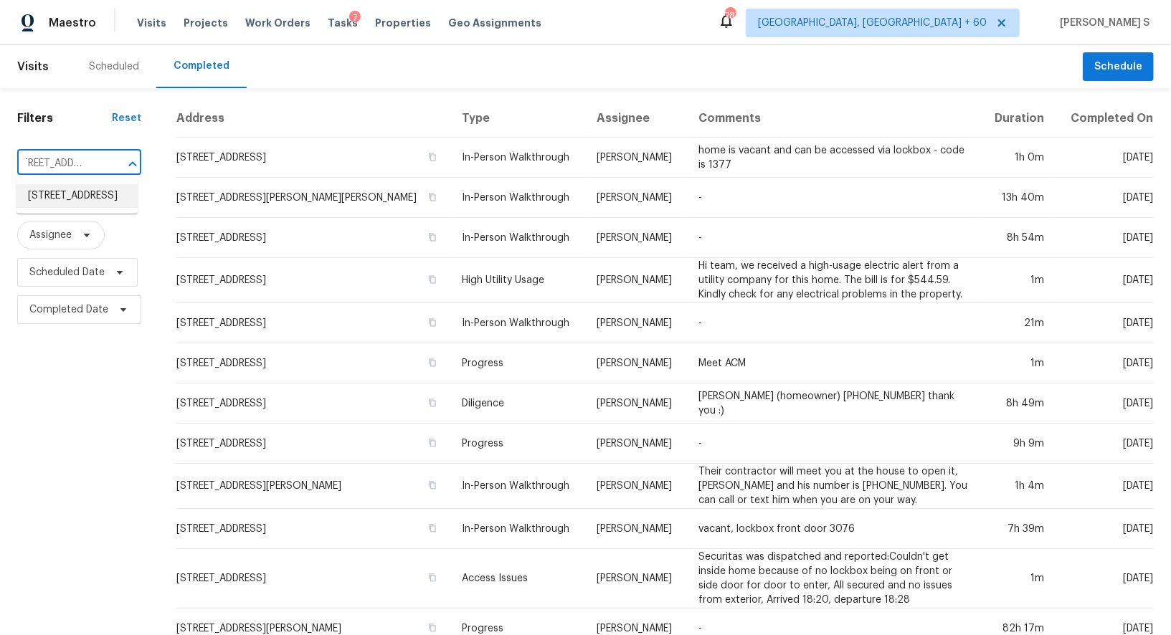
click at [88, 199] on li "[STREET_ADDRESS]" at bounding box center [76, 196] width 121 height 24
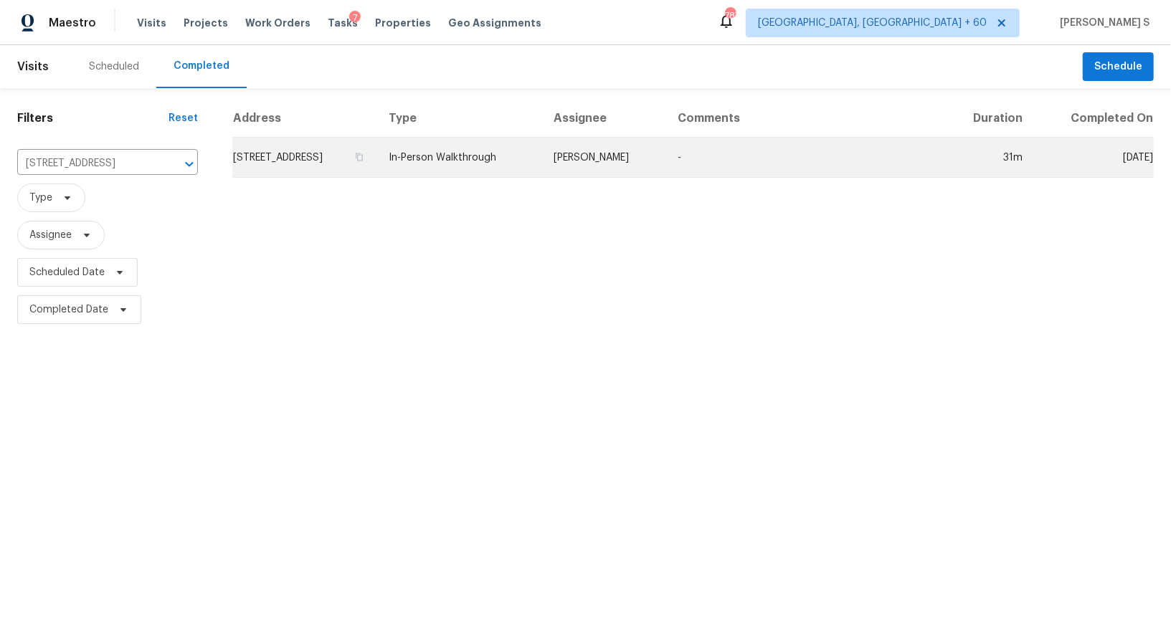
click at [314, 168] on td "[STREET_ADDRESS]" at bounding box center [304, 158] width 145 height 40
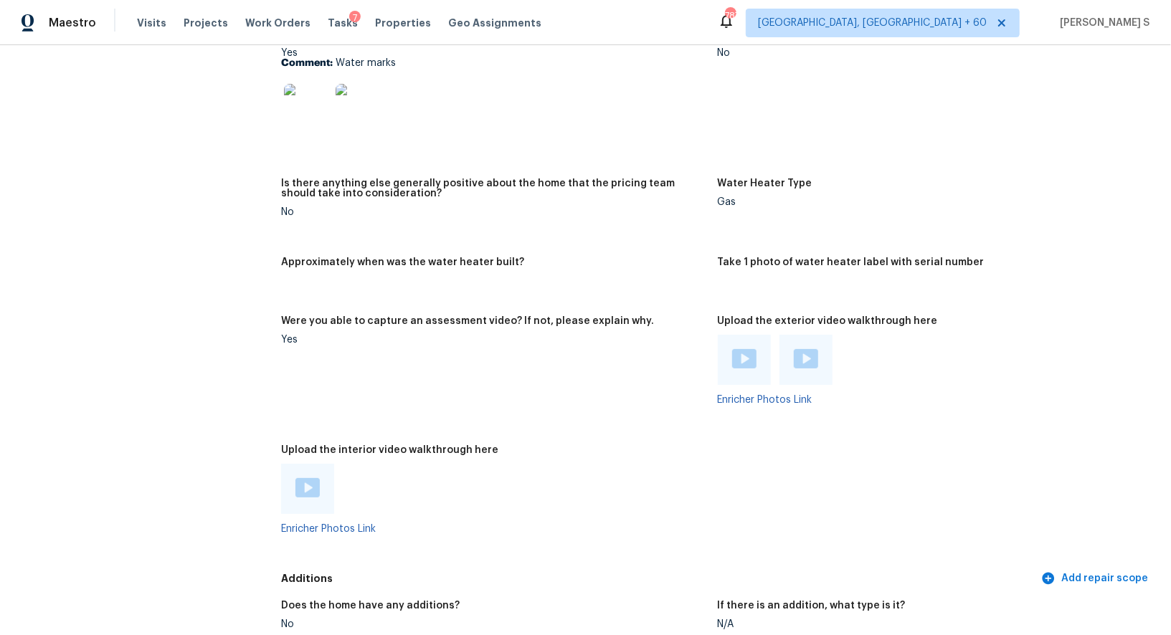
scroll to position [2893, 0]
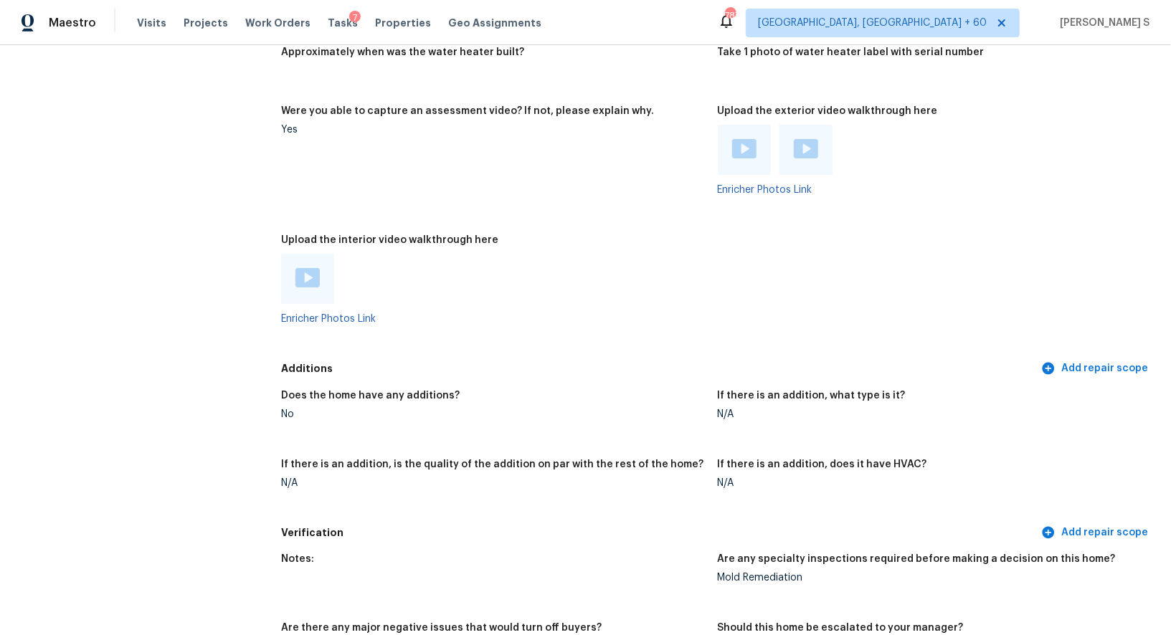
click at [311, 279] on img at bounding box center [307, 277] width 24 height 19
click at [734, 155] on img at bounding box center [744, 148] width 24 height 19
click at [800, 151] on img at bounding box center [806, 148] width 24 height 19
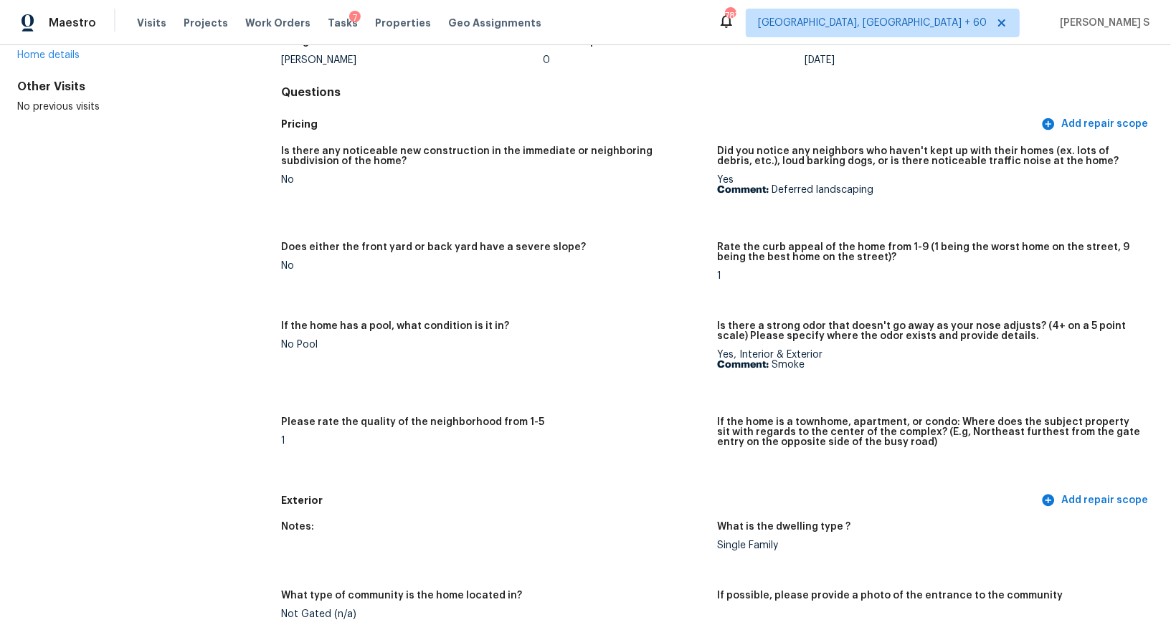
scroll to position [0, 0]
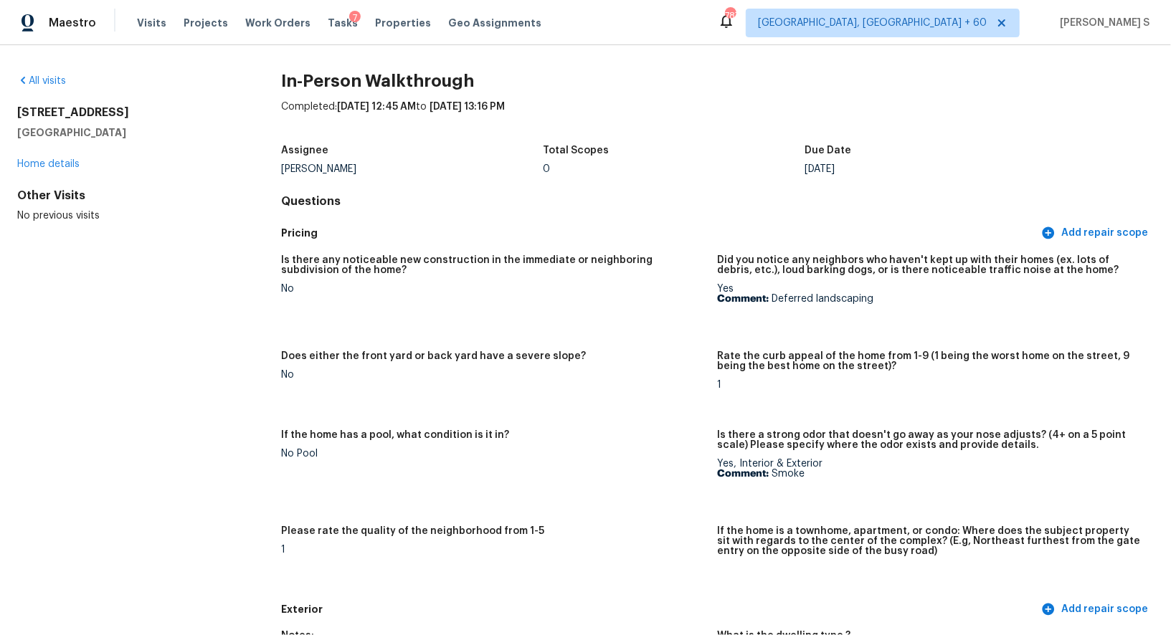
click at [541, 400] on figure "Does either the front yard or back yard have a severe slope? No" at bounding box center [499, 382] width 436 height 62
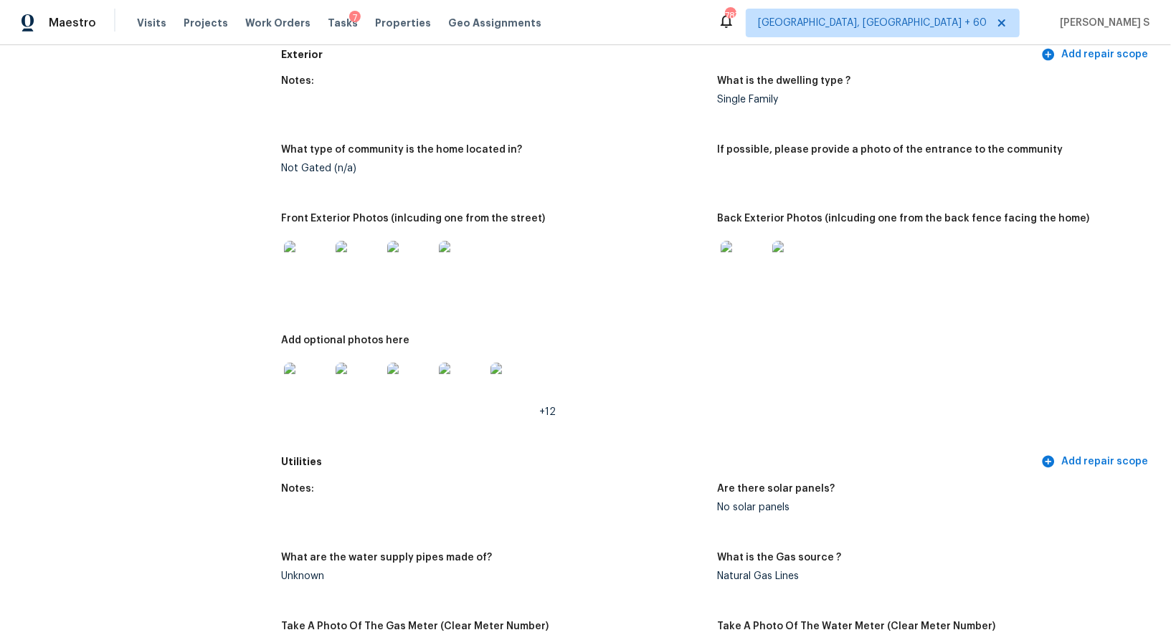
scroll to position [661, 0]
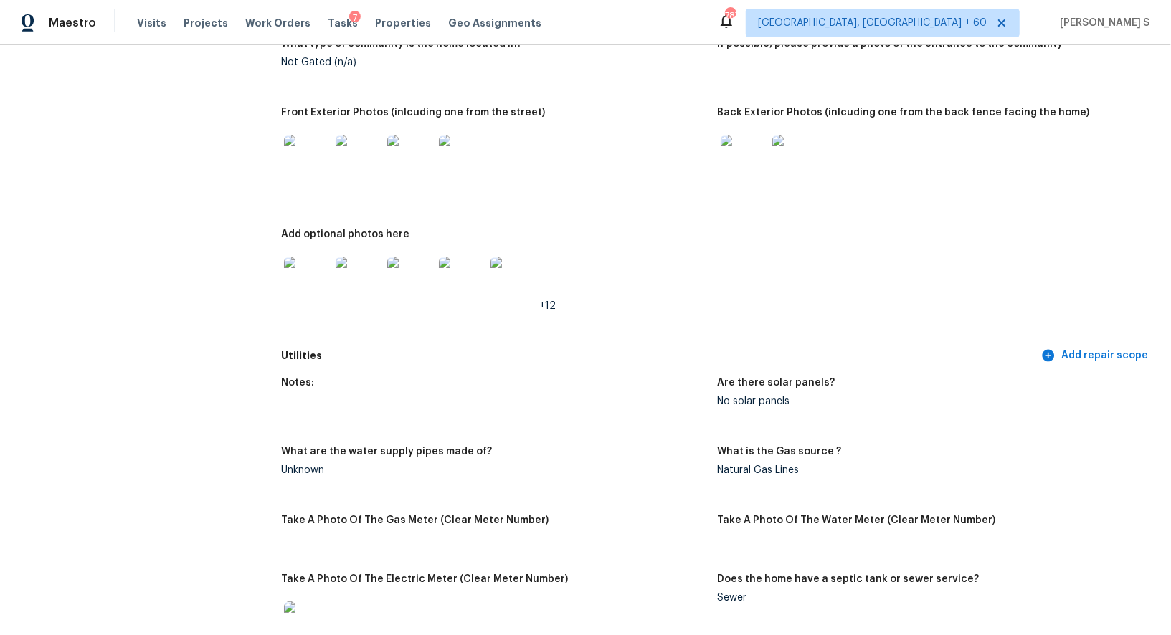
click at [297, 285] on img at bounding box center [307, 280] width 46 height 46
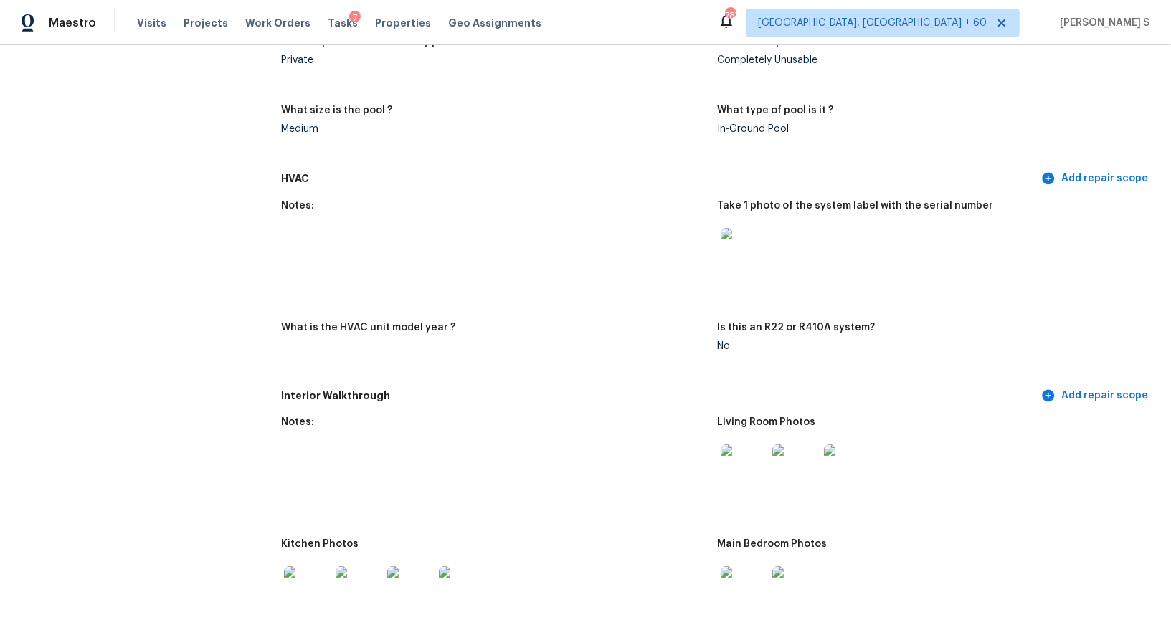
scroll to position [1596, 0]
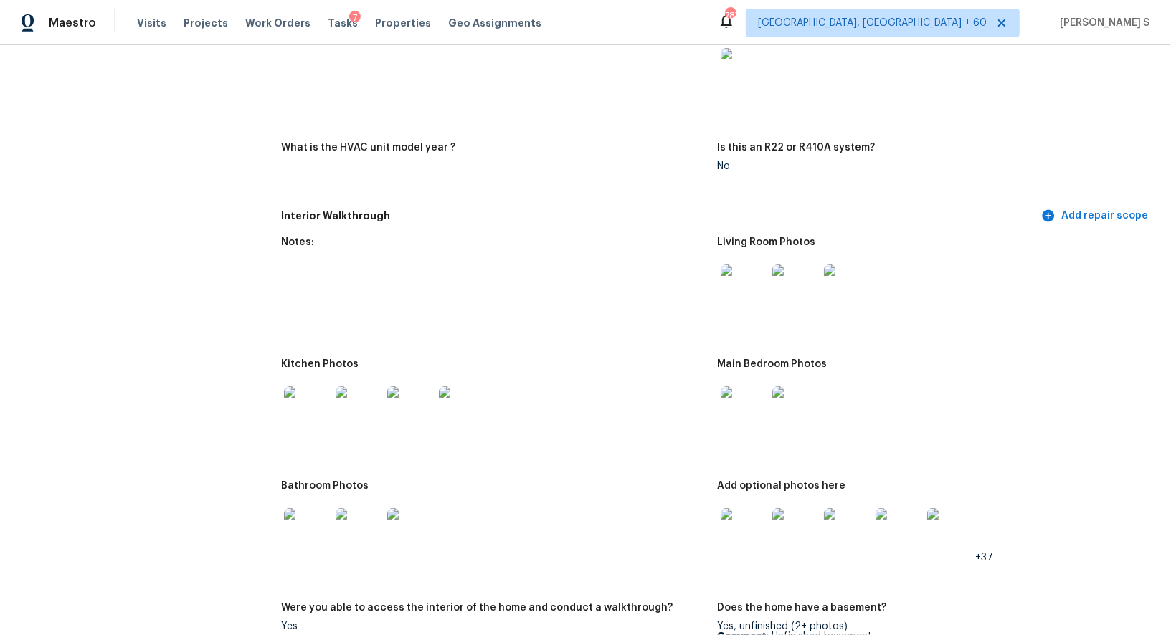
click at [725, 297] on img at bounding box center [744, 288] width 46 height 46
click at [306, 396] on img at bounding box center [307, 410] width 46 height 46
click at [739, 400] on img at bounding box center [744, 410] width 46 height 46
click at [319, 517] on img at bounding box center [307, 531] width 46 height 46
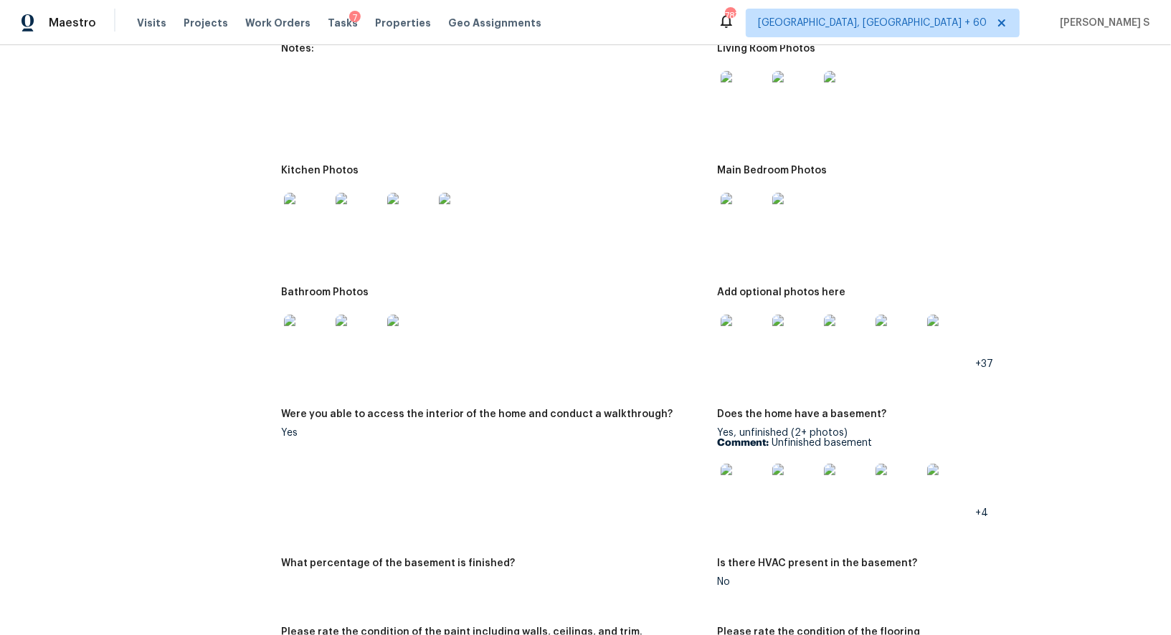
click at [742, 330] on img at bounding box center [744, 338] width 46 height 46
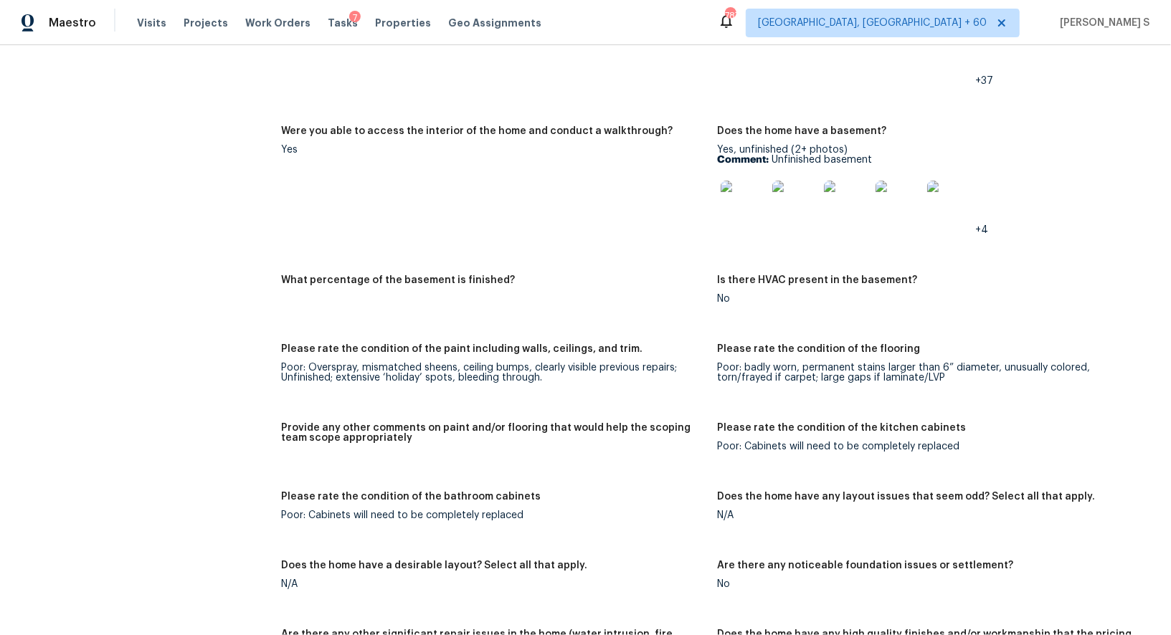
scroll to position [94, 0]
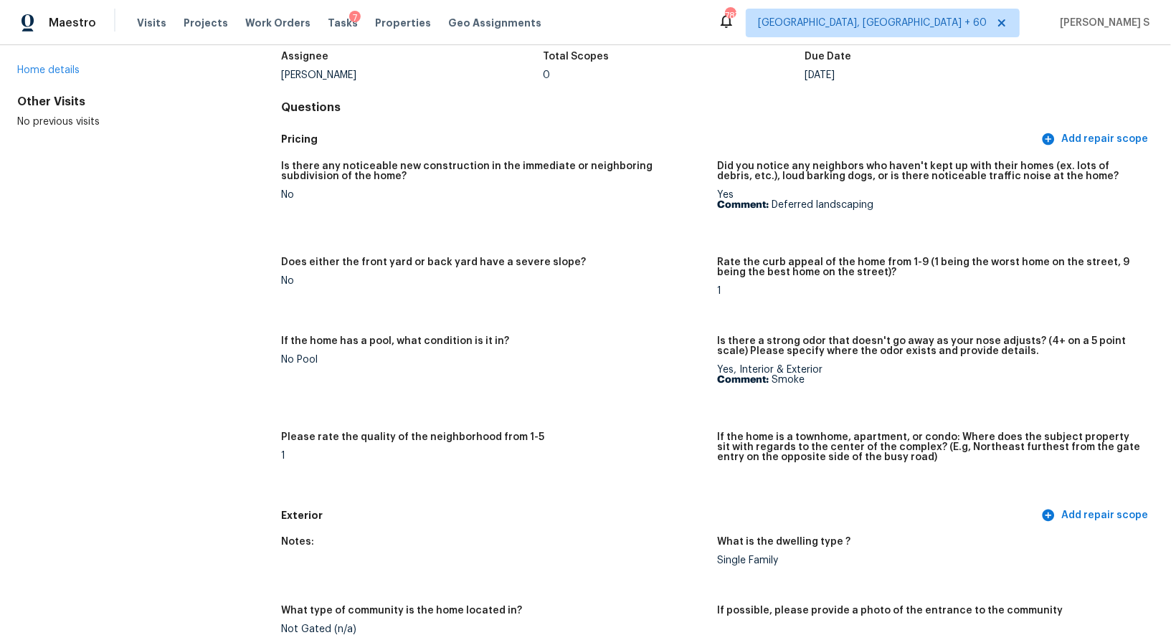
click at [614, 233] on figure "Is there any noticeable new construction in the immediate or neighboring subdiv…" at bounding box center [499, 200] width 436 height 79
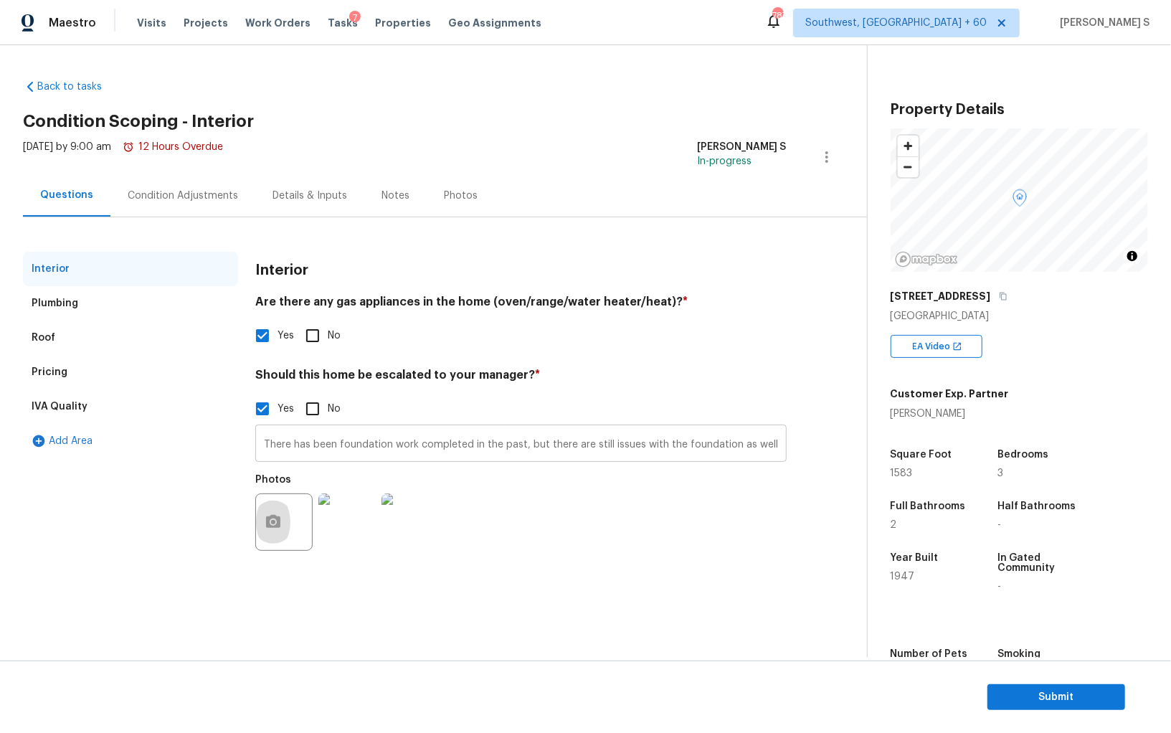
click at [612, 442] on input "There has been foundation work completed in the past, but there are still issue…" at bounding box center [520, 445] width 531 height 34
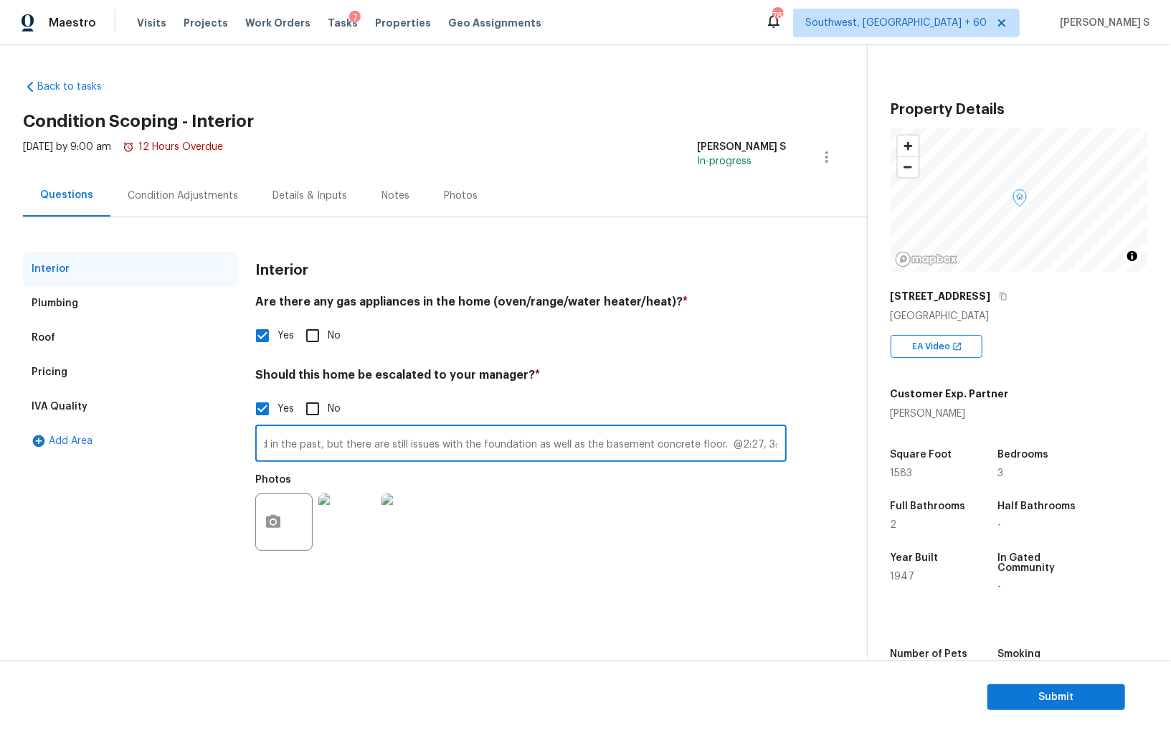
paste input "The floor being cracked as well. I noticed a couple dehumidifiers in the baseme…"
type input "There has been foundation work completed in the past, but there are still issue…"
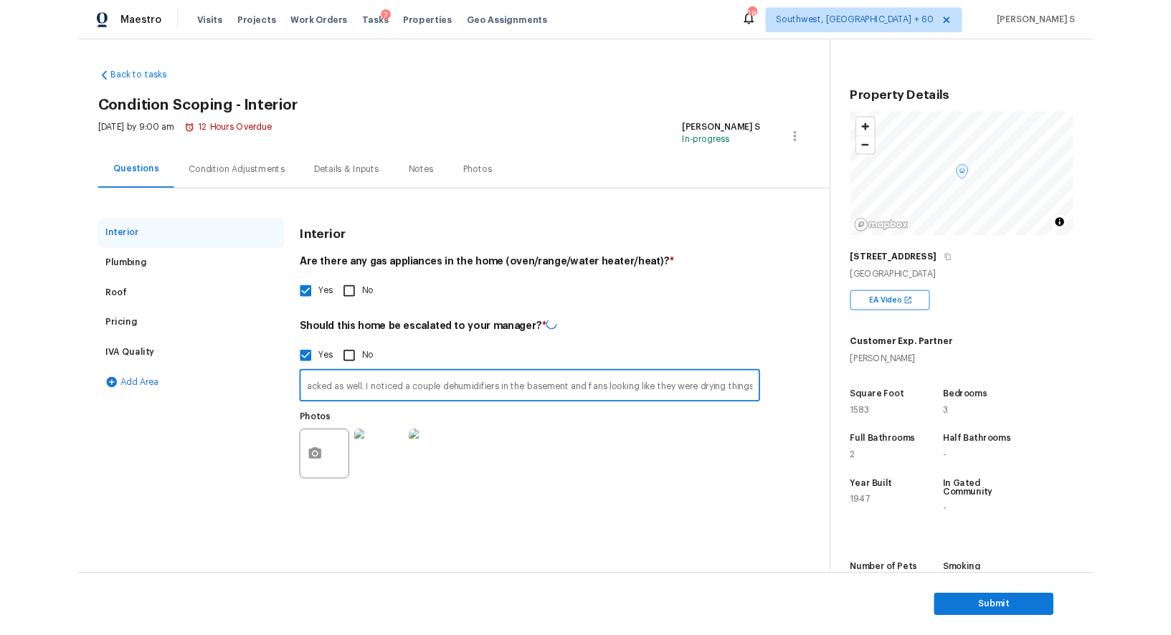
scroll to position [0, 0]
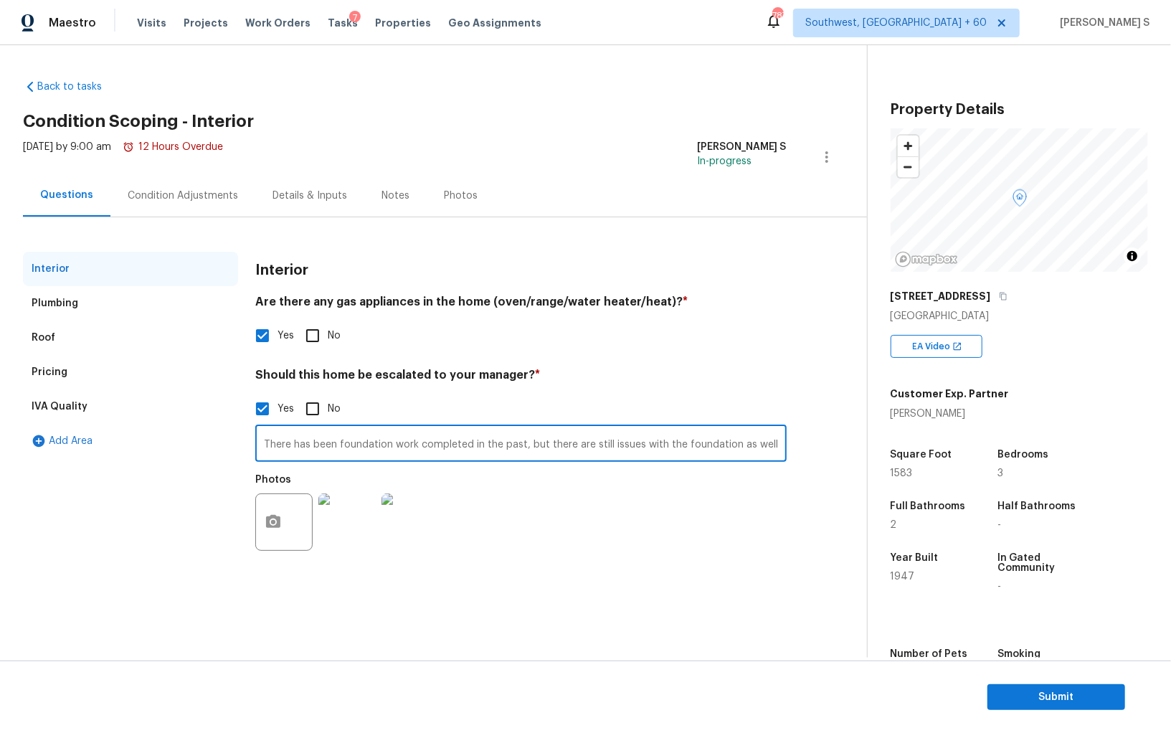
click at [188, 189] on div "Condition Adjustments" at bounding box center [183, 196] width 110 height 14
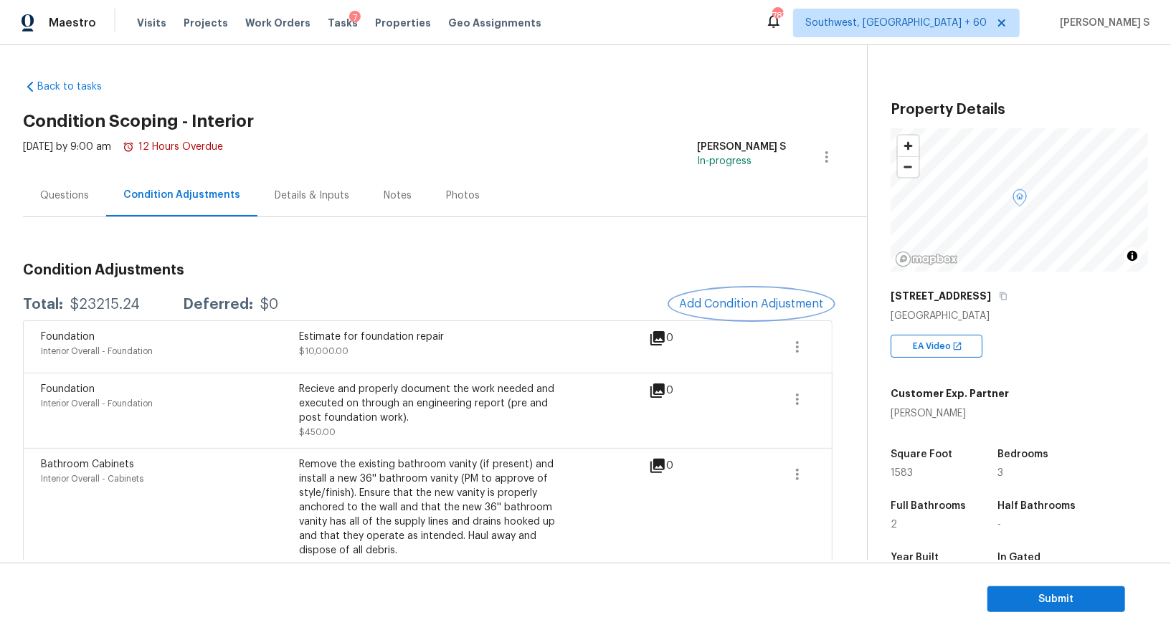
click at [742, 314] on button "Add Condition Adjustment" at bounding box center [752, 304] width 162 height 30
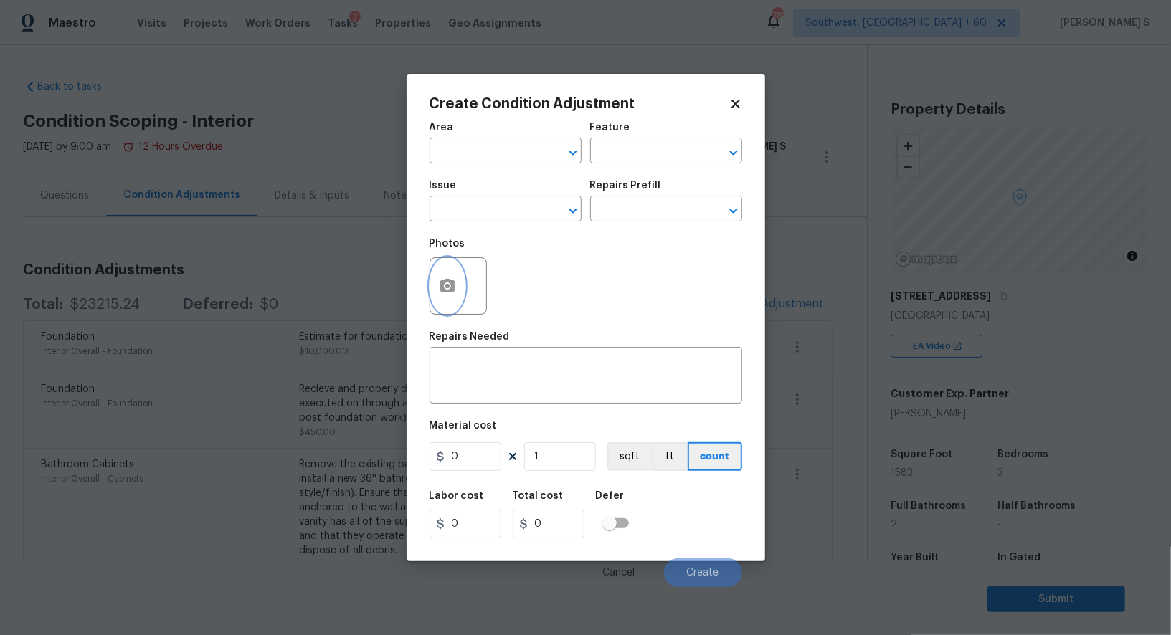
click at [451, 295] on icon "button" at bounding box center [447, 286] width 17 height 17
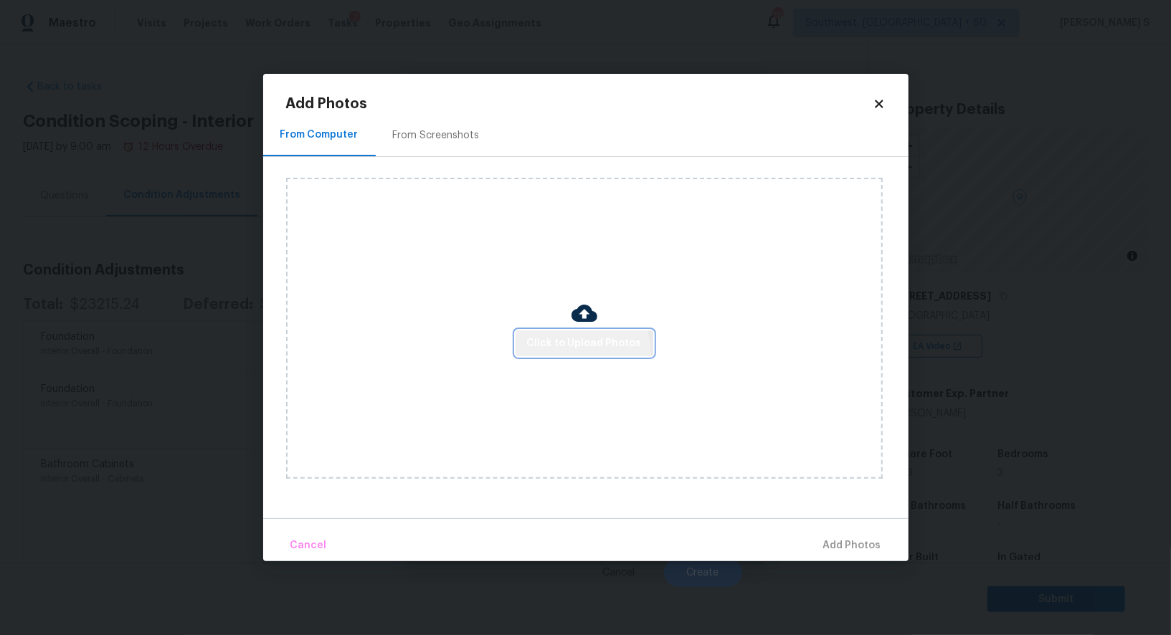
click at [574, 355] on button "Click to Upload Photos" at bounding box center [585, 344] width 138 height 27
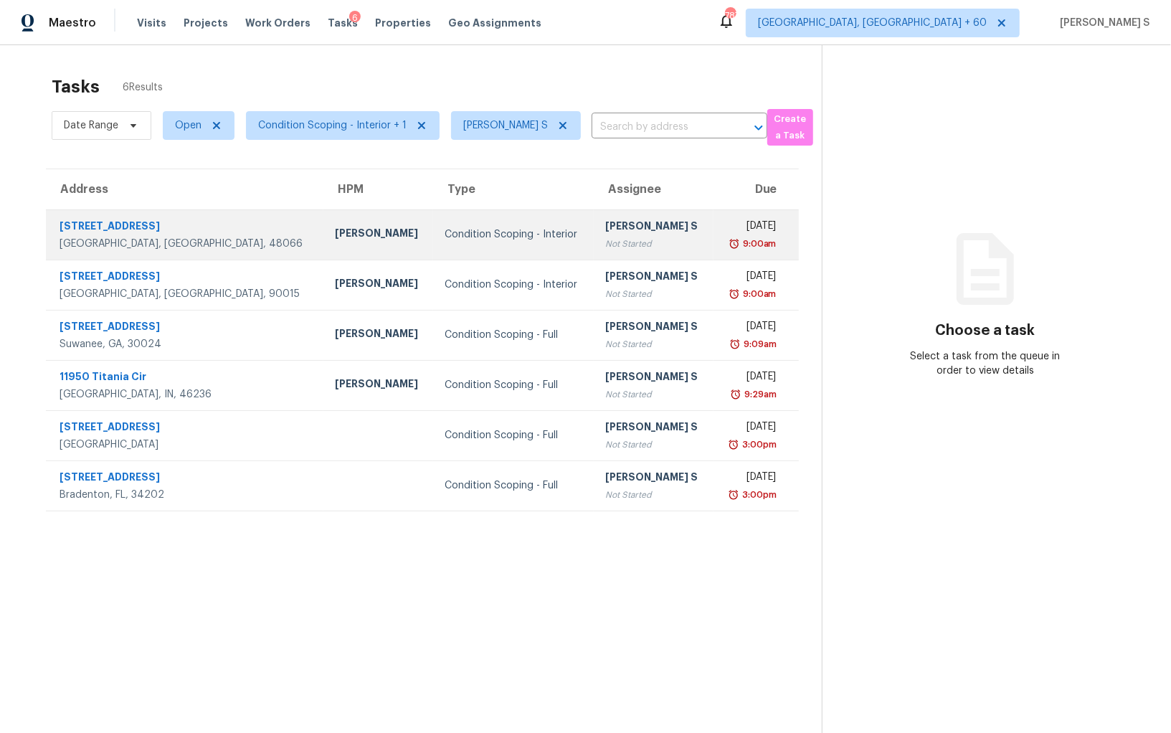
click at [594, 241] on td "[PERSON_NAME] S Not Started" at bounding box center [654, 234] width 120 height 50
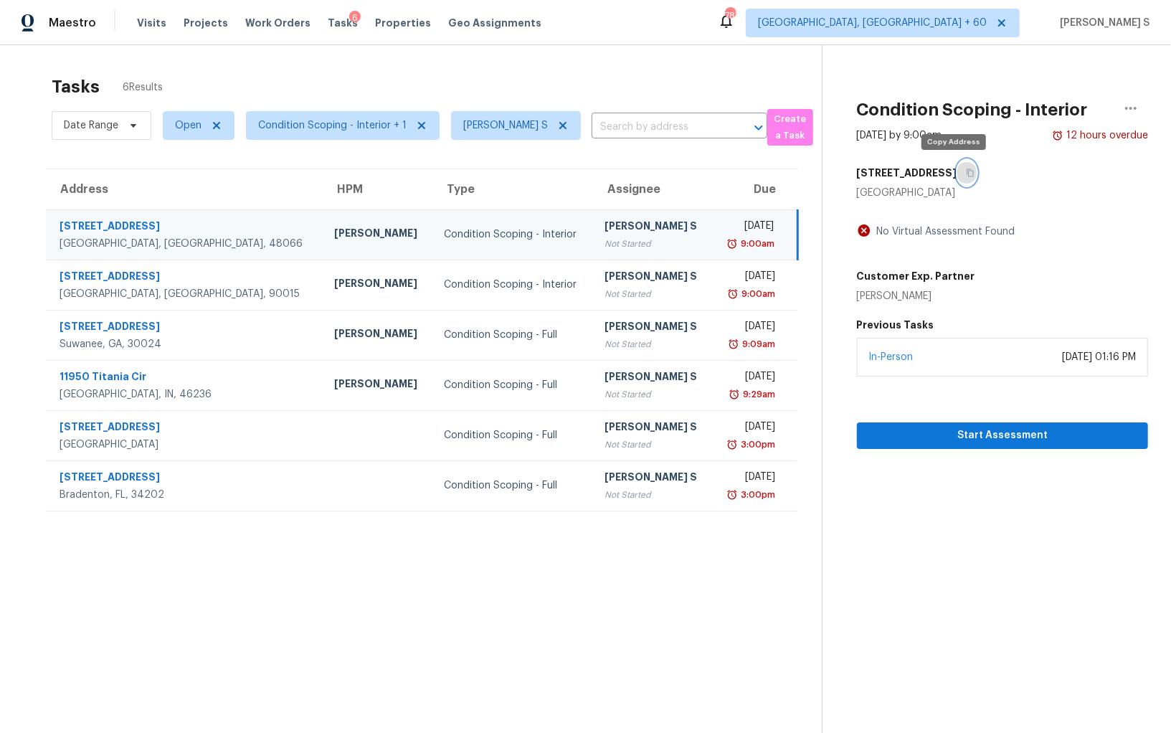
click at [959, 168] on button "button" at bounding box center [966, 173] width 19 height 26
click at [605, 229] on div "[PERSON_NAME] S" at bounding box center [653, 228] width 96 height 18
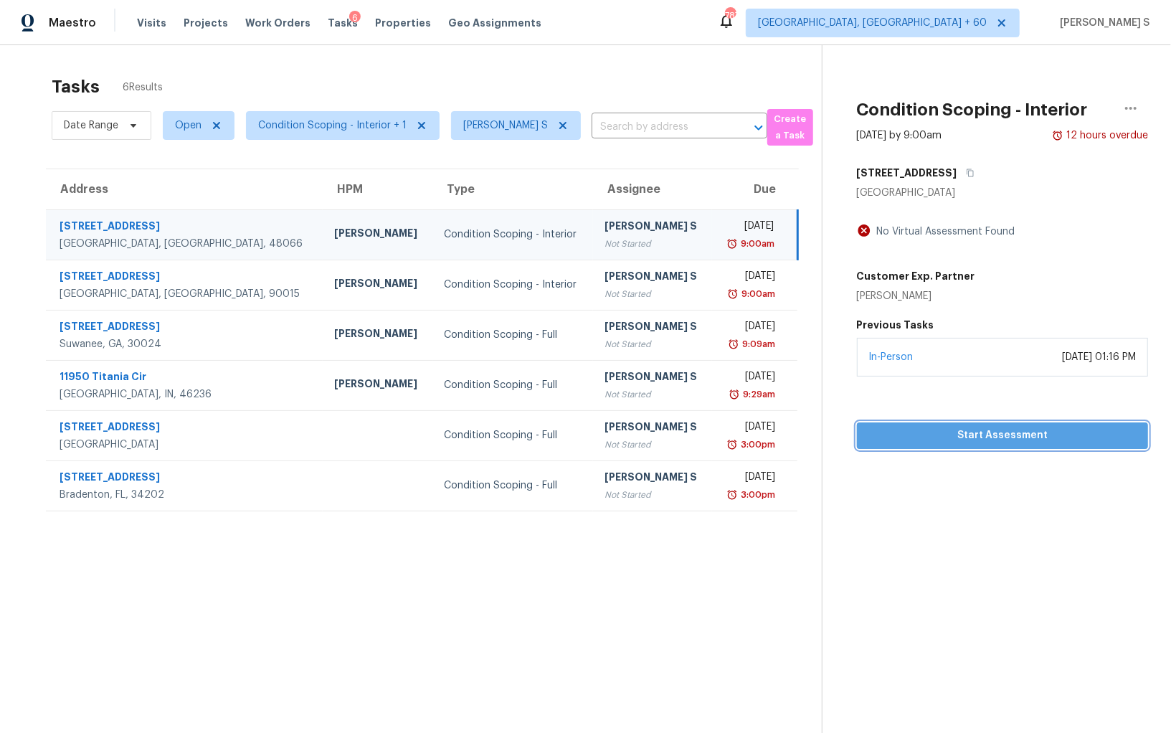
click at [981, 427] on span "Start Assessment" at bounding box center [1003, 436] width 268 height 18
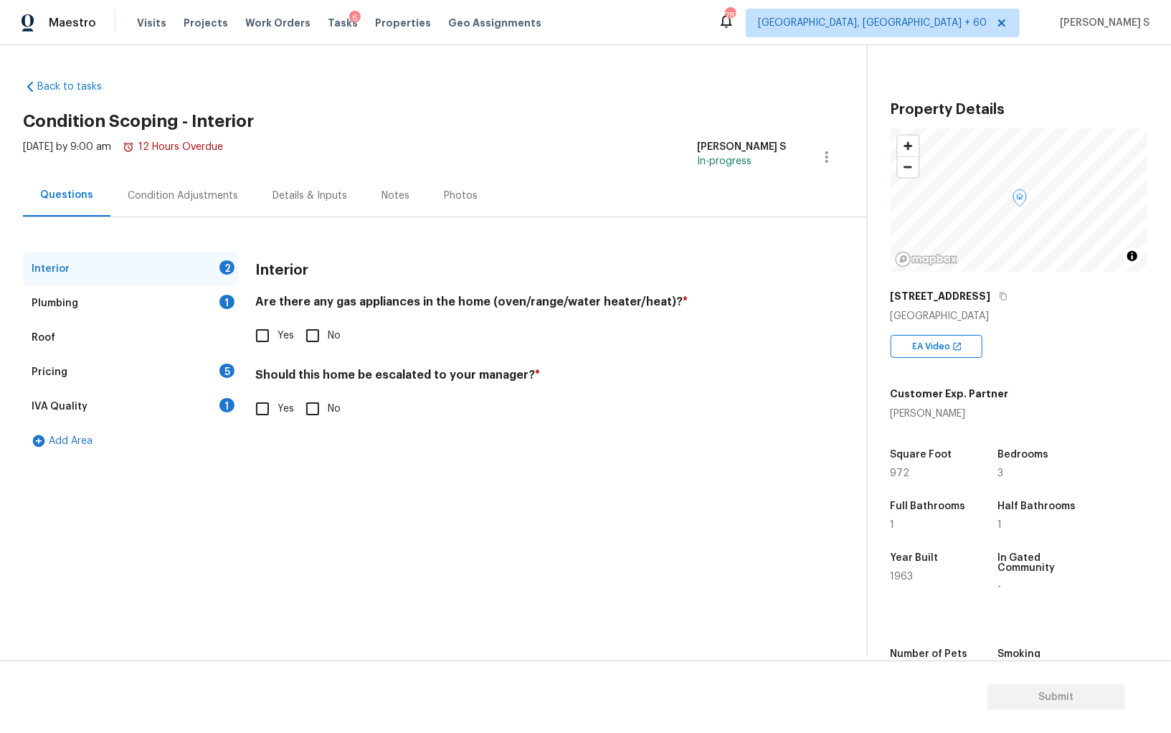
scroll to position [100, 0]
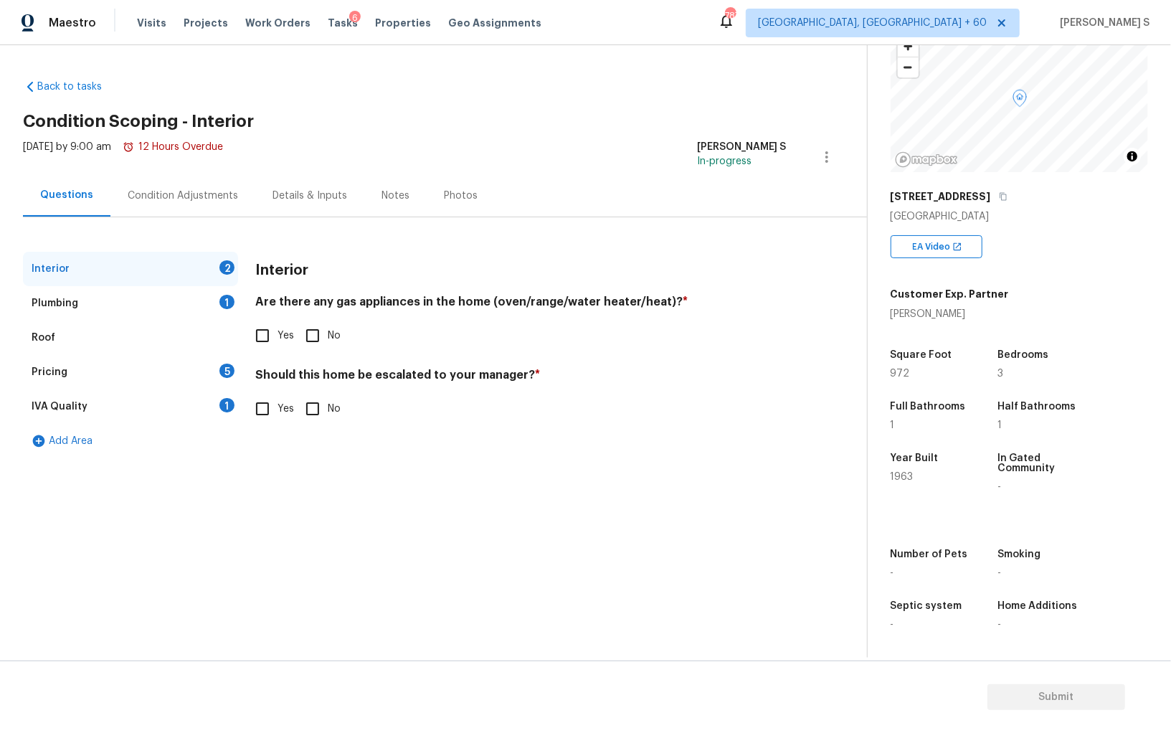
click at [221, 375] on div "Pricing 5" at bounding box center [130, 372] width 215 height 34
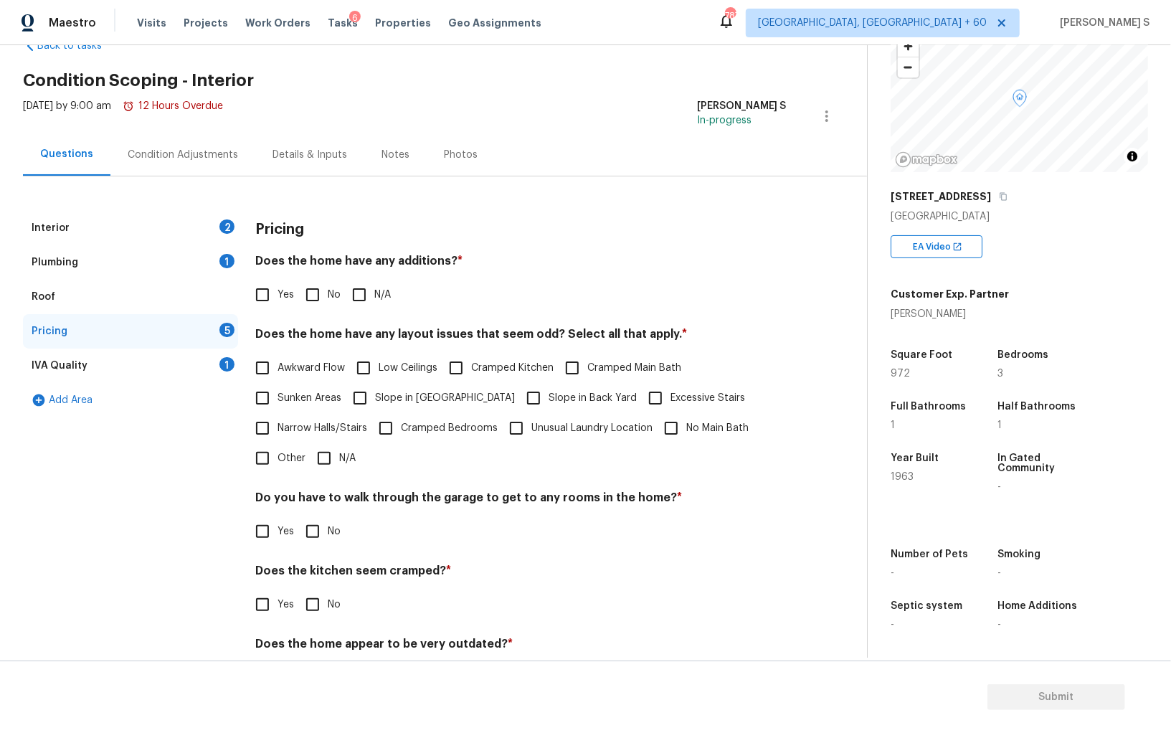
scroll to position [67, 0]
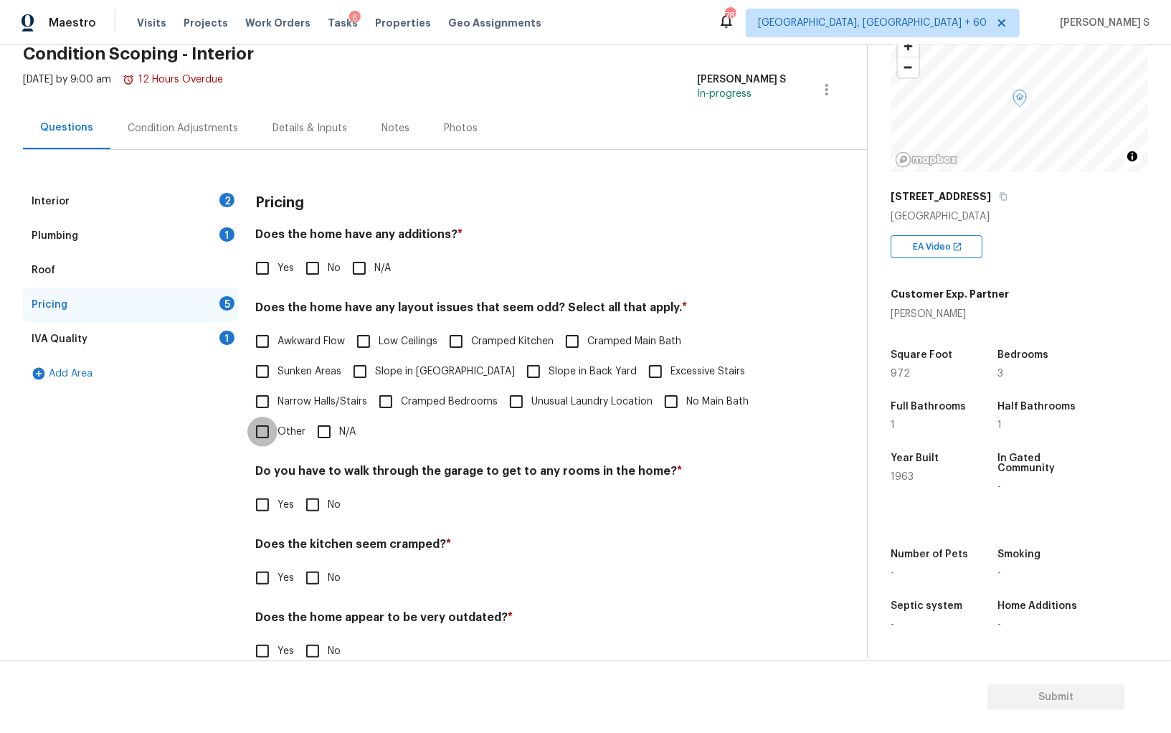
click at [267, 433] on input "Other" at bounding box center [262, 432] width 30 height 30
checkbox input "true"
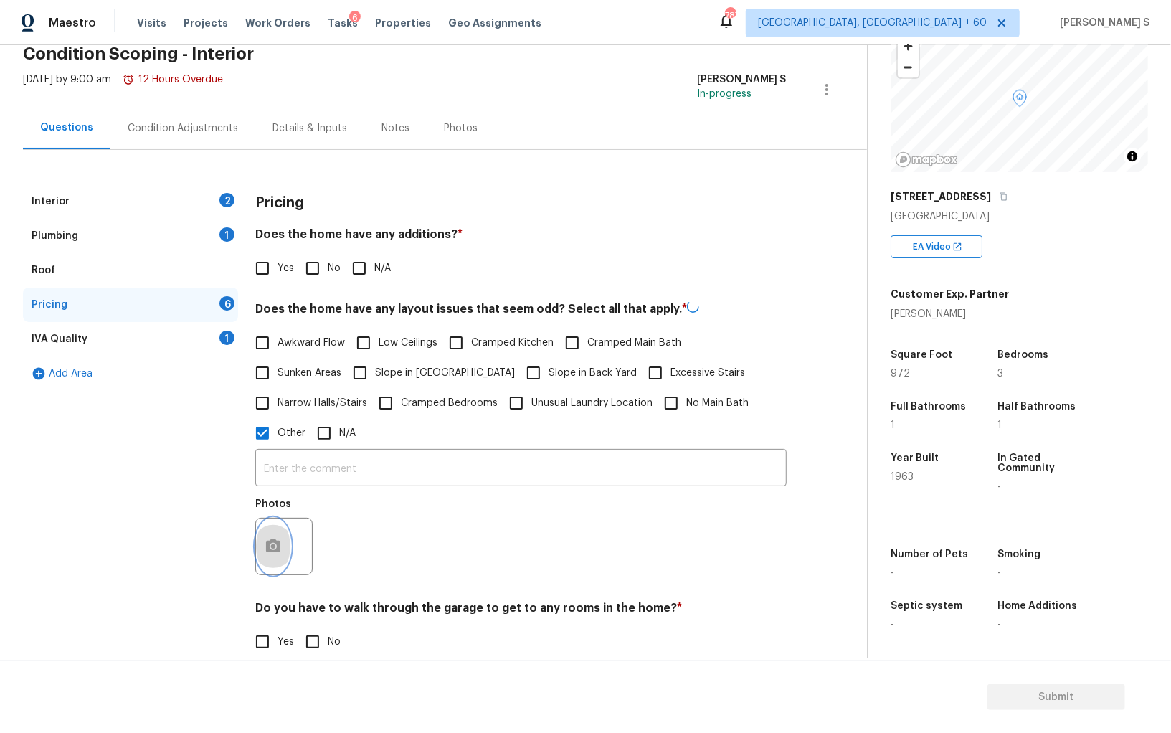
click at [278, 541] on icon "button" at bounding box center [273, 545] width 14 height 13
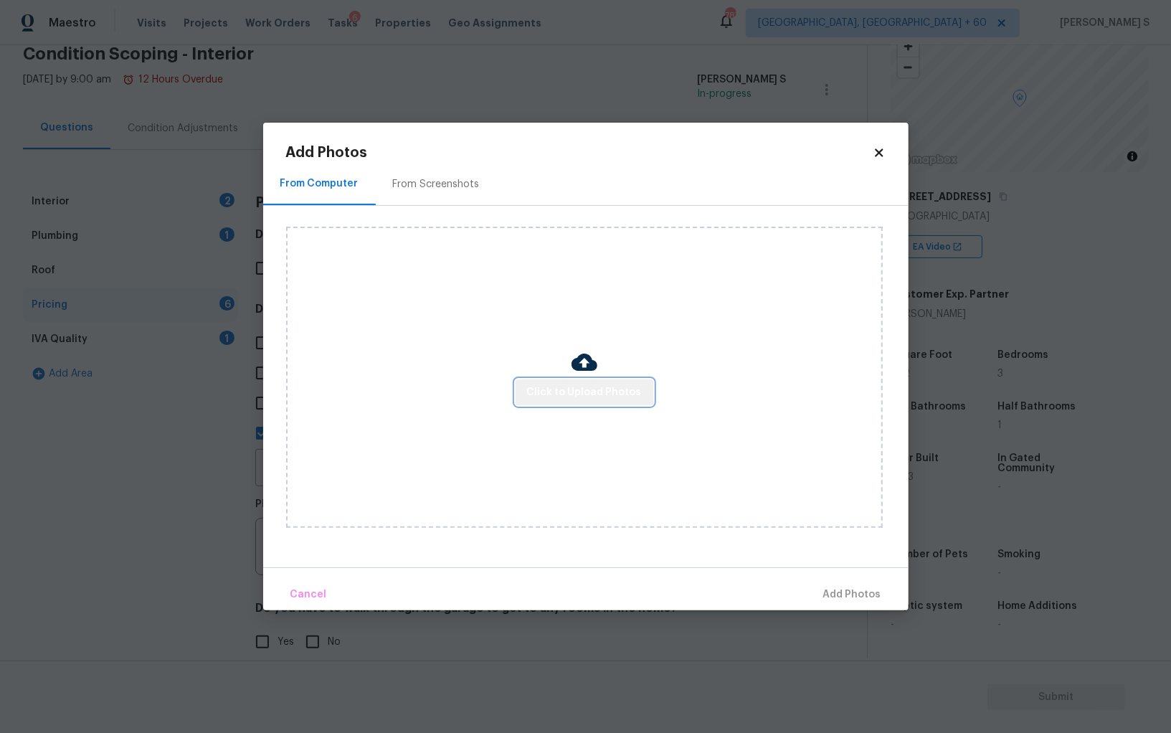
click at [587, 392] on span "Click to Upload Photos" at bounding box center [584, 393] width 115 height 18
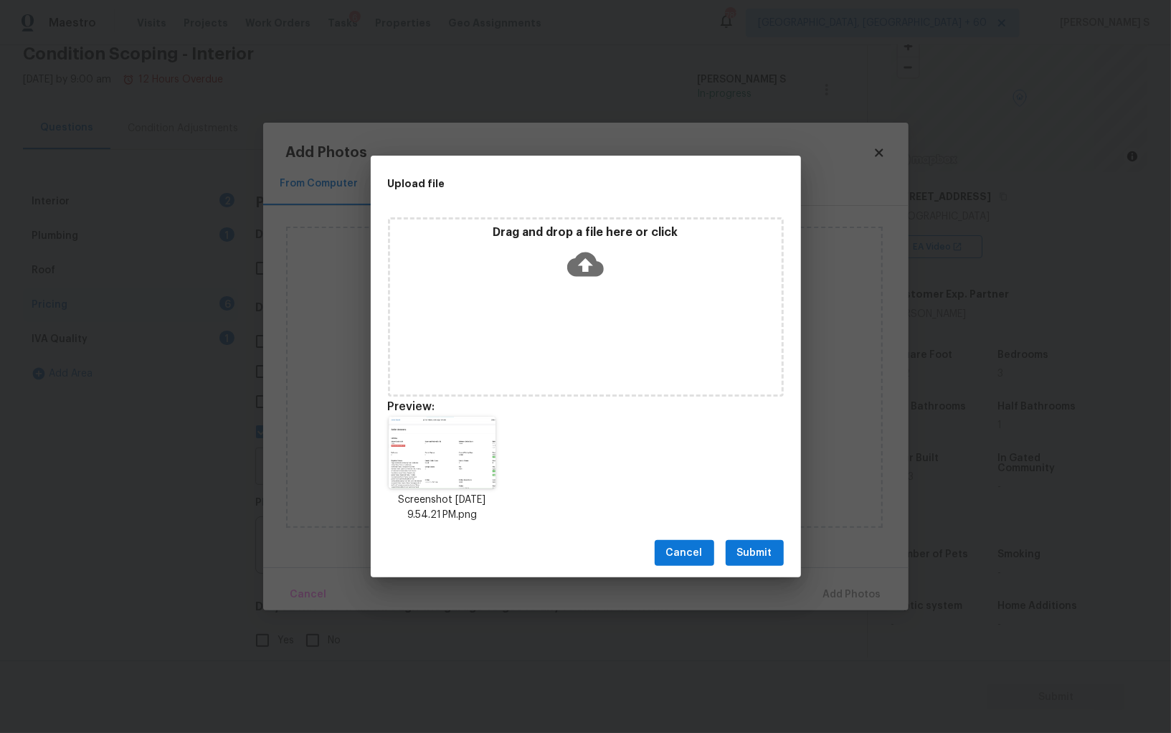
click at [755, 547] on span "Submit" at bounding box center [754, 553] width 35 height 18
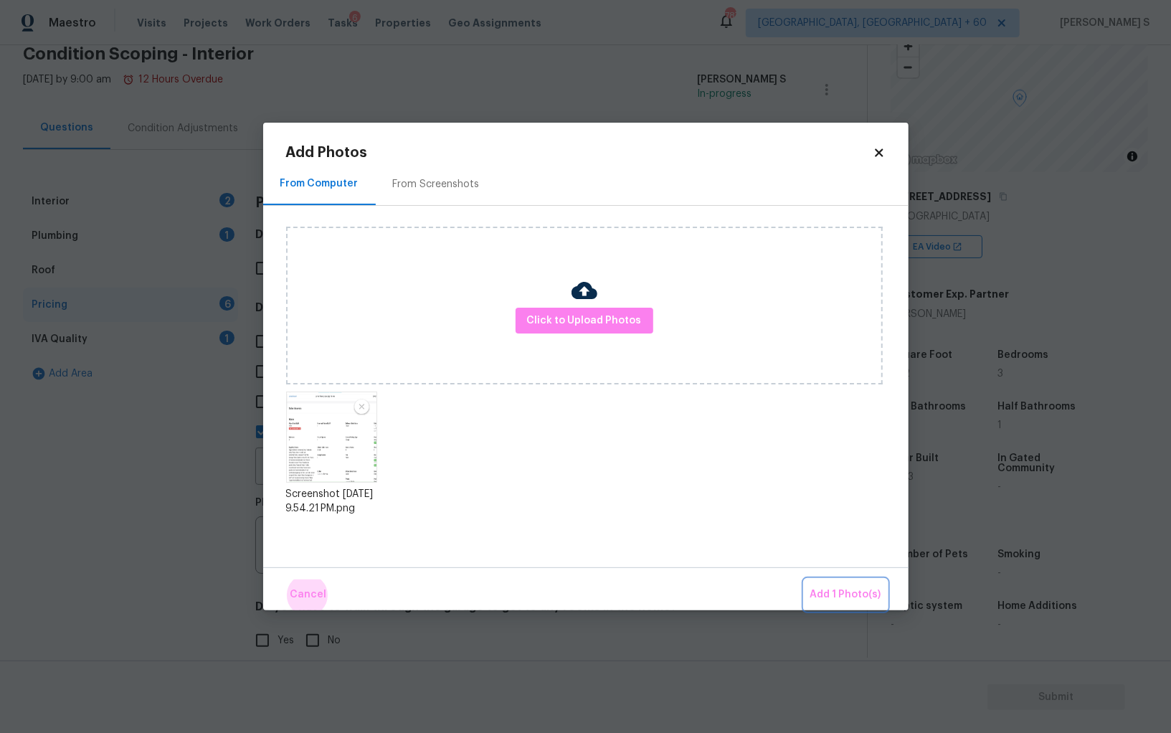
click at [805, 579] on button "Add 1 Photo(s)" at bounding box center [846, 594] width 82 height 31
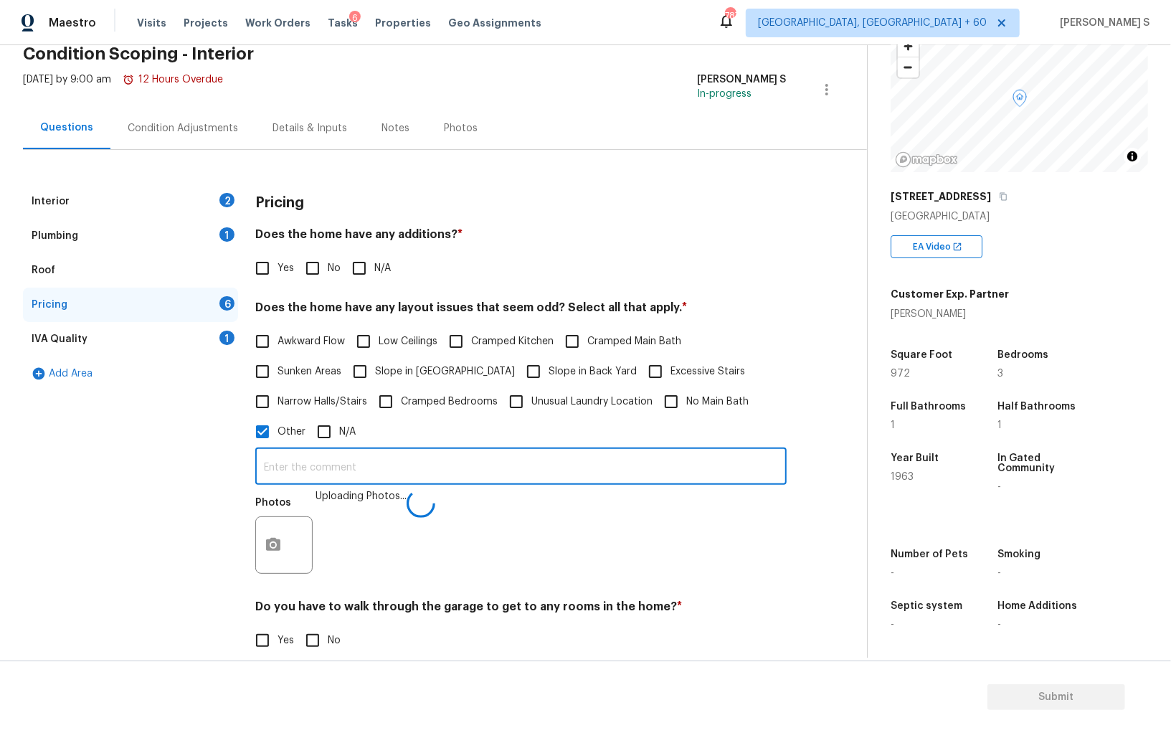
click at [668, 458] on input "text" at bounding box center [520, 468] width 531 height 34
type input "sqft discrepancy."
click at [612, 537] on div "Photos" at bounding box center [520, 537] width 531 height 93
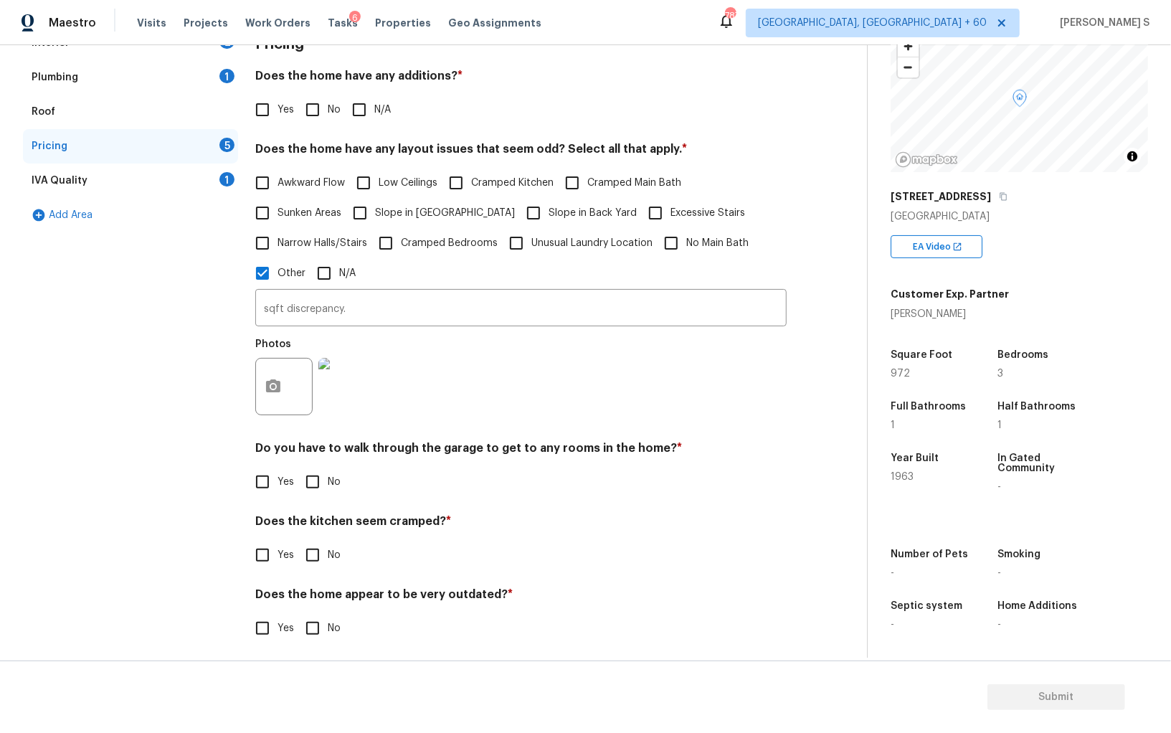
scroll to position [233, 0]
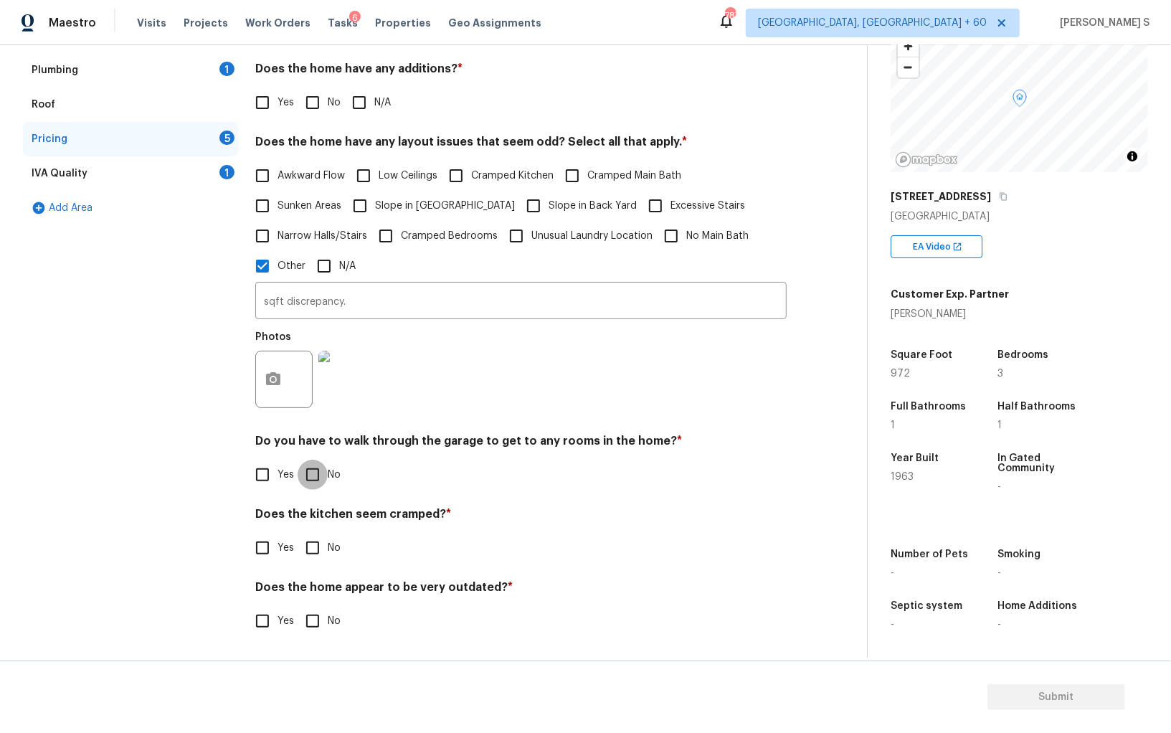
click at [311, 475] on input "No" at bounding box center [313, 475] width 30 height 30
checkbox input "true"
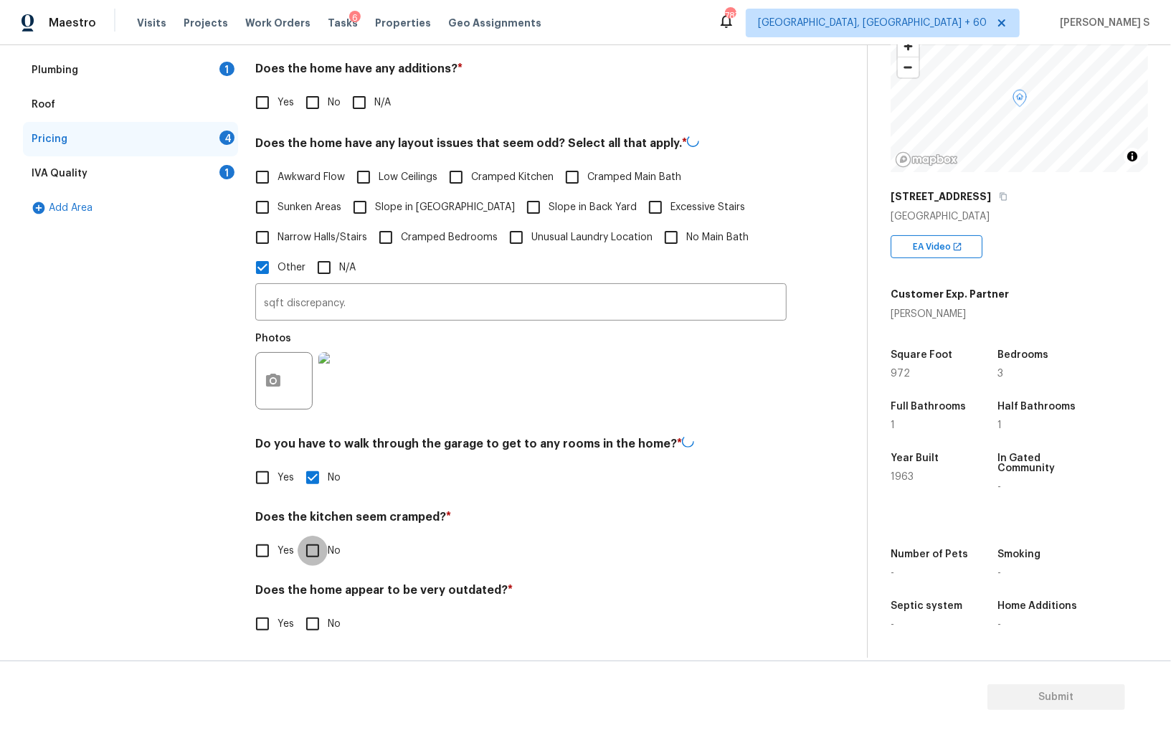
click at [298, 536] on input "No" at bounding box center [313, 551] width 30 height 30
checkbox input "true"
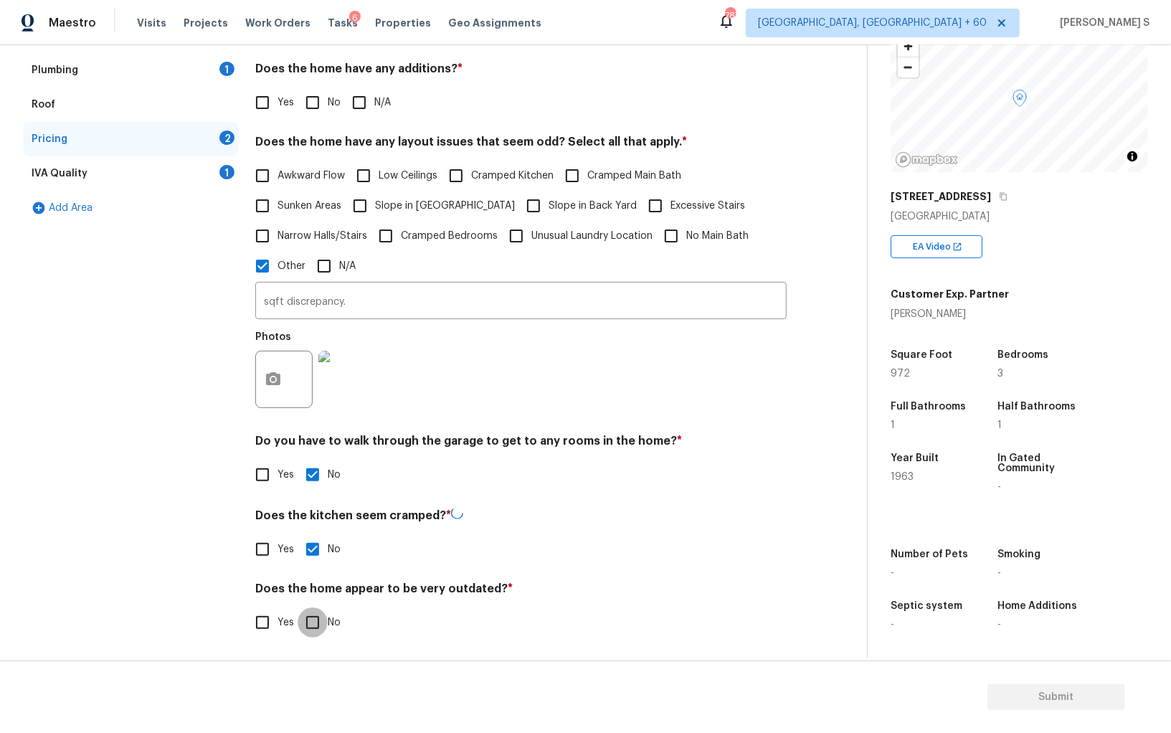
click at [298, 607] on input "No" at bounding box center [313, 622] width 30 height 30
checkbox input "true"
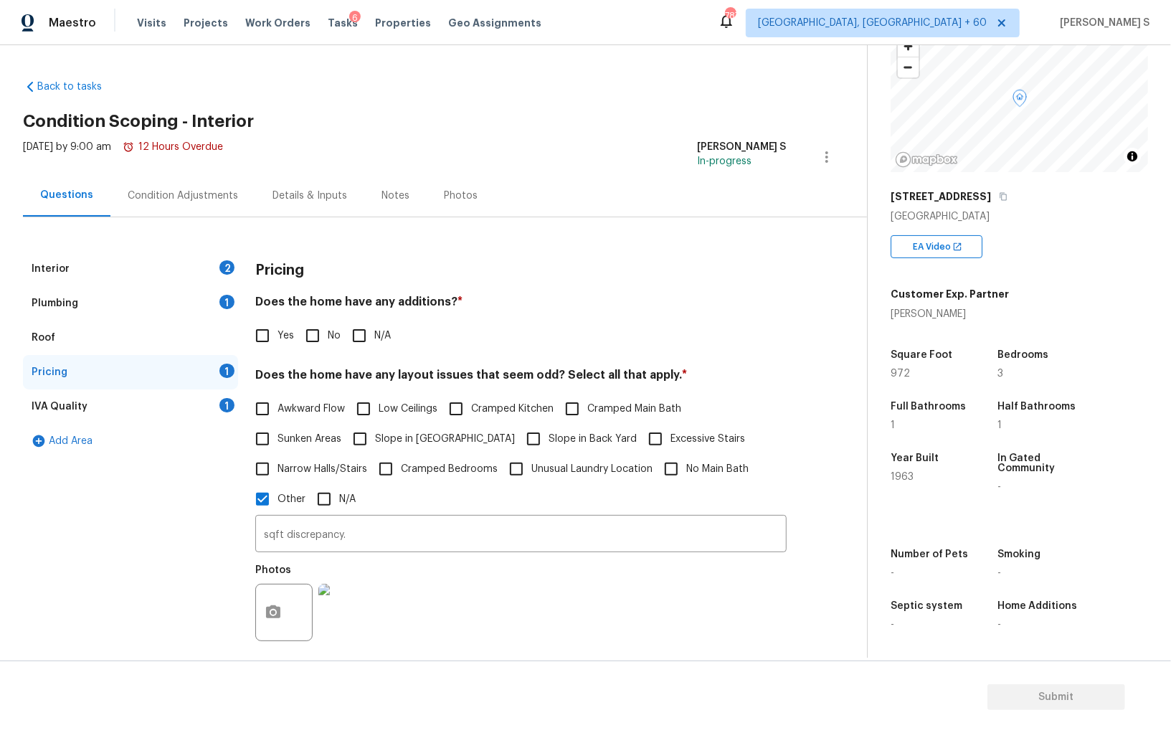
click at [319, 341] on input "No" at bounding box center [313, 336] width 30 height 30
checkbox input "true"
click at [222, 270] on div "2" at bounding box center [226, 267] width 15 height 14
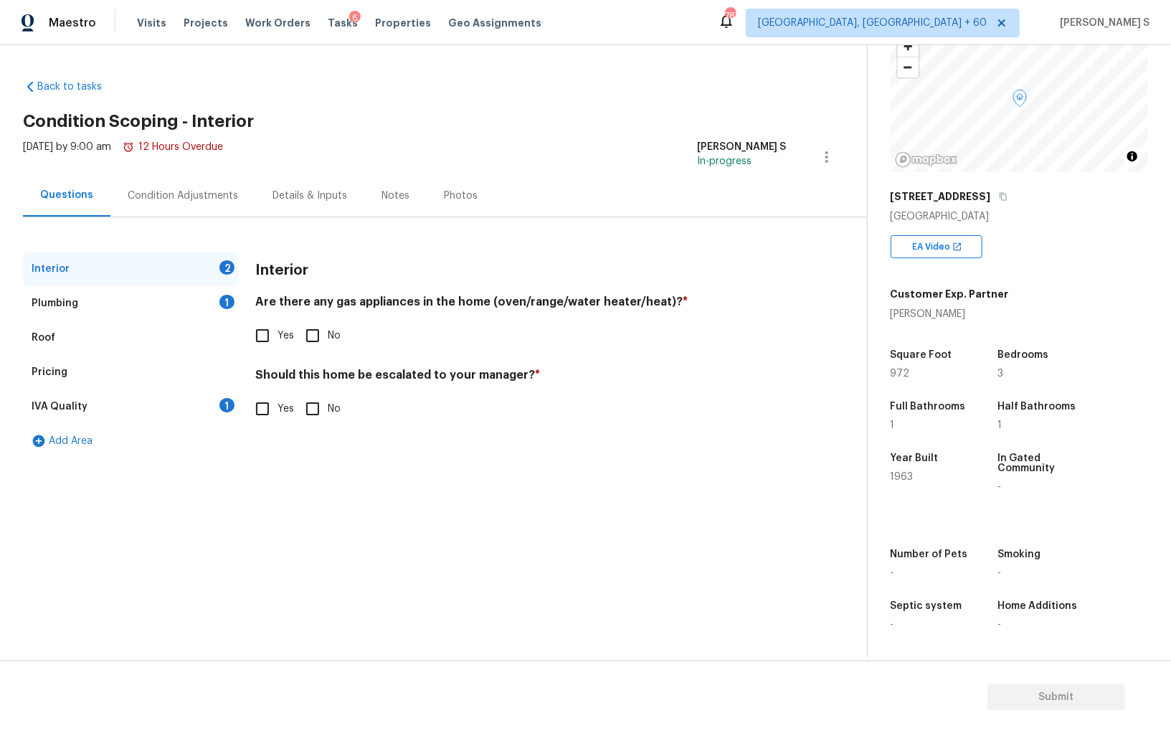
click at [265, 339] on input "Yes" at bounding box center [262, 336] width 30 height 30
checkbox input "true"
click at [230, 293] on div "Plumbing 1" at bounding box center [130, 303] width 215 height 34
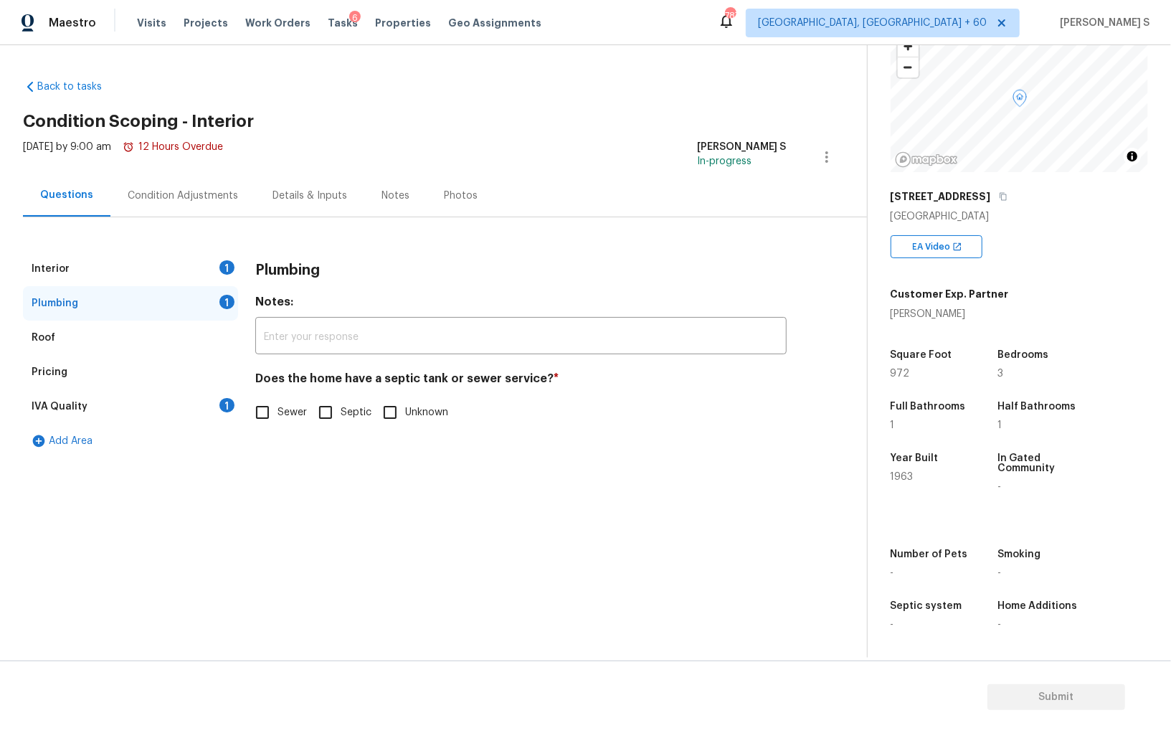
click at [268, 408] on input "Sewer" at bounding box center [262, 412] width 30 height 30
checkbox input "true"
click at [229, 276] on div "Interior 1" at bounding box center [130, 269] width 215 height 34
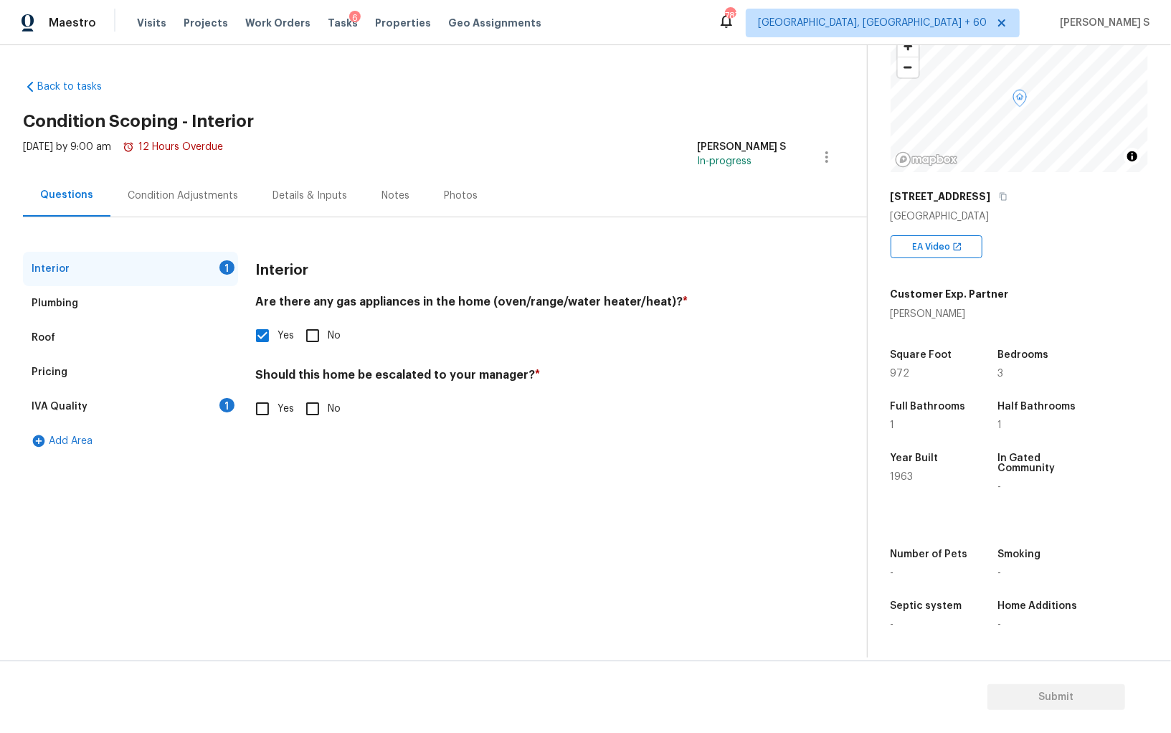
click at [262, 405] on input "Yes" at bounding box center [262, 409] width 30 height 30
checkbox input "true"
click at [314, 444] on input "text" at bounding box center [520, 447] width 531 height 34
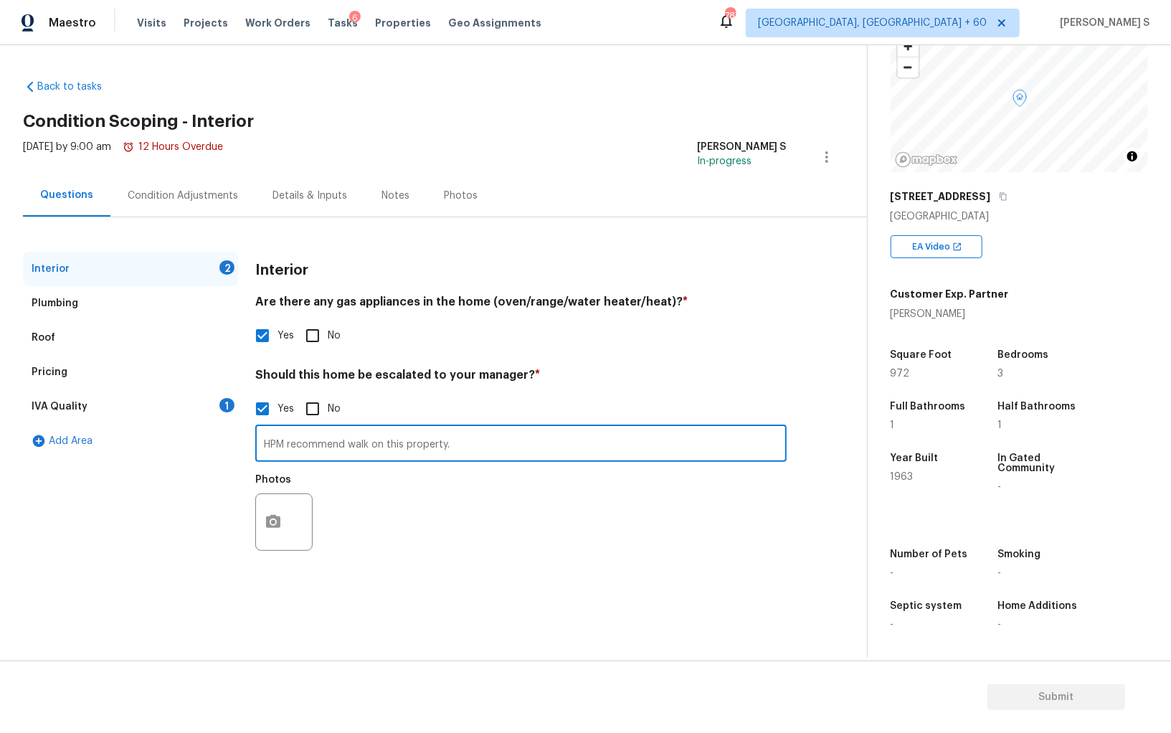
paste input "The property has been vacant for a while, according to the owner and it’s a ver…"
type input "HPM recommend walk on this property. The property has been vacant for a while, …"
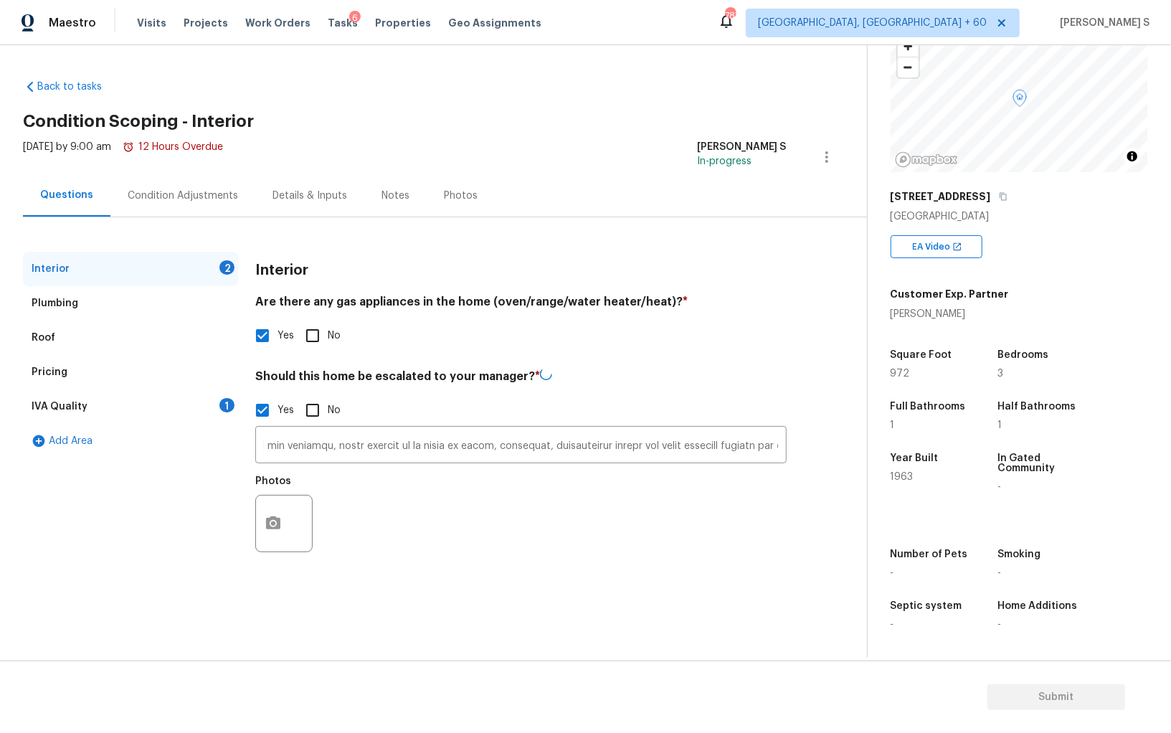
scroll to position [0, 0]
click at [420, 551] on div "Photos" at bounding box center [520, 514] width 531 height 93
click at [273, 515] on icon "button" at bounding box center [273, 522] width 17 height 17
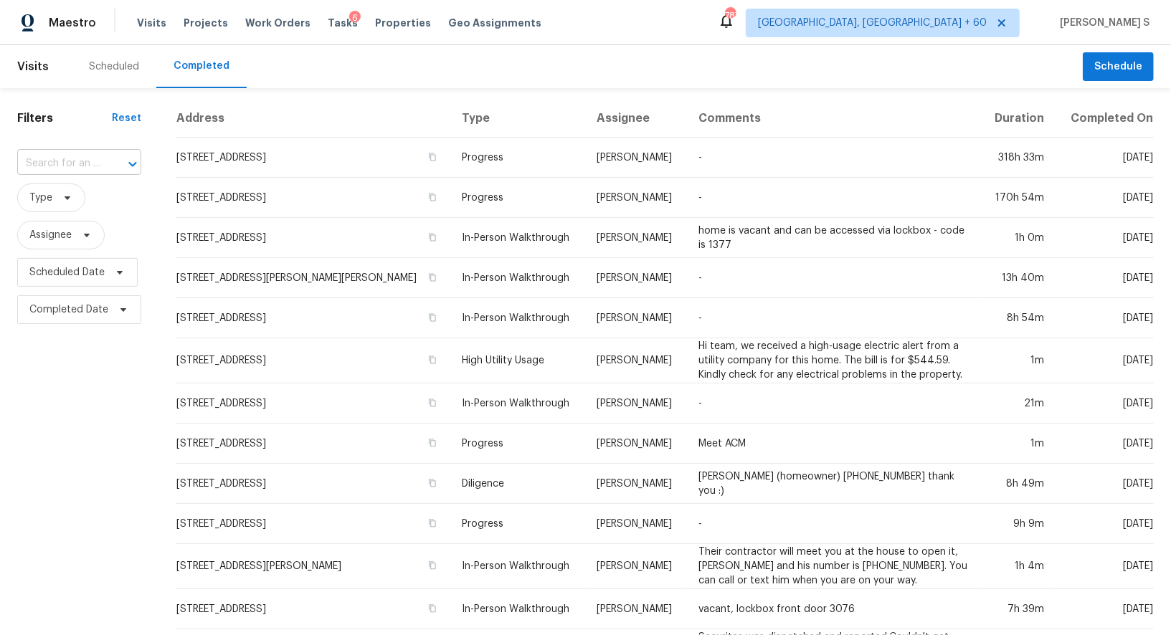
click at [77, 164] on input "text" at bounding box center [59, 164] width 84 height 22
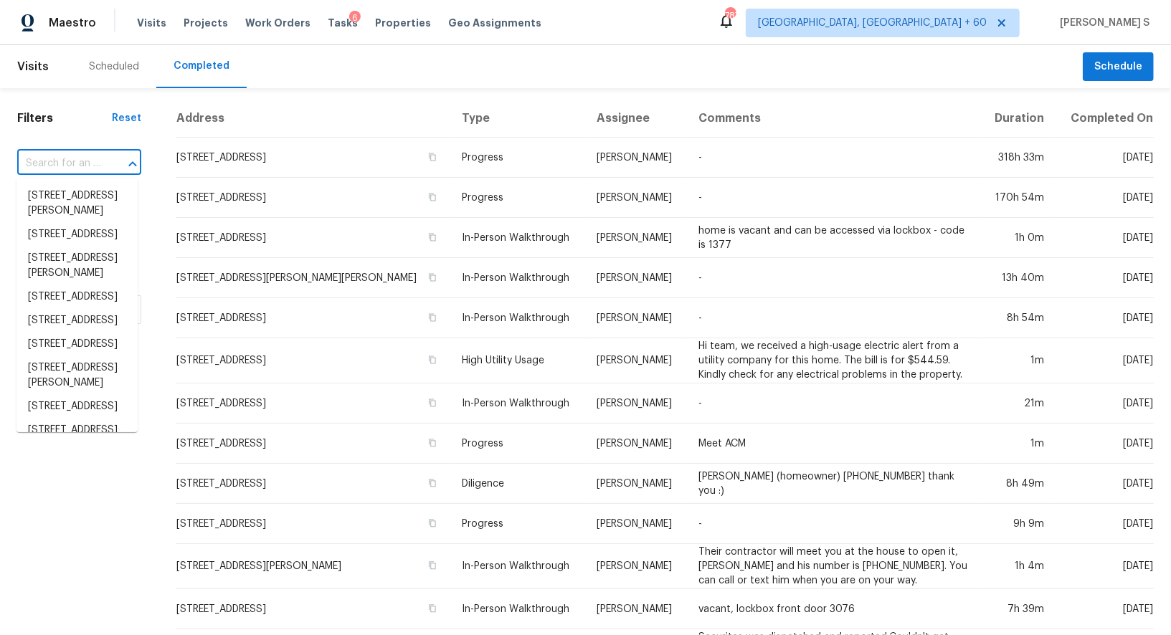
paste input "[STREET_ADDRESS]"
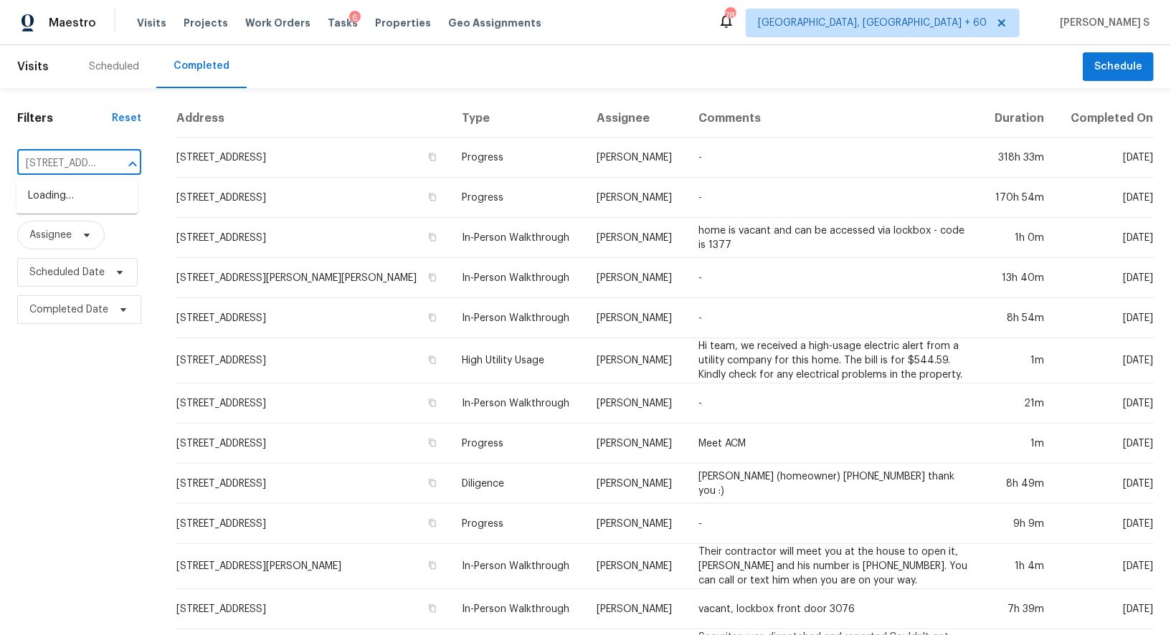
scroll to position [0, 141]
type input "[STREET_ADDRESS]"
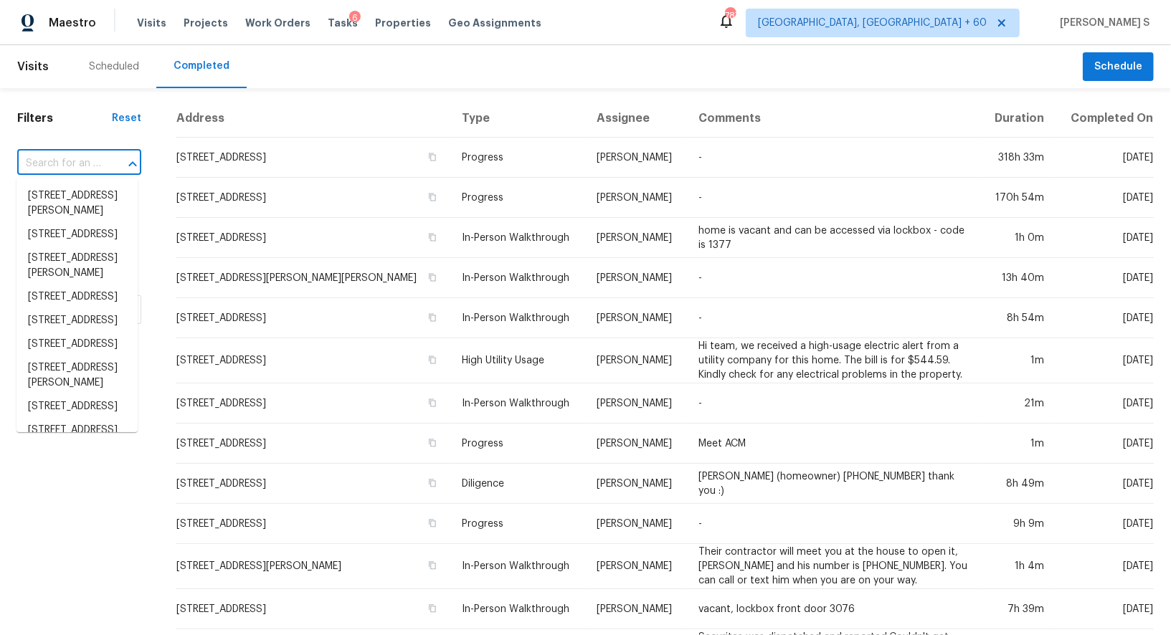
click at [56, 169] on input "text" at bounding box center [59, 164] width 84 height 22
paste input "645 W 9th St Apt 301, Los Angeles, CA 90015"
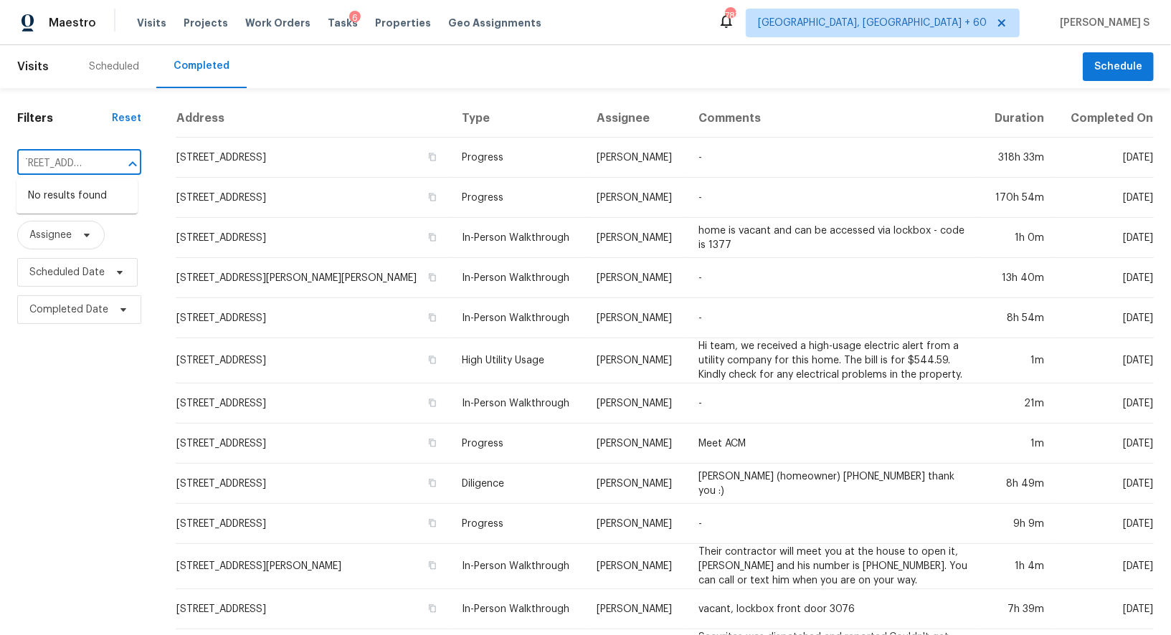
click at [47, 166] on input "645 W 9th St Apt 301, Los Angeles, CA 90015" at bounding box center [59, 164] width 84 height 22
type input "645 W 9th St"
click at [72, 232] on li "645 W 9th St Apt 301, Los Angeles, CA 90015" at bounding box center [76, 220] width 121 height 24
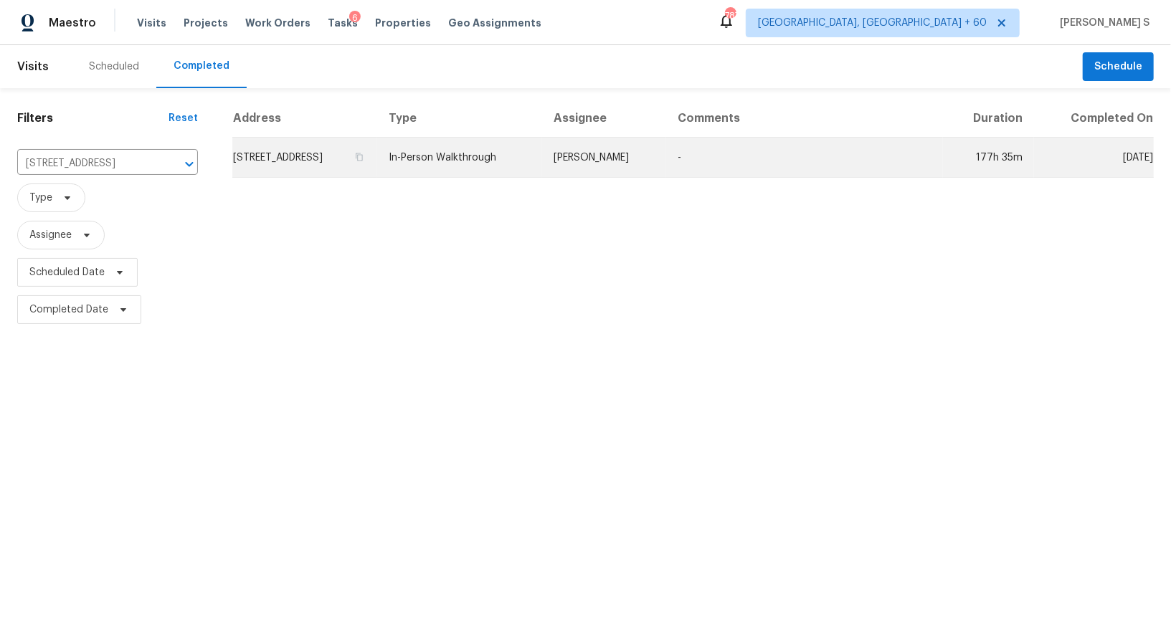
click at [281, 164] on td "645 W 9th St Apt 301, Los Angeles, CA 90015" at bounding box center [304, 158] width 145 height 40
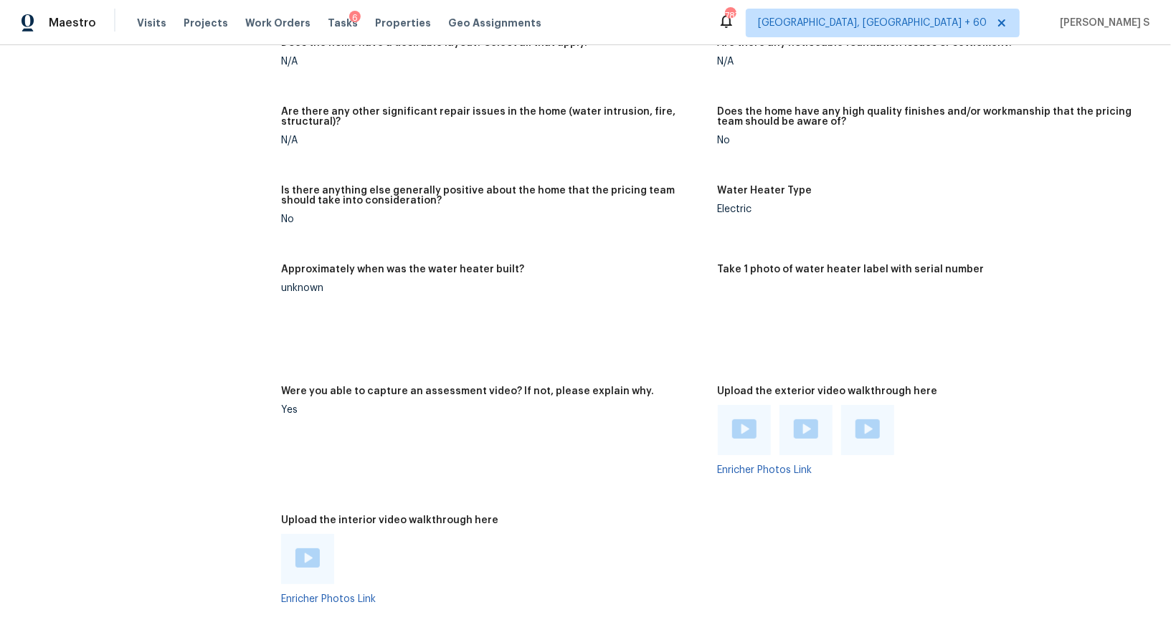
scroll to position [2598, 0]
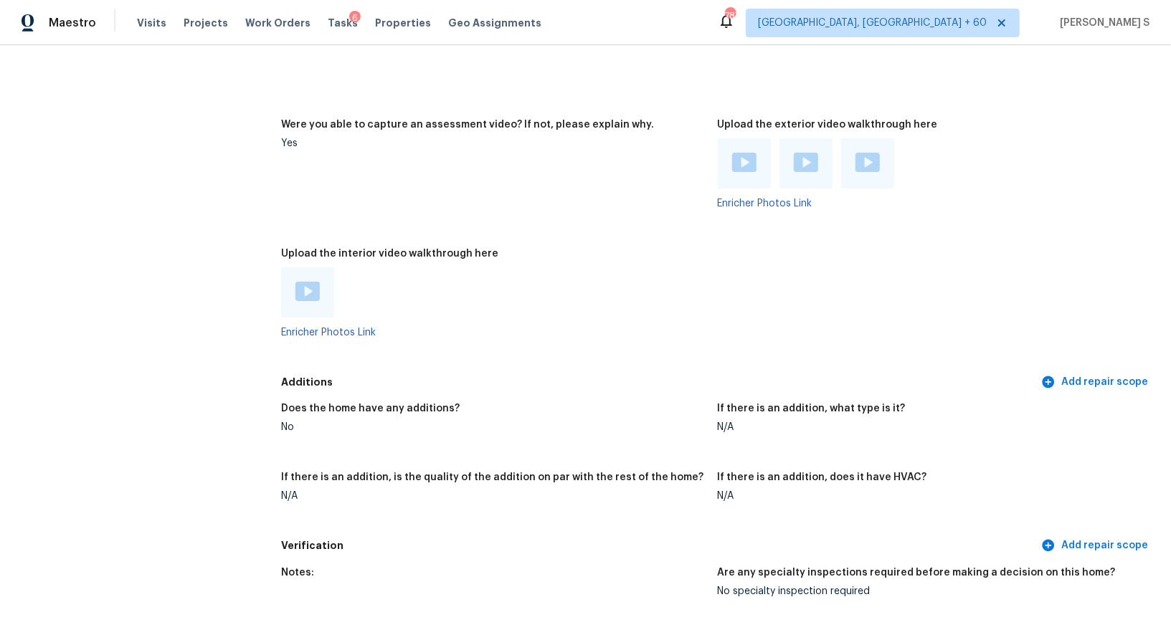
click at [308, 288] on img at bounding box center [307, 291] width 24 height 19
click at [744, 161] on img at bounding box center [744, 162] width 24 height 19
click at [819, 165] on div at bounding box center [806, 163] width 53 height 50
click at [809, 164] on img at bounding box center [806, 162] width 24 height 19
click at [871, 160] on img at bounding box center [868, 162] width 24 height 19
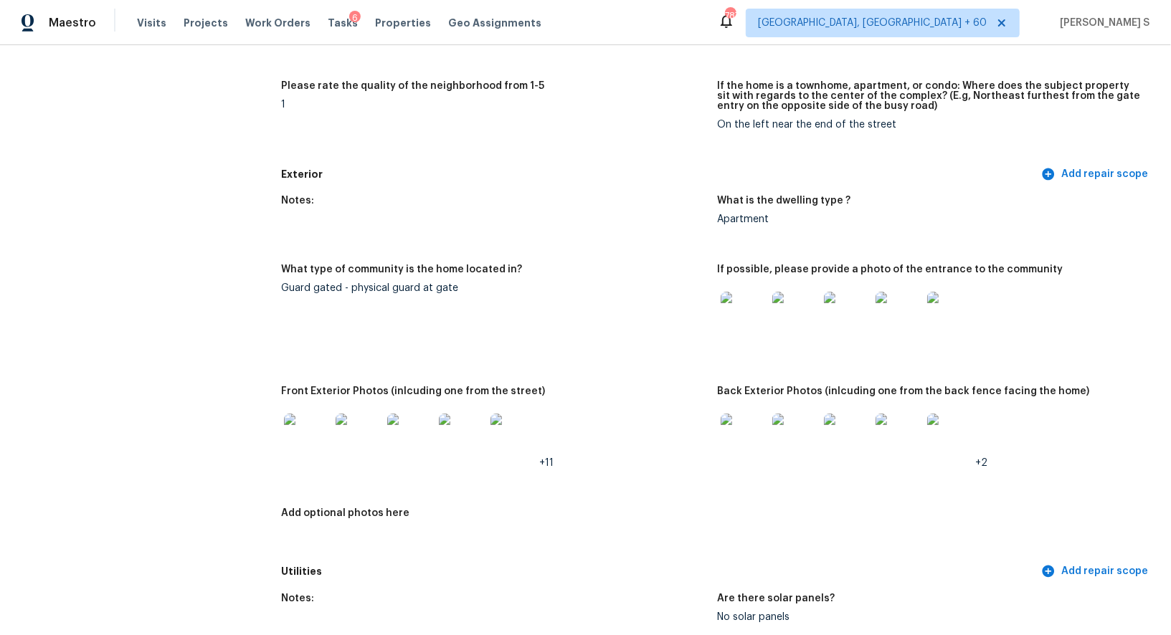
scroll to position [498, 0]
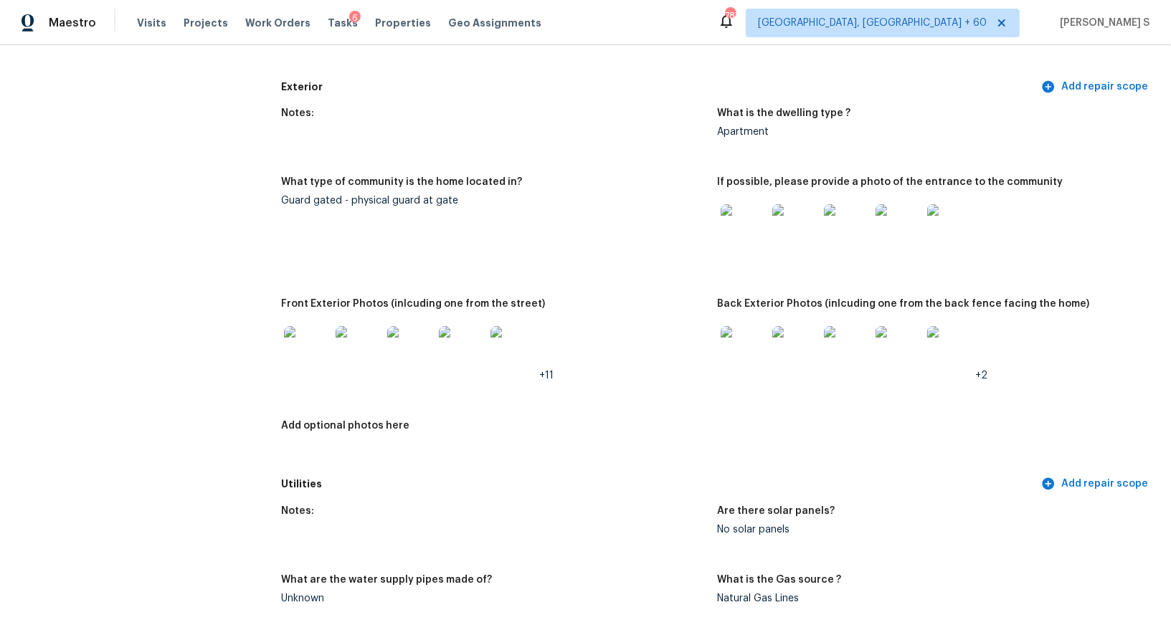
click at [749, 224] on img at bounding box center [744, 227] width 46 height 46
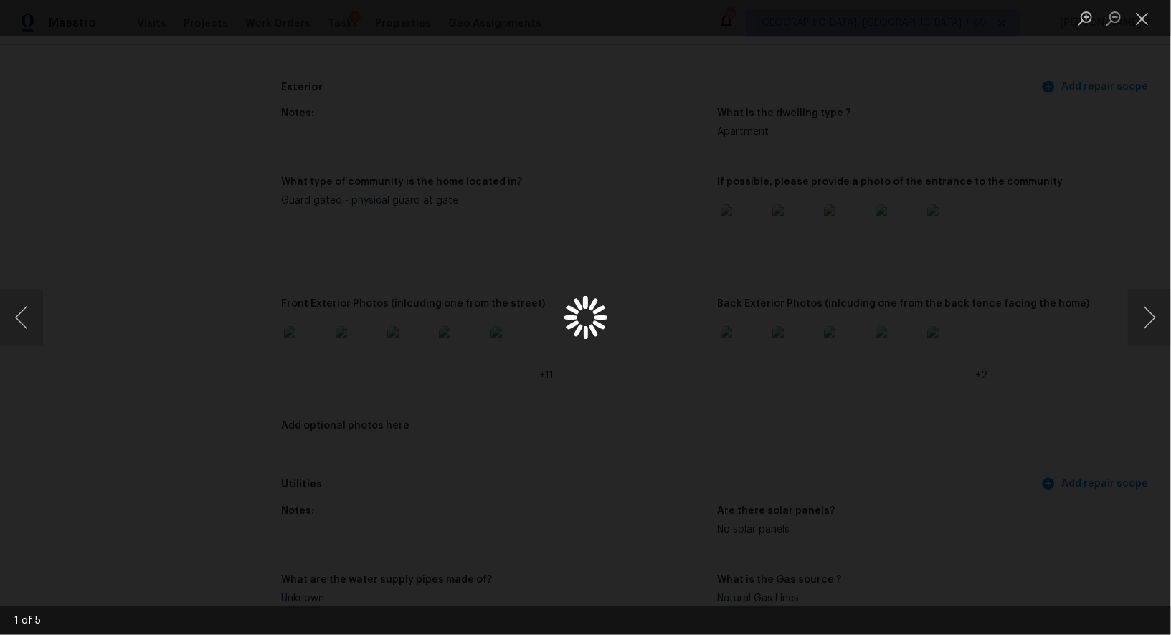
click at [749, 224] on div "Lightbox" at bounding box center [585, 317] width 1171 height 635
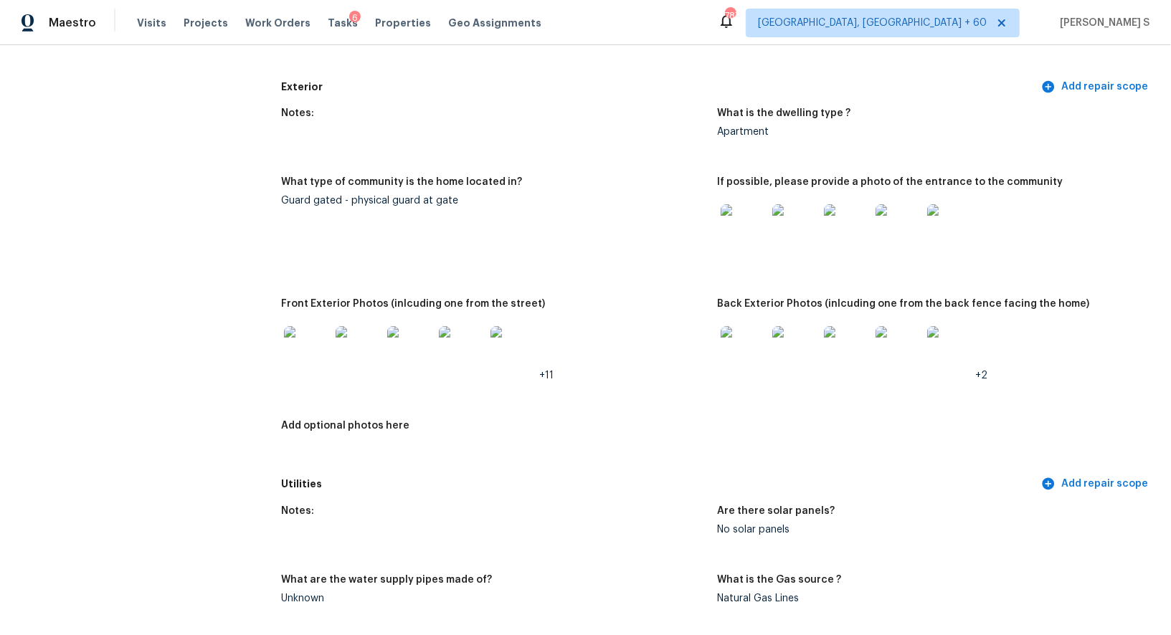
click at [751, 344] on img at bounding box center [744, 349] width 46 height 46
click at [335, 331] on div at bounding box center [359, 349] width 52 height 63
click at [310, 343] on img at bounding box center [307, 349] width 46 height 46
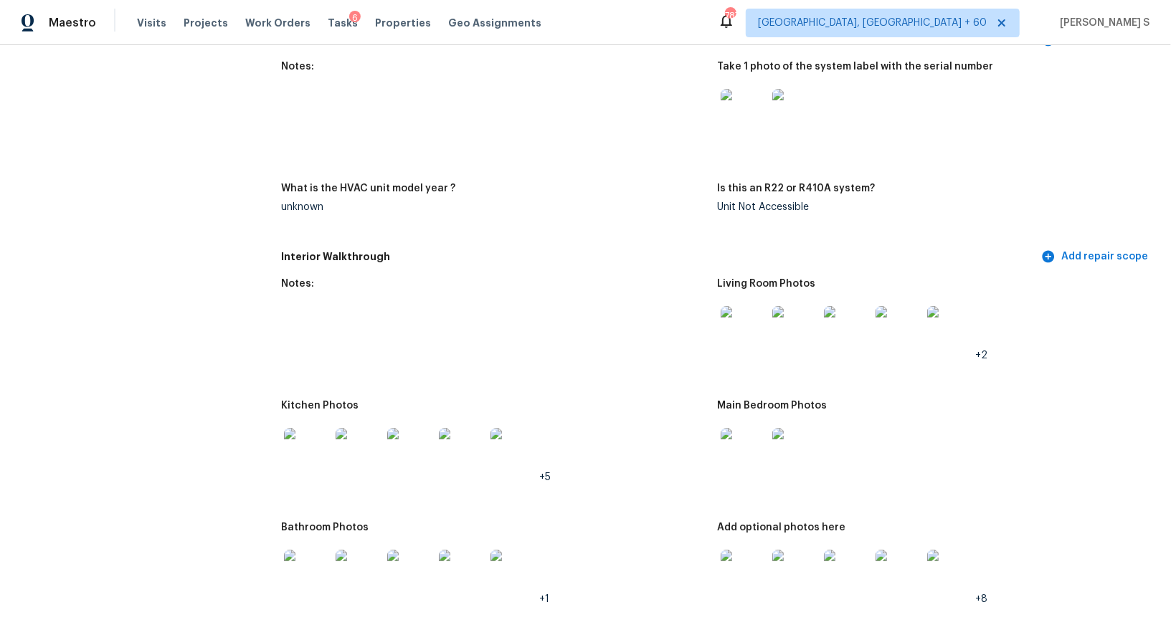
scroll to position [1403, 0]
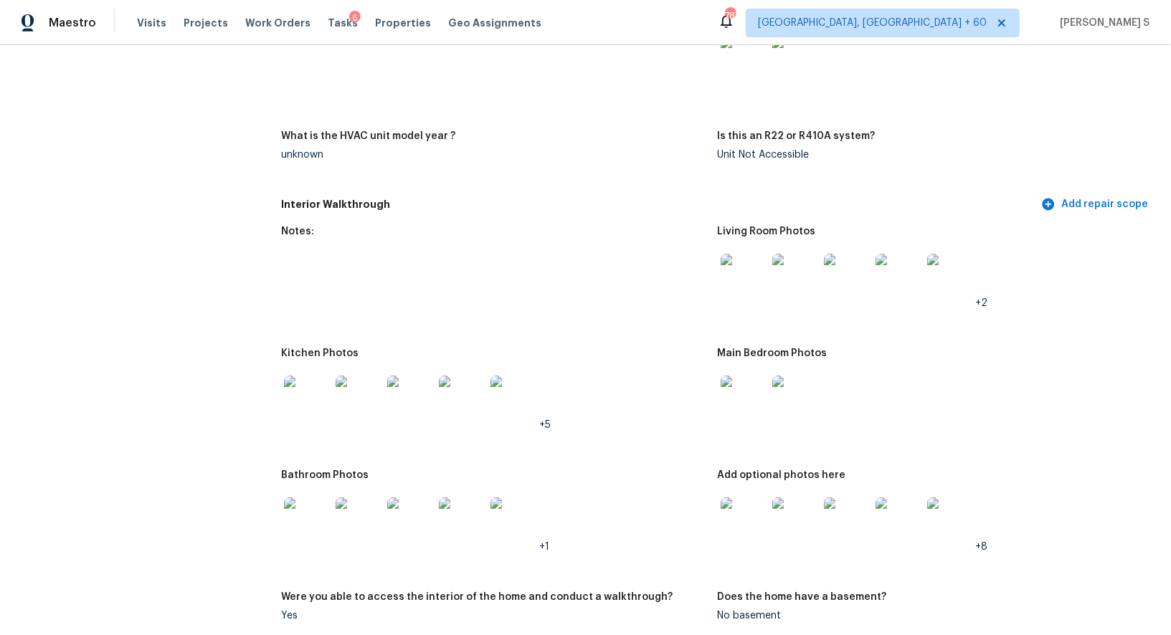
click at [757, 265] on img at bounding box center [744, 277] width 46 height 46
click at [320, 387] on img at bounding box center [307, 399] width 46 height 46
click at [745, 402] on img at bounding box center [744, 399] width 46 height 46
click at [339, 493] on div at bounding box center [359, 520] width 52 height 63
click at [324, 506] on img at bounding box center [307, 521] width 46 height 46
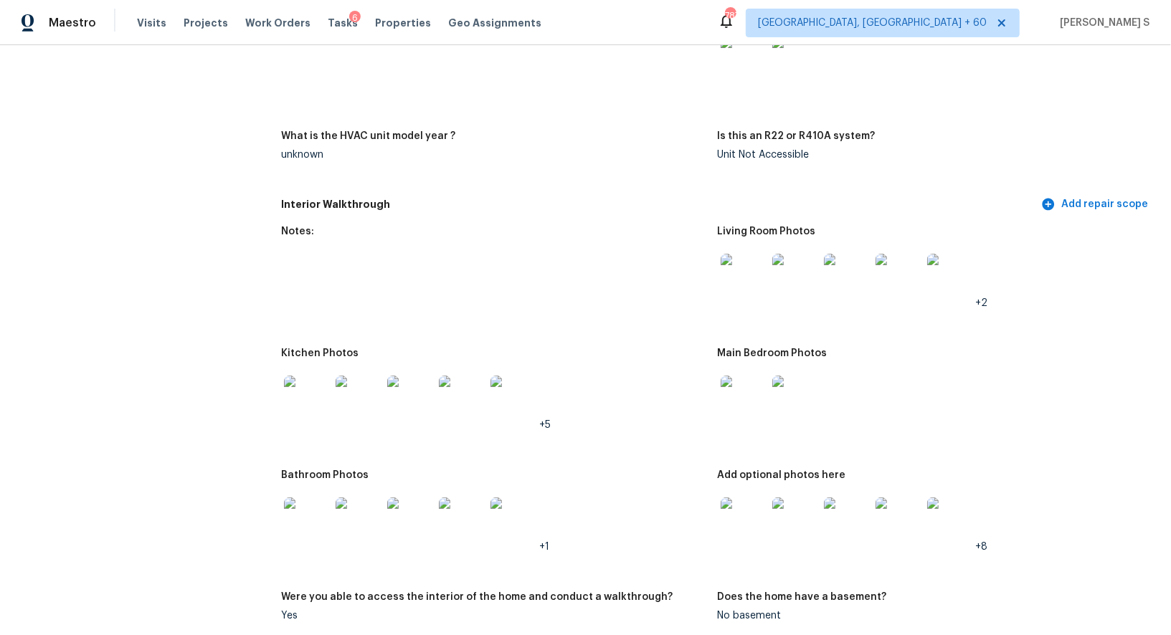
click at [754, 508] on img at bounding box center [744, 521] width 46 height 46
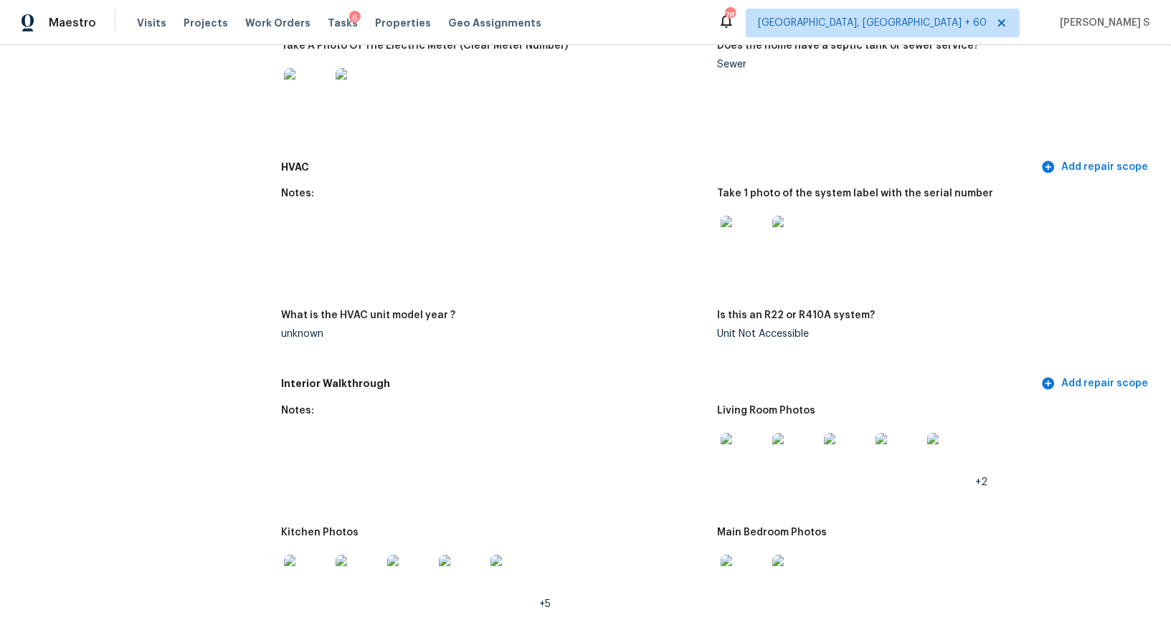
scroll to position [77, 0]
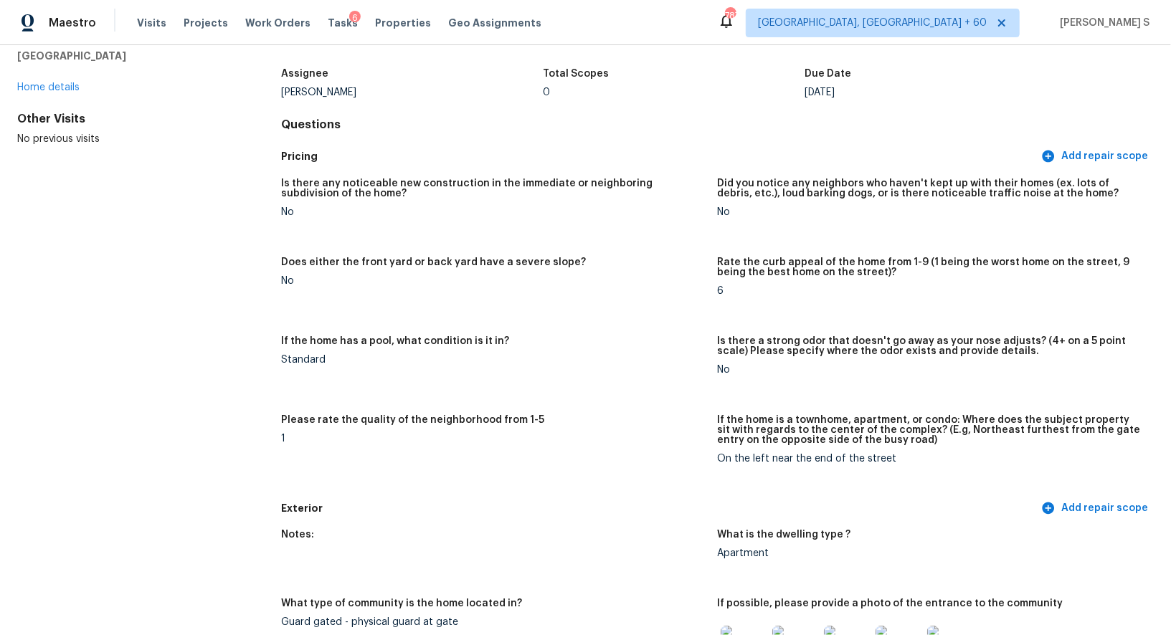
click at [541, 244] on div "Is there any noticeable new construction in the immediate or neighboring subdiv…" at bounding box center [717, 333] width 873 height 326
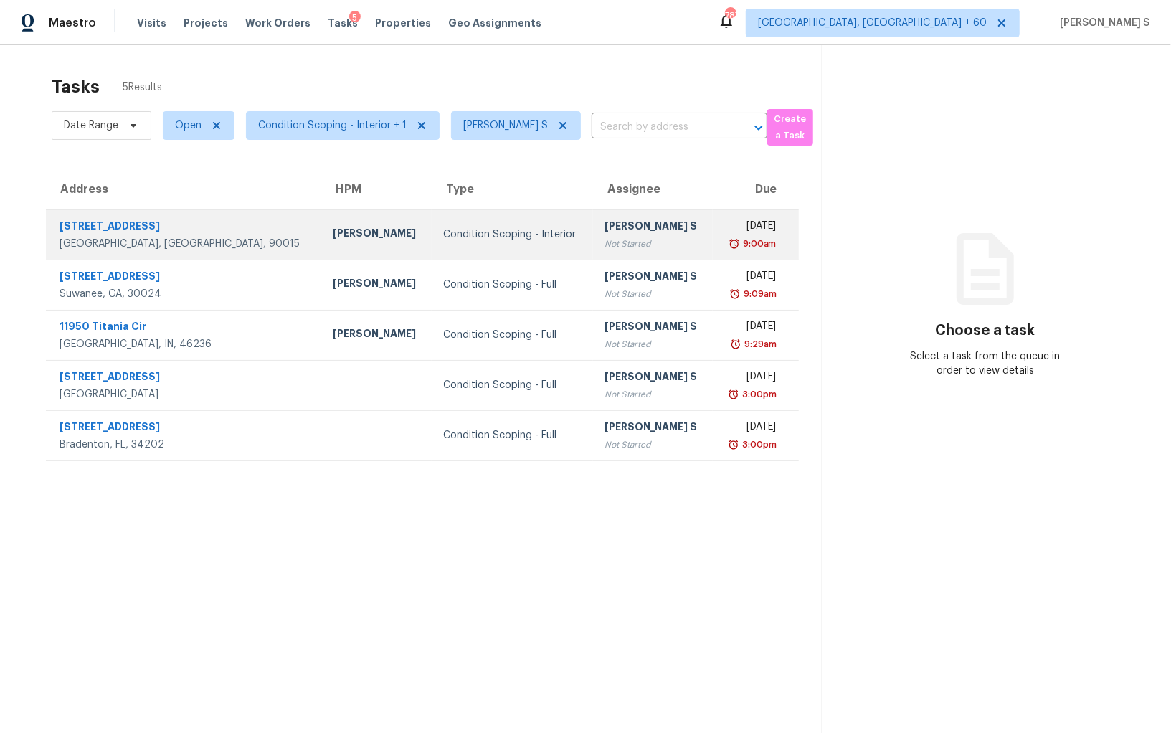
click at [605, 223] on div "[PERSON_NAME] S" at bounding box center [653, 228] width 97 height 18
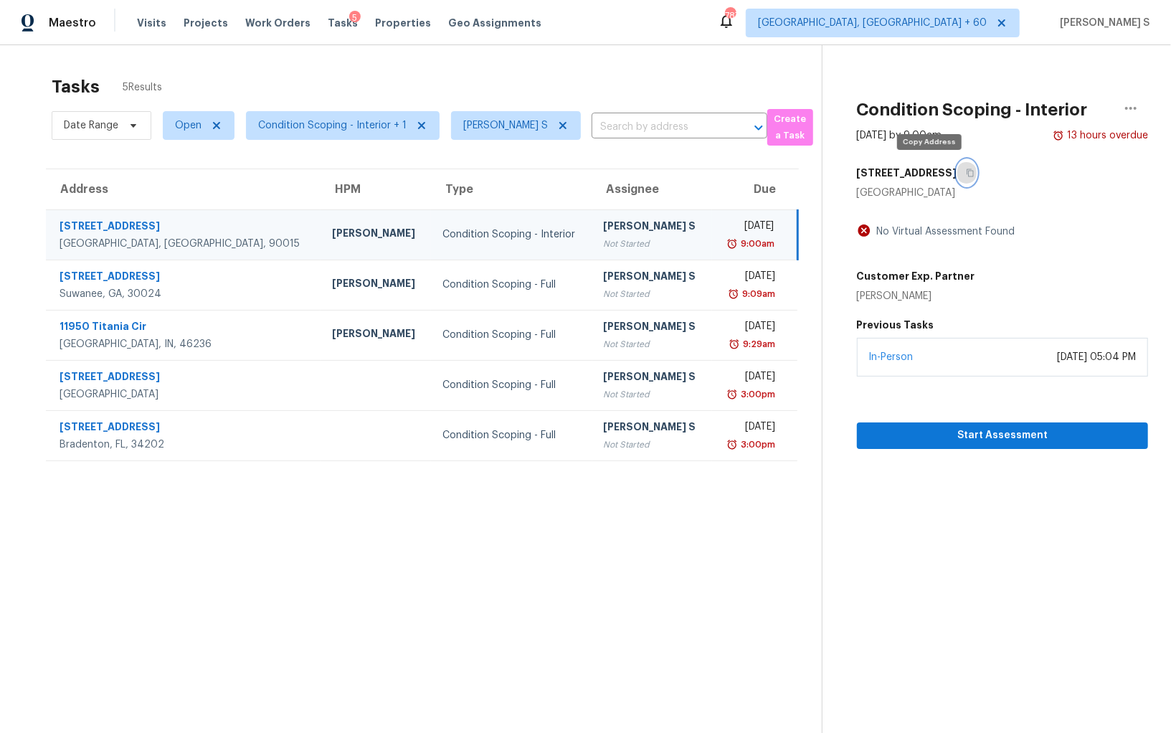
click at [966, 169] on icon "button" at bounding box center [970, 173] width 9 height 9
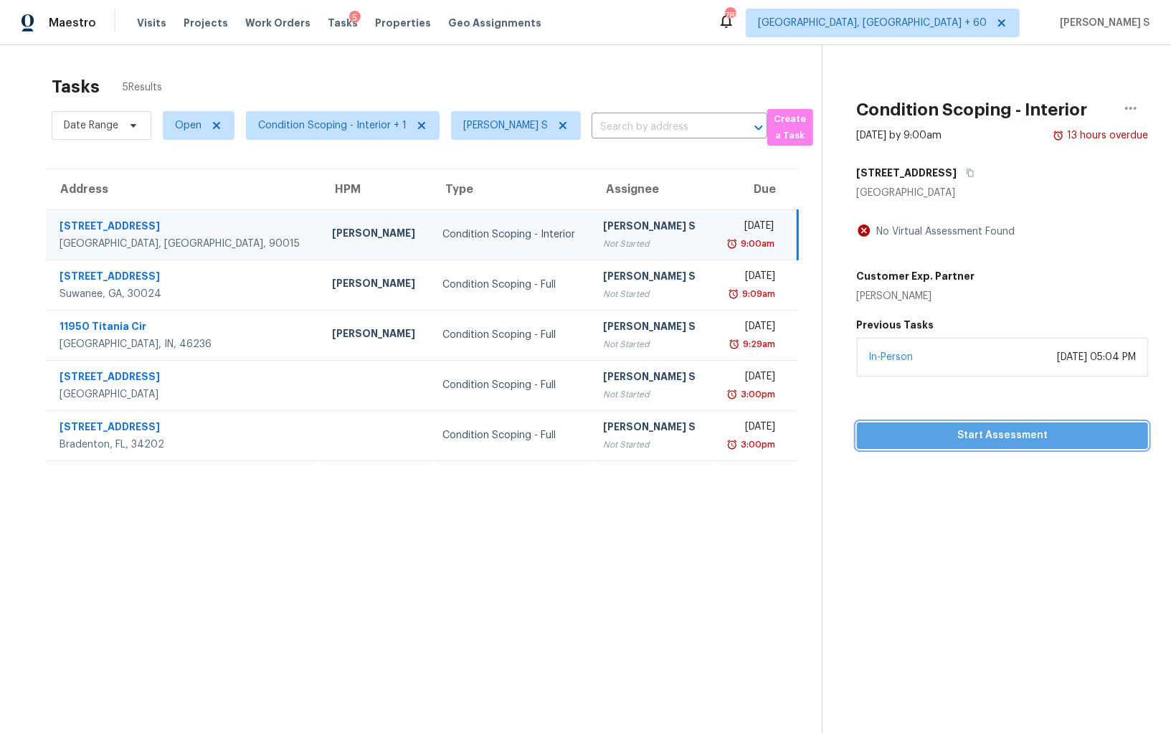
click at [996, 437] on span "Start Assessment" at bounding box center [1003, 436] width 268 height 18
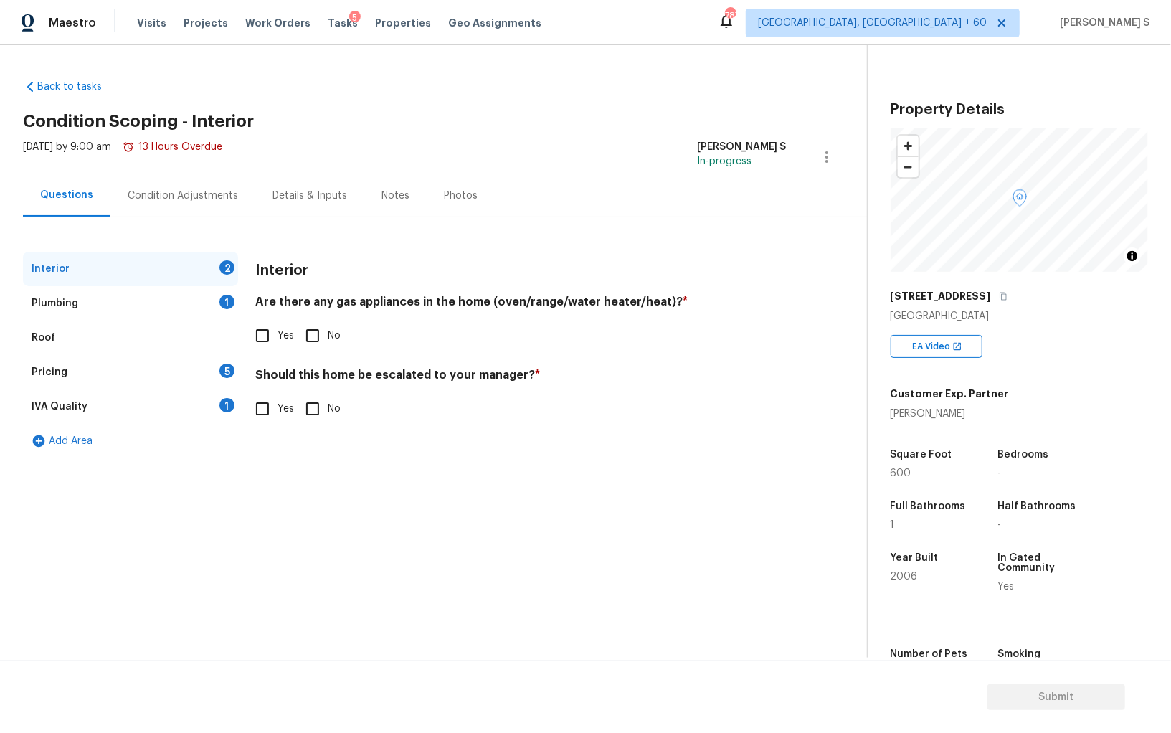
click at [251, 332] on input "Yes" at bounding box center [262, 336] width 30 height 30
checkbox input "true"
click at [221, 298] on div "1" at bounding box center [226, 302] width 15 height 14
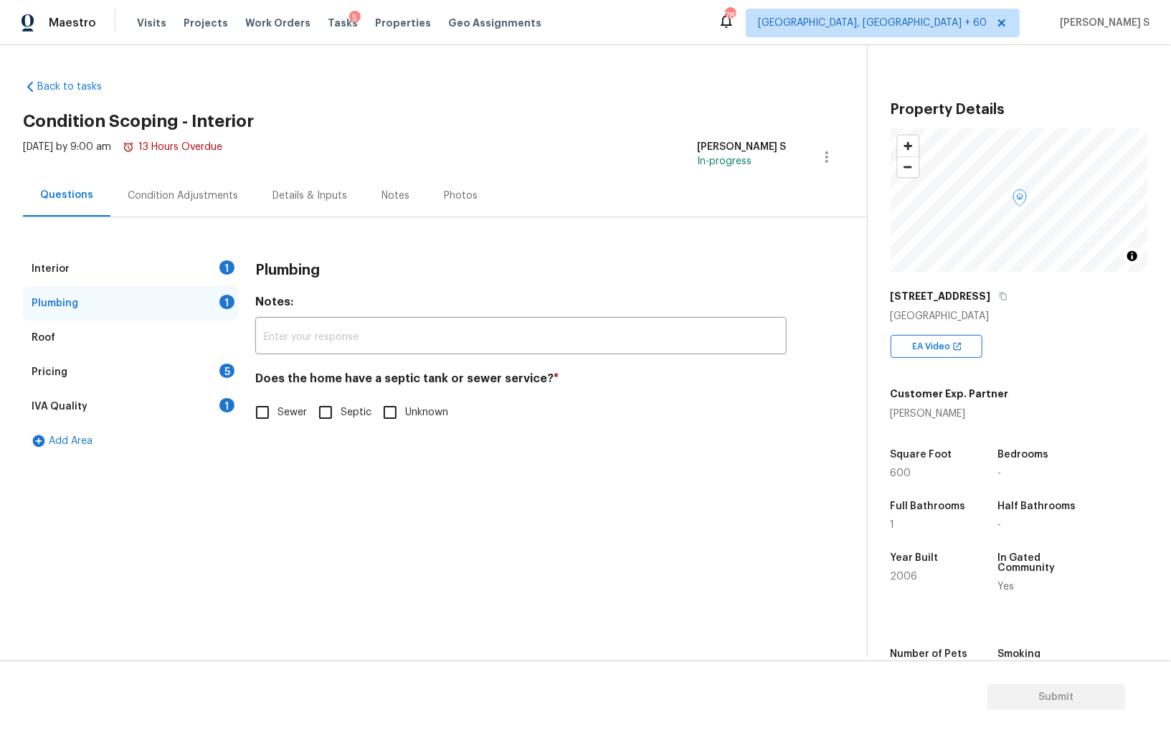
click at [261, 411] on input "Sewer" at bounding box center [262, 412] width 30 height 30
checkbox input "true"
click at [196, 402] on div "IVA Quality 1" at bounding box center [130, 406] width 215 height 34
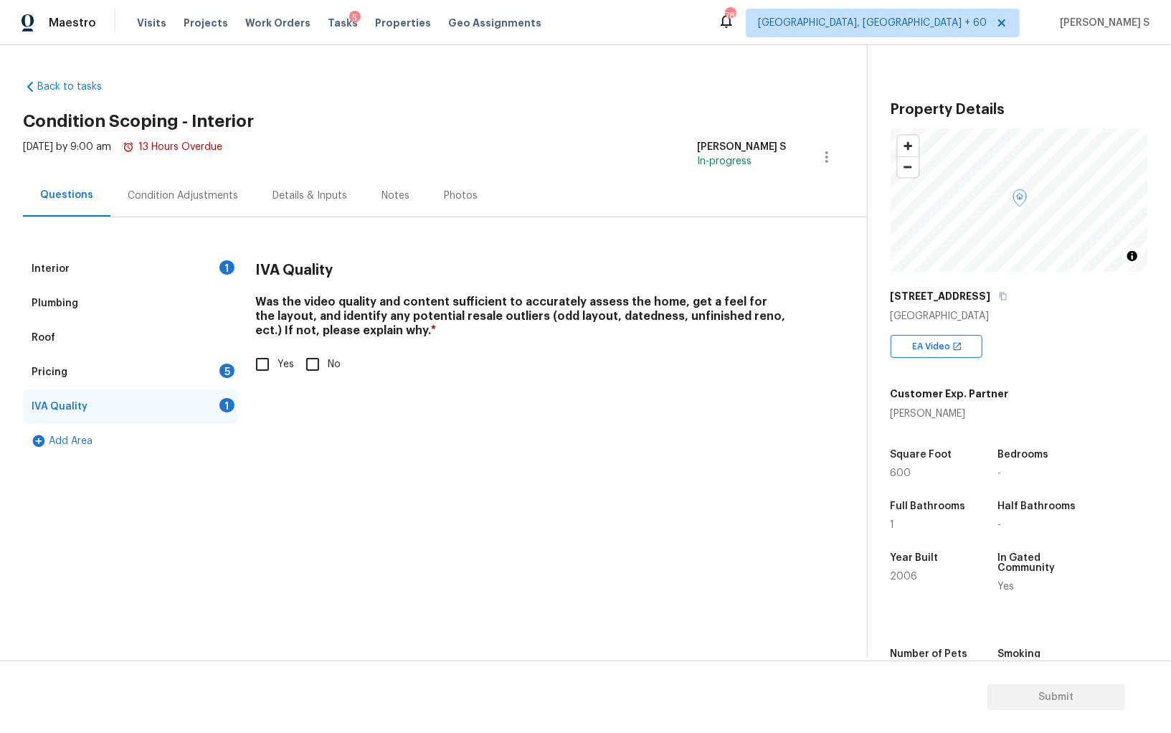
click at [278, 364] on span "Yes" at bounding box center [286, 364] width 16 height 15
click at [278, 364] on input "Yes" at bounding box center [262, 364] width 30 height 30
checkbox input "true"
click at [215, 371] on div "Pricing 5" at bounding box center [130, 372] width 215 height 34
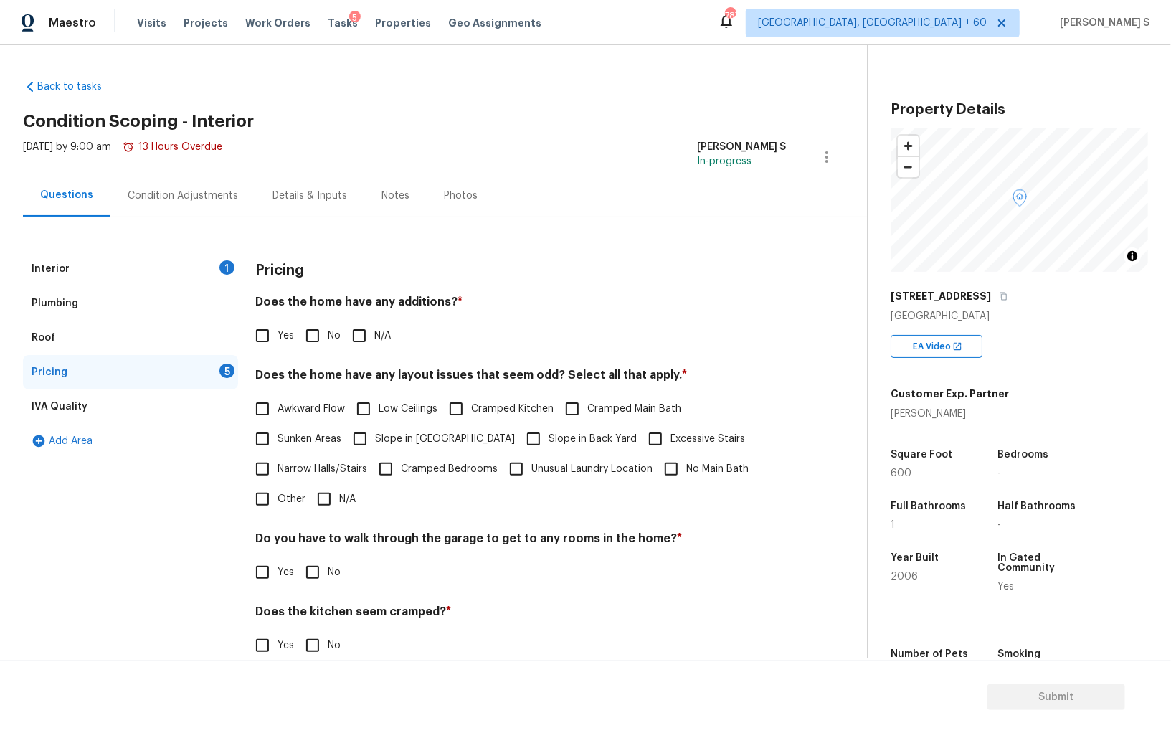
click at [306, 336] on input "No" at bounding box center [313, 336] width 30 height 30
checkbox input "true"
click at [312, 576] on input "No" at bounding box center [313, 572] width 30 height 30
checkbox input "true"
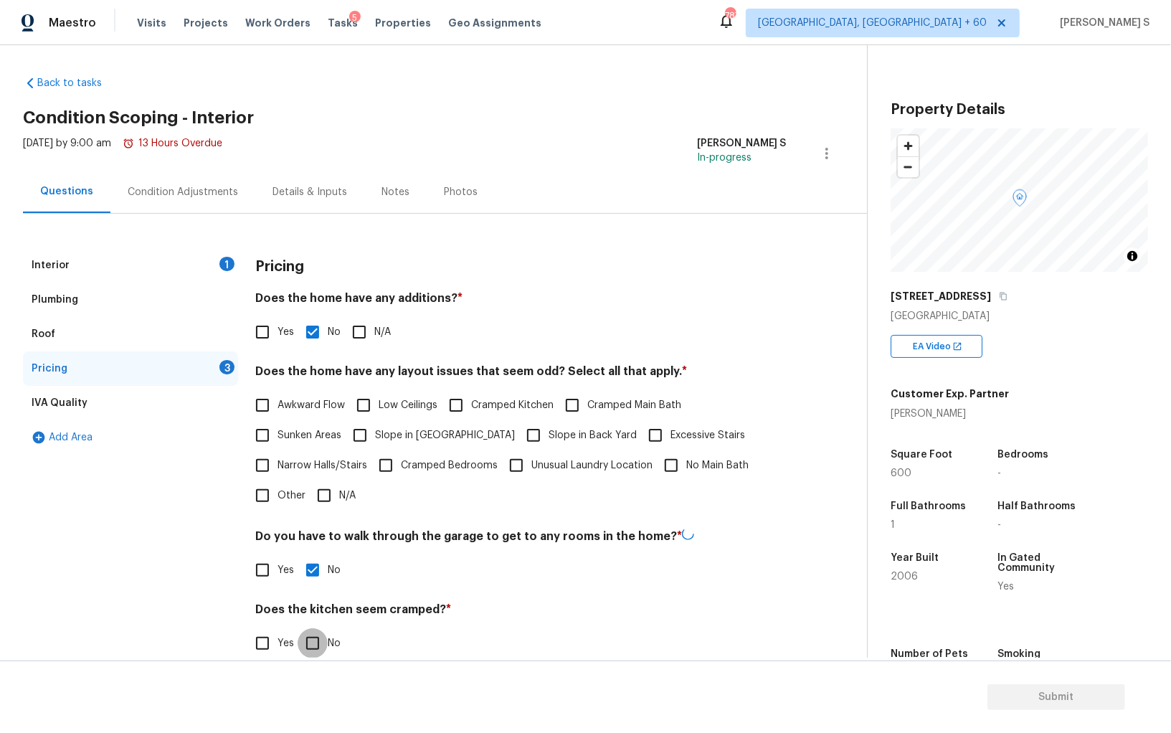
click at [298, 628] on input "No" at bounding box center [313, 643] width 30 height 30
checkbox input "true"
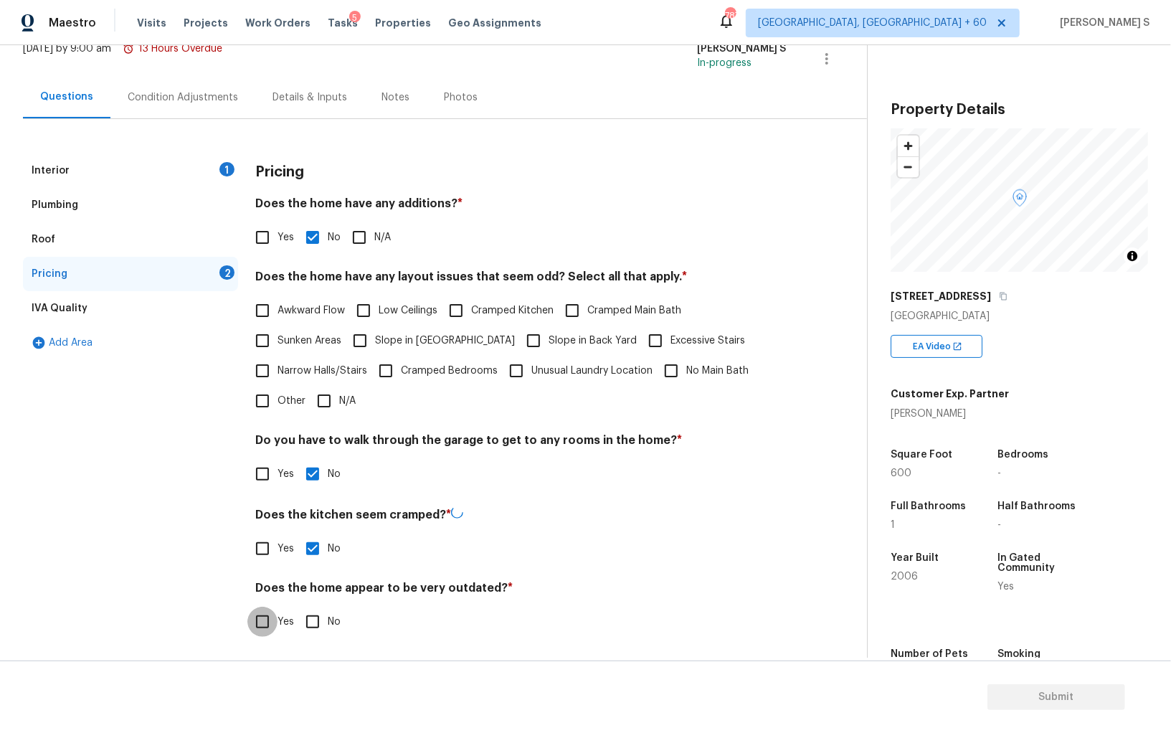
click at [298, 607] on input "No" at bounding box center [313, 622] width 30 height 30
checkbox input "true"
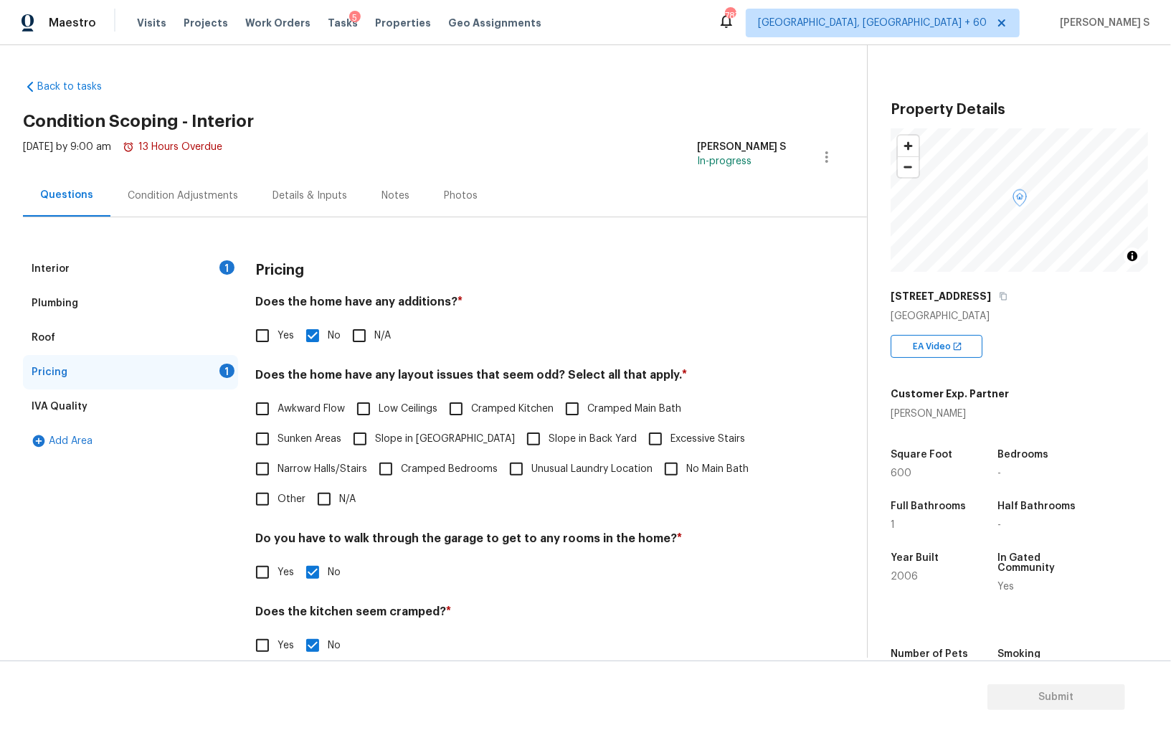
click at [326, 503] on input "N/A" at bounding box center [324, 499] width 30 height 30
checkbox input "true"
click at [203, 270] on div "Interior 1" at bounding box center [130, 269] width 215 height 34
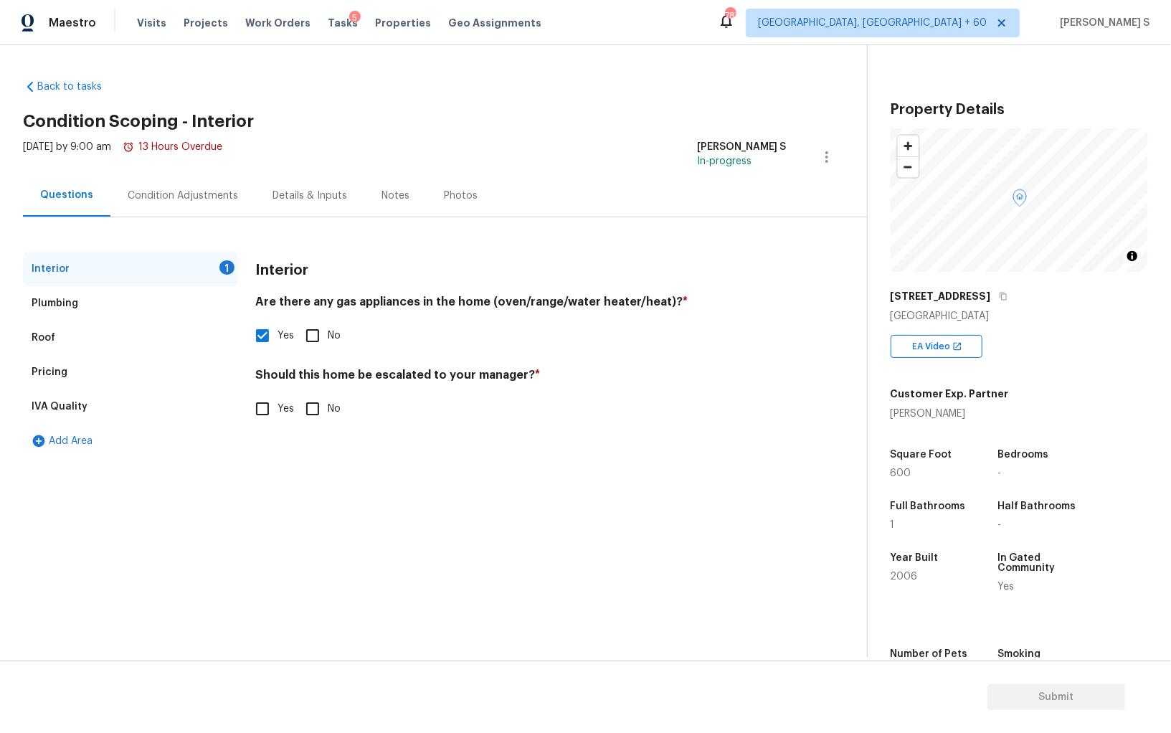
click at [310, 404] on input "No" at bounding box center [313, 409] width 30 height 30
checkbox input "true"
click at [193, 192] on div "Condition Adjustments" at bounding box center [183, 196] width 110 height 14
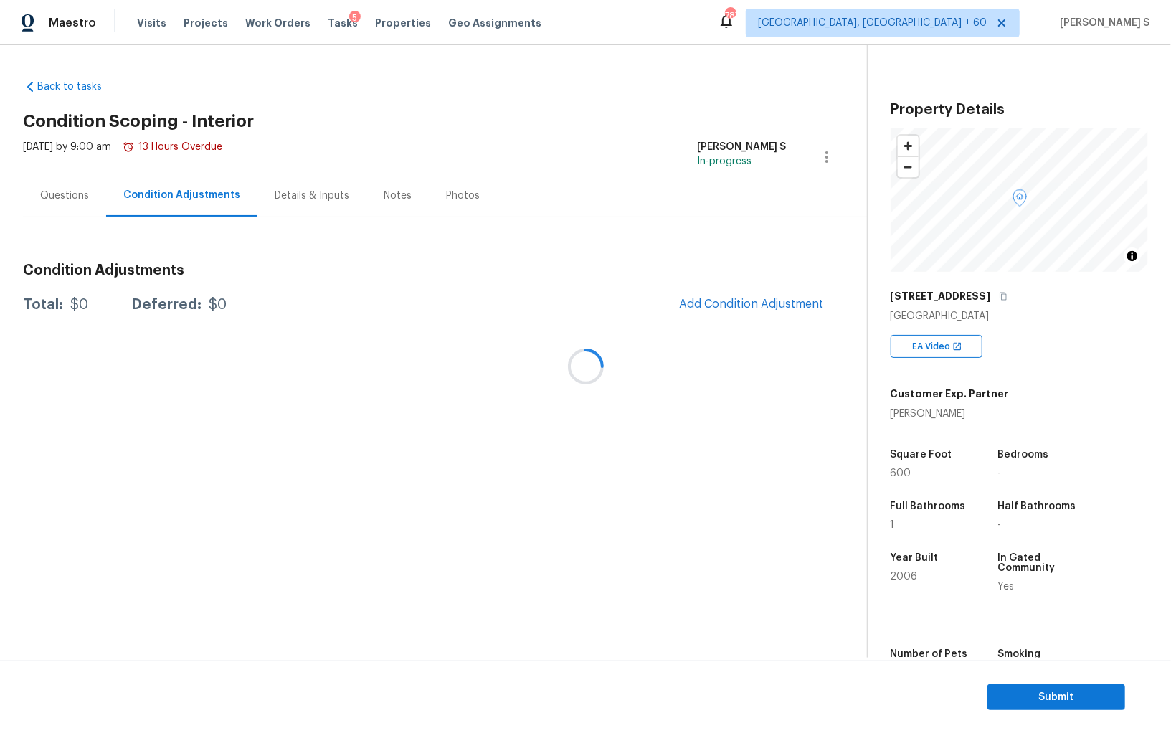
scroll to position [100, 0]
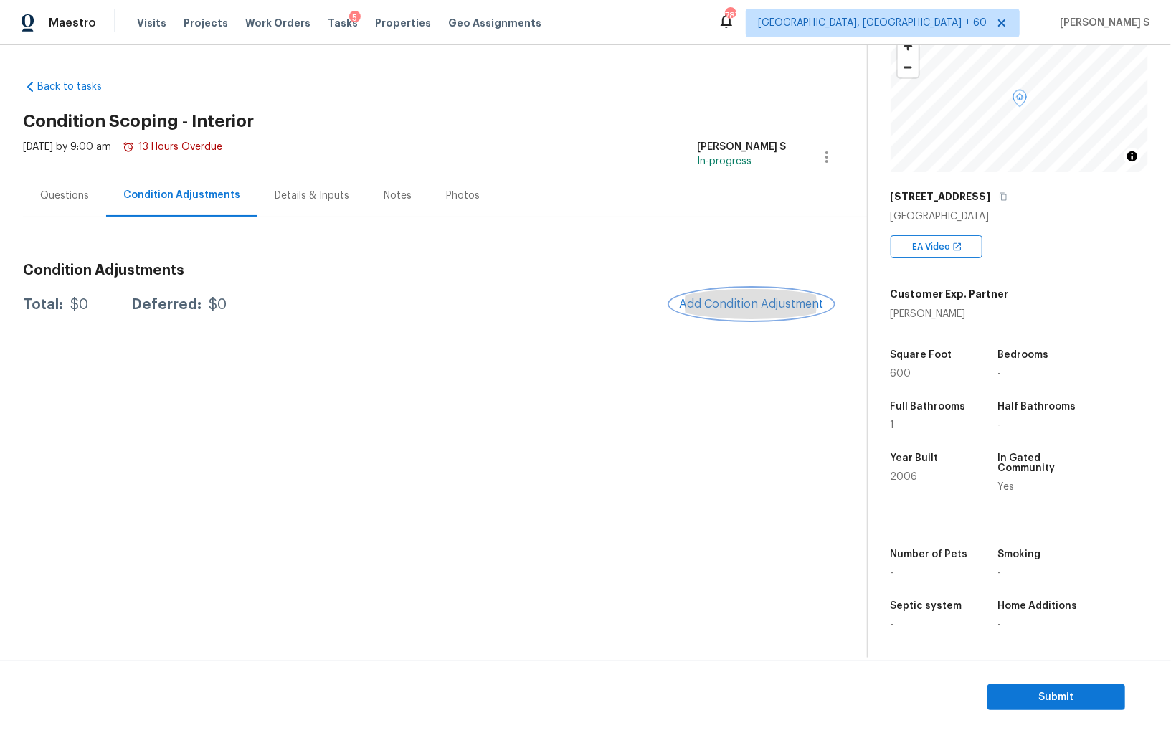
click at [770, 298] on span "Add Condition Adjustment" at bounding box center [751, 304] width 145 height 13
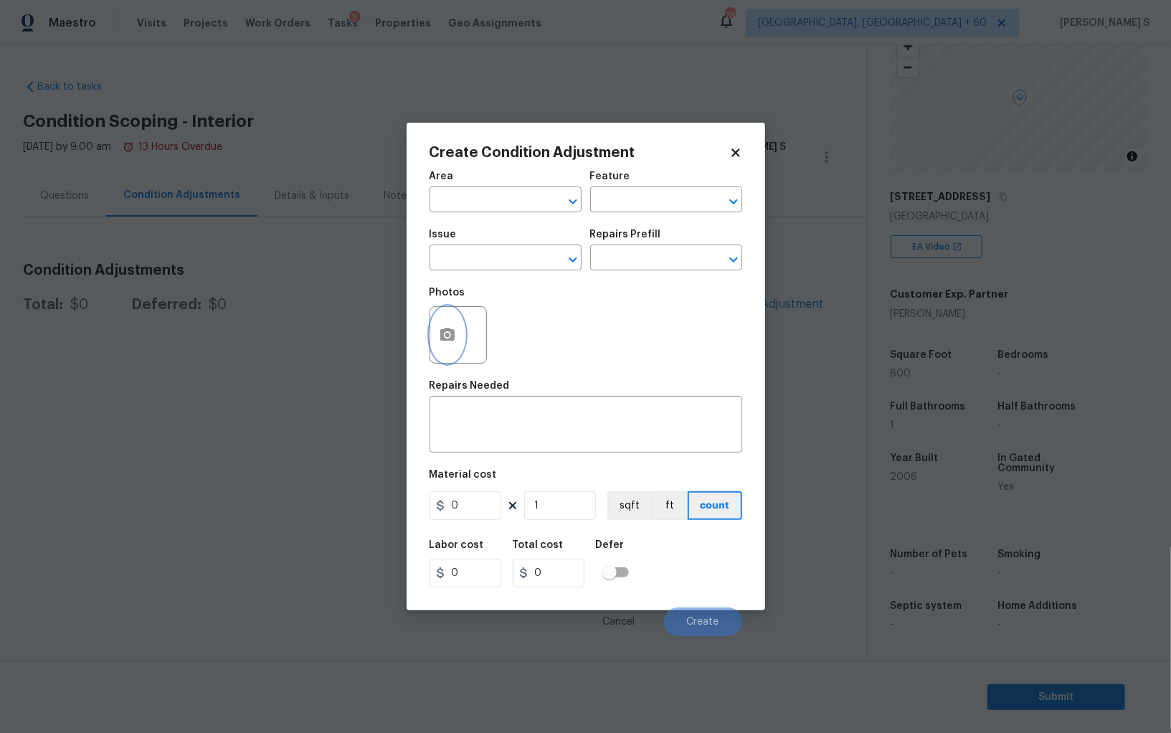
click at [445, 325] on button "button" at bounding box center [447, 335] width 34 height 56
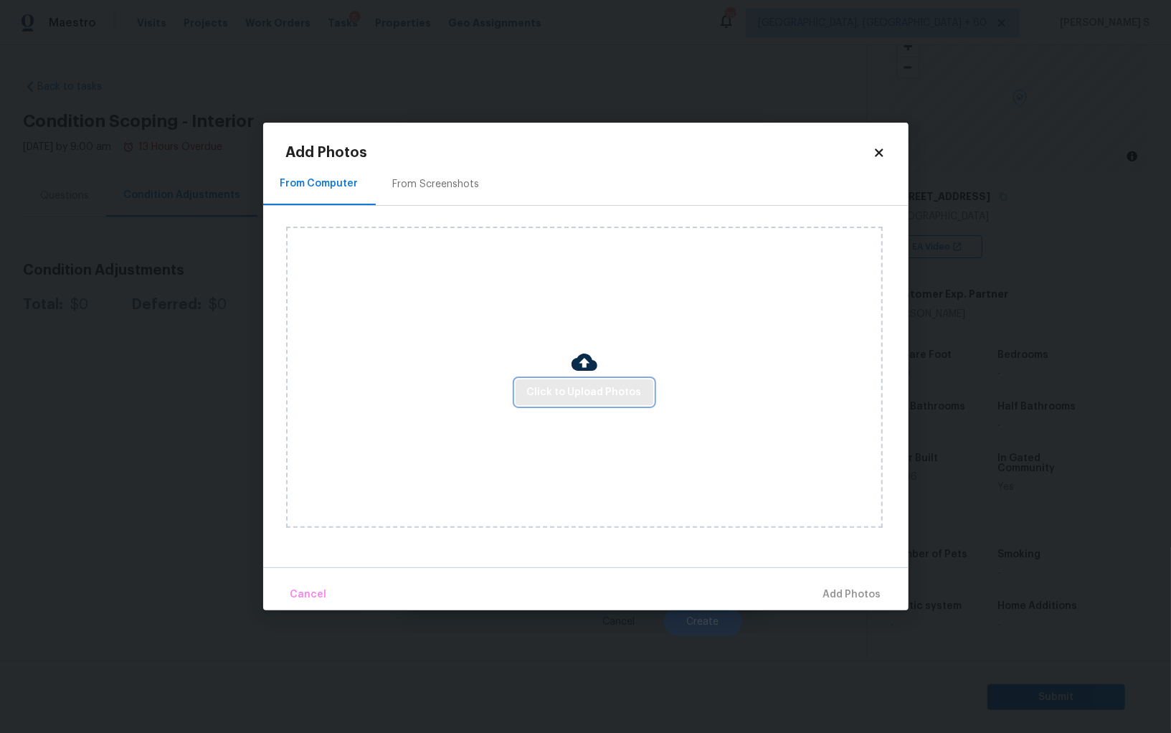
click at [559, 395] on span "Click to Upload Photos" at bounding box center [584, 393] width 115 height 18
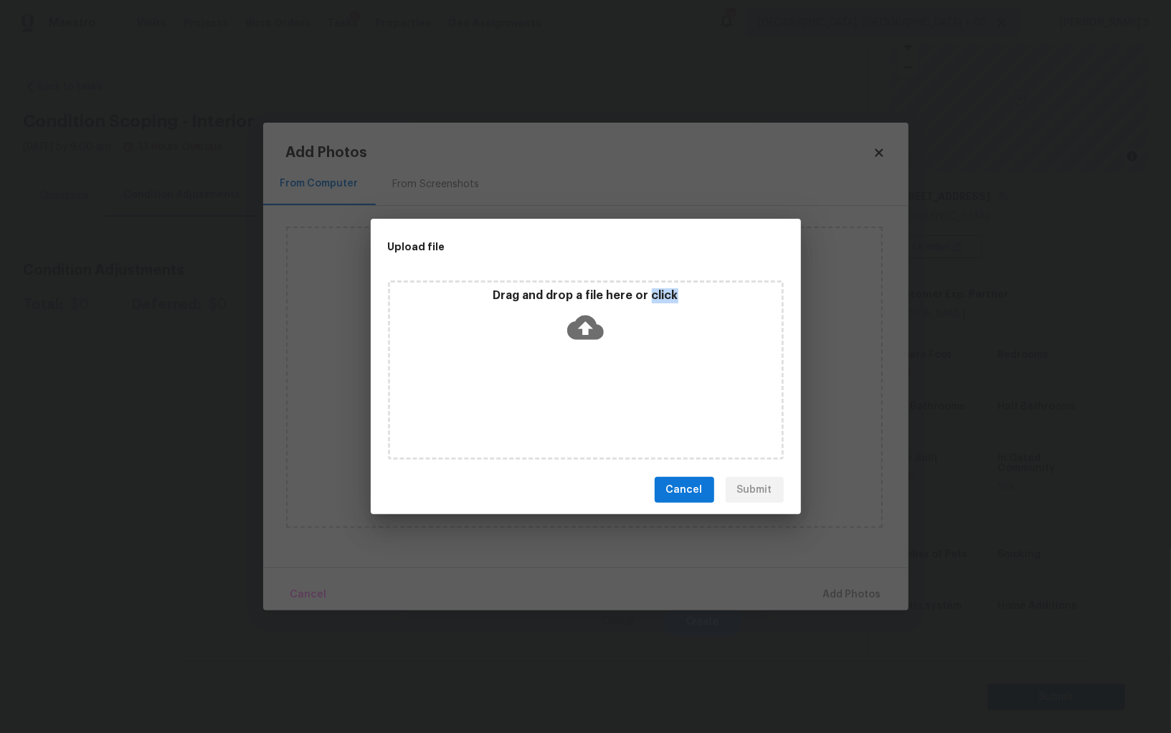
click at [559, 395] on div "Drag and drop a file here or click" at bounding box center [586, 369] width 396 height 179
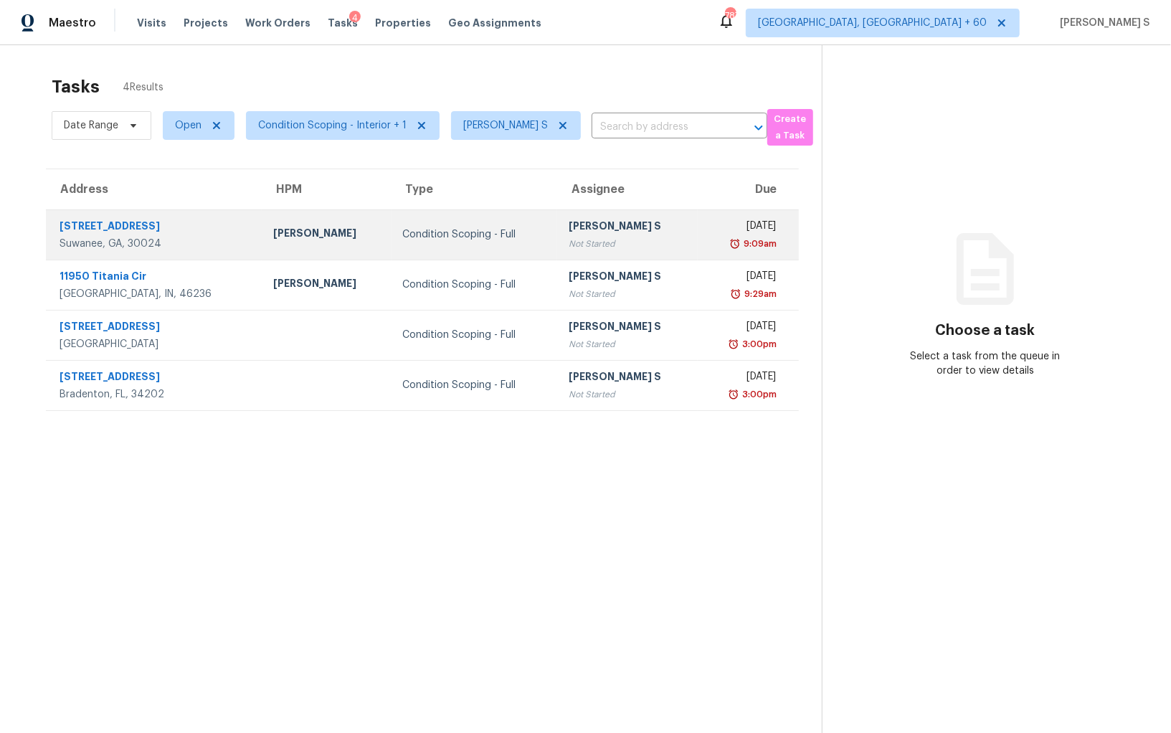
click at [597, 248] on div "Not Started" at bounding box center [628, 244] width 118 height 14
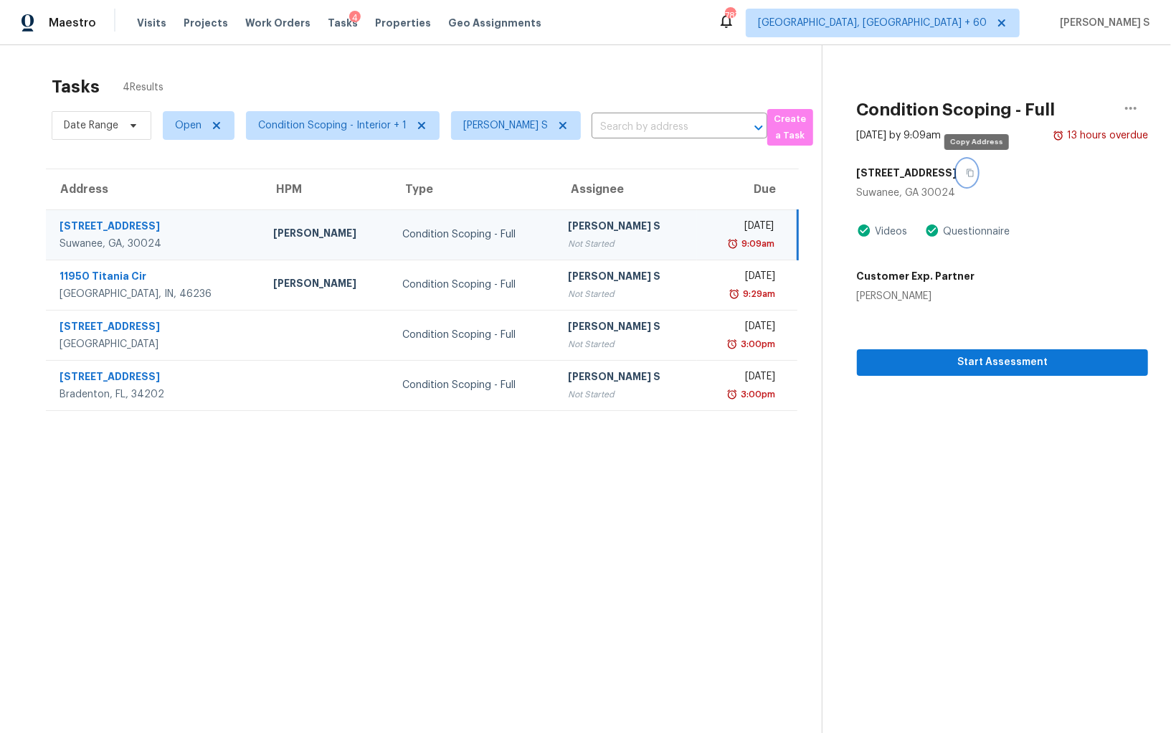
click at [977, 179] on button "button" at bounding box center [966, 173] width 19 height 26
click at [641, 122] on input "text" at bounding box center [660, 127] width 136 height 22
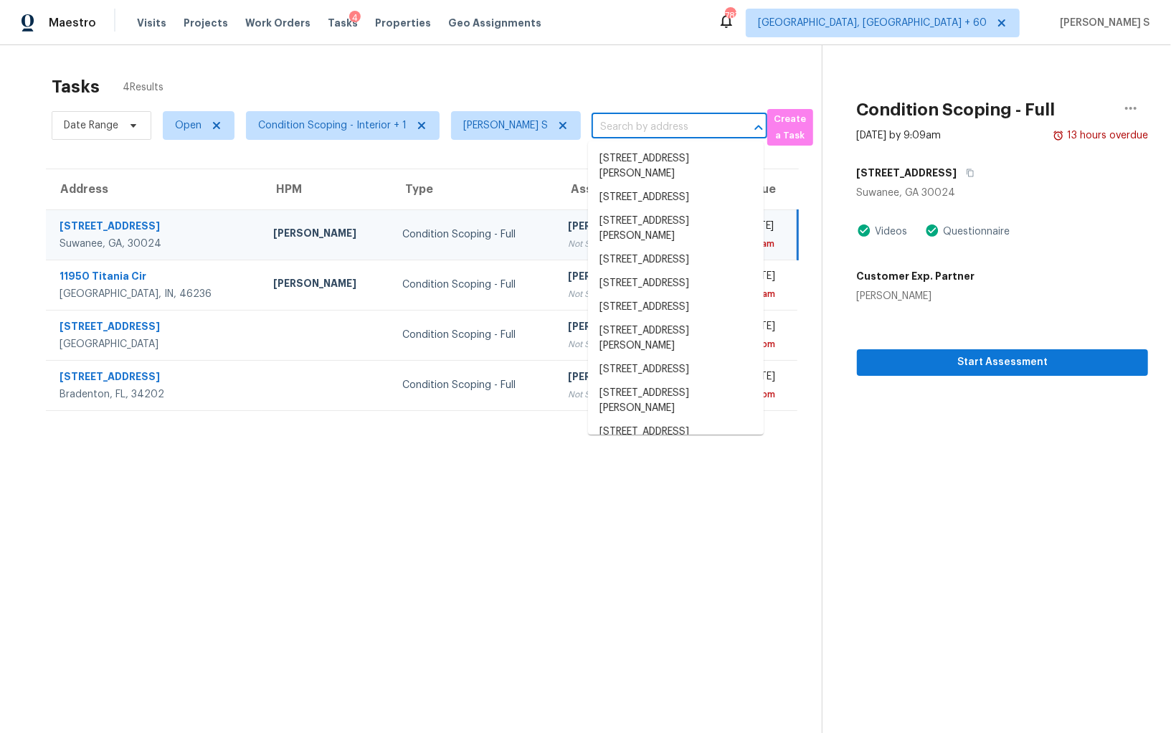
paste input "4544 Silver Peak Pkwy, Suwanee, GA 30024"
type input "4544 Silver Peak Pkwy, Suwanee, GA 30024"
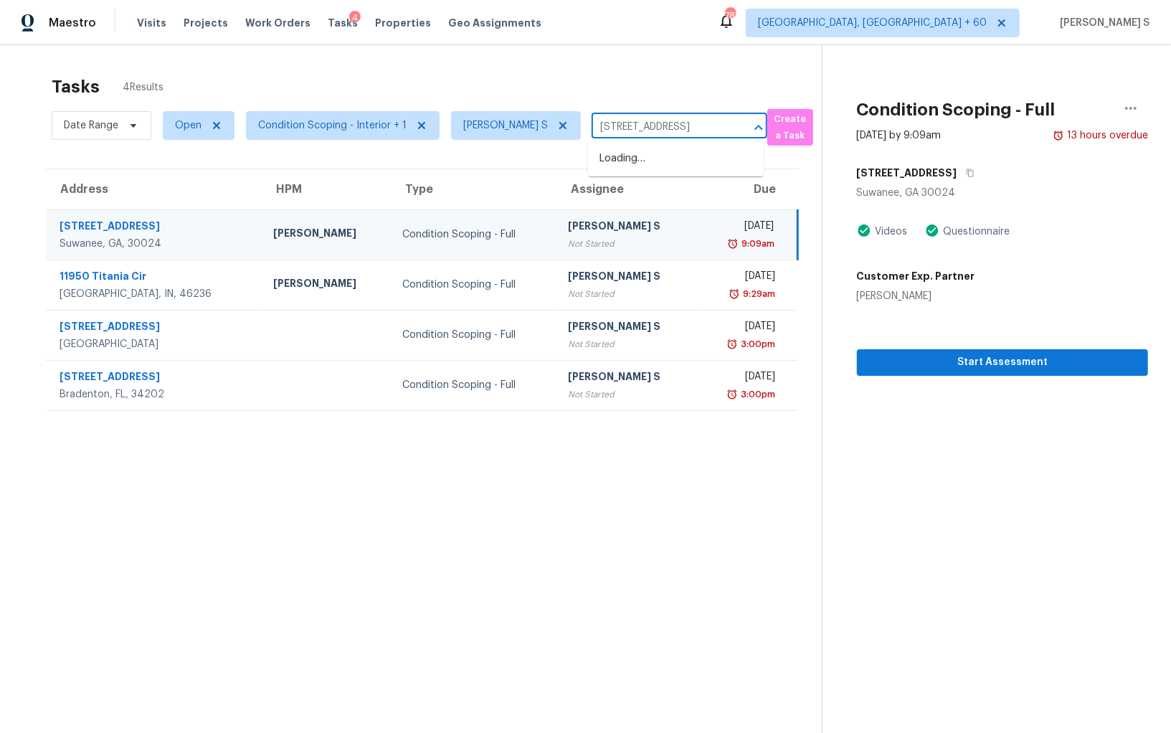
scroll to position [0, 79]
click at [656, 164] on li "4544 Silver Peak Pkwy, Suwanee, GA 30024" at bounding box center [676, 159] width 176 height 24
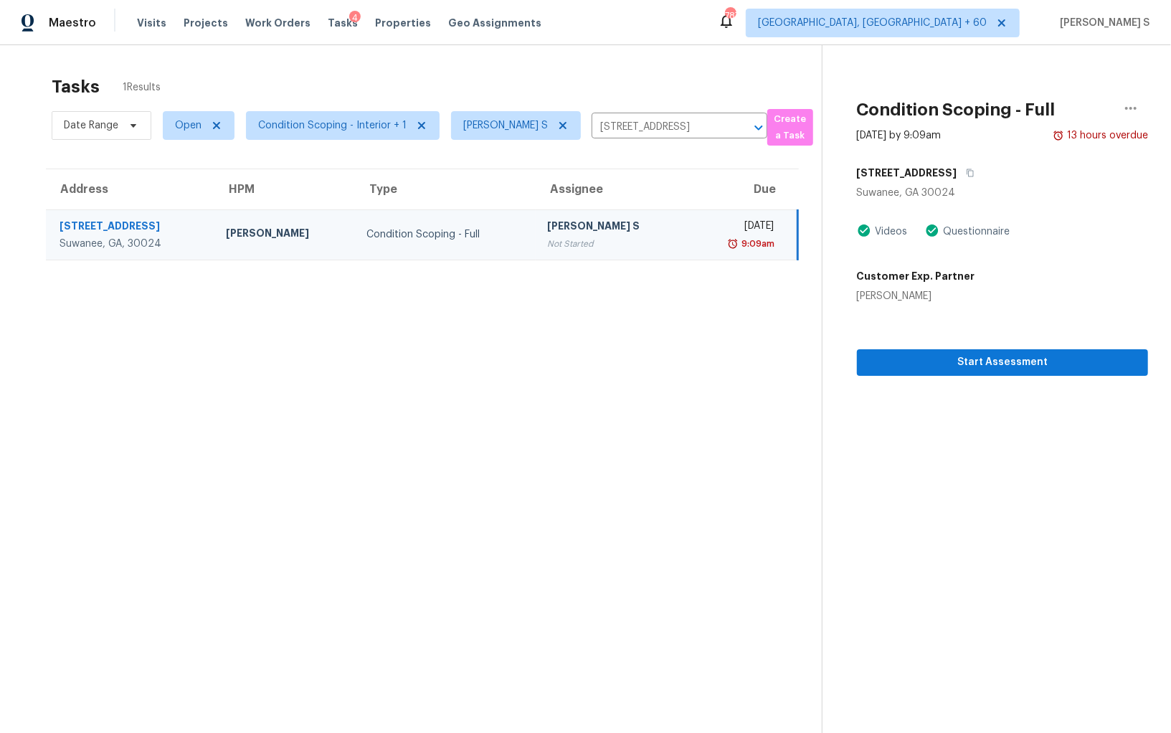
click at [605, 213] on td "Anbu Jebakumar S Not Started" at bounding box center [612, 234] width 153 height 50
click at [1021, 369] on span "Start Assessment" at bounding box center [1003, 363] width 268 height 18
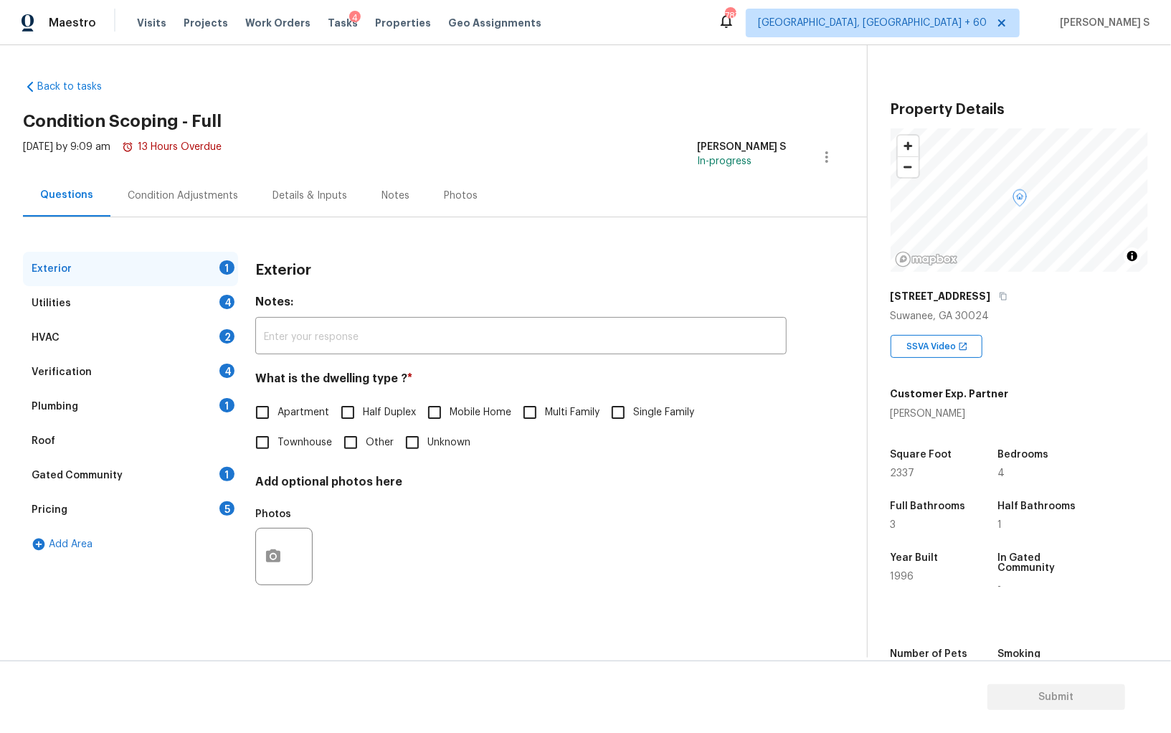
click at [460, 653] on section "Back to tasks Condition Scoping - Full Mon, Sep 08 2025 by 9:09 am 13 Hours Ove…" at bounding box center [445, 363] width 844 height 590
click at [208, 490] on div "Gated Community 1" at bounding box center [130, 475] width 215 height 34
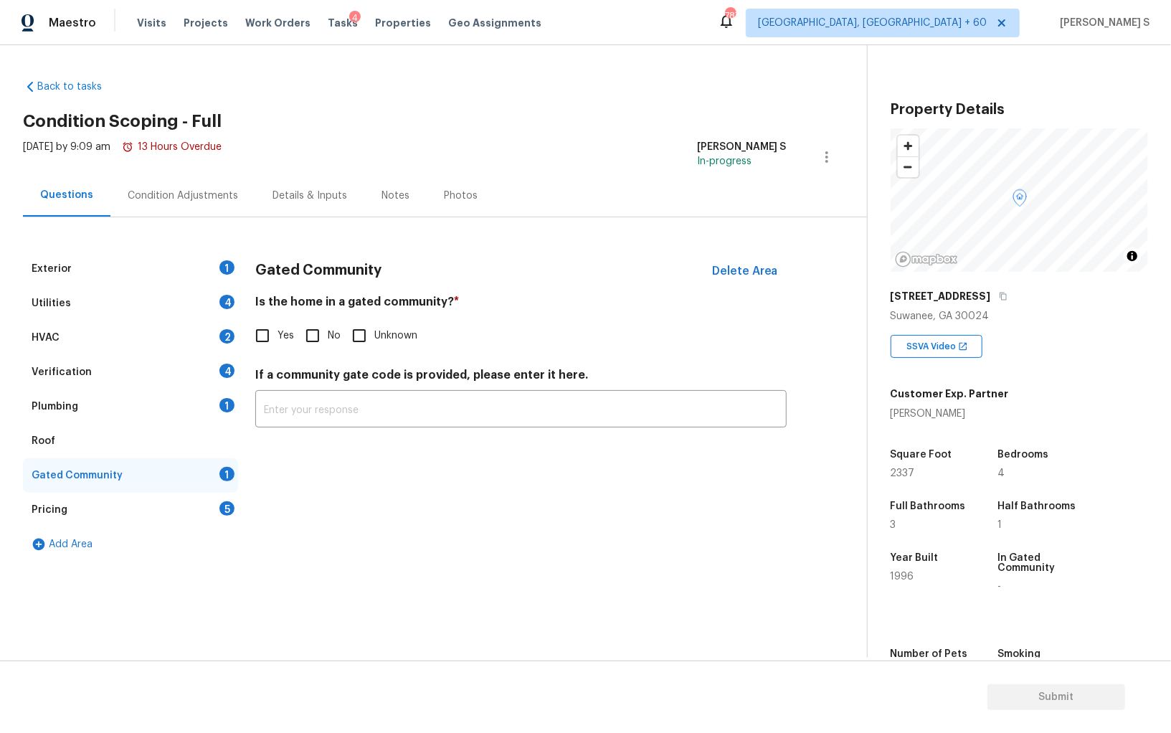
click at [217, 500] on div "Pricing 5" at bounding box center [130, 510] width 215 height 34
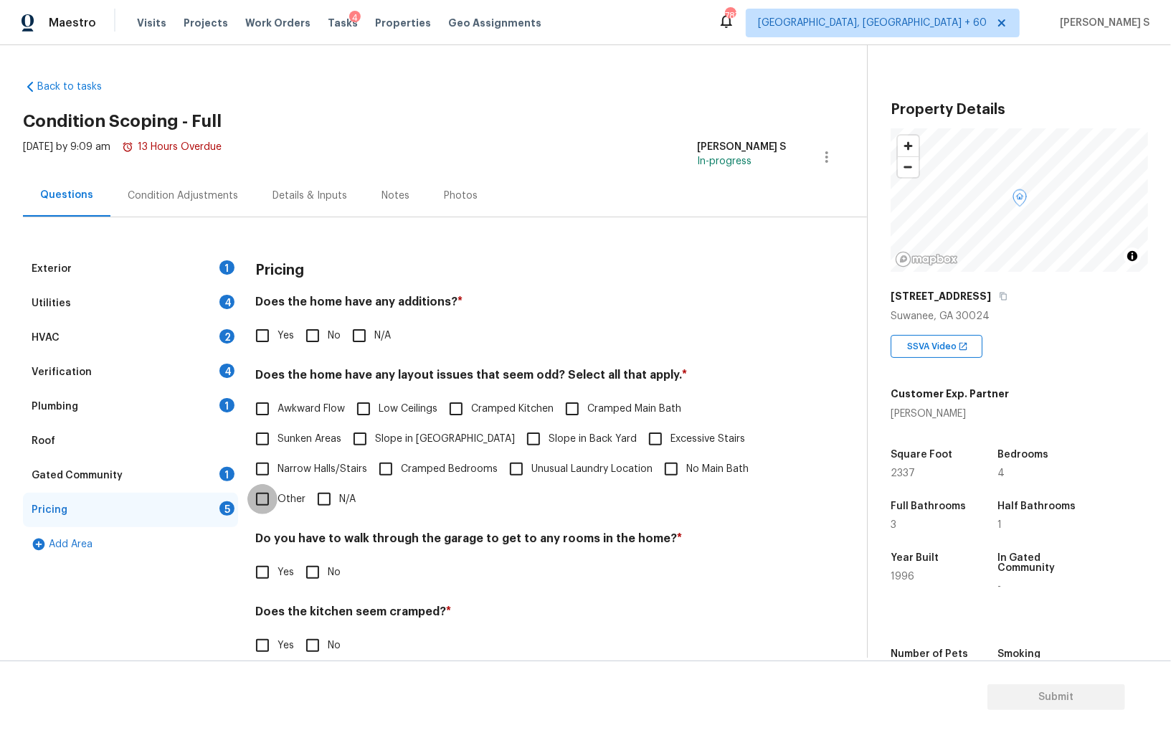
click at [258, 505] on input "Other" at bounding box center [262, 499] width 30 height 30
checkbox input "true"
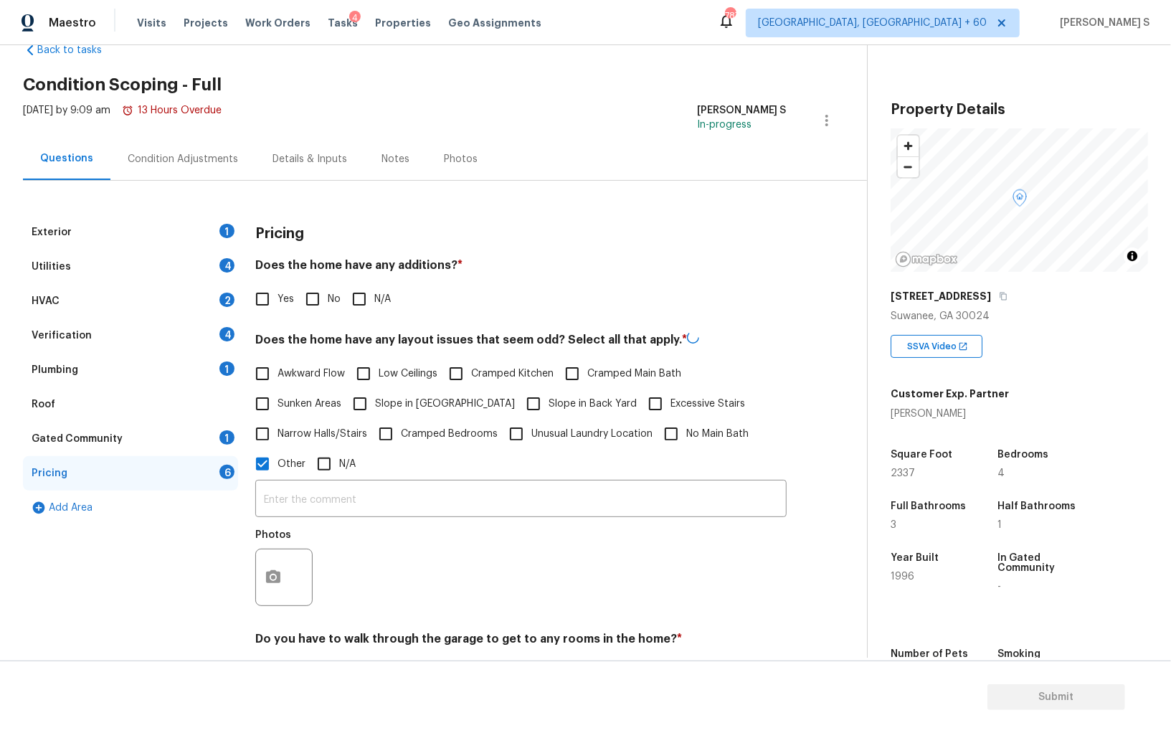
scroll to position [98, 0]
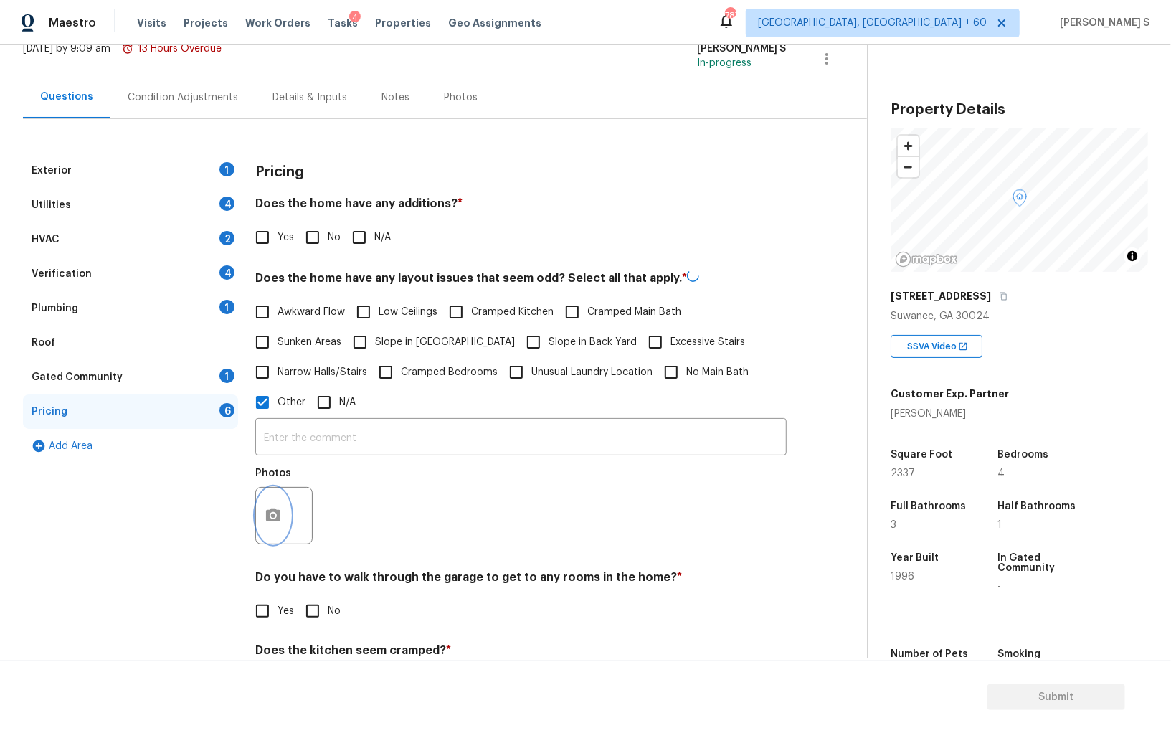
click at [268, 512] on icon "button" at bounding box center [273, 514] width 14 height 13
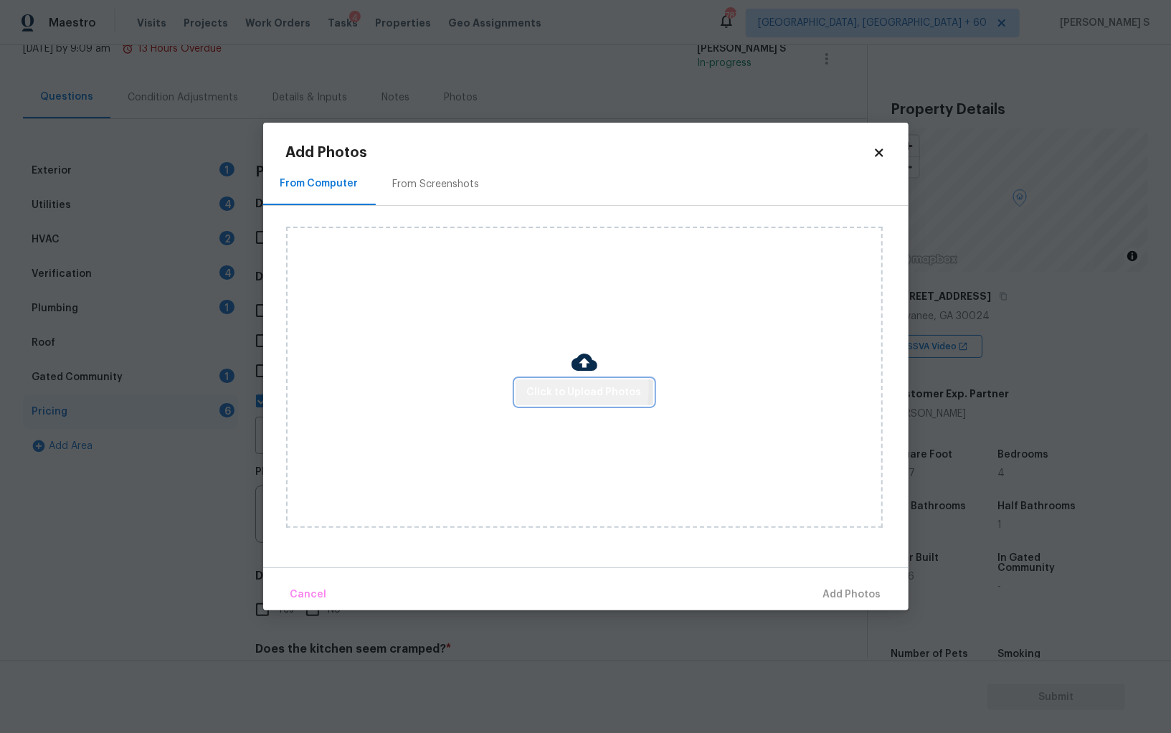
click at [557, 389] on span "Click to Upload Photos" at bounding box center [584, 393] width 115 height 18
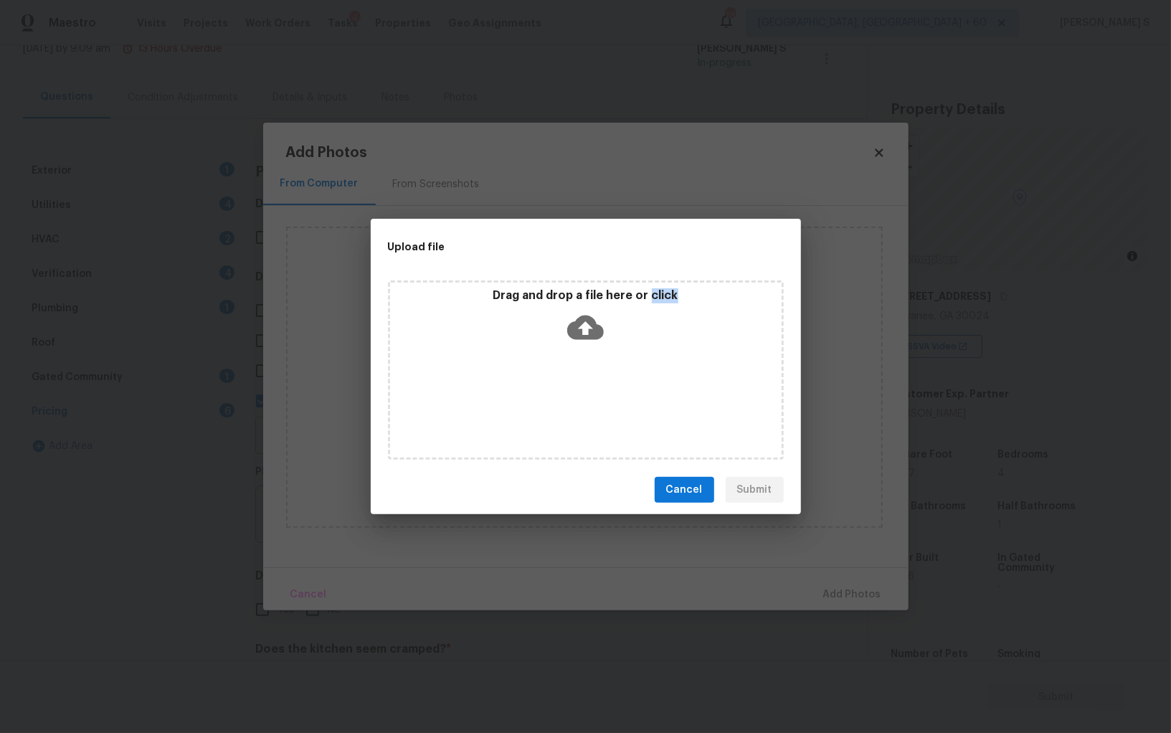
click at [557, 389] on div "Drag and drop a file here or click" at bounding box center [586, 369] width 396 height 179
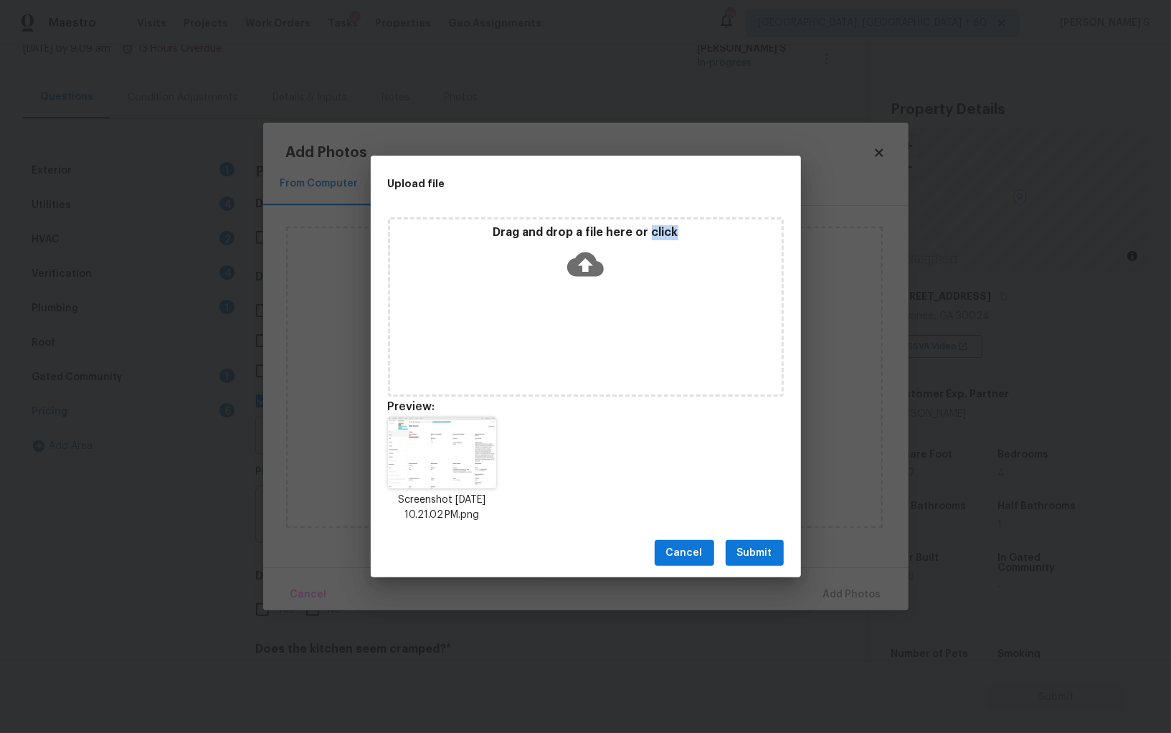
click at [775, 559] on button "Submit" at bounding box center [755, 553] width 58 height 27
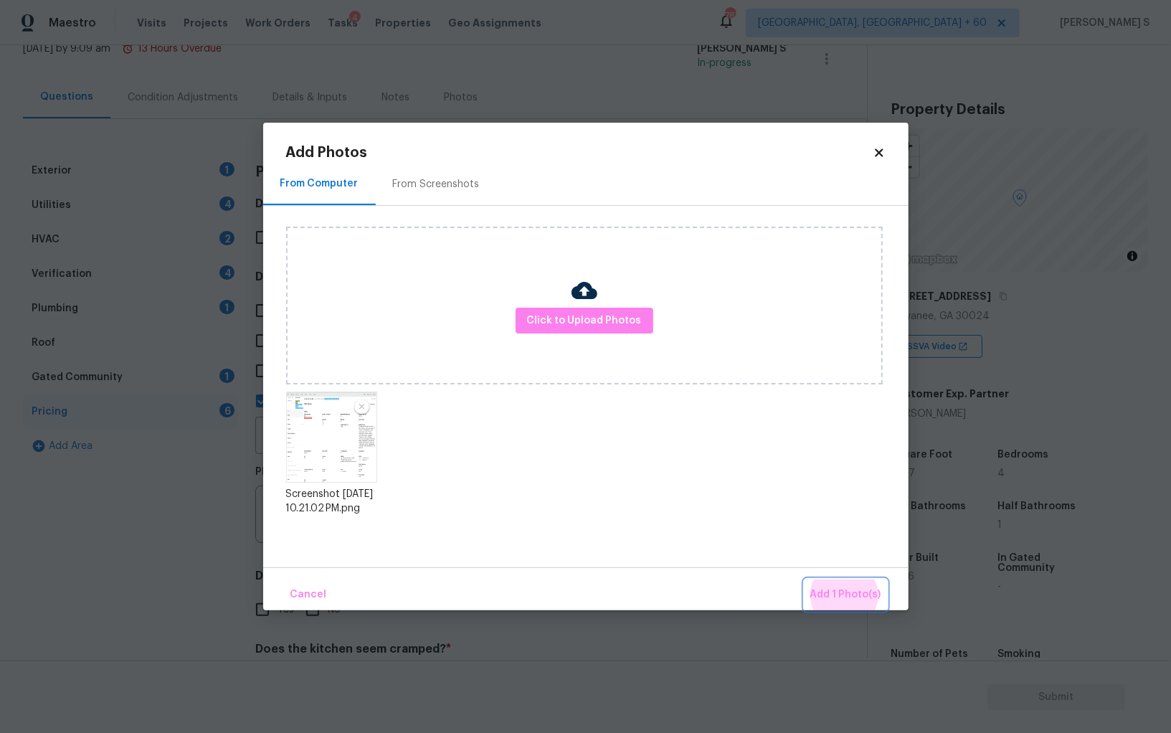
click at [805, 579] on button "Add 1 Photo(s)" at bounding box center [846, 594] width 82 height 31
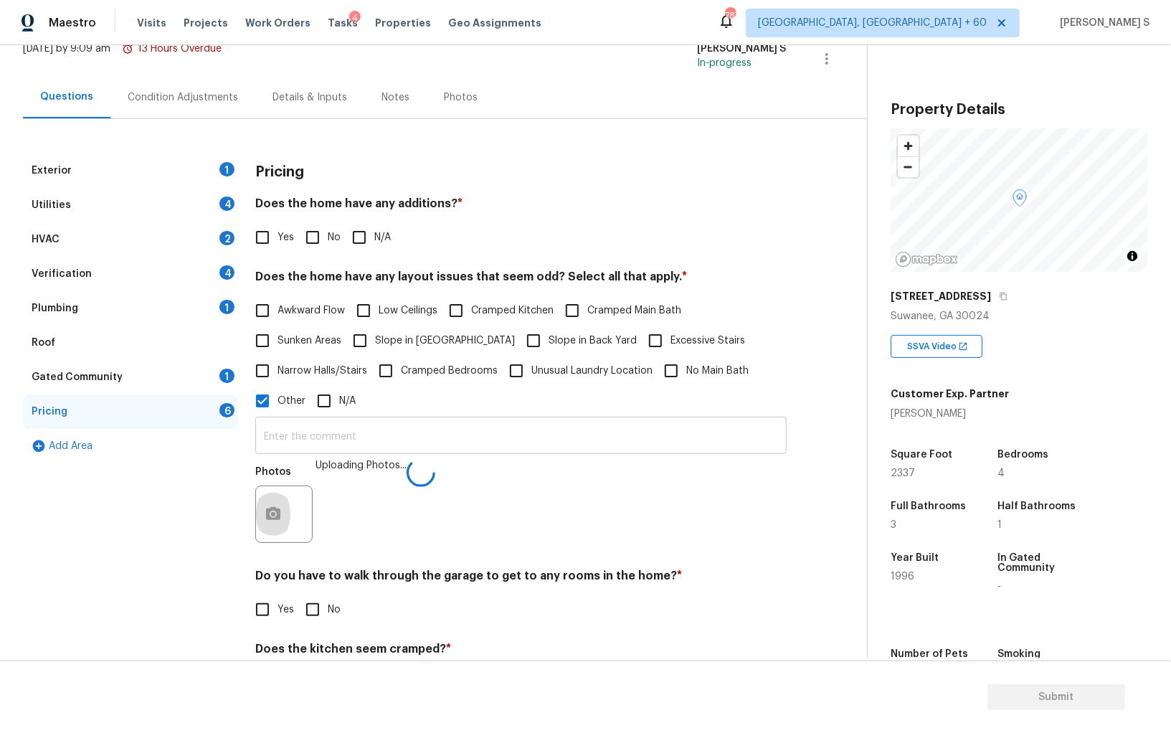
click at [662, 443] on input "text" at bounding box center [520, 437] width 531 height 34
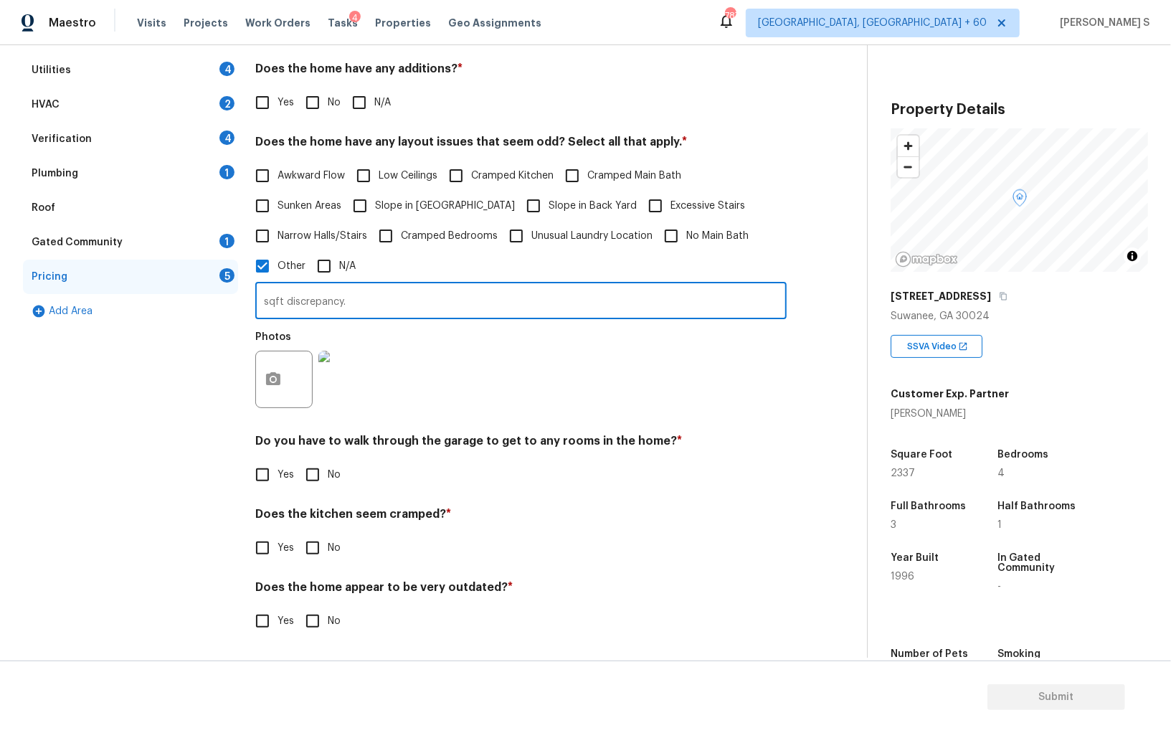
type input "sqft discrepancy."
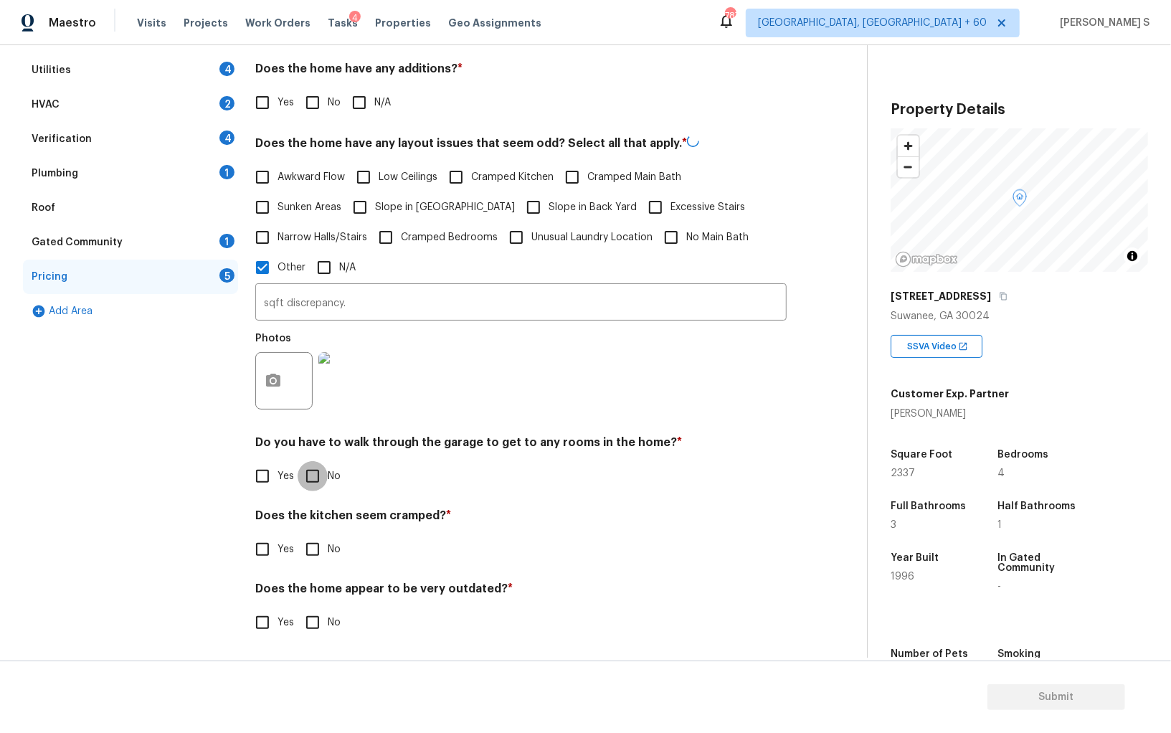
scroll to position [235, 0]
click at [318, 463] on input "No" at bounding box center [313, 475] width 30 height 30
checkbox input "true"
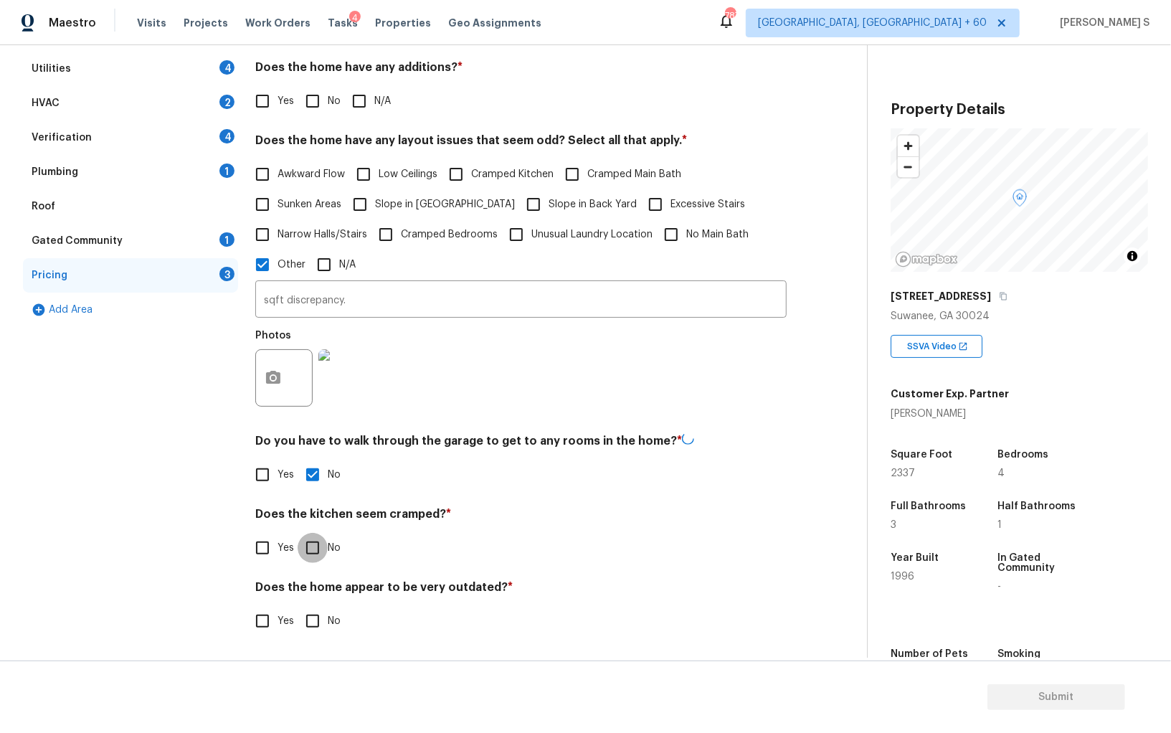
click at [298, 533] on input "No" at bounding box center [313, 548] width 30 height 30
checkbox input "true"
click at [298, 606] on input "No" at bounding box center [313, 621] width 30 height 30
checkbox input "true"
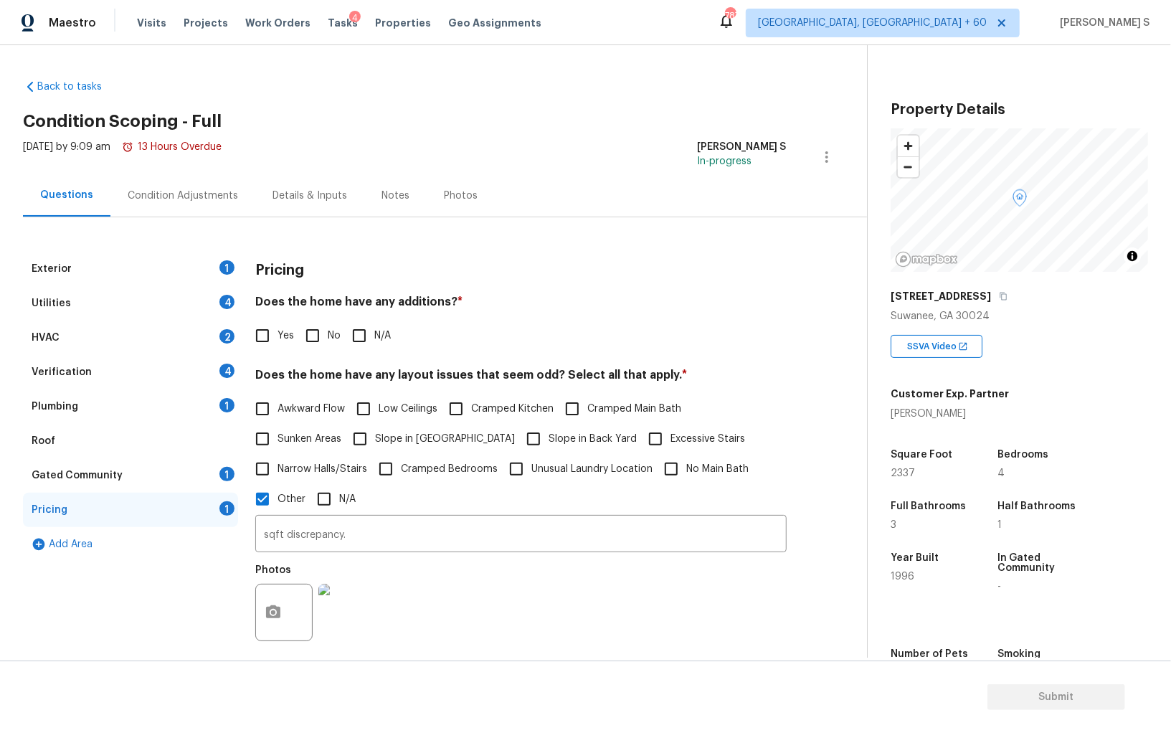
click at [210, 239] on div "Exterior 1 Utilities 4 HVAC 2 Verification 4 Plumbing 1 Roof Gated Community 1 …" at bounding box center [428, 551] width 810 height 669
click at [217, 274] on div "Exterior 1" at bounding box center [130, 269] width 215 height 34
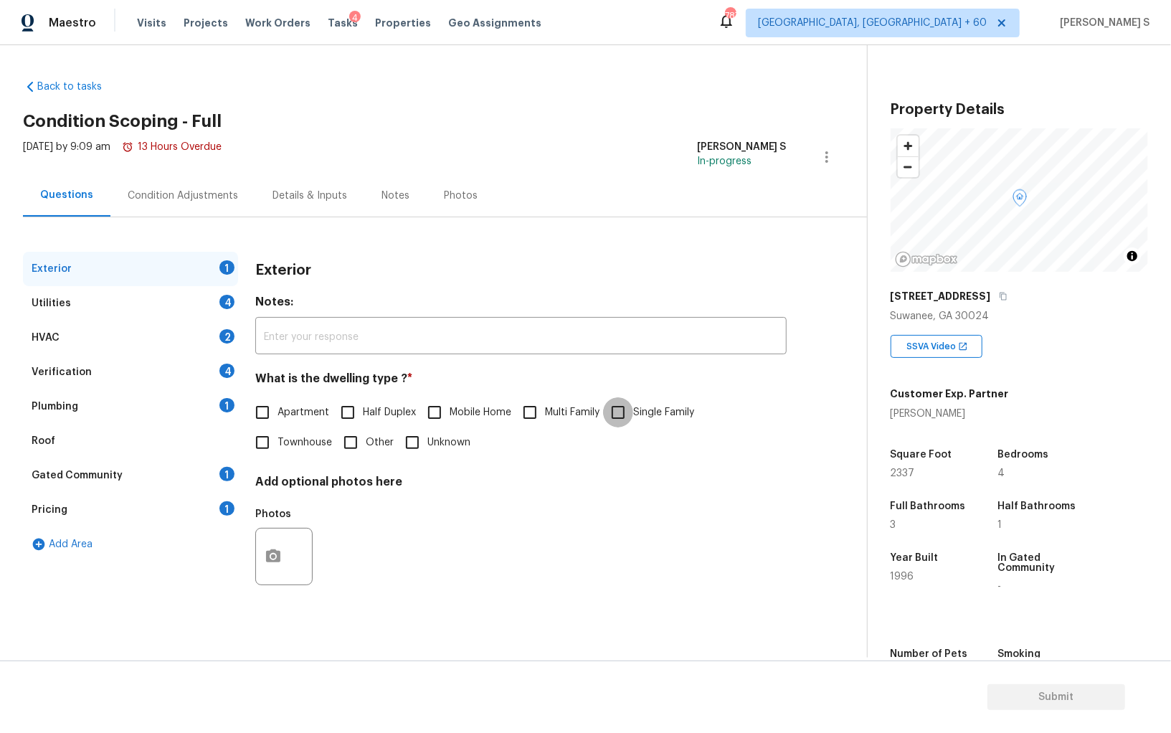
click at [614, 413] on input "Single Family" at bounding box center [618, 412] width 30 height 30
checkbox input "true"
click at [215, 202] on div "Condition Adjustments" at bounding box center [183, 196] width 110 height 14
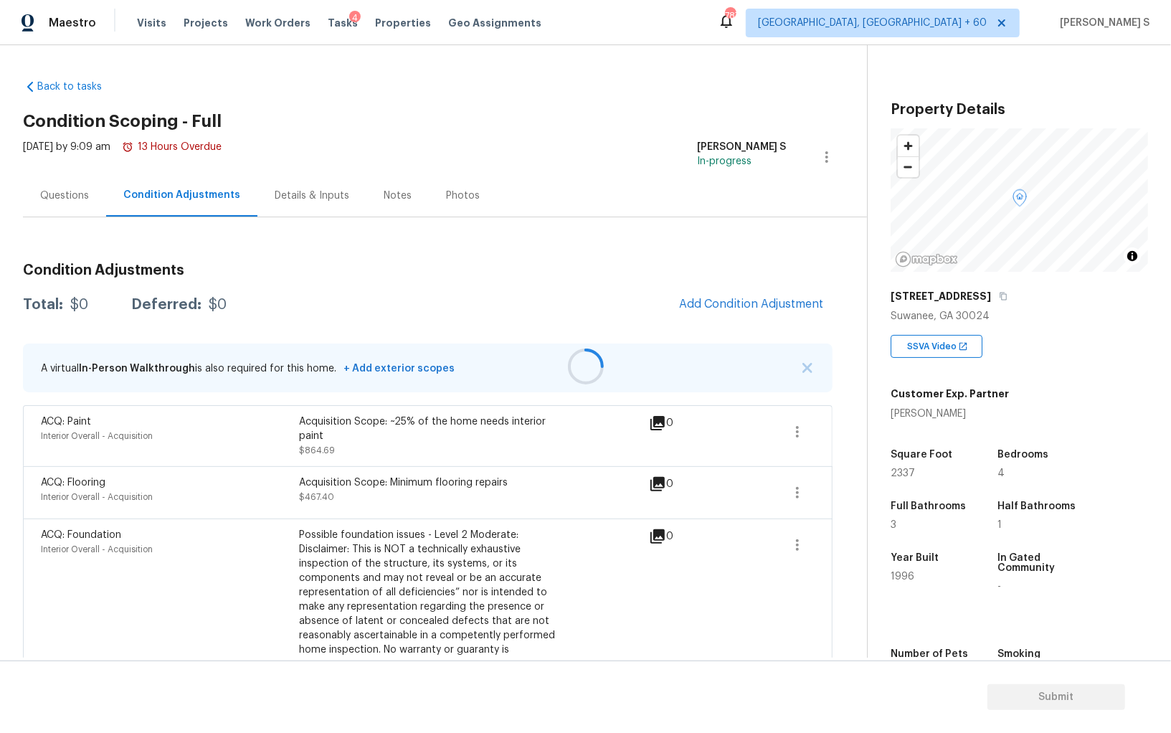
click at [457, 540] on div at bounding box center [585, 366] width 1171 height 733
click at [602, 422] on div at bounding box center [585, 366] width 1171 height 733
click at [72, 189] on div "Questions" at bounding box center [64, 196] width 49 height 14
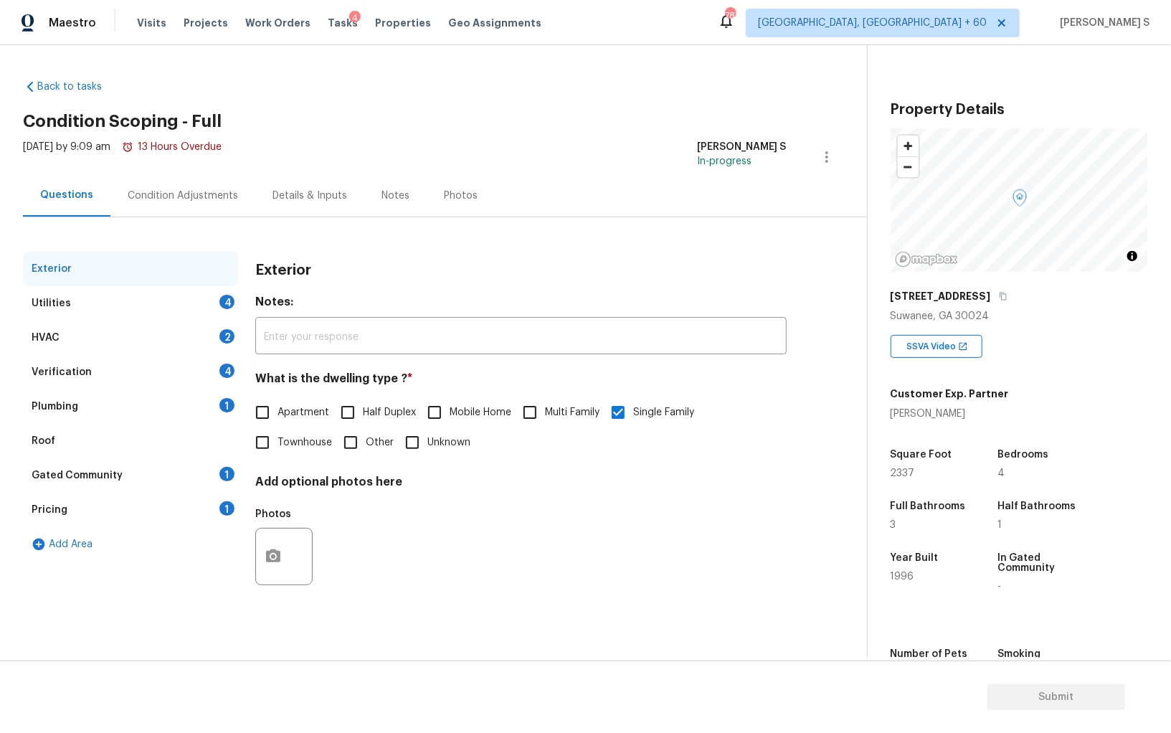
click at [115, 363] on div "Verification 4" at bounding box center [130, 372] width 215 height 34
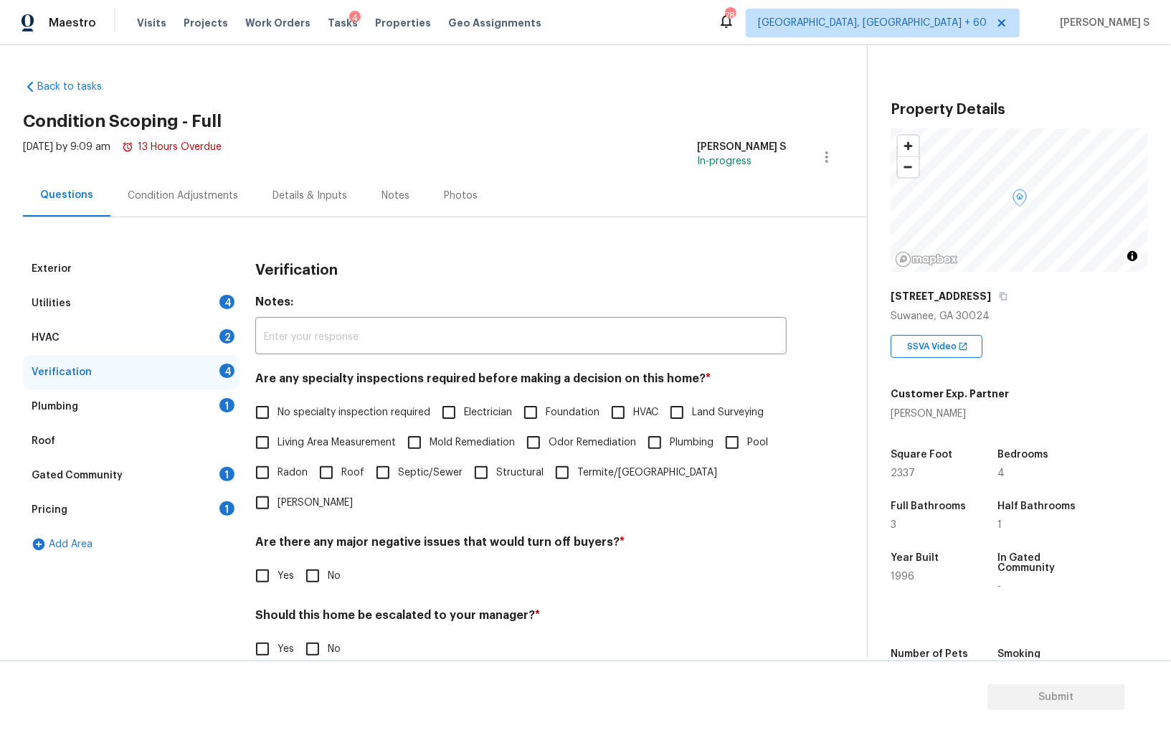
click at [267, 400] on input "No specialty inspection required" at bounding box center [262, 412] width 30 height 30
checkbox input "true"
click at [311, 561] on input "No" at bounding box center [313, 576] width 30 height 30
checkbox input "true"
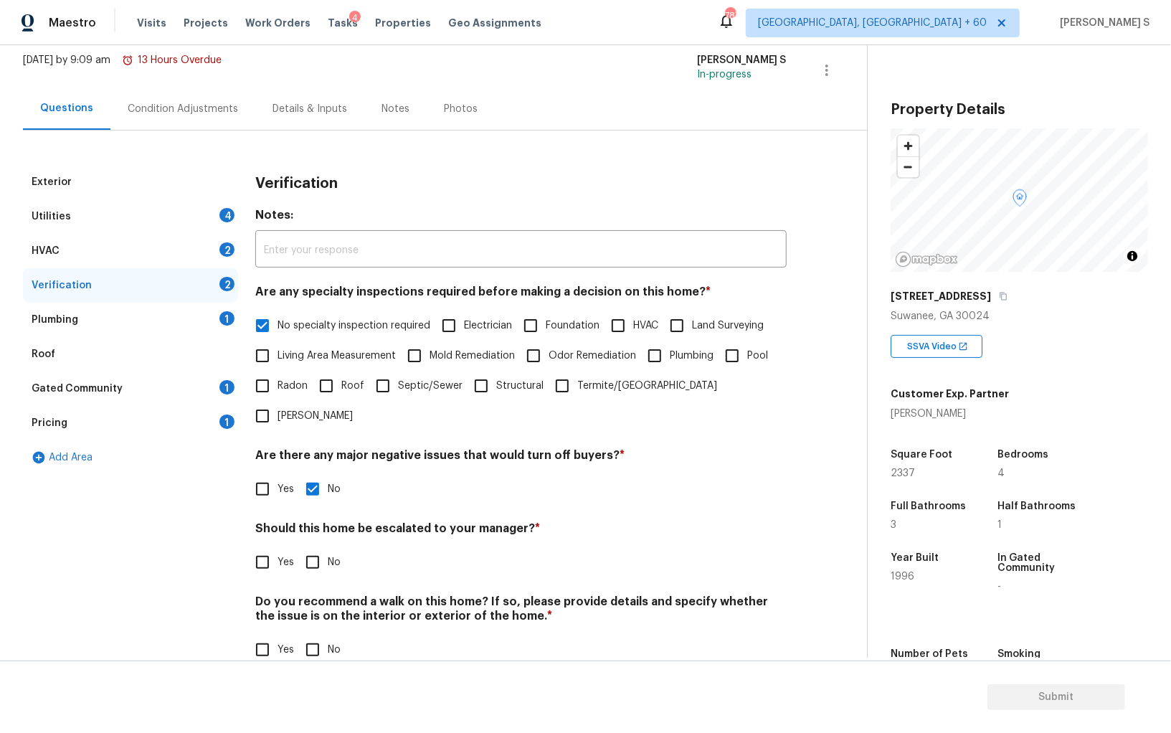
scroll to position [85, 0]
click at [316, 636] on input "No" at bounding box center [313, 651] width 30 height 30
checkbox input "true"
click at [179, 425] on div "Pricing 1" at bounding box center [130, 424] width 215 height 34
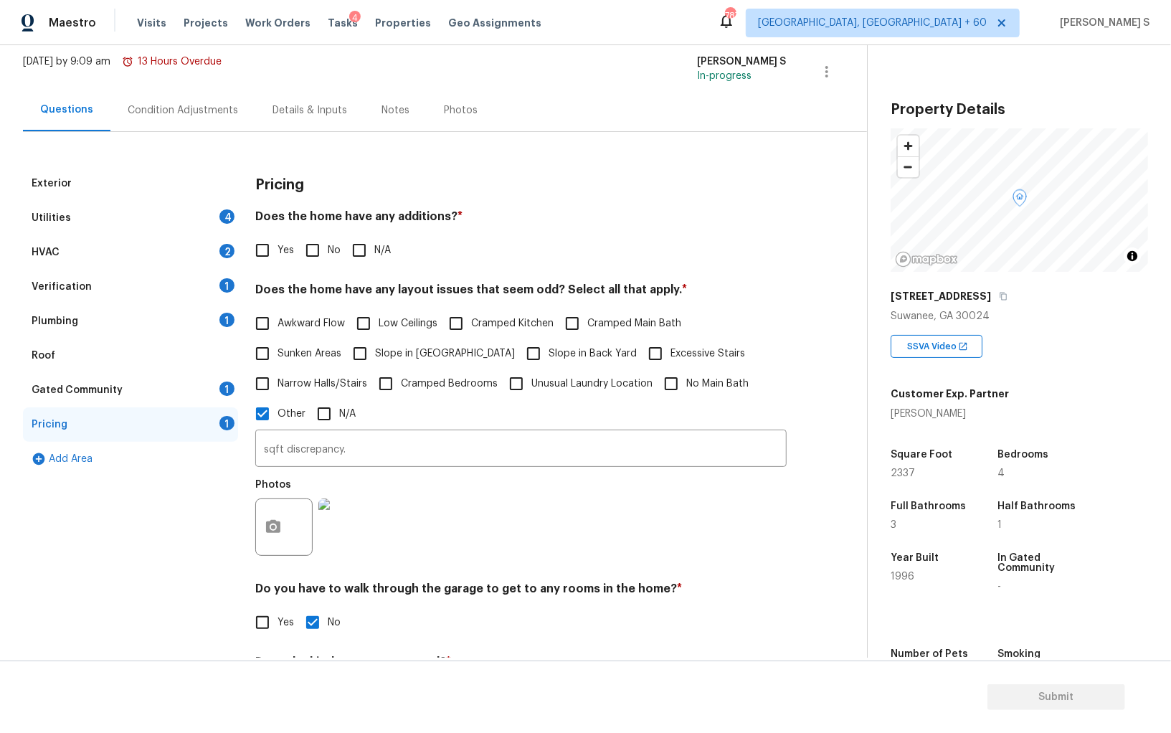
click at [431, 351] on span "Slope in [GEOGRAPHIC_DATA]" at bounding box center [445, 353] width 140 height 15
click at [375, 351] on input "Slope in [GEOGRAPHIC_DATA]" at bounding box center [360, 354] width 30 height 30
checkbox input "true"
click at [311, 245] on input "No" at bounding box center [313, 250] width 30 height 30
checkbox input "true"
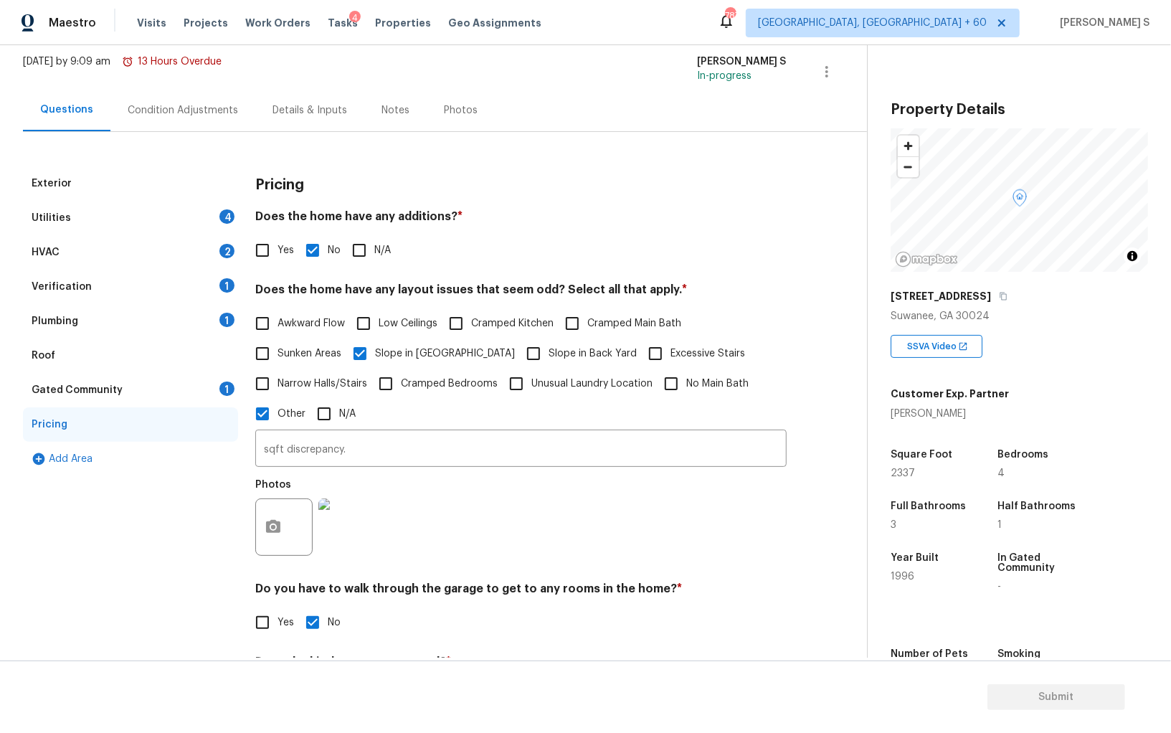
click at [214, 212] on div "Utilities 4" at bounding box center [130, 218] width 215 height 34
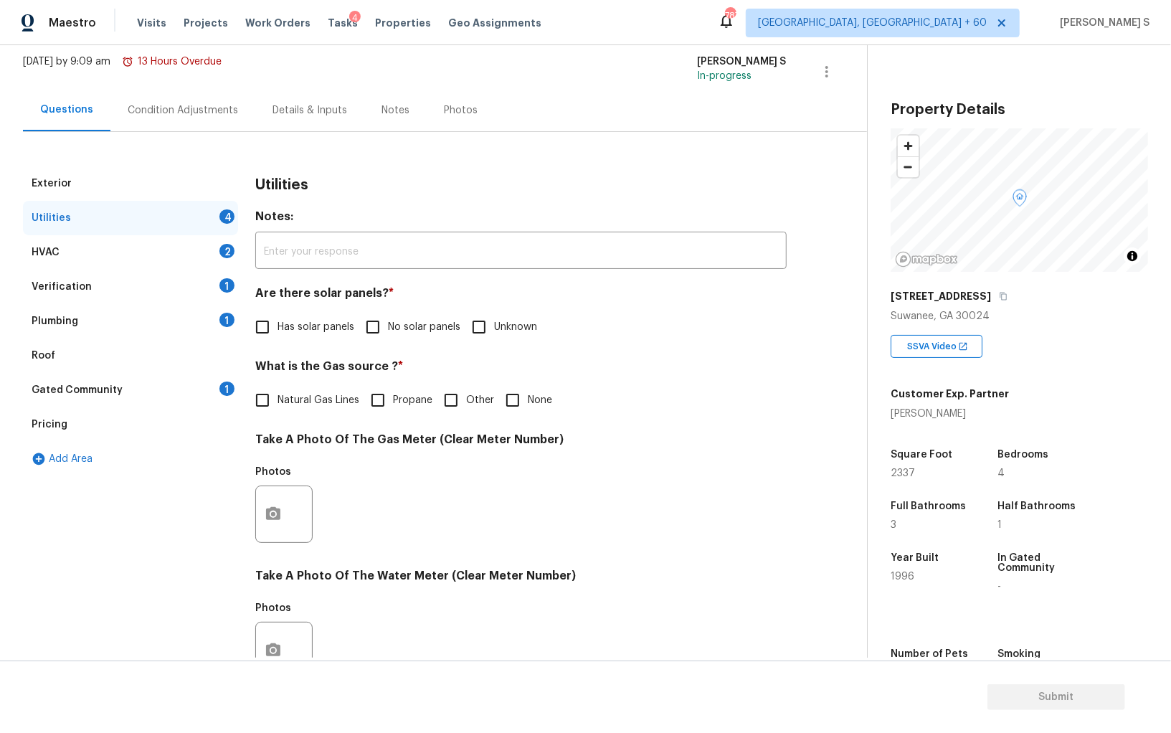
drag, startPoint x: 376, startPoint y: 325, endPoint x: 392, endPoint y: 361, distance: 39.5
click at [376, 324] on input "No solar panels" at bounding box center [373, 327] width 30 height 30
checkbox input "true"
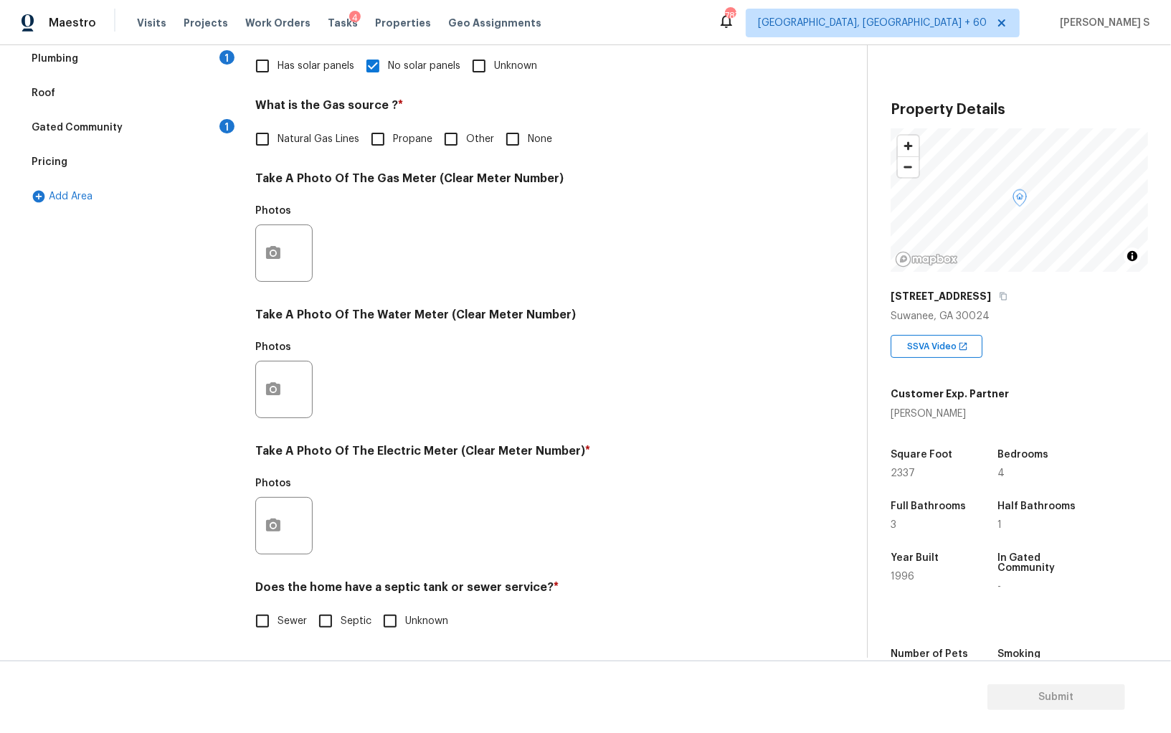
scroll to position [346, 0]
click at [255, 615] on input "Sewer" at bounding box center [262, 621] width 30 height 30
checkbox input "true"
click at [288, 529] on button "button" at bounding box center [273, 526] width 34 height 56
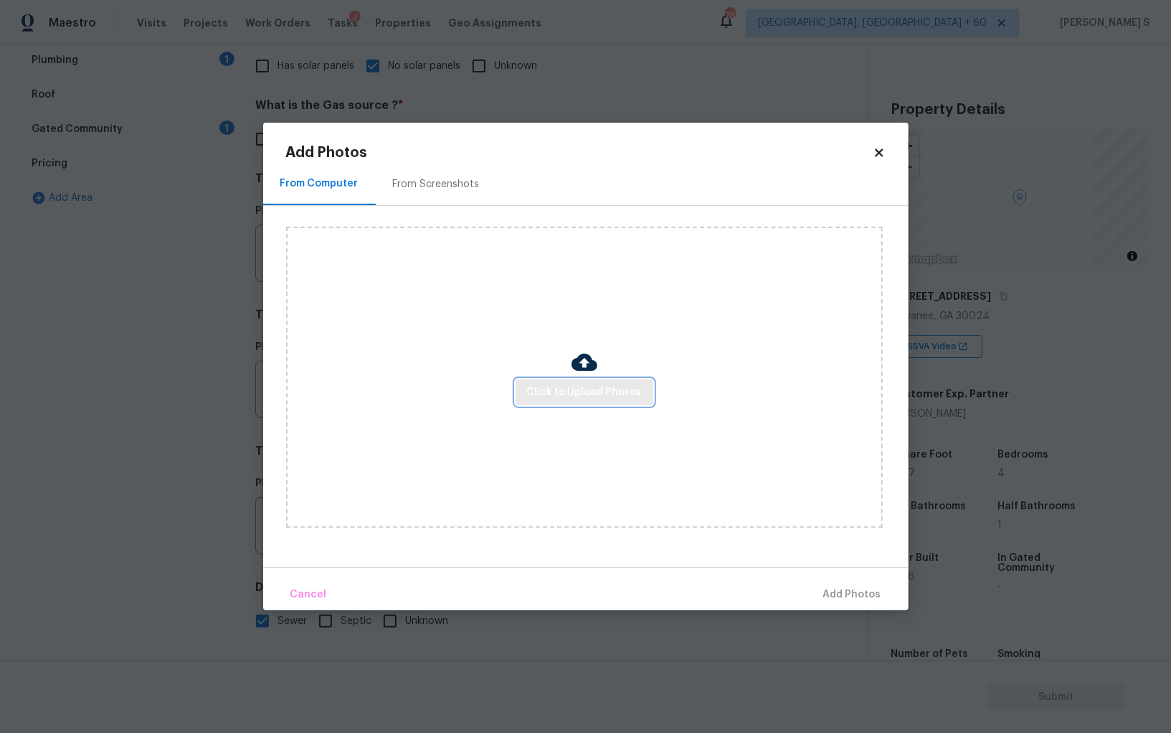
click at [552, 390] on span "Click to Upload Photos" at bounding box center [584, 393] width 115 height 18
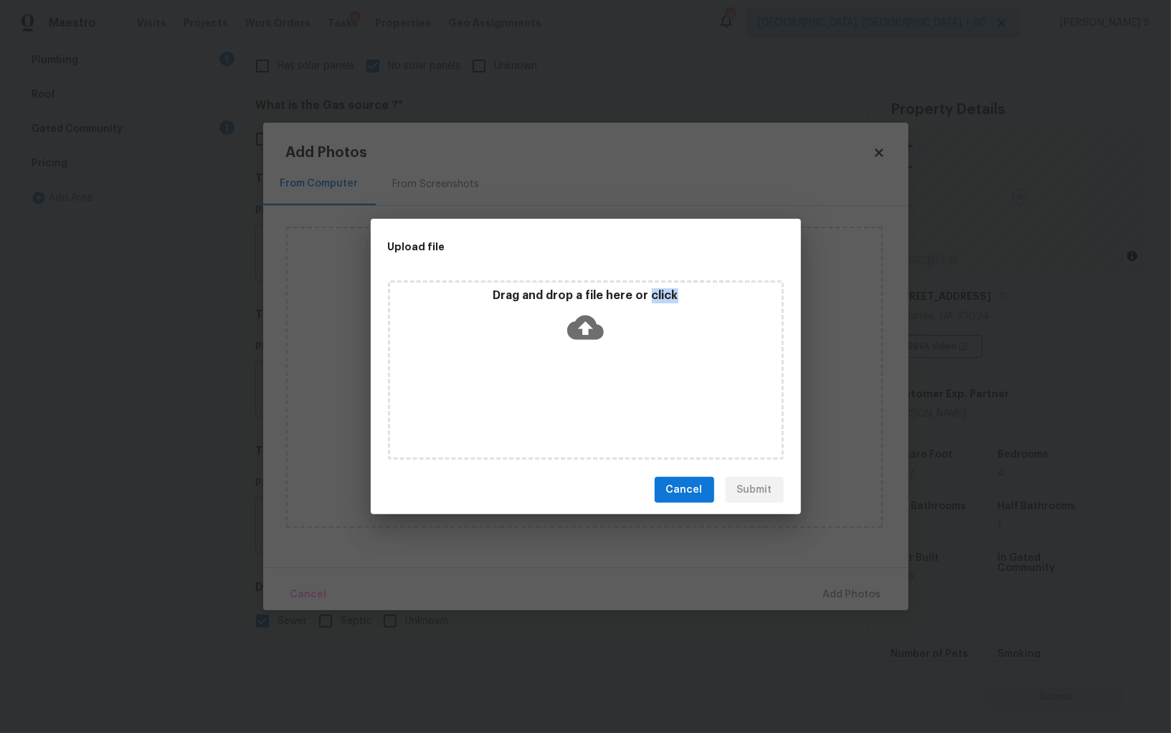
click at [552, 390] on div "Drag and drop a file here or click" at bounding box center [586, 369] width 396 height 179
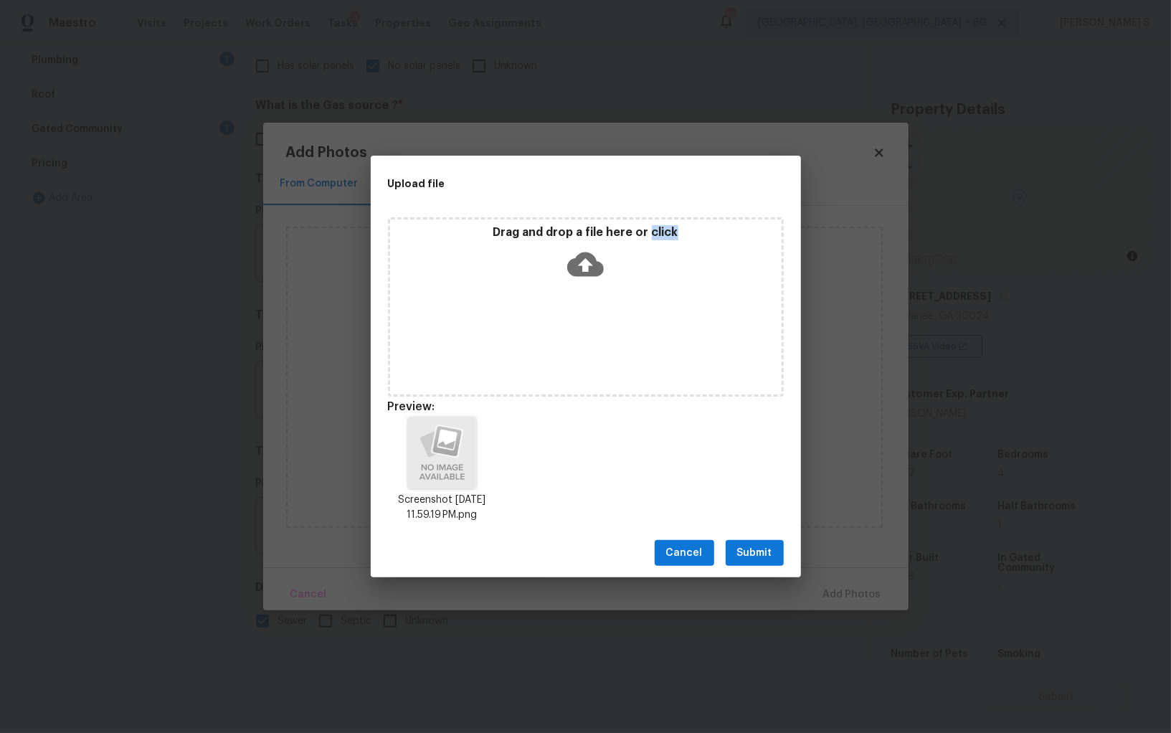
click at [765, 545] on span "Submit" at bounding box center [754, 553] width 35 height 18
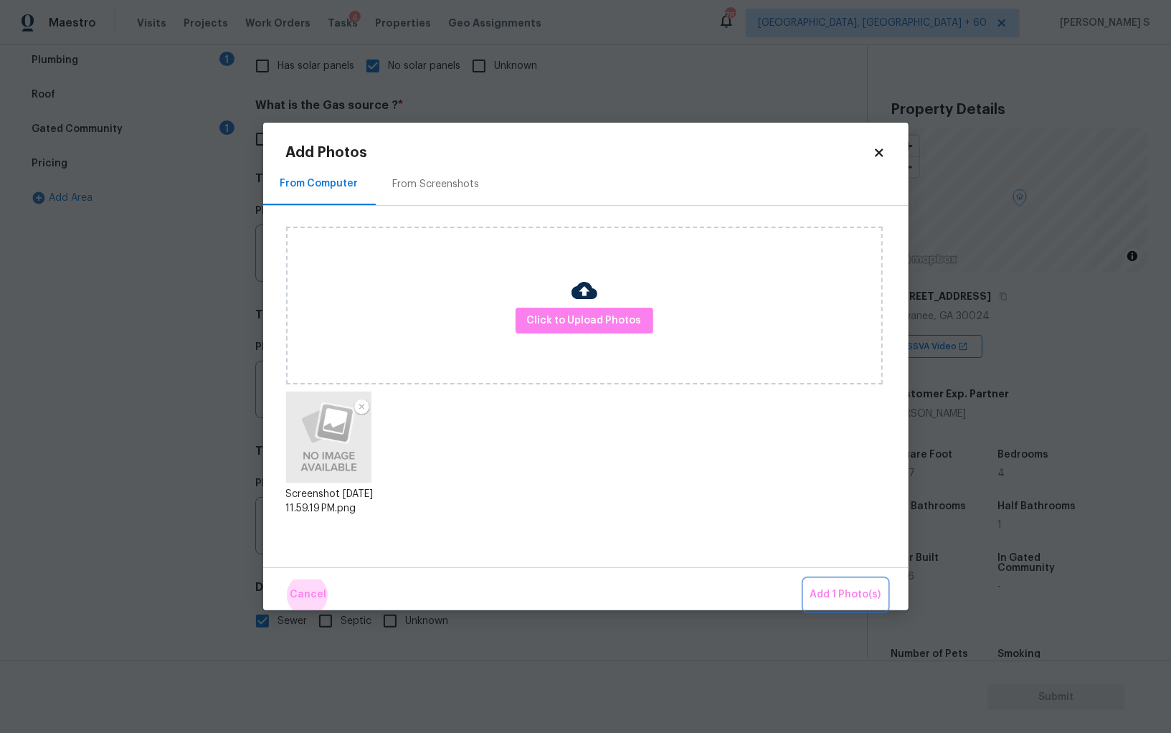
click at [805, 579] on button "Add 1 Photo(s)" at bounding box center [846, 594] width 82 height 31
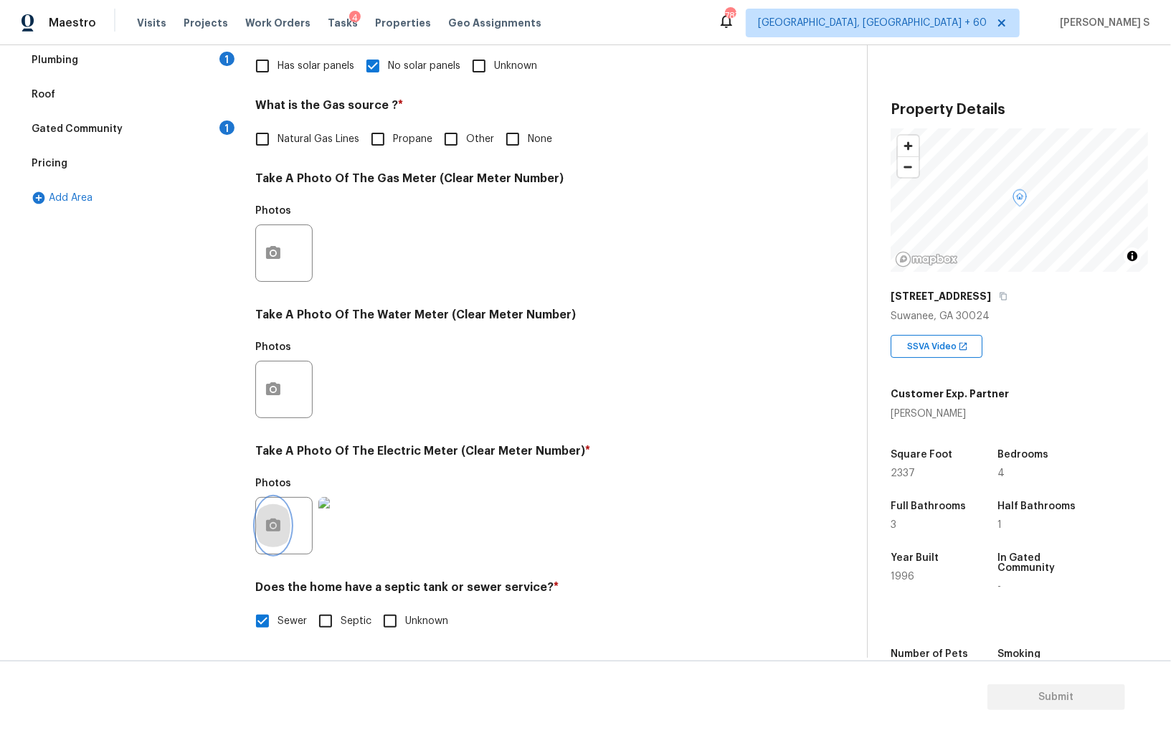
scroll to position [0, 0]
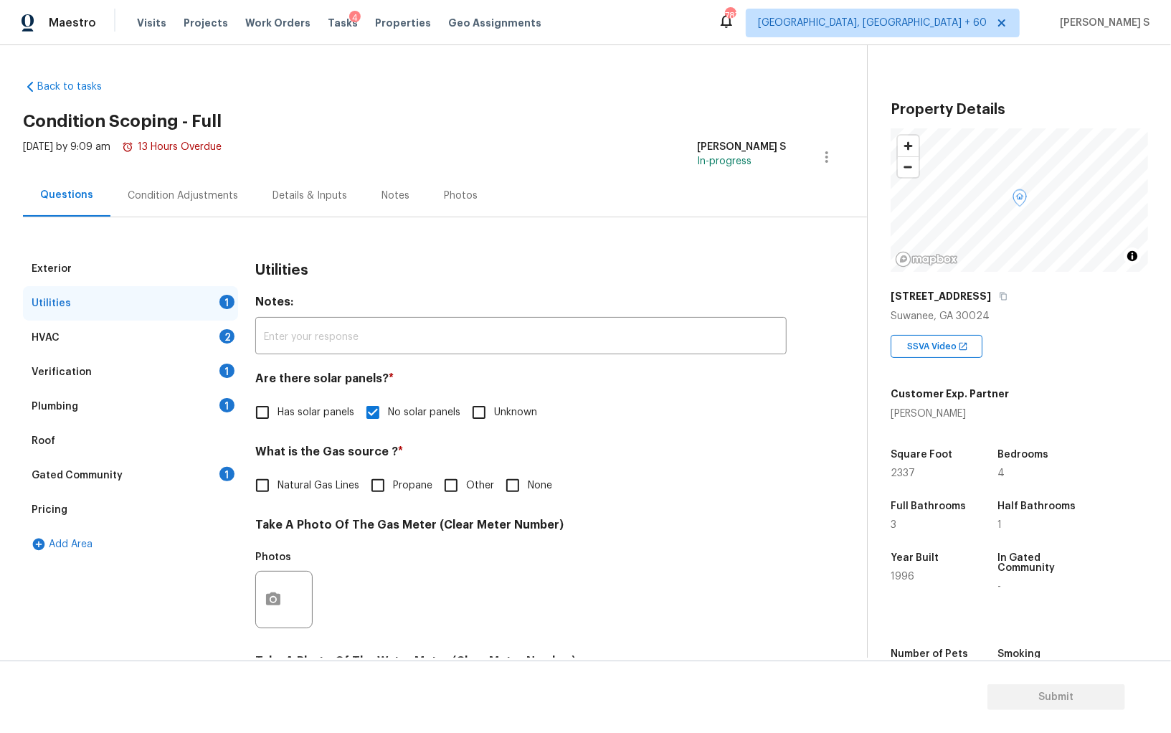
click at [221, 401] on div "1" at bounding box center [226, 405] width 15 height 14
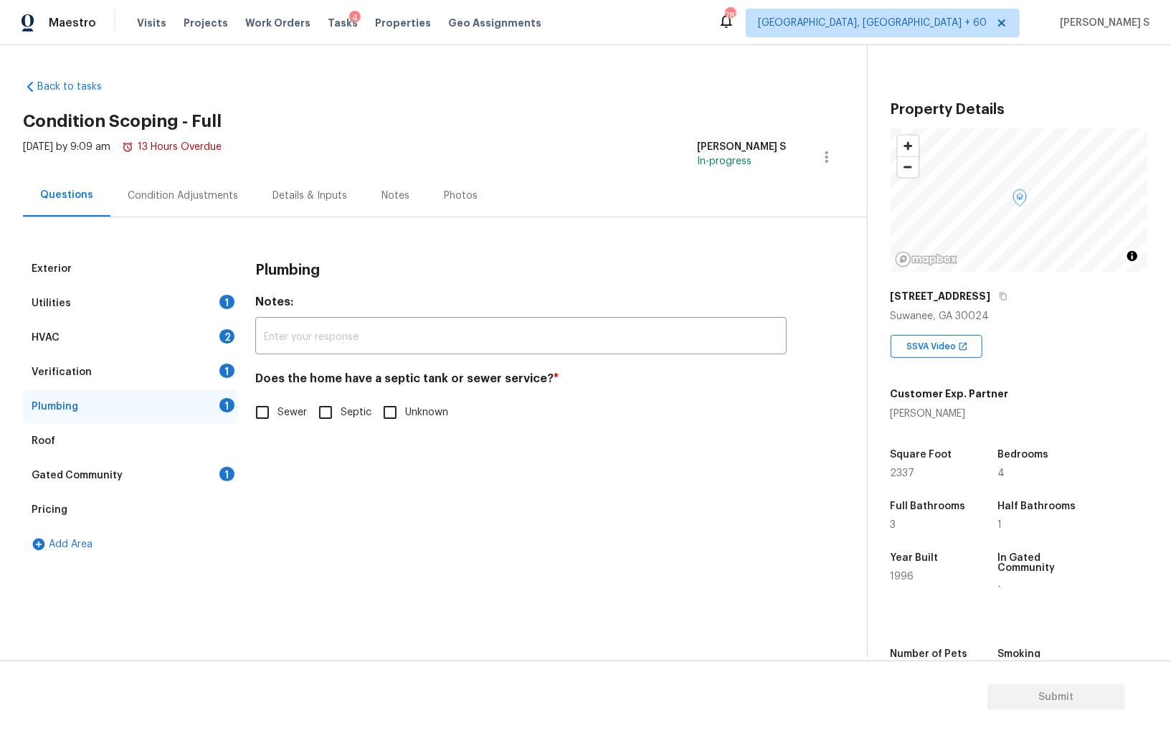
click at [268, 402] on input "Sewer" at bounding box center [262, 412] width 30 height 30
checkbox input "true"
click at [213, 475] on div "Gated Community 1" at bounding box center [130, 475] width 215 height 34
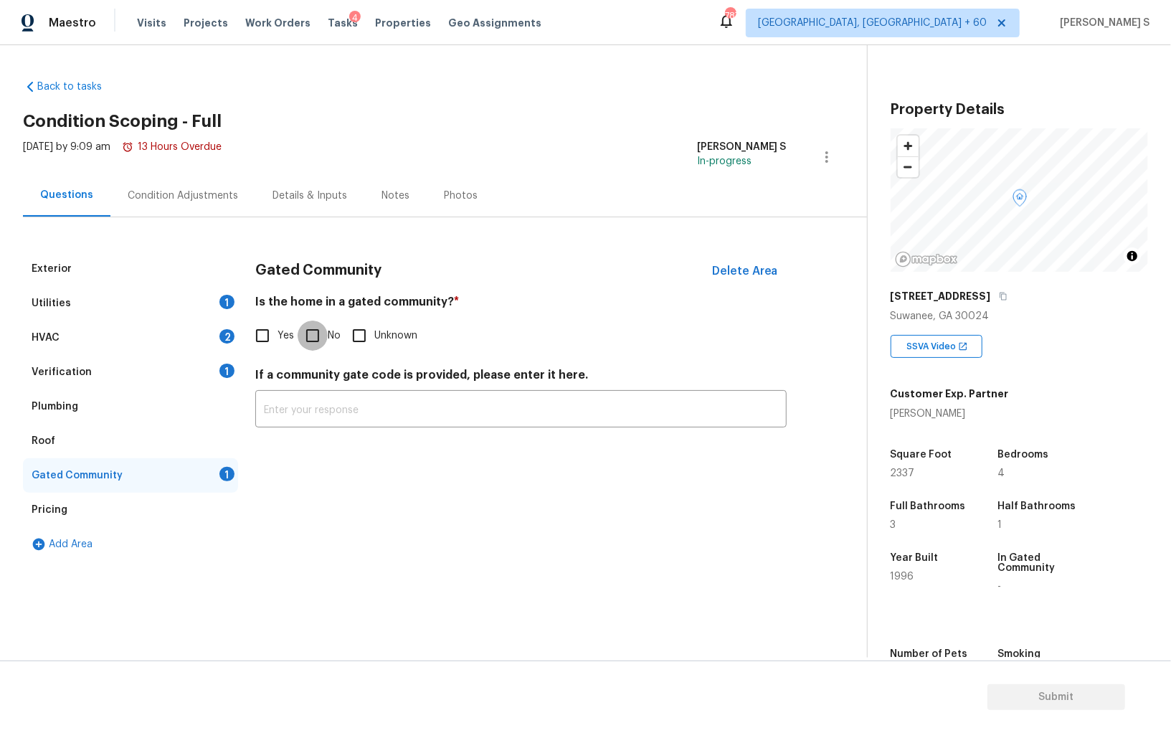
click at [312, 338] on input "No" at bounding box center [313, 336] width 30 height 30
checkbox input "true"
click at [223, 335] on div "2" at bounding box center [226, 336] width 15 height 14
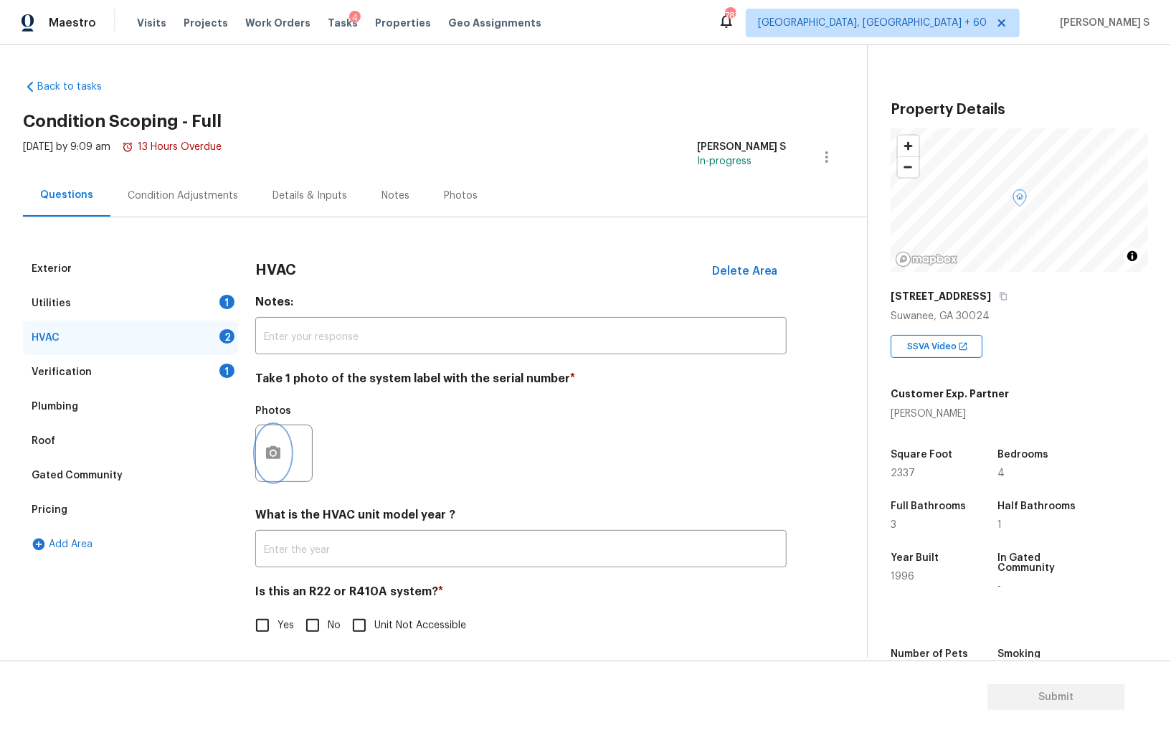
click at [278, 448] on icon "button" at bounding box center [273, 453] width 17 height 17
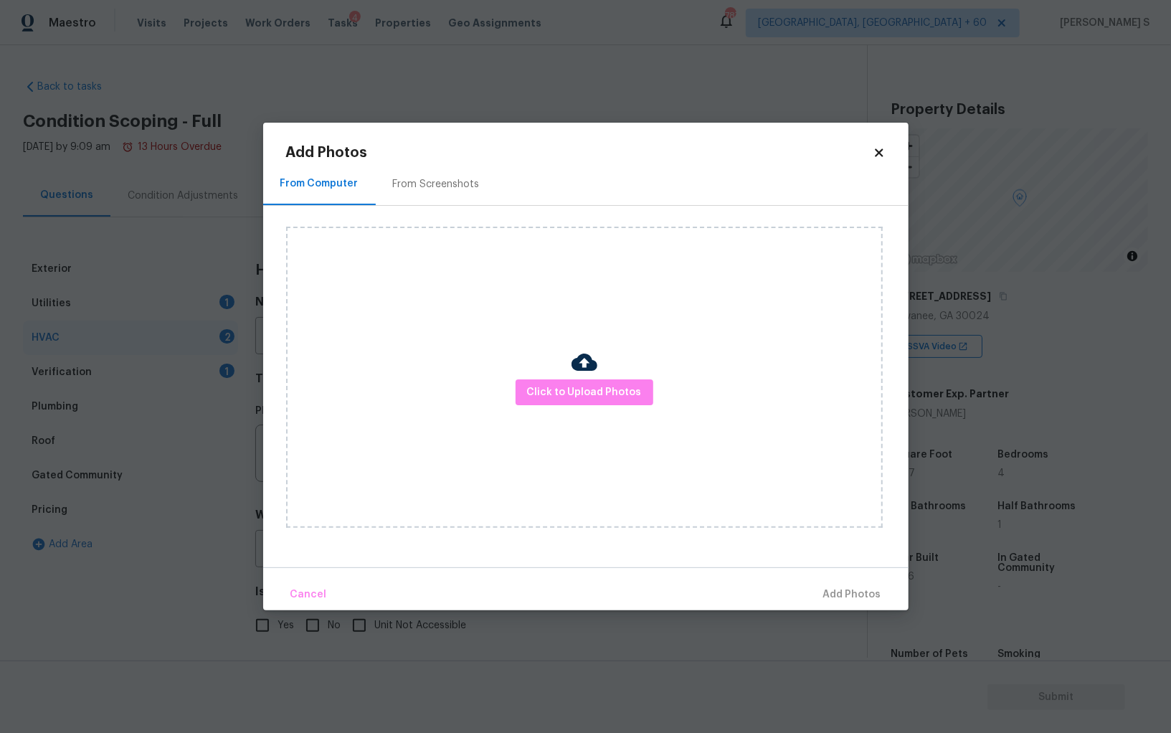
click at [541, 376] on div "Click to Upload Photos" at bounding box center [584, 377] width 597 height 301
click at [541, 389] on span "Click to Upload Photos" at bounding box center [584, 393] width 115 height 18
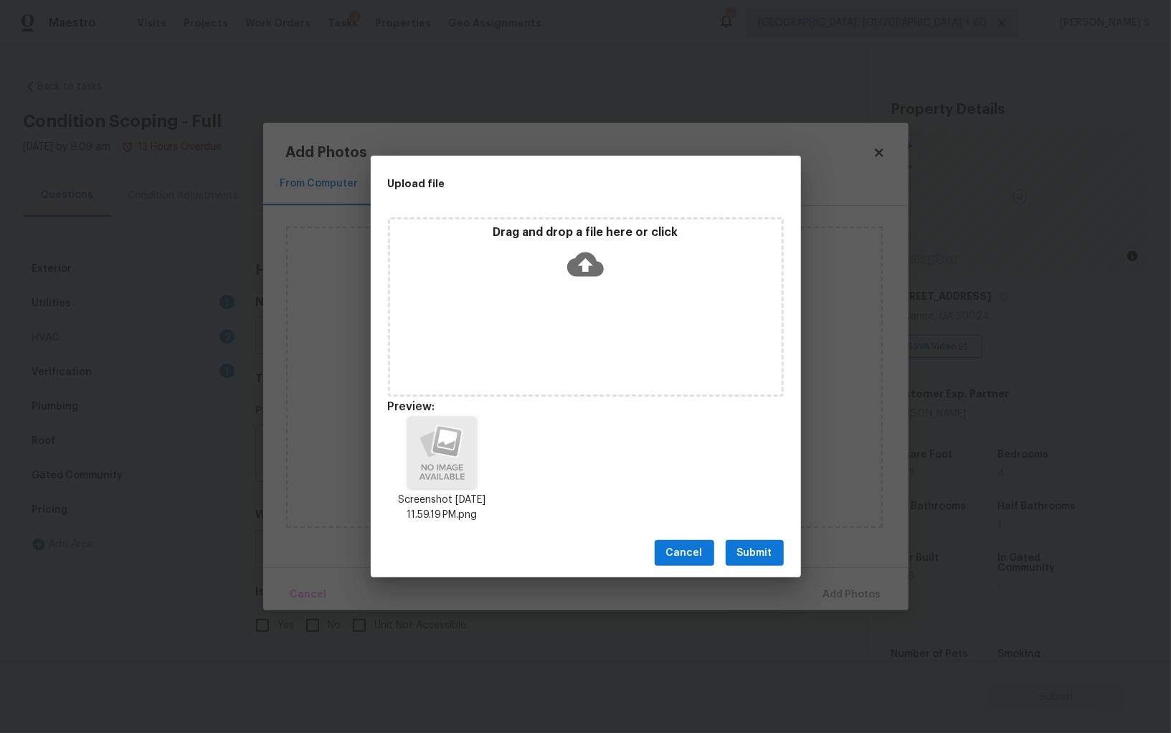
click at [770, 550] on span "Submit" at bounding box center [754, 553] width 35 height 18
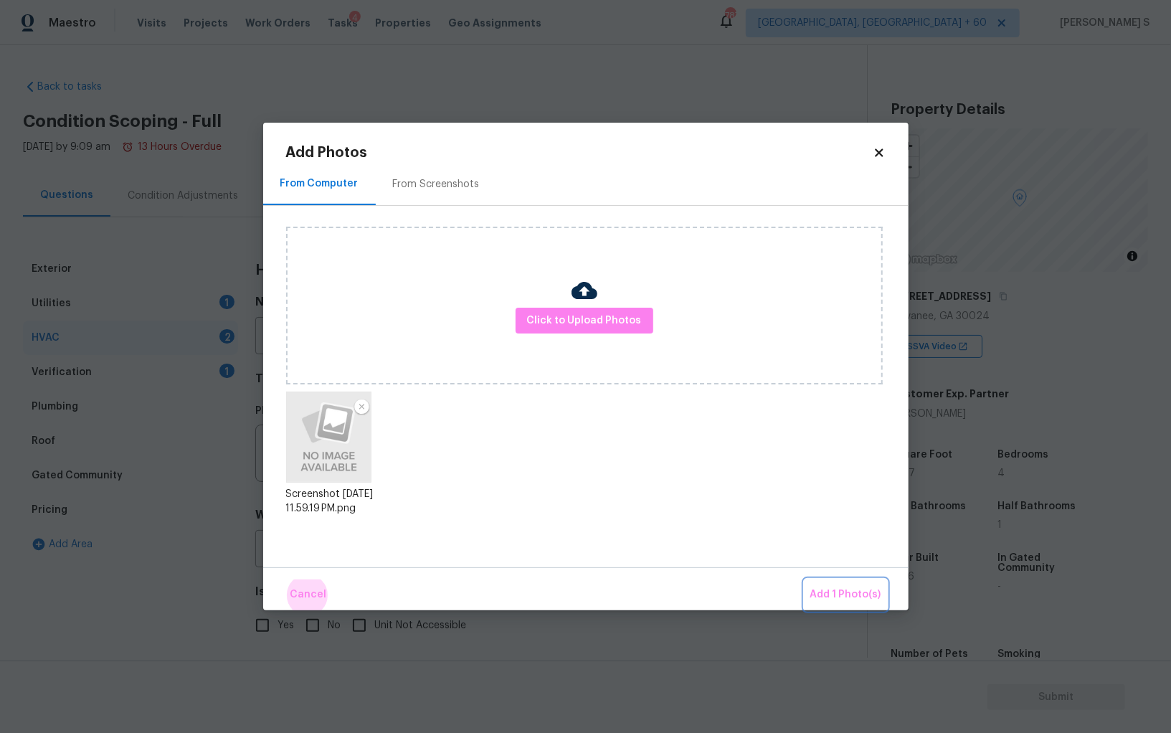
click at [805, 579] on button "Add 1 Photo(s)" at bounding box center [846, 594] width 82 height 31
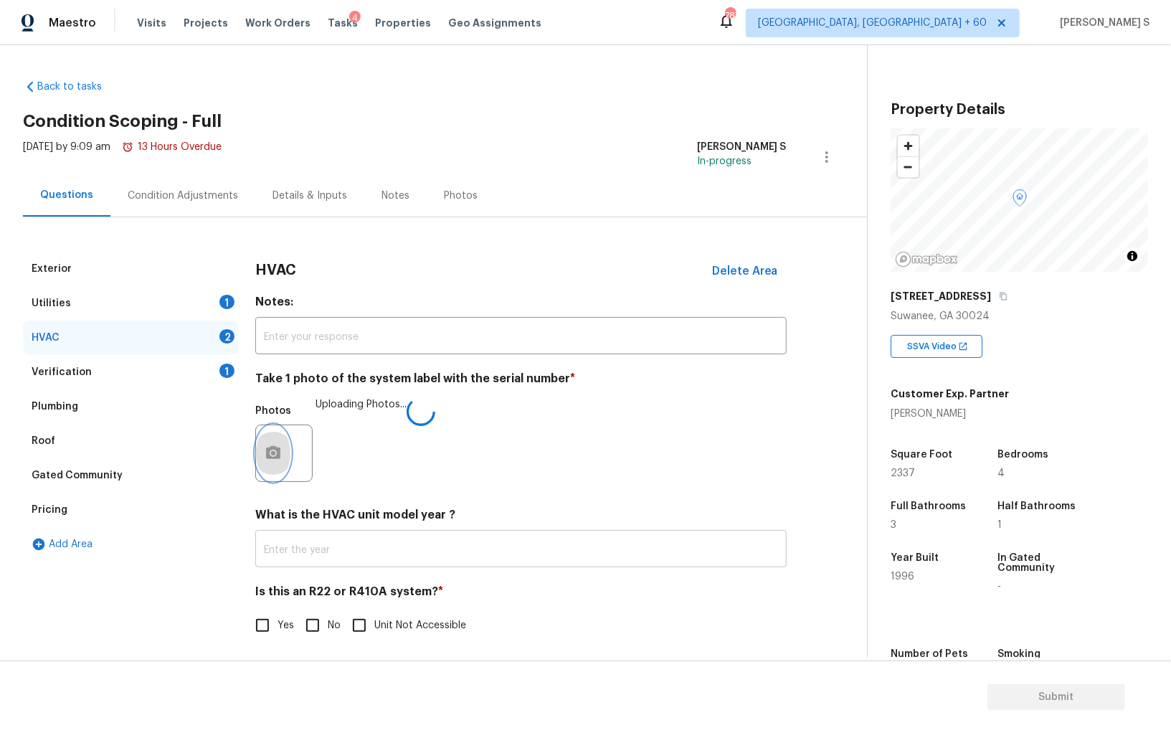
scroll to position [5, 0]
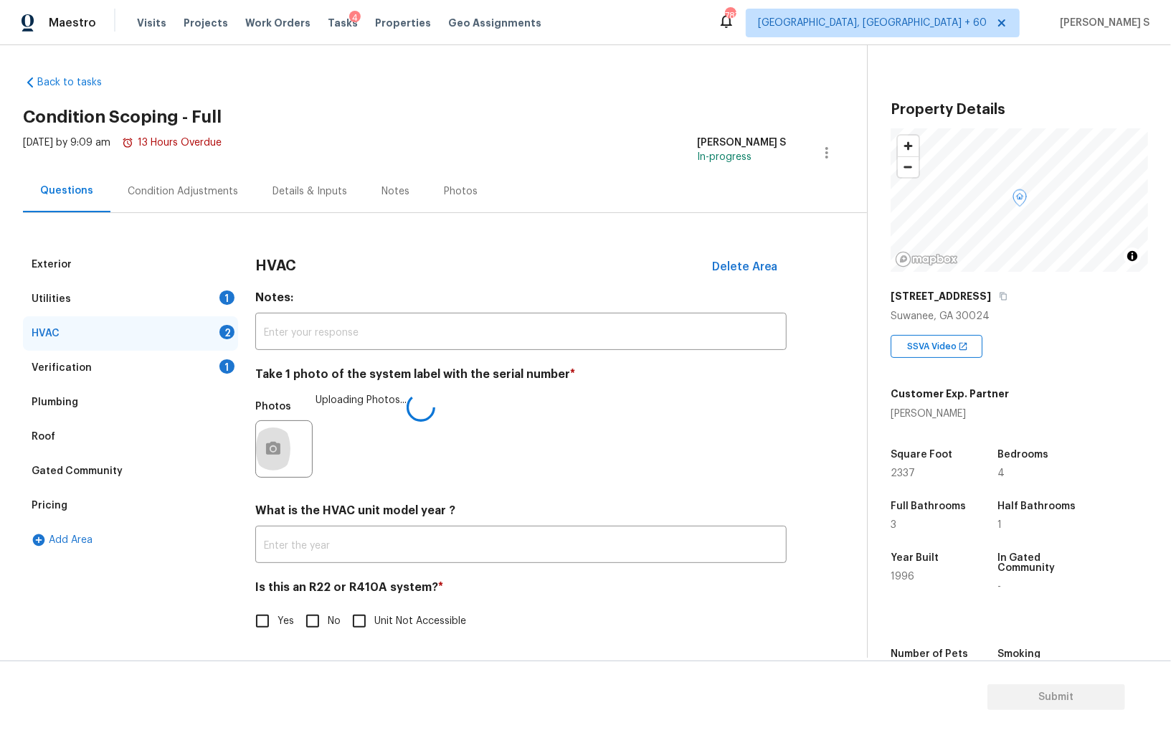
click at [317, 619] on input "No" at bounding box center [313, 621] width 30 height 30
checkbox input "true"
click at [488, 443] on div "Photos" at bounding box center [520, 439] width 531 height 93
click at [184, 194] on div "Condition Adjustments" at bounding box center [183, 191] width 110 height 14
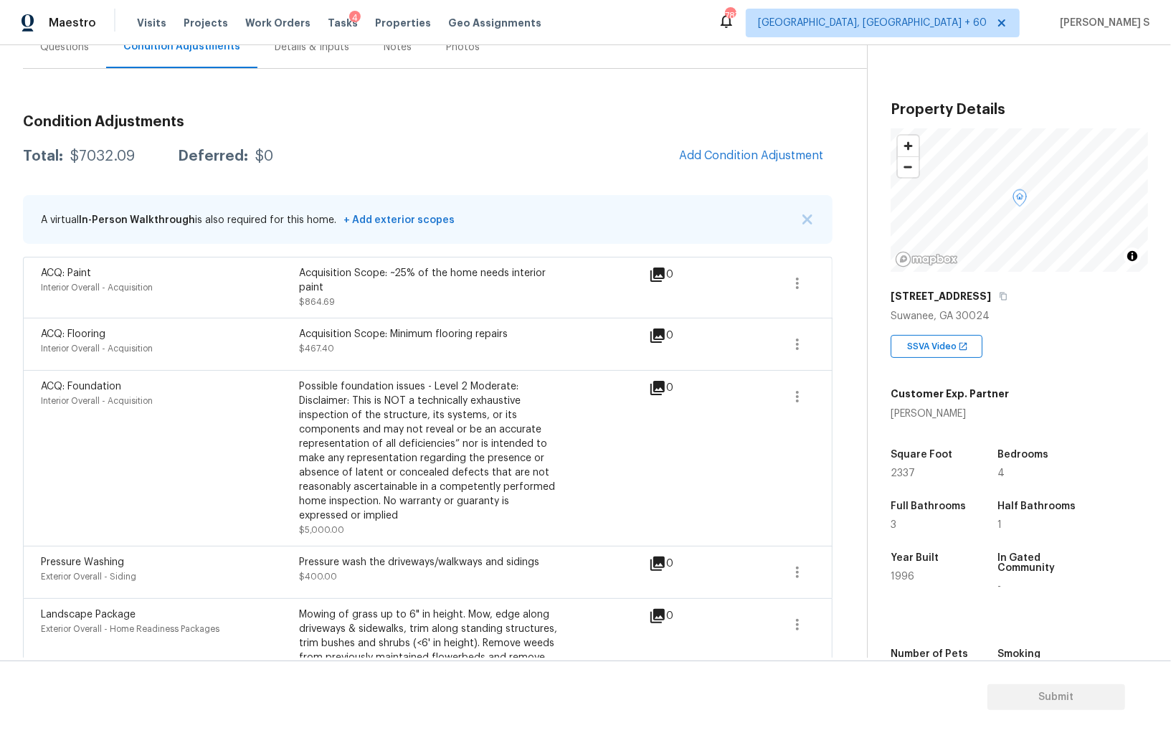
scroll to position [111, 0]
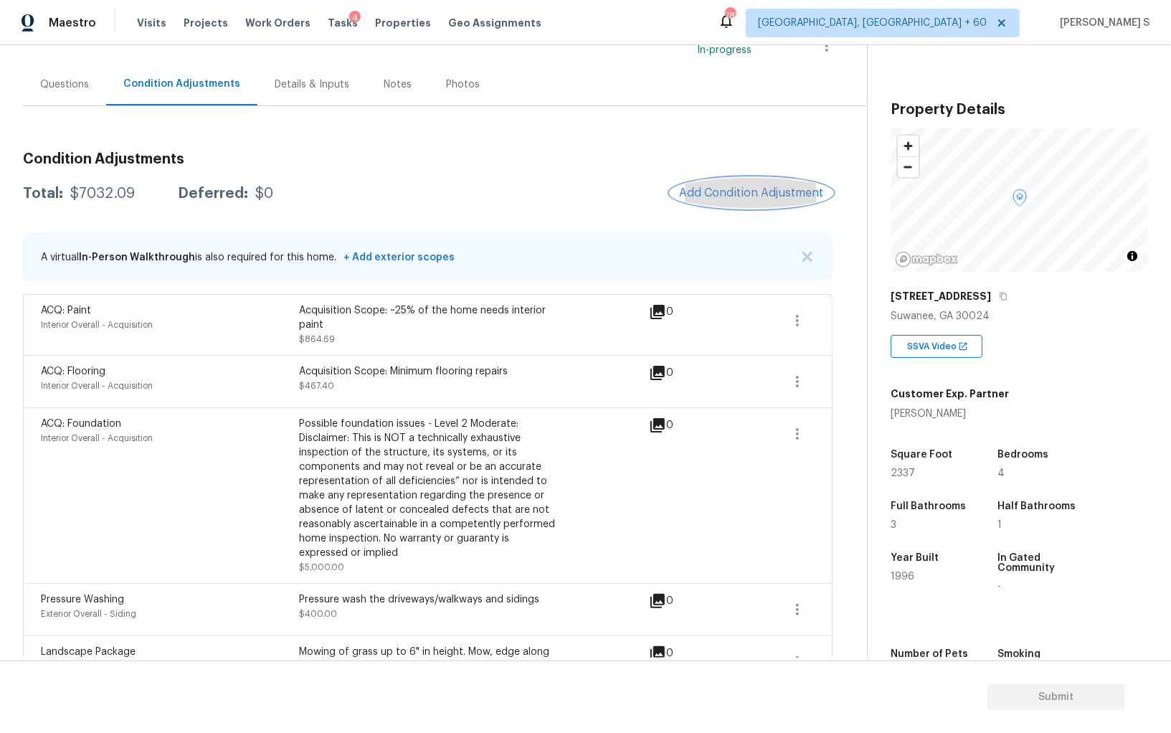
click at [781, 188] on span "Add Condition Adjustment" at bounding box center [751, 192] width 145 height 13
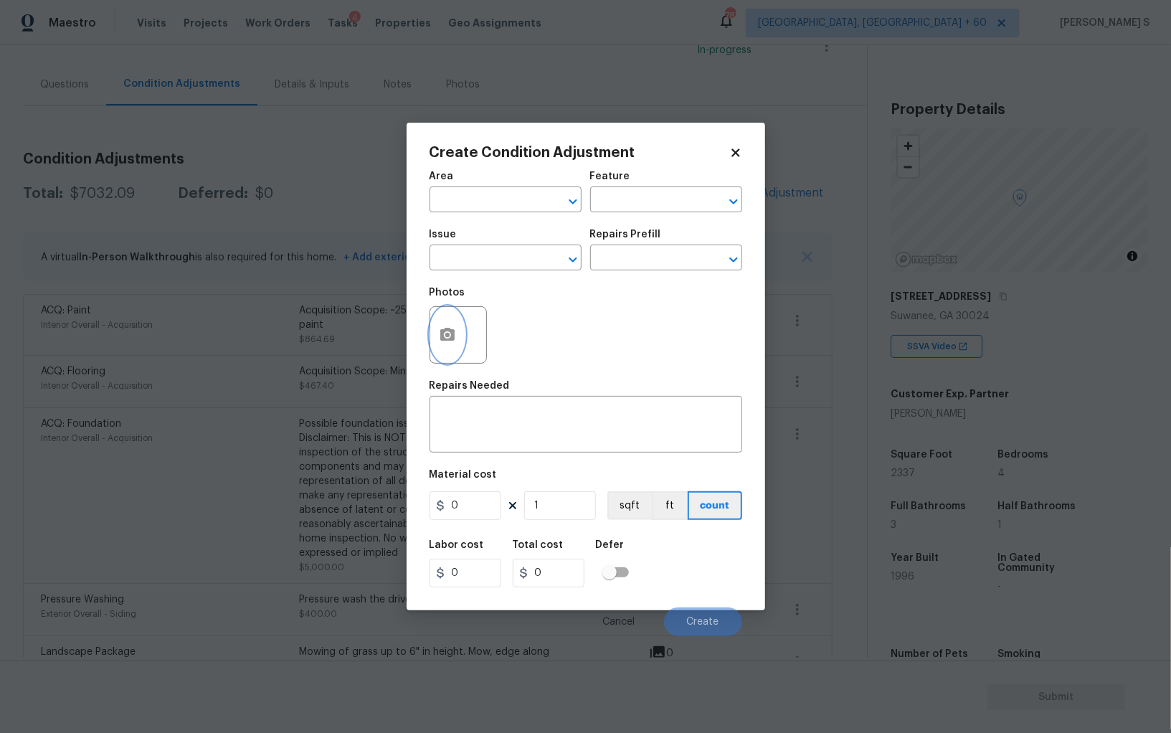
click at [451, 323] on button "button" at bounding box center [447, 335] width 34 height 56
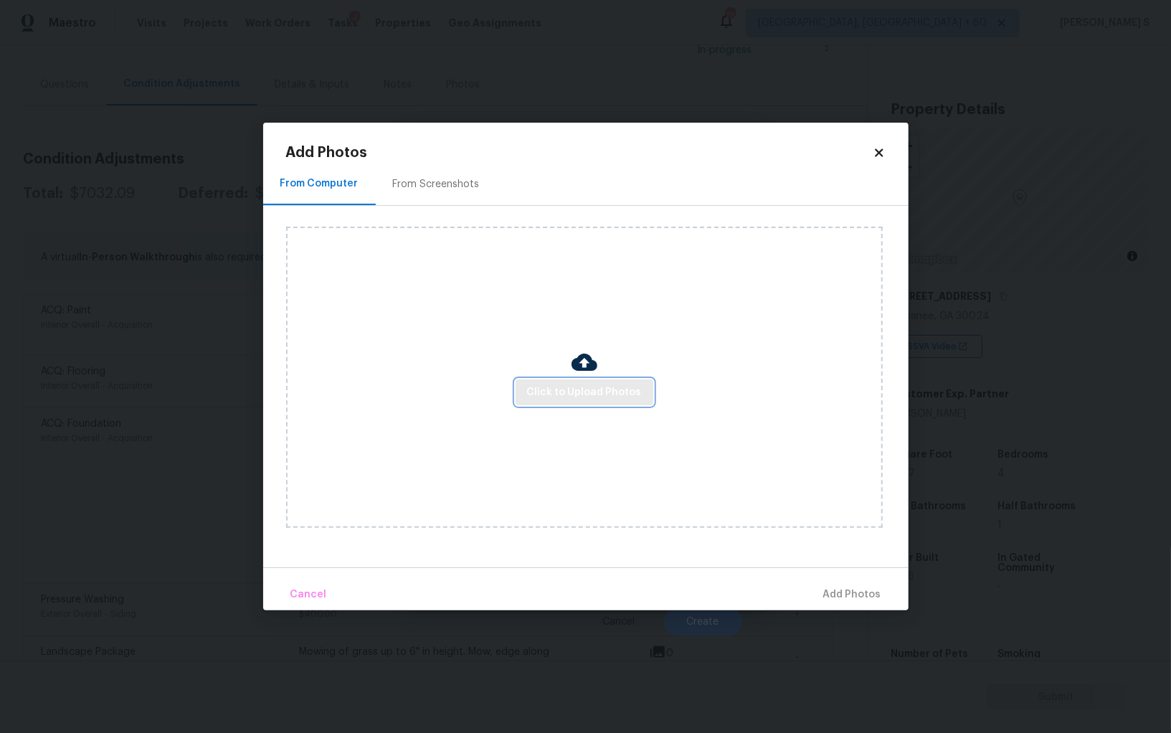
click at [610, 393] on span "Click to Upload Photos" at bounding box center [584, 393] width 115 height 18
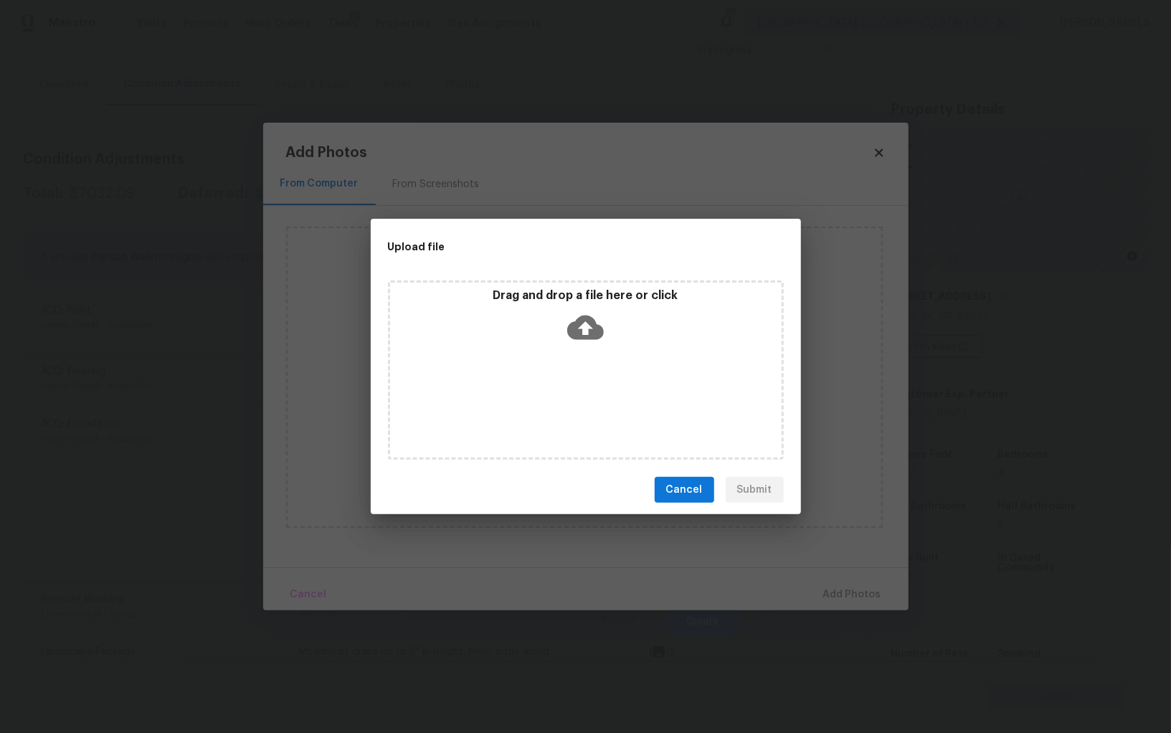
click at [610, 393] on div "Drag and drop a file here or click" at bounding box center [586, 369] width 396 height 179
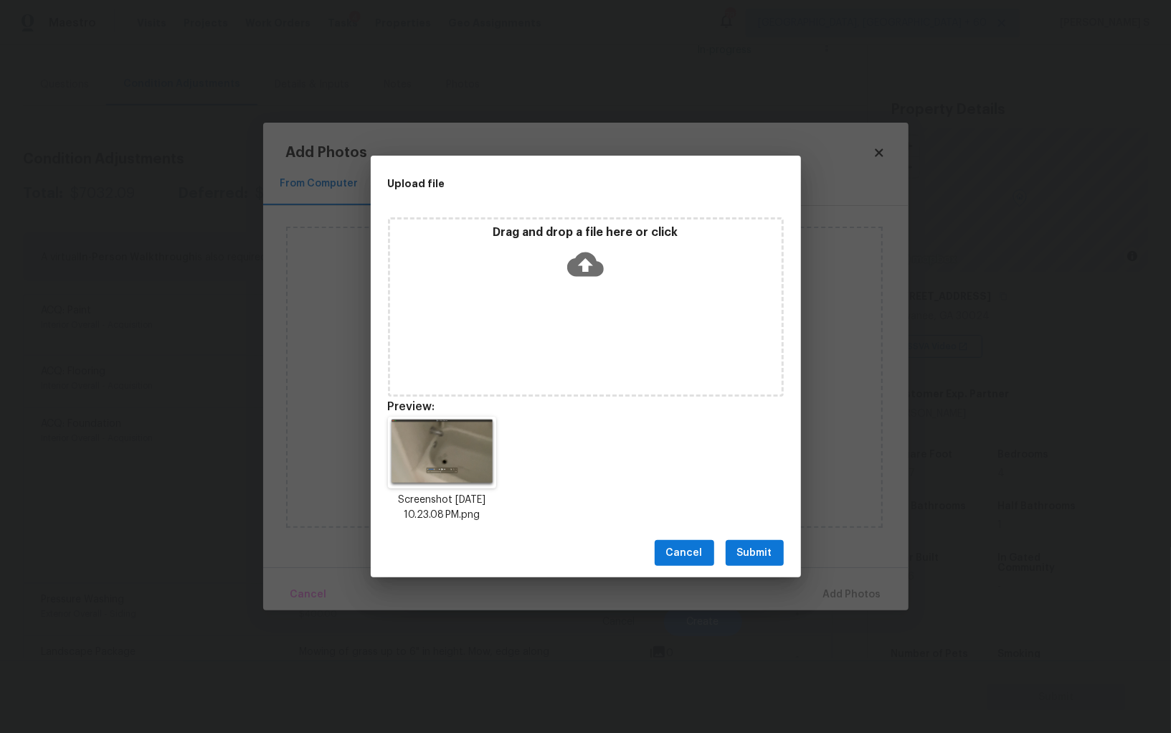
click at [765, 555] on span "Submit" at bounding box center [754, 553] width 35 height 18
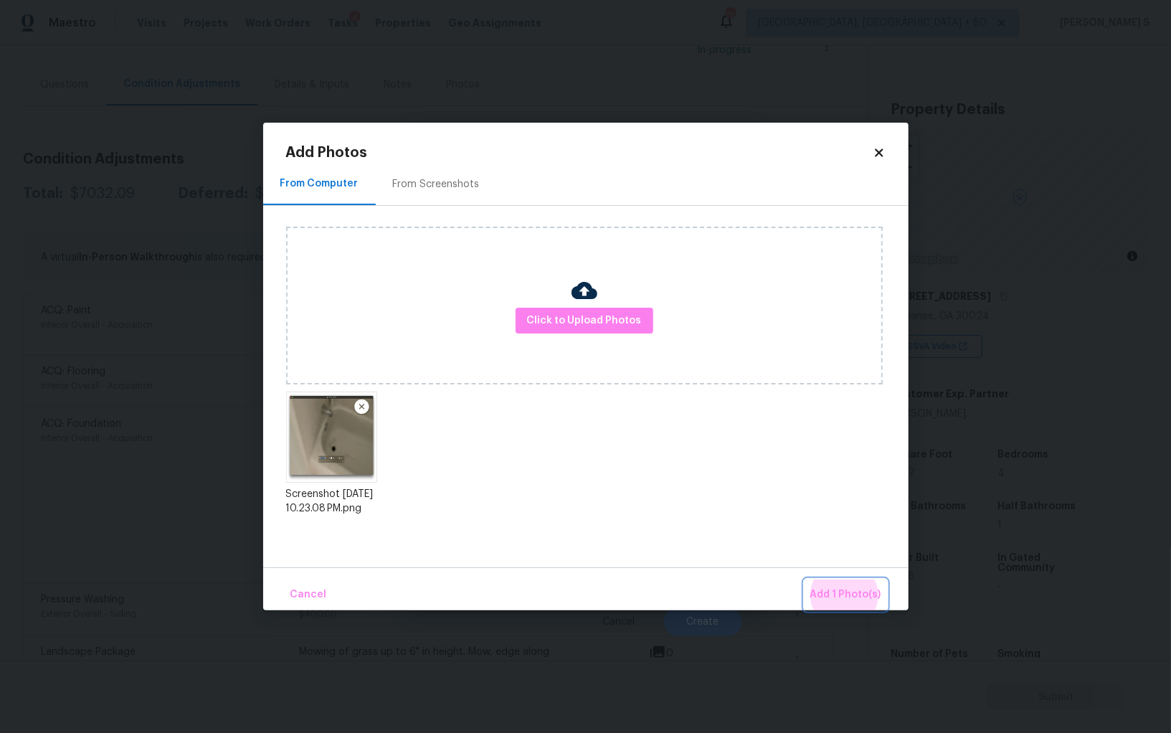
click at [805, 579] on button "Add 1 Photo(s)" at bounding box center [846, 594] width 82 height 31
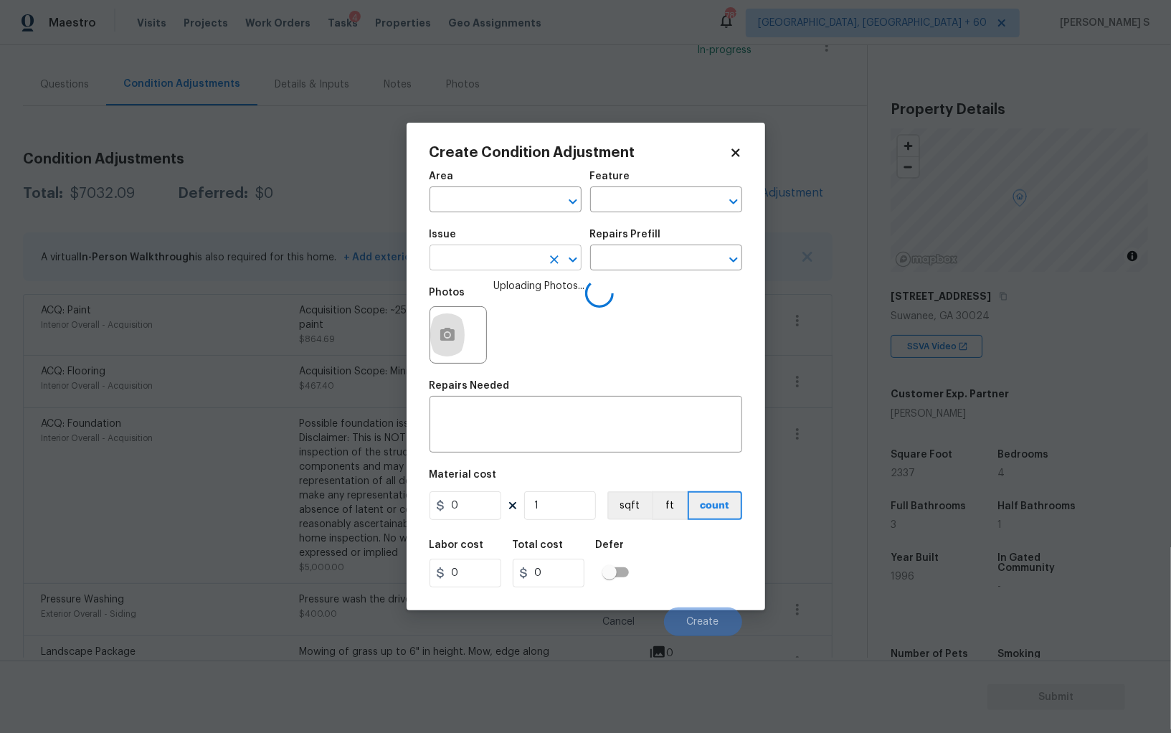
click at [503, 259] on input "text" at bounding box center [486, 259] width 112 height 22
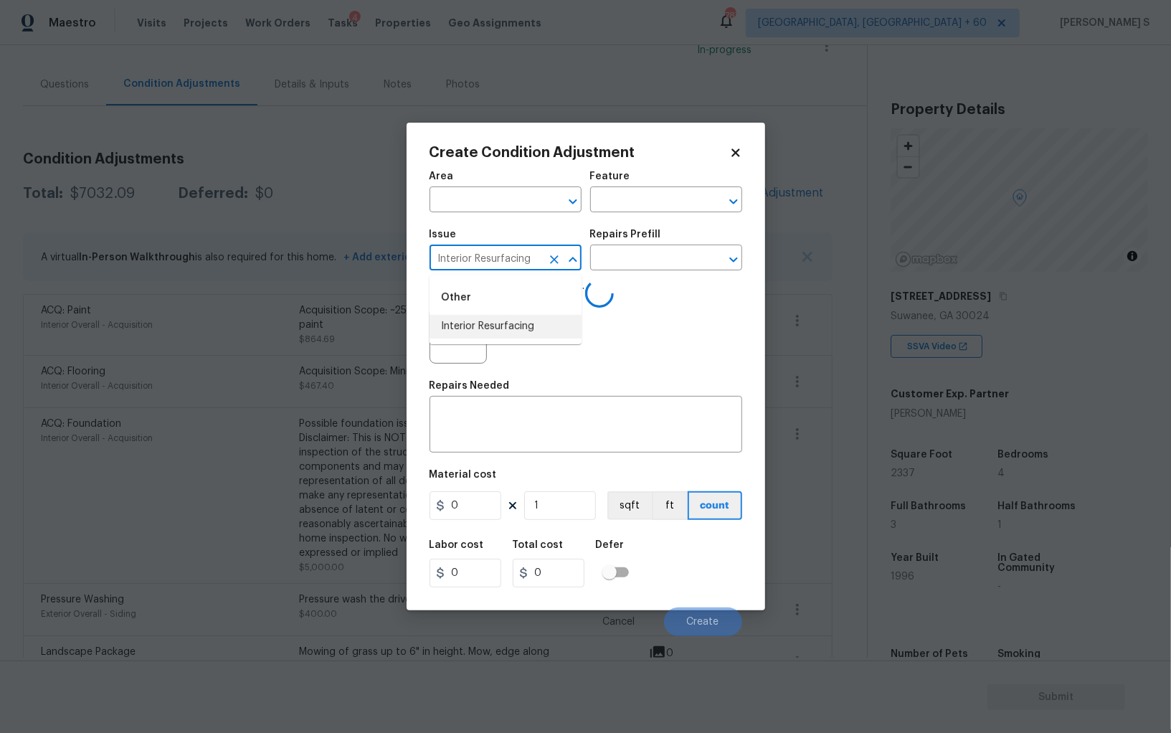
type input "Interior Resurfacing"
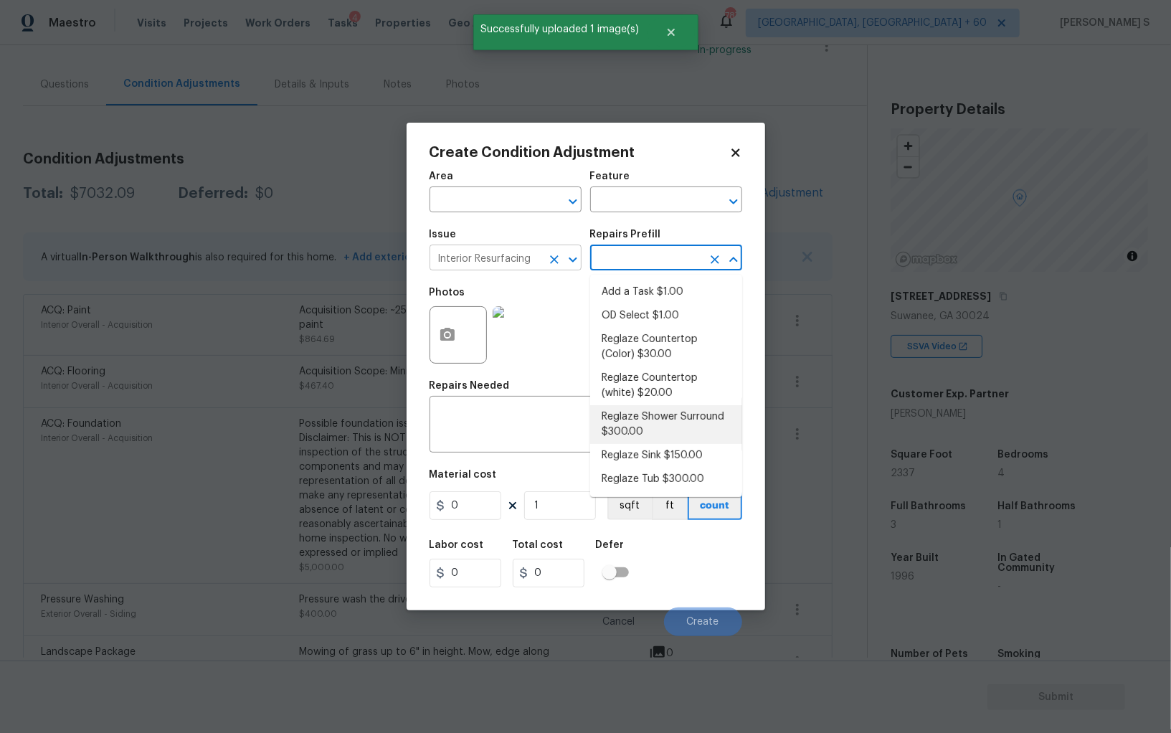
type textarea "Prep, mask, clean and reglaze the fiberglass shower surround (white) both on th…"
type input "300"
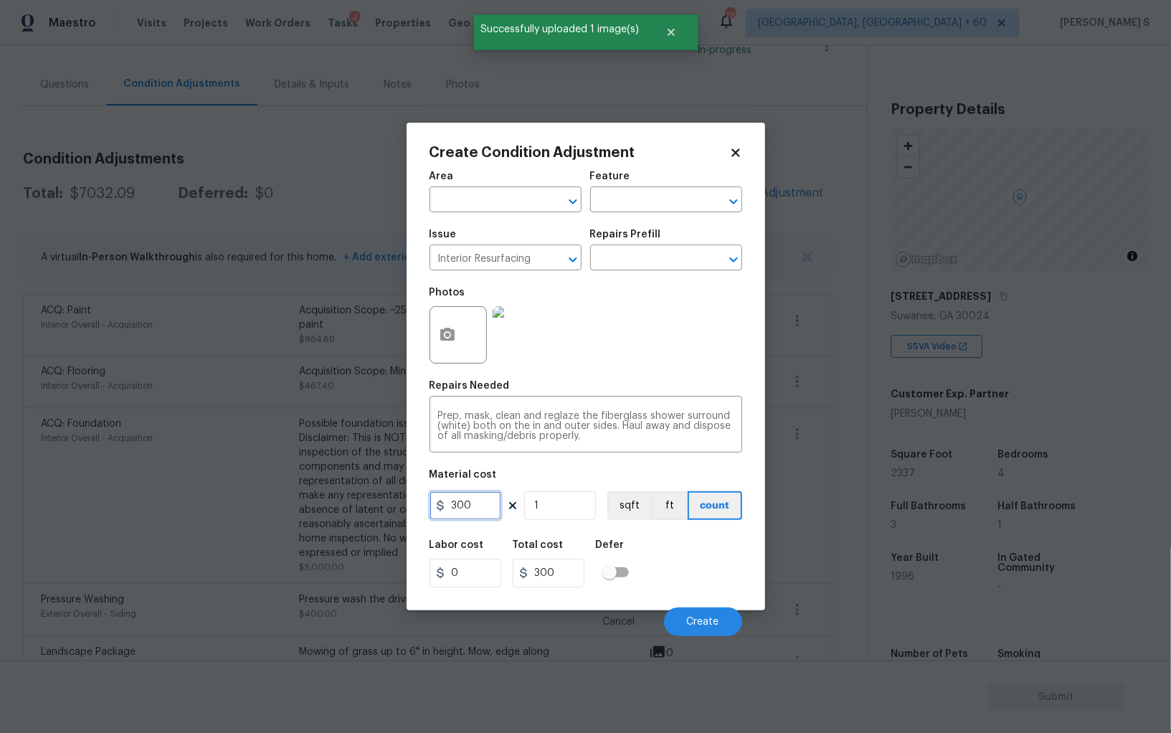
click at [488, 508] on input "300" at bounding box center [466, 505] width 72 height 29
type input "350"
click at [718, 620] on span "Create" at bounding box center [703, 622] width 32 height 11
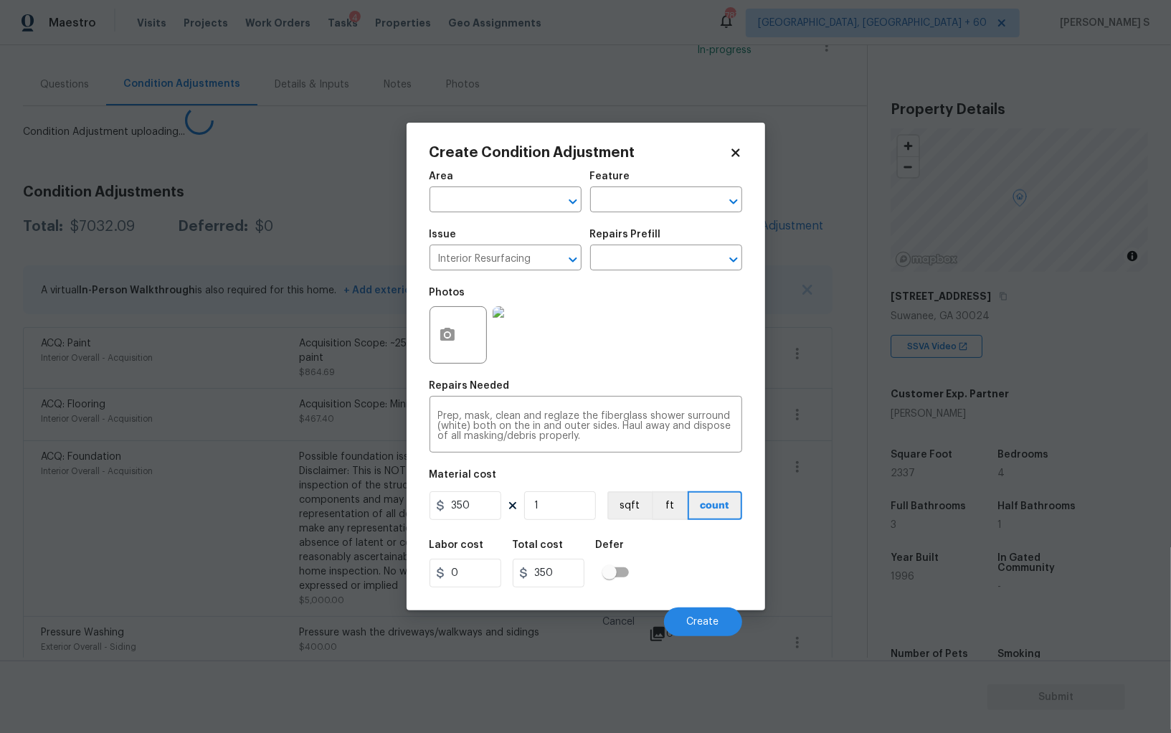
click at [196, 617] on body "Maestro Visits Projects Work Orders Tasks 4 Properties Geo Assignments 787 Albu…" at bounding box center [585, 366] width 1171 height 733
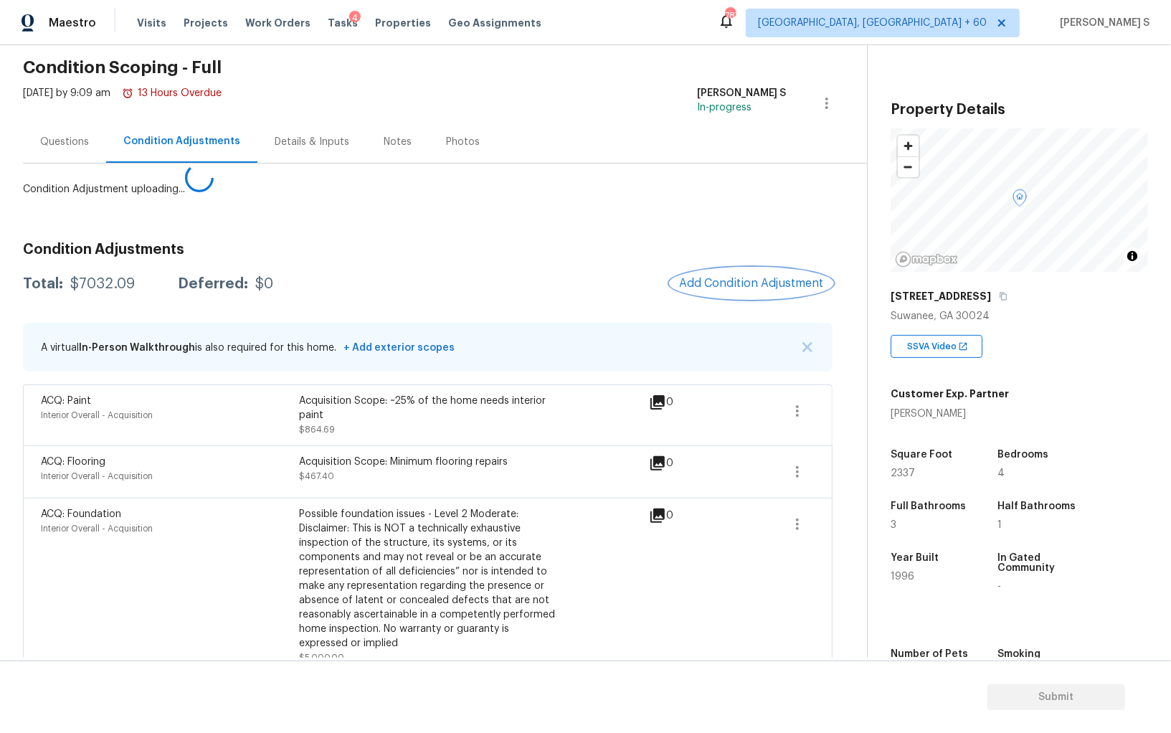
scroll to position [0, 0]
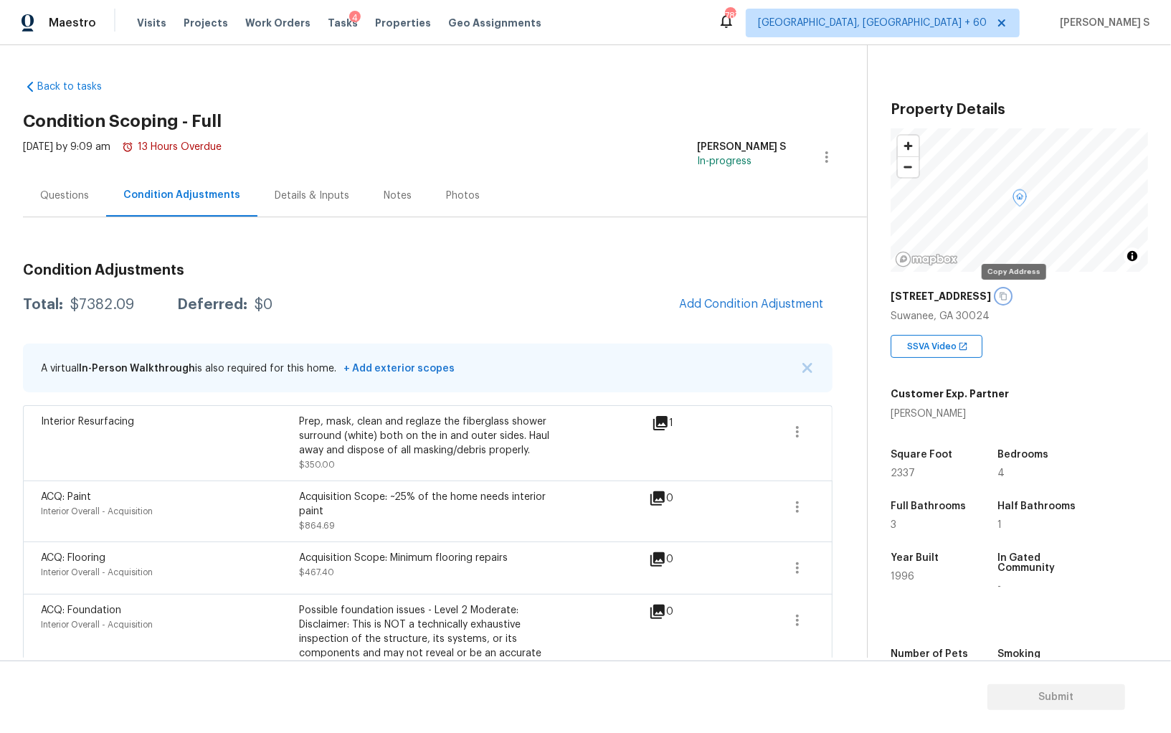
click at [1008, 299] on icon "button" at bounding box center [1003, 296] width 9 height 9
click at [1127, 79] on div "Property Details © Mapbox © OpenStreetMap Improve this map 4544 Silver Peak Pkw…" at bounding box center [1008, 401] width 280 height 713
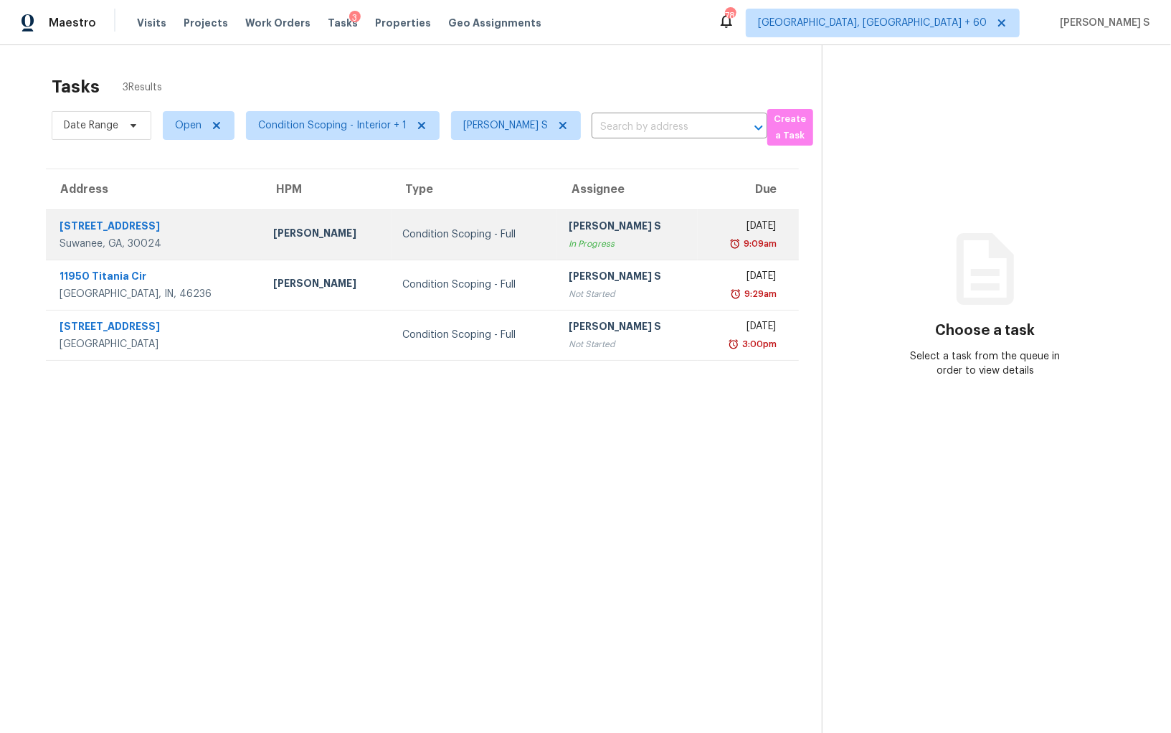
click at [790, 229] on div "[DATE] 9:09am" at bounding box center [753, 235] width 88 height 32
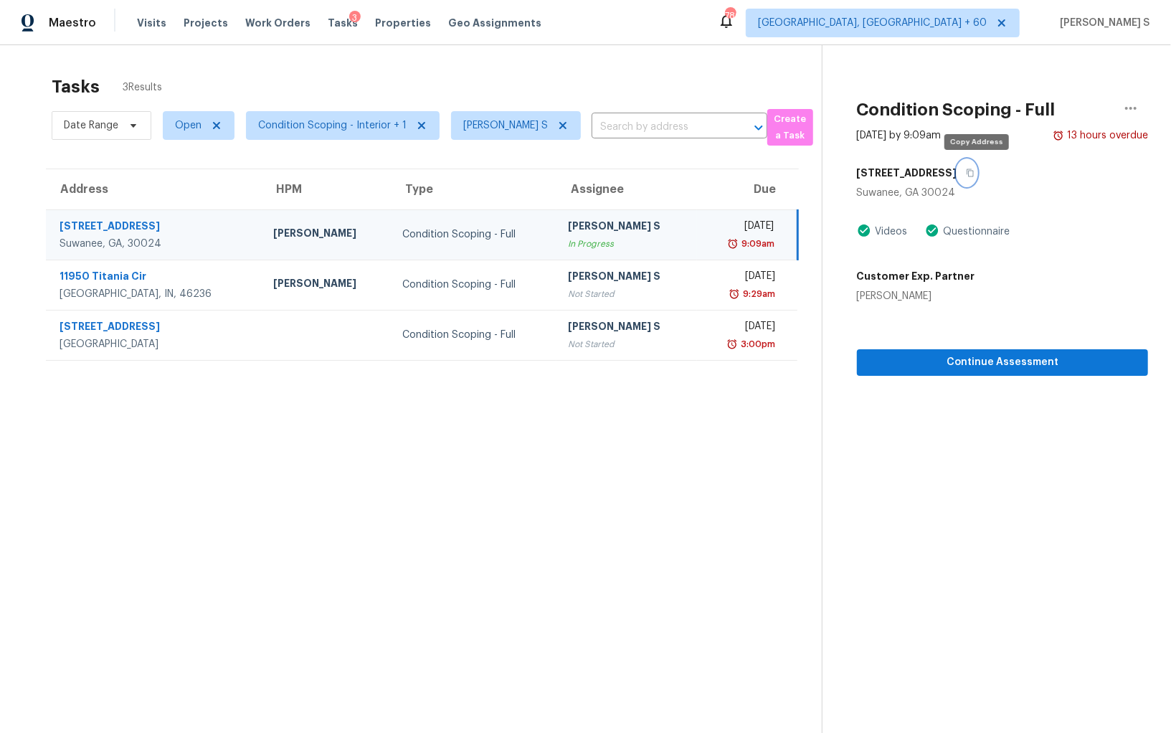
click at [975, 173] on icon "button" at bounding box center [970, 173] width 9 height 9
click at [1127, 110] on icon "button" at bounding box center [1130, 108] width 17 height 17
click at [1014, 113] on div "Mark as Blocked" at bounding box center [1049, 111] width 112 height 14
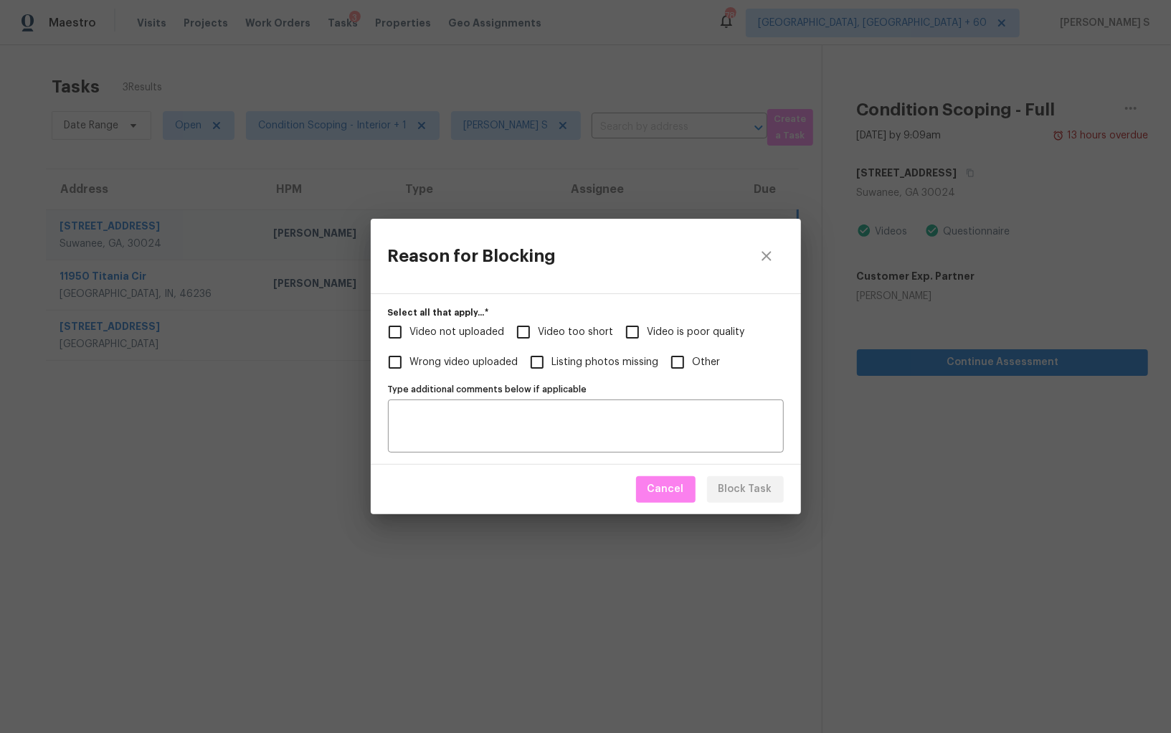
click at [534, 333] on input "Video too short" at bounding box center [523, 332] width 30 height 30
checkbox input "true"
click at [465, 334] on span "Video not uploaded" at bounding box center [457, 332] width 95 height 15
click at [410, 334] on input "Video not uploaded" at bounding box center [395, 332] width 30 height 30
click at [763, 493] on span "Block Task" at bounding box center [746, 490] width 54 height 18
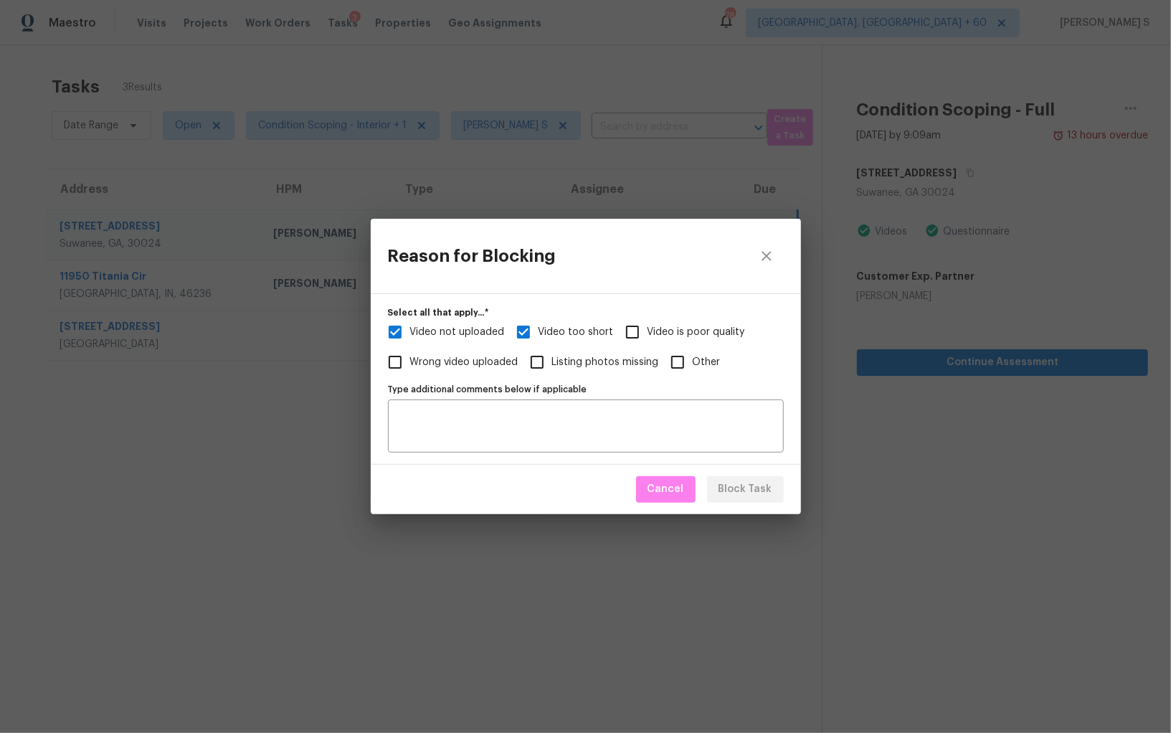
click at [207, 519] on div "Reason for Blocking Select all that apply...   * Video not uploaded Video too s…" at bounding box center [585, 366] width 1171 height 733
checkbox input "true"
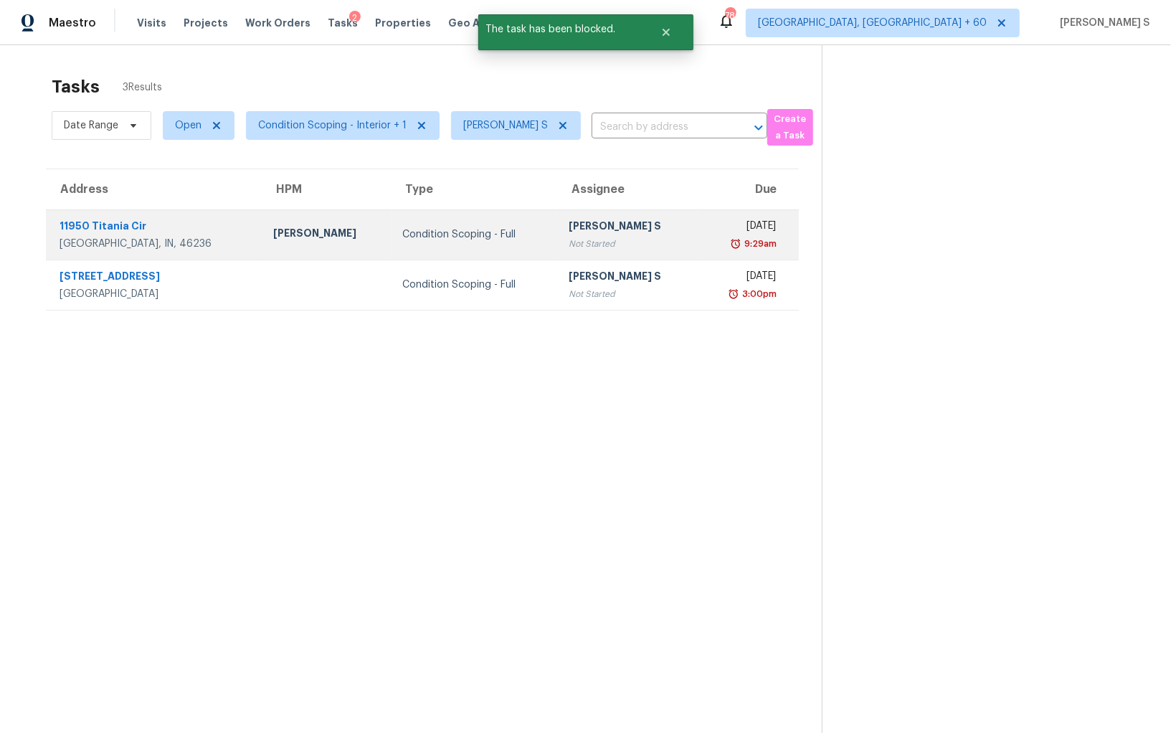
click at [569, 237] on div "Not Started" at bounding box center [628, 244] width 118 height 14
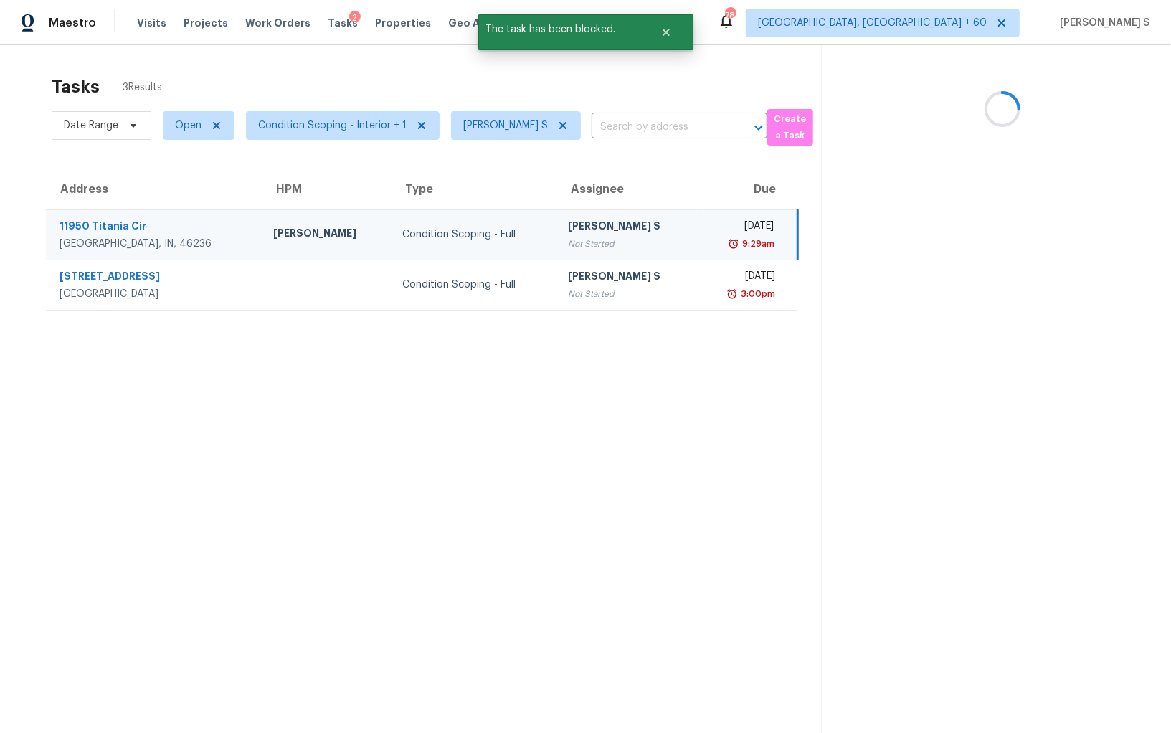
click at [568, 237] on div "Not Started" at bounding box center [627, 244] width 118 height 14
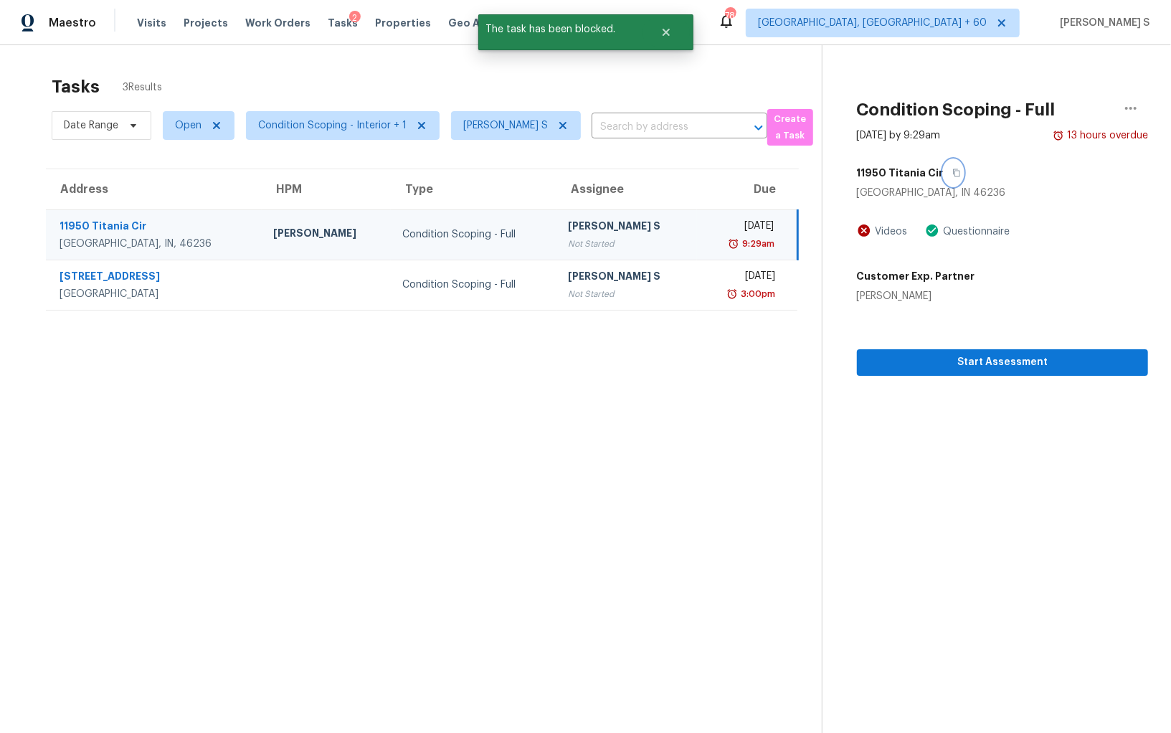
click at [953, 170] on icon "button" at bounding box center [956, 173] width 7 height 8
click at [993, 356] on span "Start Assessment" at bounding box center [1003, 363] width 268 height 18
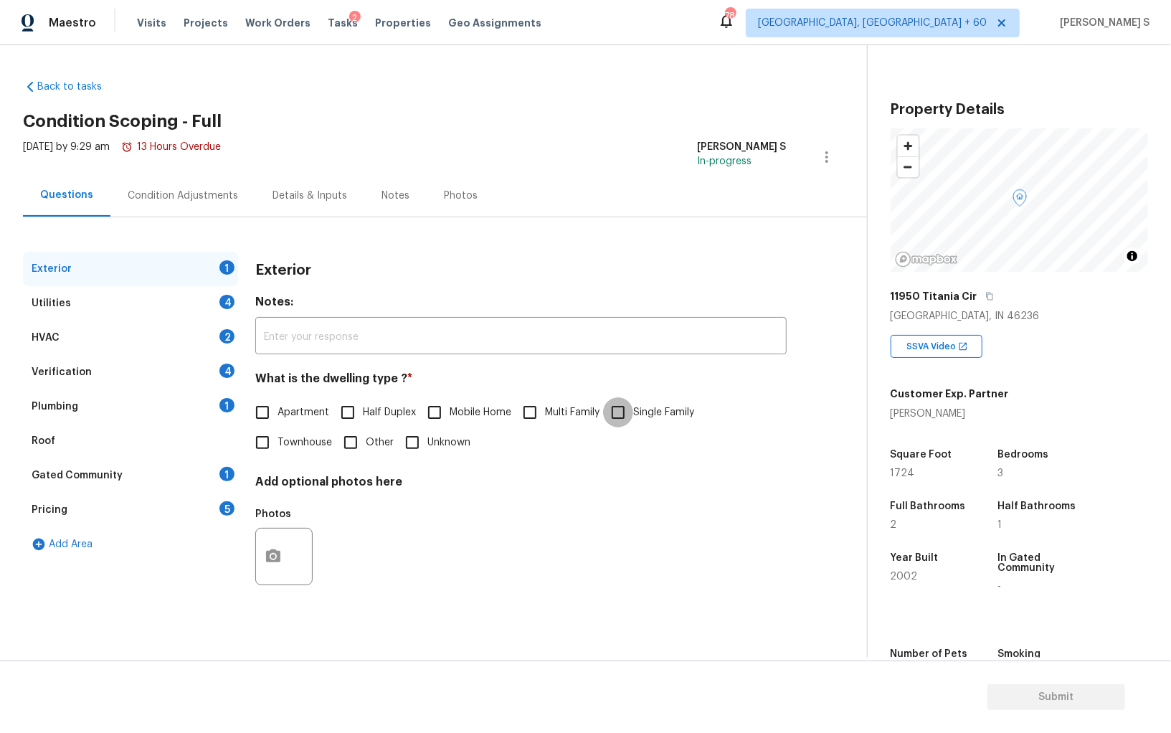
click at [625, 417] on input "Single Family" at bounding box center [618, 412] width 30 height 30
checkbox input "true"
click at [217, 308] on div "Utilities 4" at bounding box center [130, 303] width 215 height 34
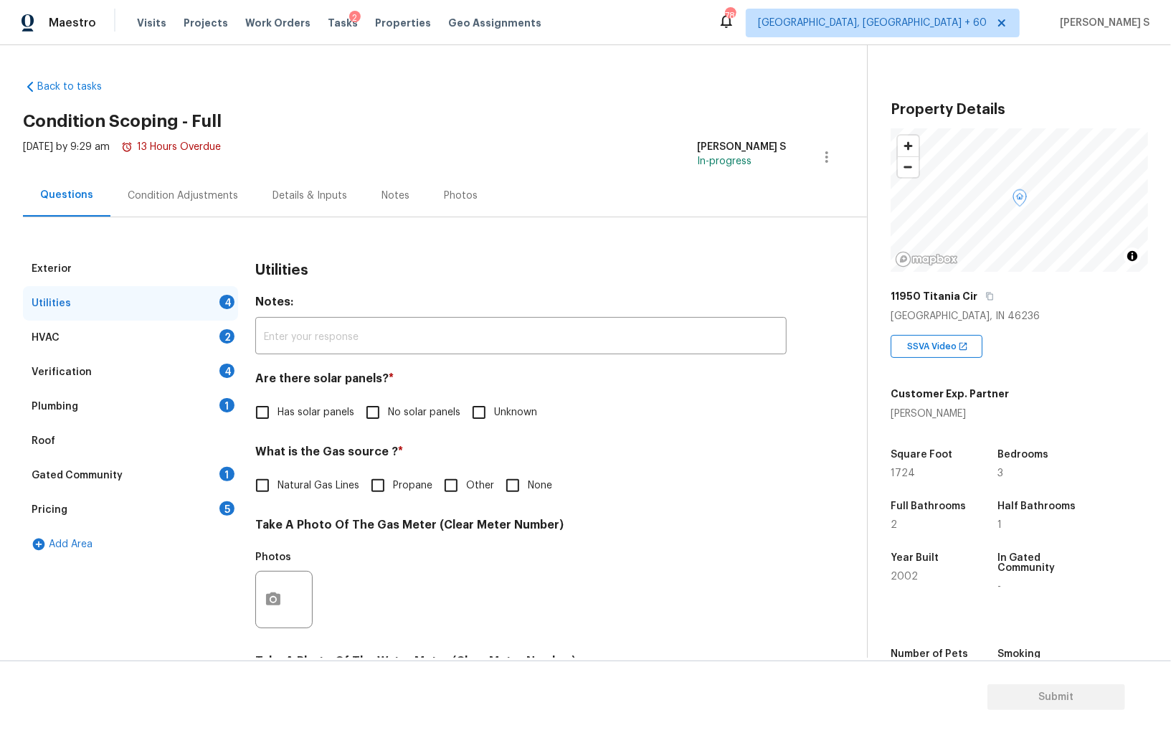
click at [377, 407] on input "No solar panels" at bounding box center [373, 412] width 30 height 30
checkbox input "true"
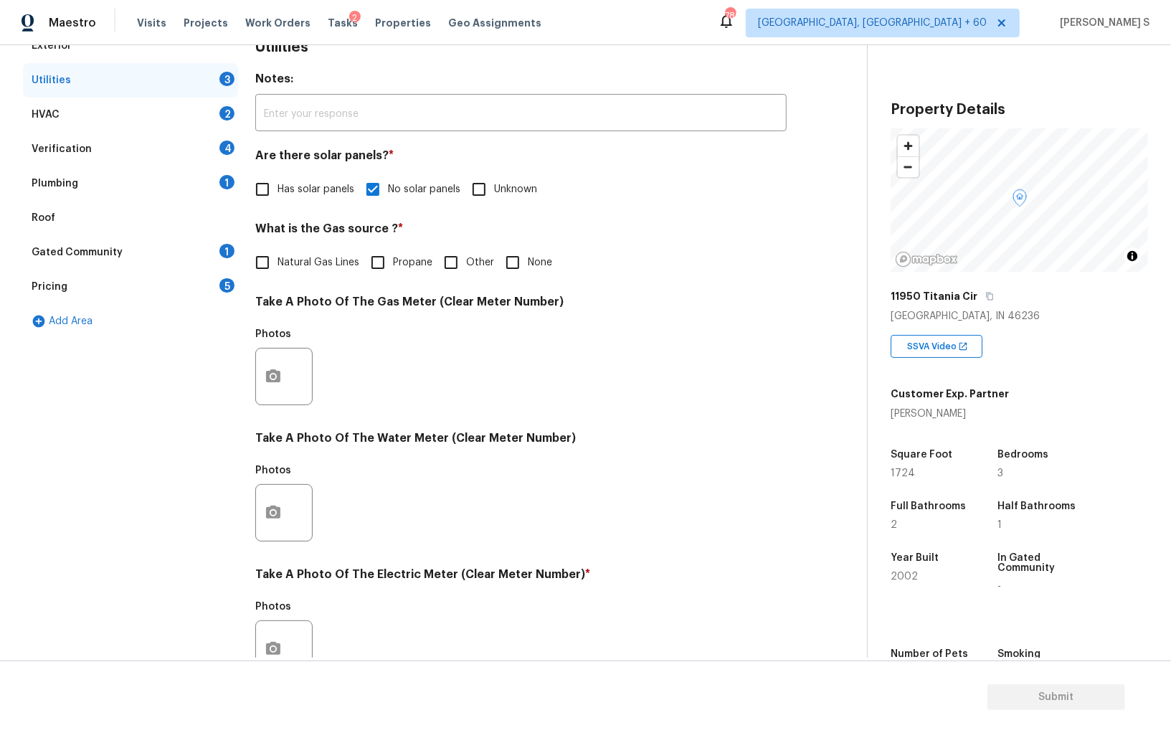
scroll to position [346, 0]
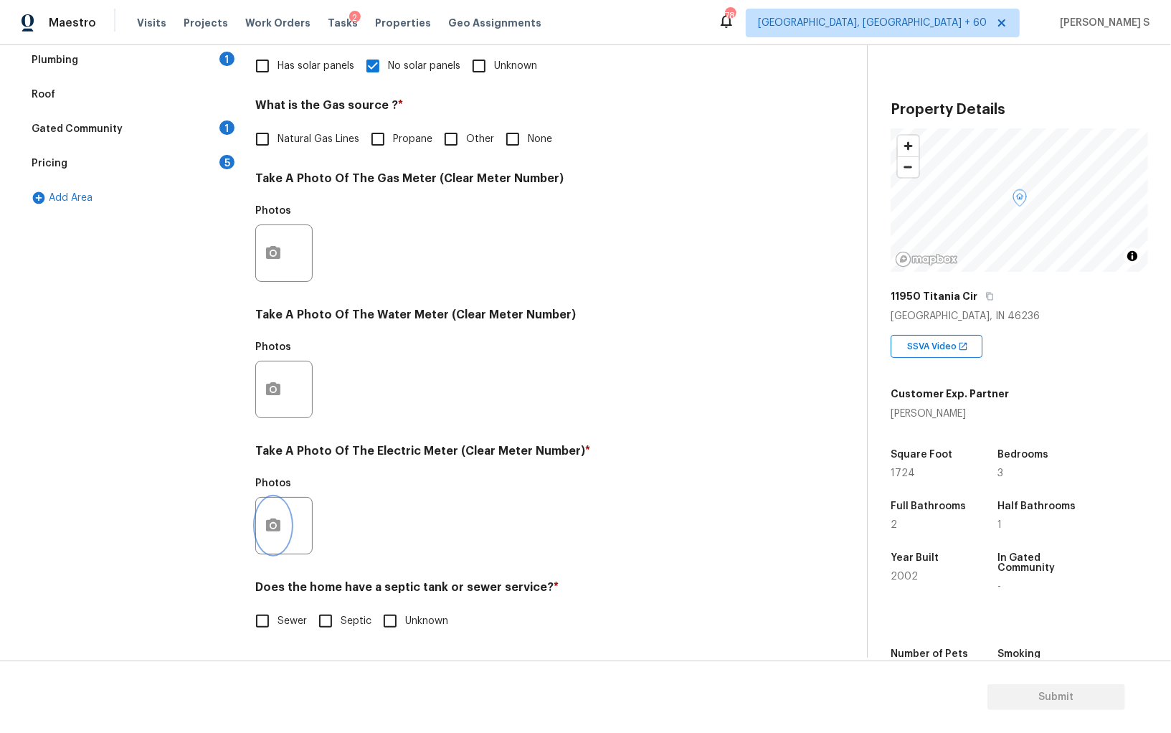
click at [274, 528] on icon "button" at bounding box center [273, 525] width 17 height 17
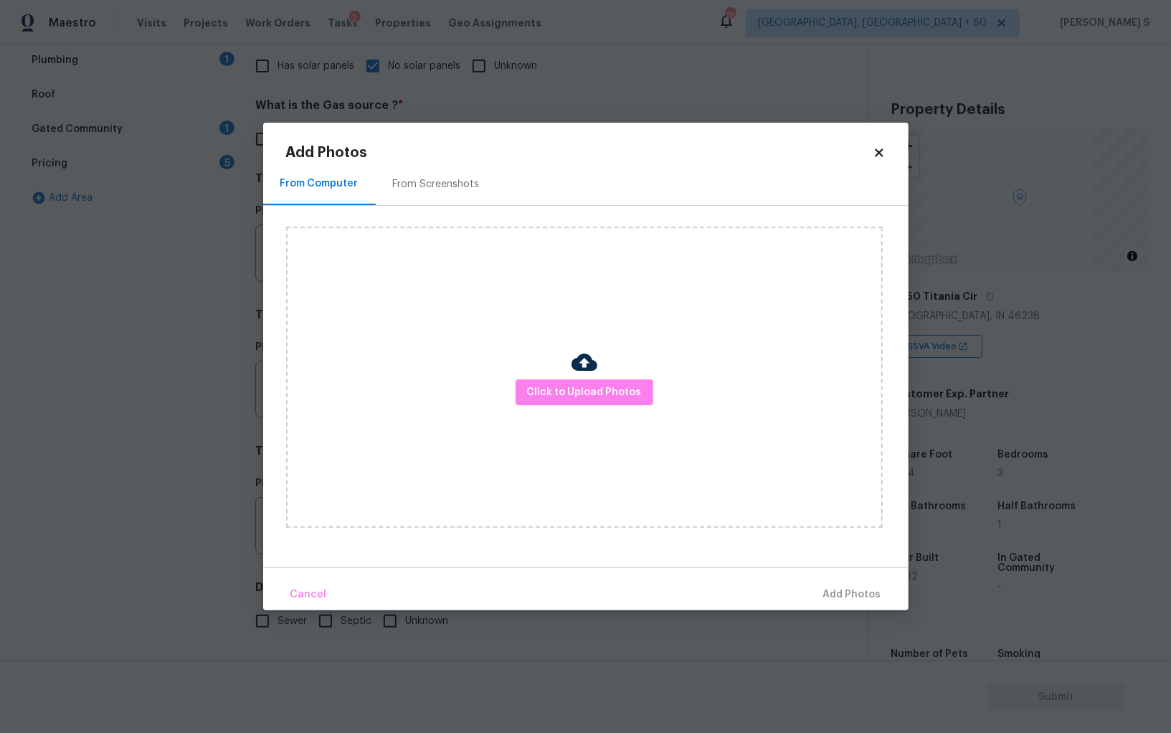
click at [611, 378] on div "Click to Upload Photos" at bounding box center [584, 377] width 597 height 301
click at [611, 384] on span "Click to Upload Photos" at bounding box center [584, 393] width 115 height 18
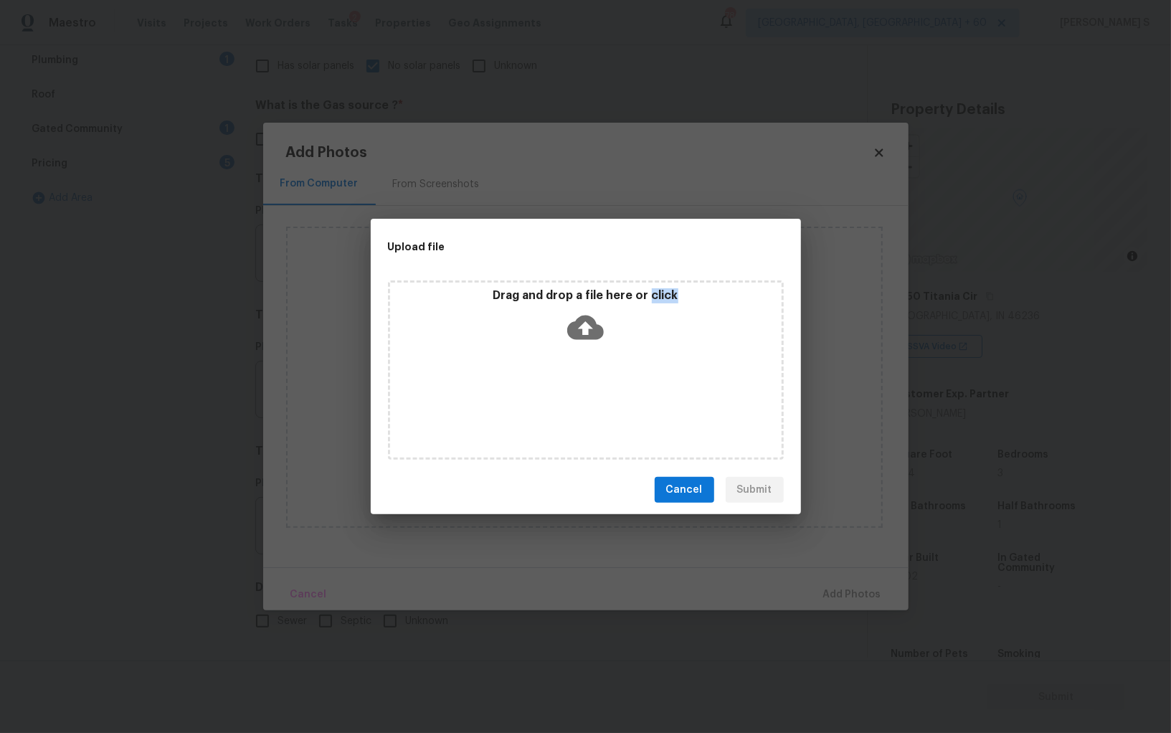
click at [611, 384] on div "Drag and drop a file here or click" at bounding box center [586, 369] width 396 height 179
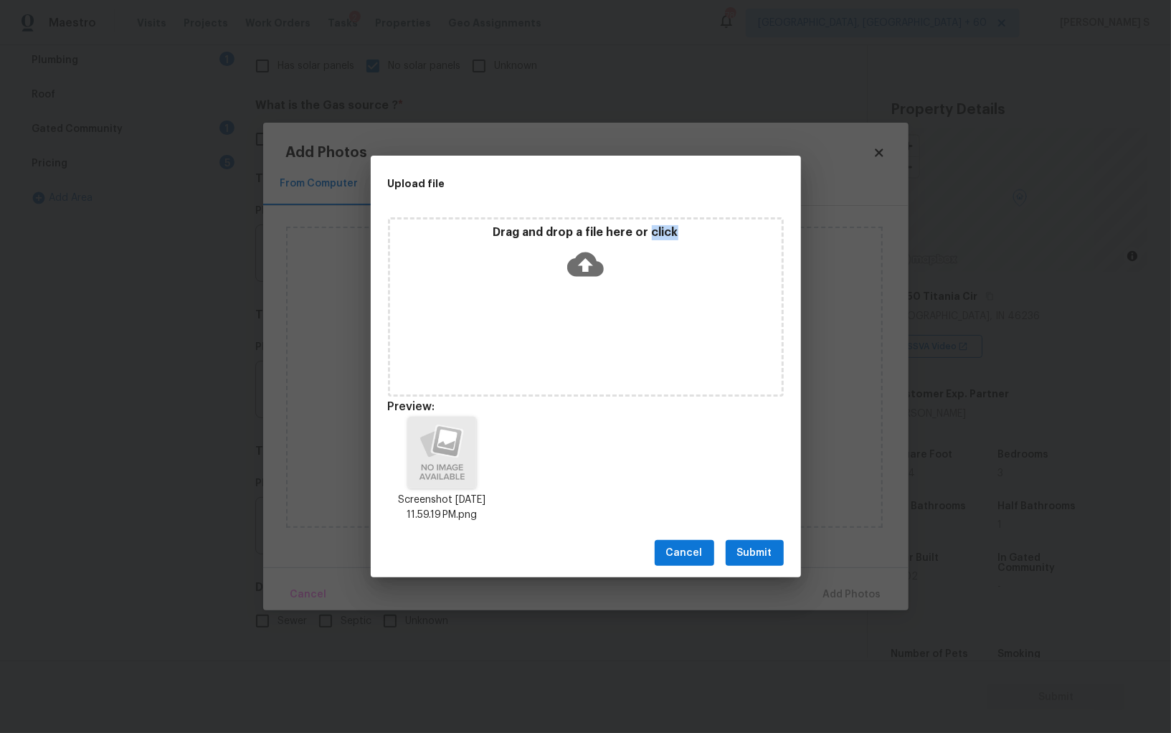
click at [739, 559] on span "Submit" at bounding box center [754, 553] width 35 height 18
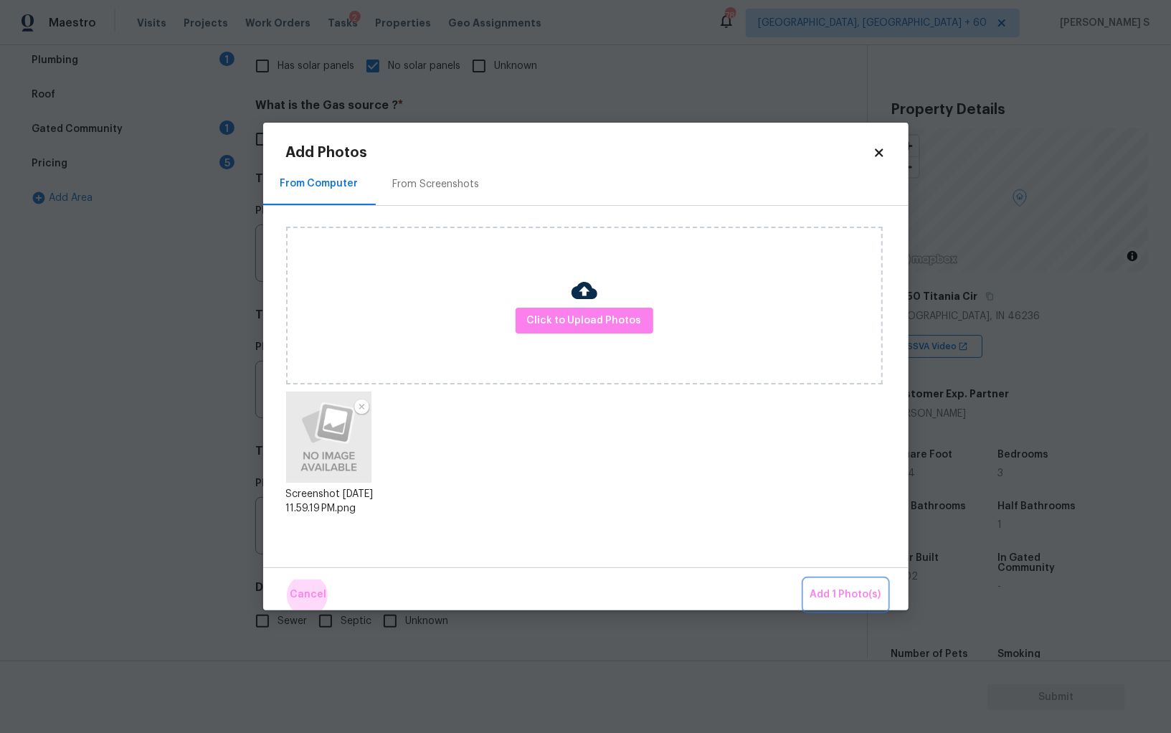
click at [805, 579] on button "Add 1 Photo(s)" at bounding box center [846, 594] width 82 height 31
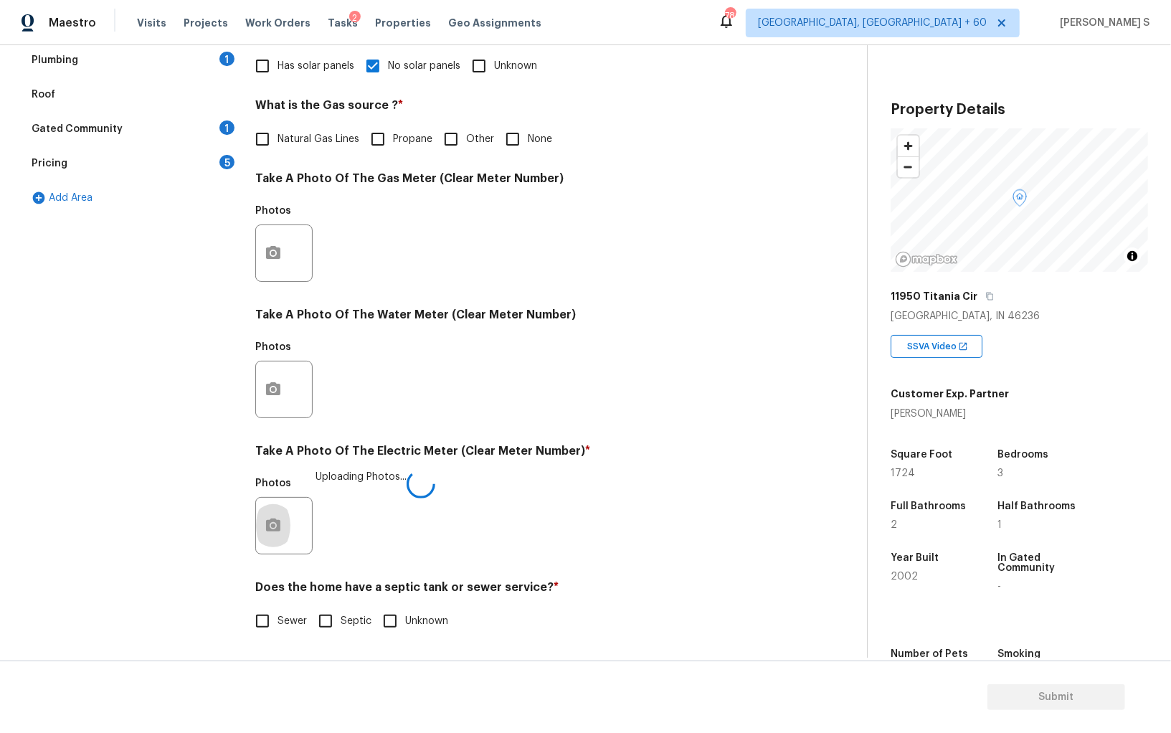
click at [288, 618] on span "Sewer" at bounding box center [292, 621] width 29 height 15
click at [278, 618] on input "Sewer" at bounding box center [262, 621] width 30 height 30
checkbox input "true"
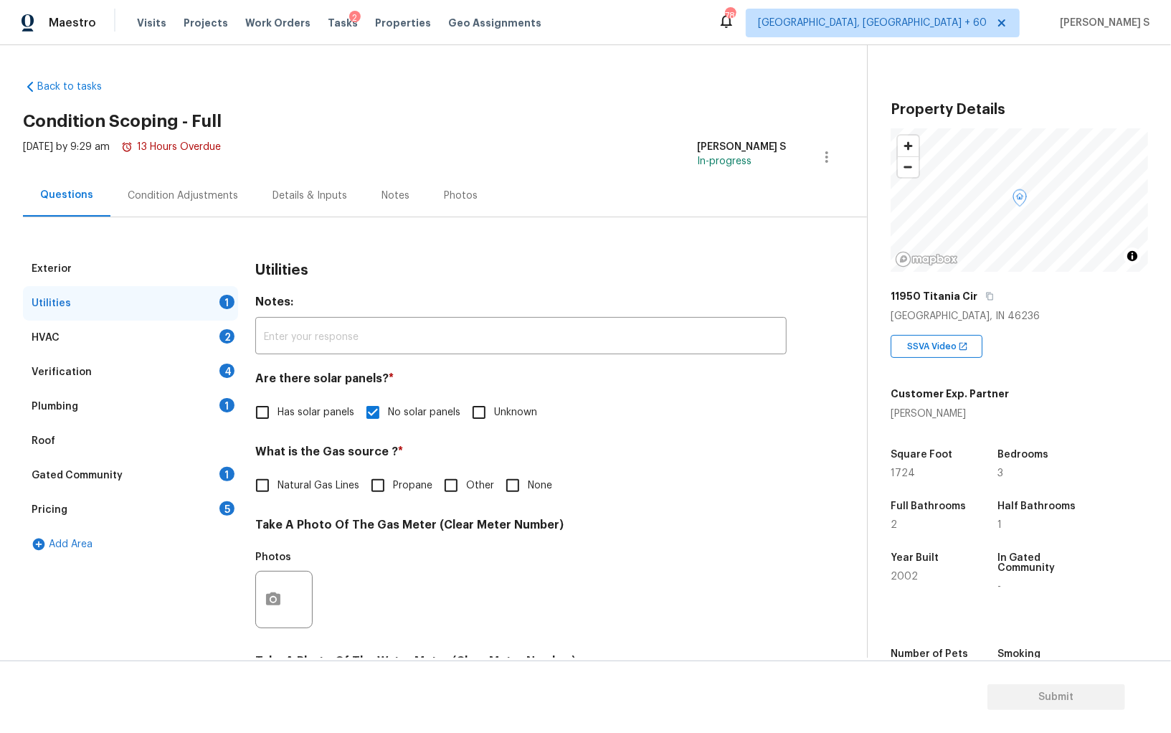
click at [212, 371] on div "Verification 4" at bounding box center [130, 372] width 215 height 34
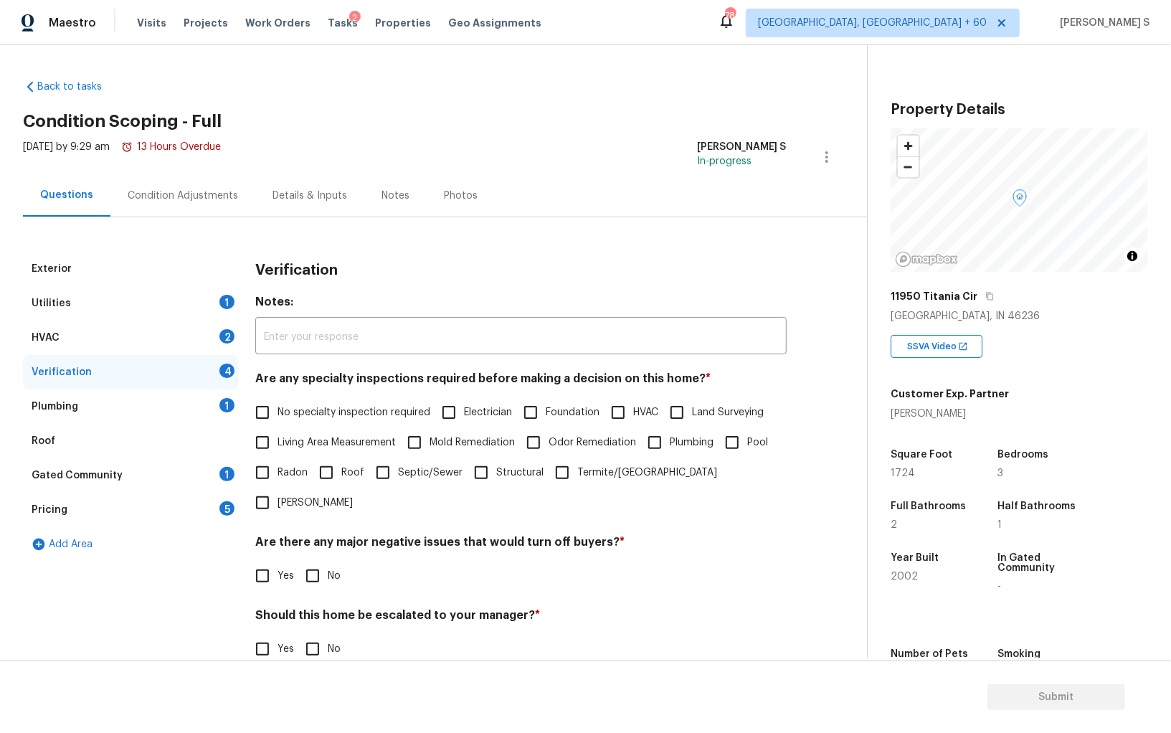
click at [262, 419] on input "No specialty inspection required" at bounding box center [262, 412] width 30 height 30
checkbox input "true"
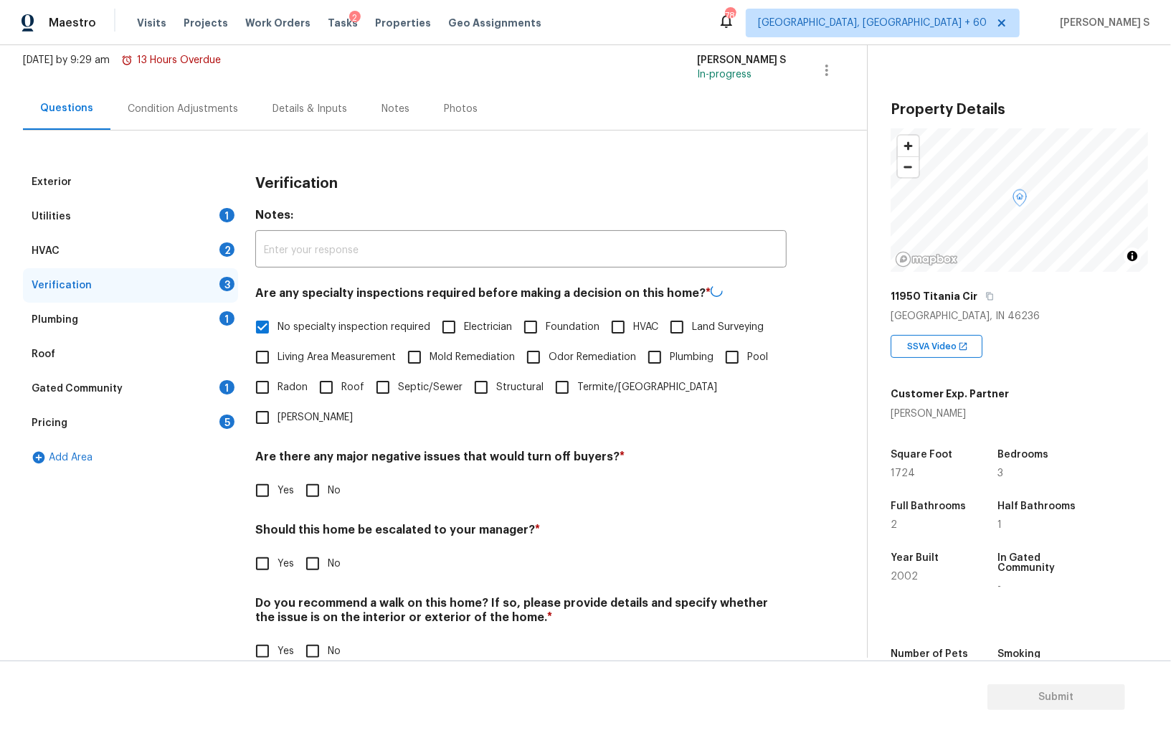
scroll to position [85, 0]
click at [322, 475] on input "No" at bounding box center [313, 490] width 30 height 30
checkbox input "true"
click at [315, 638] on input "No" at bounding box center [313, 653] width 30 height 30
checkbox input "true"
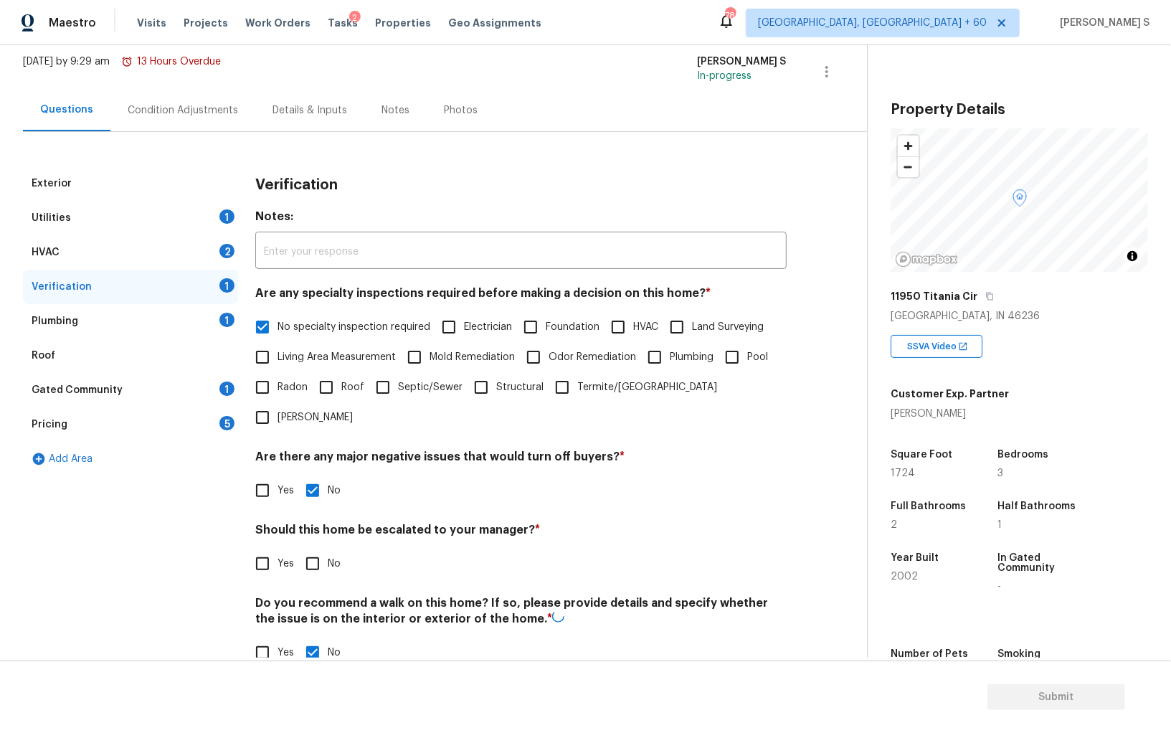
scroll to position [0, 0]
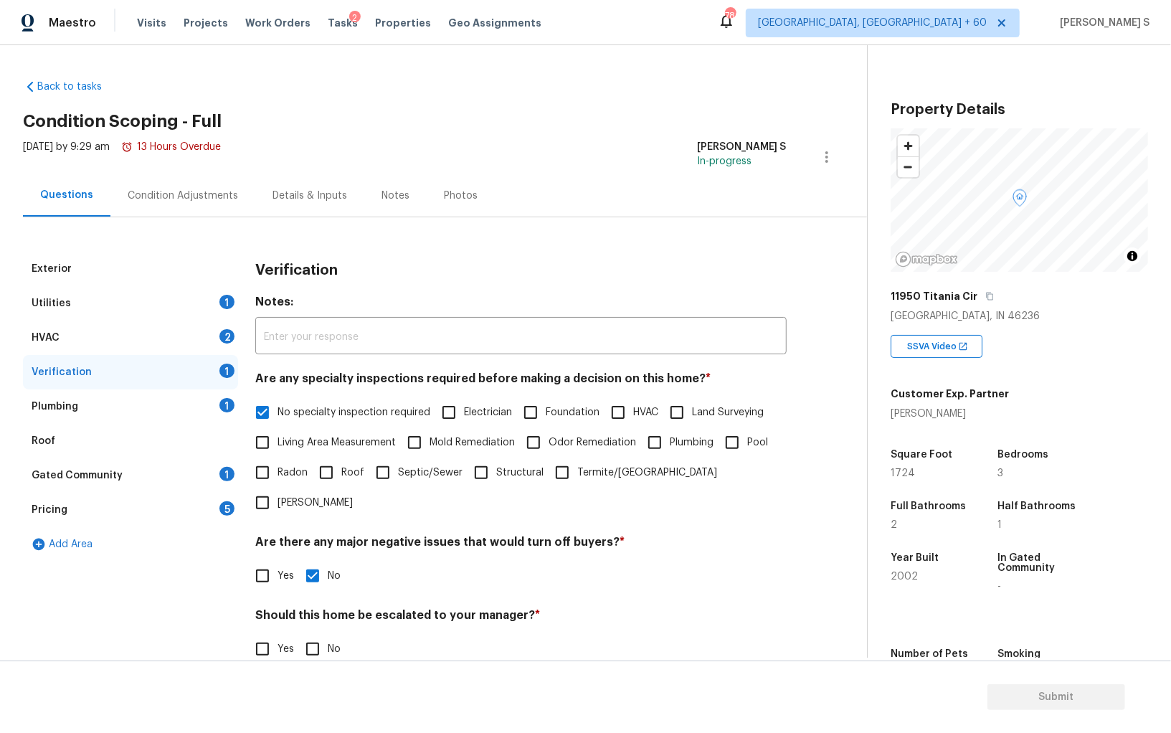
click at [210, 412] on div "Plumbing 1" at bounding box center [130, 406] width 215 height 34
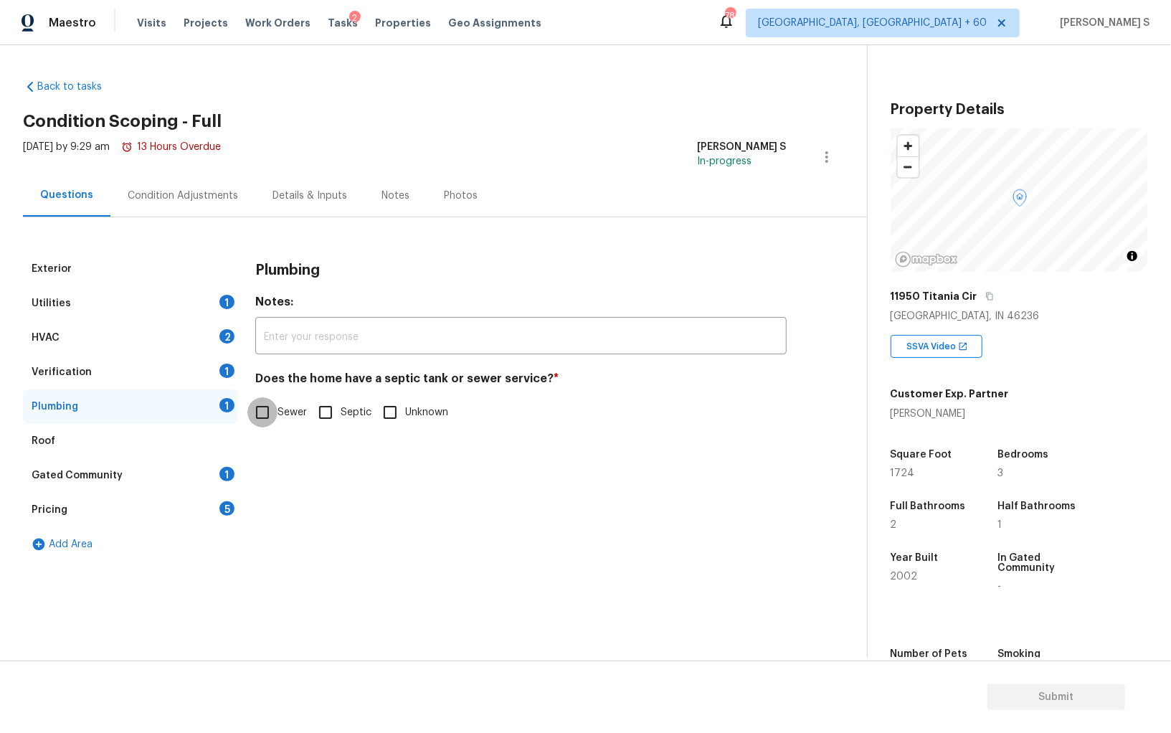
click at [265, 417] on input "Sewer" at bounding box center [262, 412] width 30 height 30
checkbox input "true"
click at [214, 479] on div "Gated Community 1" at bounding box center [130, 475] width 215 height 34
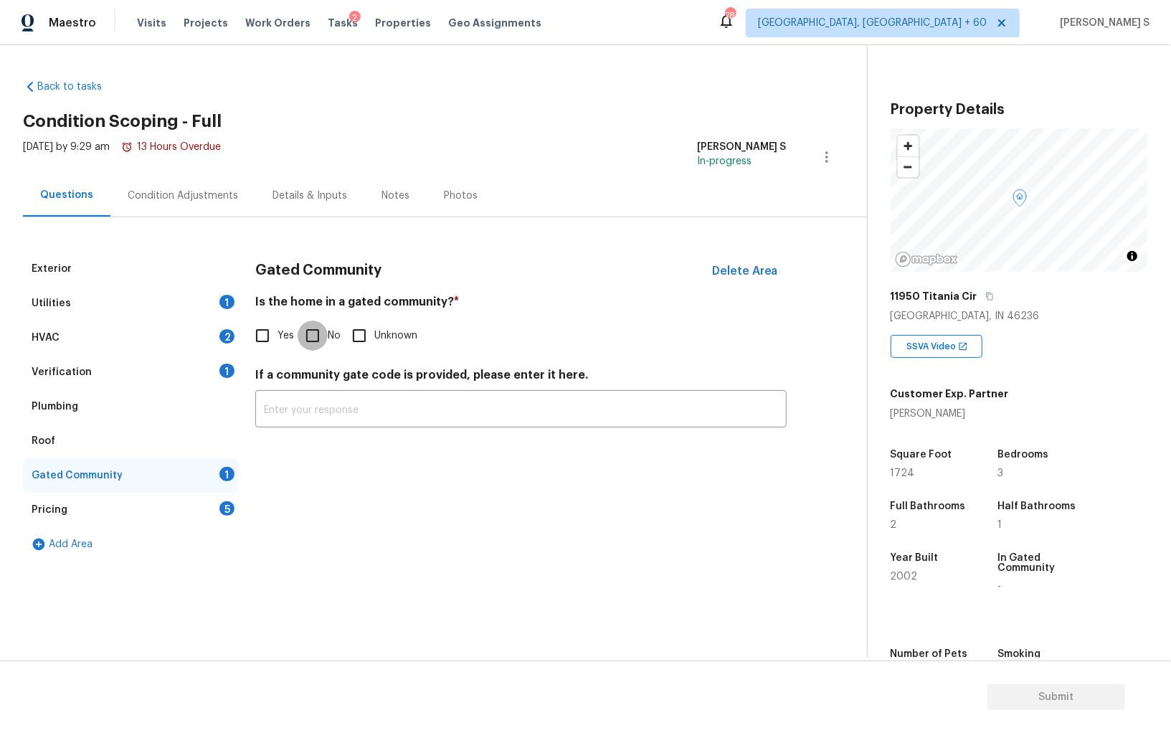
click at [315, 340] on input "No" at bounding box center [313, 336] width 30 height 30
checkbox input "true"
click at [224, 343] on div "HVAC 2" at bounding box center [130, 338] width 215 height 34
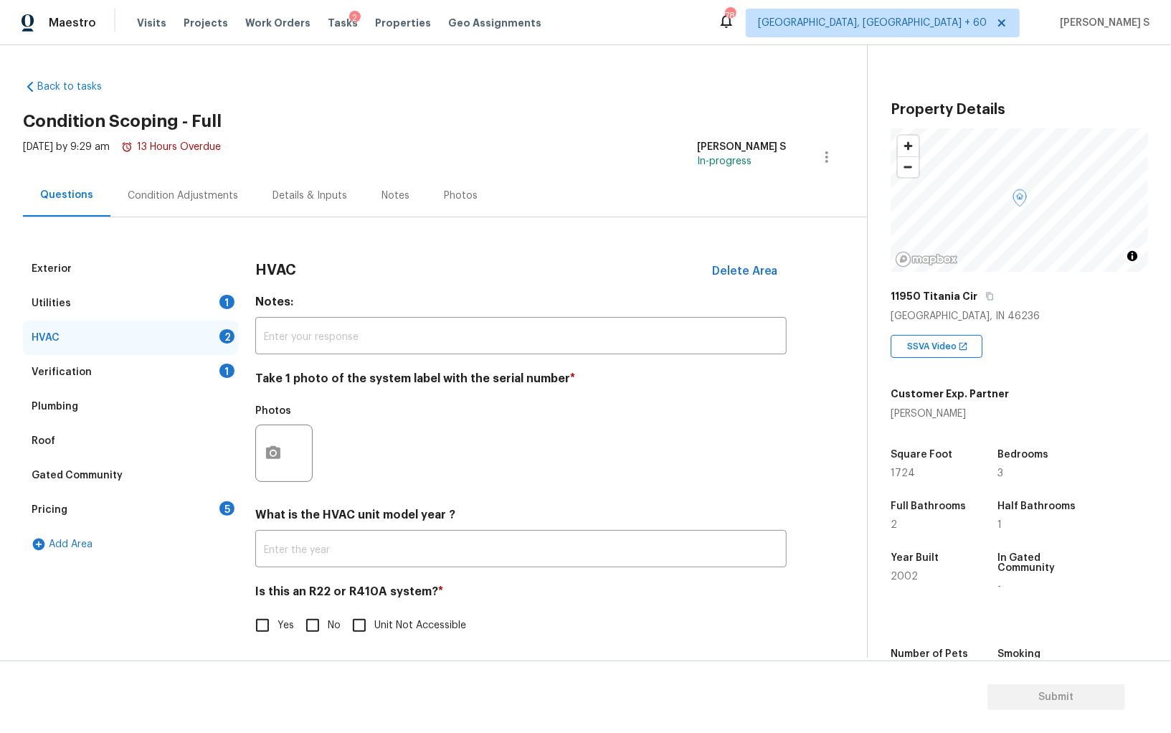
scroll to position [5, 0]
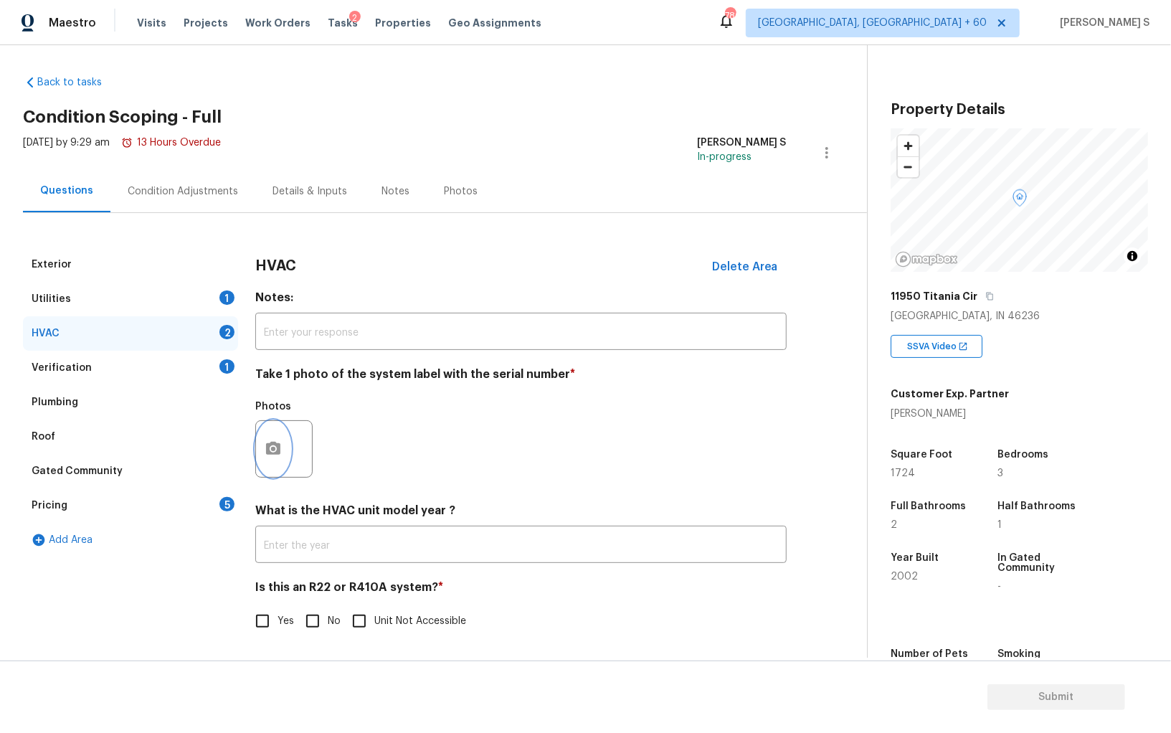
click at [268, 448] on icon "button" at bounding box center [273, 448] width 14 height 13
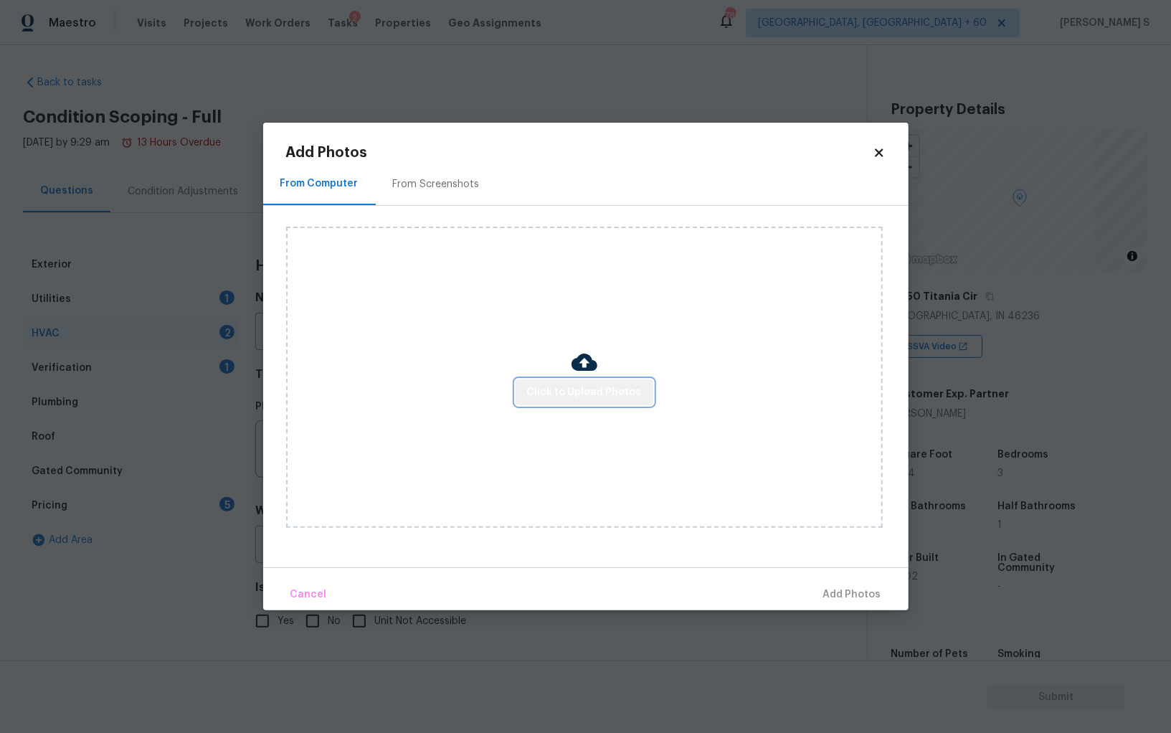
click at [587, 388] on span "Click to Upload Photos" at bounding box center [584, 393] width 115 height 18
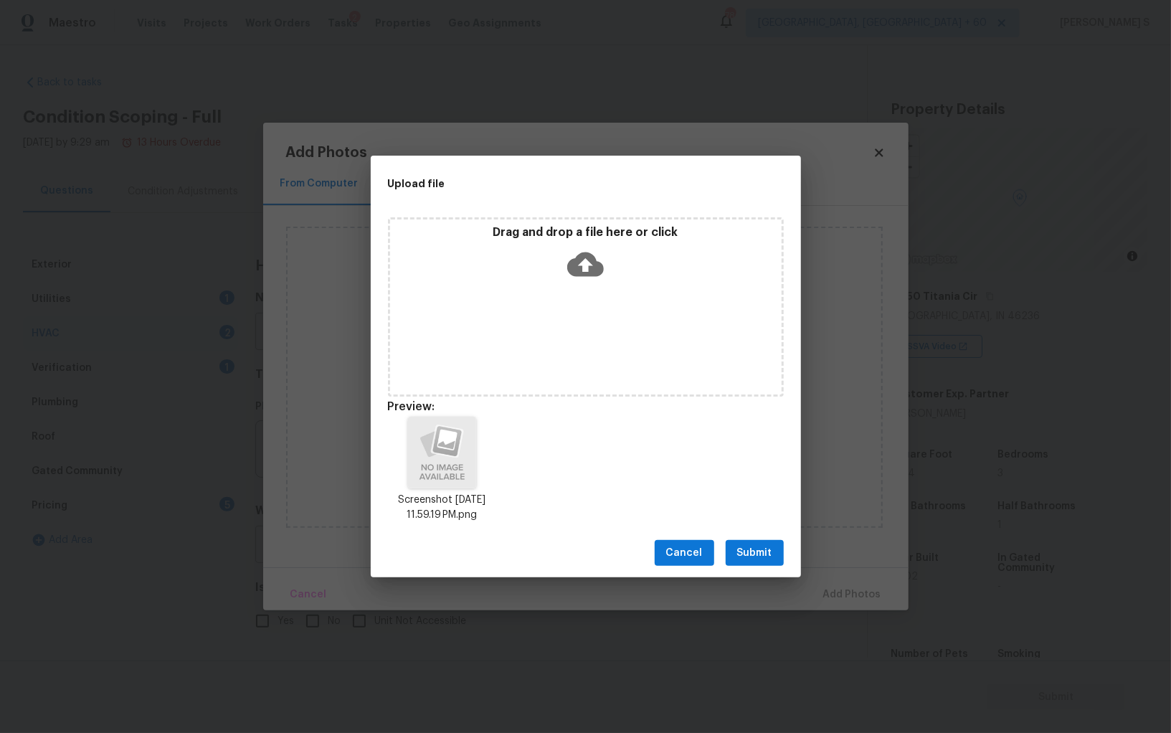
click at [755, 544] on button "Submit" at bounding box center [755, 553] width 58 height 27
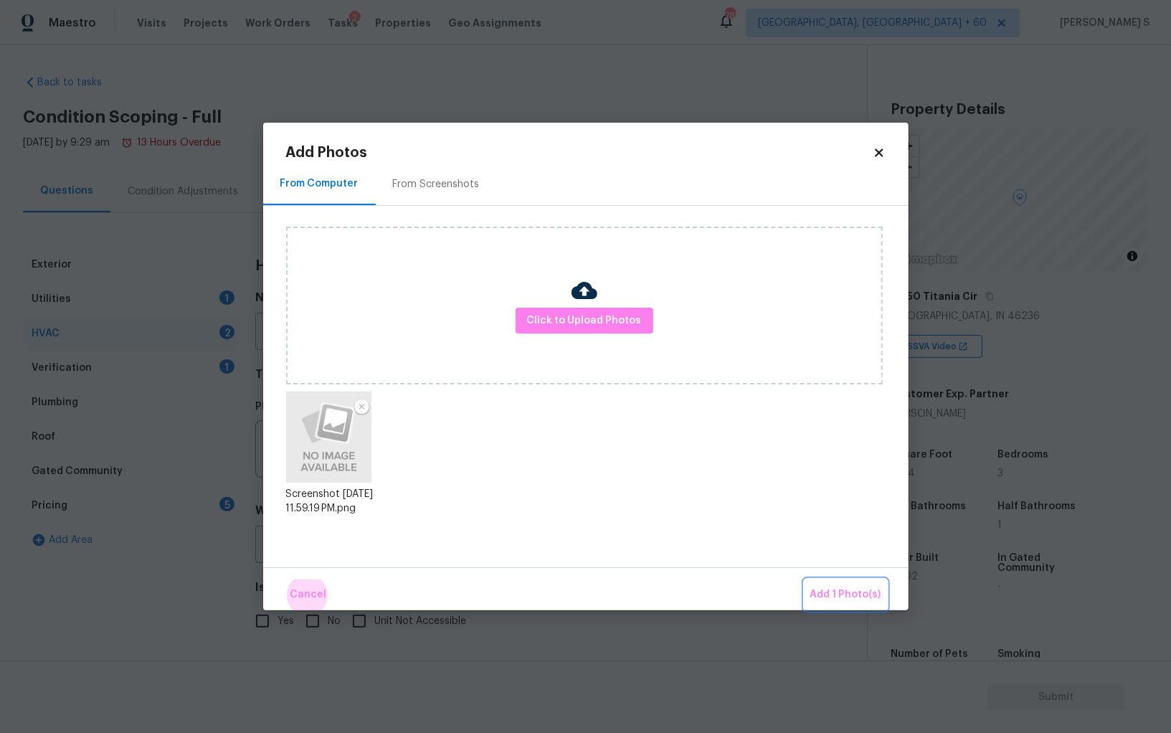
click at [805, 579] on button "Add 1 Photo(s)" at bounding box center [846, 594] width 82 height 31
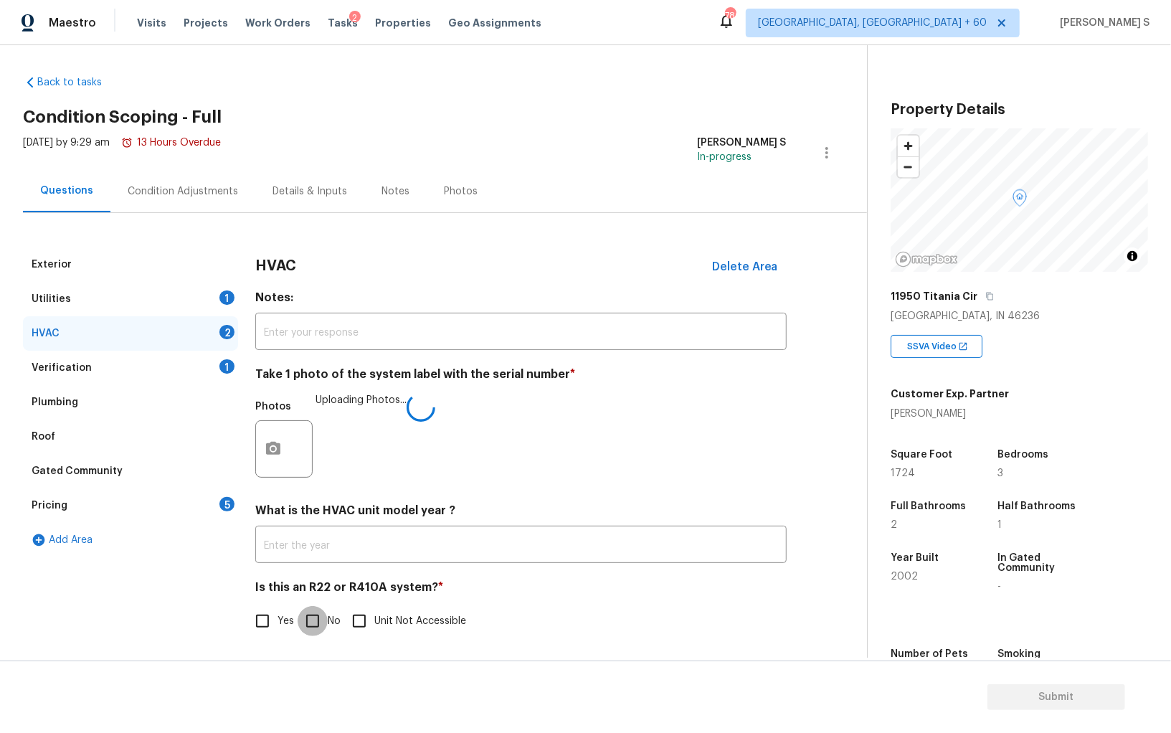
click at [324, 615] on input "No" at bounding box center [313, 621] width 30 height 30
checkbox input "true"
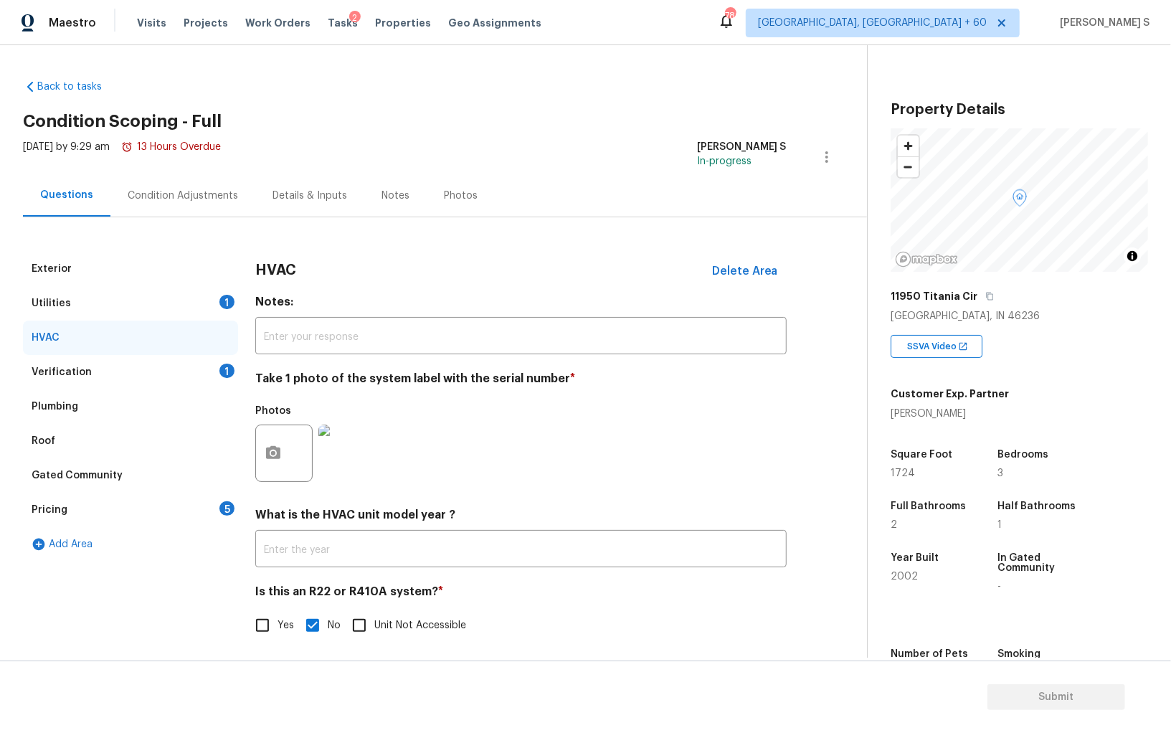
click at [214, 504] on div "Pricing 5" at bounding box center [130, 510] width 215 height 34
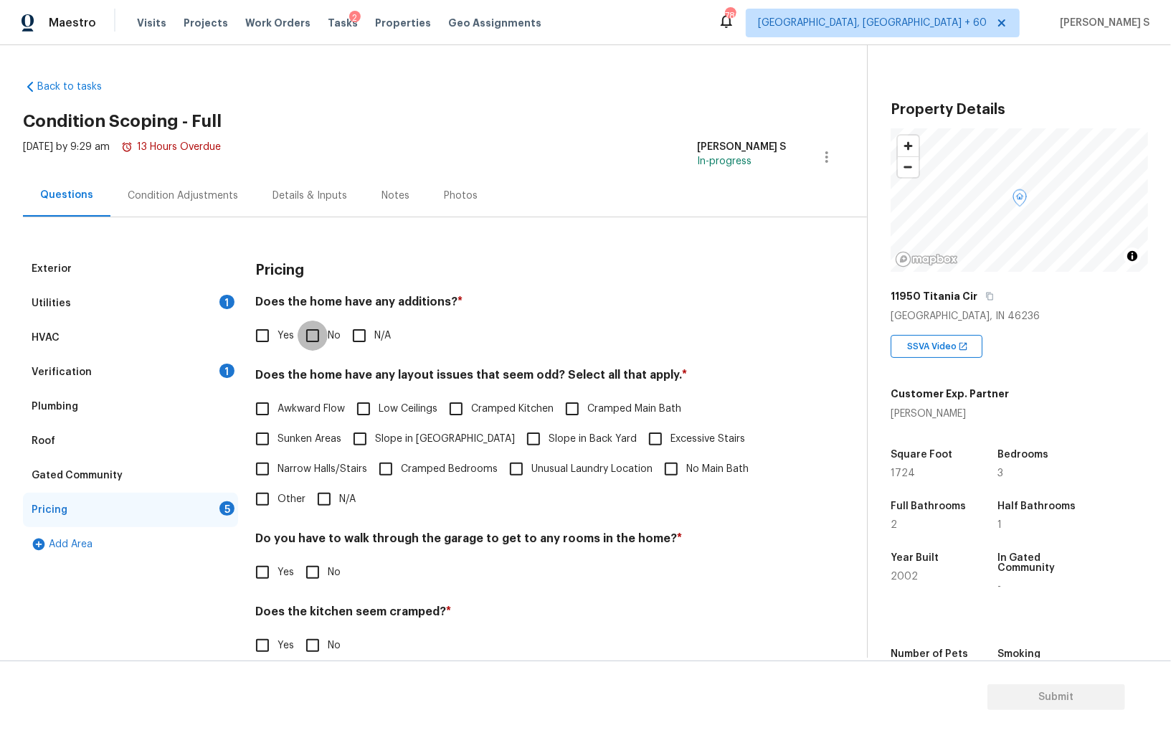
drag, startPoint x: 314, startPoint y: 340, endPoint x: 339, endPoint y: 410, distance: 74.4
click at [314, 339] on input "No" at bounding box center [313, 336] width 30 height 30
checkbox input "true"
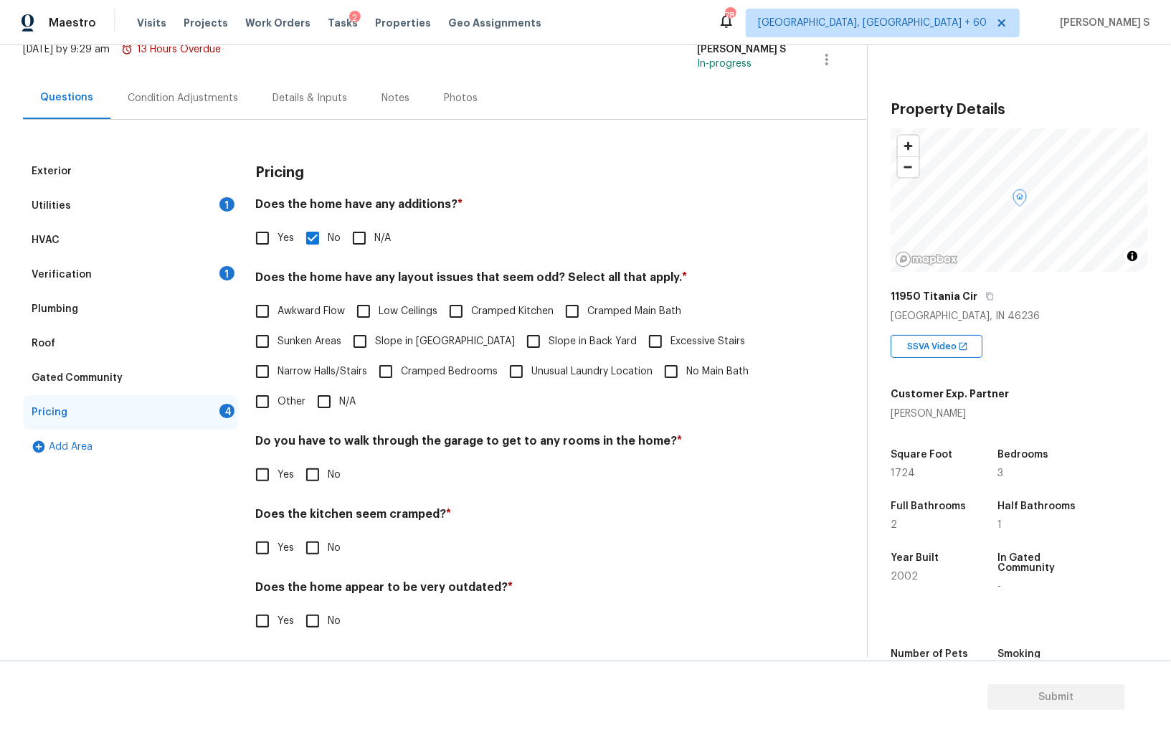
scroll to position [97, 0]
click at [305, 482] on input "No" at bounding box center [313, 475] width 30 height 30
checkbox input "true"
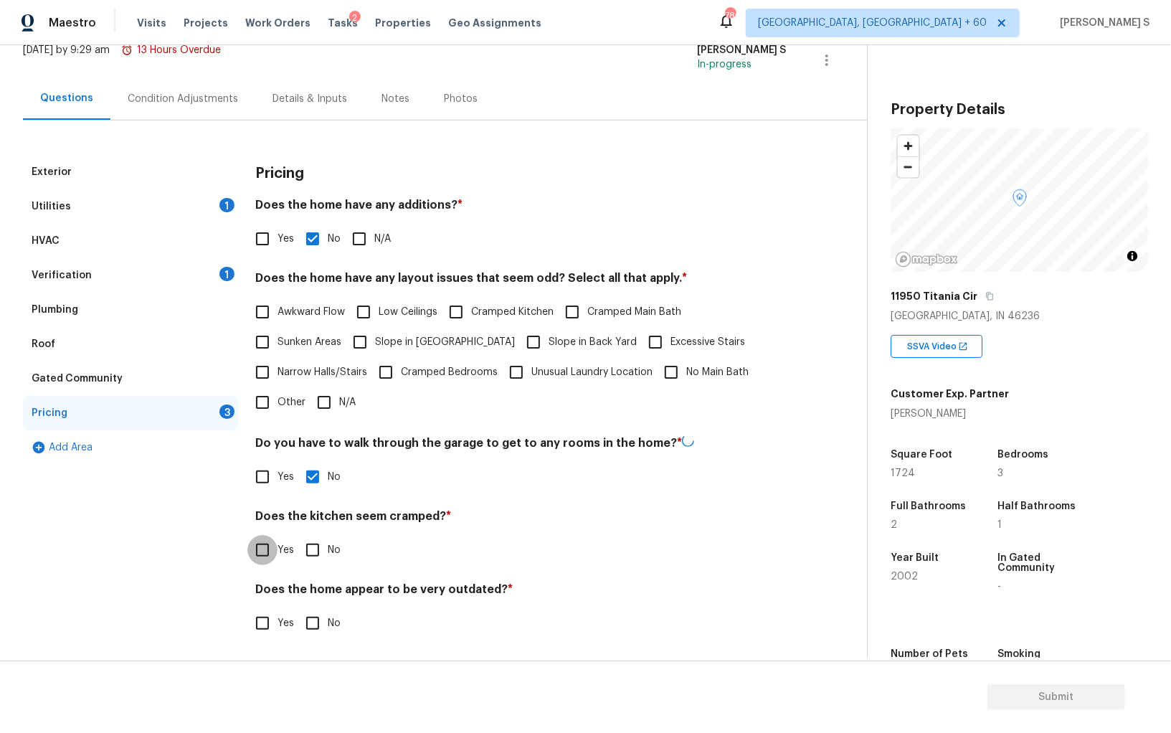
click at [298, 535] on input "No" at bounding box center [313, 550] width 30 height 30
checkbox input "true"
click at [298, 608] on input "No" at bounding box center [313, 623] width 30 height 30
checkbox input "true"
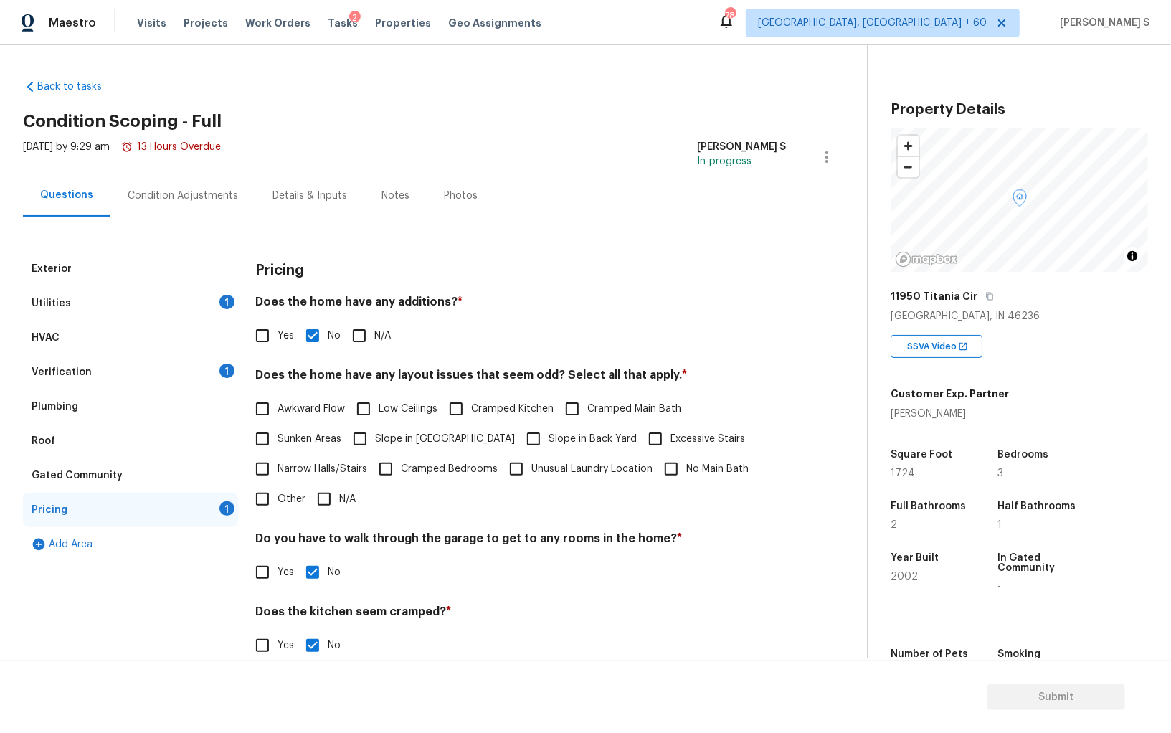
click at [178, 214] on div "Condition Adjustments" at bounding box center [182, 195] width 145 height 42
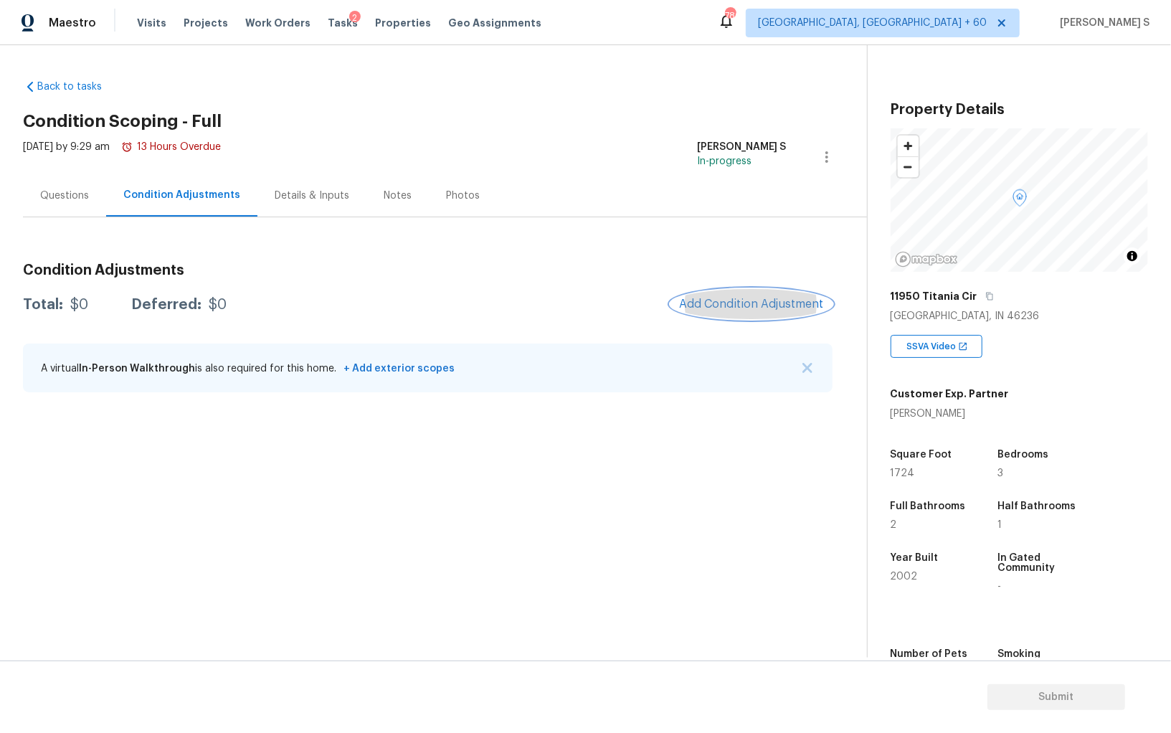
click at [781, 299] on span "Add Condition Adjustment" at bounding box center [751, 304] width 145 height 13
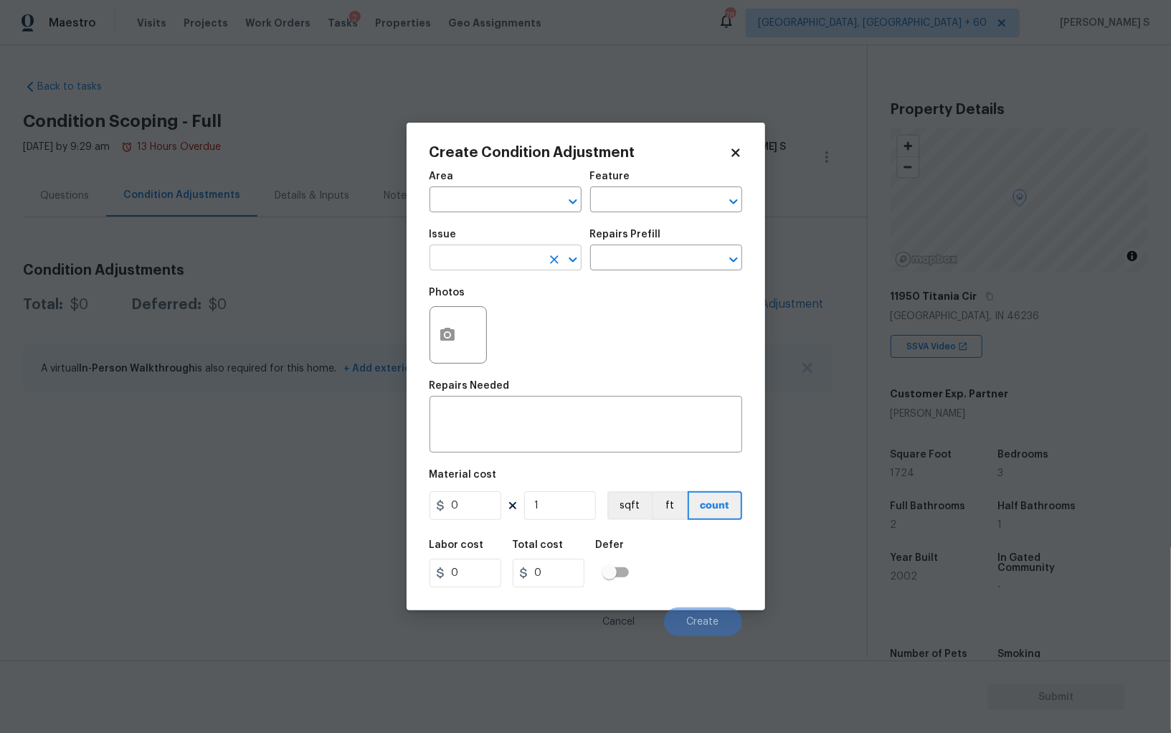
click at [524, 260] on input "text" at bounding box center [486, 259] width 112 height 22
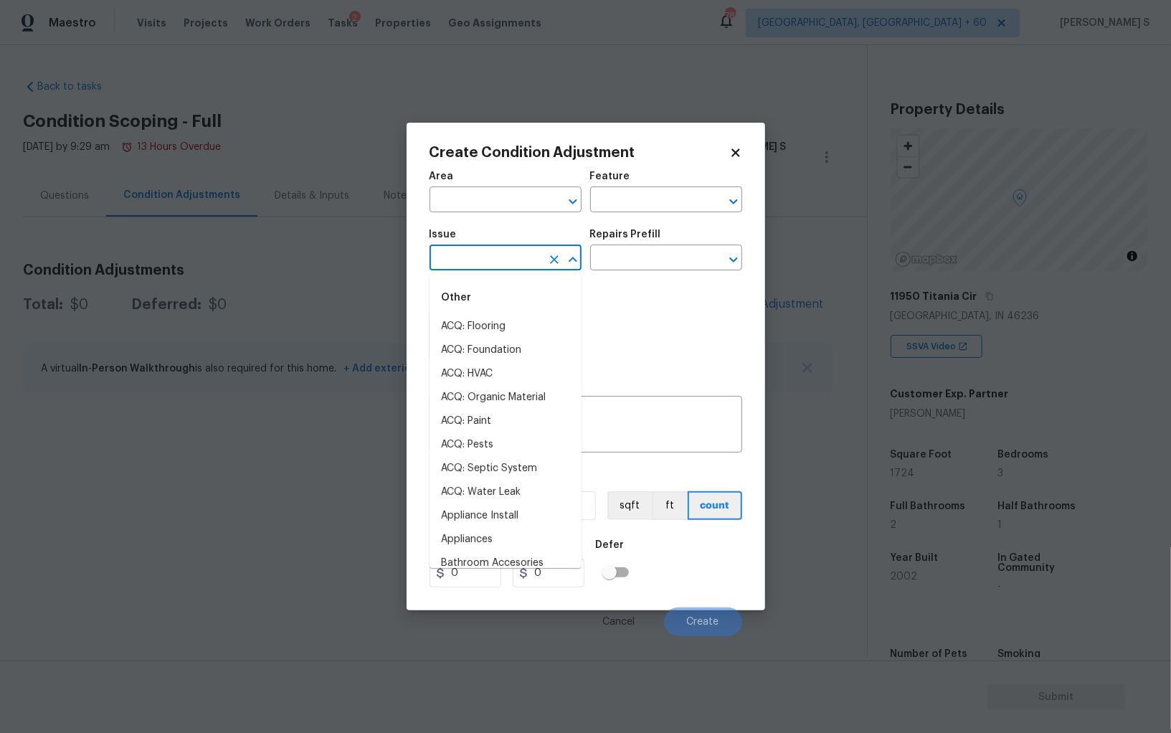
type input "p"
type input "re"
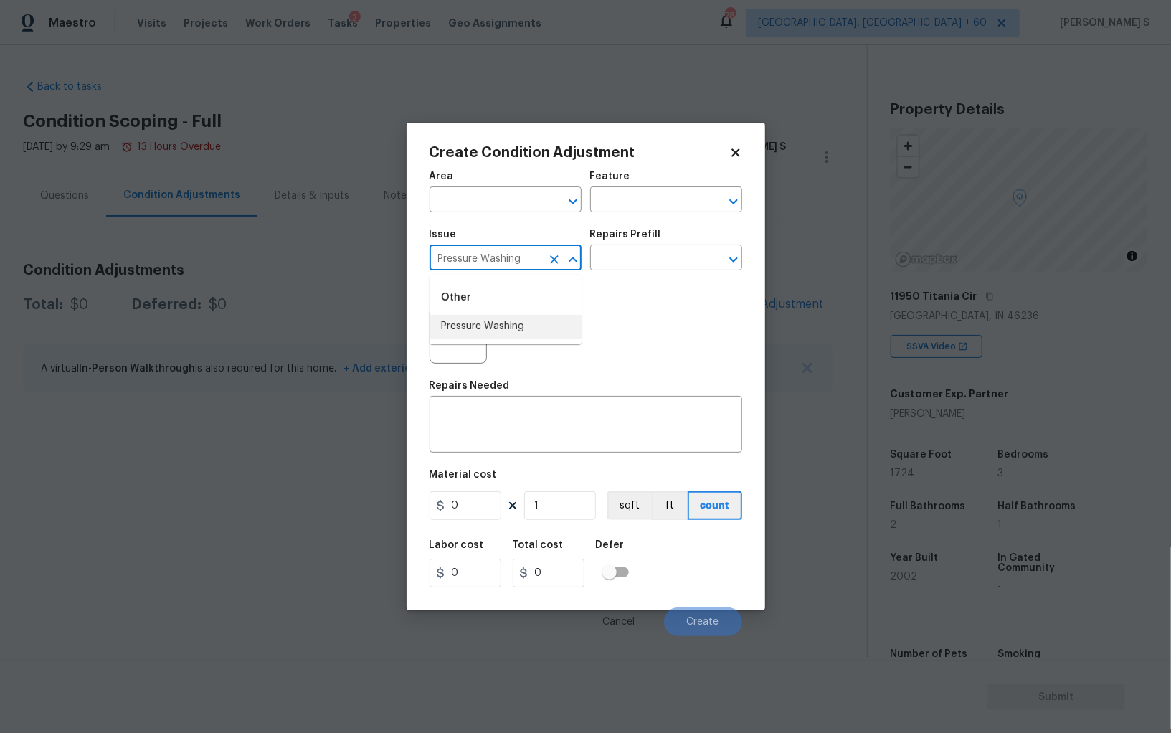
type input "Pressure Washing"
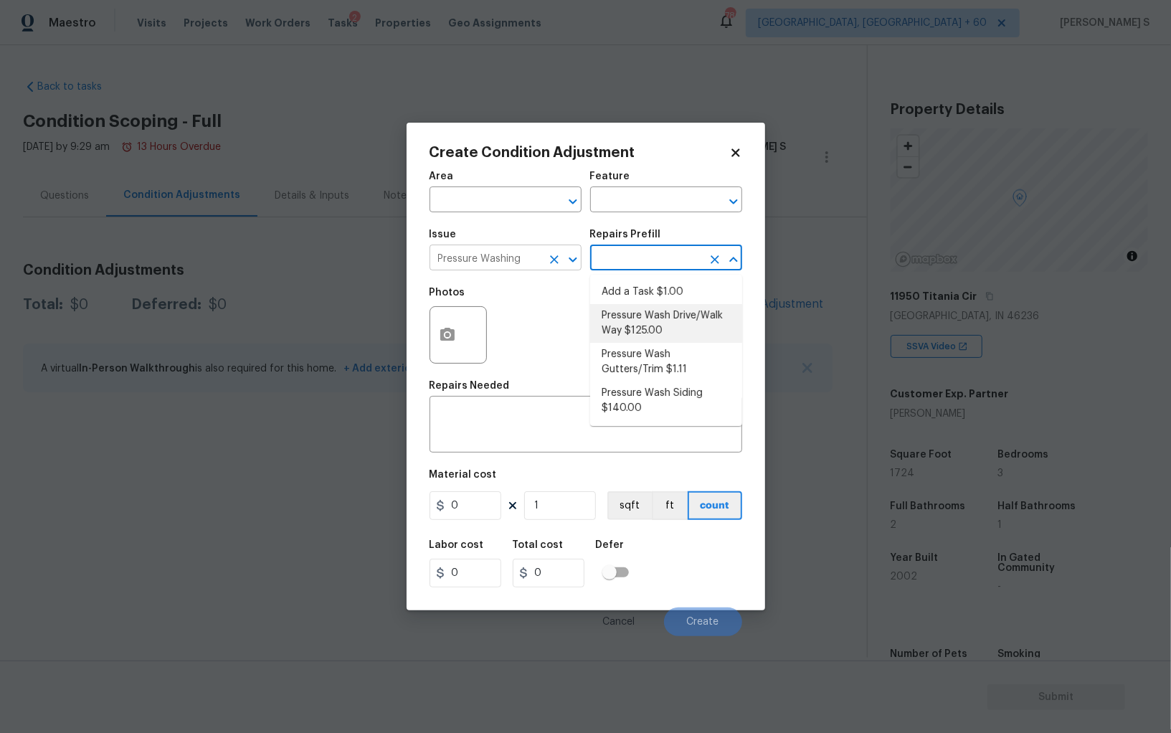
type input "Siding"
type textarea "Pressure wash the driveways/walkways as directed by the PM. Ensure that all deb…"
type input "125"
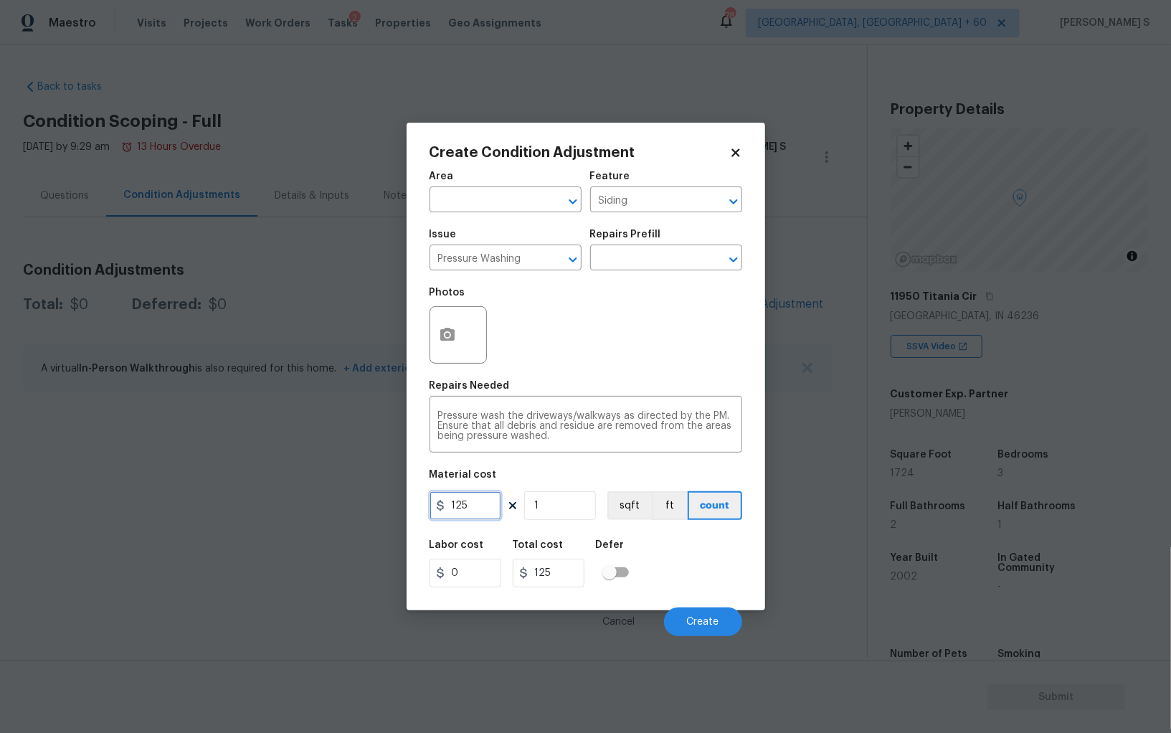
click at [469, 502] on input "125" at bounding box center [466, 505] width 72 height 29
type input "200"
click at [708, 582] on div "Labor cost 0 Total cost 200 Defer" at bounding box center [586, 563] width 313 height 65
click at [719, 617] on button "Create" at bounding box center [703, 621] width 78 height 29
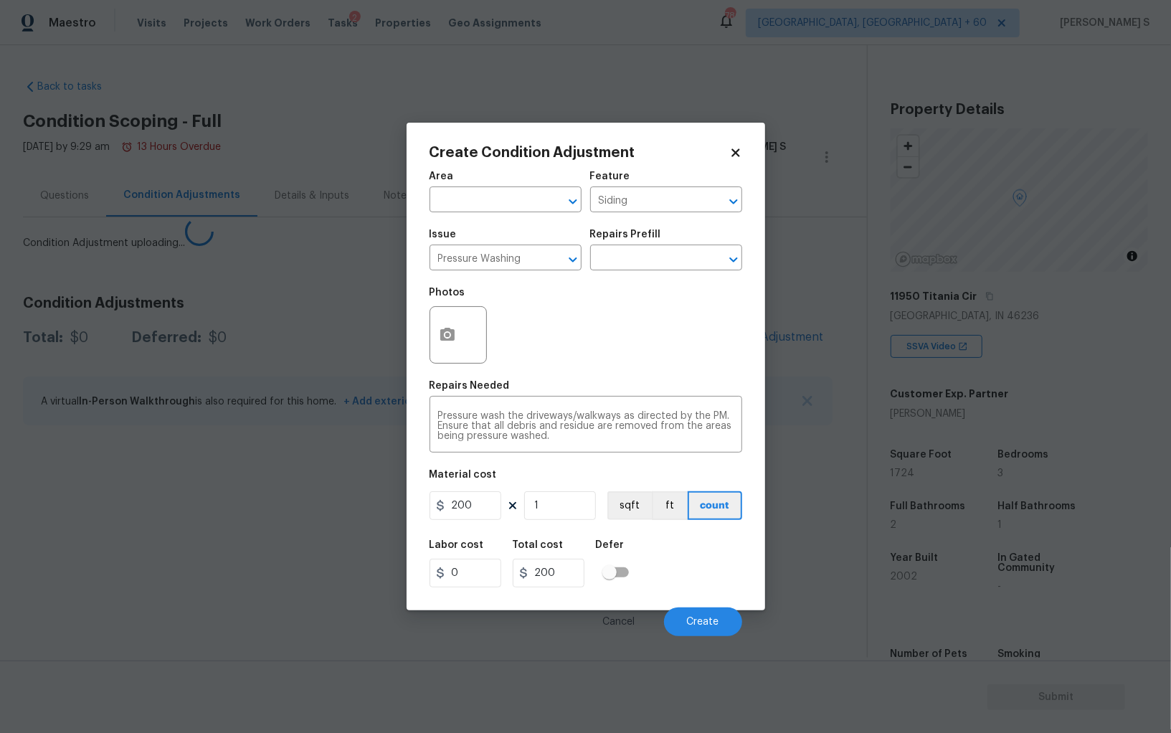
click at [259, 577] on body "Maestro Visits Projects Work Orders Tasks 2 Properties Geo Assignments 786 Albu…" at bounding box center [585, 366] width 1171 height 733
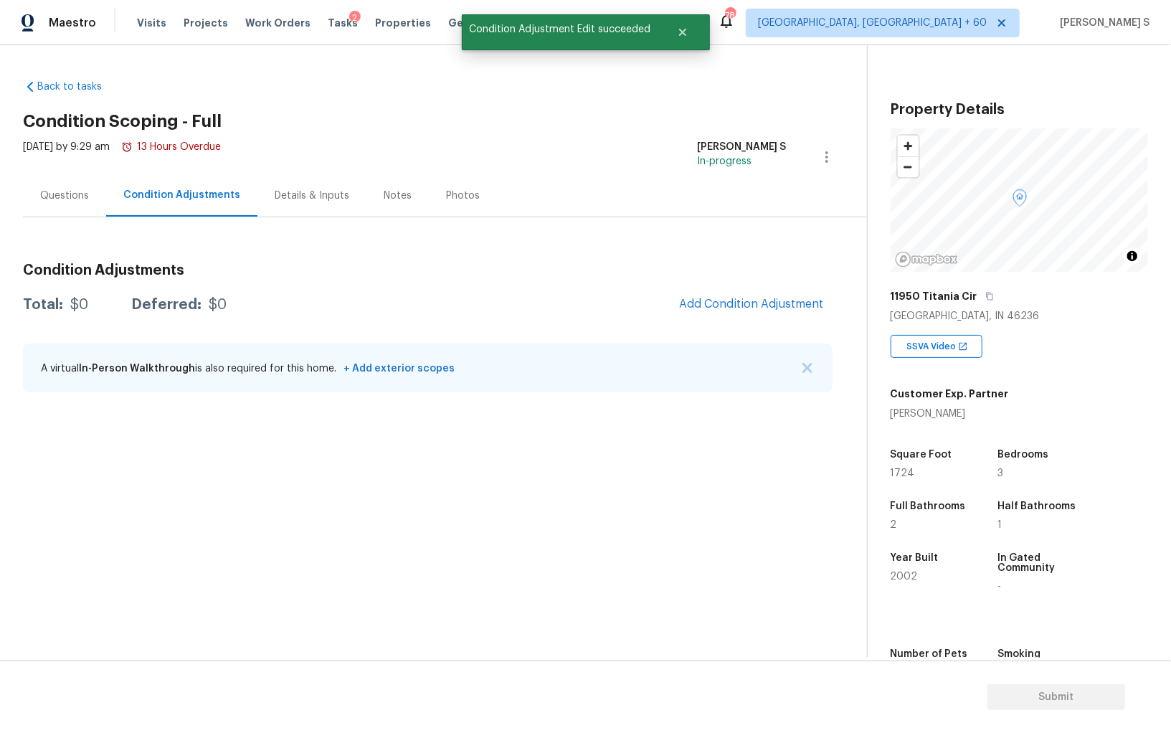
click at [749, 336] on div "Condition Adjustments Total: $0 Deferred: $0 Add Condition Adjustment A virtual…" at bounding box center [428, 328] width 810 height 153
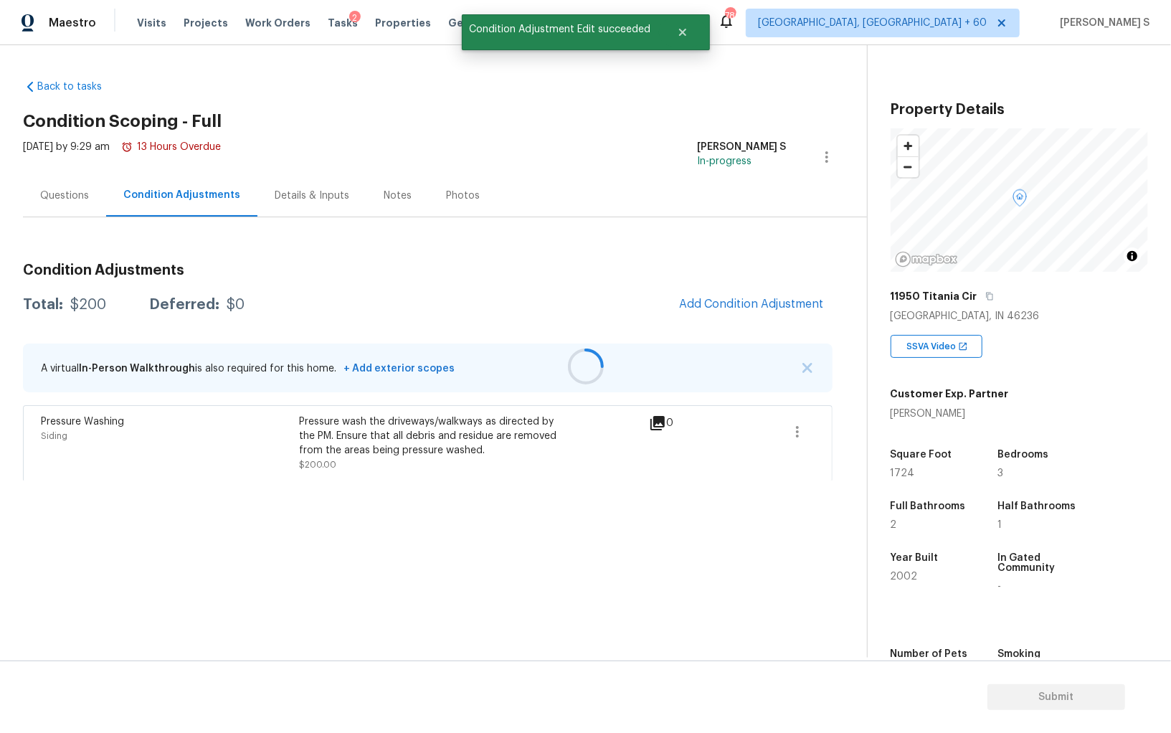
click at [742, 308] on div at bounding box center [585, 366] width 1171 height 733
click at [724, 305] on div at bounding box center [585, 366] width 1171 height 733
click at [724, 305] on span "Add Condition Adjustment" at bounding box center [751, 304] width 145 height 13
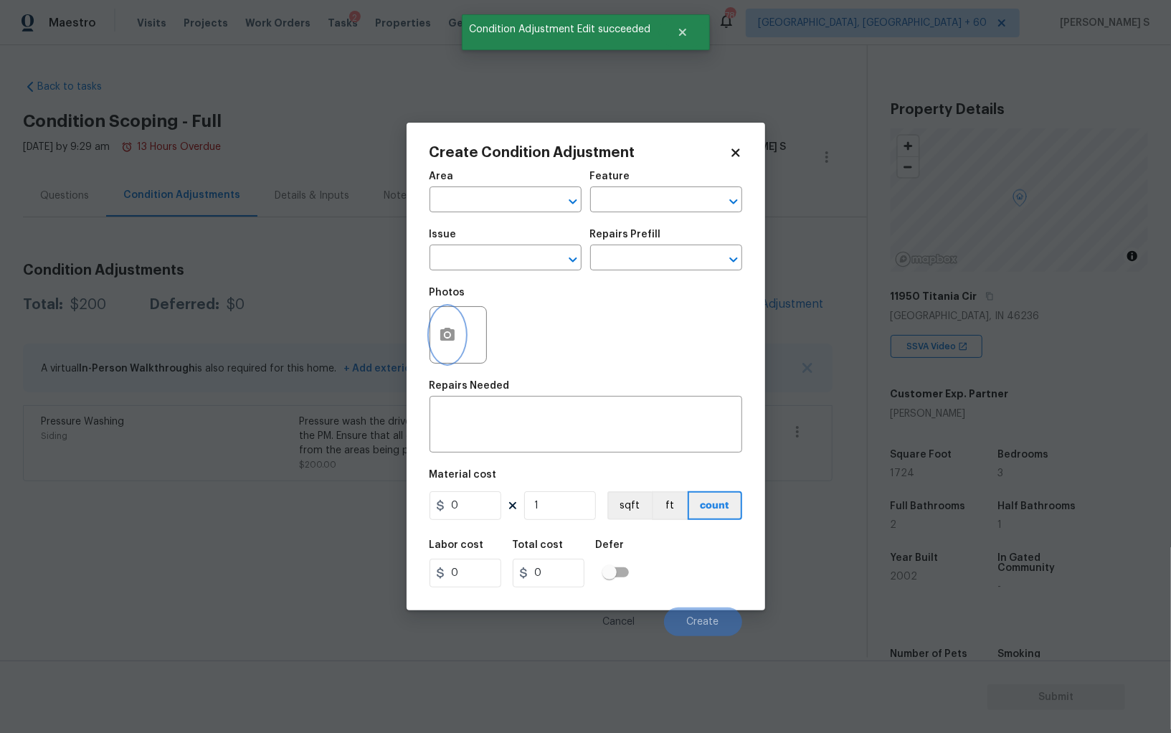
click at [437, 332] on button "button" at bounding box center [447, 335] width 34 height 56
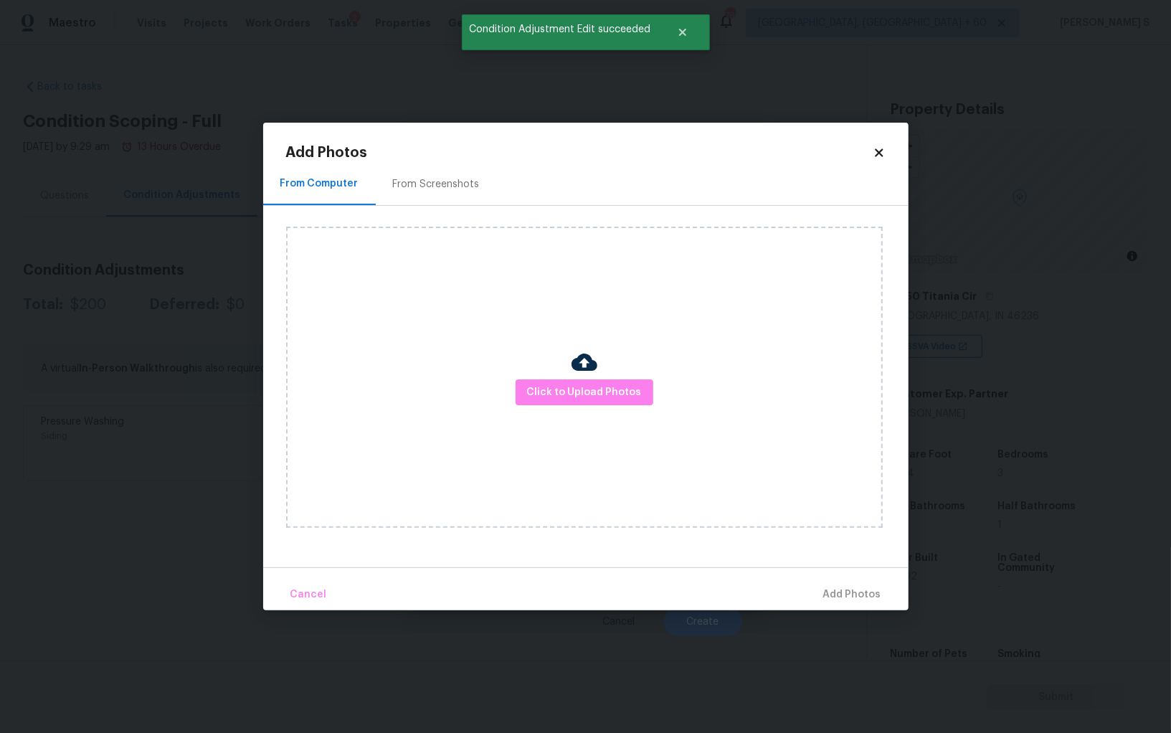
click at [448, 183] on div "From Screenshots" at bounding box center [436, 184] width 87 height 14
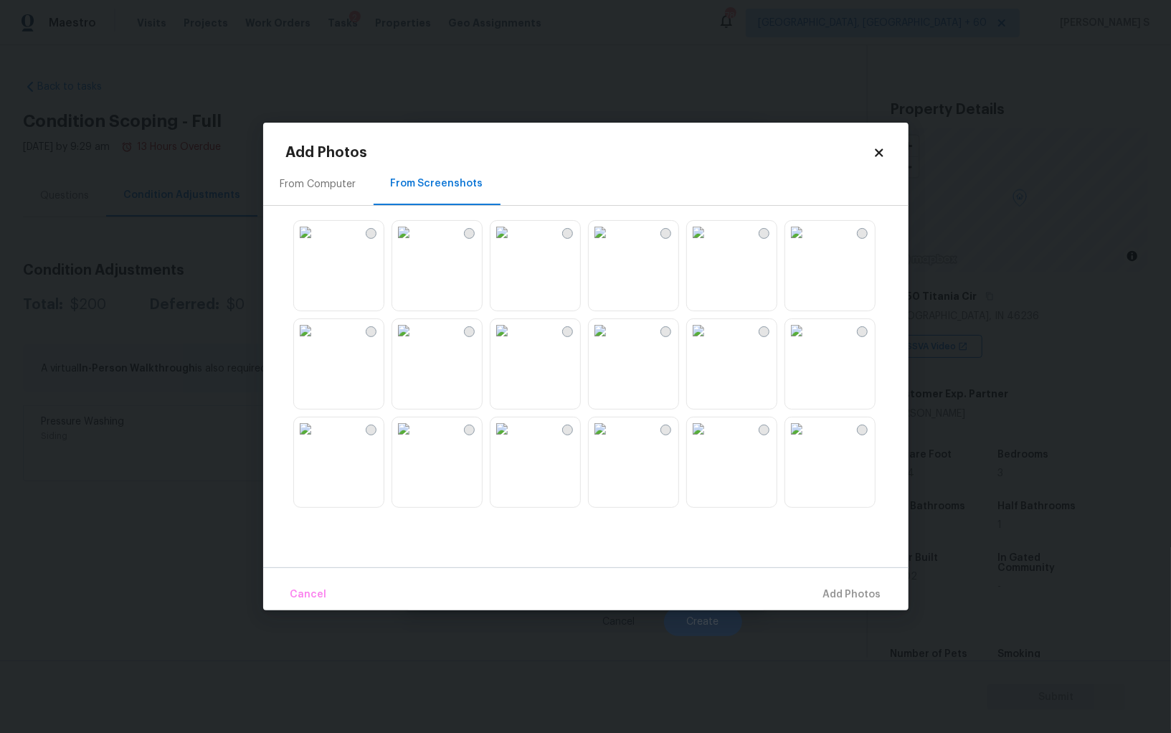
click at [710, 342] on img at bounding box center [698, 330] width 23 height 23
click at [612, 342] on img at bounding box center [600, 330] width 23 height 23
click at [584, 454] on div at bounding box center [597, 363] width 623 height 301
click at [514, 440] on img at bounding box center [502, 428] width 23 height 23
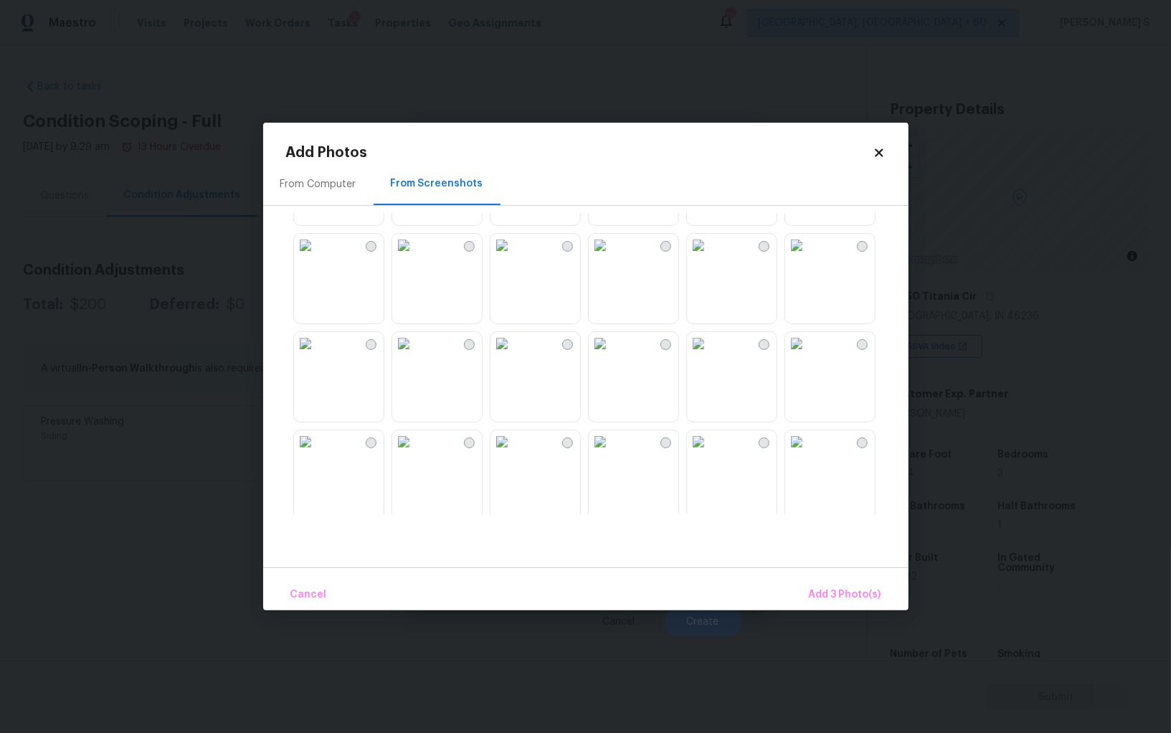
scroll to position [485, 0]
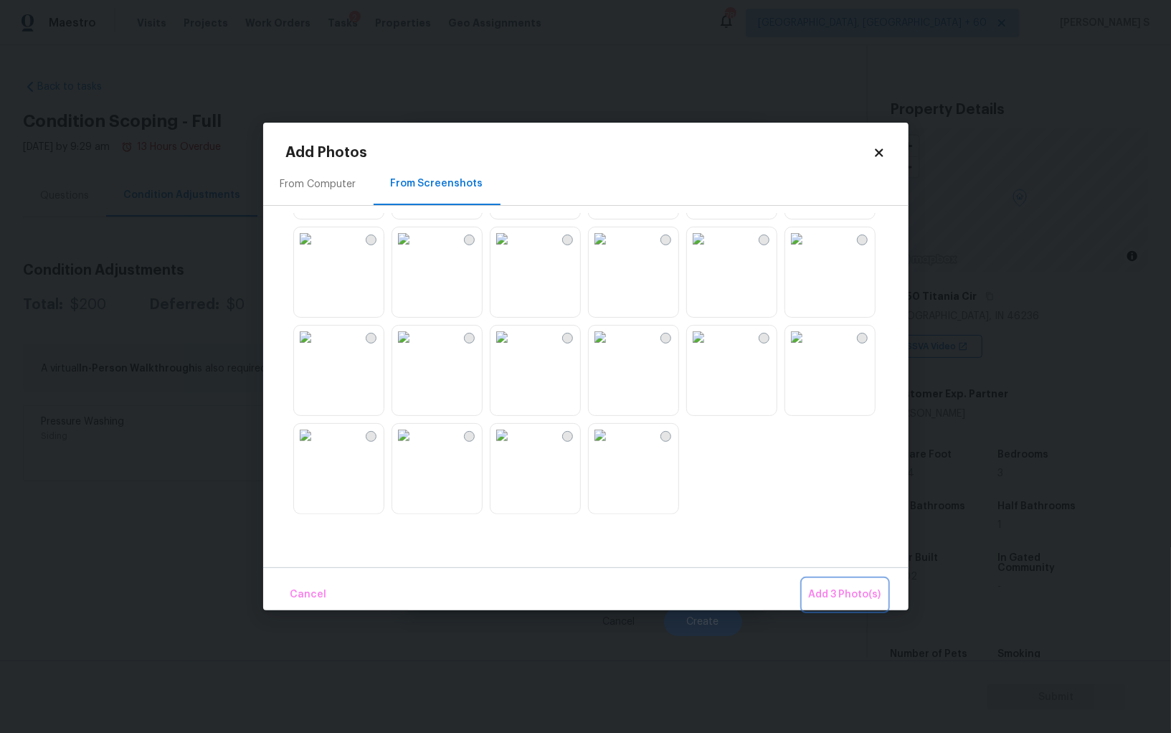
click at [844, 585] on button "Add 3 Photo(s)" at bounding box center [845, 594] width 84 height 31
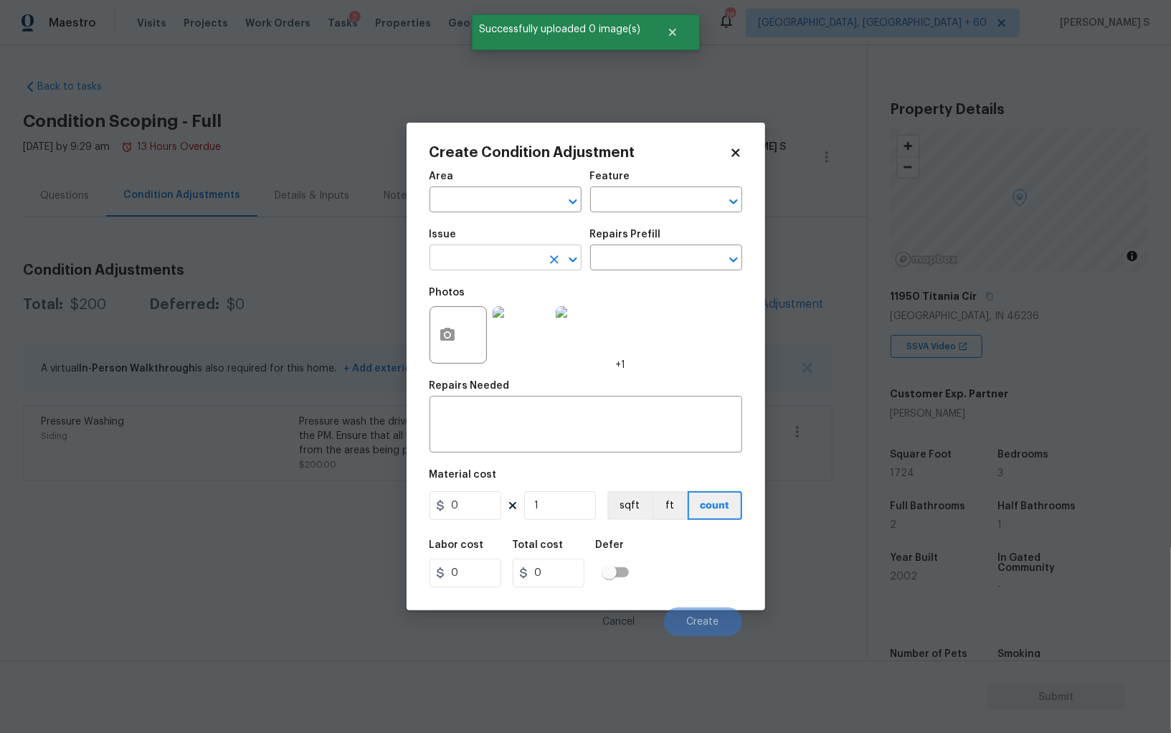
click at [513, 253] on input "text" at bounding box center [486, 259] width 112 height 22
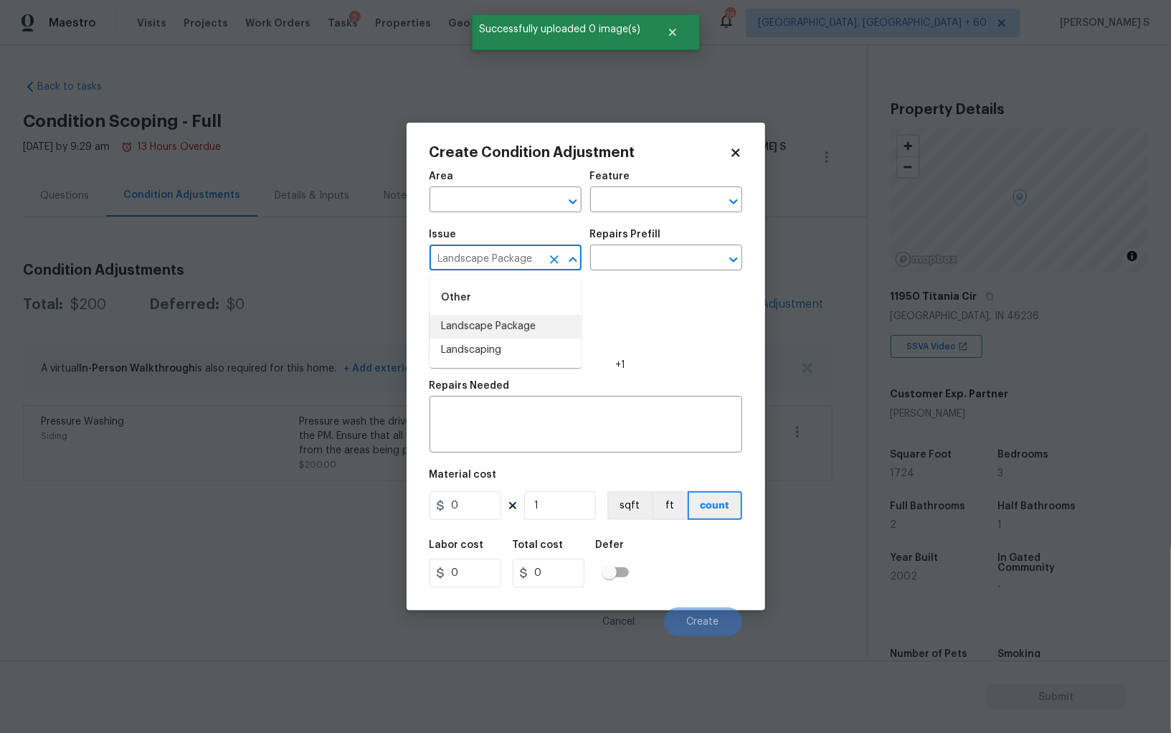
type input "Landscape Package"
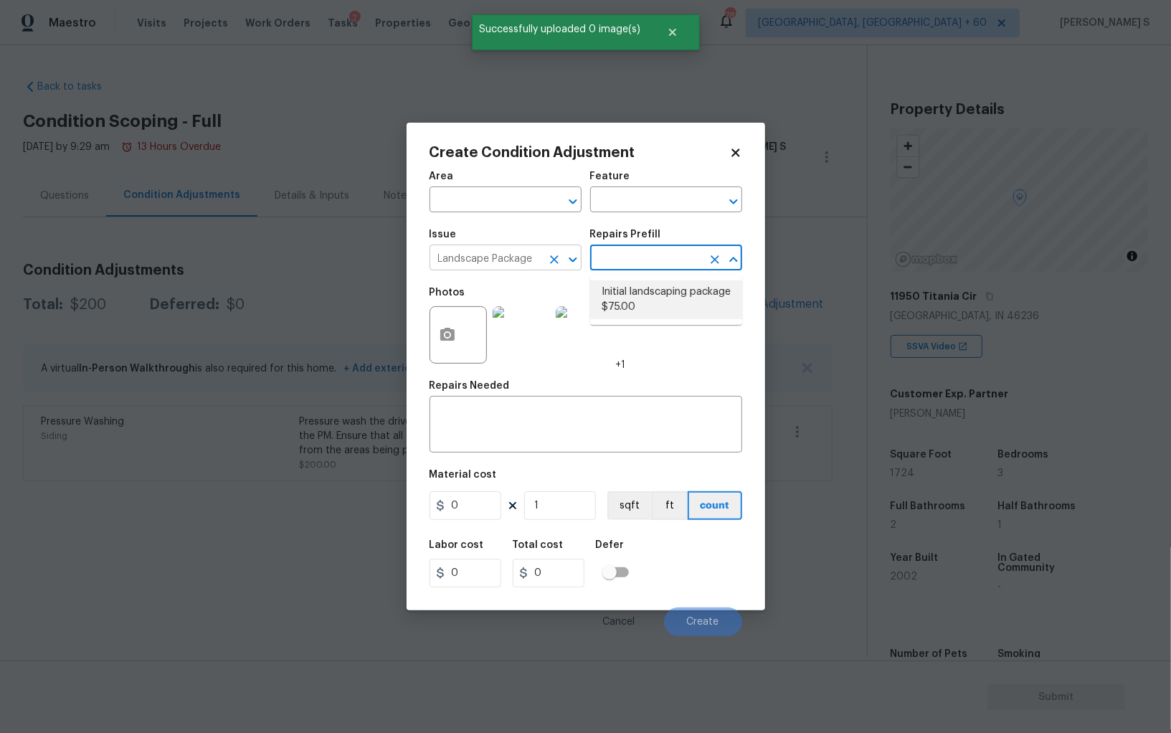
type input "Home Readiness Packages"
type textarea "Mowing of grass up to 6" in height. Mow, edge along driveways & sidewalks, trim…"
type input "75"
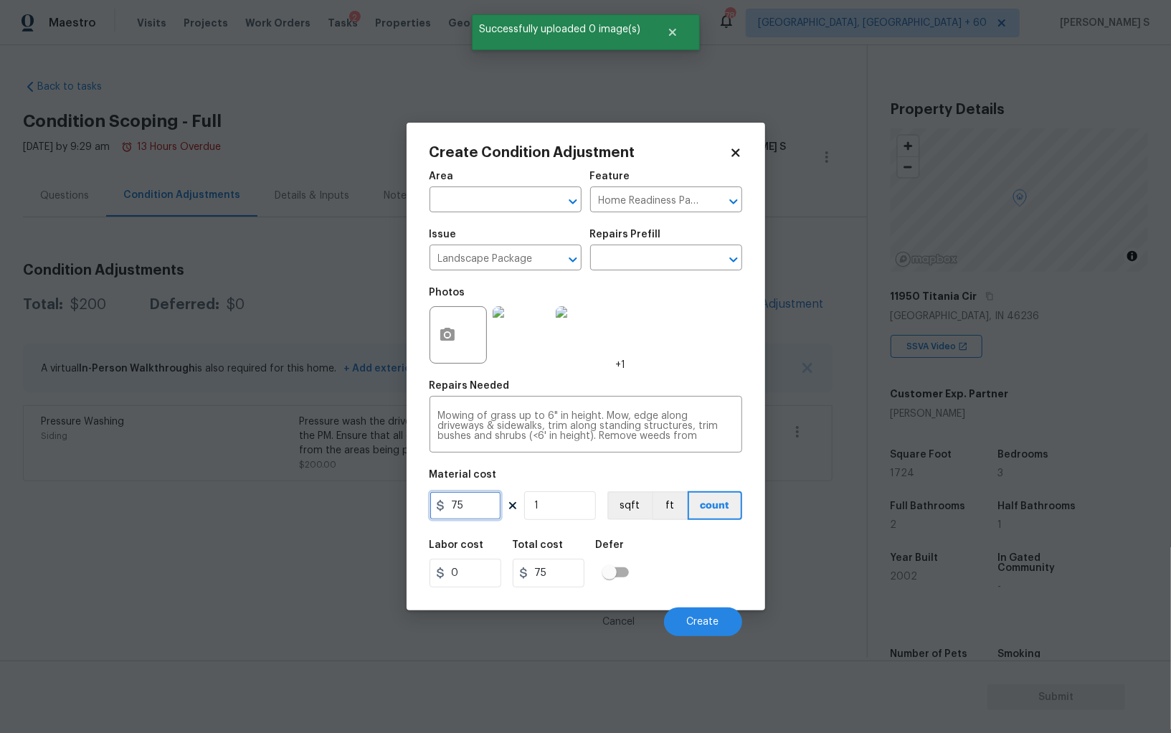
click at [486, 512] on input "75" at bounding box center [466, 505] width 72 height 29
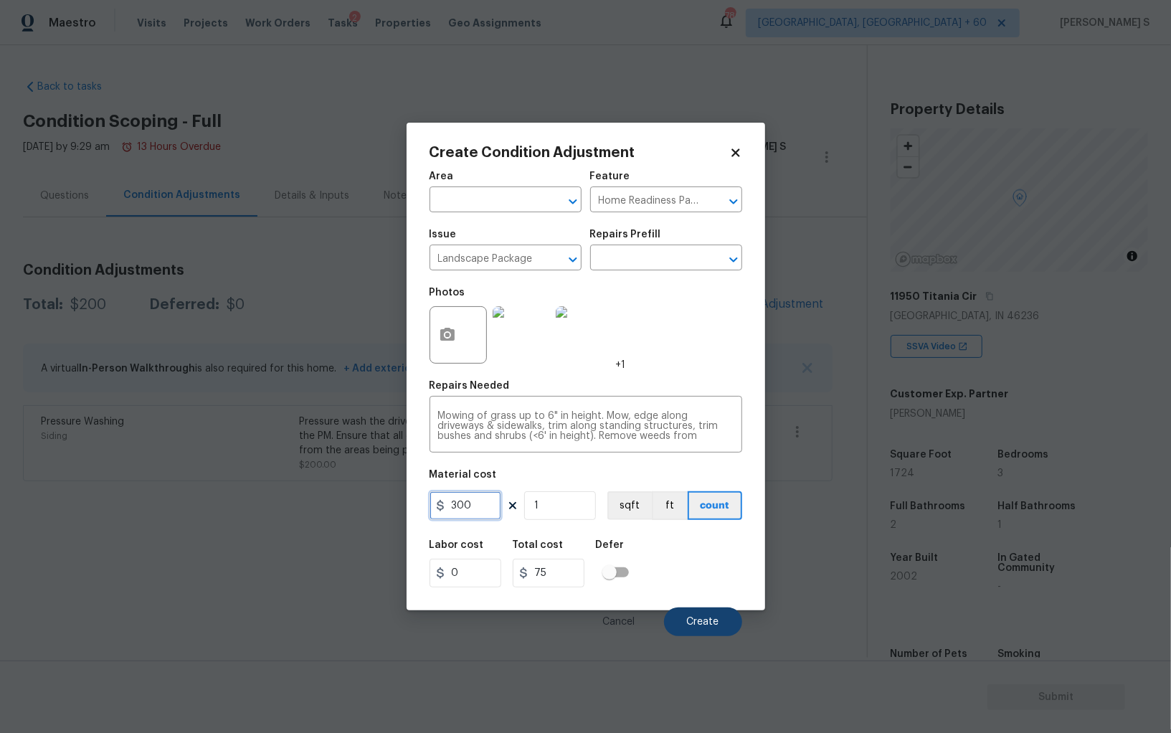
type input "300"
click at [708, 611] on button "Create" at bounding box center [703, 621] width 78 height 29
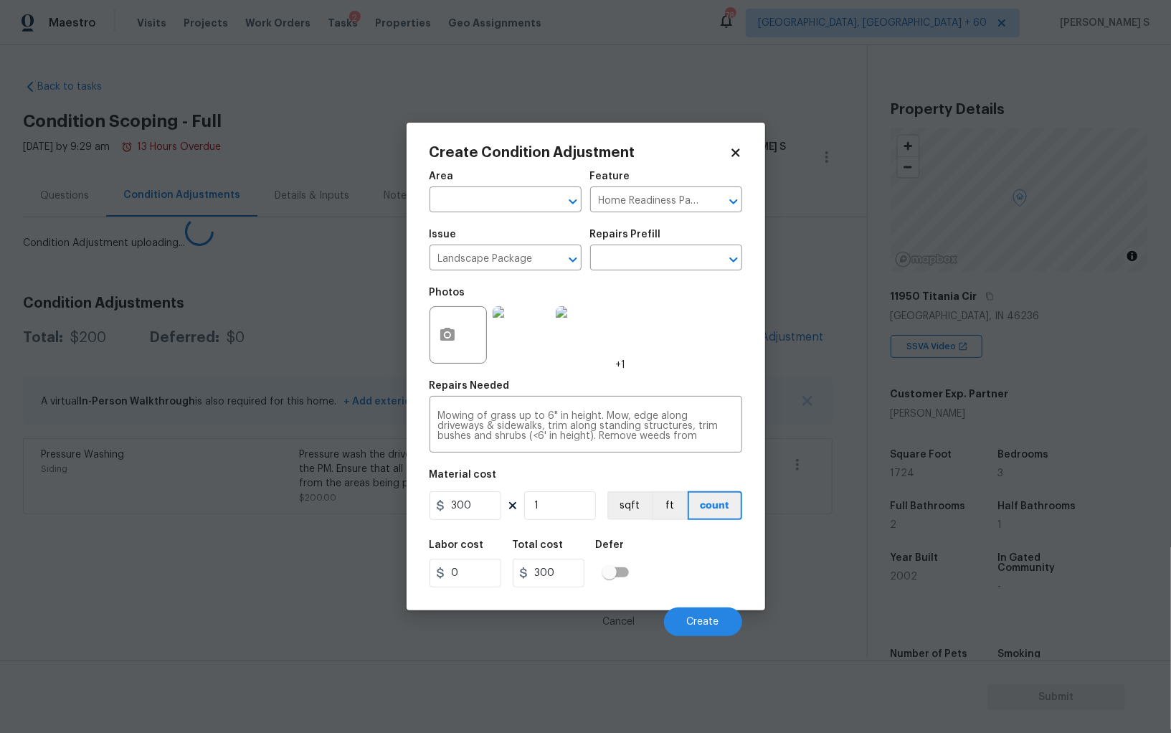
click at [170, 514] on body "Maestro Visits Projects Work Orders Tasks 2 Properties Geo Assignments 786 Albu…" at bounding box center [585, 366] width 1171 height 733
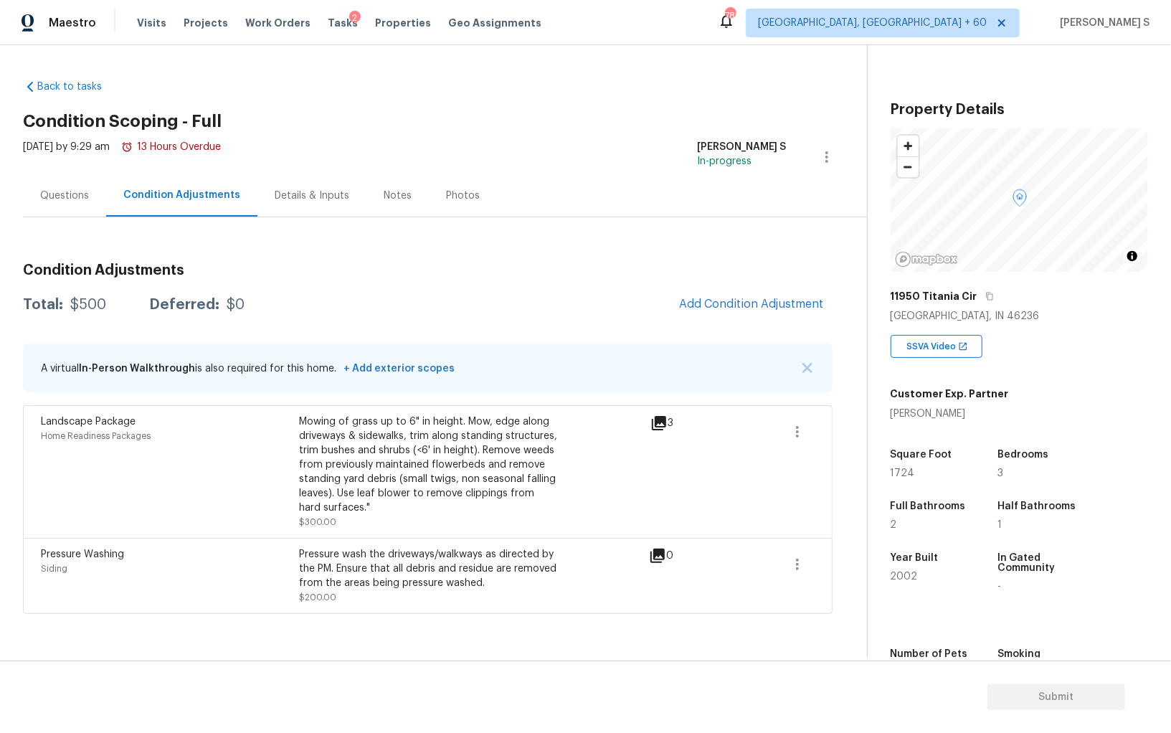
click at [336, 487] on div "Mowing of grass up to 6" in height. Mow, edge along driveways & sidewalks, trim…" at bounding box center [428, 465] width 258 height 100
click at [549, 526] on div "Mowing of grass up to 6" in height. Mow, edge along driveways & sidewalks, trim…" at bounding box center [428, 472] width 258 height 115
click at [742, 310] on span "Add Condition Adjustment" at bounding box center [751, 304] width 145 height 13
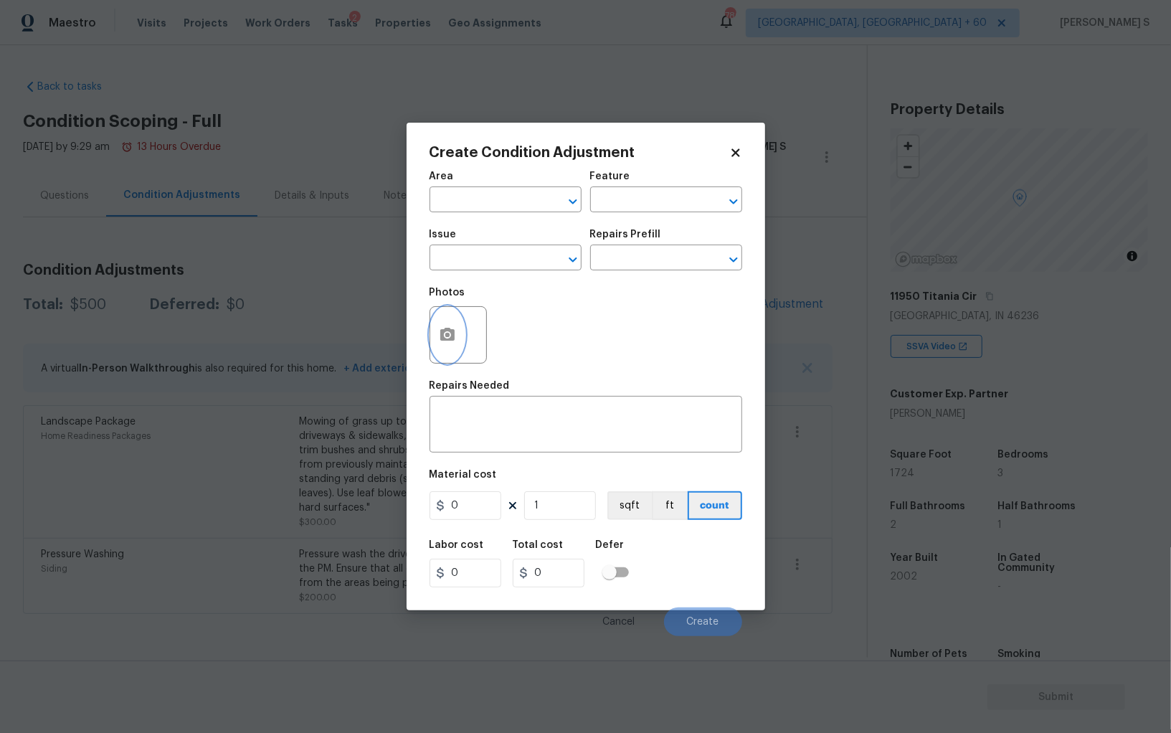
click at [449, 339] on icon "button" at bounding box center [447, 334] width 17 height 17
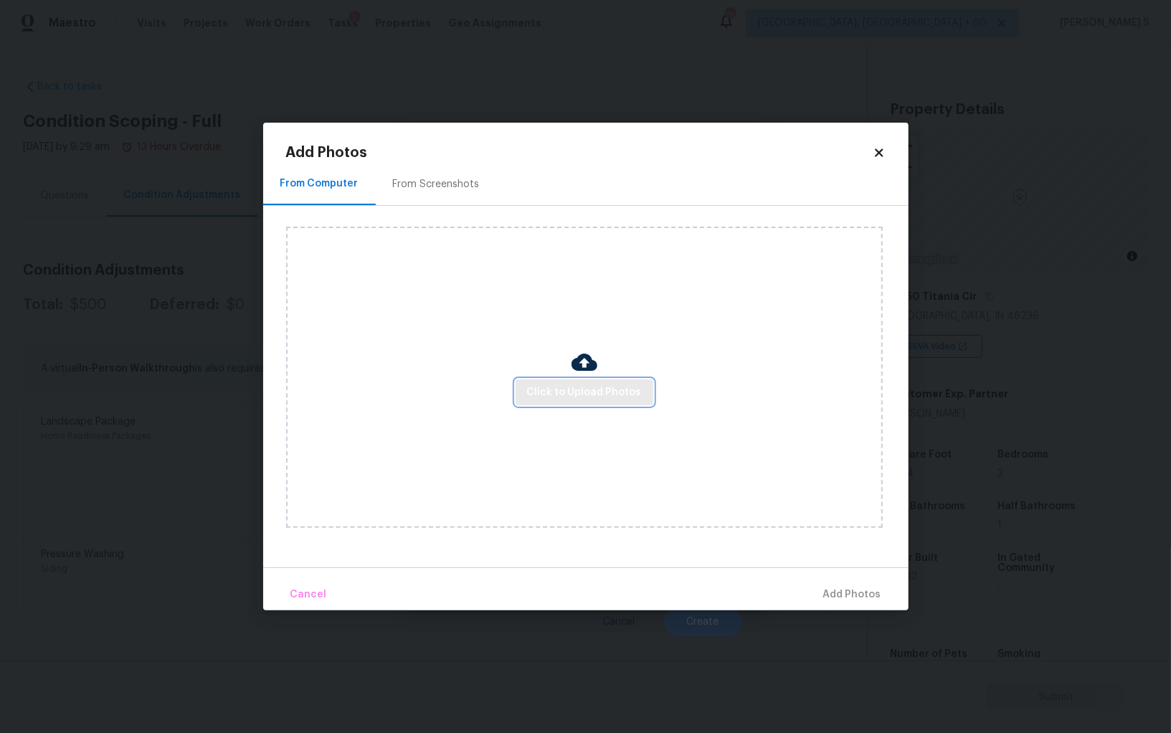
click at [579, 392] on span "Click to Upload Photos" at bounding box center [584, 393] width 115 height 18
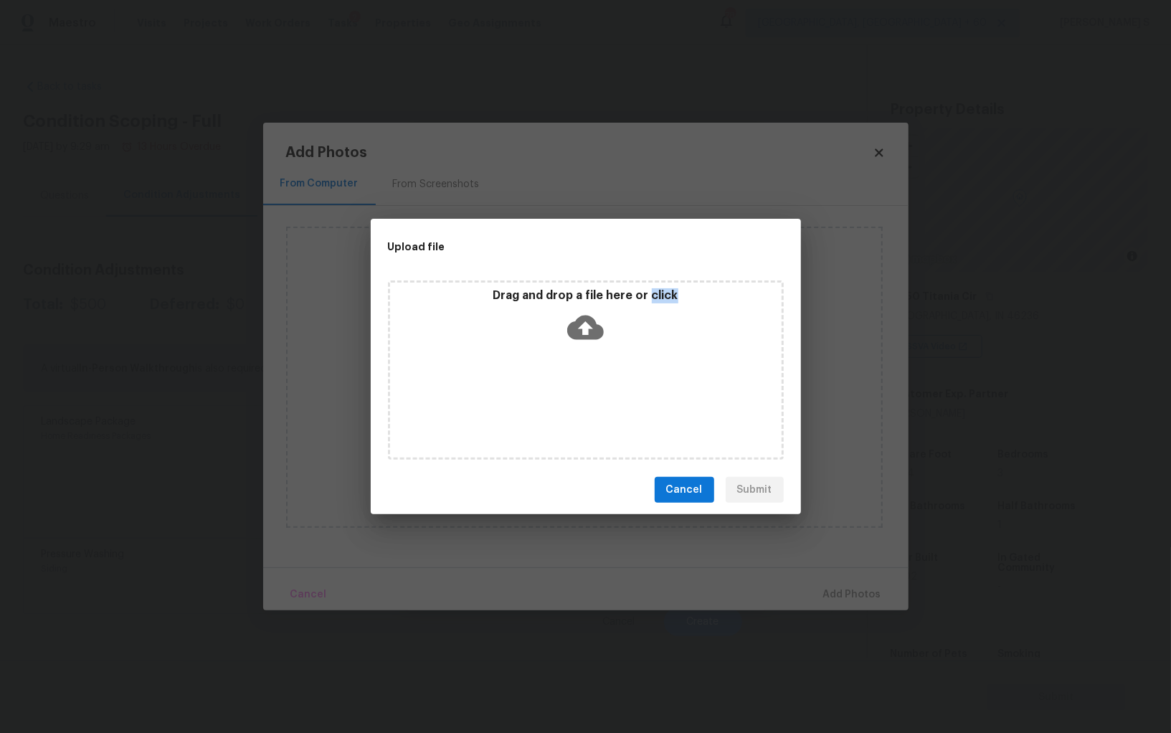
click at [579, 392] on div "Drag and drop a file here or click" at bounding box center [586, 369] width 396 height 179
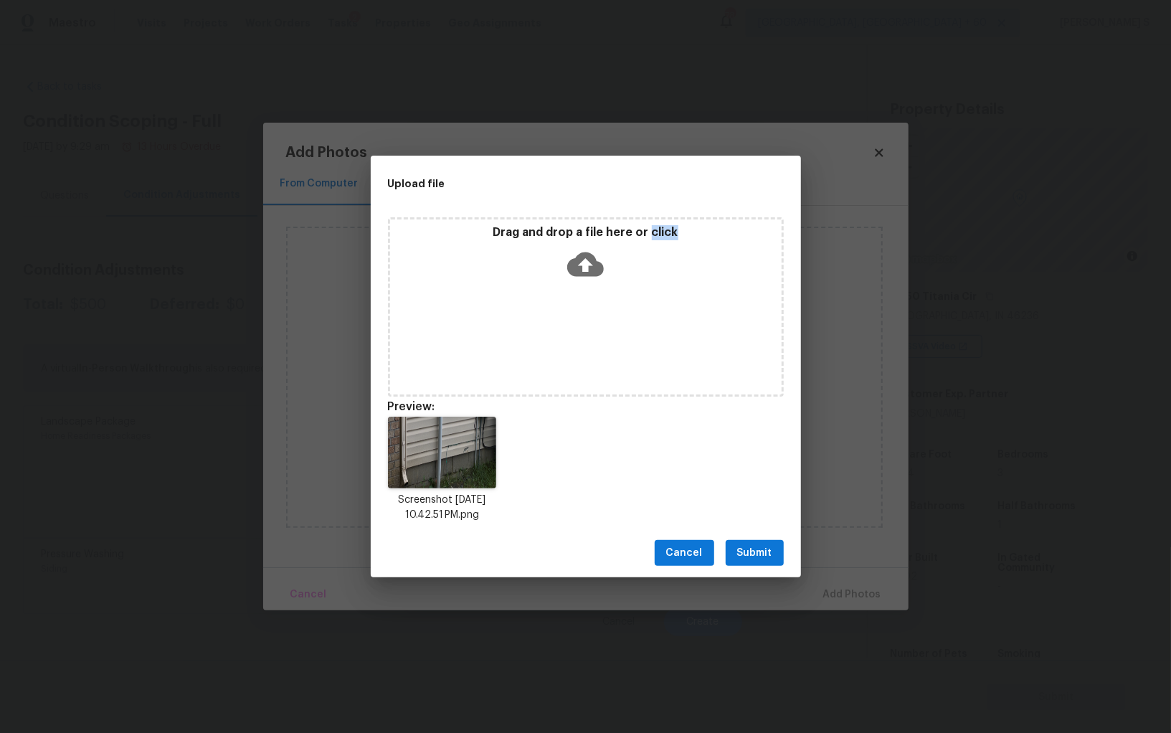
click at [757, 545] on span "Submit" at bounding box center [754, 553] width 35 height 18
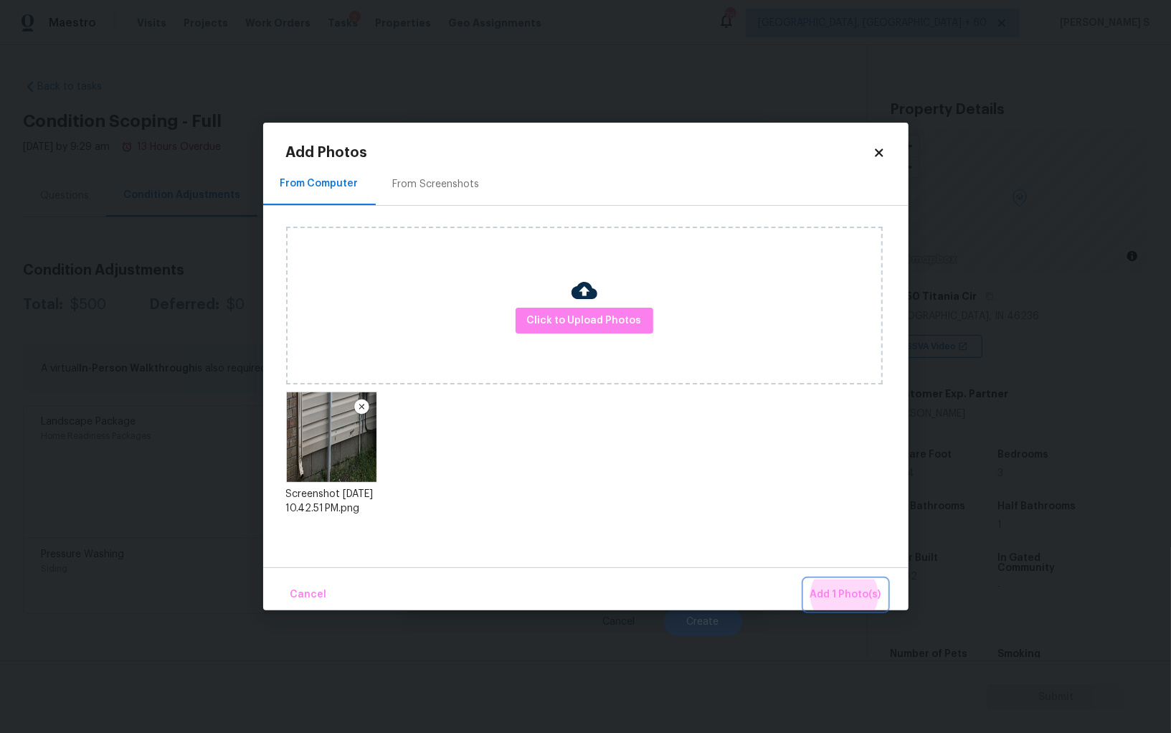
click at [805, 579] on button "Add 1 Photo(s)" at bounding box center [846, 594] width 82 height 31
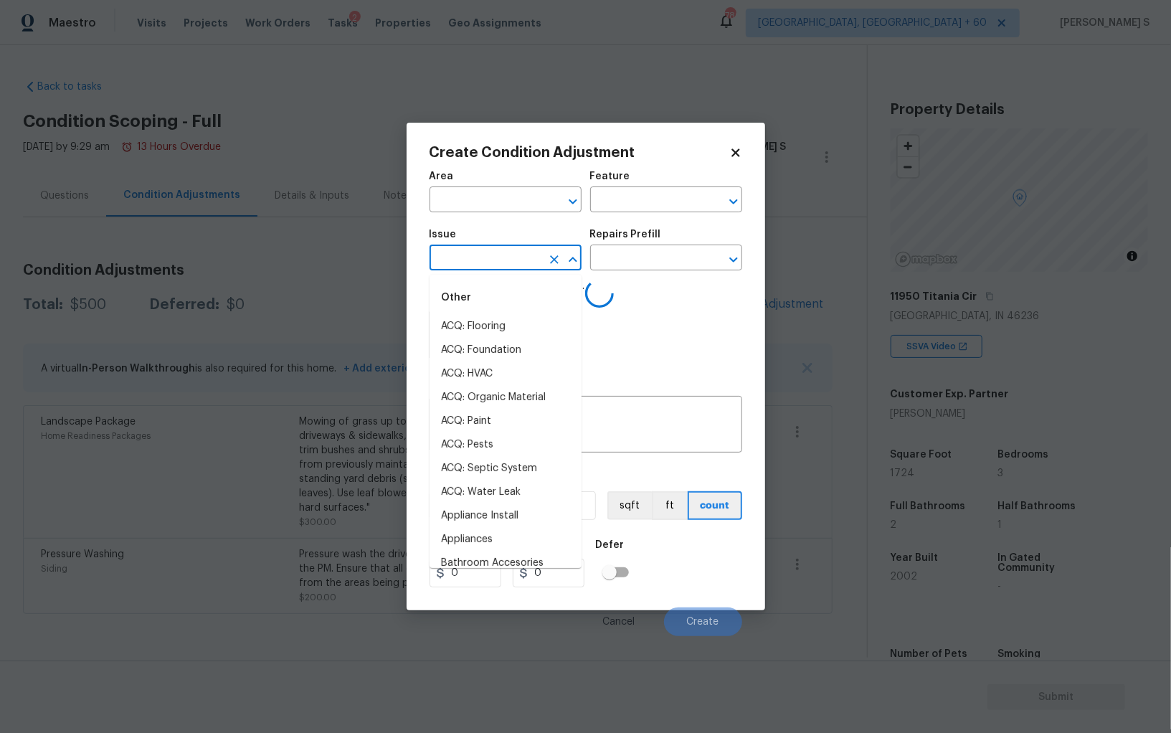
click at [539, 268] on input "text" at bounding box center [486, 259] width 112 height 22
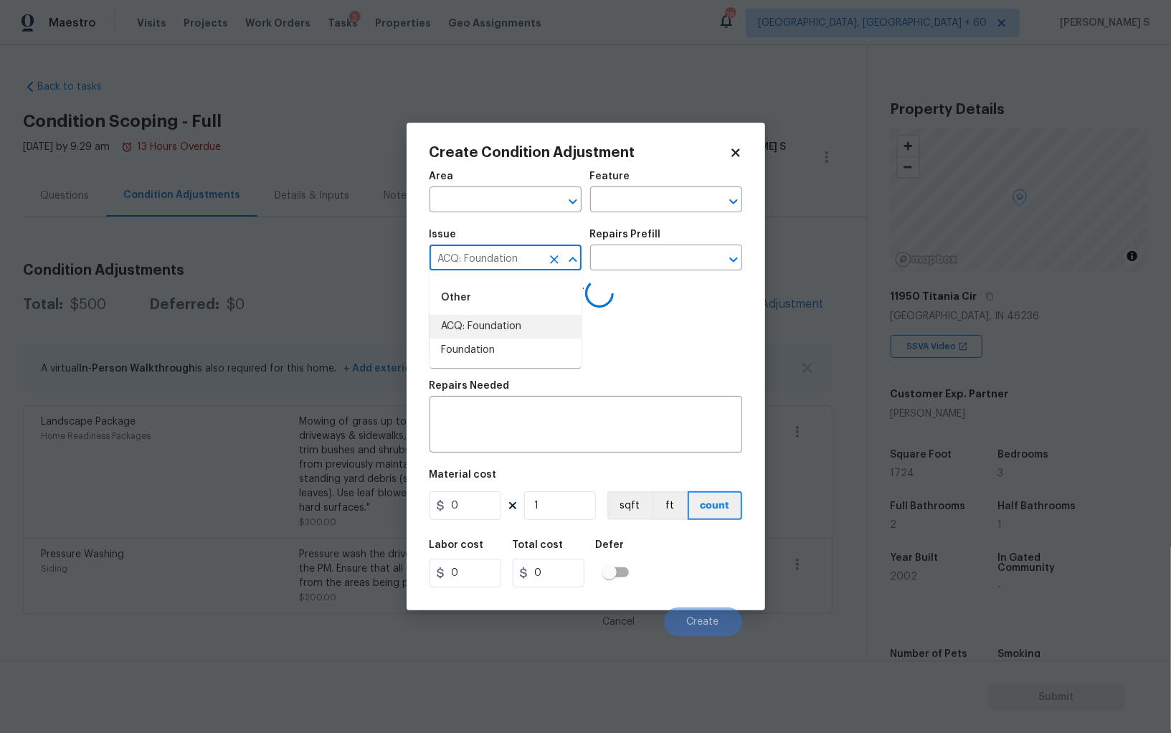
type input "ACQ: Foundation"
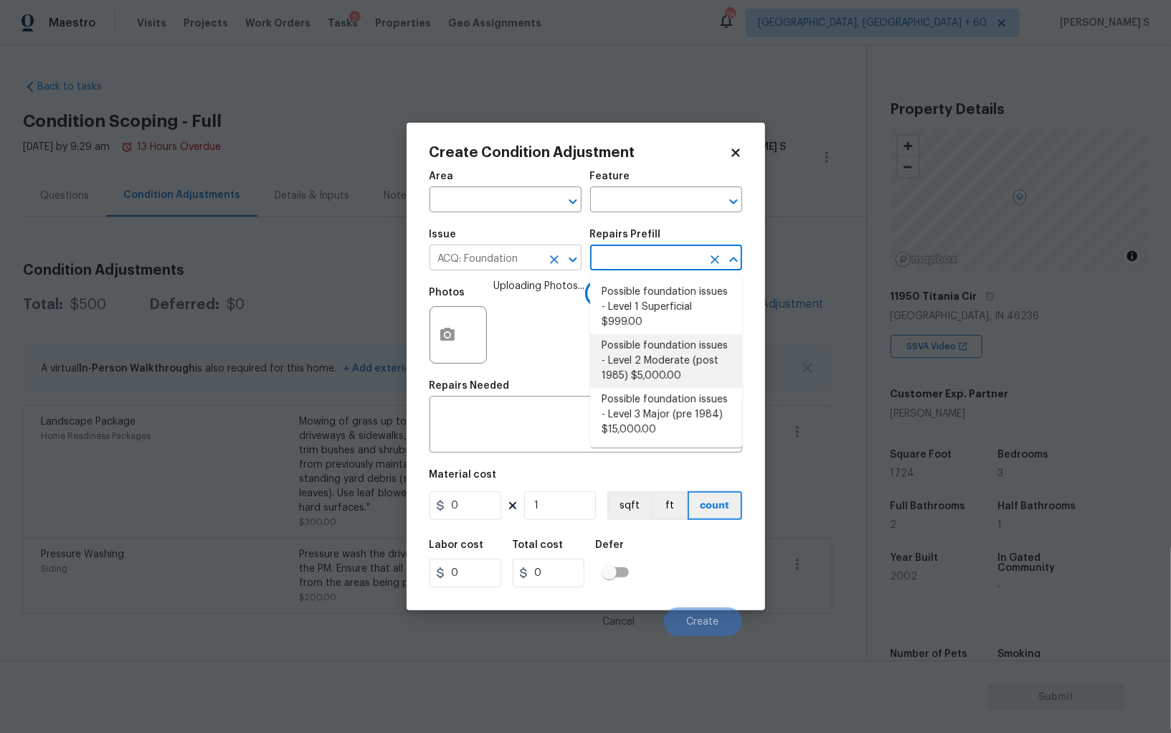
type input "Acquisition"
type textarea "Possible foundation issues - Level 2 Moderate: Disclaimer: This is NOT a techni…"
type input "5000"
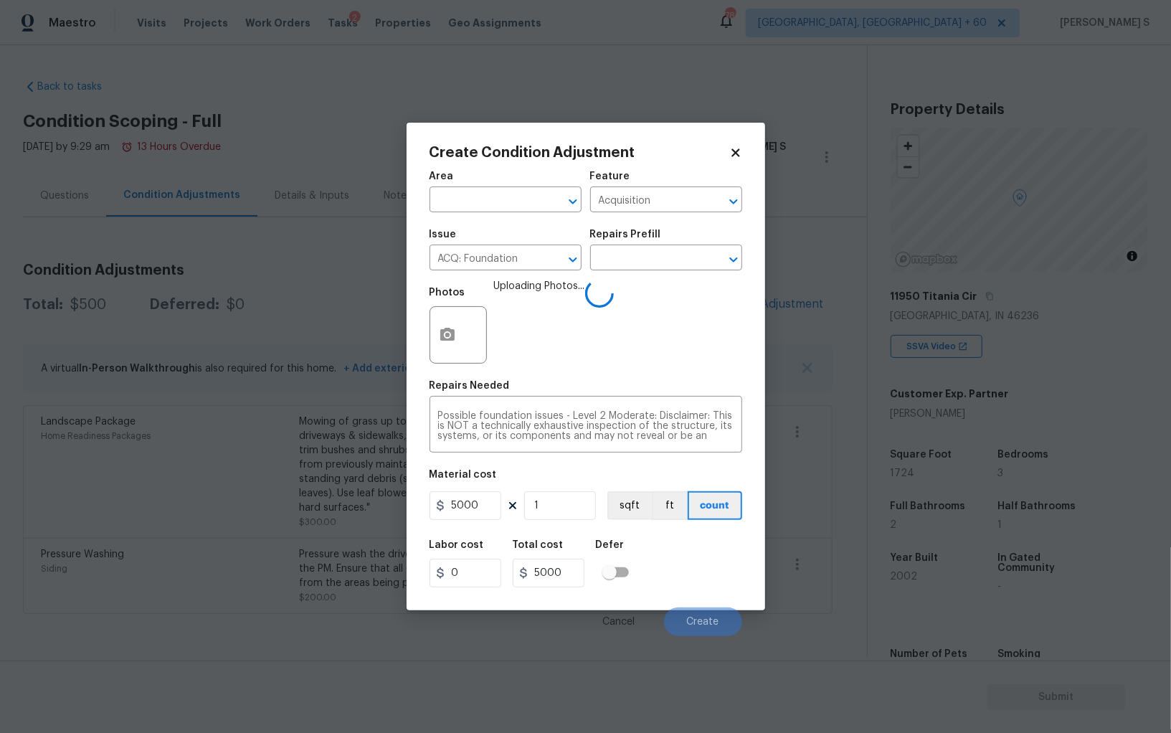
click at [686, 567] on div "Labor cost 0 Total cost 5000 Defer" at bounding box center [586, 563] width 313 height 65
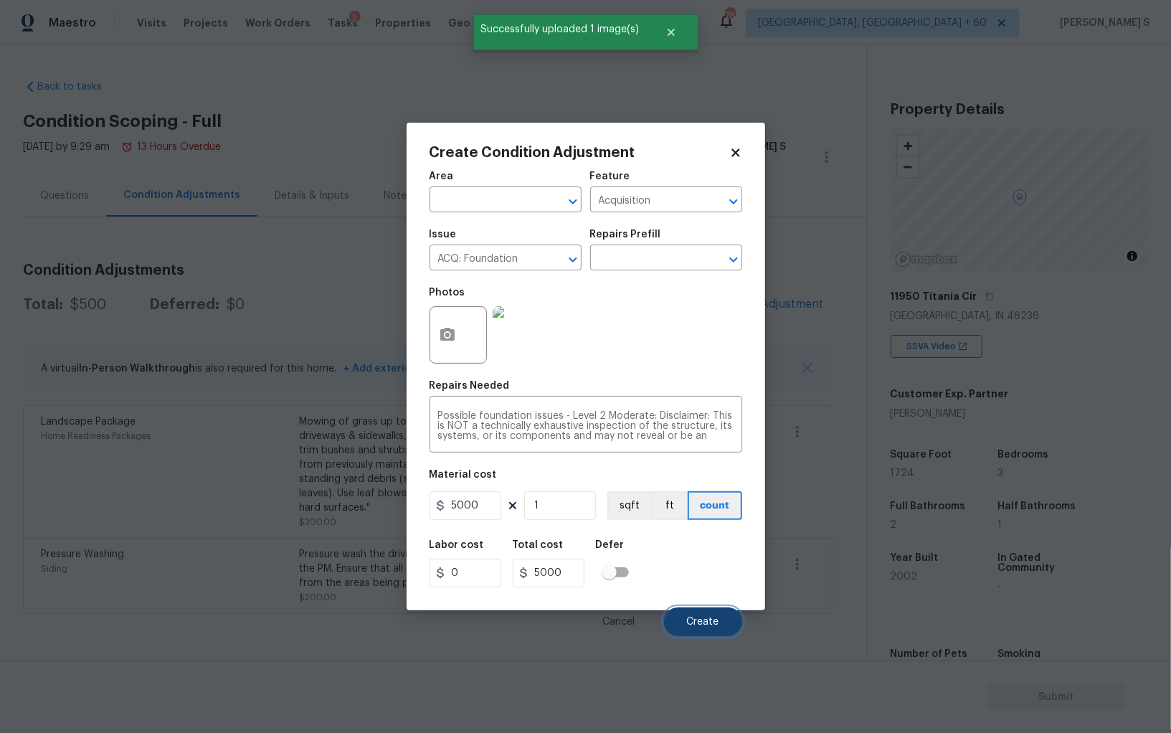
click at [704, 623] on span "Create" at bounding box center [703, 622] width 32 height 11
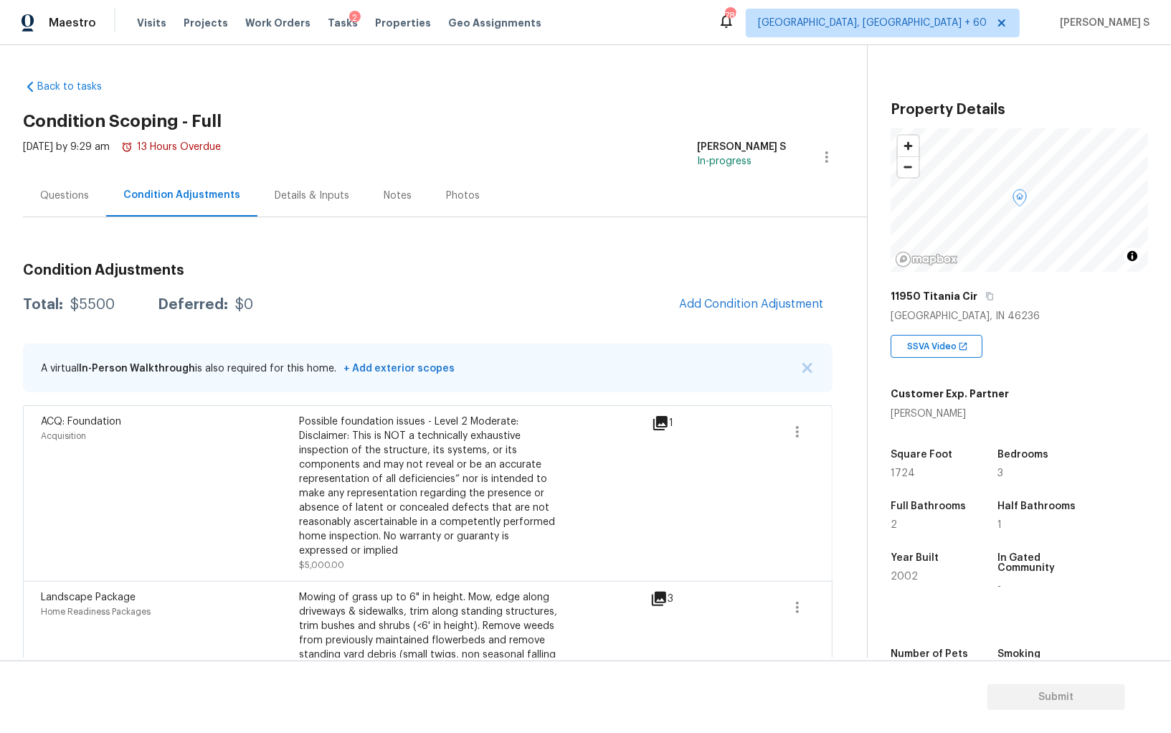
click at [452, 465] on div "Possible foundation issues - Level 2 Moderate: Disclaimer: This is NOT a techni…" at bounding box center [428, 486] width 258 height 143
click at [752, 299] on span "Add Condition Adjustment" at bounding box center [751, 304] width 145 height 13
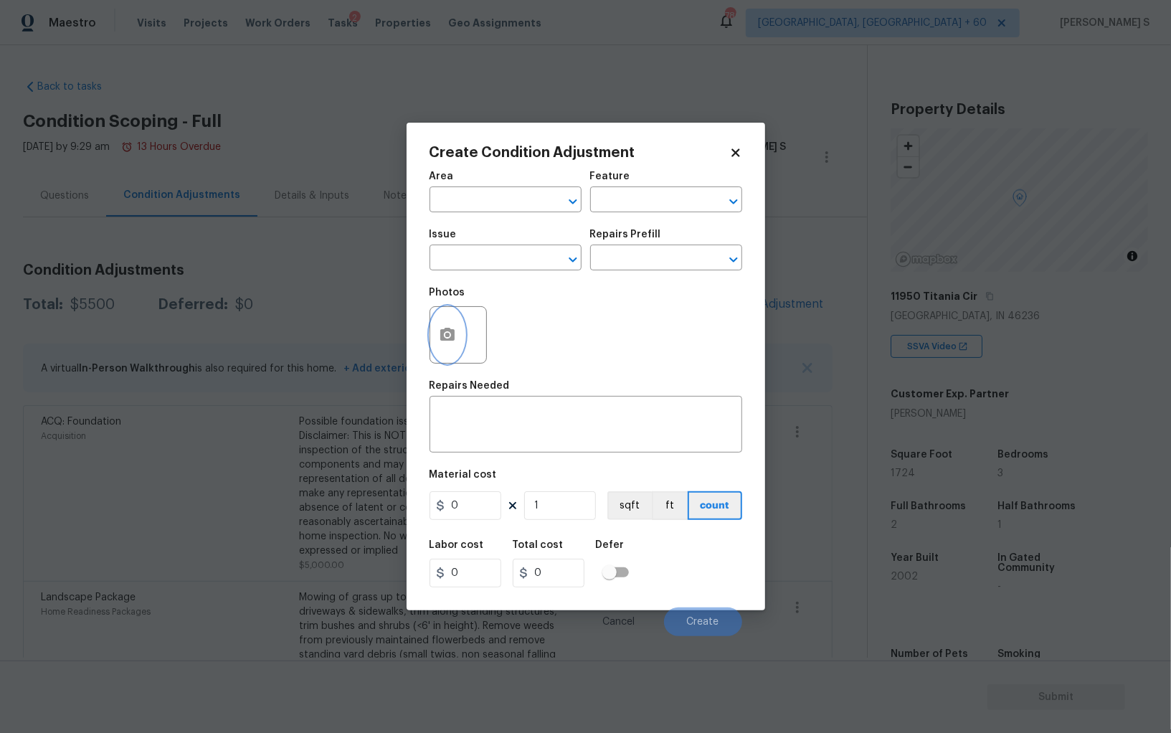
click at [454, 342] on icon "button" at bounding box center [447, 334] width 17 height 17
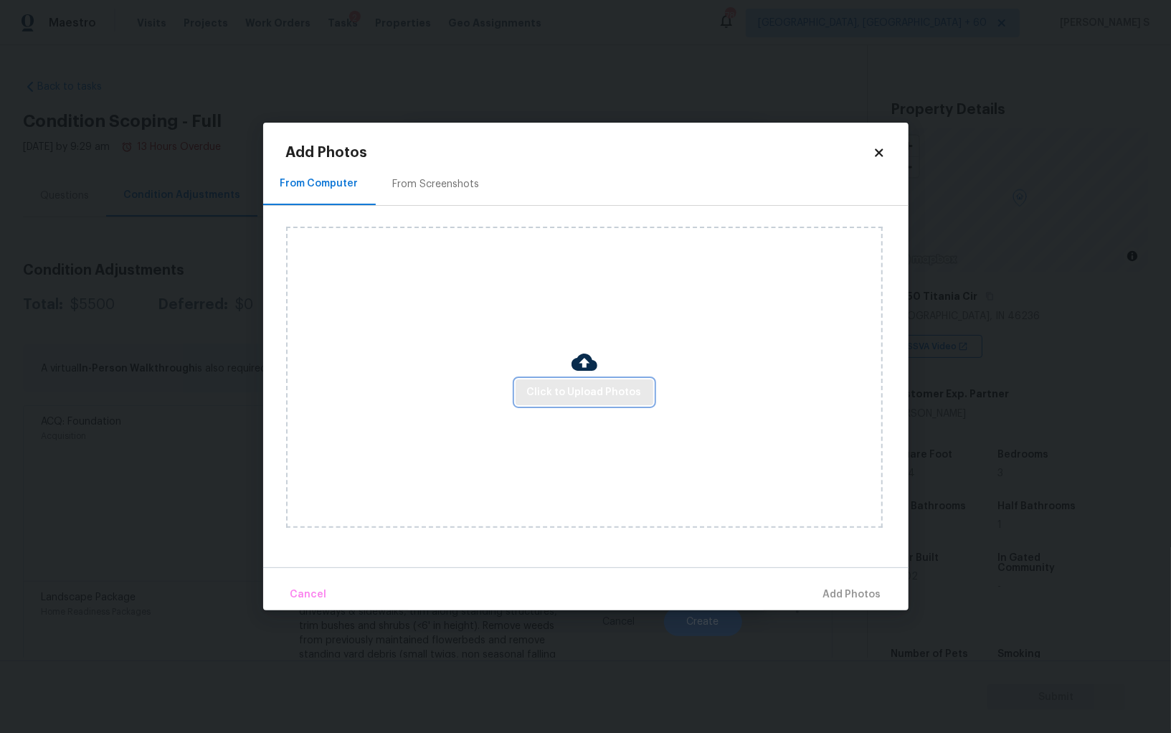
click at [563, 386] on span "Click to Upload Photos" at bounding box center [584, 393] width 115 height 18
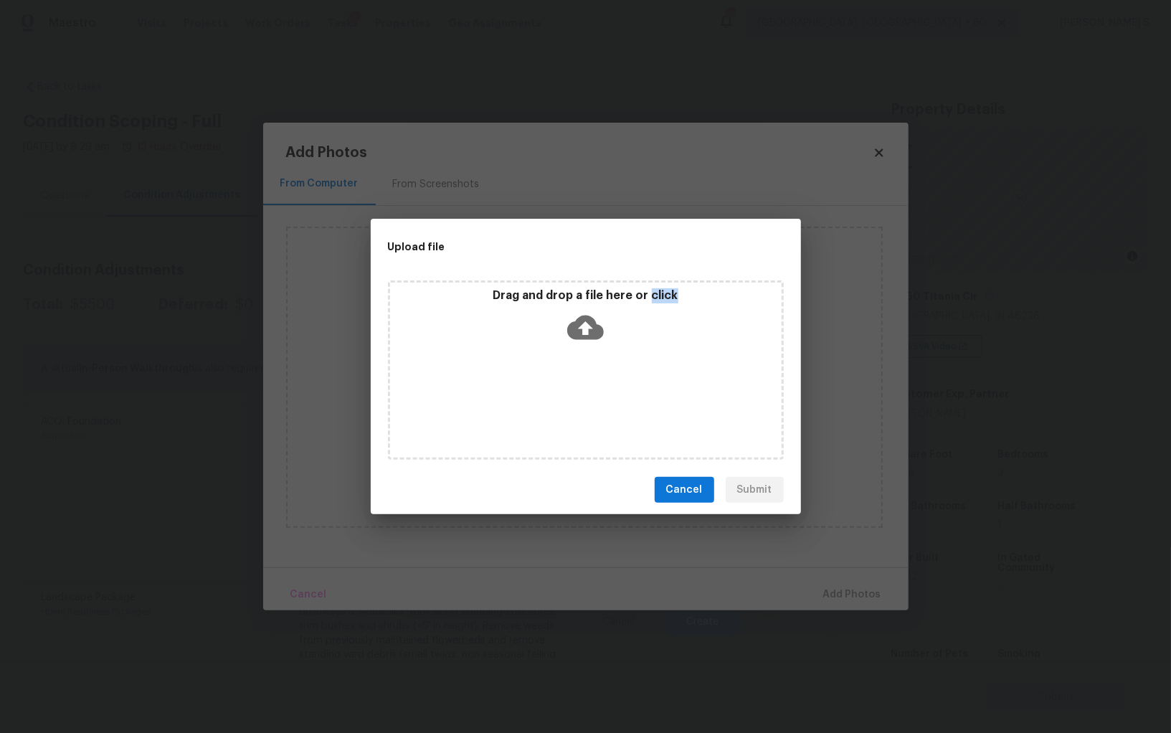
click at [563, 386] on div "Drag and drop a file here or click" at bounding box center [586, 369] width 396 height 179
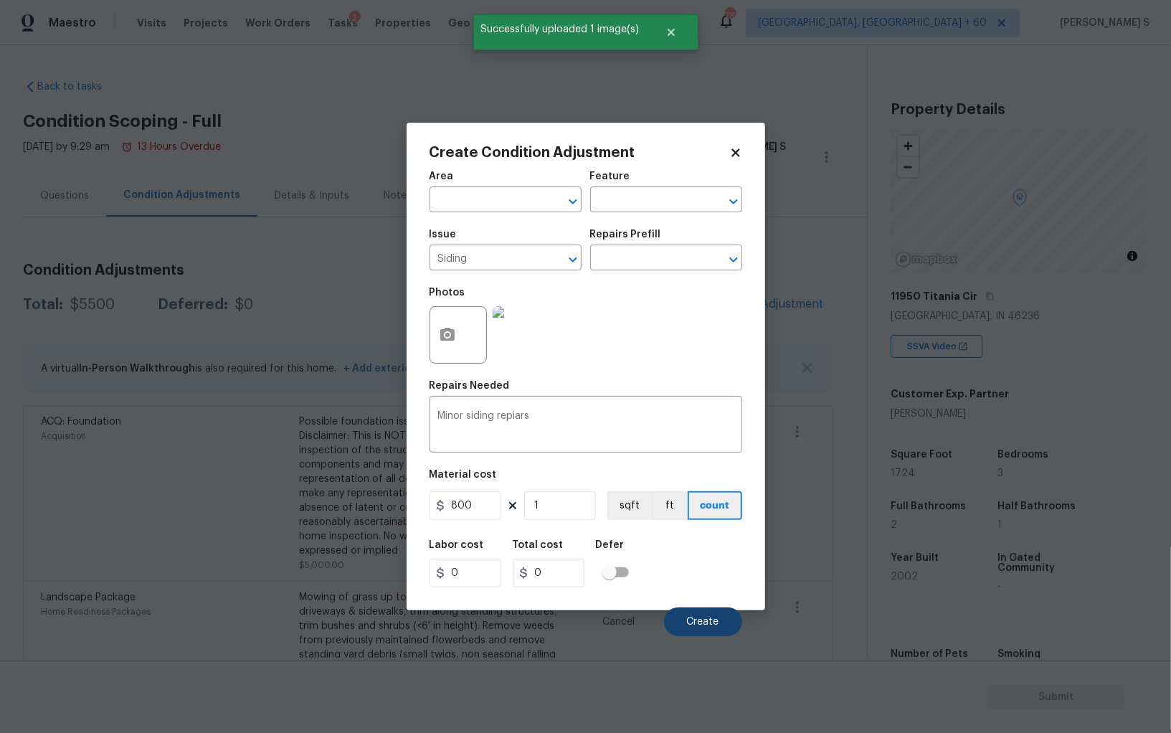
type input "800"
click at [712, 625] on span "Create" at bounding box center [703, 622] width 32 height 11
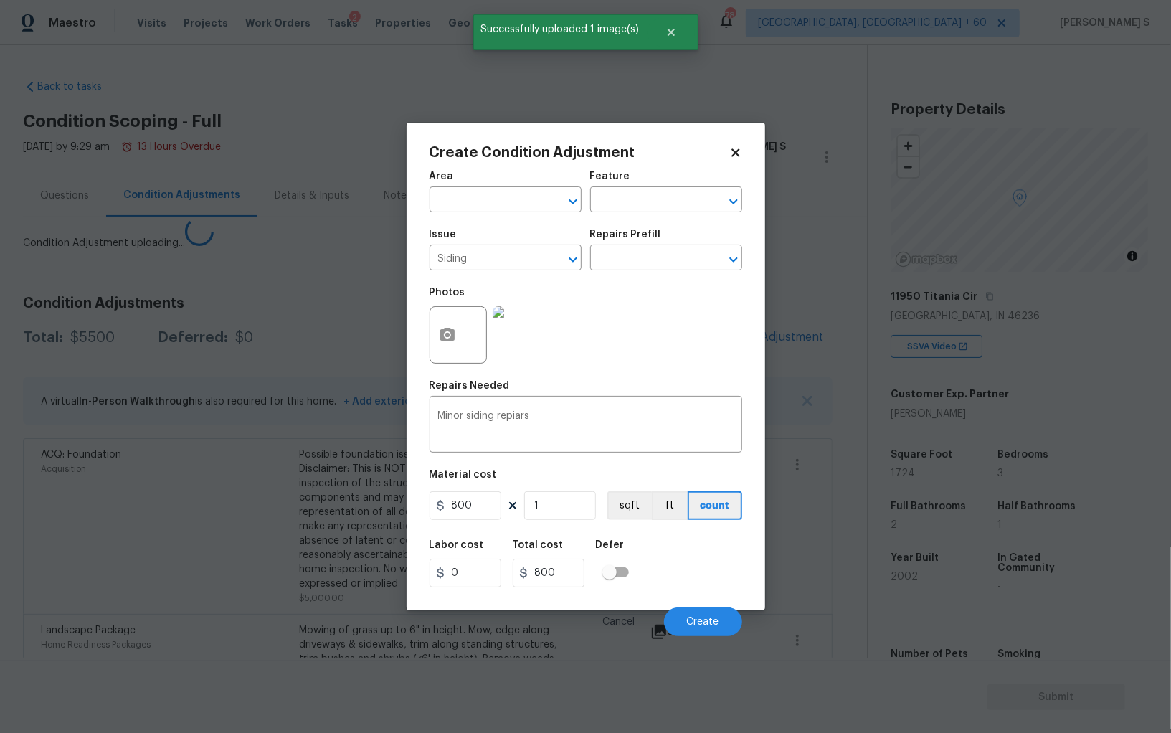
click at [140, 606] on body "Maestro Visits Projects Work Orders Tasks 2 Properties Geo Assignments 786 [GEO…" at bounding box center [585, 366] width 1171 height 733
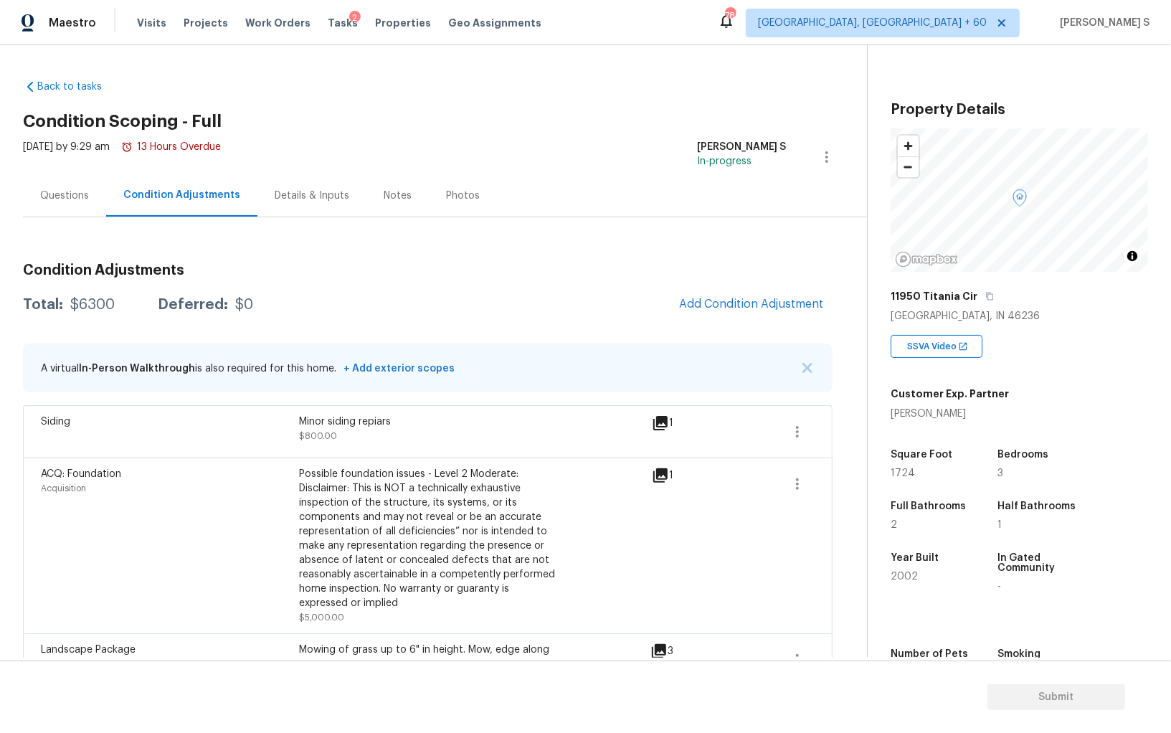
click at [738, 283] on div "Condition Adjustments Total: $6300 Deferred: $0 Add Condition Adjustment A virt…" at bounding box center [428, 547] width 810 height 590
click at [757, 296] on button "Add Condition Adjustment" at bounding box center [752, 304] width 162 height 30
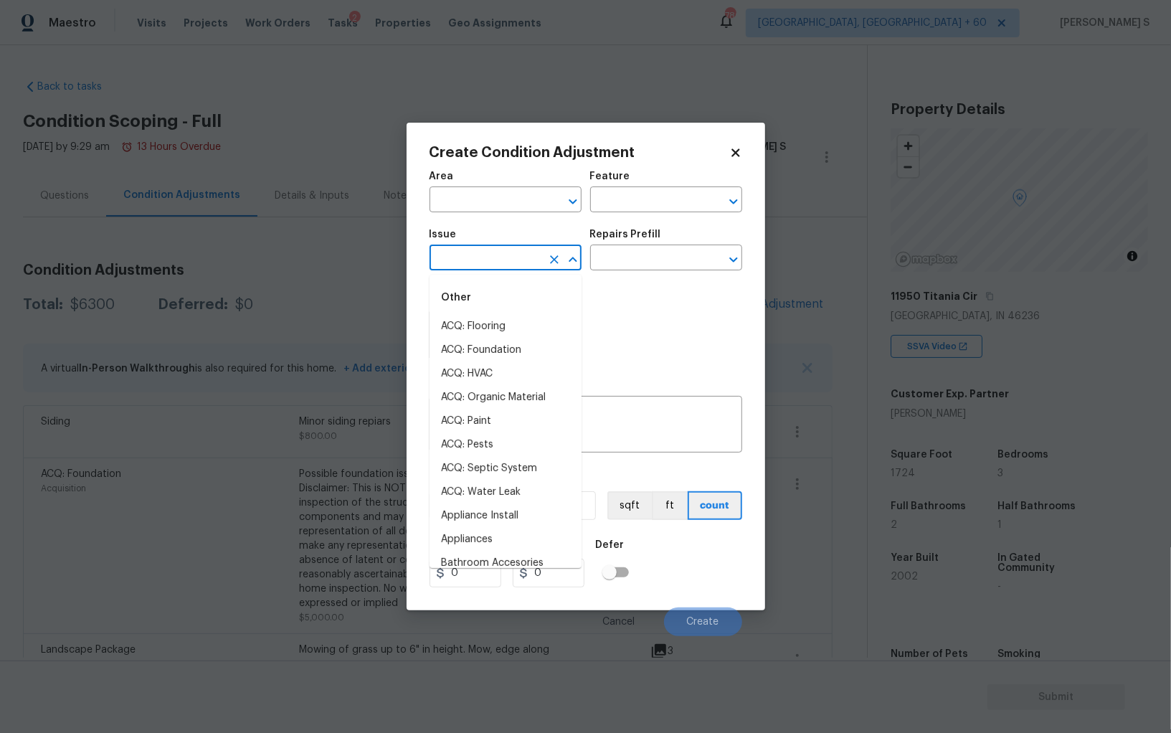
click at [471, 262] on input "text" at bounding box center [486, 259] width 112 height 22
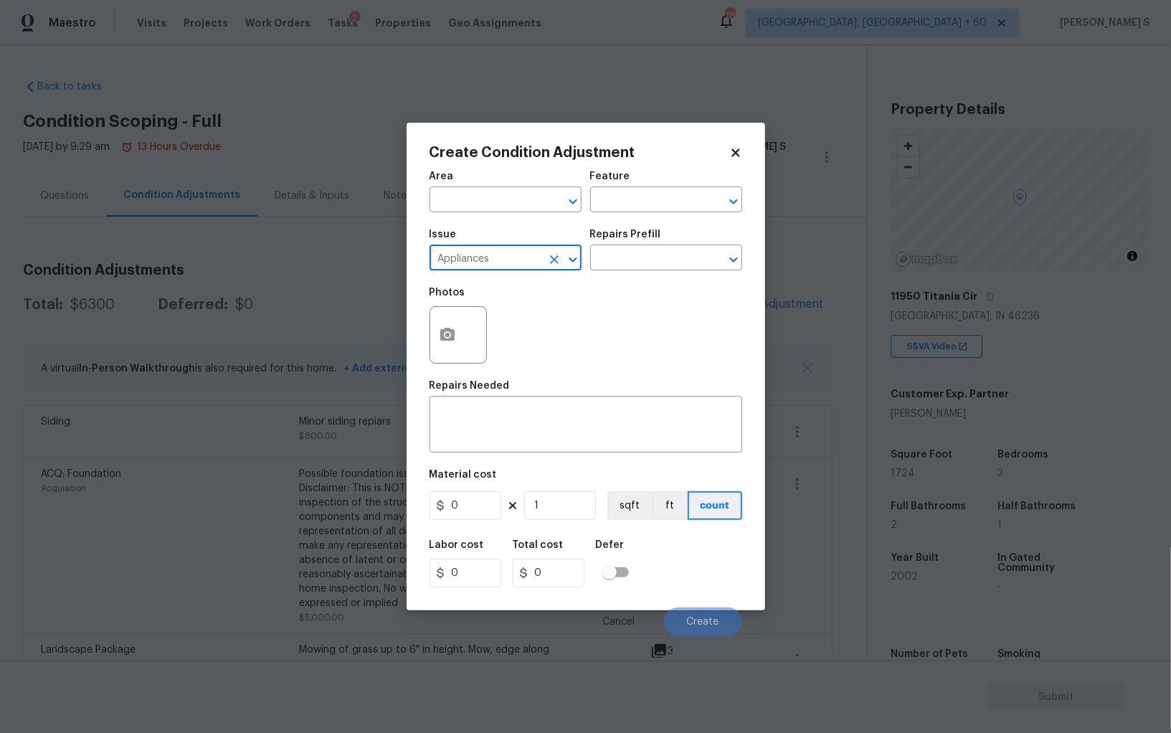
type input "Appliances"
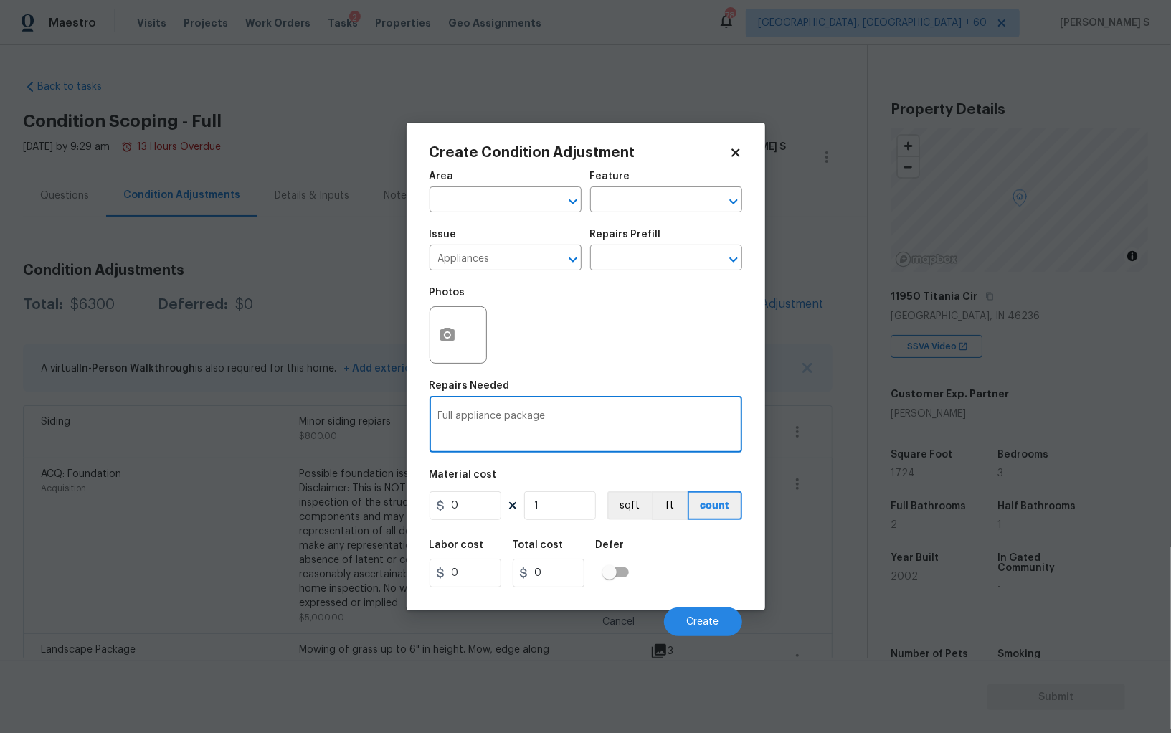
type textarea "Full appliance package"
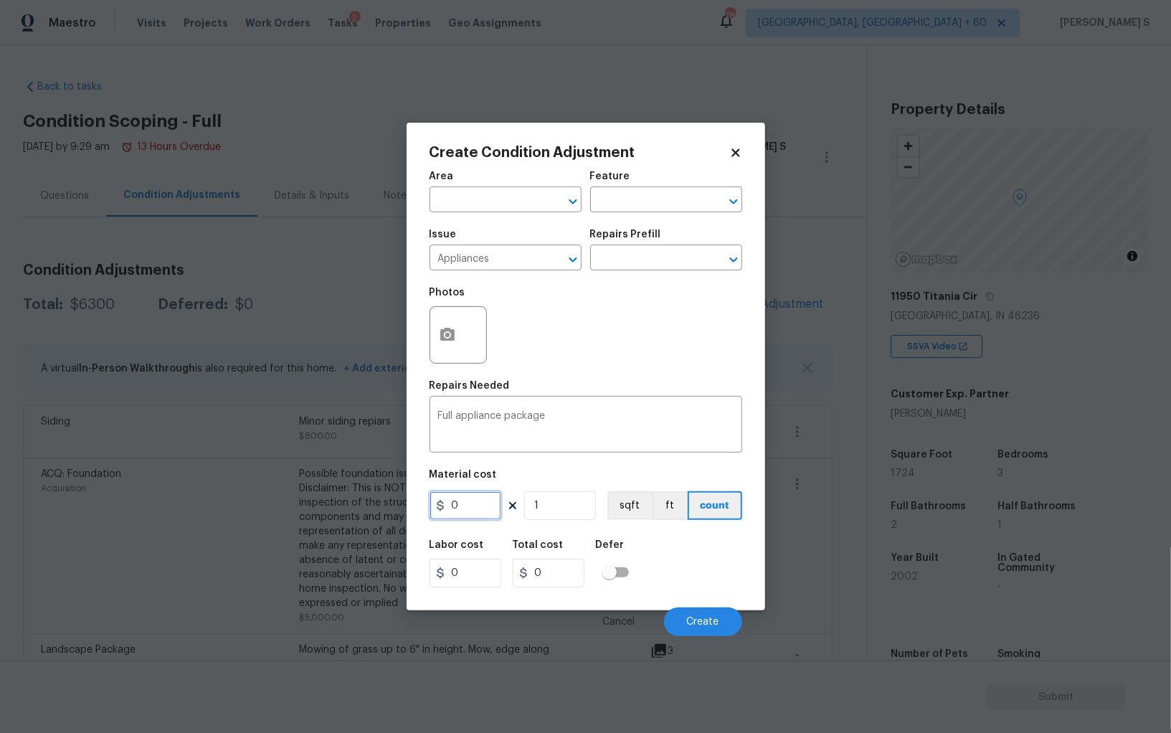
click at [467, 514] on input "0" at bounding box center [466, 505] width 72 height 29
type input "3000"
click at [708, 628] on span "Create" at bounding box center [703, 622] width 32 height 11
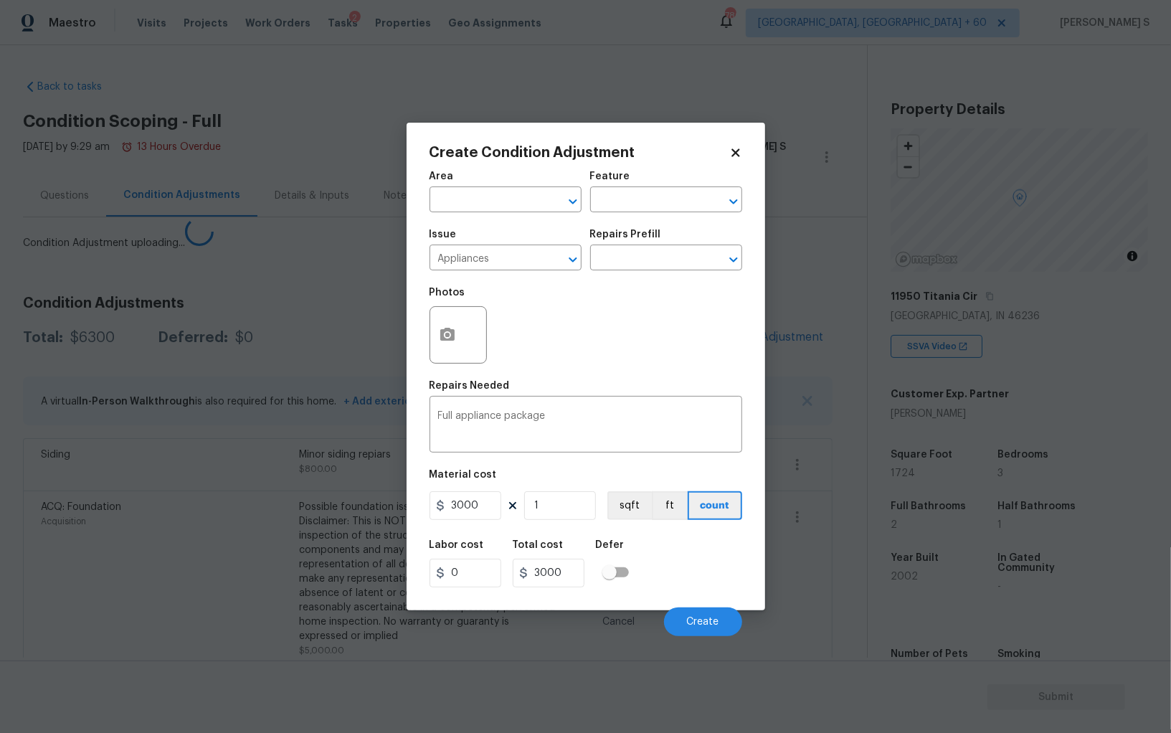
click at [303, 506] on body "Maestro Visits Projects Work Orders Tasks 2 Properties Geo Assignments 786 [GEO…" at bounding box center [585, 366] width 1171 height 733
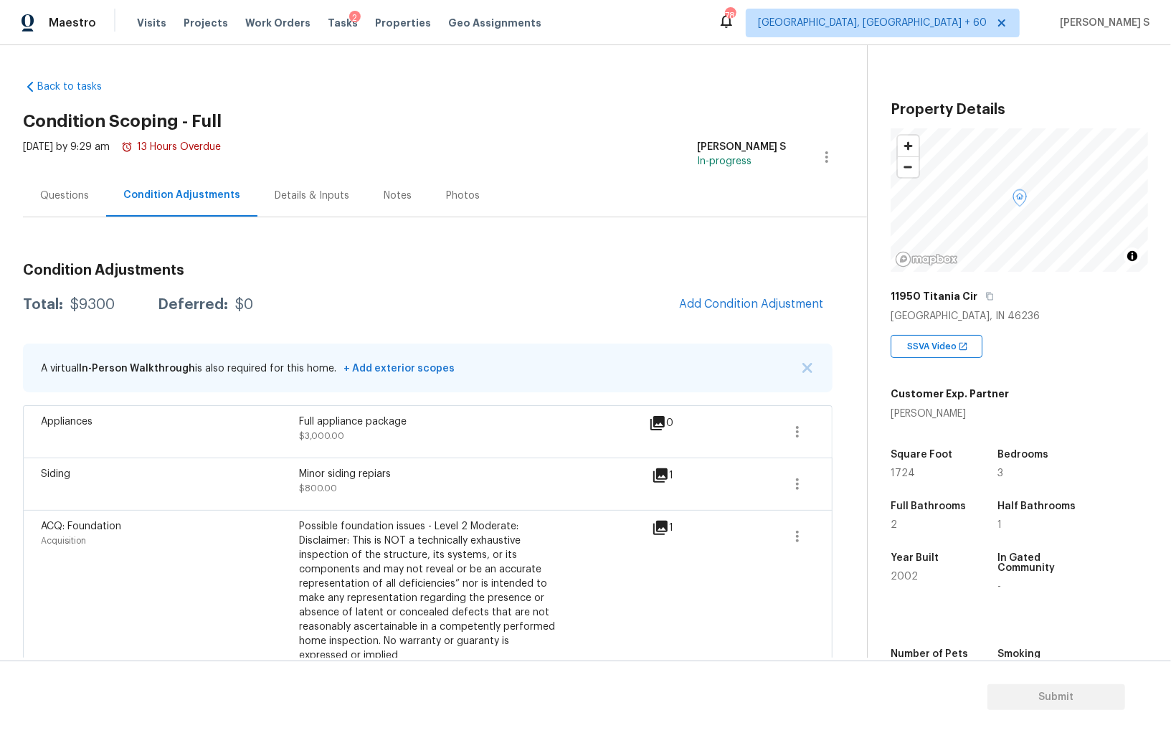
click at [55, 189] on div "Questions" at bounding box center [64, 196] width 49 height 14
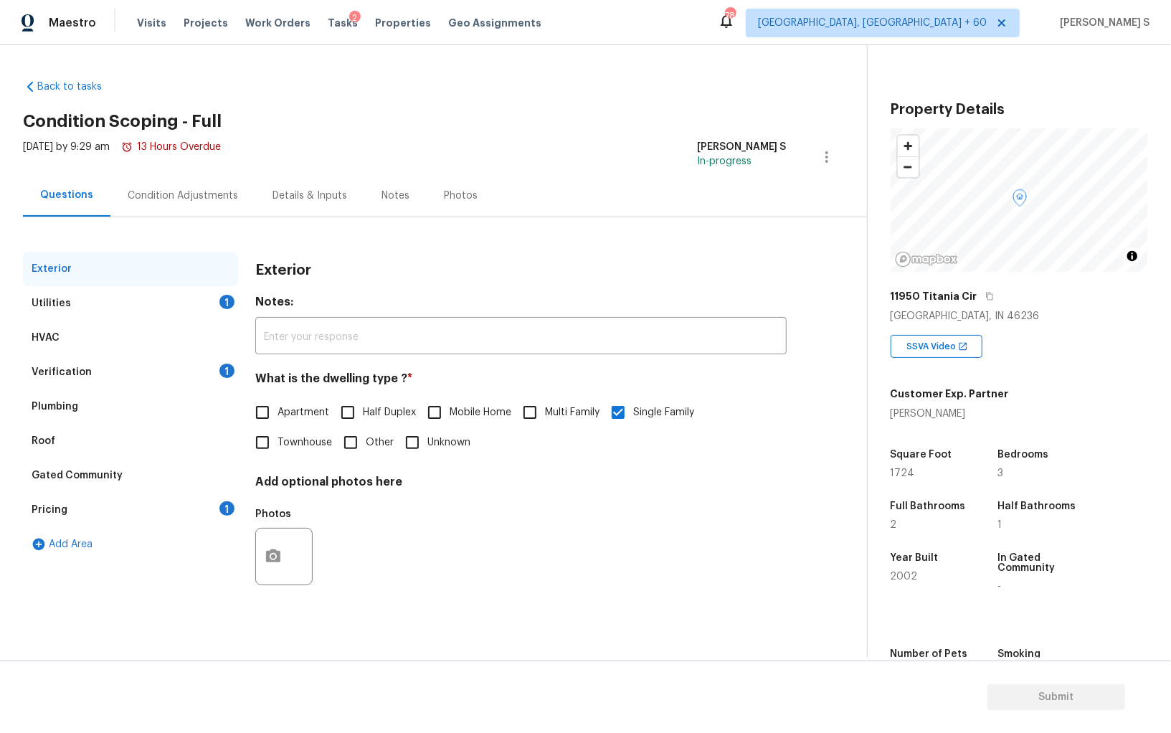
click at [222, 514] on div "Pricing 1" at bounding box center [130, 510] width 215 height 34
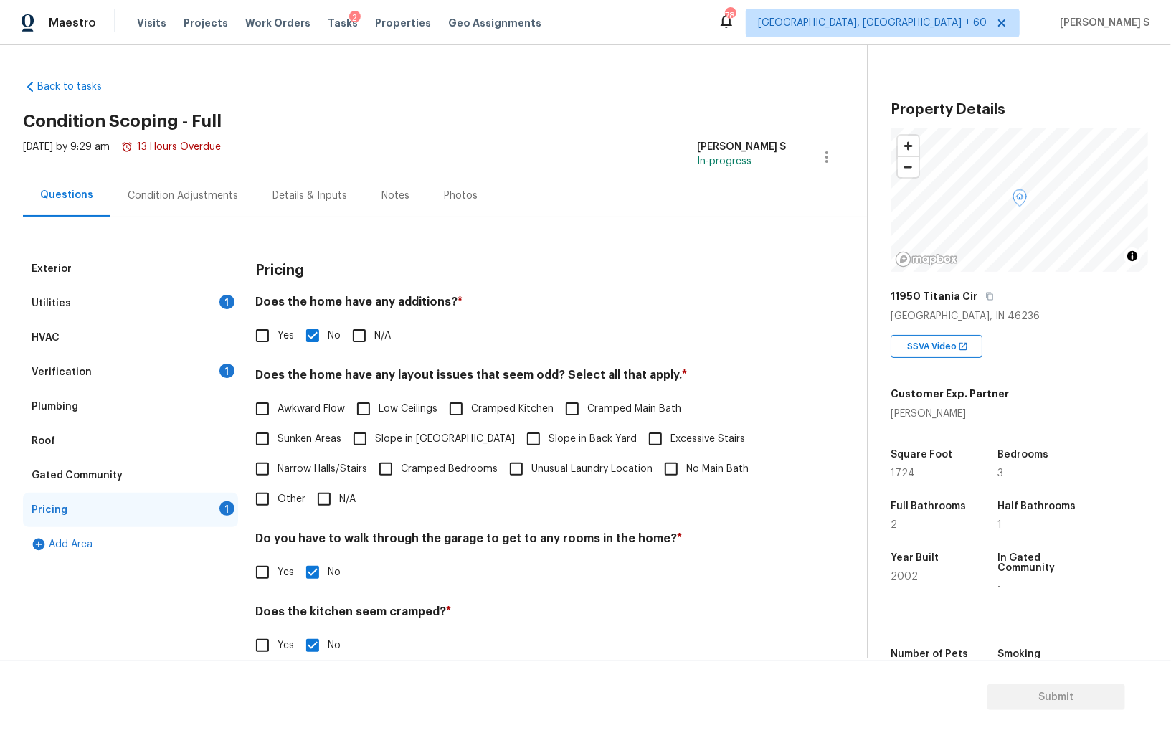
click at [399, 440] on span "Slope in [GEOGRAPHIC_DATA]" at bounding box center [445, 439] width 140 height 15
click at [375, 440] on input "Slope in [GEOGRAPHIC_DATA]" at bounding box center [360, 439] width 30 height 30
checkbox input "true"
click at [178, 214] on div "Condition Adjustments" at bounding box center [182, 195] width 145 height 42
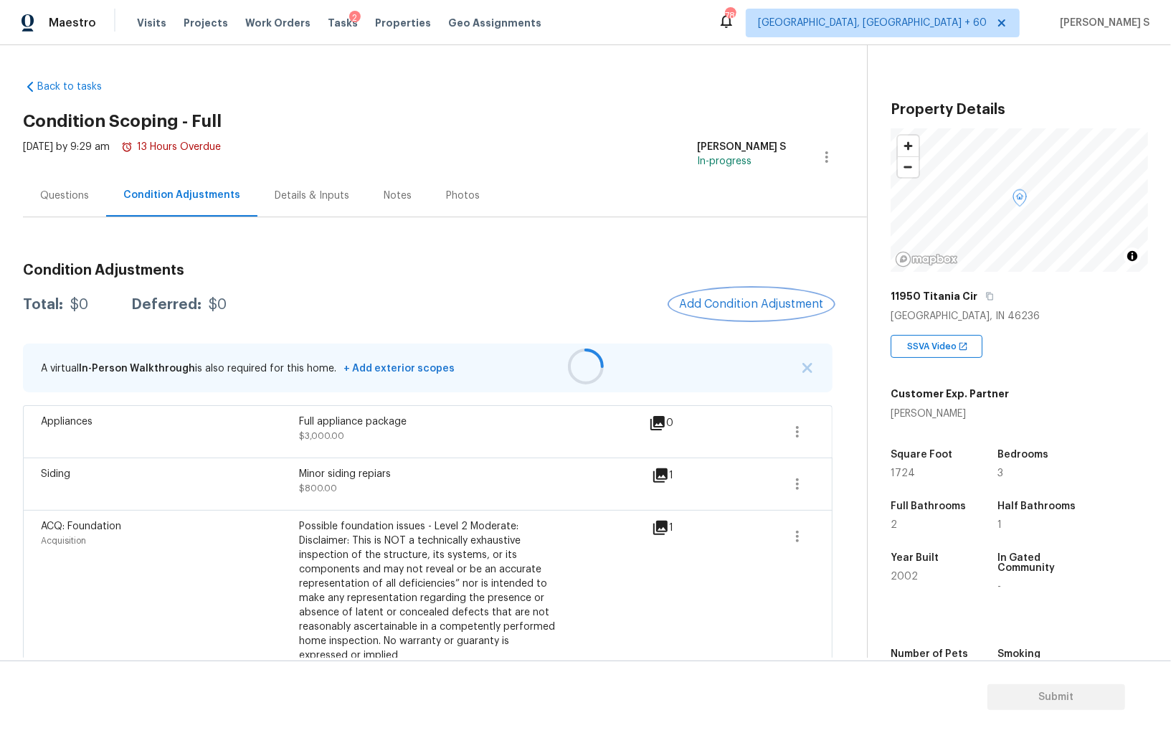
click at [779, 299] on span "Add Condition Adjustment" at bounding box center [751, 304] width 145 height 13
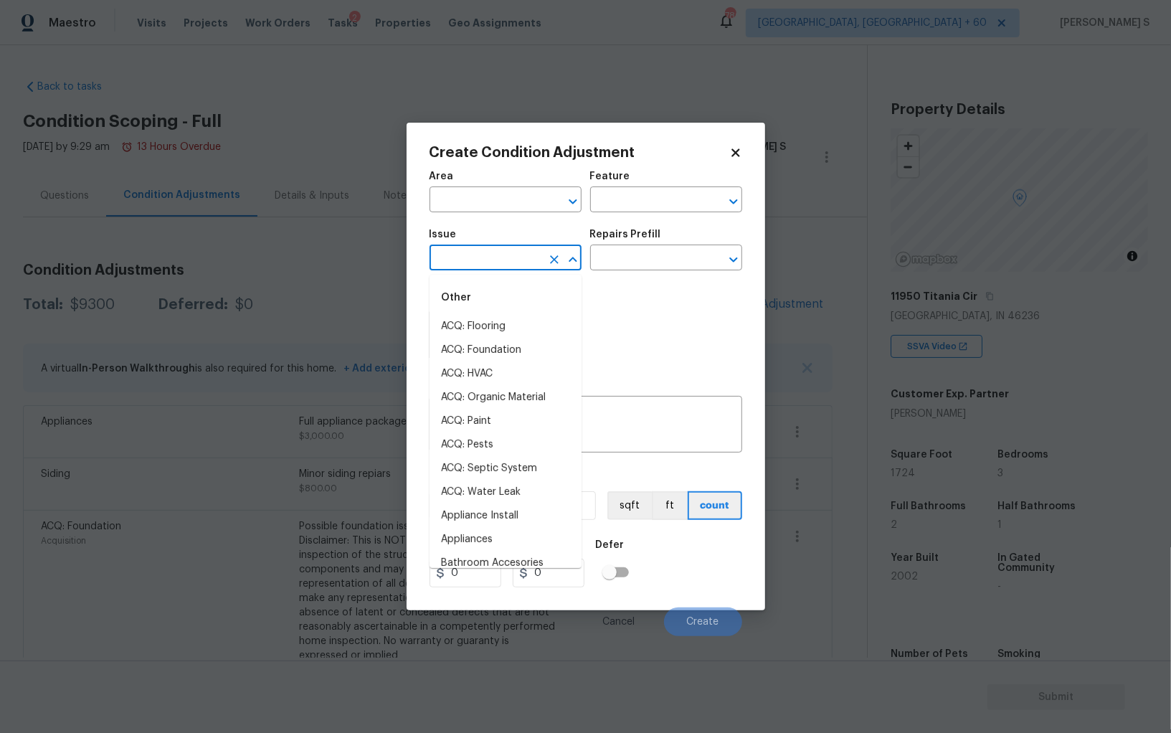
click at [507, 270] on input "text" at bounding box center [486, 259] width 112 height 22
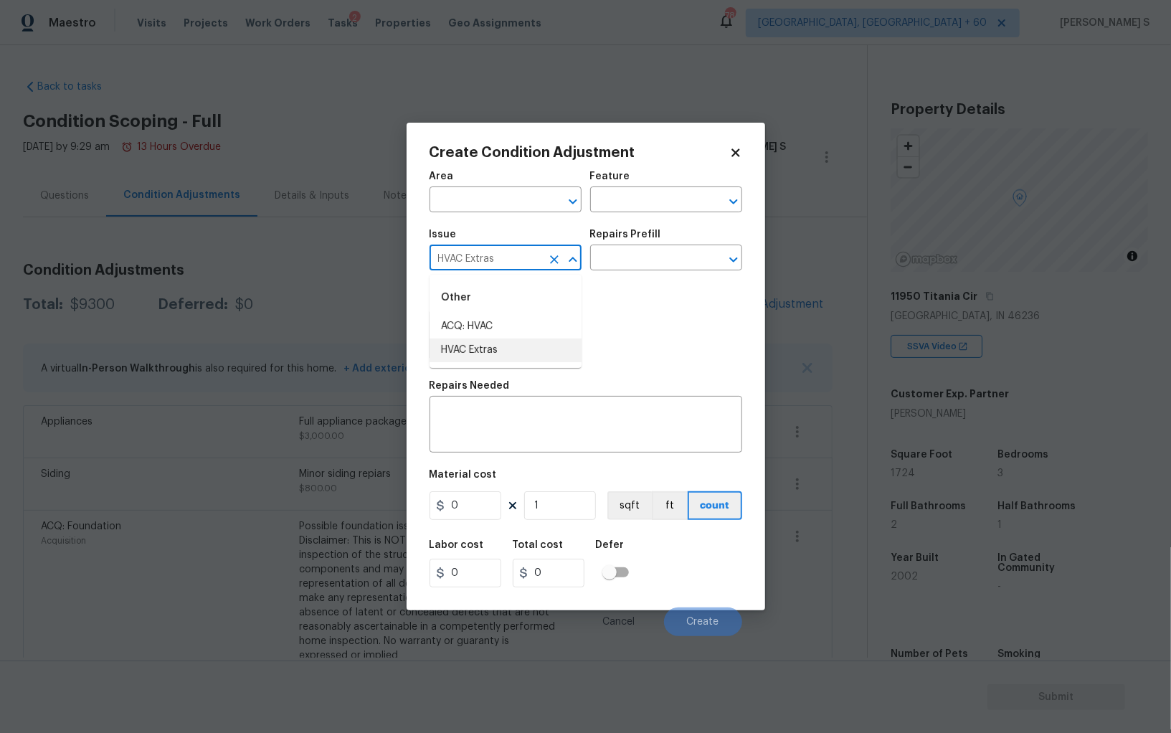
type input "HVAC Extras"
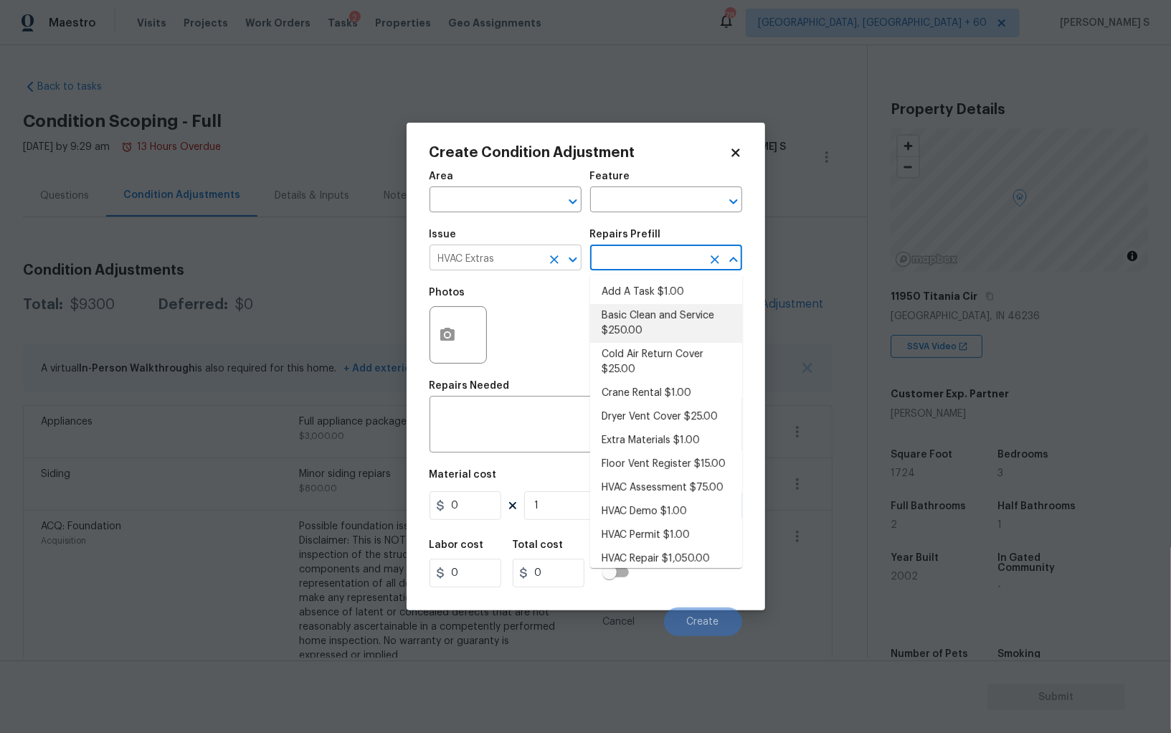
type input "HVAC"
type textarea "General Service HVAC system including: cleaning condenser and evaporator coils,…"
type input "250"
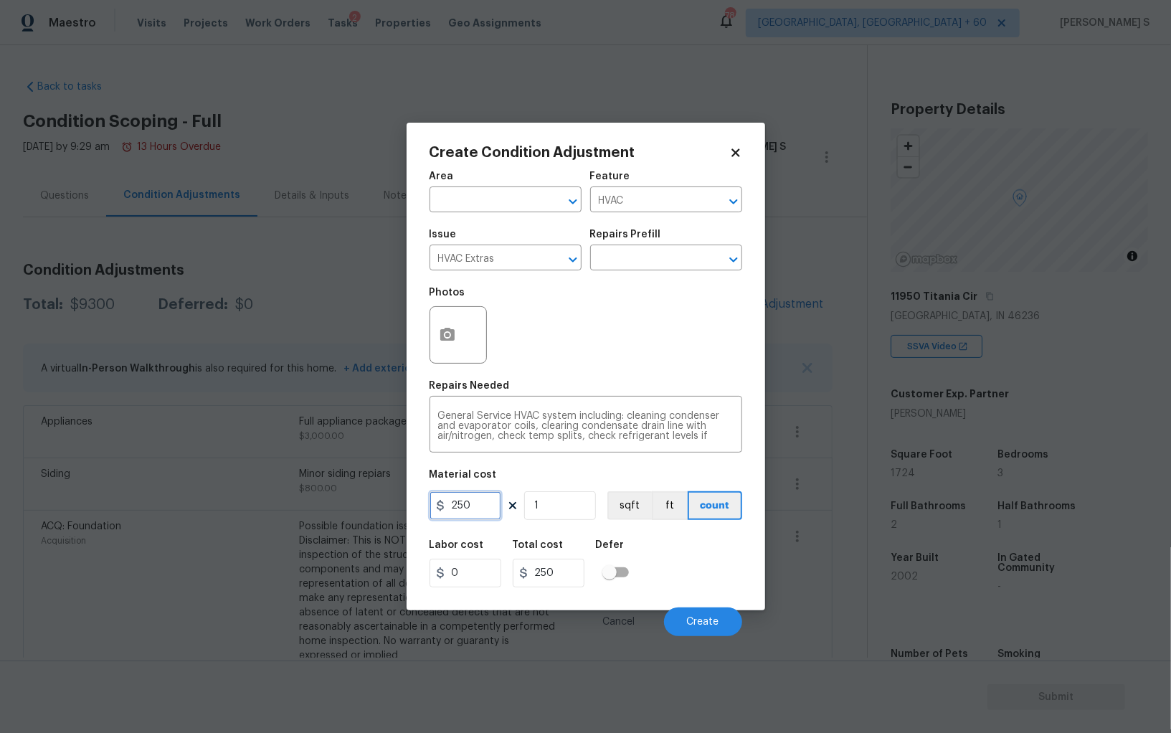
click at [465, 510] on input "250" at bounding box center [466, 505] width 72 height 29
type input "1000"
click at [710, 615] on button "Create" at bounding box center [703, 621] width 78 height 29
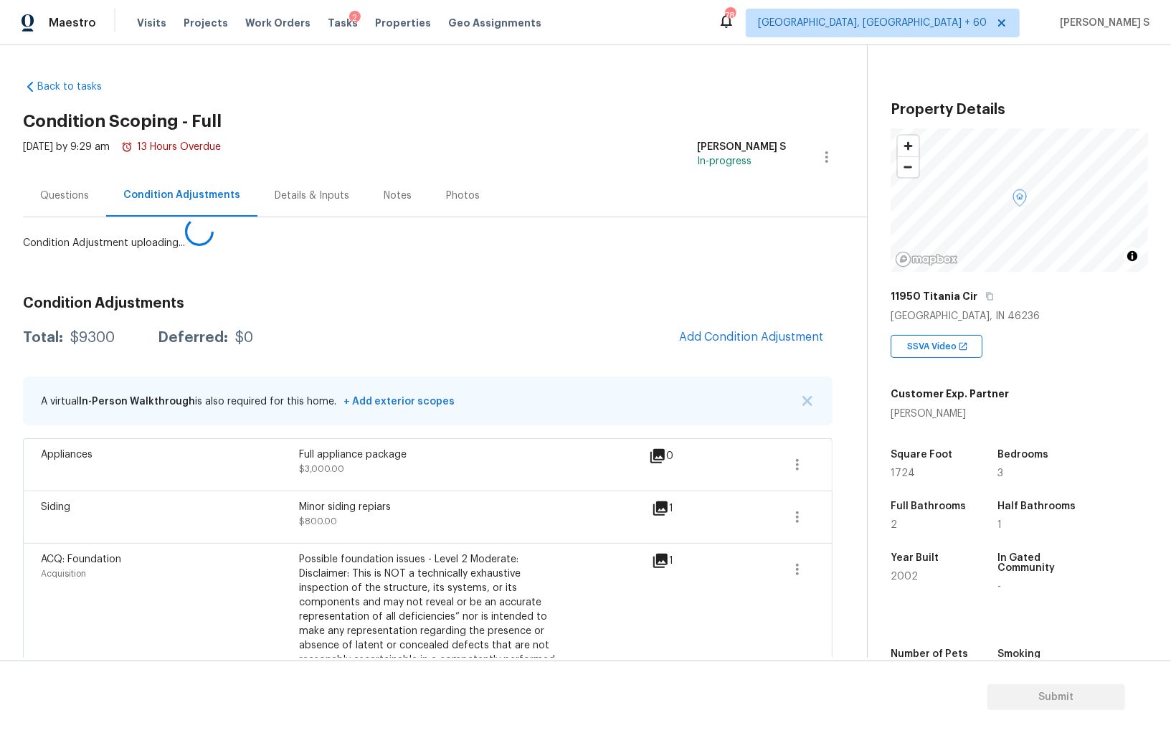
click at [94, 554] on body "Maestro Visits Projects Work Orders Tasks 2 Properties Geo Assignments 786 Albu…" at bounding box center [585, 366] width 1171 height 733
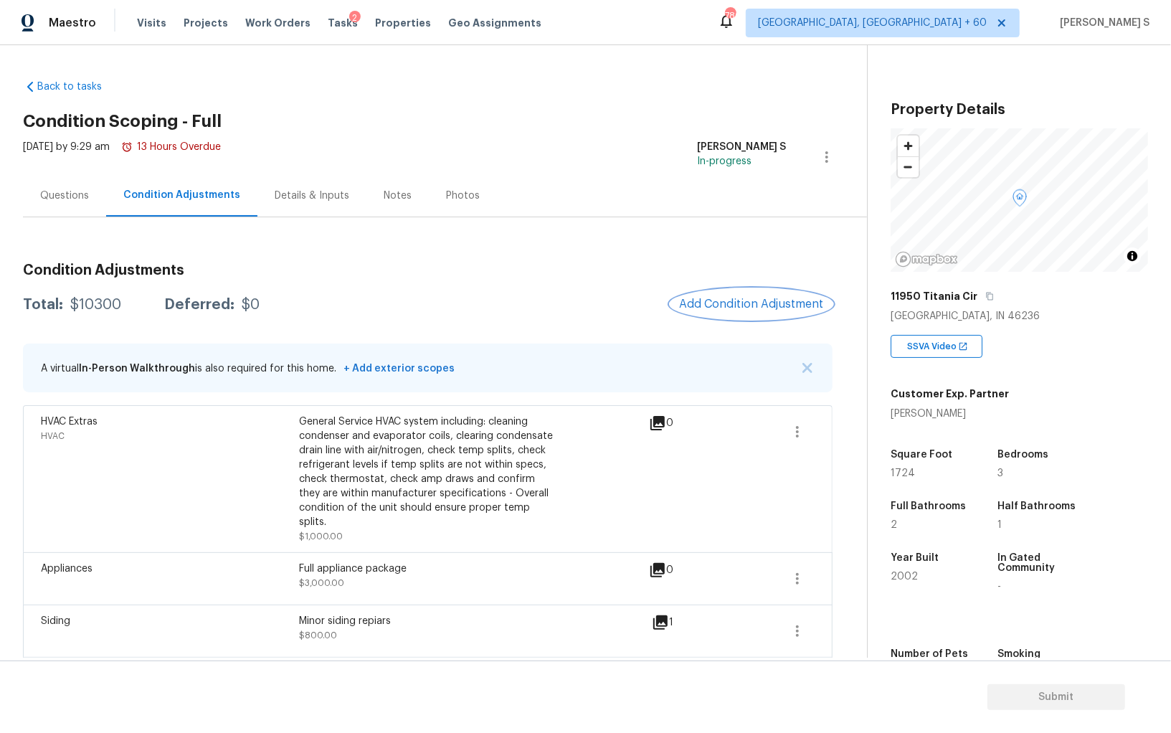
scroll to position [7, 0]
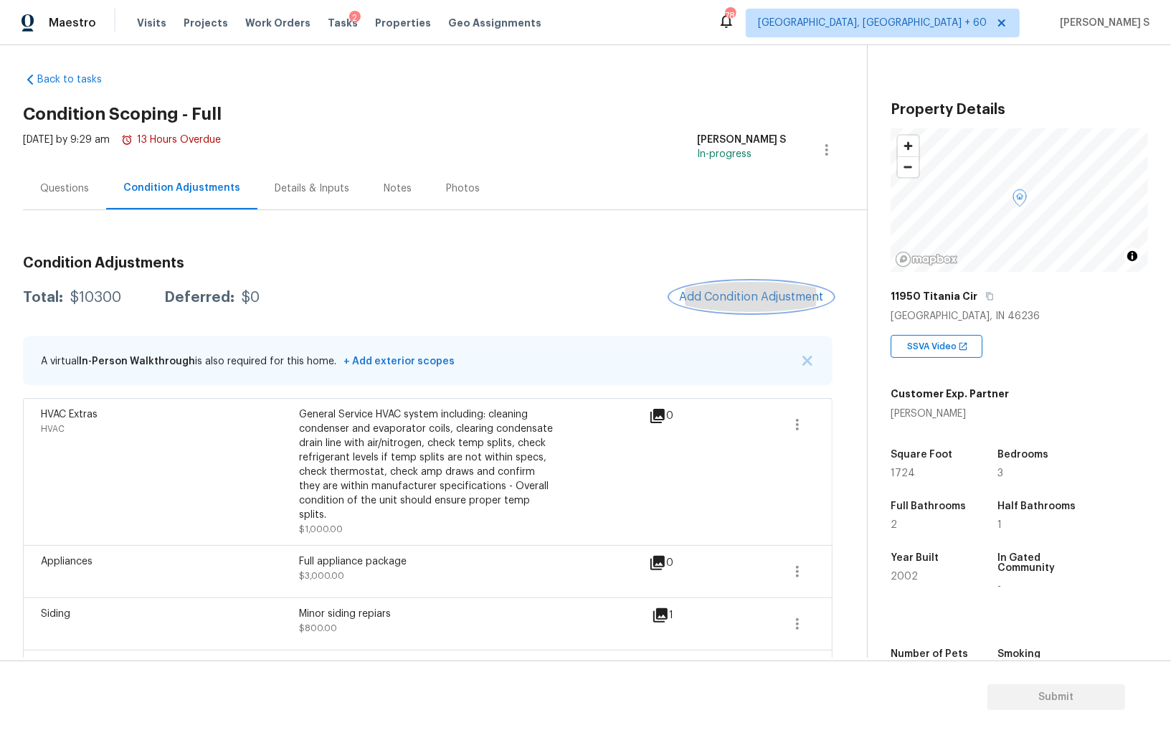
click at [787, 302] on span "Add Condition Adjustment" at bounding box center [751, 296] width 145 height 13
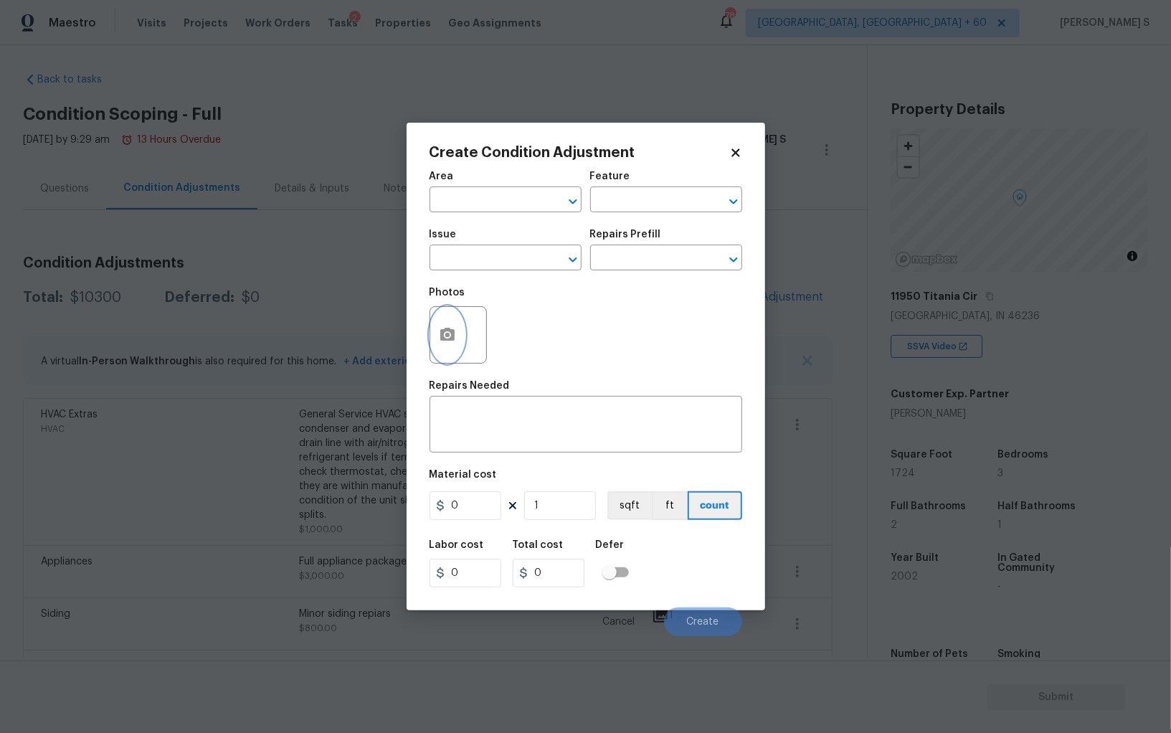
click at [454, 337] on icon "button" at bounding box center [447, 334] width 17 height 17
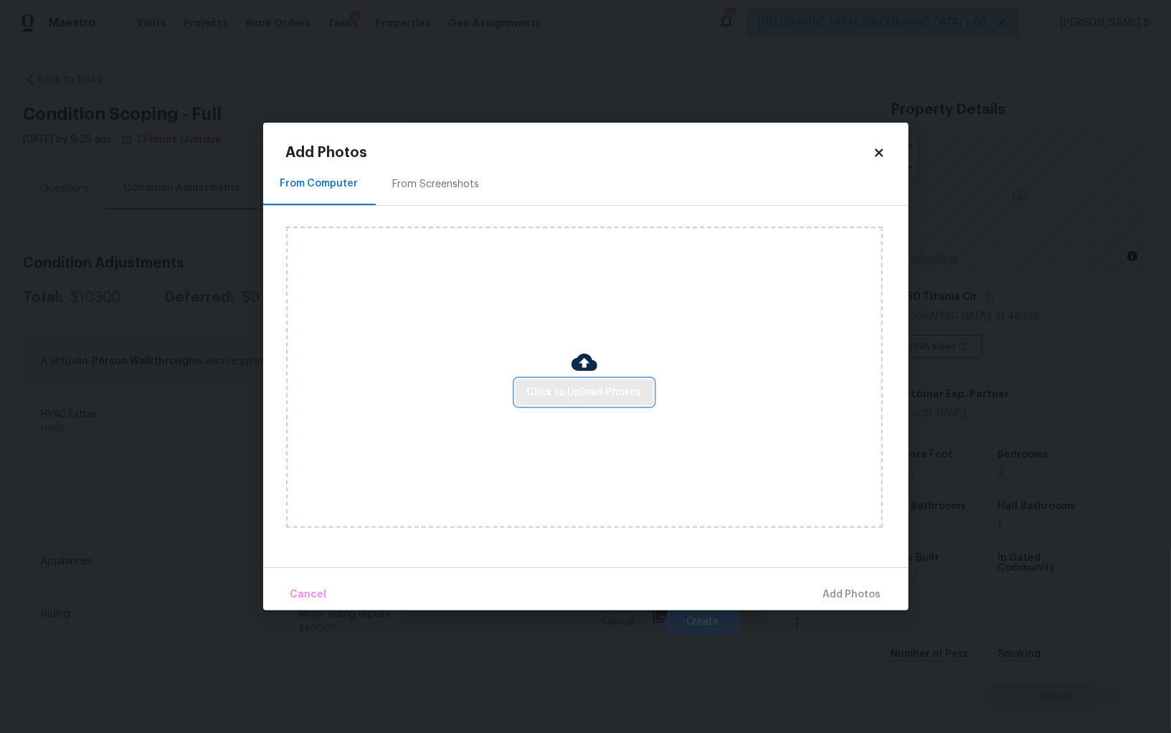
click at [544, 401] on button "Click to Upload Photos" at bounding box center [585, 392] width 138 height 27
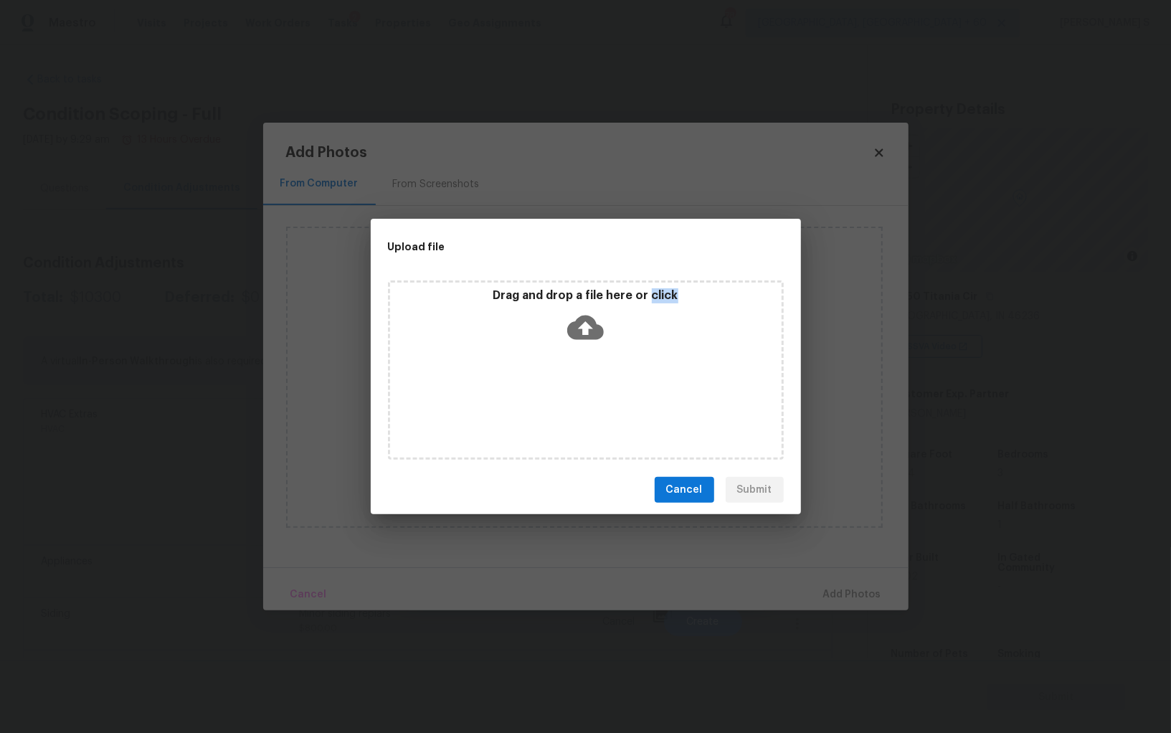
click at [544, 401] on div "Drag and drop a file here or click" at bounding box center [586, 369] width 396 height 179
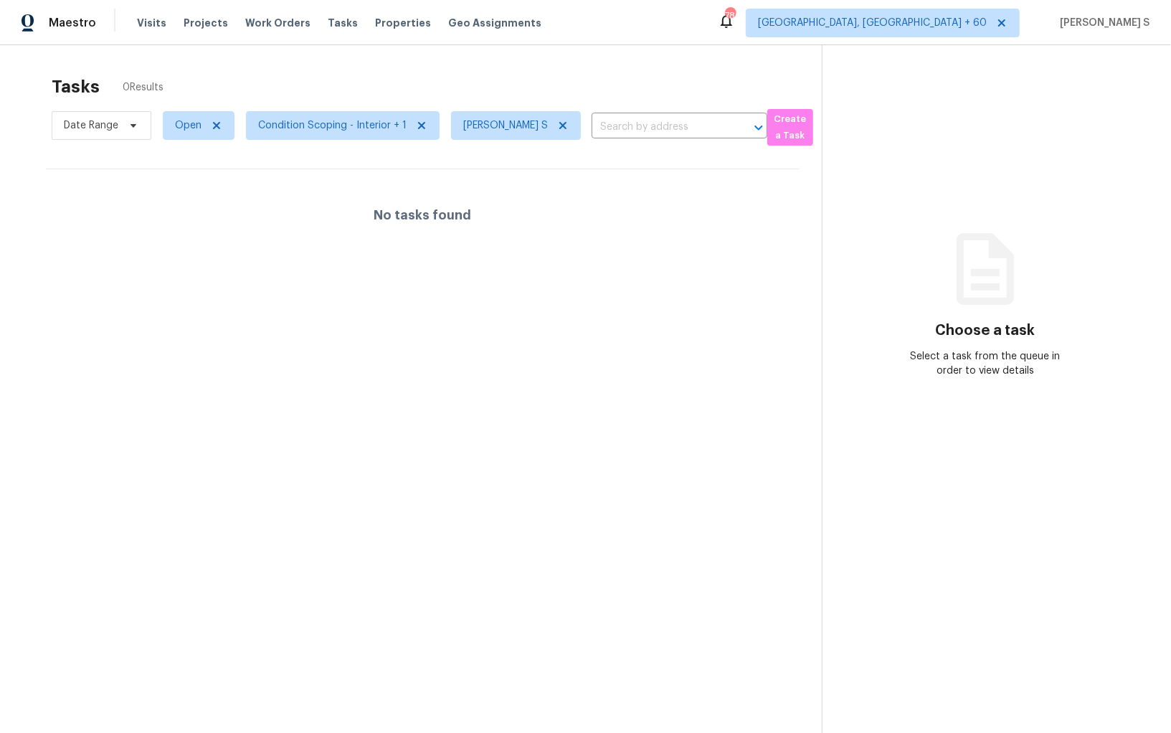
click at [306, 498] on section "Tasks 0 Results Date Range Open Condition Scoping - Interior + 1 Anbu Jebakumar…" at bounding box center [422, 423] width 799 height 710
click at [563, 122] on icon at bounding box center [562, 125] width 7 height 7
